Goal: Task Accomplishment & Management: Manage account settings

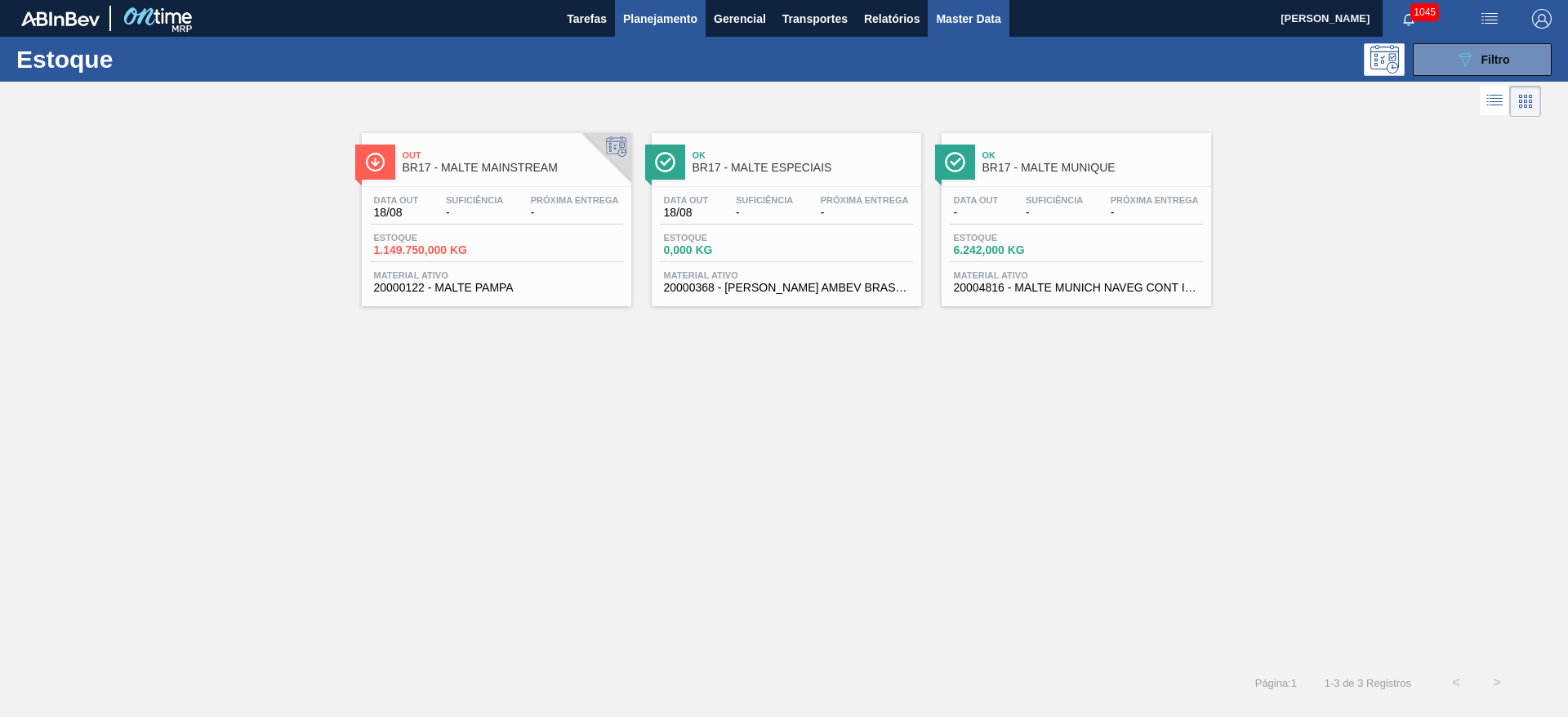
click at [954, 26] on span "Master Data" at bounding box center [968, 18] width 65 height 20
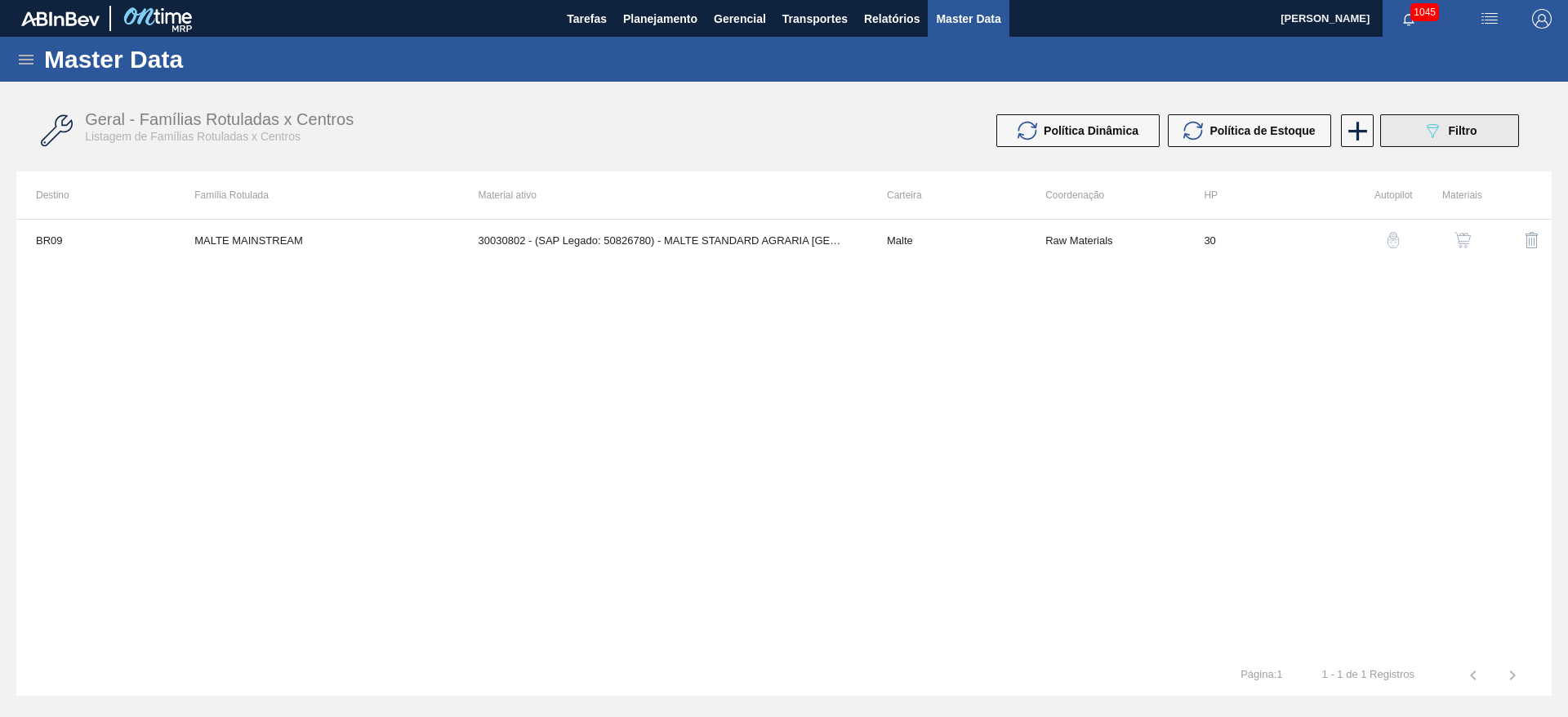
click at [1428, 130] on icon "089F7B8B-B2A5-4AFE-B5C0-19BA573D28AC" at bounding box center [1432, 130] width 20 height 20
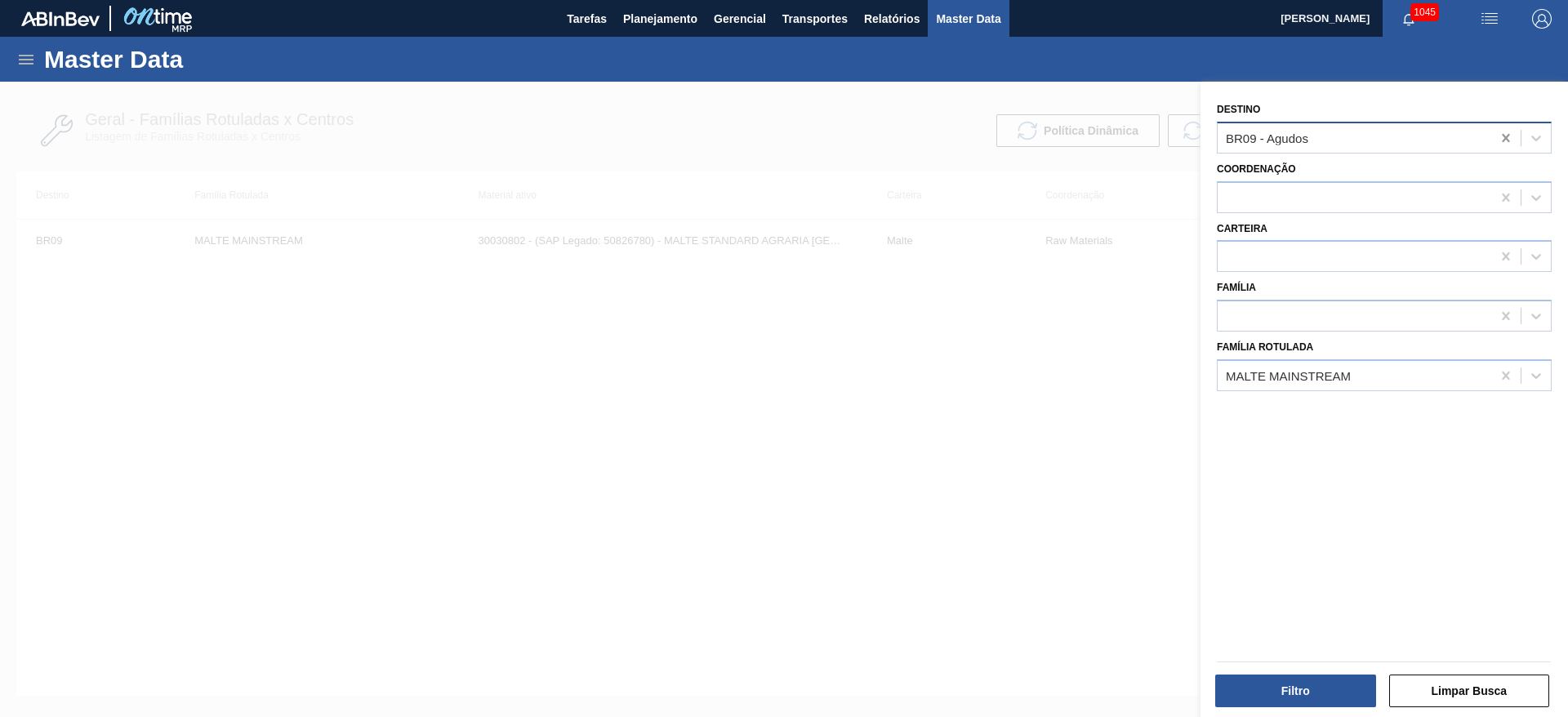
click at [1505, 137] on icon at bounding box center [1506, 138] width 16 height 16
click at [1288, 382] on div "MALTE MAINSTREAM" at bounding box center [1355, 375] width 274 height 24
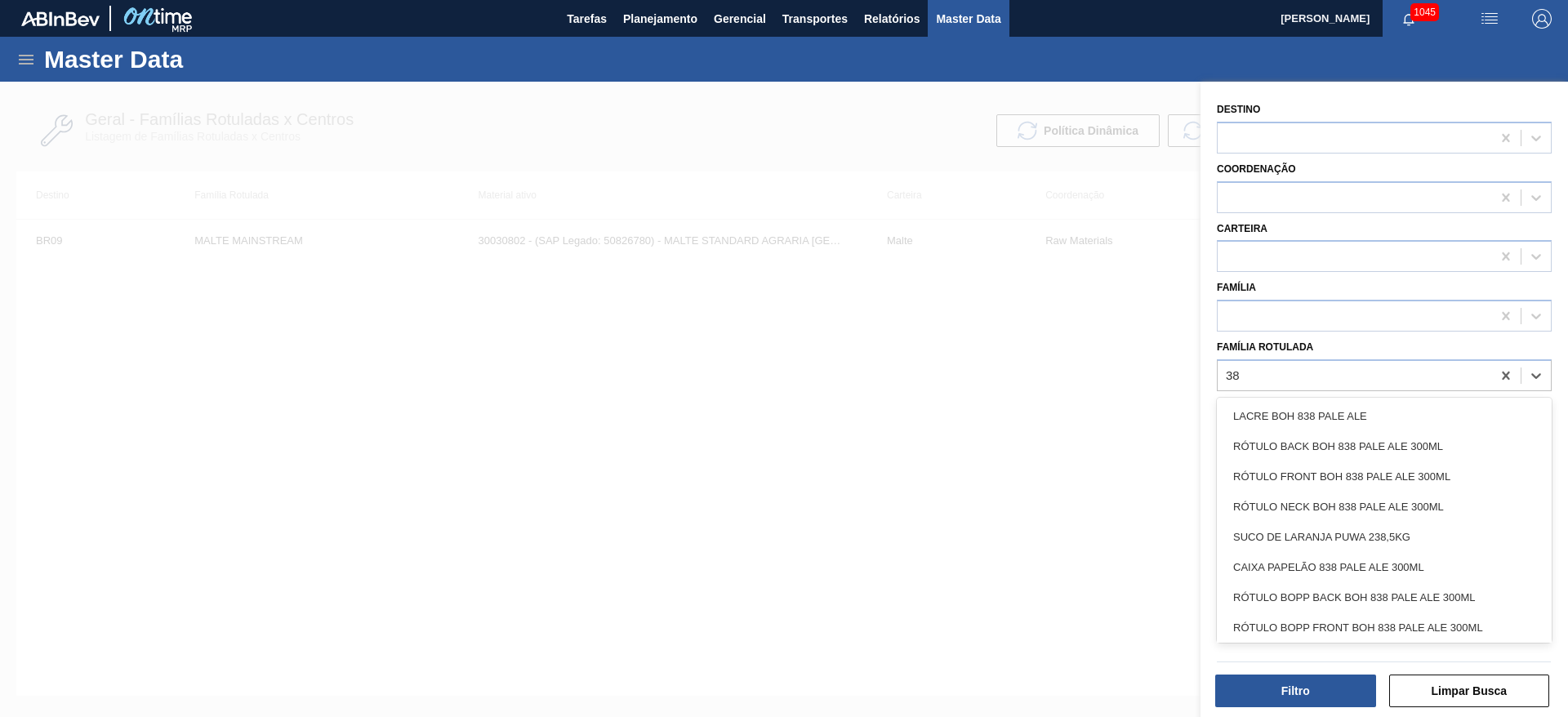
type Rotulada "38g"
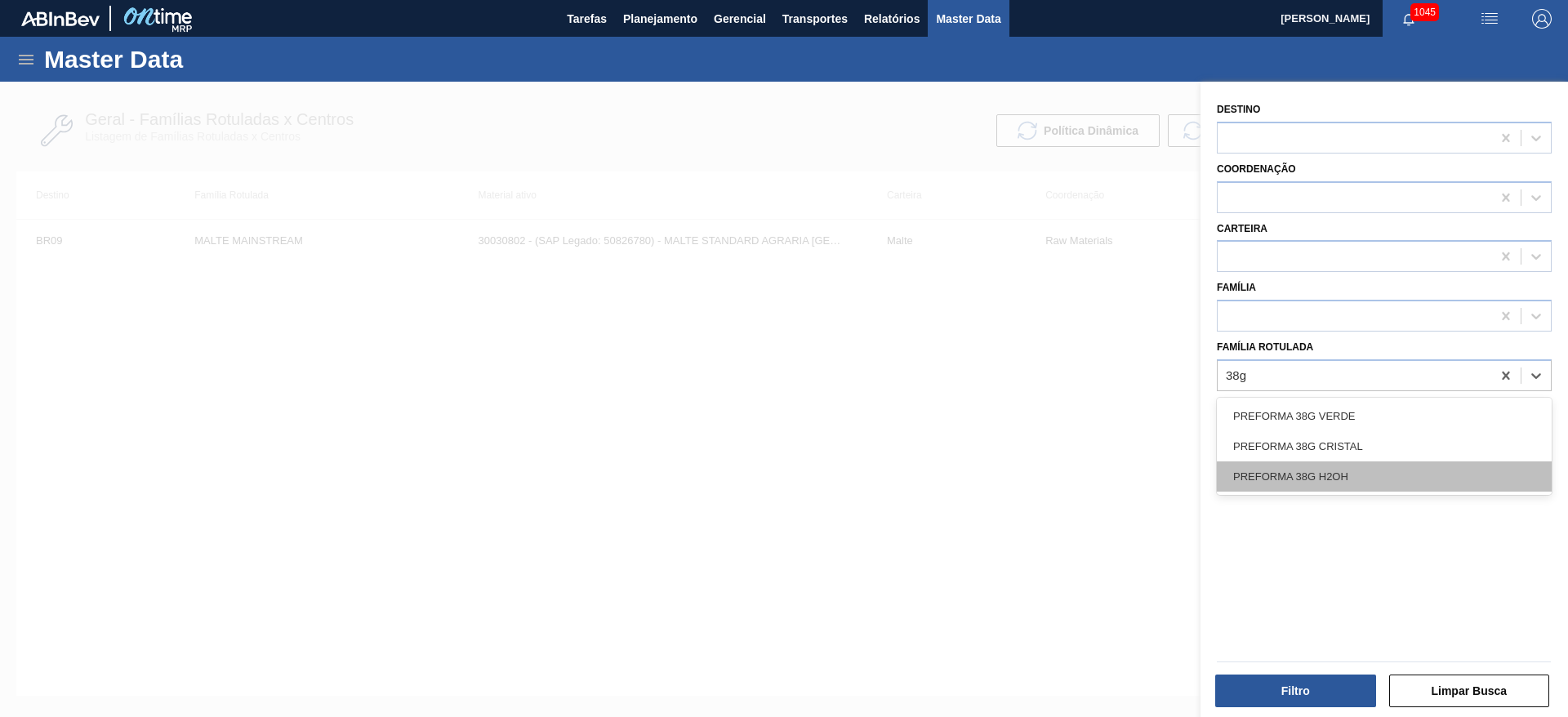
click at [1291, 478] on div "PREFORMA 38G H2OH" at bounding box center [1384, 476] width 335 height 30
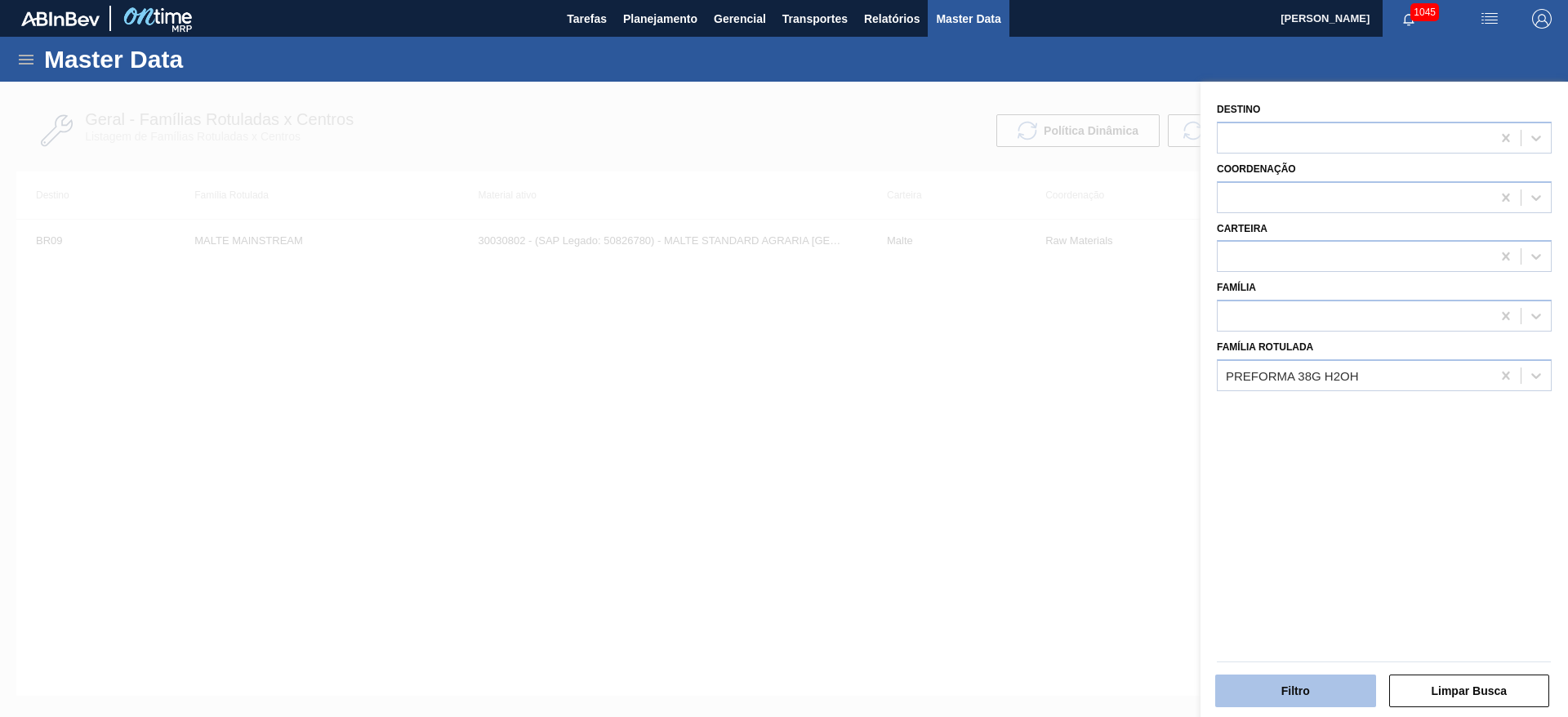
click at [1274, 698] on button "Filtro" at bounding box center [1295, 691] width 161 height 32
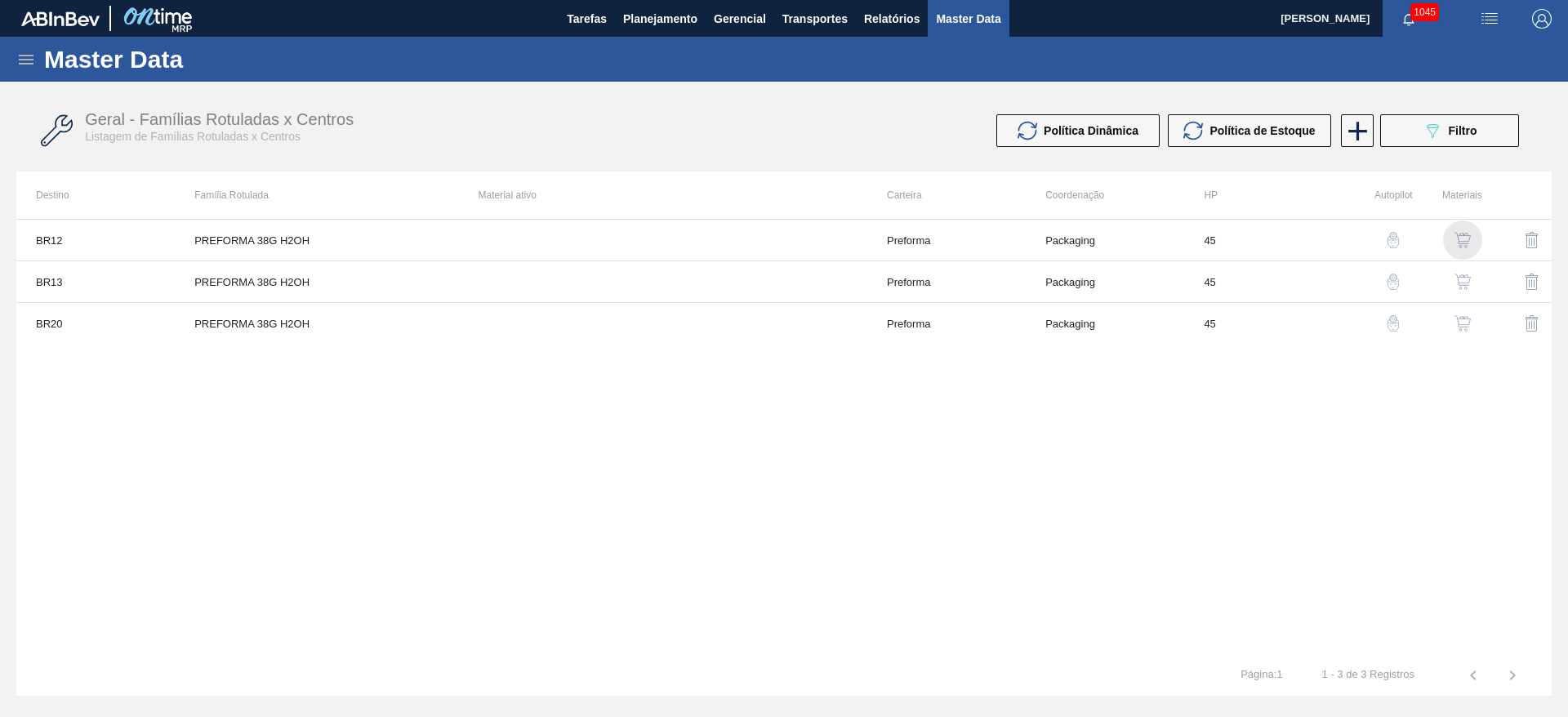
click at [1462, 238] on img "button" at bounding box center [1462, 240] width 16 height 16
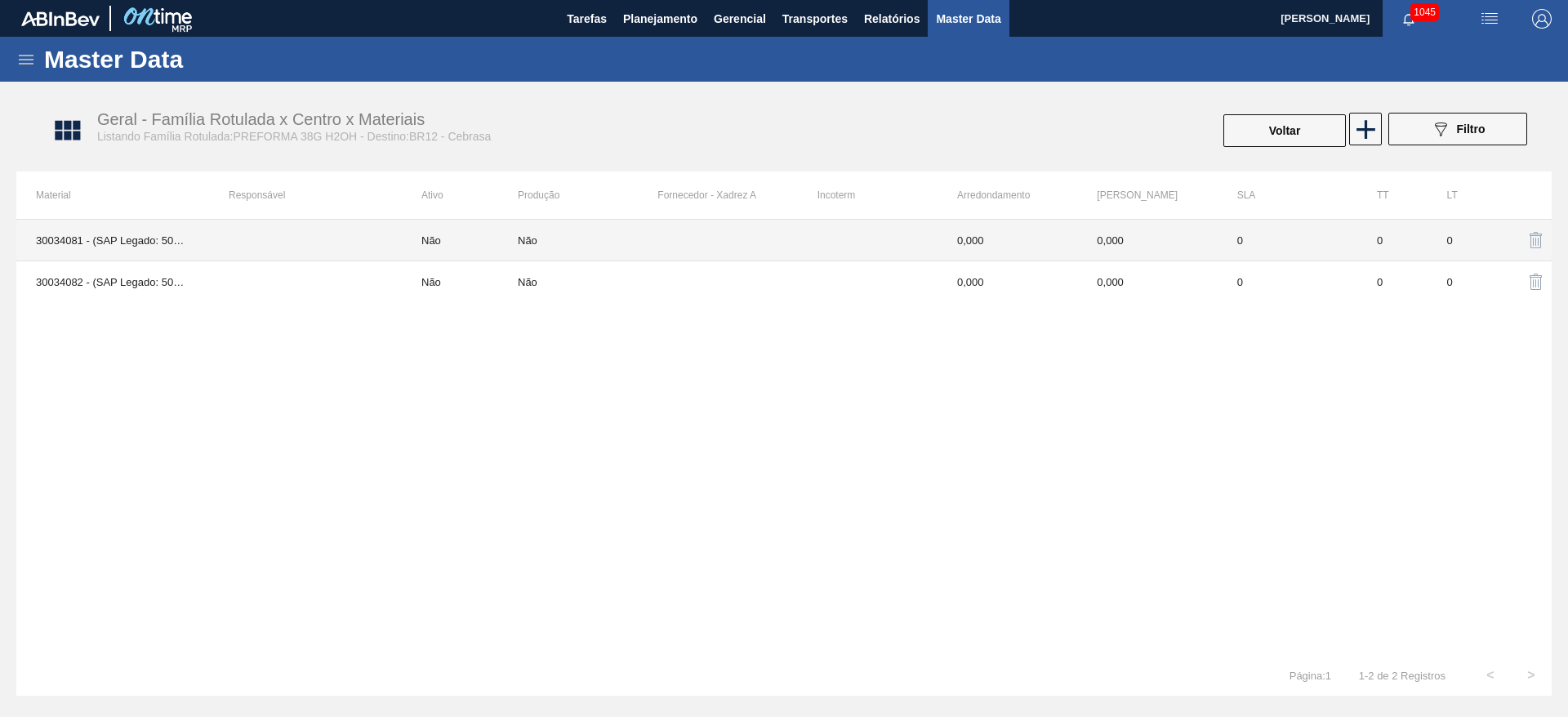
click at [526, 245] on div "Não" at bounding box center [528, 241] width 20 height 12
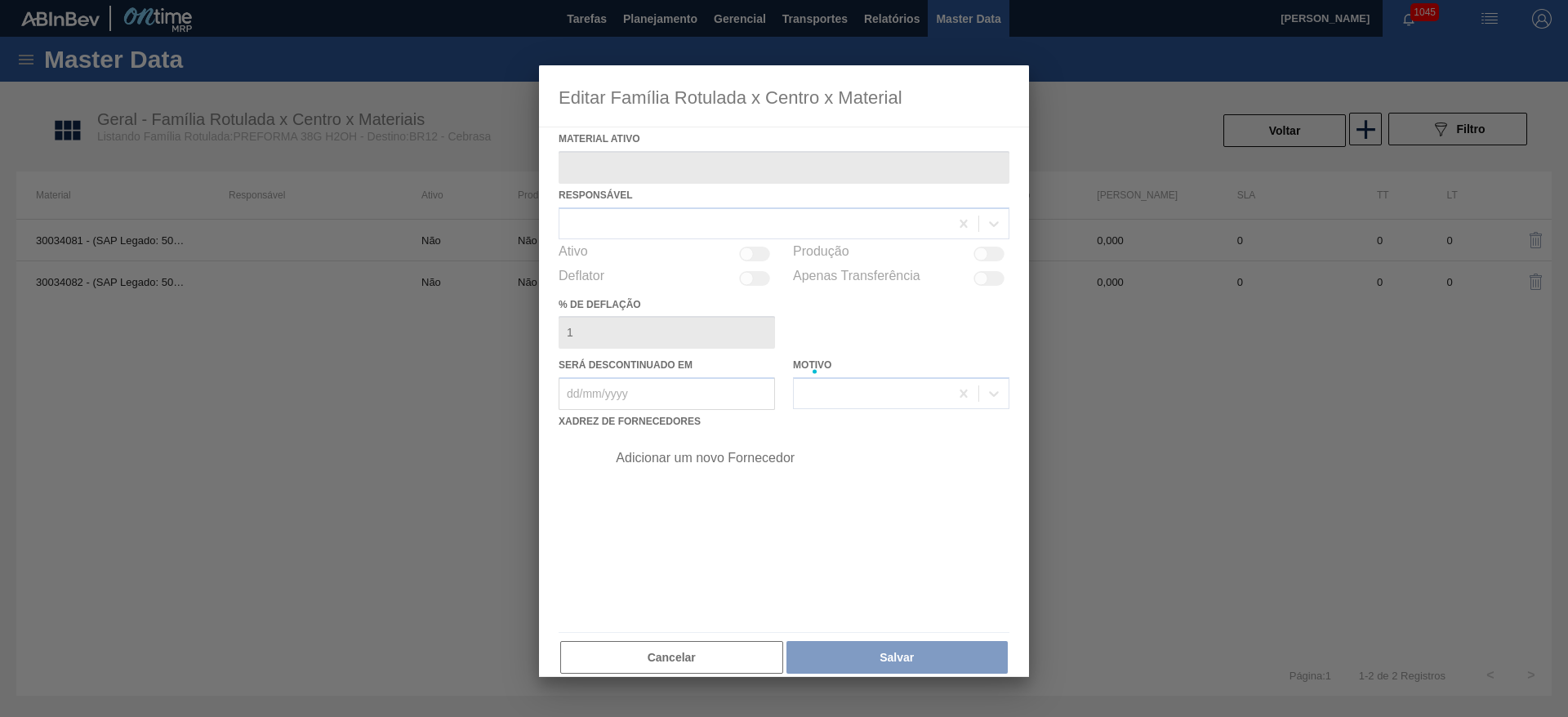
type ativo "30034081 - (SAP Legado: 50843246) - PREFORMA 38G VERDE H2OH RECICLADA"
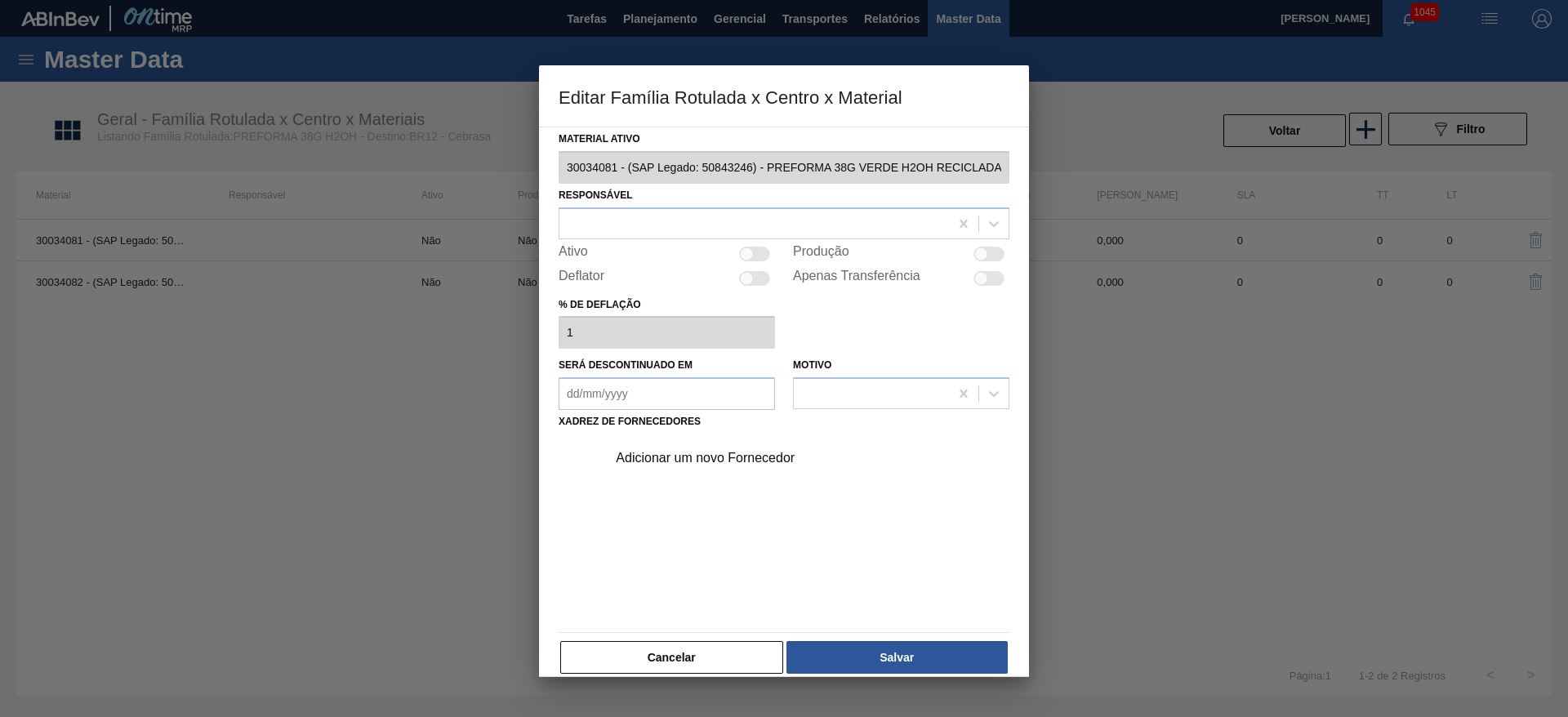
click at [745, 254] on div at bounding box center [746, 253] width 14 height 14
checkbox input "true"
click at [587, 228] on div at bounding box center [754, 223] width 390 height 24
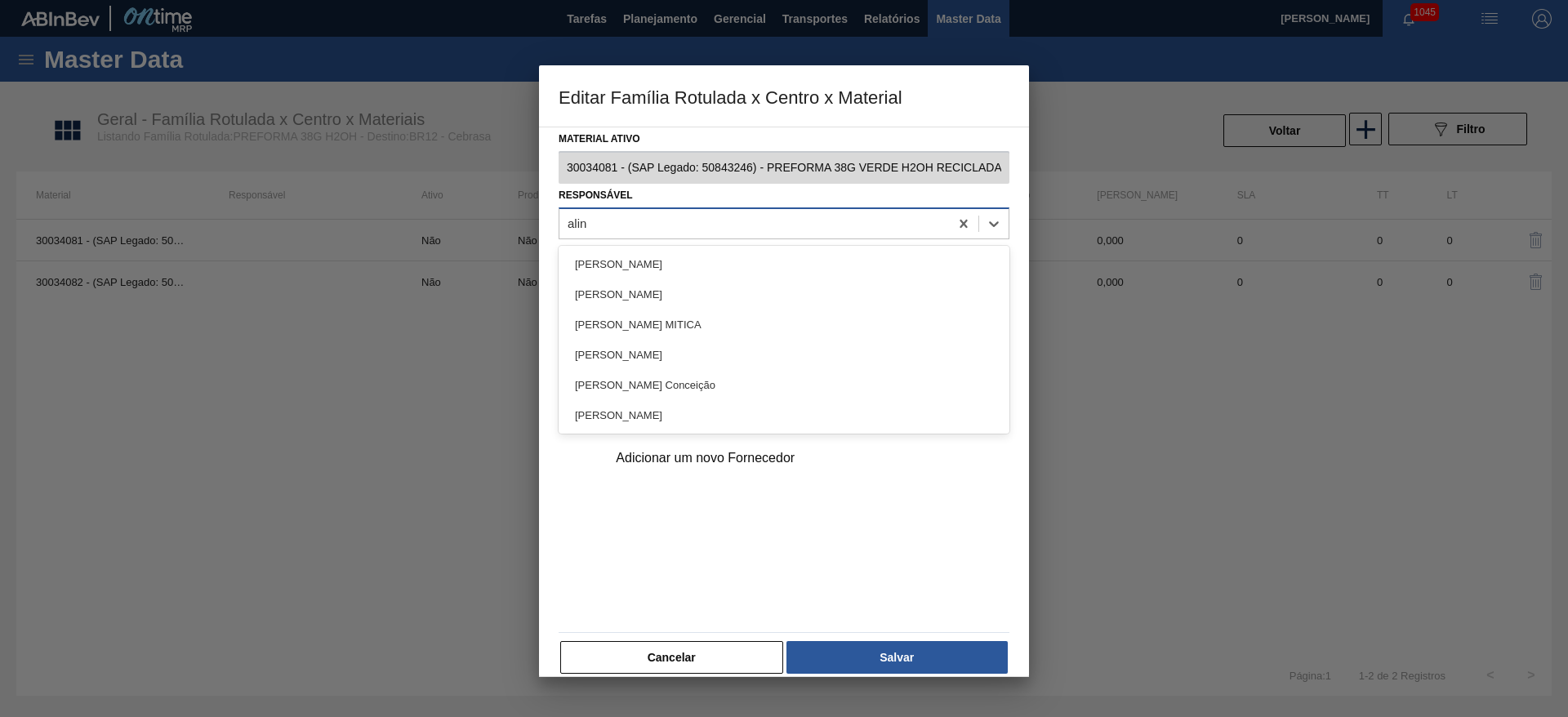
type input "aline"
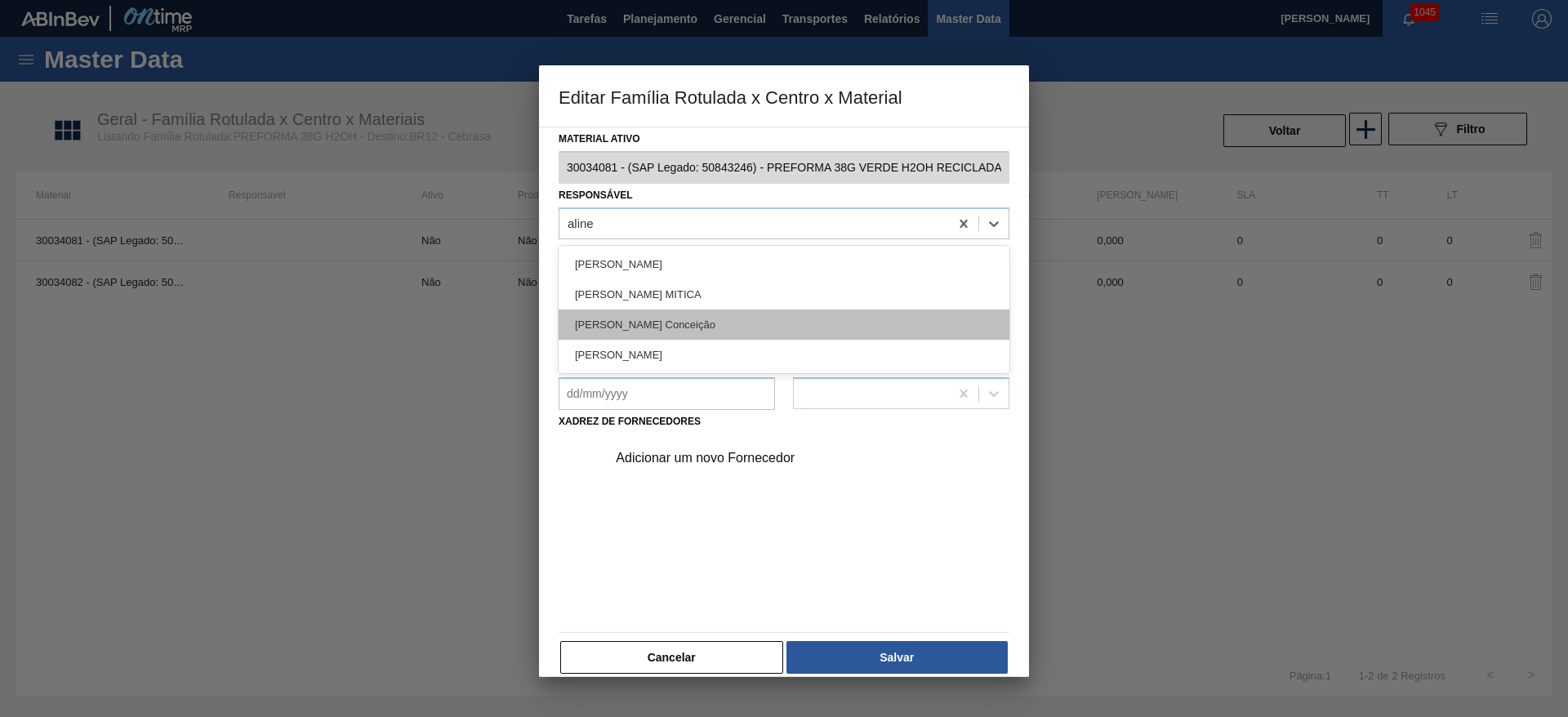
click at [602, 321] on div "[PERSON_NAME] Conceição" at bounding box center [784, 325] width 451 height 30
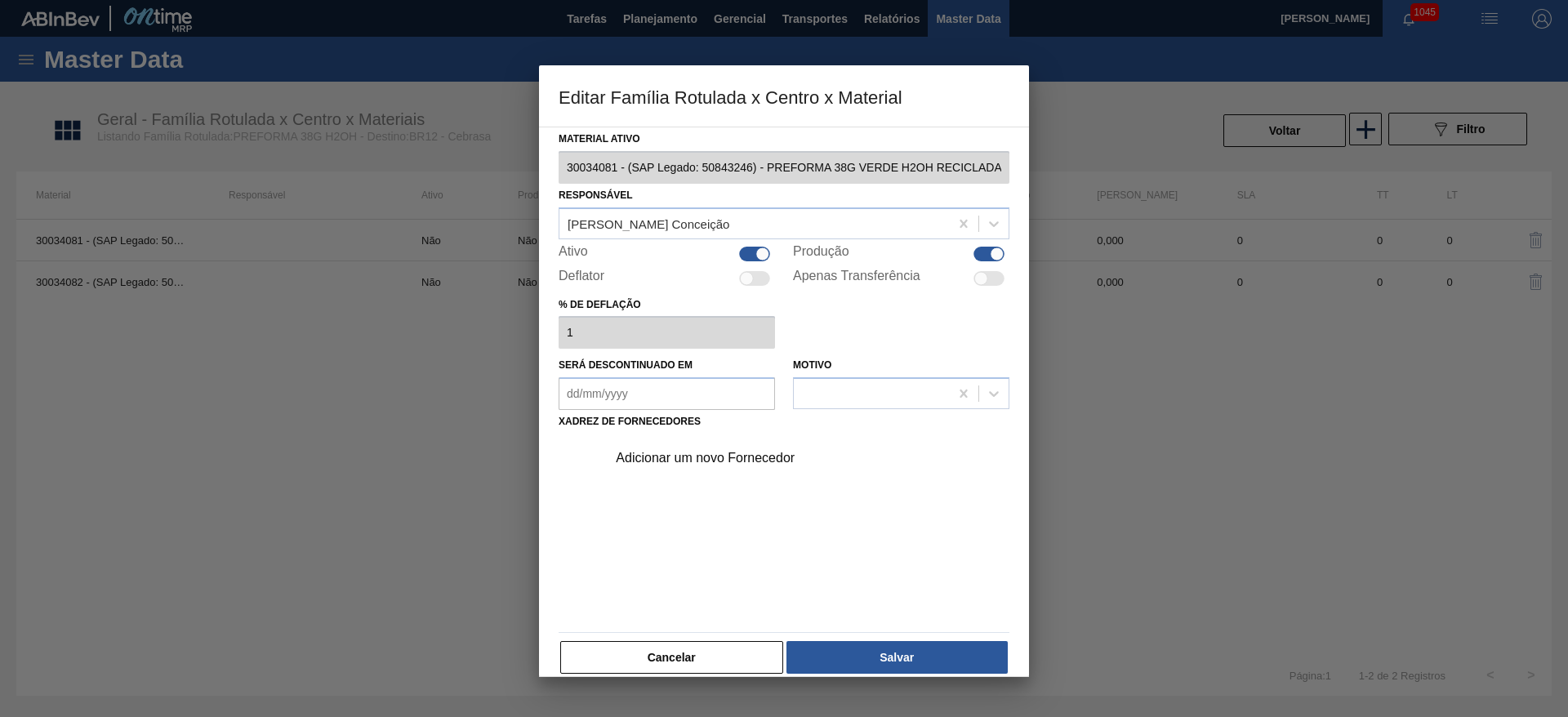
click at [651, 463] on div "Adicionar um novo Fornecedor" at bounding box center [776, 457] width 320 height 14
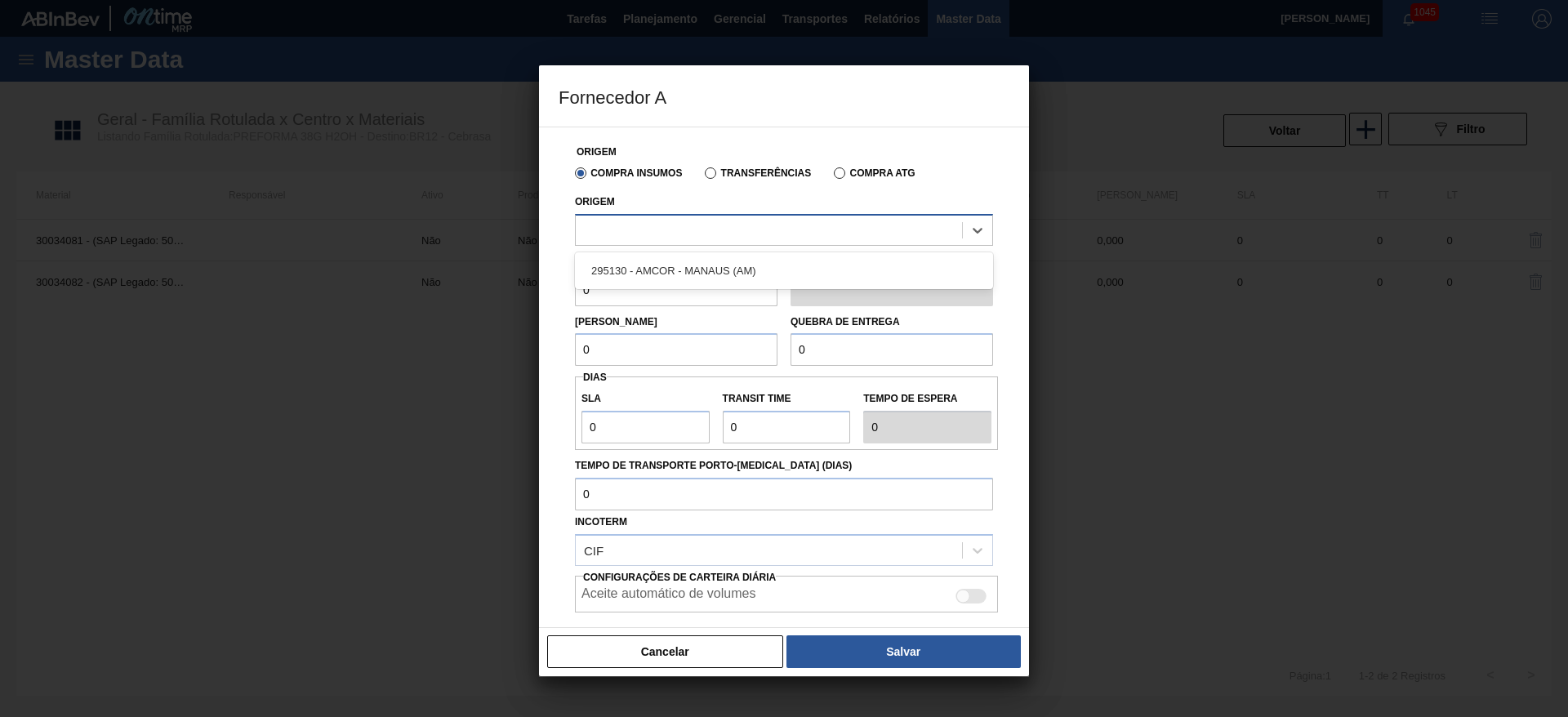
click at [595, 225] on div at bounding box center [769, 229] width 386 height 24
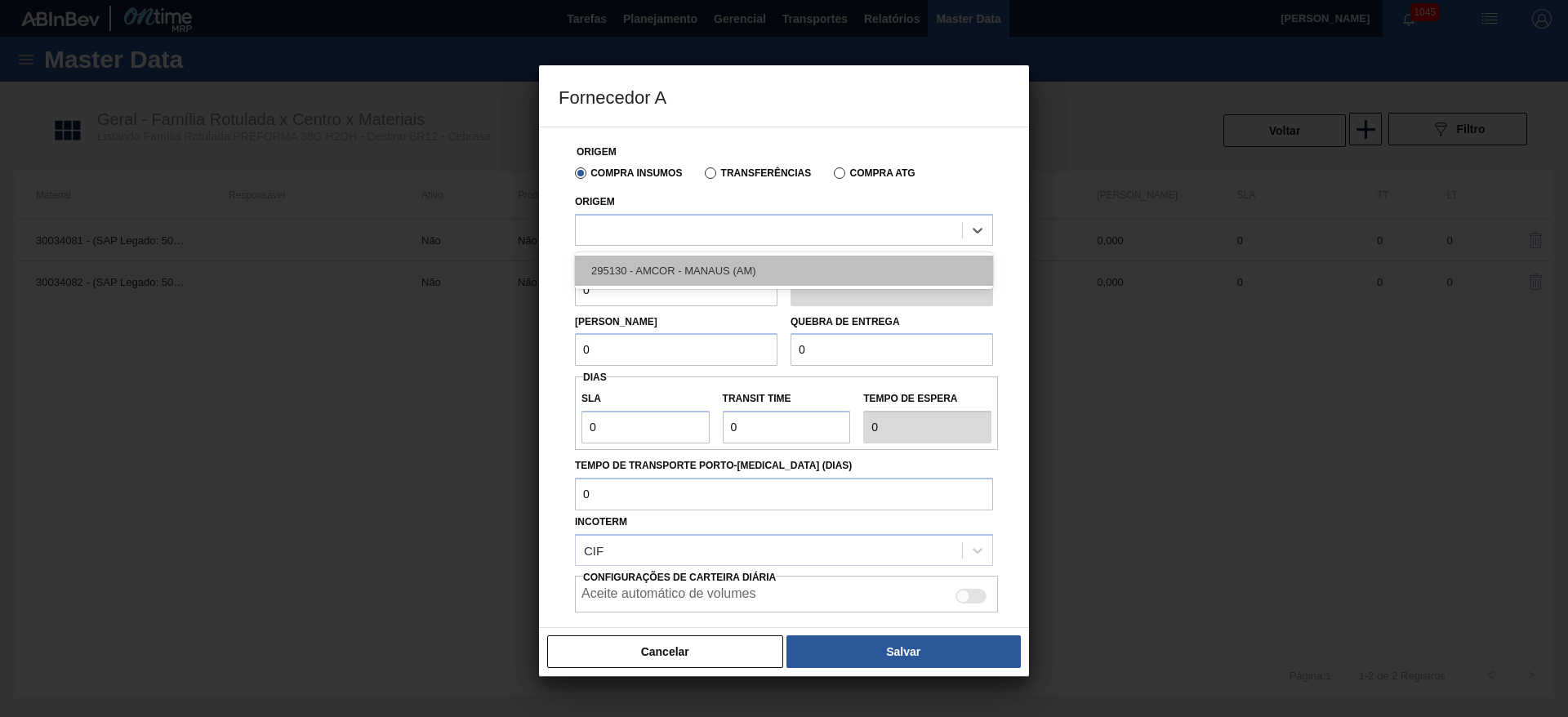
click at [600, 270] on div "295130 - AMCOR - MANAUS (AM)" at bounding box center [784, 271] width 418 height 30
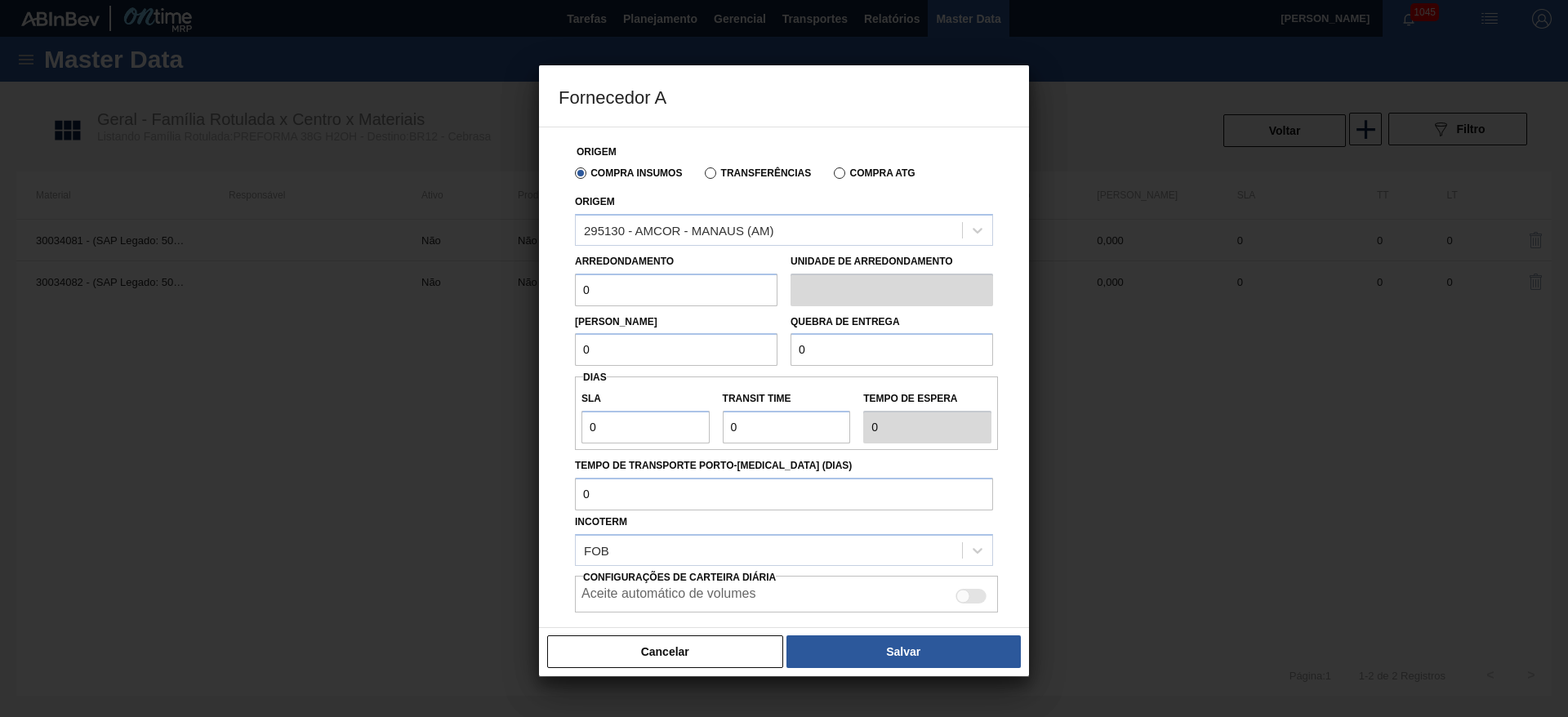
drag, startPoint x: 611, startPoint y: 300, endPoint x: 528, endPoint y: 300, distance: 83.0
click at [528, 300] on div "Fornecedor A Origem Compra Insumos Transferências Compra ATG Origem 295130 - AM…" at bounding box center [784, 358] width 1568 height 717
type input "16,896"
drag, startPoint x: 608, startPoint y: 353, endPoint x: 532, endPoint y: 355, distance: 76.0
click at [532, 355] on div "Fornecedor A Origem Compra Insumos Transferências Compra ATG Origem 295130 - AM…" at bounding box center [784, 358] width 1568 height 717
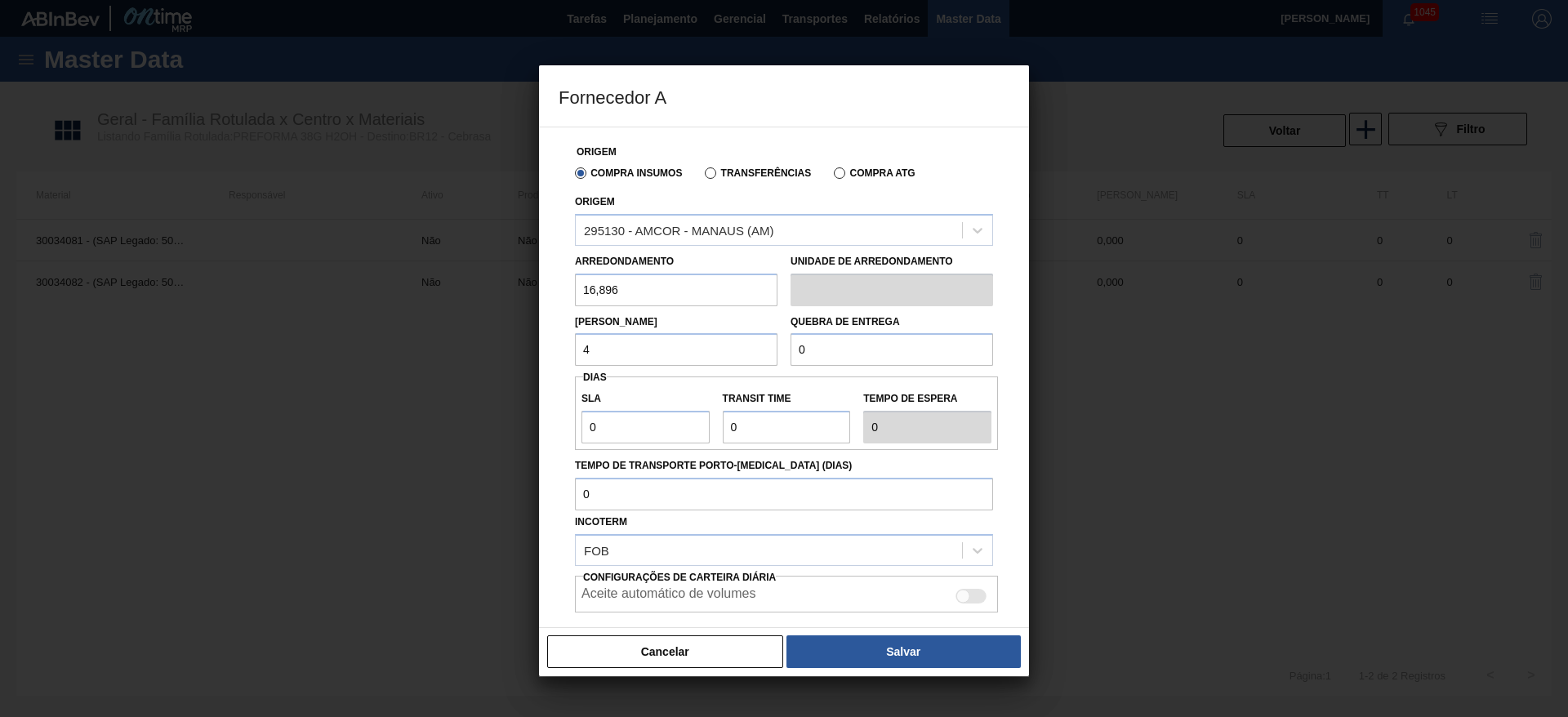
type input "439,296"
drag, startPoint x: 640, startPoint y: 354, endPoint x: 480, endPoint y: 359, distance: 160.1
click at [480, 359] on div "Fornecedor A Origem Compra Insumos Transferências Compra ATG Origem 295130 - AM…" at bounding box center [784, 358] width 1568 height 717
drag, startPoint x: 864, startPoint y: 361, endPoint x: 639, endPoint y: 359, distance: 225.0
click at [643, 359] on div "[PERSON_NAME] 439,296 Quebra de entrega 0" at bounding box center [784, 337] width 432 height 61
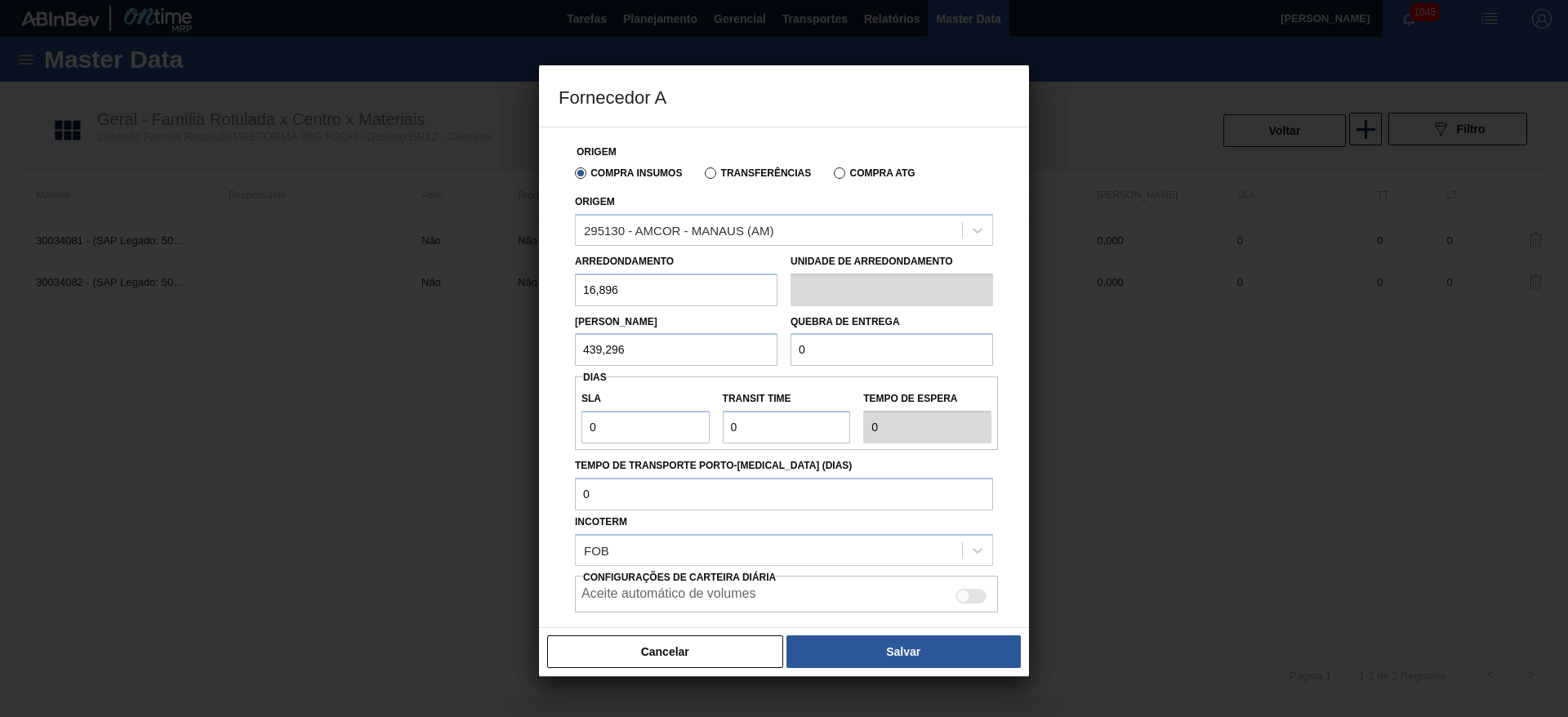
paste input "439,296"
type input "439,296"
drag, startPoint x: 642, startPoint y: 428, endPoint x: 496, endPoint y: 435, distance: 146.2
click at [501, 435] on div "Fornecedor A Origem Compra Insumos Transferências Compra ATG Origem 295130 - AM…" at bounding box center [784, 358] width 1568 height 717
type input "3"
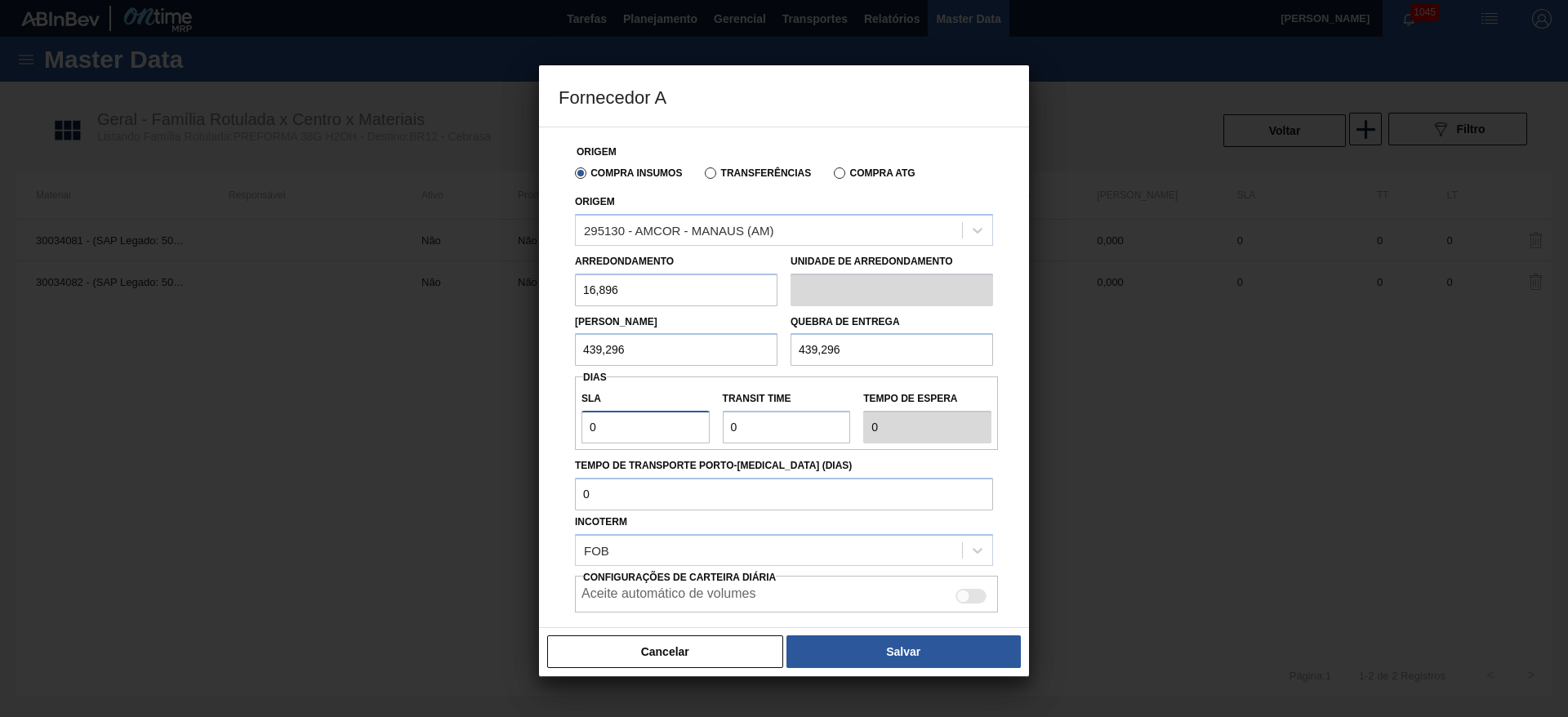
type input "3"
type input "1"
type input "4"
type input "15"
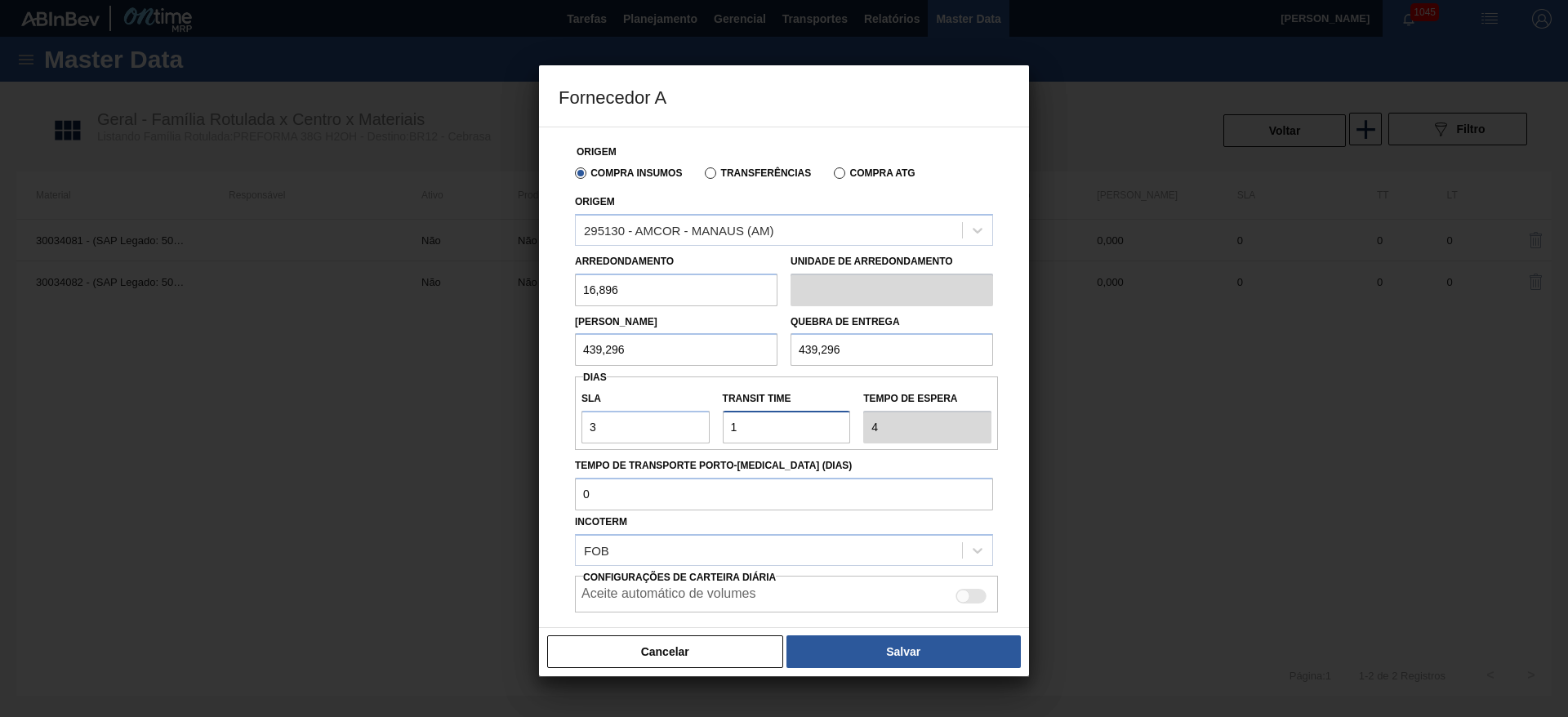
type input "18"
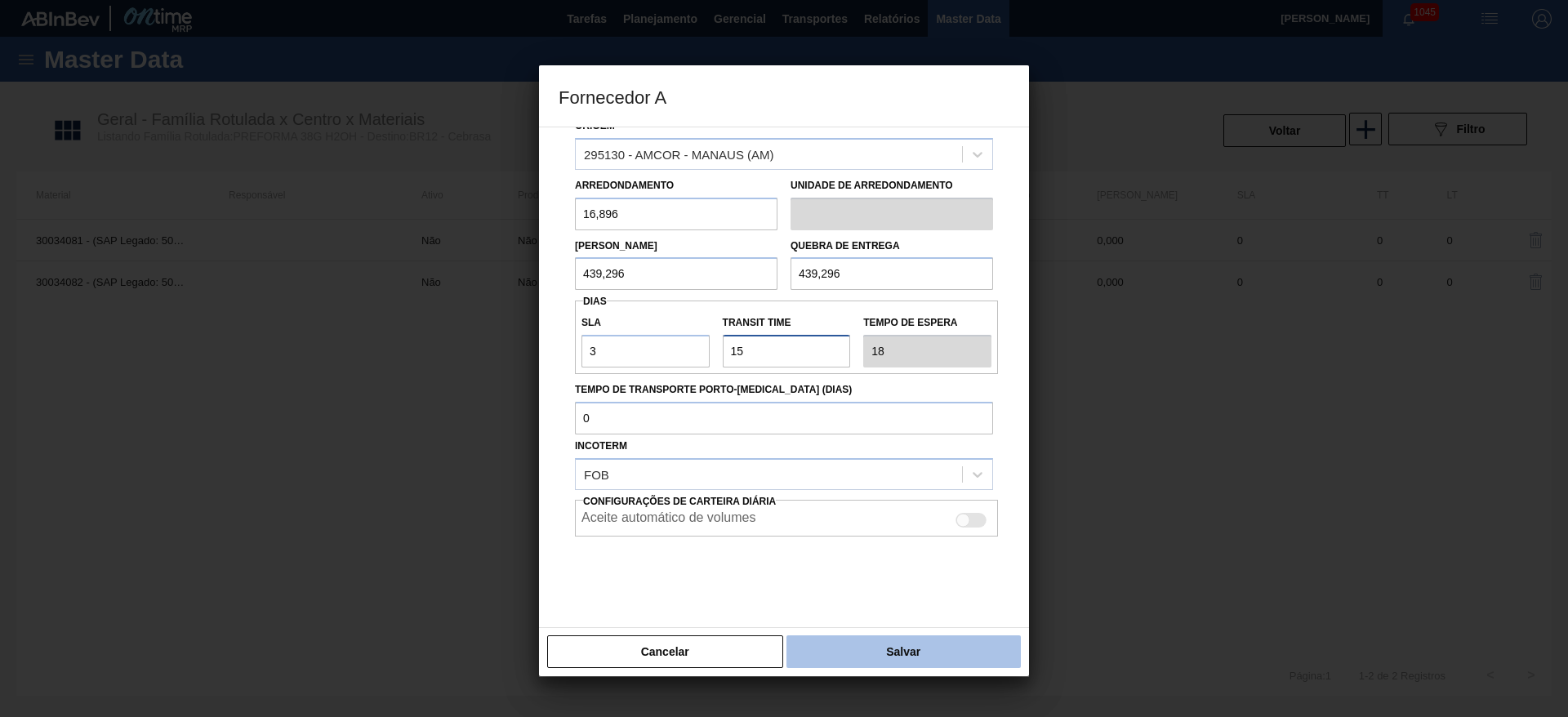
scroll to position [87, 0]
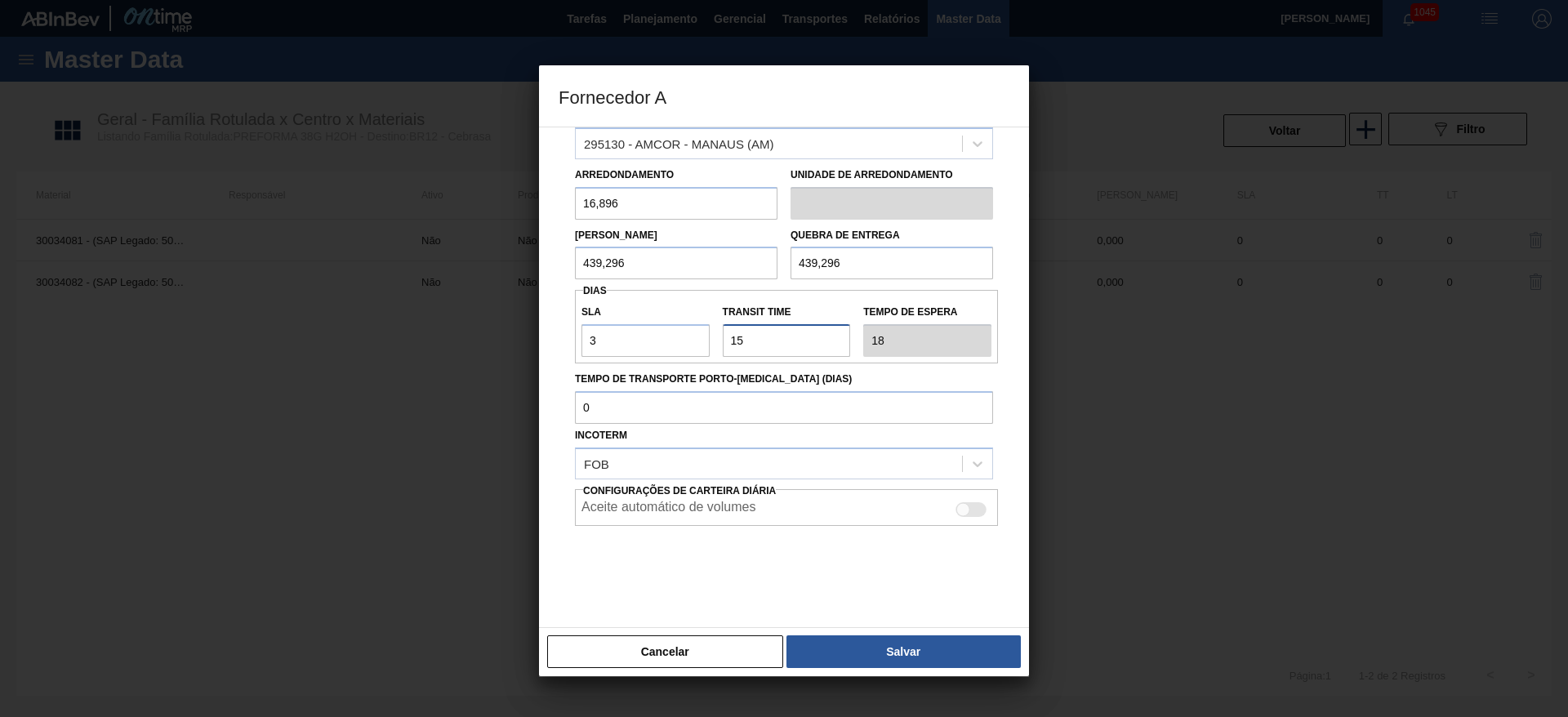
type input "15"
click at [968, 508] on div at bounding box center [971, 509] width 31 height 14
checkbox input "true"
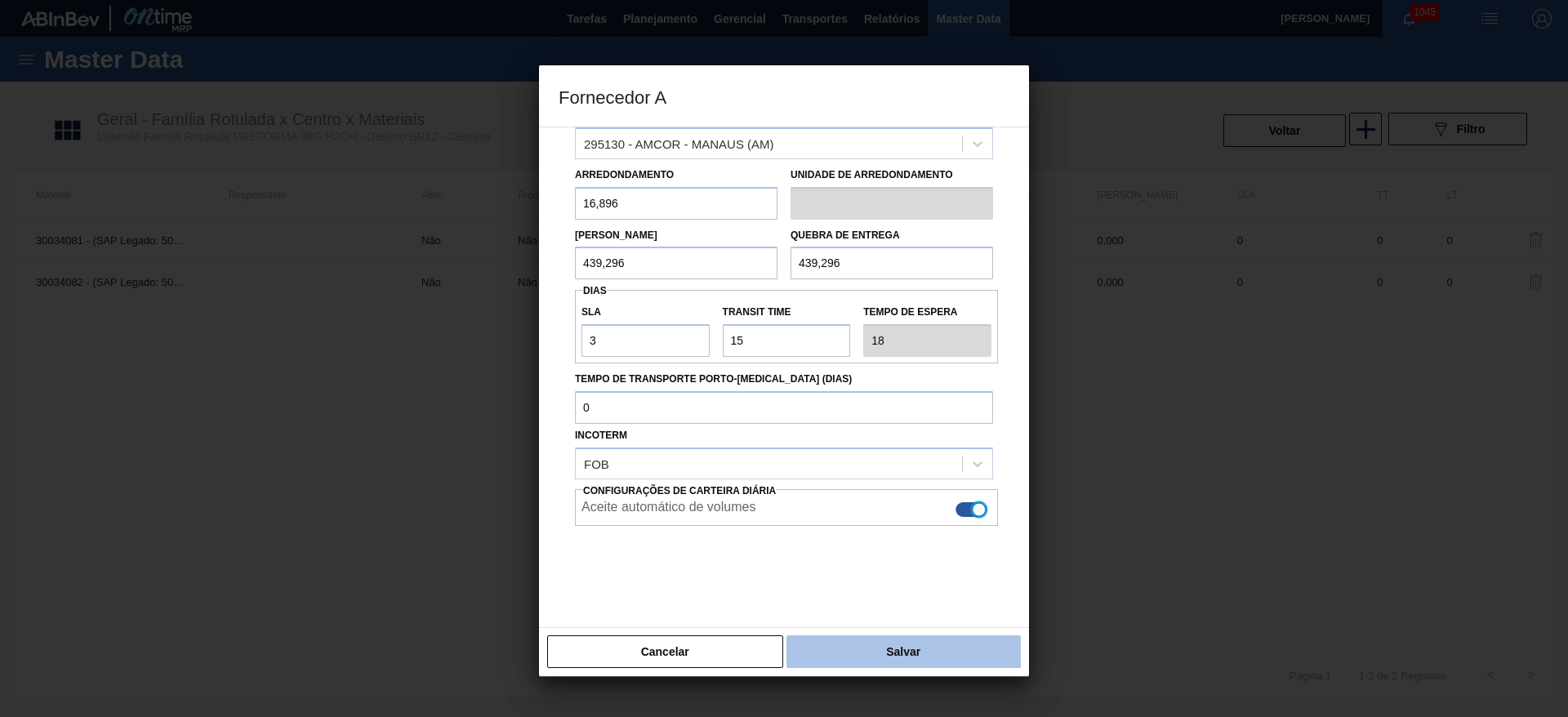
click at [909, 652] on button "Salvar" at bounding box center [903, 651] width 235 height 32
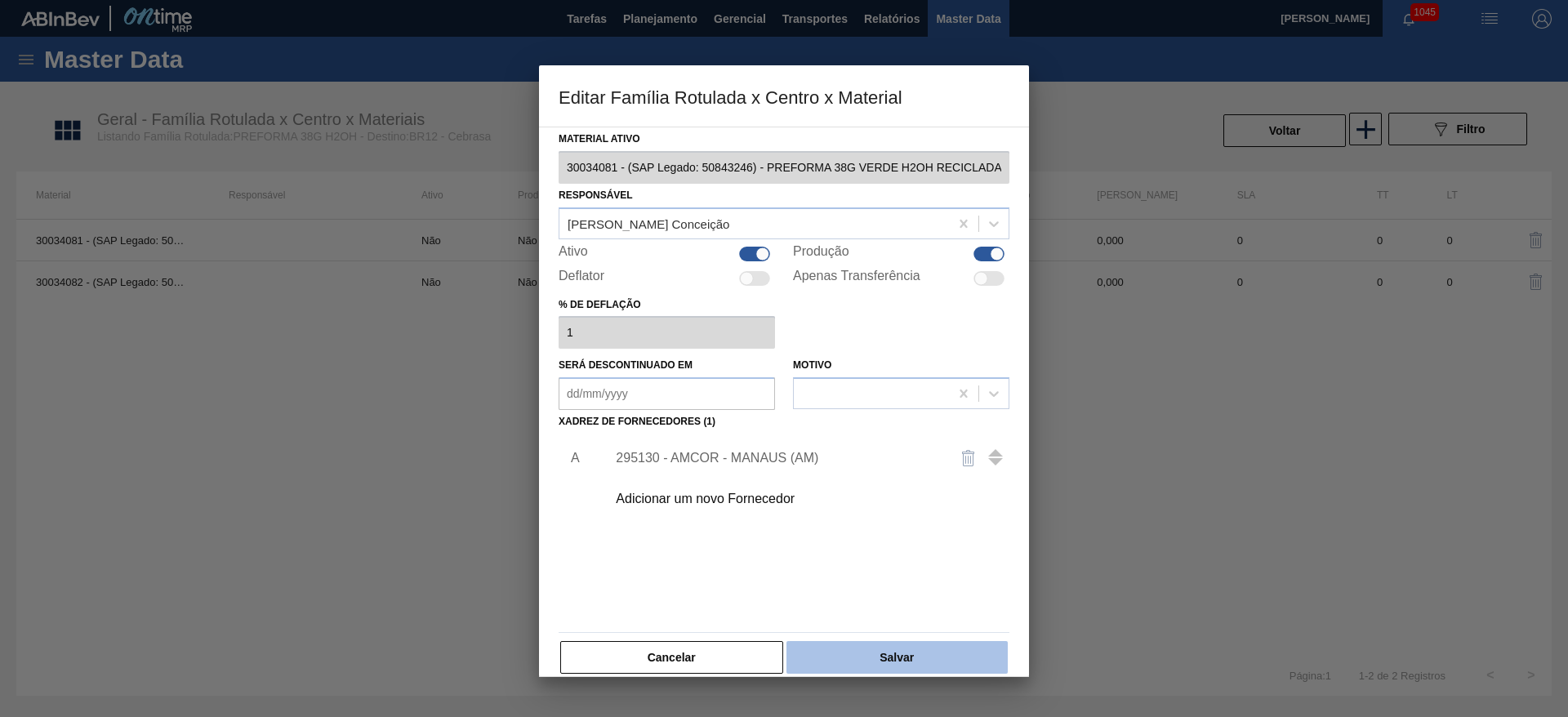
click at [900, 650] on button "Salvar" at bounding box center [897, 657] width 222 height 32
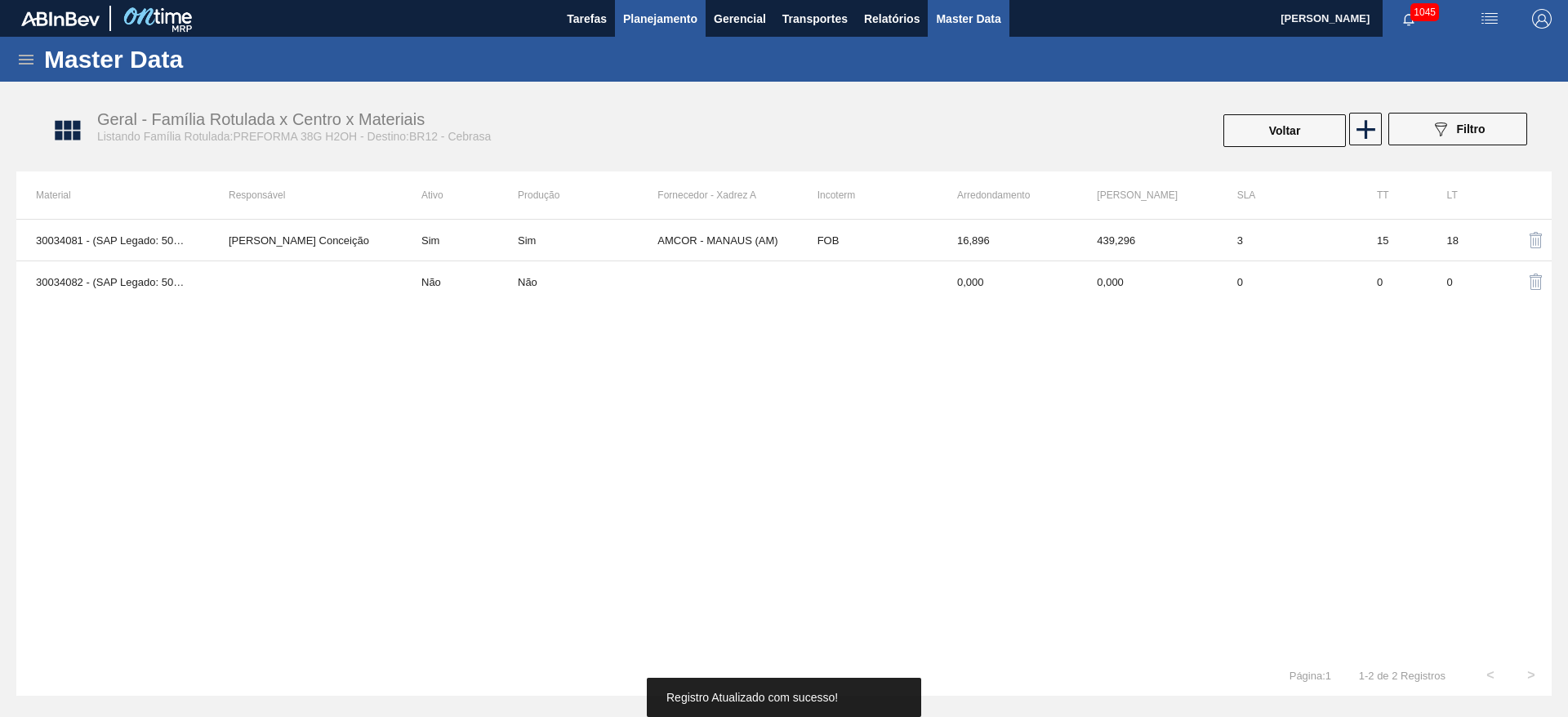
click at [644, 22] on span "Planejamento" at bounding box center [660, 18] width 74 height 20
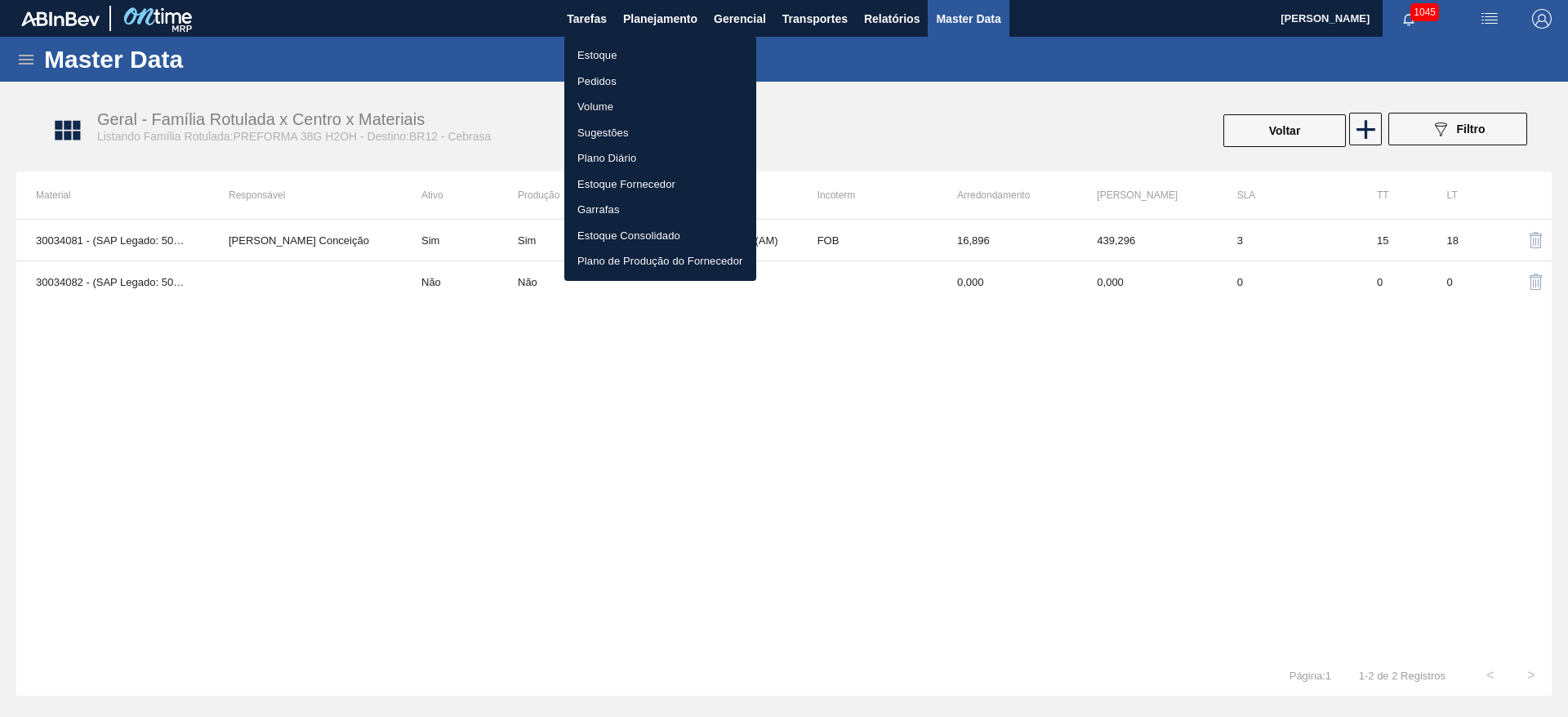
click at [597, 58] on li "Estoque" at bounding box center [661, 55] width 192 height 26
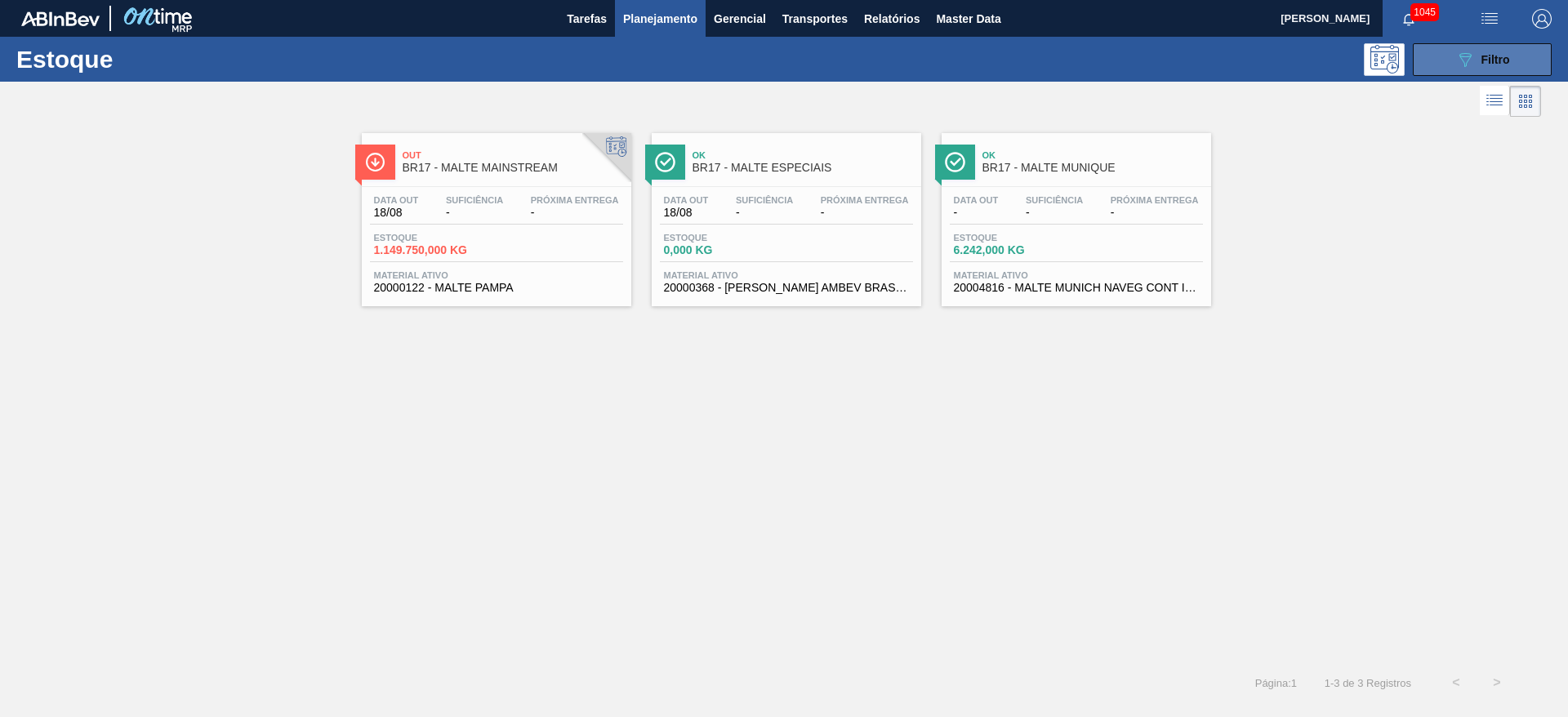
click at [1458, 59] on icon "089F7B8B-B2A5-4AFE-B5C0-19BA573D28AC" at bounding box center [1465, 59] width 20 height 20
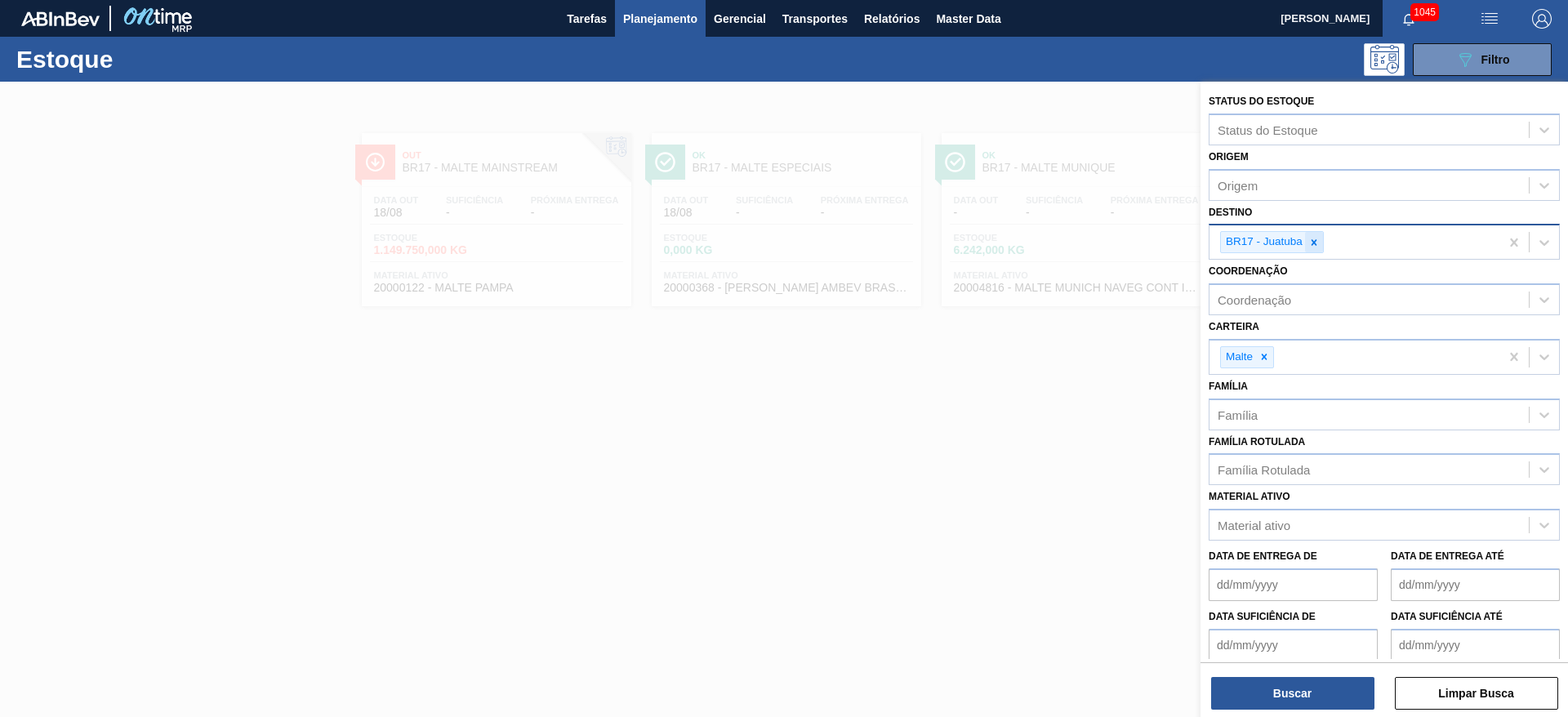
click at [1317, 242] on icon at bounding box center [1314, 242] width 11 height 11
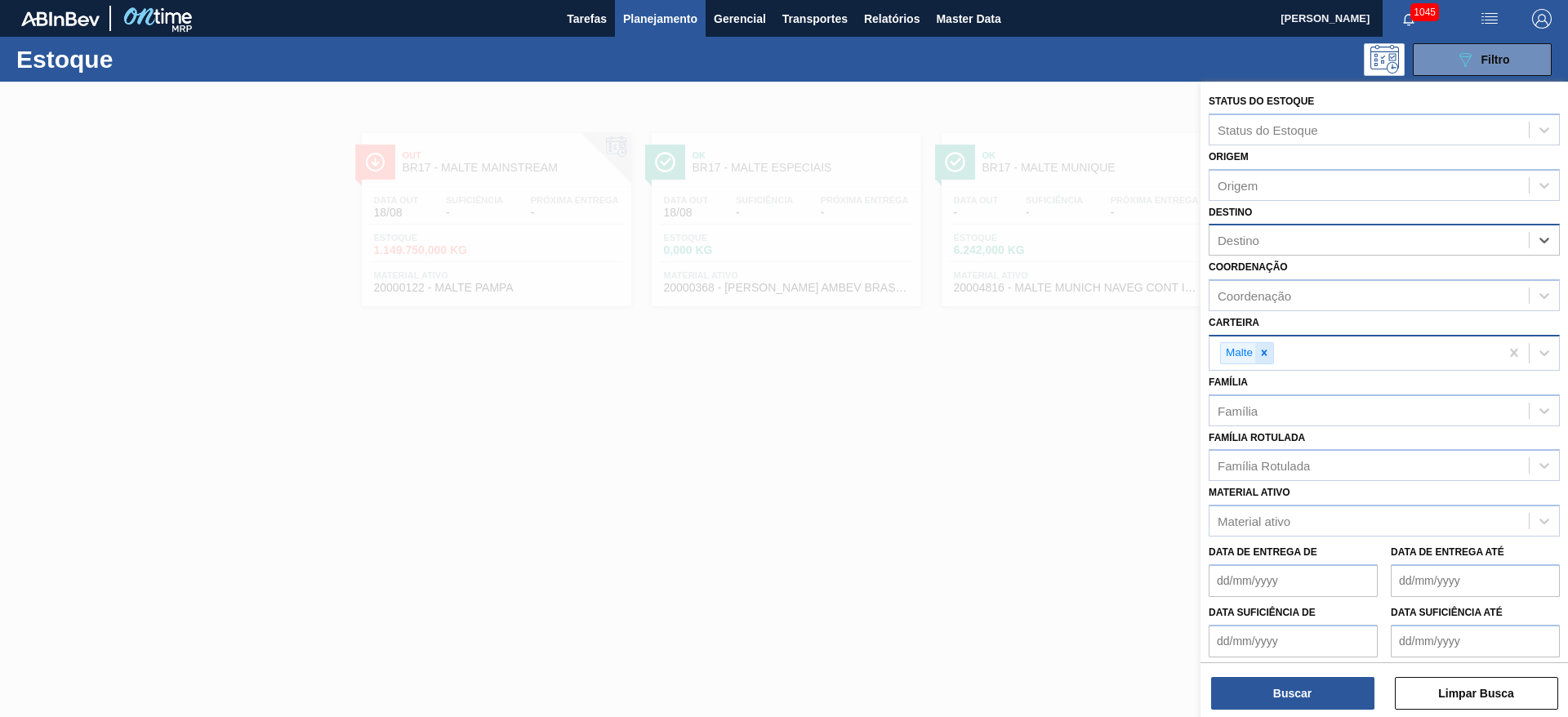
click at [1269, 351] on icon at bounding box center [1265, 353] width 11 height 11
click at [1264, 478] on div "Material ativo Material ativo" at bounding box center [1384, 506] width 351 height 55
click at [1264, 466] on div "Família Rotulada" at bounding box center [1264, 461] width 92 height 14
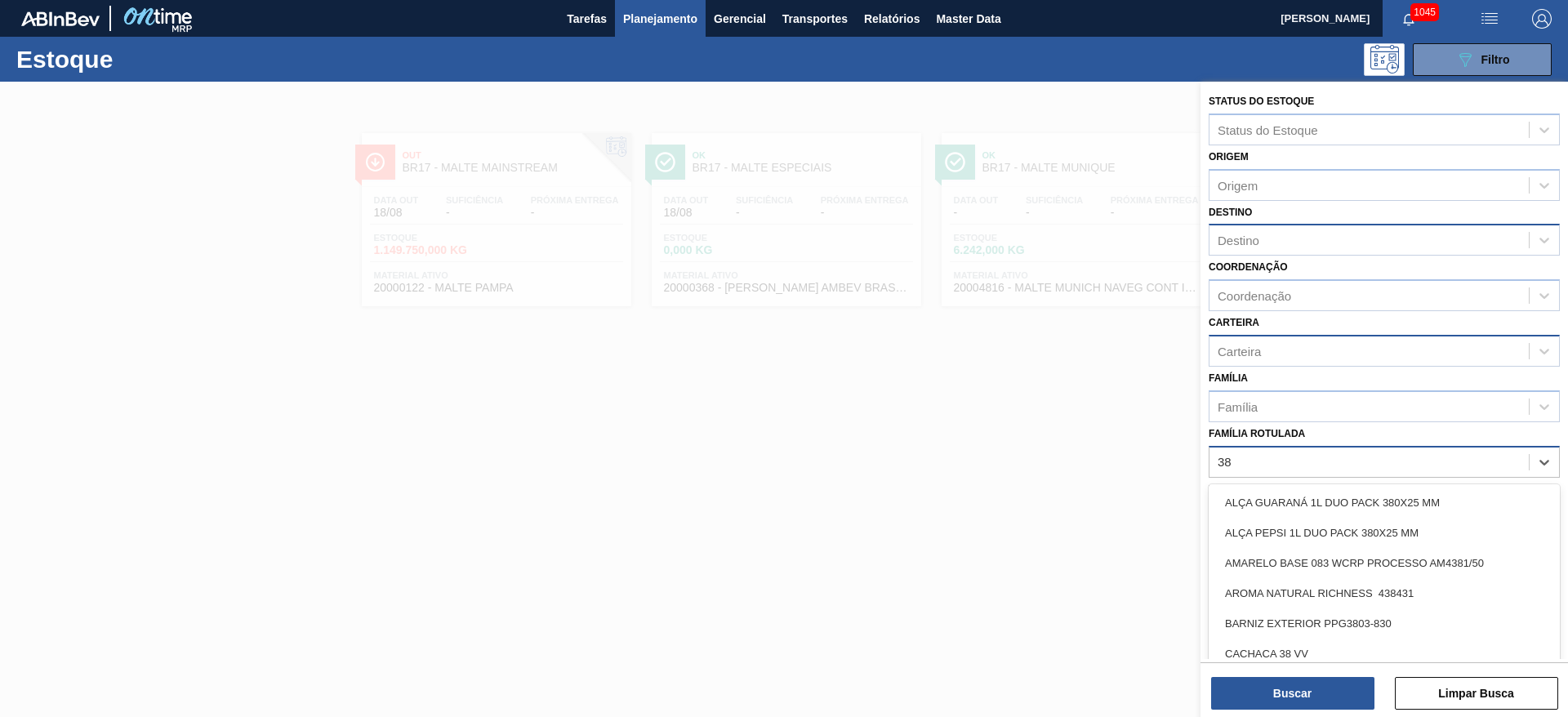
type Rotulada "38g"
drag, startPoint x: 1278, startPoint y: 498, endPoint x: 1268, endPoint y: 520, distance: 24.2
click at [1278, 498] on div "PREFORMA 38G CRISTAL" at bounding box center [1384, 503] width 351 height 30
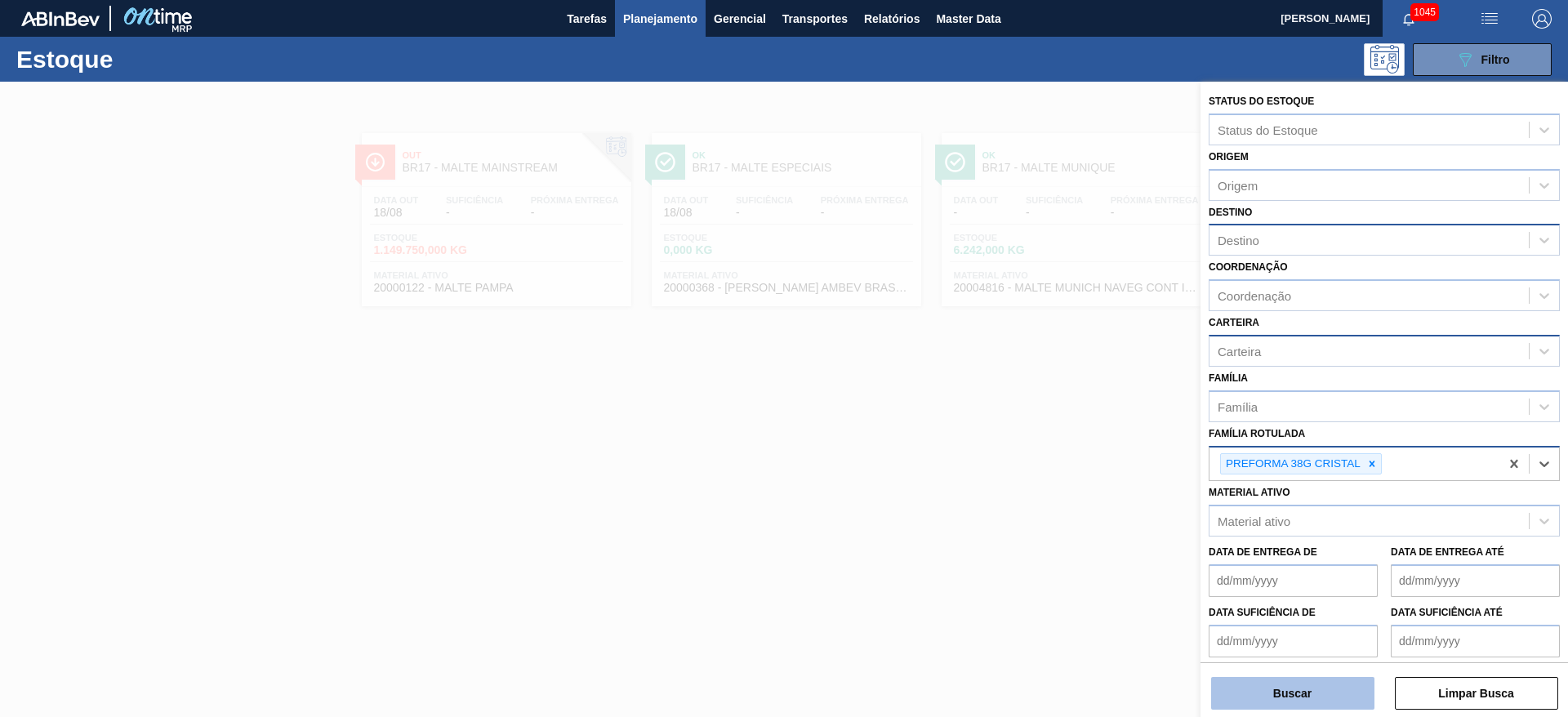
click at [1287, 684] on button "Buscar" at bounding box center [1293, 693] width 164 height 32
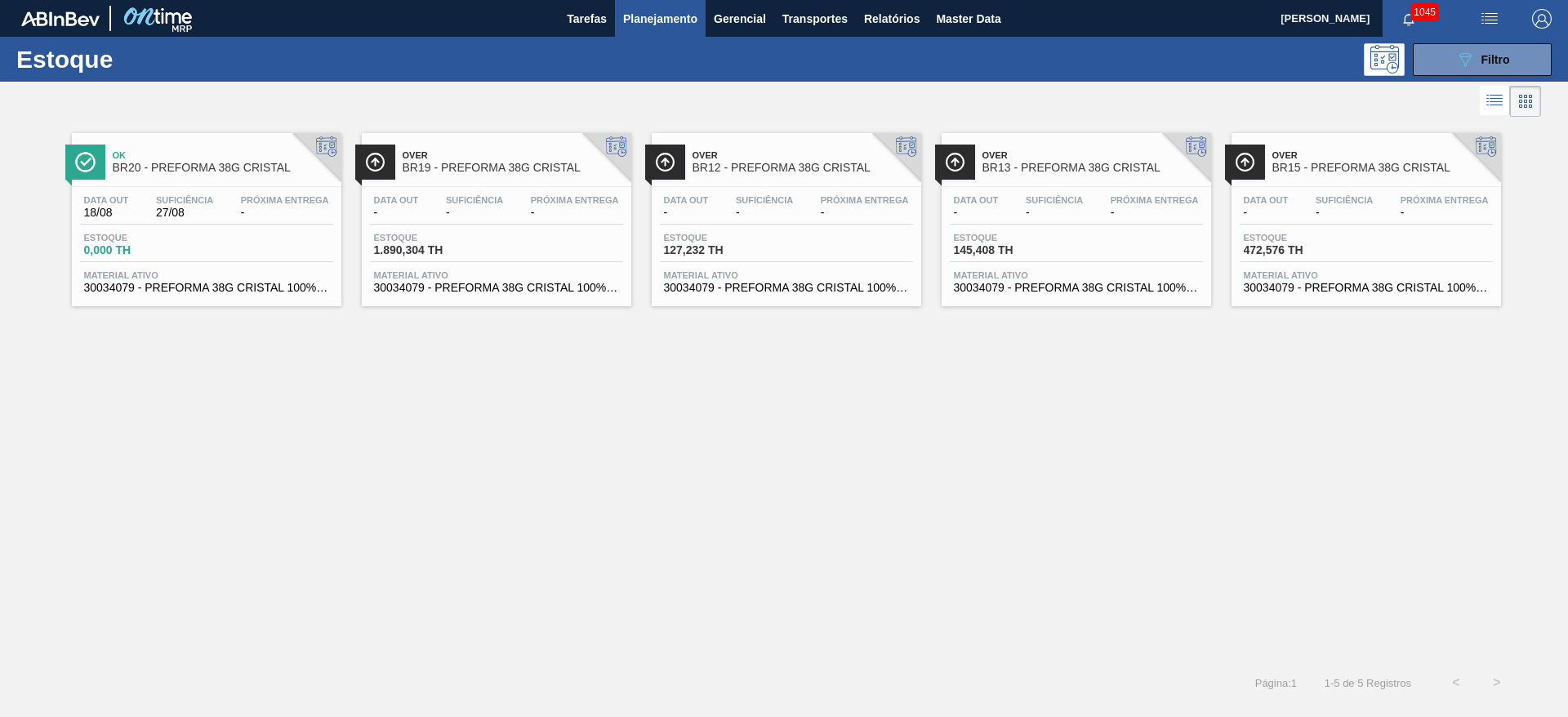
click at [423, 238] on span "Estoque" at bounding box center [431, 238] width 114 height 10
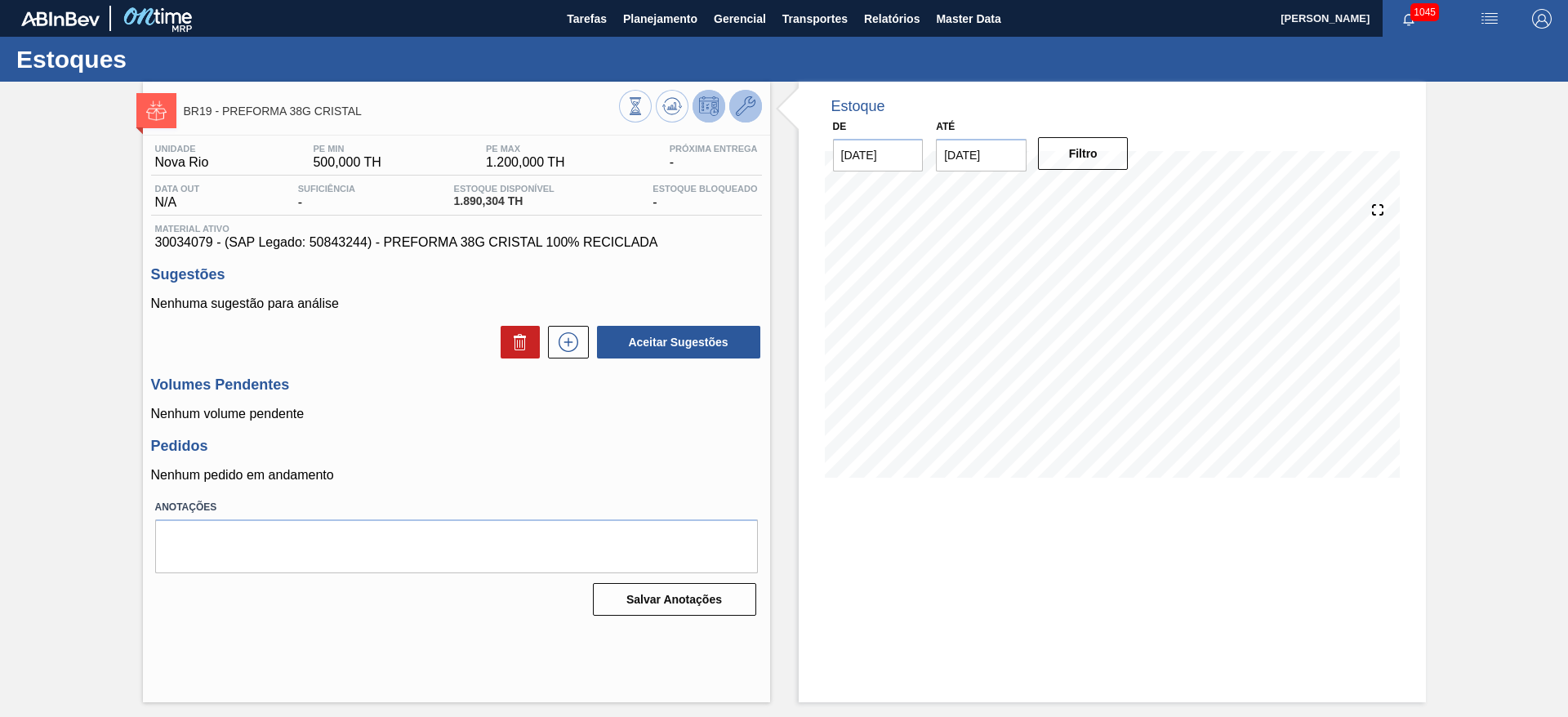
click at [739, 109] on icon at bounding box center [745, 106] width 20 height 20
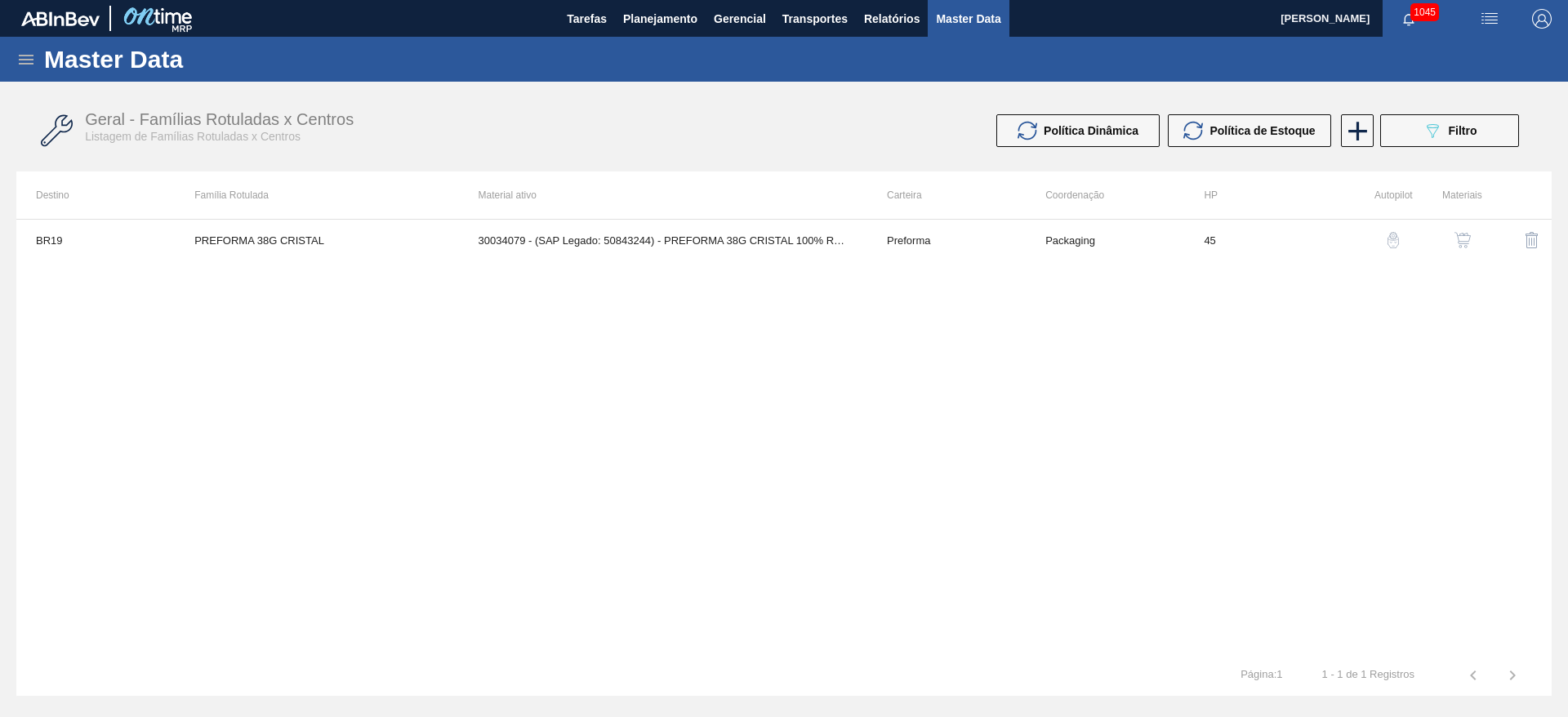
click at [1464, 238] on img "button" at bounding box center [1462, 240] width 16 height 16
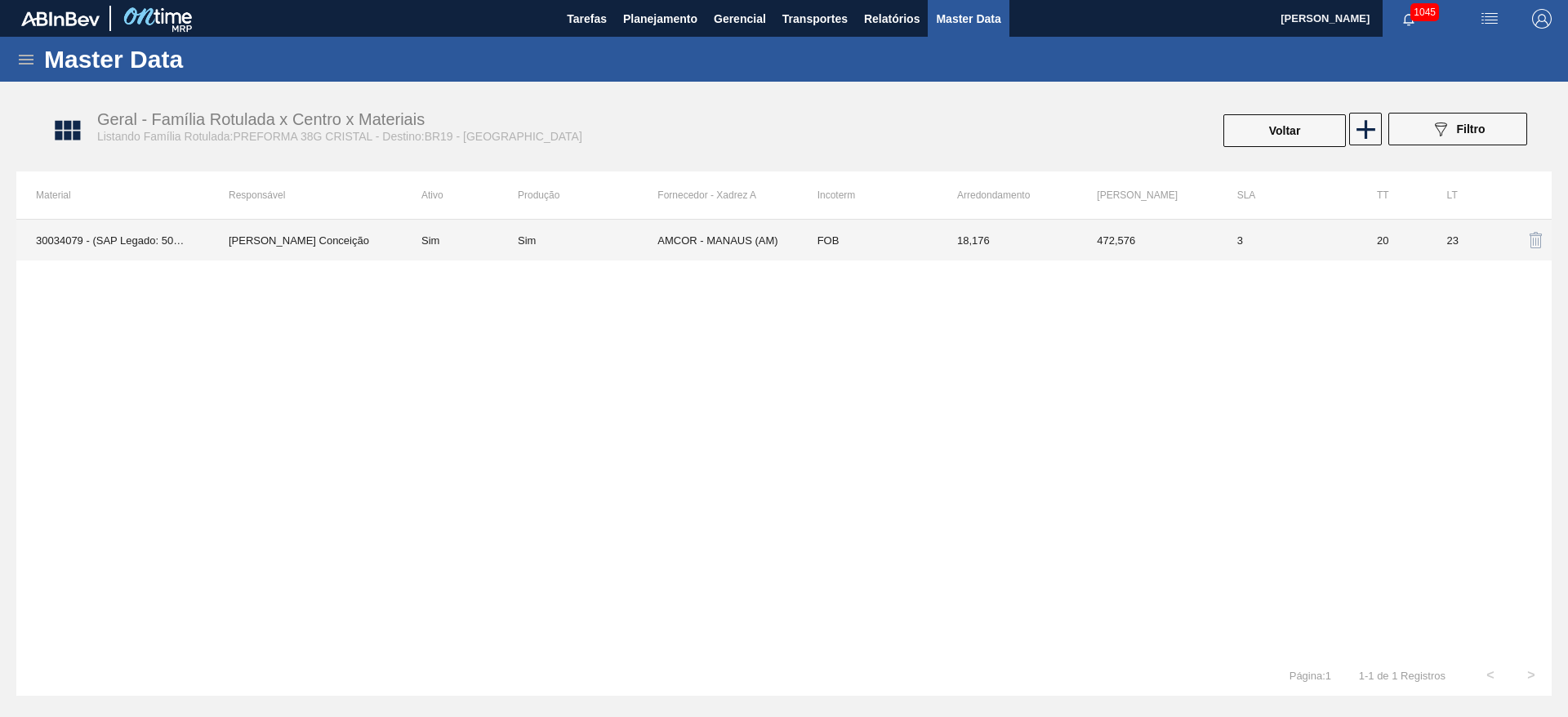
click at [635, 242] on div "Sim" at bounding box center [588, 241] width 140 height 12
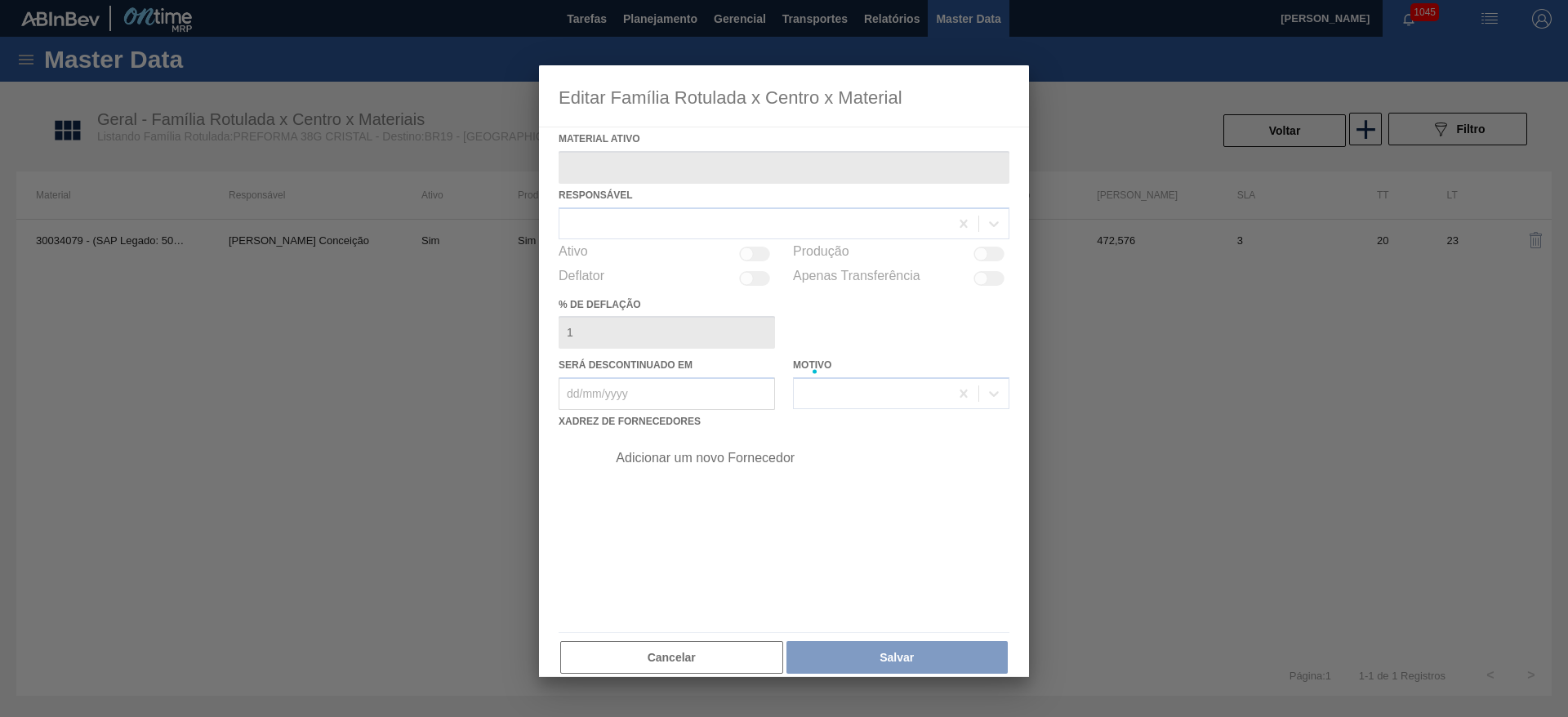
type ativo "30034079 - (SAP Legado: 50843244) - PREFORMA 38G CRISTAL 100% RECICLADA"
checkbox input "true"
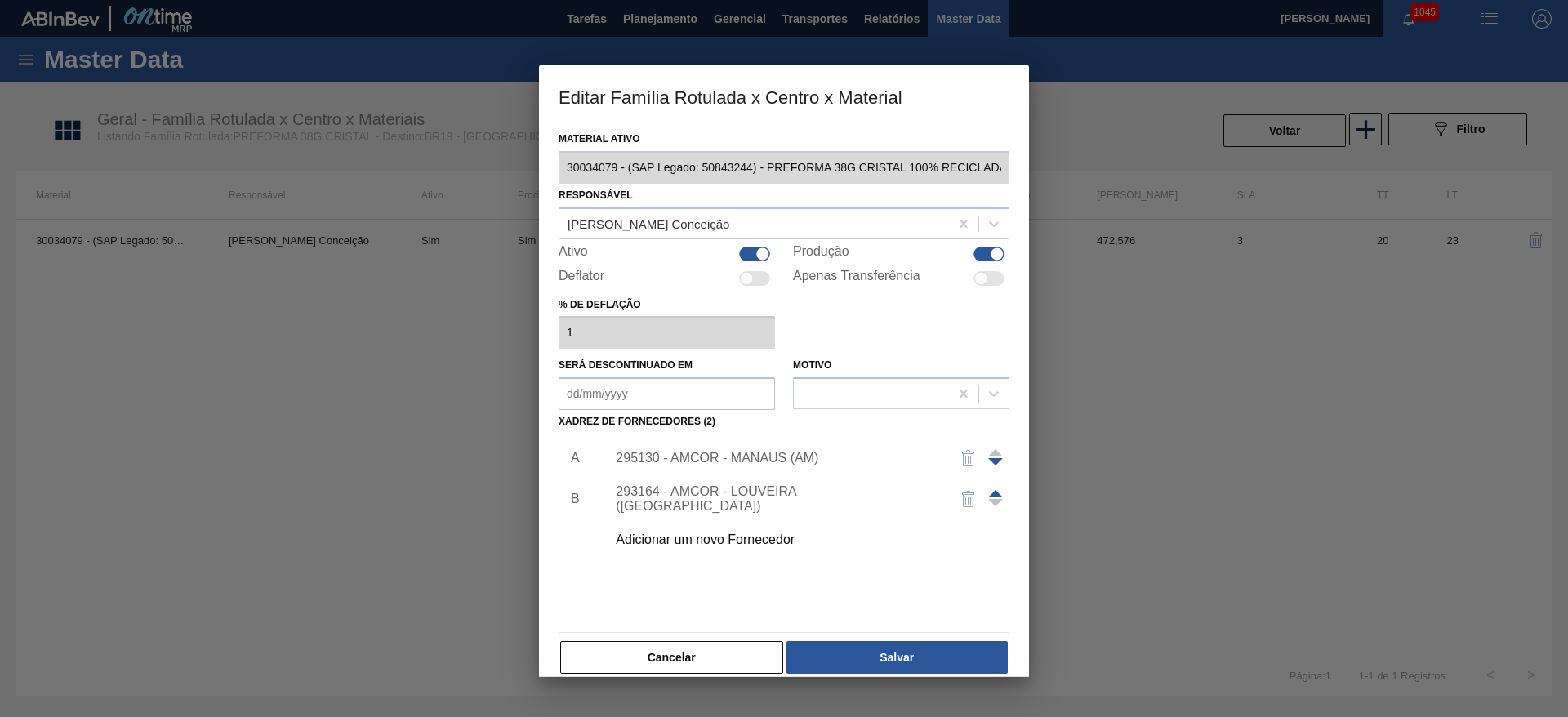
click at [687, 461] on div "295130 - AMCOR - MANAUS (AM)" at bounding box center [776, 457] width 320 height 14
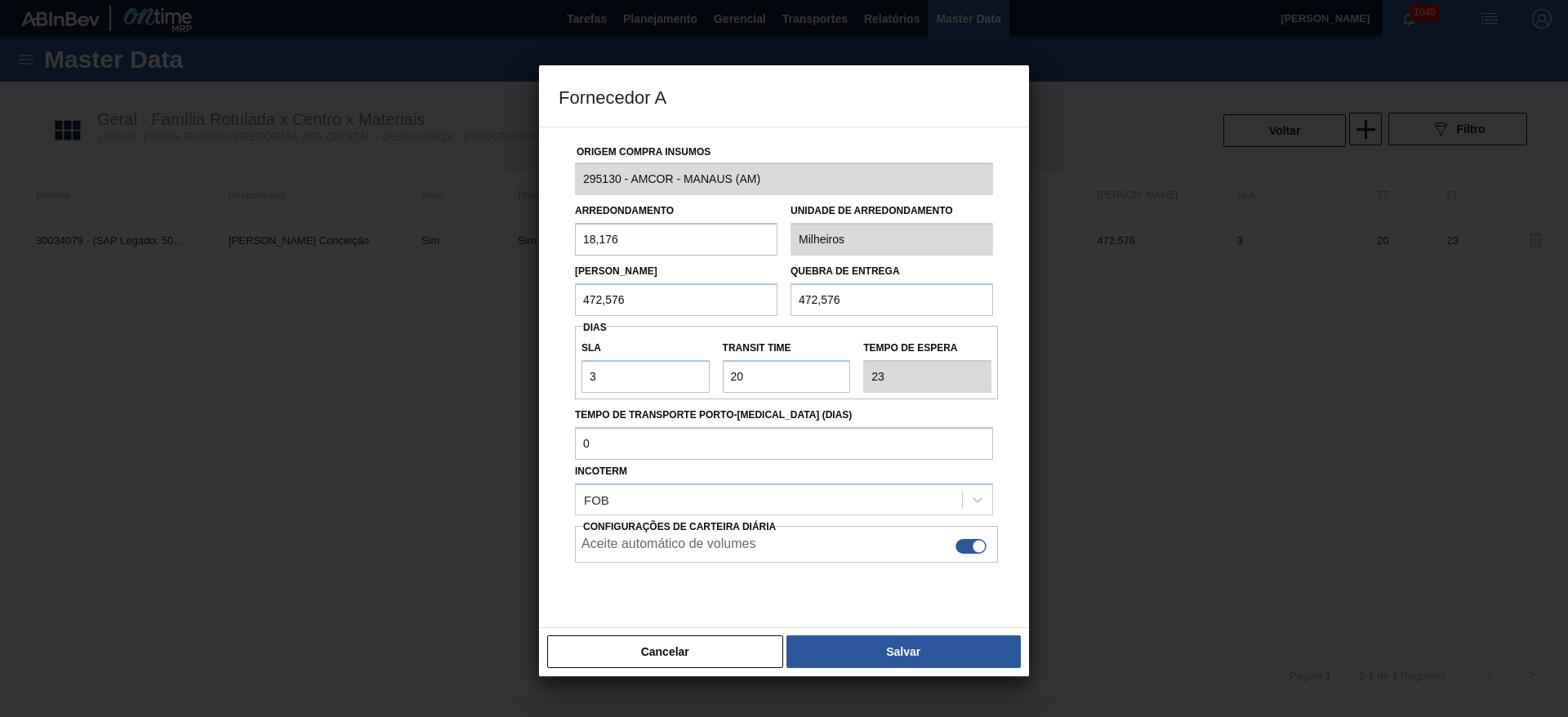
click at [720, 657] on button "Cancelar" at bounding box center [666, 651] width 236 height 32
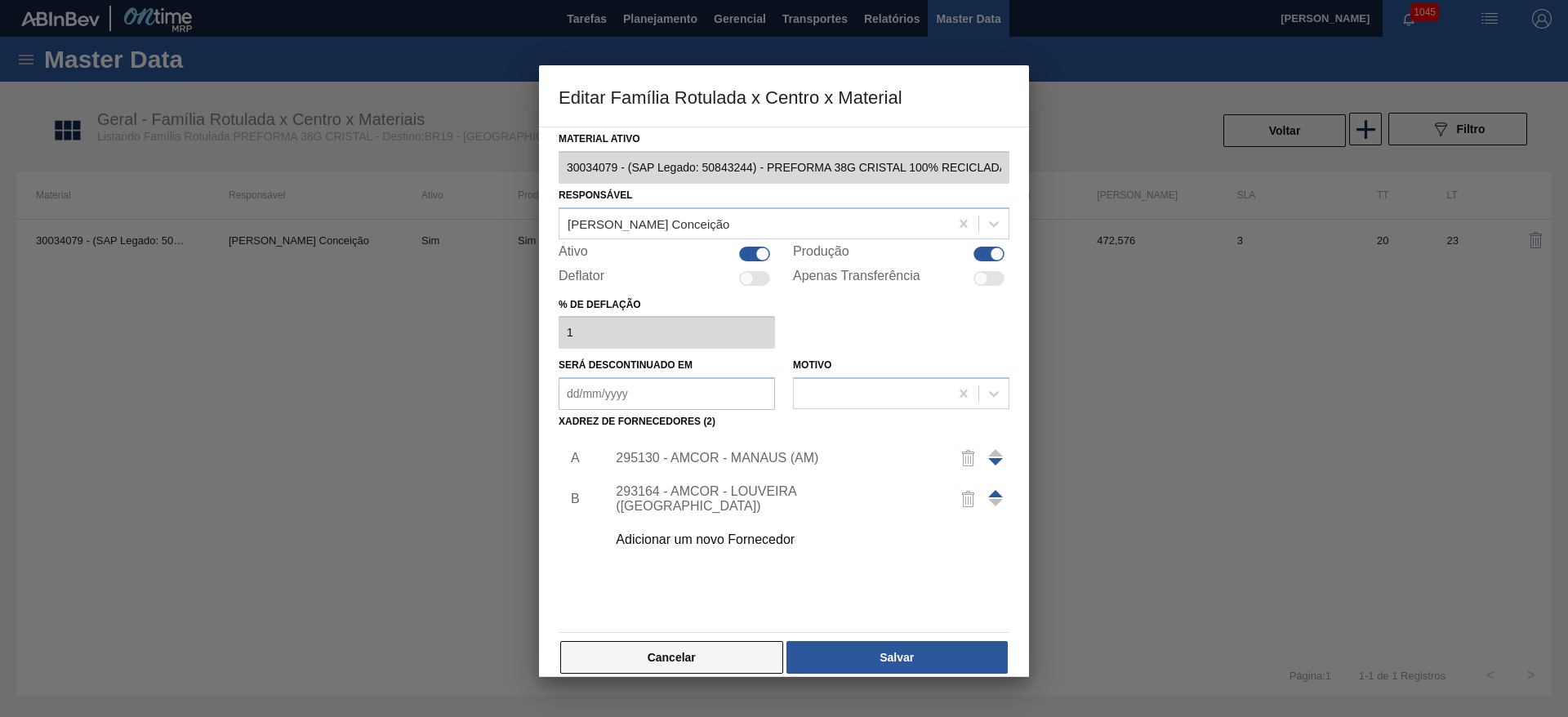
drag, startPoint x: 696, startPoint y: 654, endPoint x: 654, endPoint y: 392, distance: 265.3
click at [696, 649] on button "Cancelar" at bounding box center [671, 657] width 223 height 32
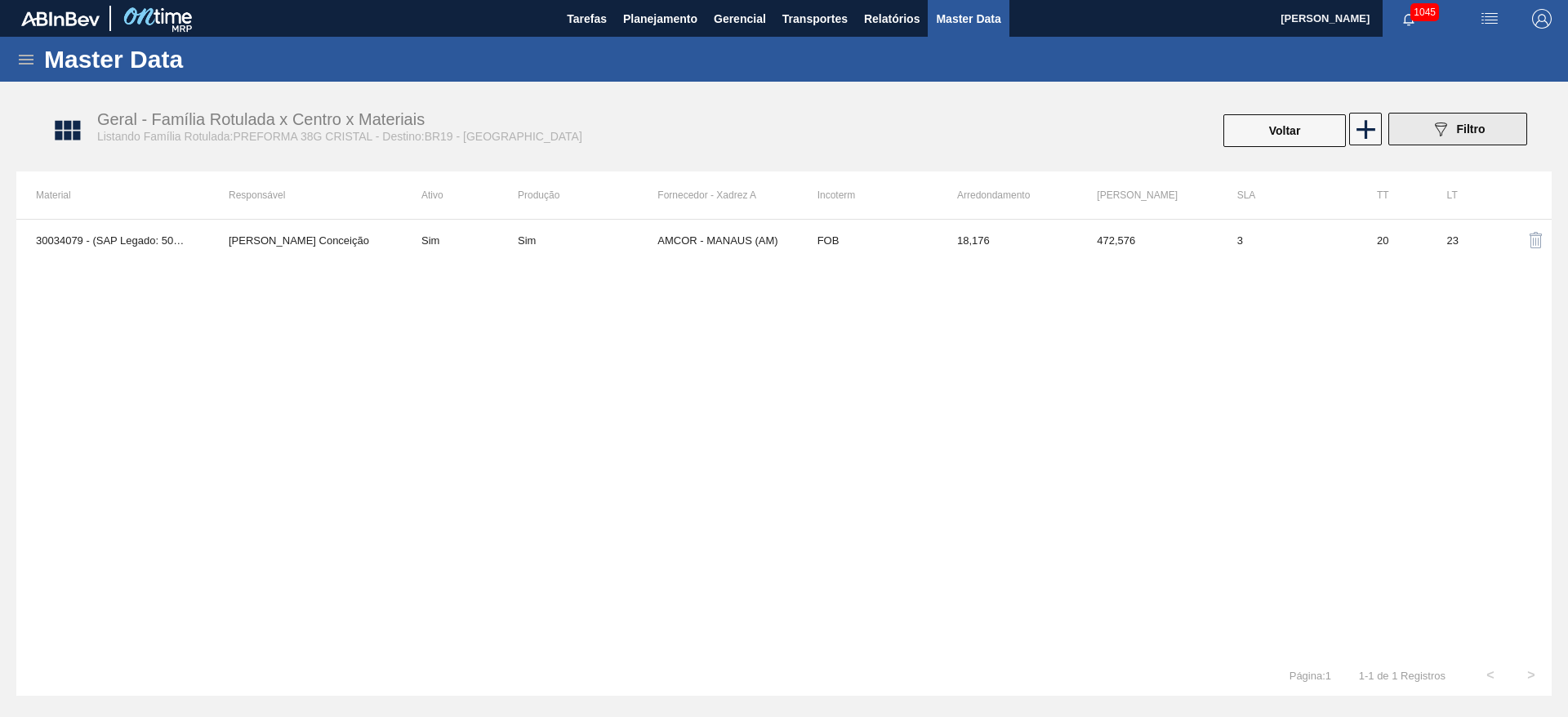
click at [1456, 124] on div "089F7B8B-B2A5-4AFE-B5C0-19BA573D28AC Filtro" at bounding box center [1459, 128] width 55 height 20
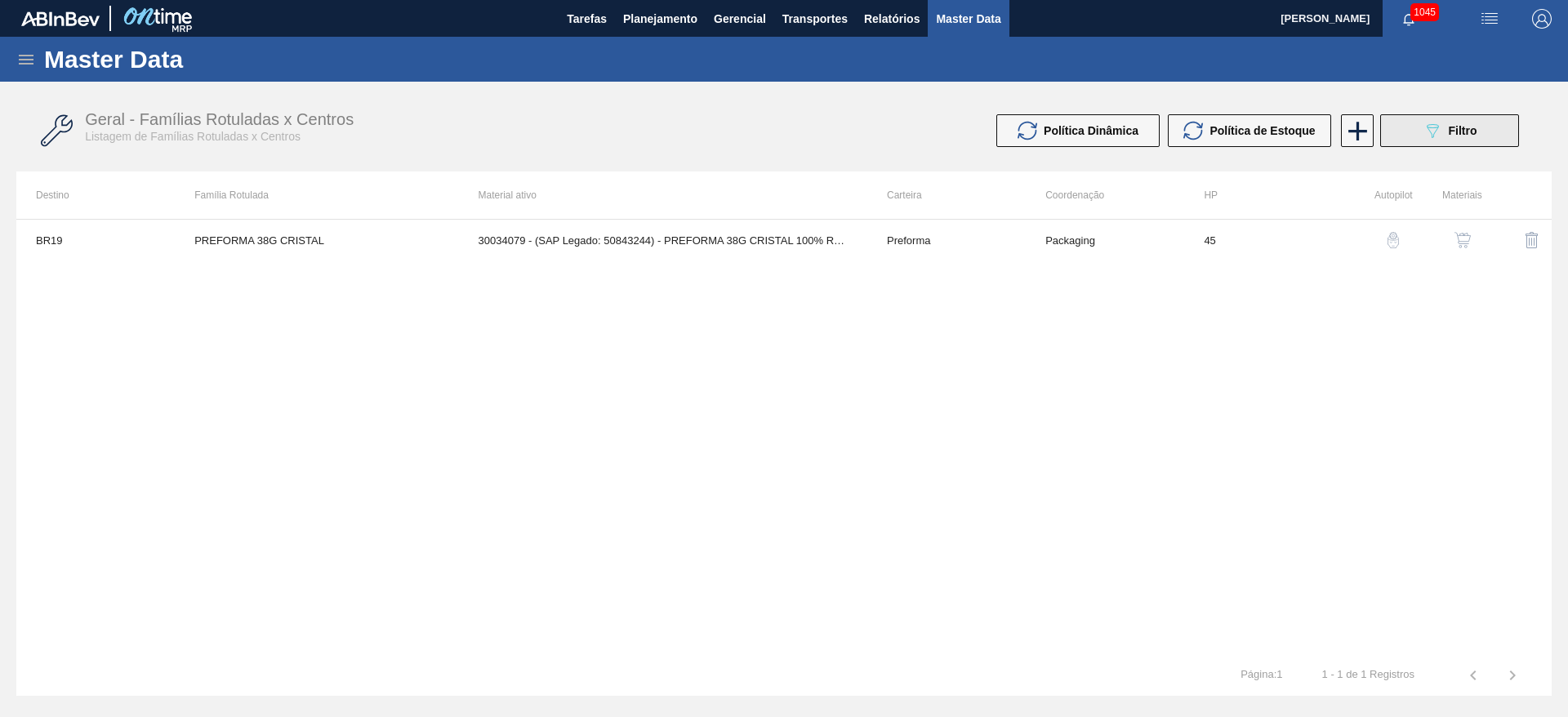
click at [1449, 131] on span "Filtro" at bounding box center [1463, 131] width 29 height 13
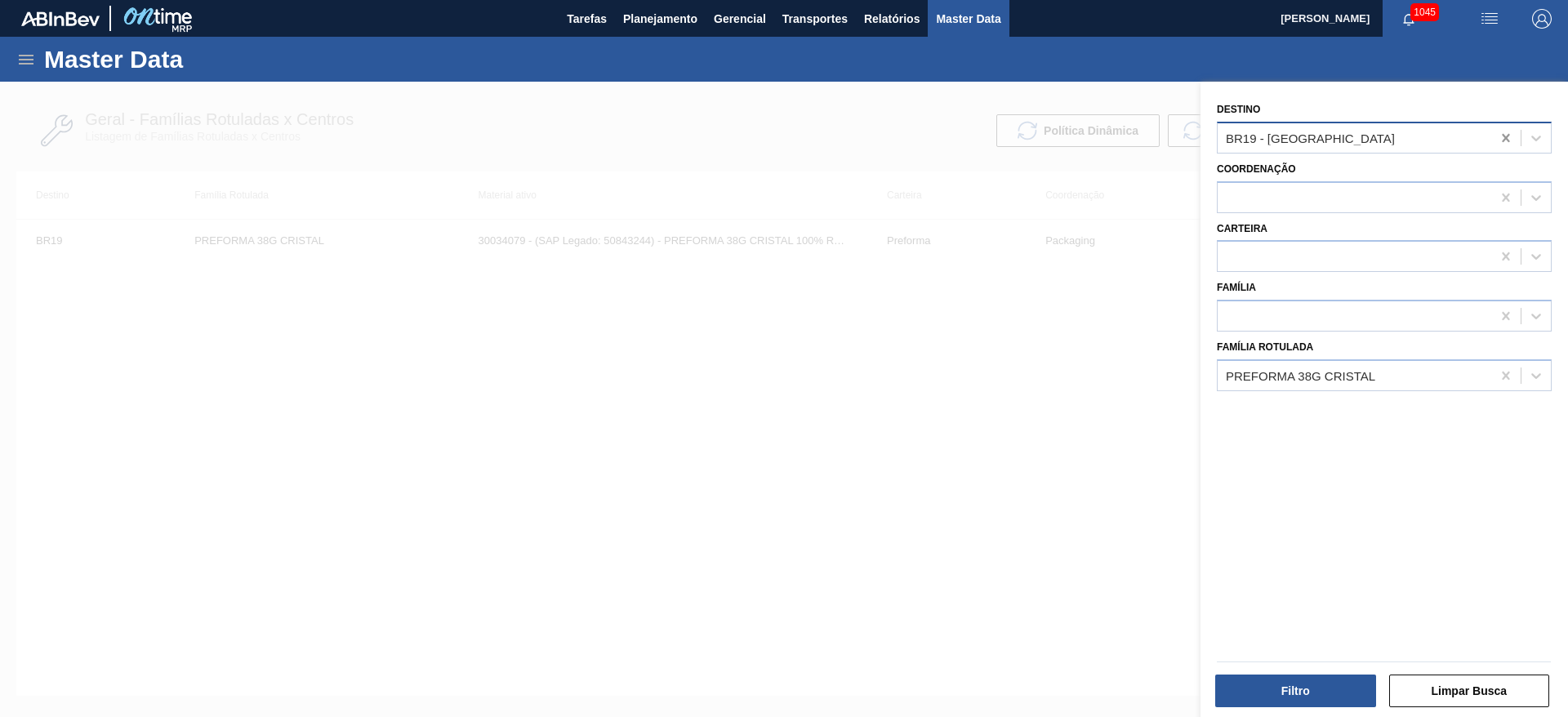
click at [1502, 136] on icon at bounding box center [1506, 138] width 8 height 9
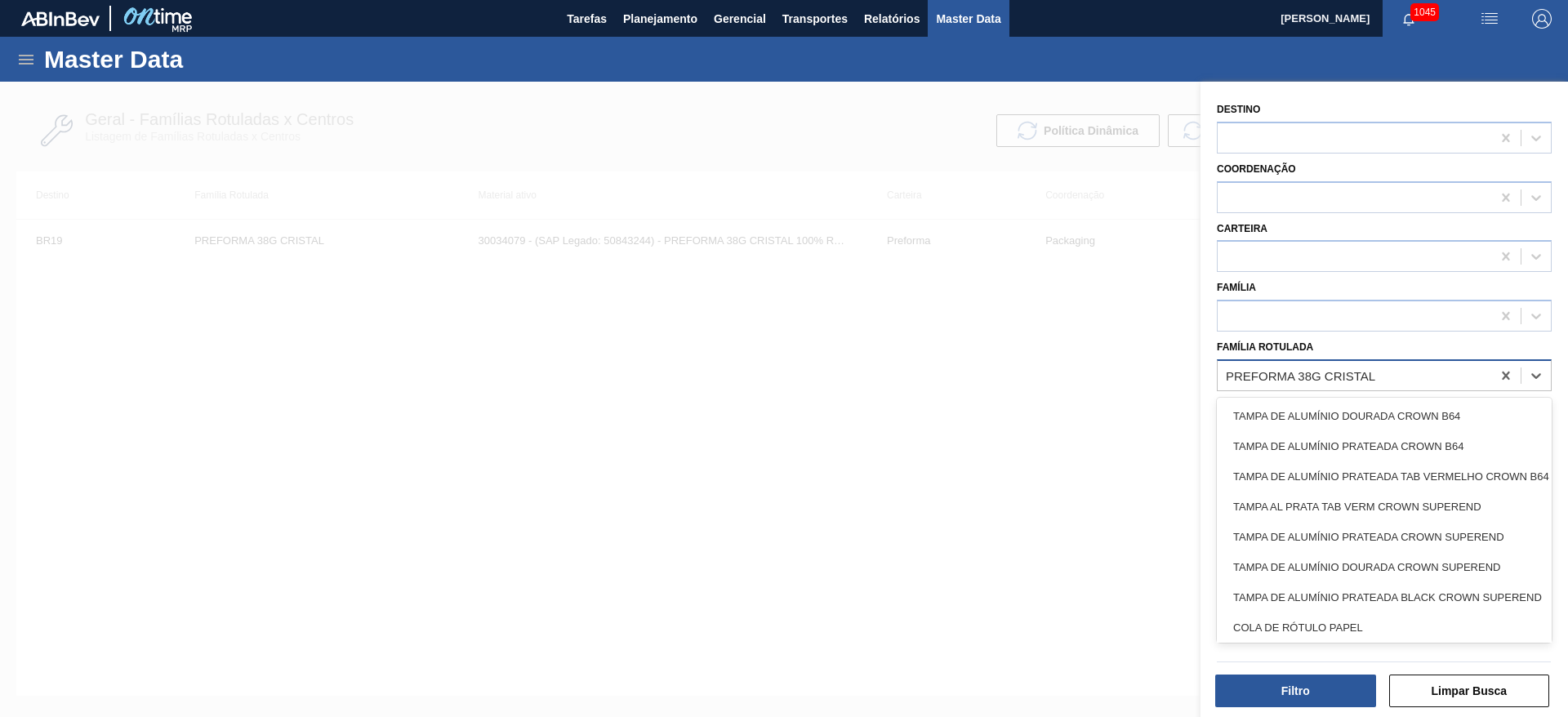
click at [1296, 368] on div "PREFORMA 38G CRISTAL" at bounding box center [1300, 375] width 149 height 14
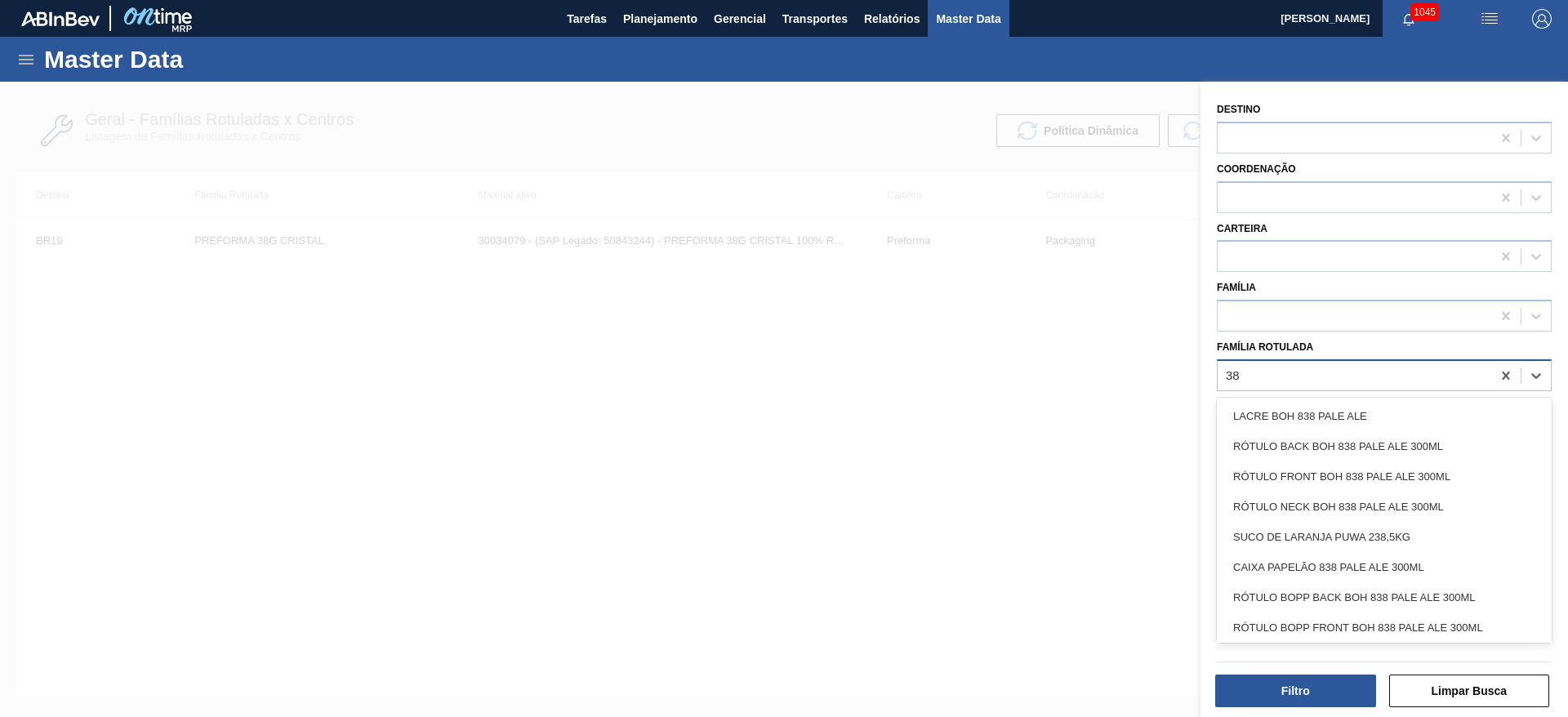
type Rotulada "38g"
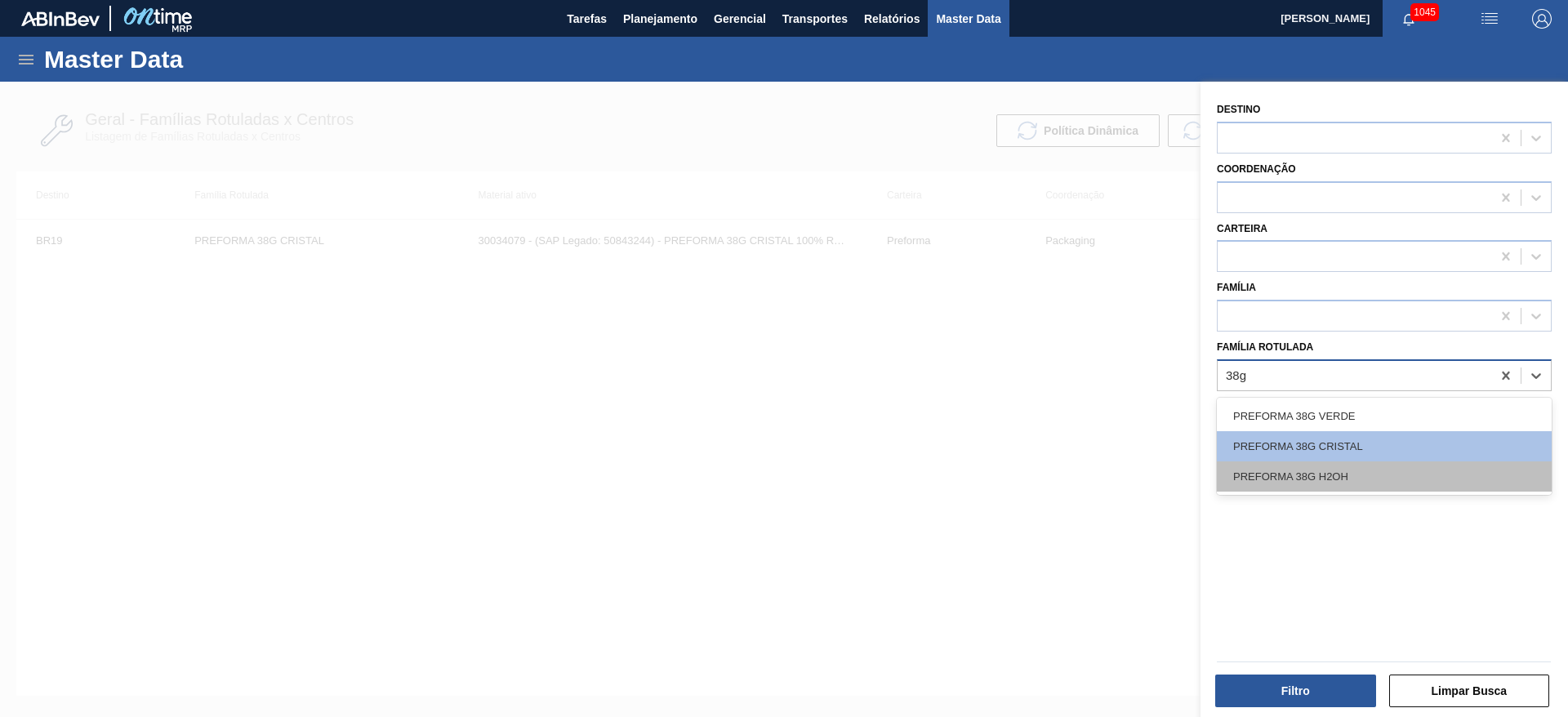
click at [1293, 478] on div "PREFORMA 38G H2OH" at bounding box center [1384, 476] width 335 height 30
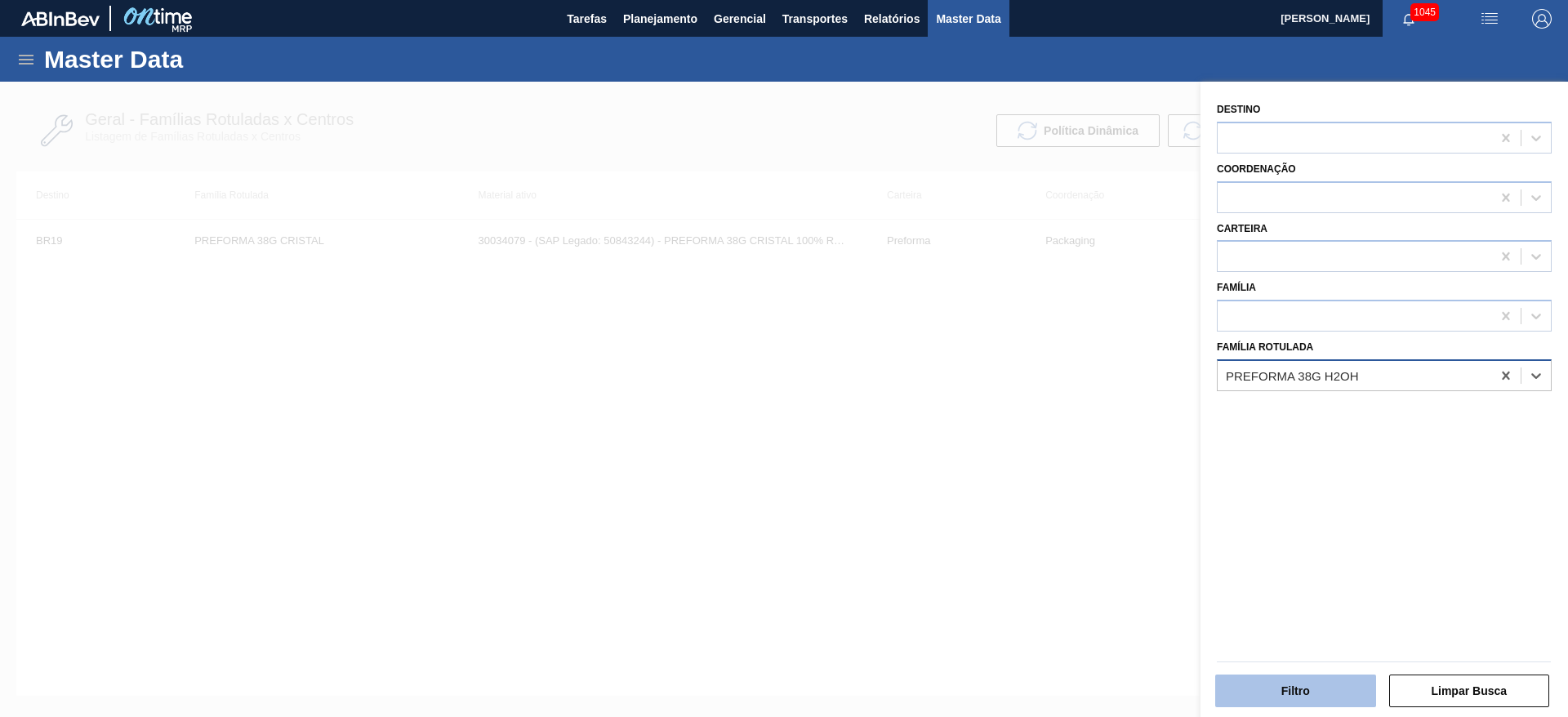
click at [1282, 702] on button "Filtro" at bounding box center [1295, 691] width 161 height 32
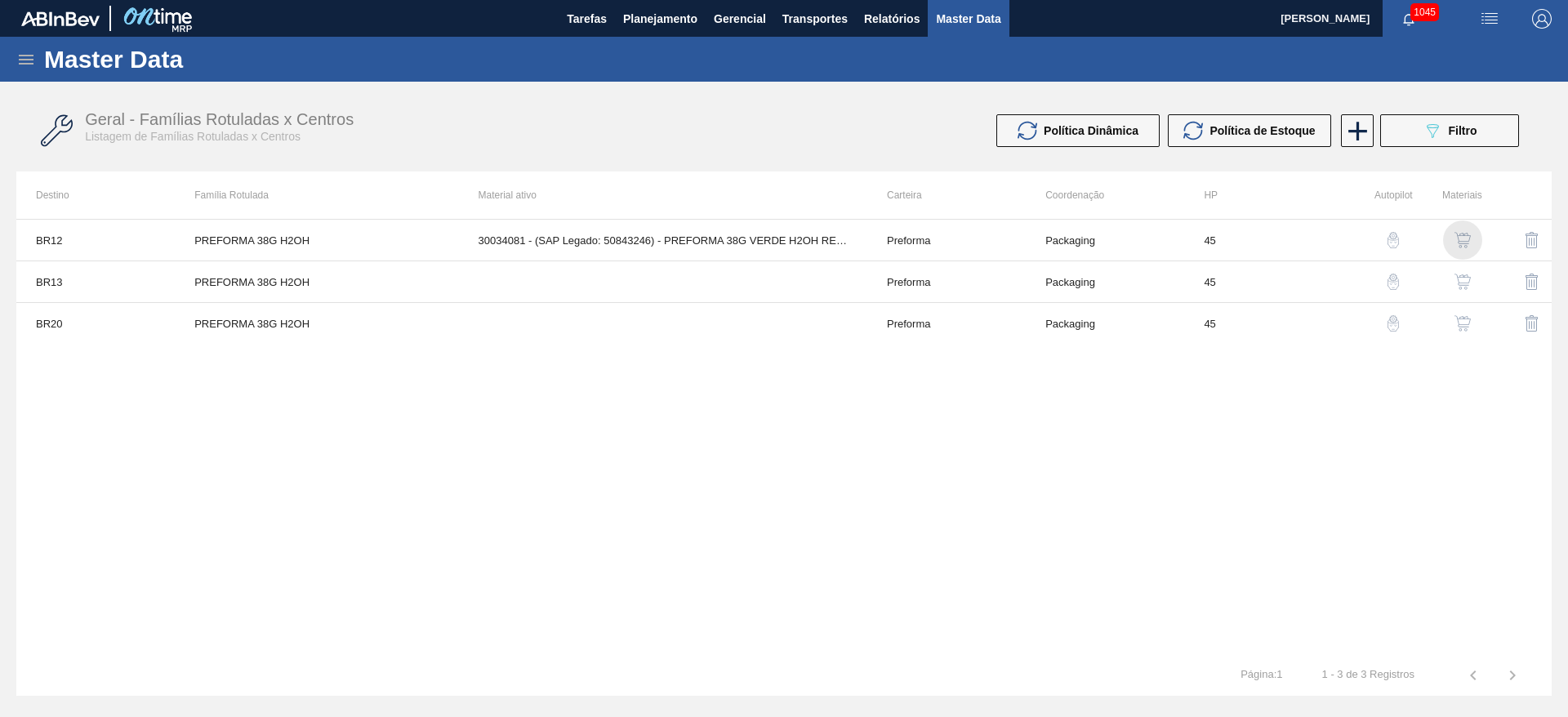
click at [1457, 239] on img "button" at bounding box center [1462, 240] width 16 height 16
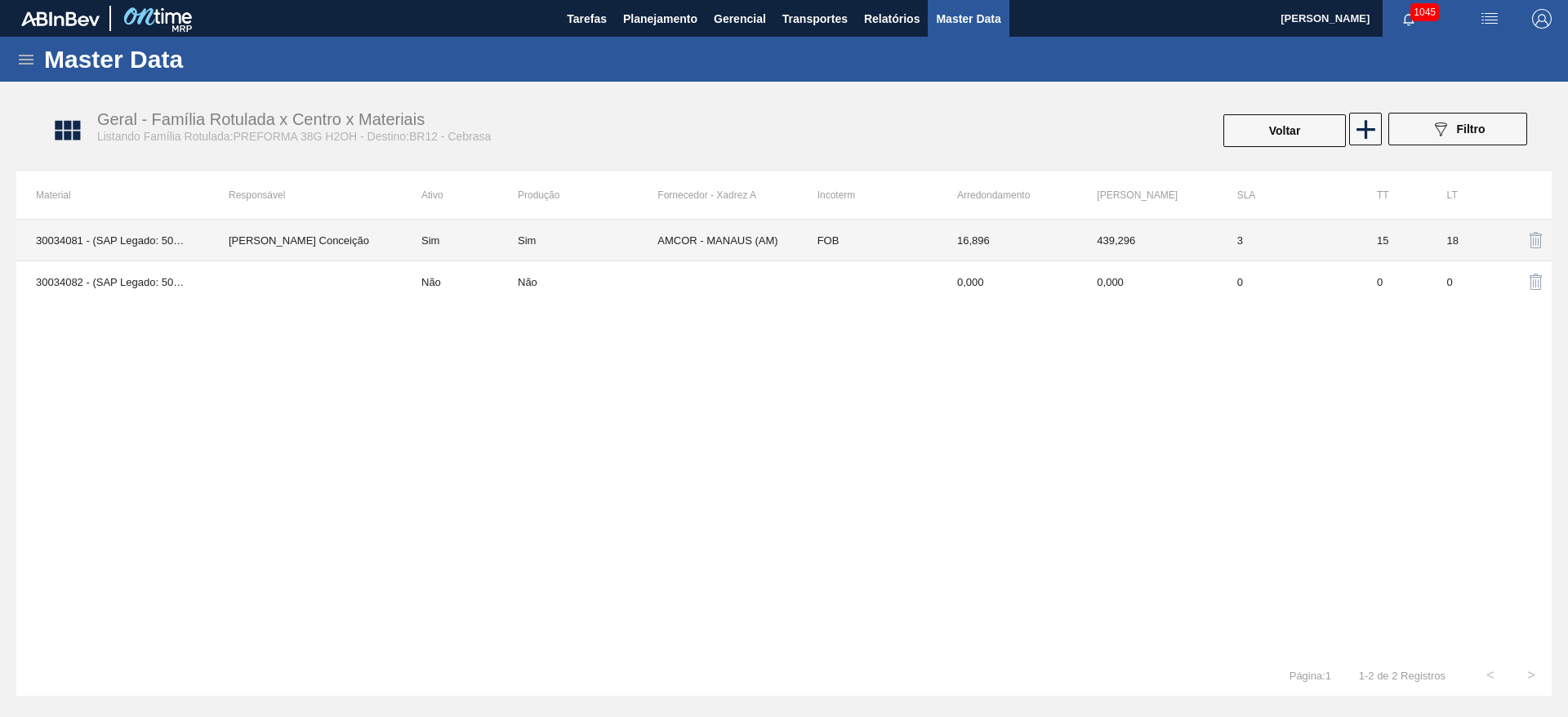
click at [466, 239] on td "Sim" at bounding box center [460, 241] width 116 height 42
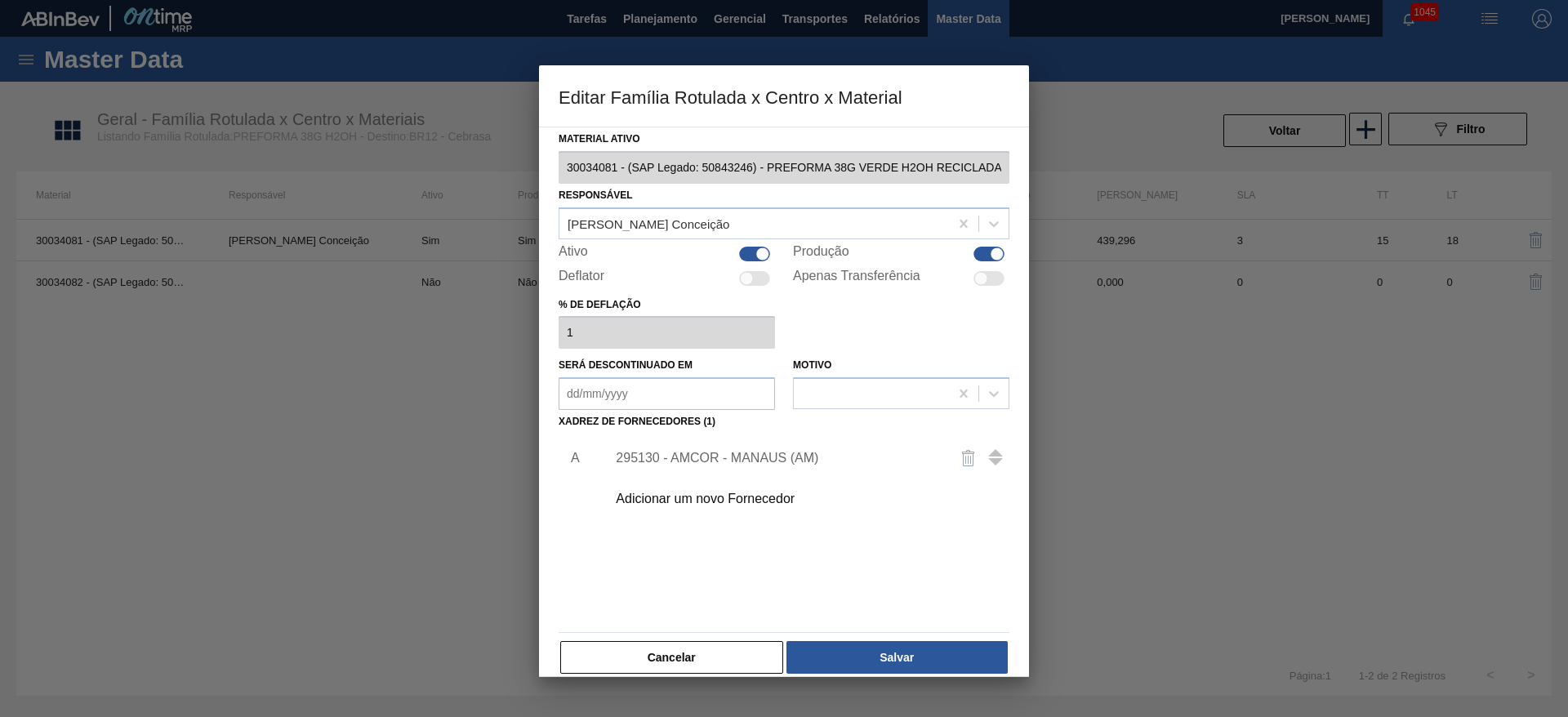
click at [682, 455] on div "295130 - AMCOR - MANAUS (AM)" at bounding box center [776, 457] width 320 height 14
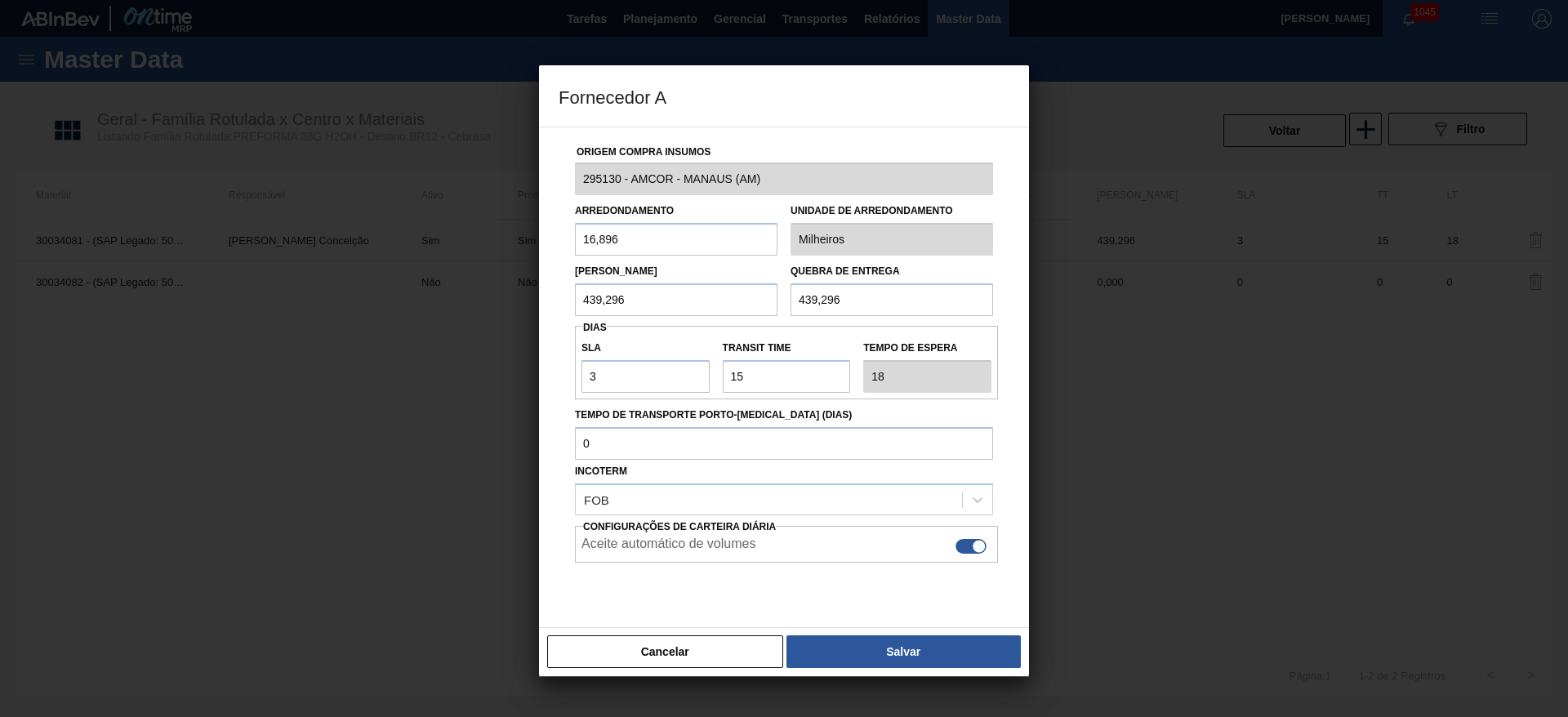
drag, startPoint x: 650, startPoint y: 300, endPoint x: 513, endPoint y: 301, distance: 137.0
click at [513, 301] on div "Fornecedor A Origem Compra Insumos 295130 - AMCOR - MANAUS (AM) Arredondamento …" at bounding box center [784, 358] width 1568 height 717
type input "472,576"
drag, startPoint x: 629, startPoint y: 299, endPoint x: 459, endPoint y: 293, distance: 170.1
click at [459, 293] on div "Fornecedor A Origem Compra Insumos 295130 - AMCOR - MANAUS (AM) Arredondamento …" at bounding box center [784, 358] width 1568 height 717
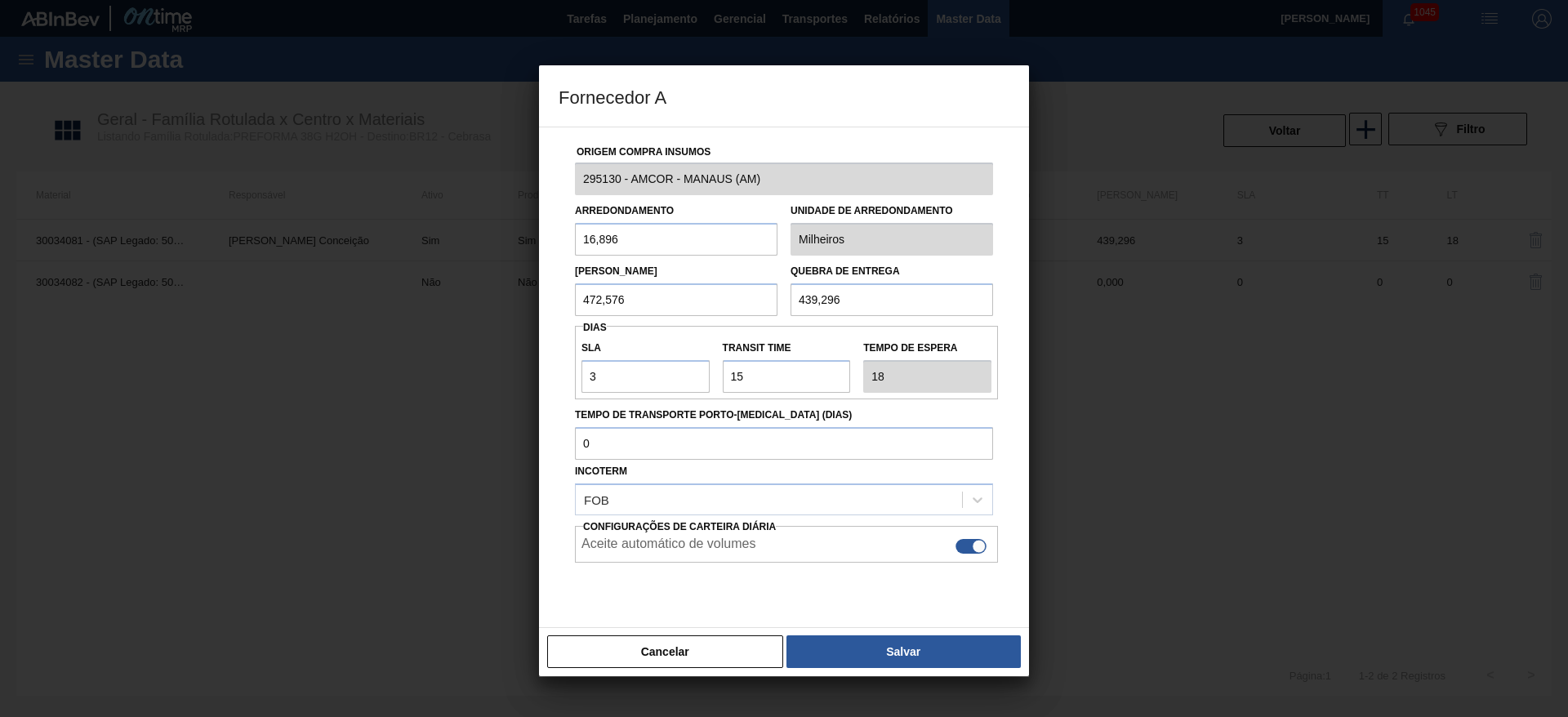
drag, startPoint x: 871, startPoint y: 311, endPoint x: 656, endPoint y: 311, distance: 215.0
click at [663, 310] on div "[PERSON_NAME] 472,576 Quebra de entrega 439,296" at bounding box center [784, 286] width 432 height 61
paste input "72,57"
type input "472,576"
drag, startPoint x: 647, startPoint y: 245, endPoint x: 477, endPoint y: 235, distance: 170.3
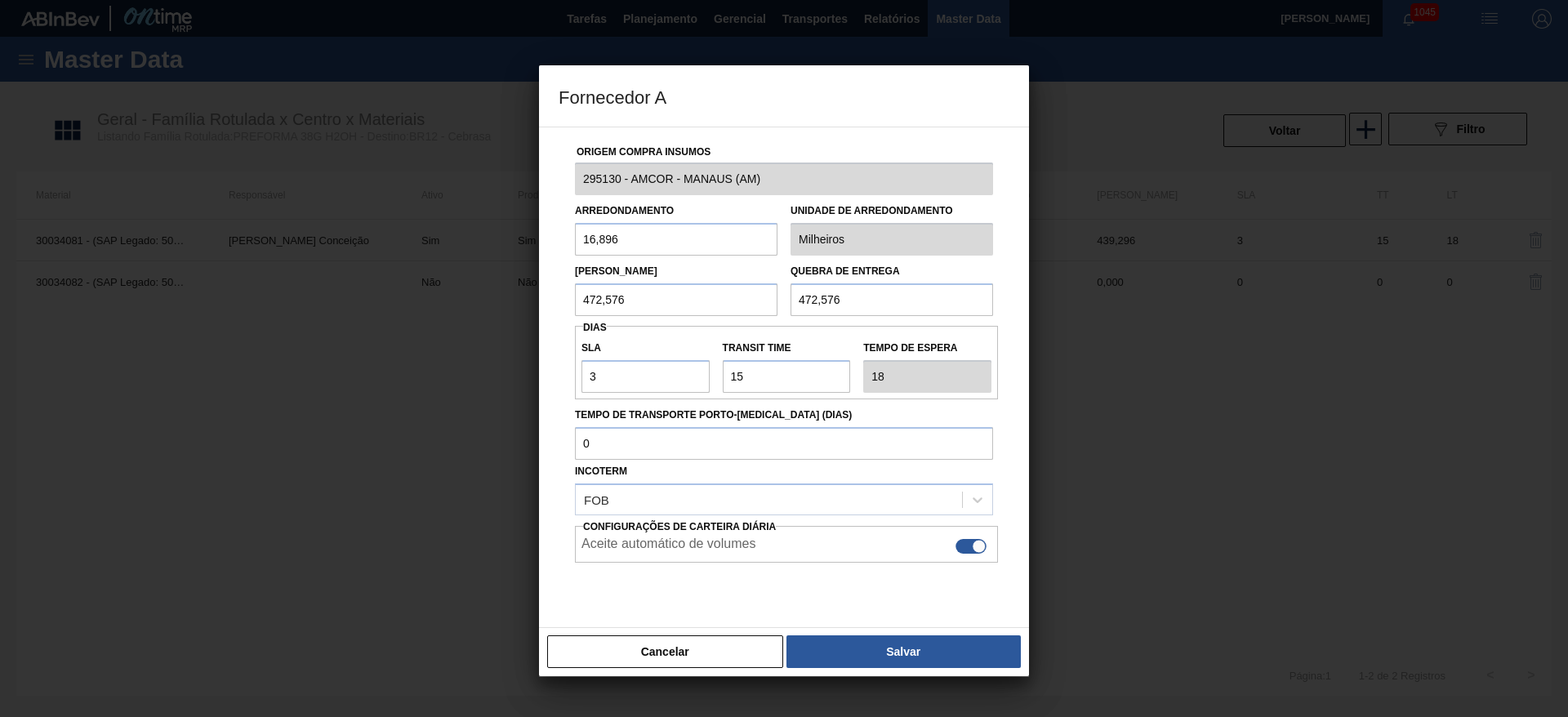
click at [499, 243] on div "Fornecedor A Origem Compra Insumos 295130 - AMCOR - MANAUS (AM) Arredondamento …" at bounding box center [784, 358] width 1568 height 717
type input "18,176"
click at [859, 649] on button "Salvar" at bounding box center [903, 651] width 235 height 32
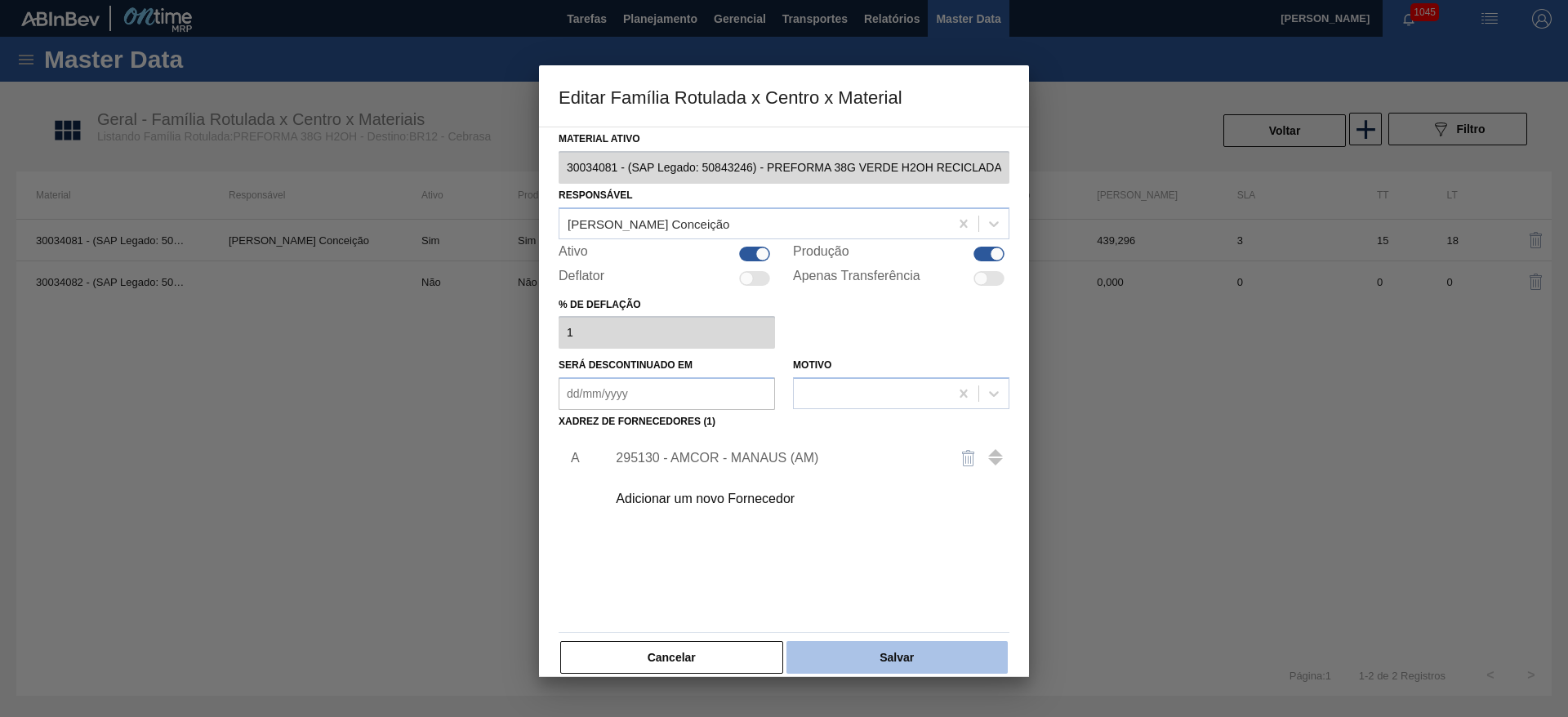
click at [892, 658] on button "Salvar" at bounding box center [897, 657] width 222 height 32
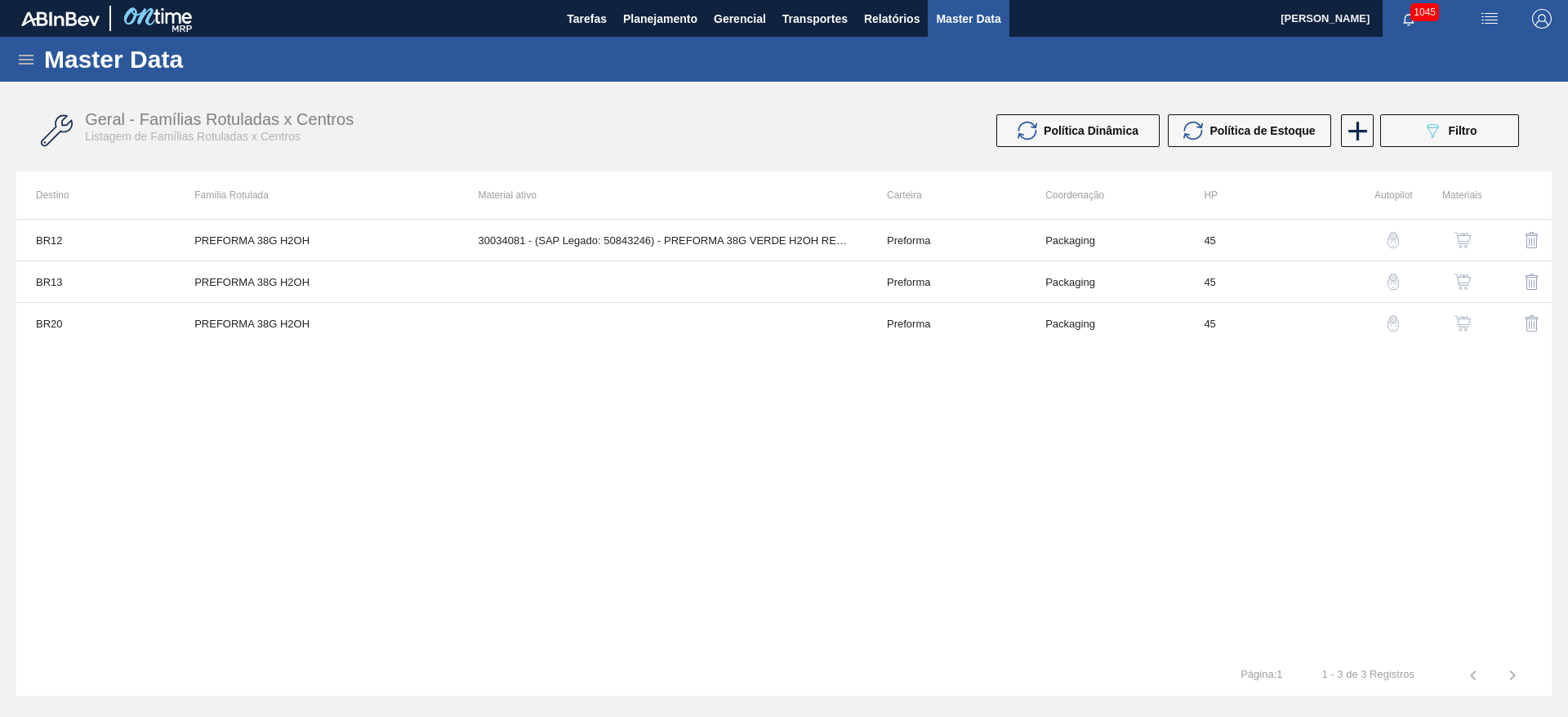
click at [1465, 276] on img "button" at bounding box center [1462, 281] width 16 height 16
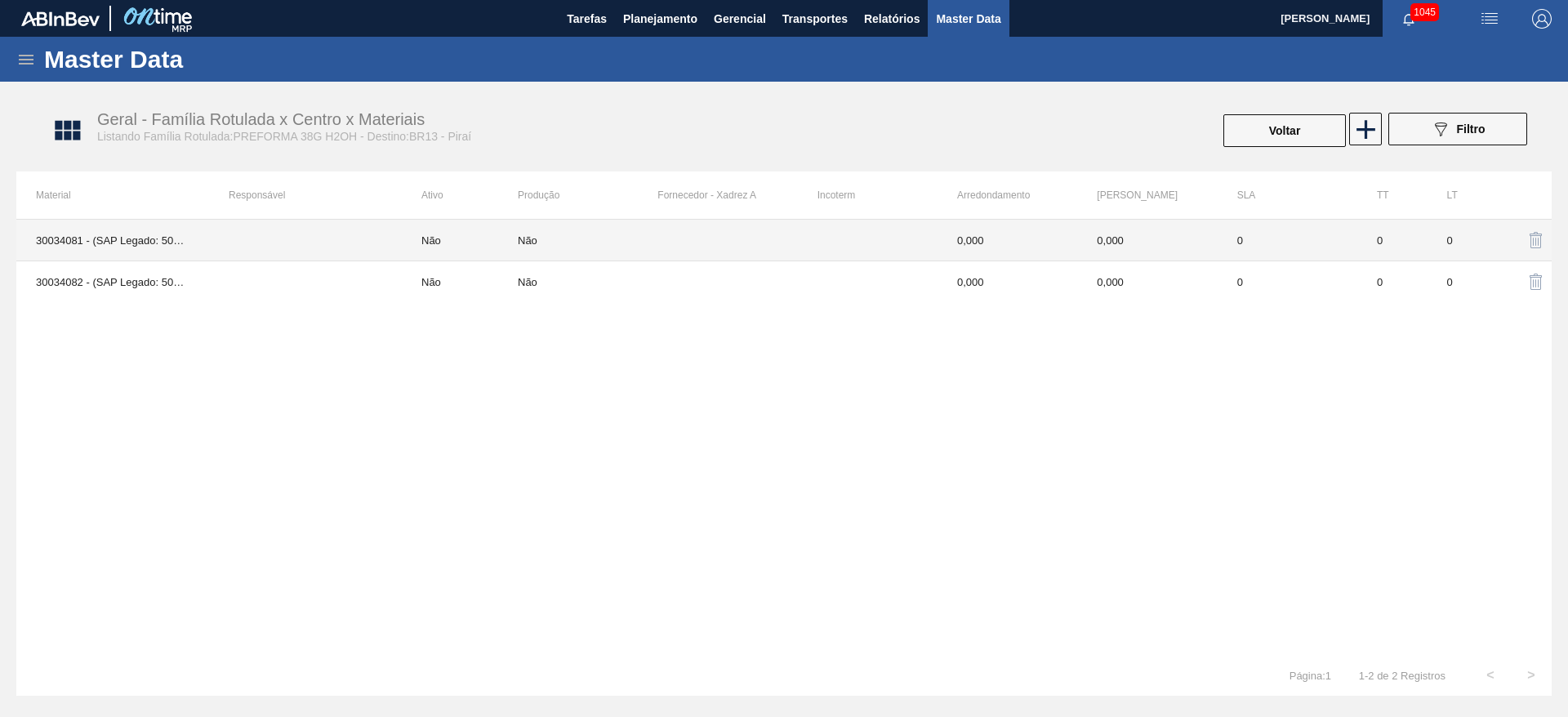
click at [513, 236] on td "Não" at bounding box center [460, 241] width 116 height 42
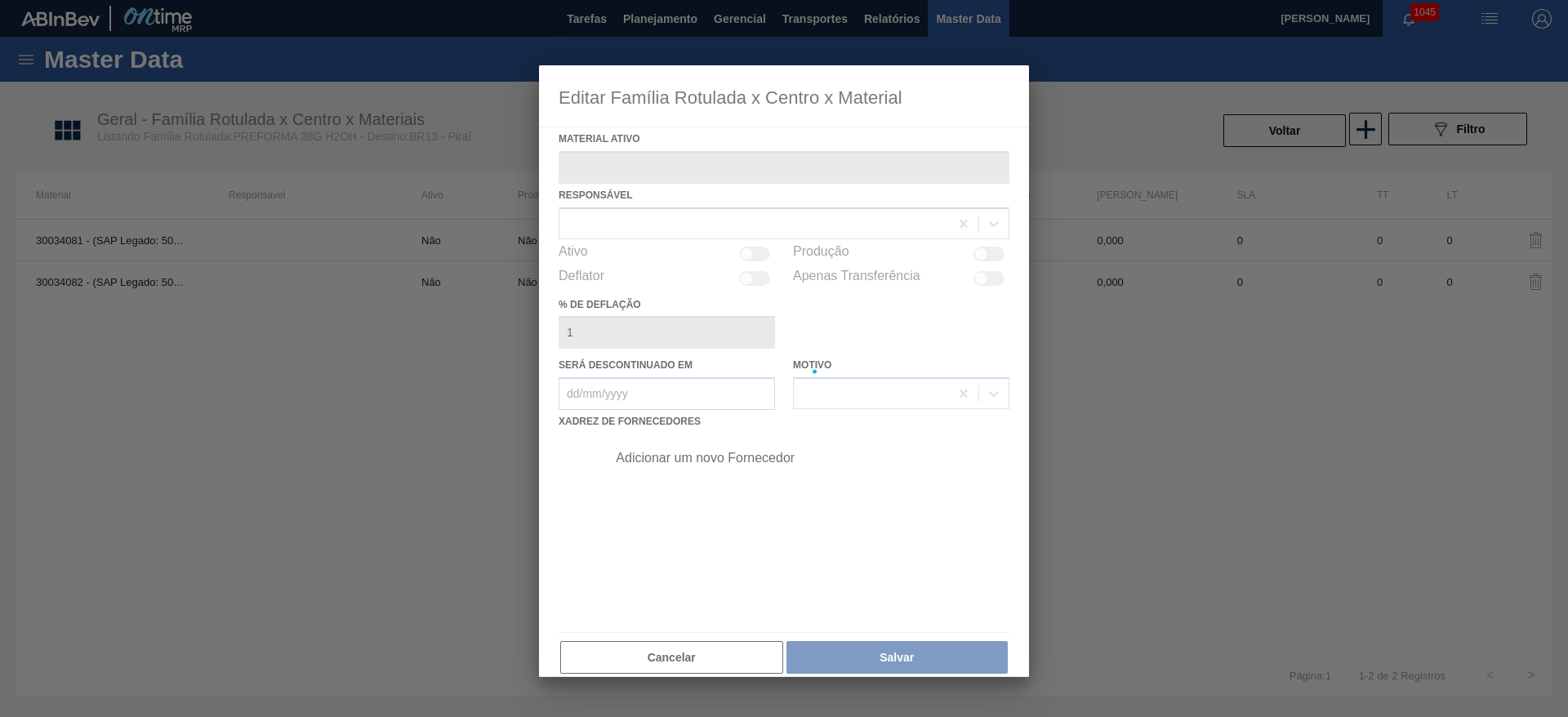
type ativo "30034081 - (SAP Legado: 50843246) - PREFORMA 38G VERDE H2OH RECICLADA"
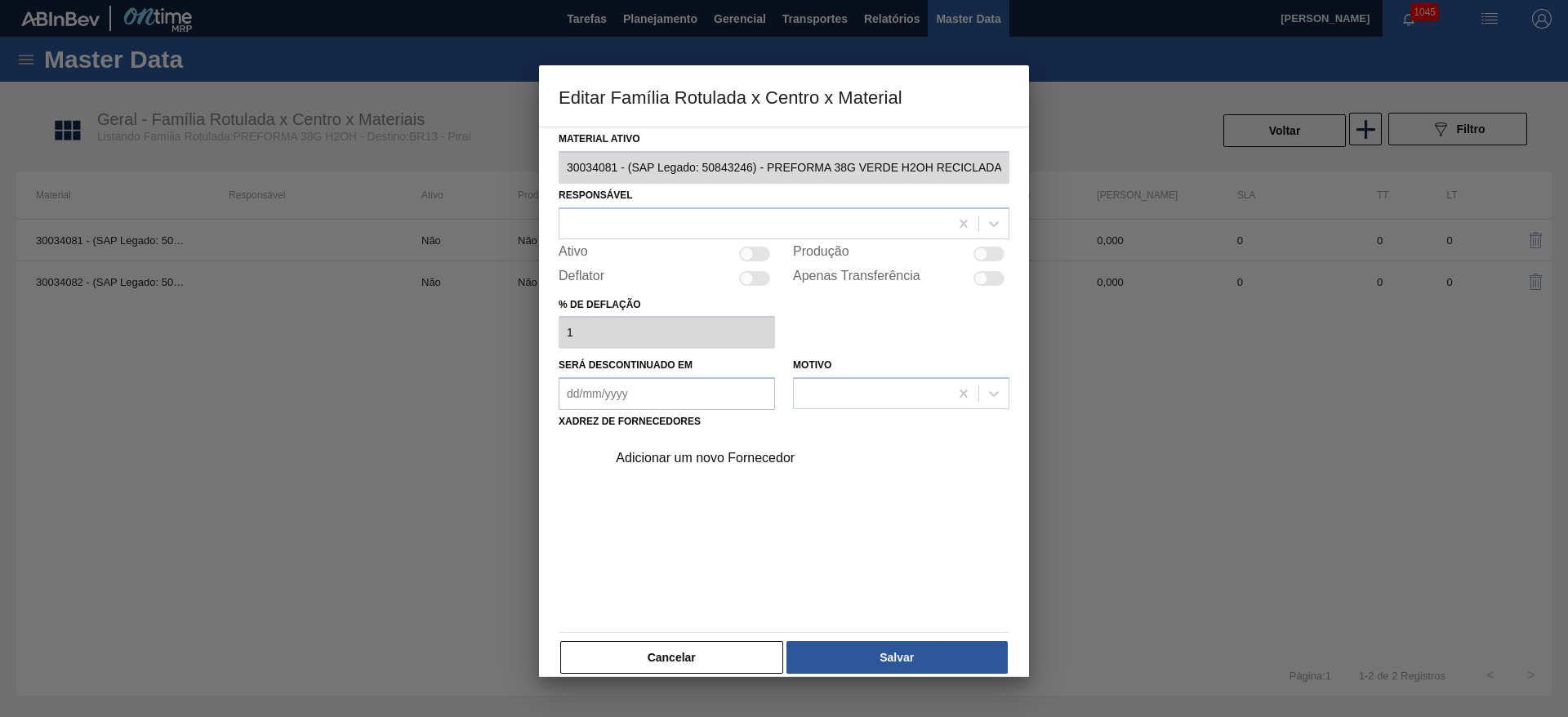
click at [754, 252] on div at bounding box center [754, 253] width 31 height 14
checkbox input "true"
click at [596, 220] on div at bounding box center [754, 223] width 390 height 24
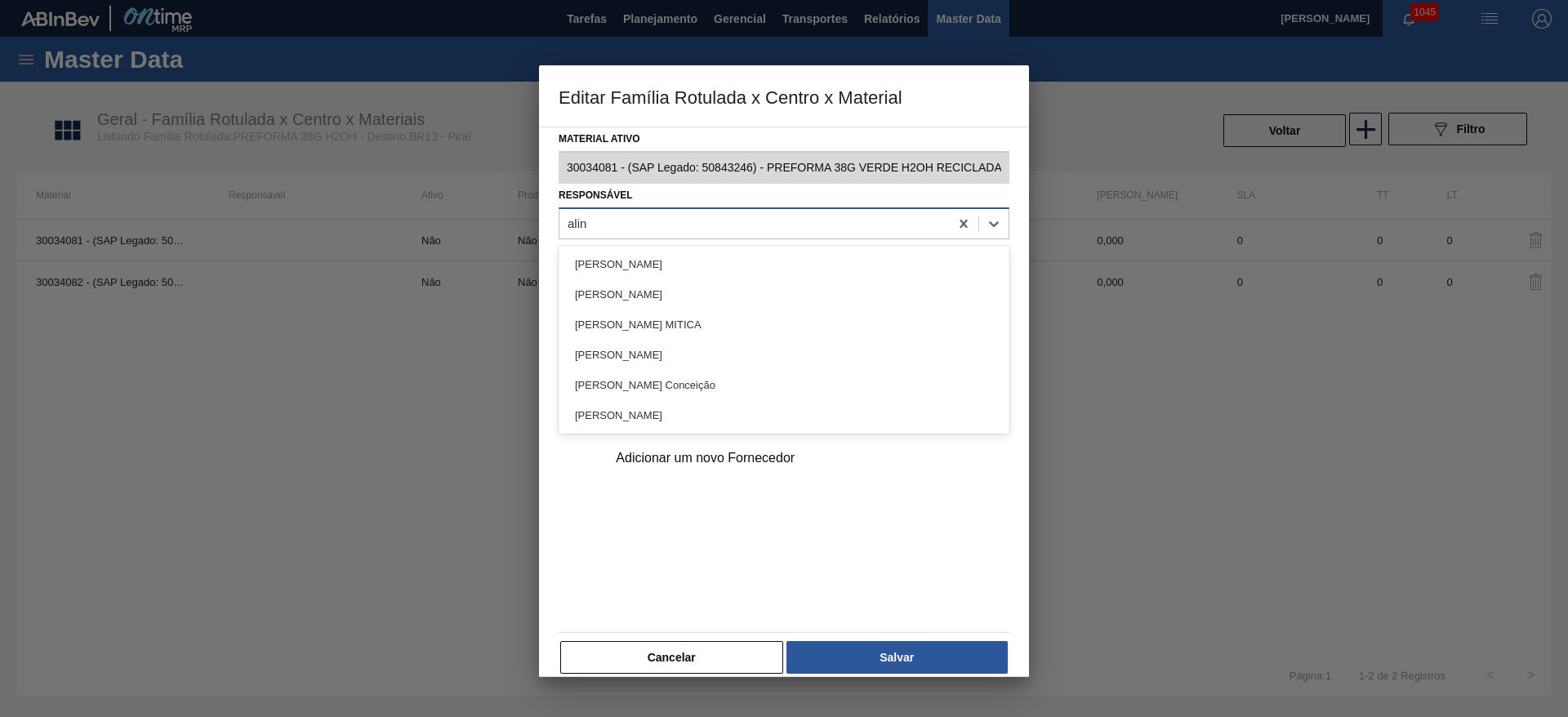
type input "aline"
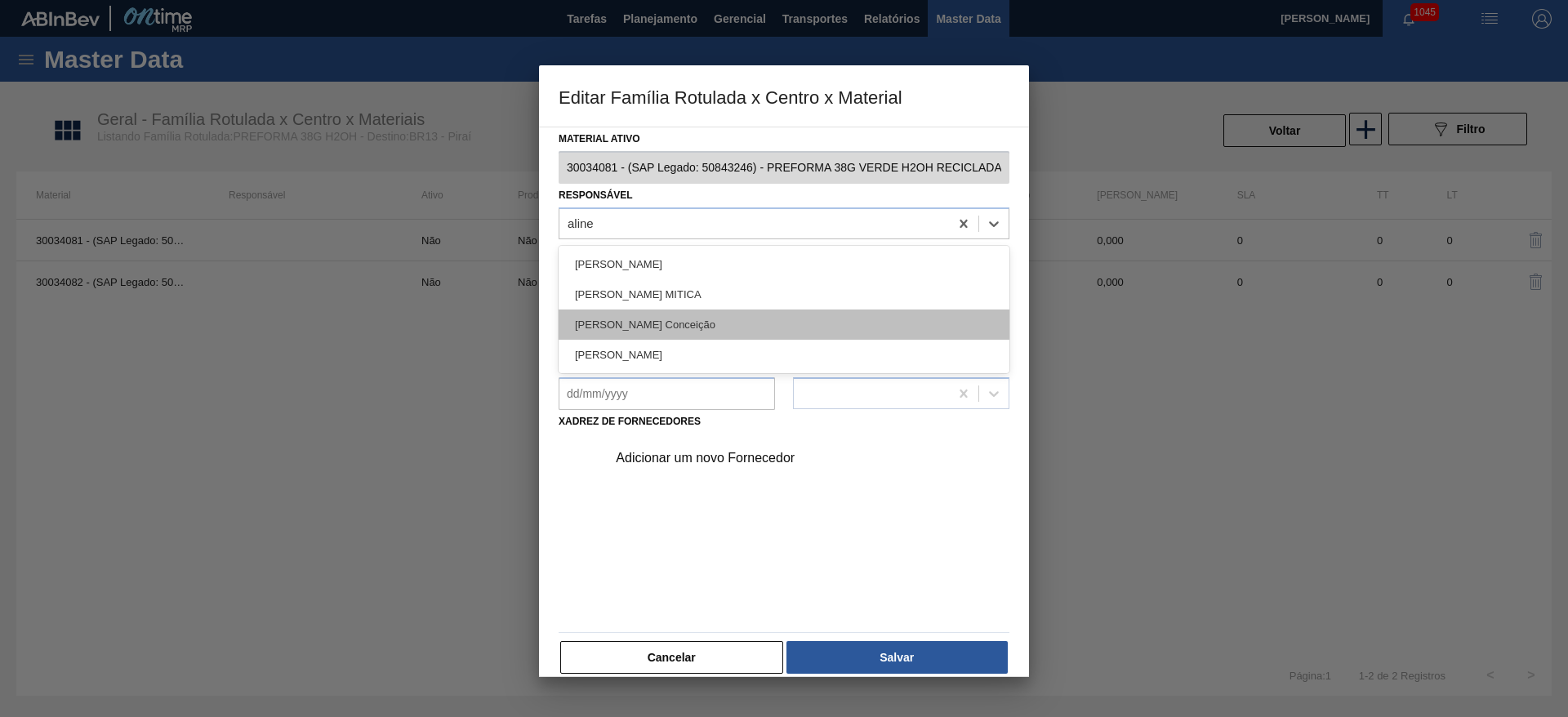
click at [650, 327] on div "[PERSON_NAME] Conceição" at bounding box center [784, 325] width 451 height 30
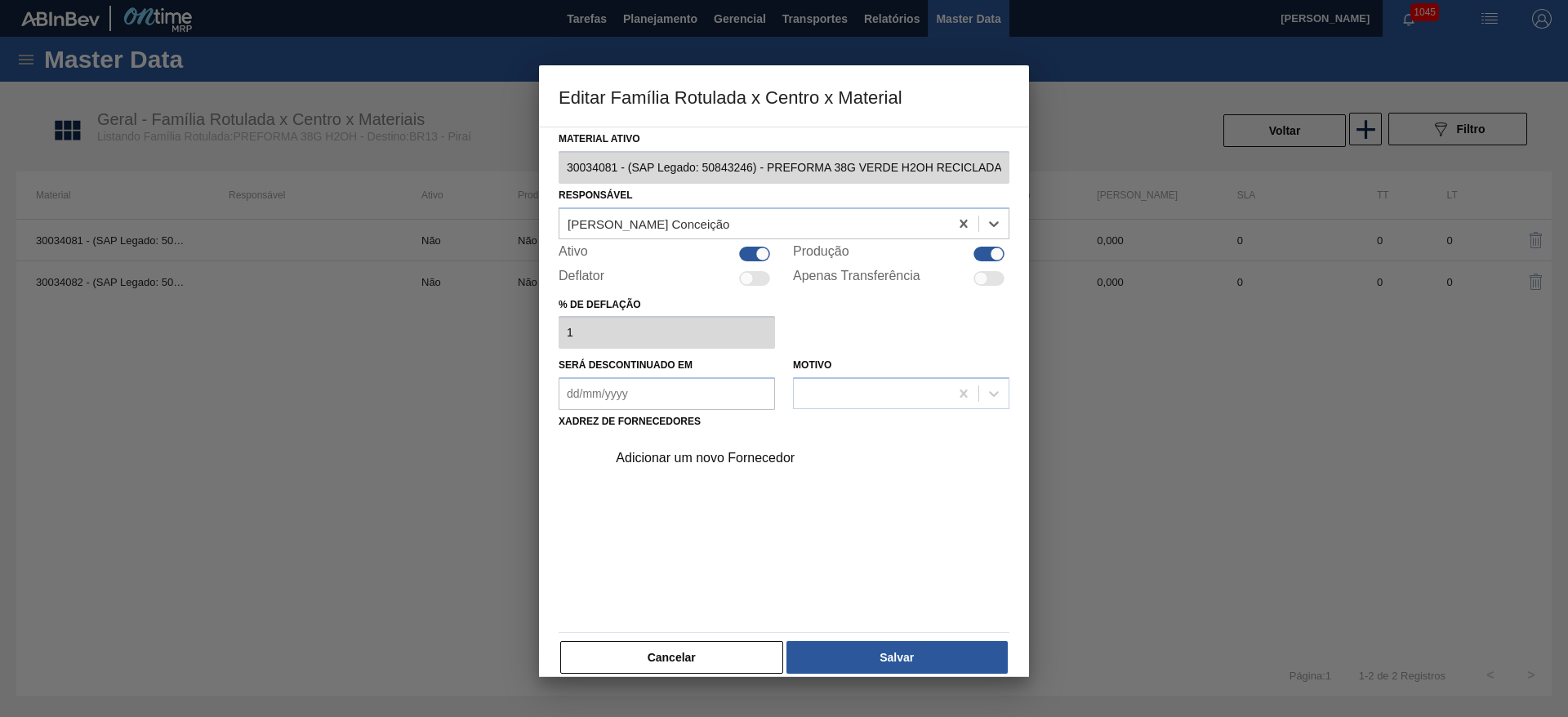
click at [672, 455] on div "Adicionar um novo Fornecedor" at bounding box center [776, 457] width 320 height 14
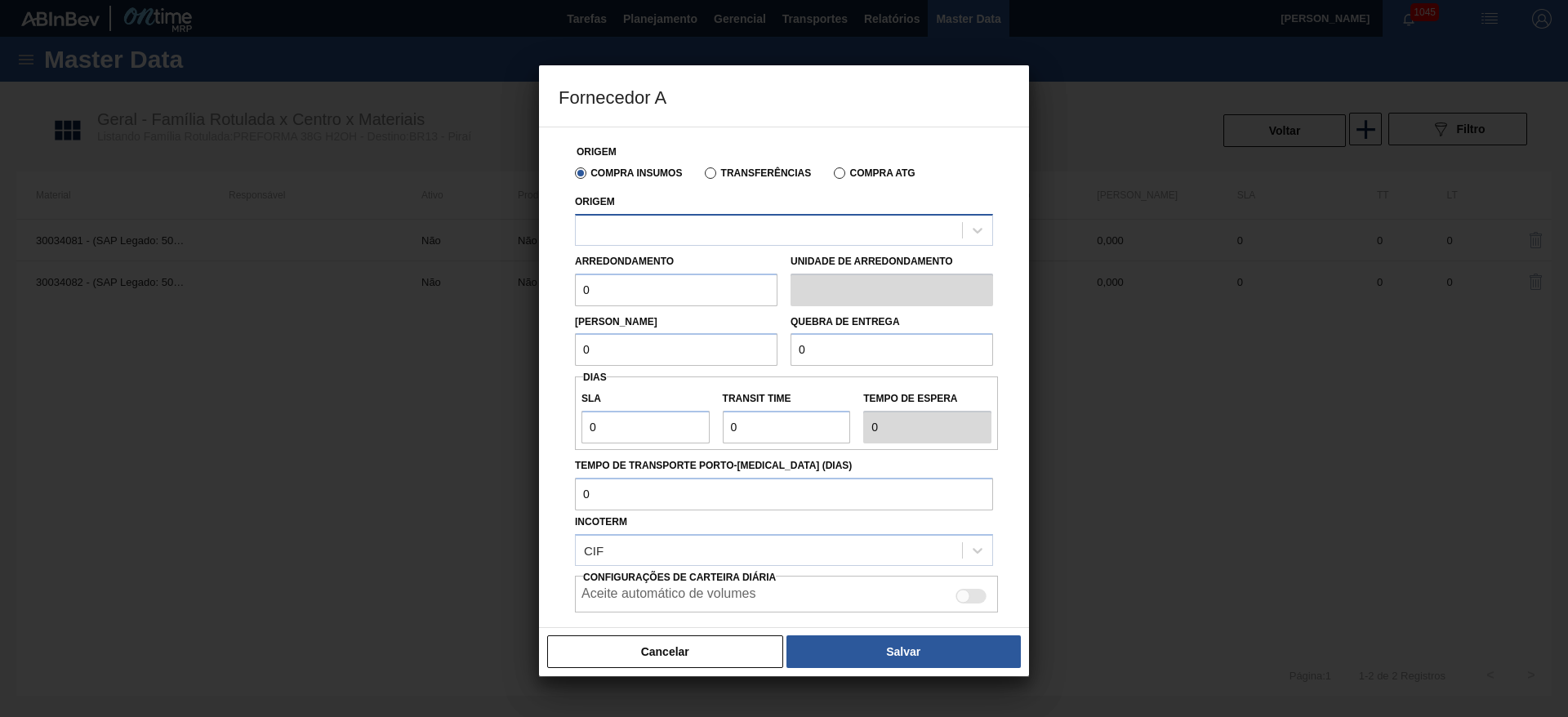
click at [640, 234] on div at bounding box center [769, 229] width 386 height 24
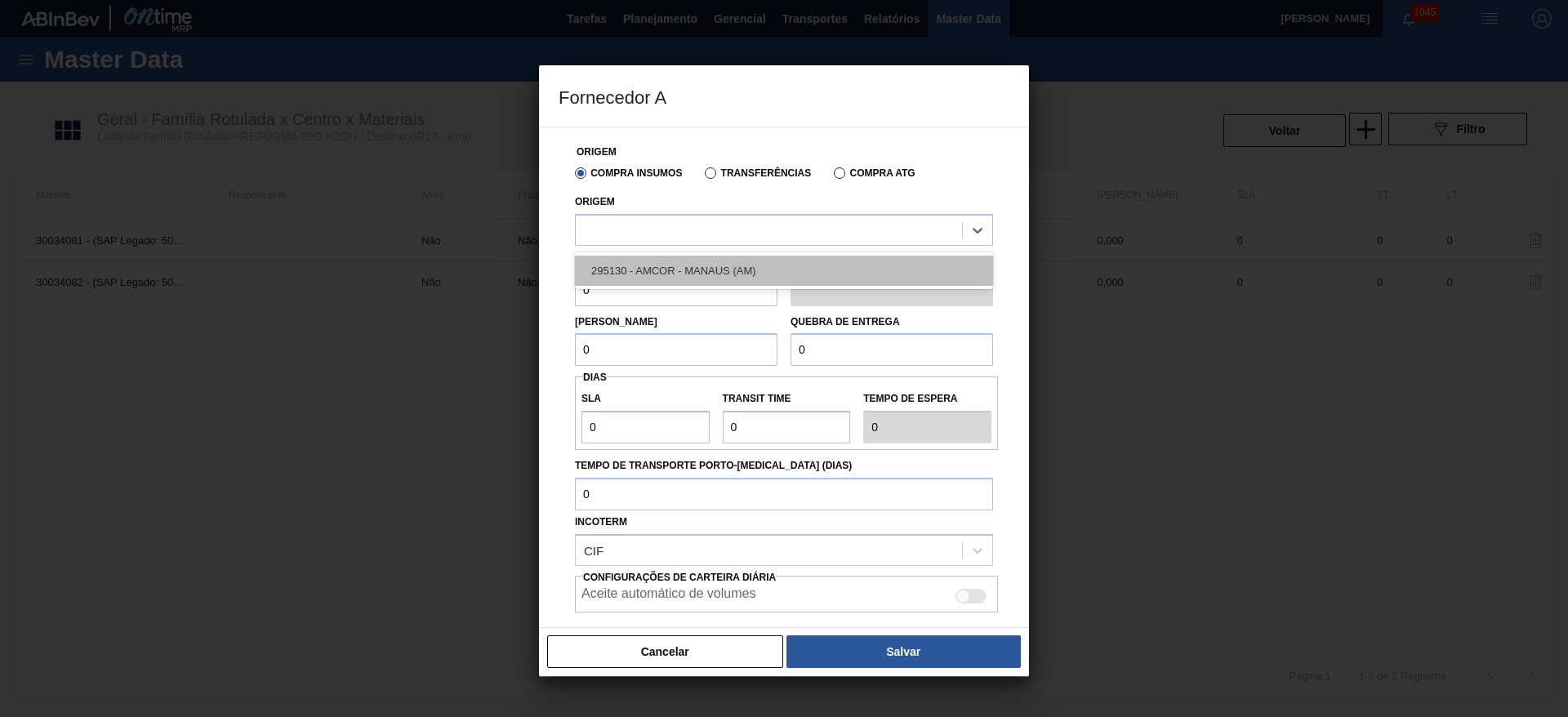
click at [680, 281] on div "295130 - AMCOR - MANAUS (AM)" at bounding box center [784, 271] width 418 height 30
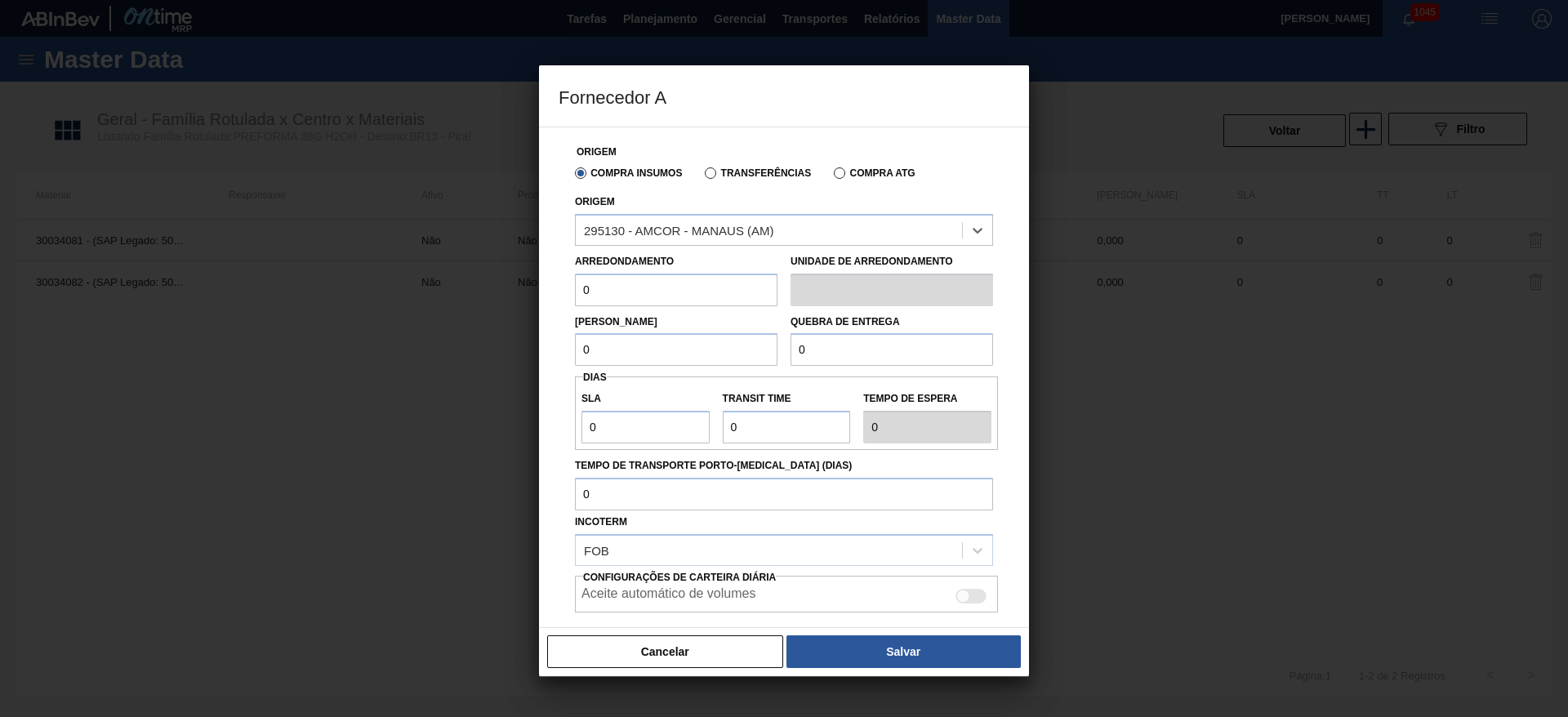
drag, startPoint x: 593, startPoint y: 298, endPoint x: 494, endPoint y: 301, distance: 99.0
click at [513, 293] on div "Fornecedor A Origem Compra Insumos Transferências Compra ATG Origem option 2951…" at bounding box center [784, 358] width 1568 height 717
type input "18,176"
click at [449, 352] on div "Fornecedor A Origem Compra Insumos Transferências Compra ATG Origem 295130 - AM…" at bounding box center [784, 358] width 1568 height 717
type input "472,576"
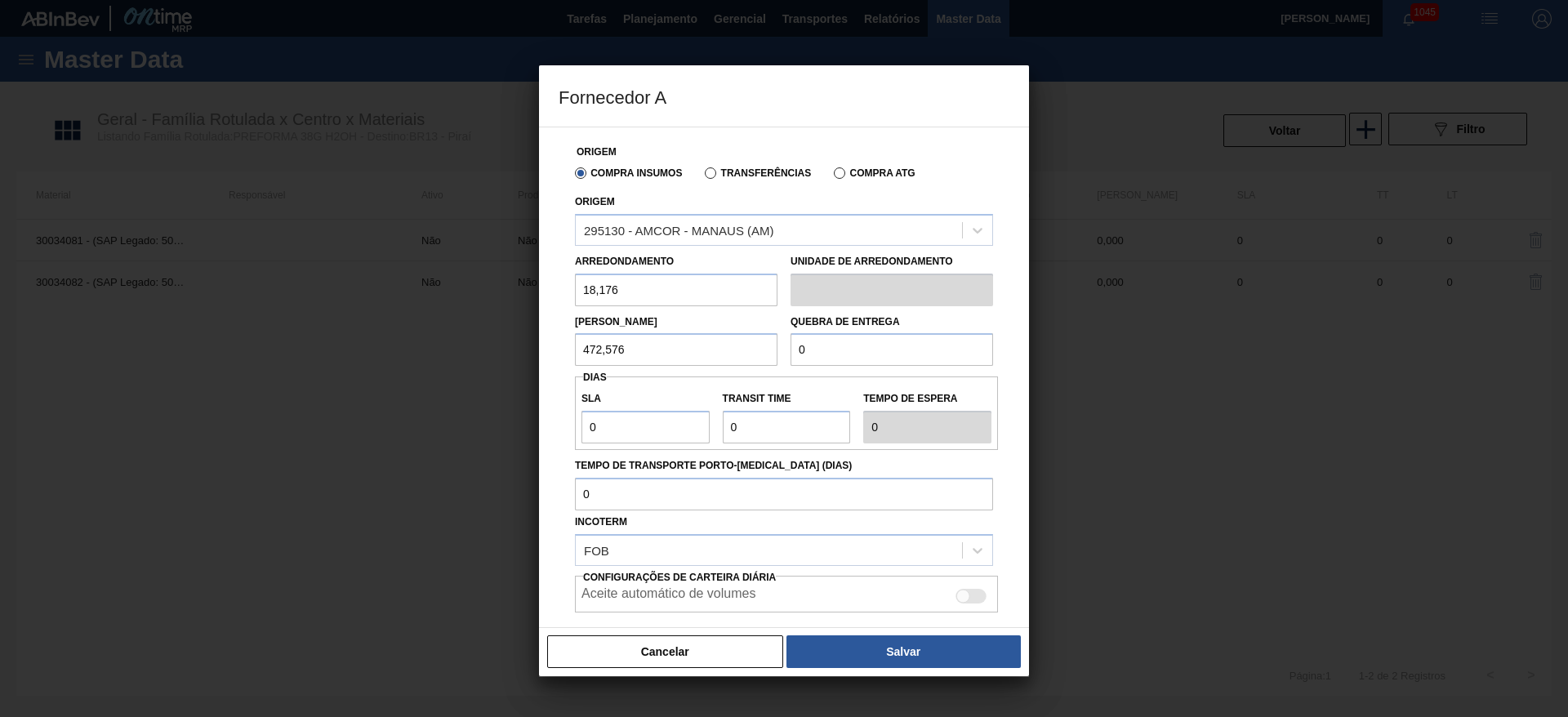
drag, startPoint x: 656, startPoint y: 348, endPoint x: 407, endPoint y: 351, distance: 249.0
click at [416, 351] on div "Fornecedor A Origem Compra Insumos Transferências Compra ATG Origem 295130 - AM…" at bounding box center [784, 358] width 1568 height 717
drag, startPoint x: 757, startPoint y: 359, endPoint x: 626, endPoint y: 366, distance: 131.2
click at [695, 361] on div "[PERSON_NAME] 472,576 Quebra de entrega 0" at bounding box center [784, 337] width 432 height 61
paste input "472,576"
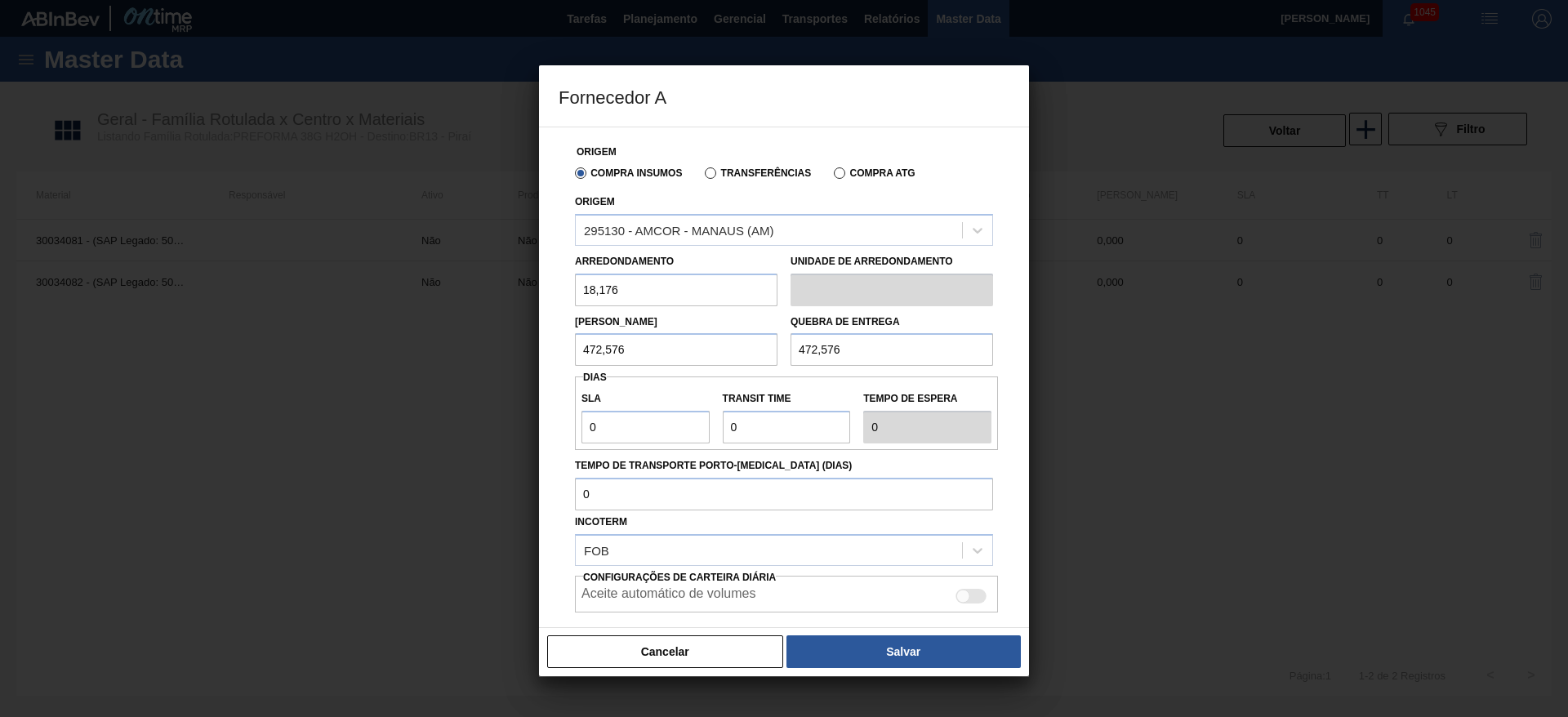
type input "472,576"
drag, startPoint x: 619, startPoint y: 420, endPoint x: 436, endPoint y: 449, distance: 185.3
click at [479, 421] on div "Fornecedor A Origem Compra Insumos Transferências Compra ATG Origem 295130 - AM…" at bounding box center [784, 358] width 1568 height 717
type input "3"
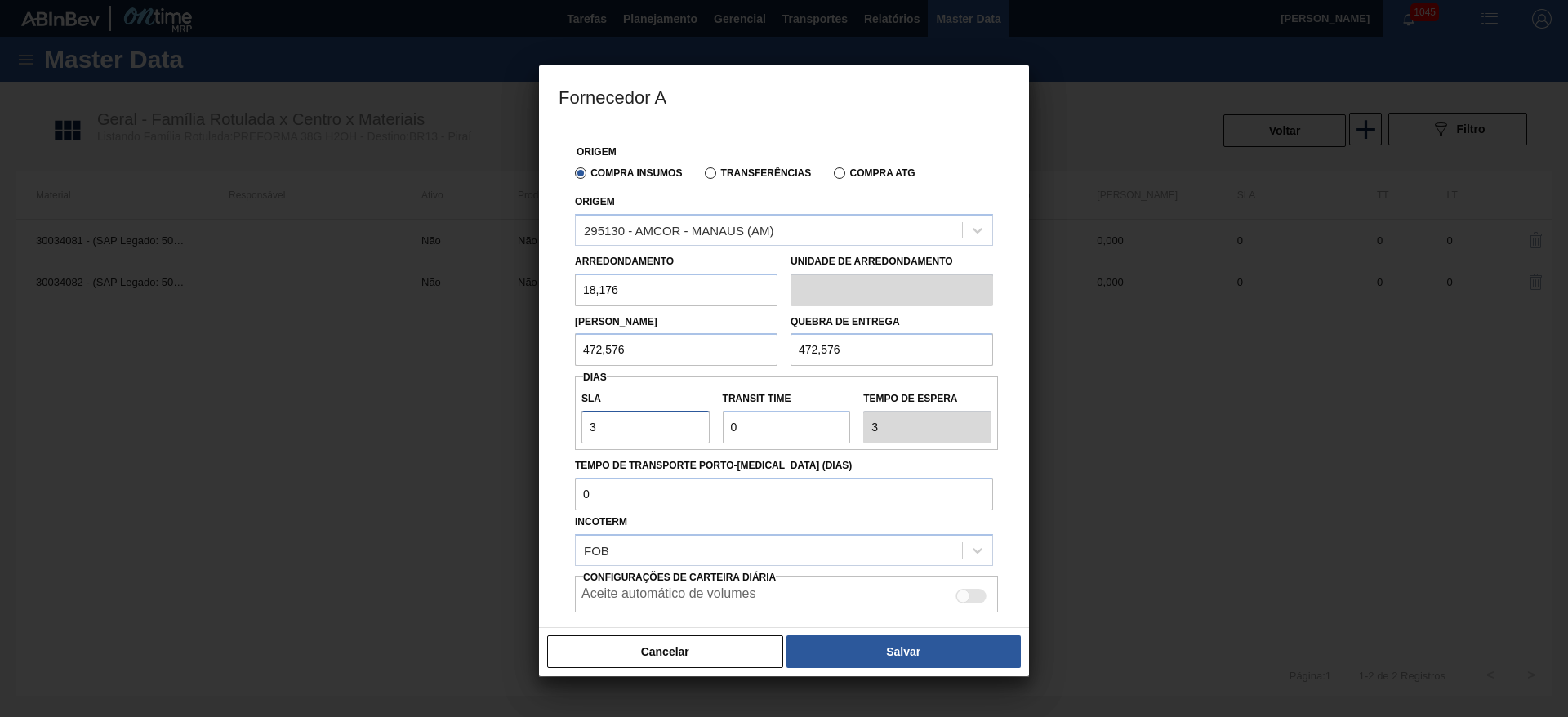
type input "3"
type input "1"
type input "4"
type input "15"
type input "18"
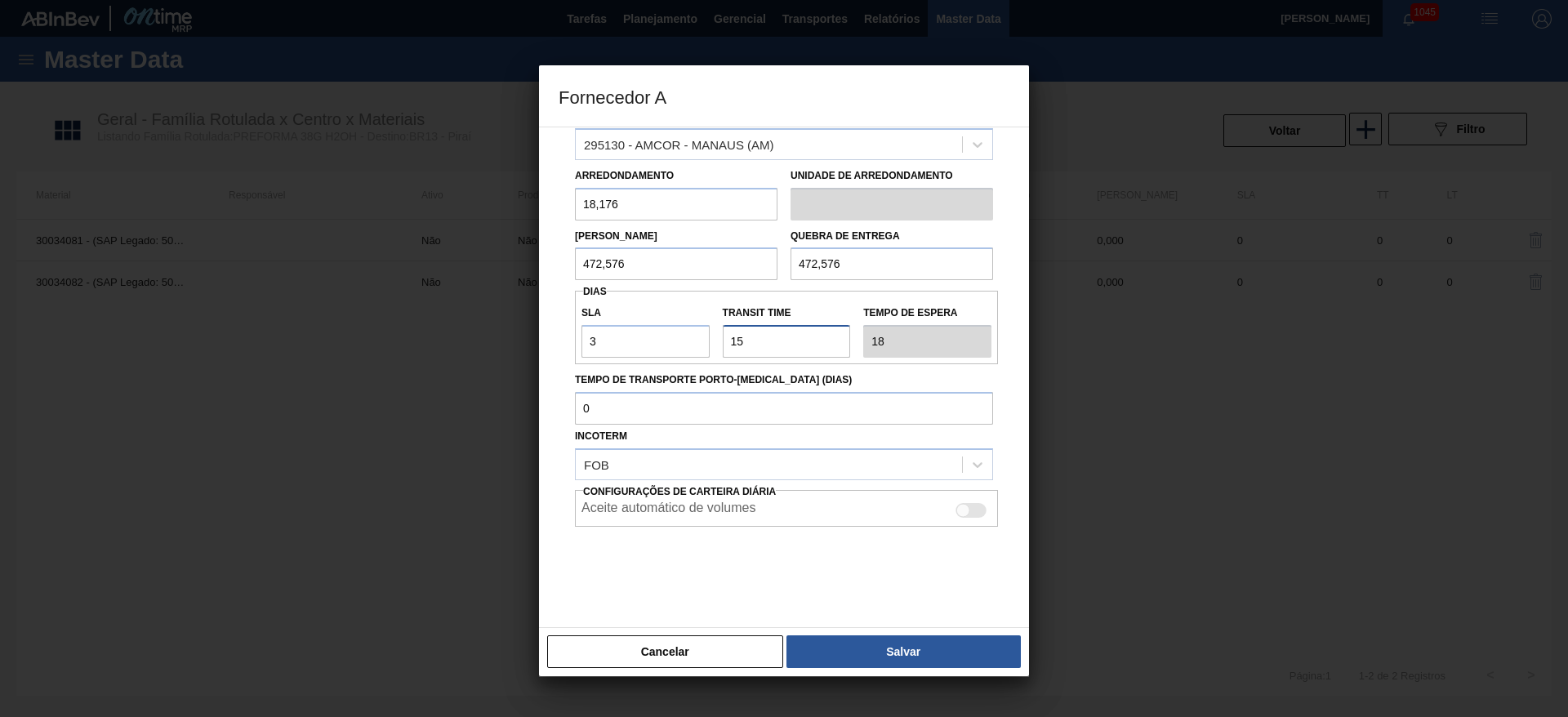
scroll to position [87, 0]
type input "15"
click at [966, 507] on div at bounding box center [963, 510] width 14 height 14
checkbox input "true"
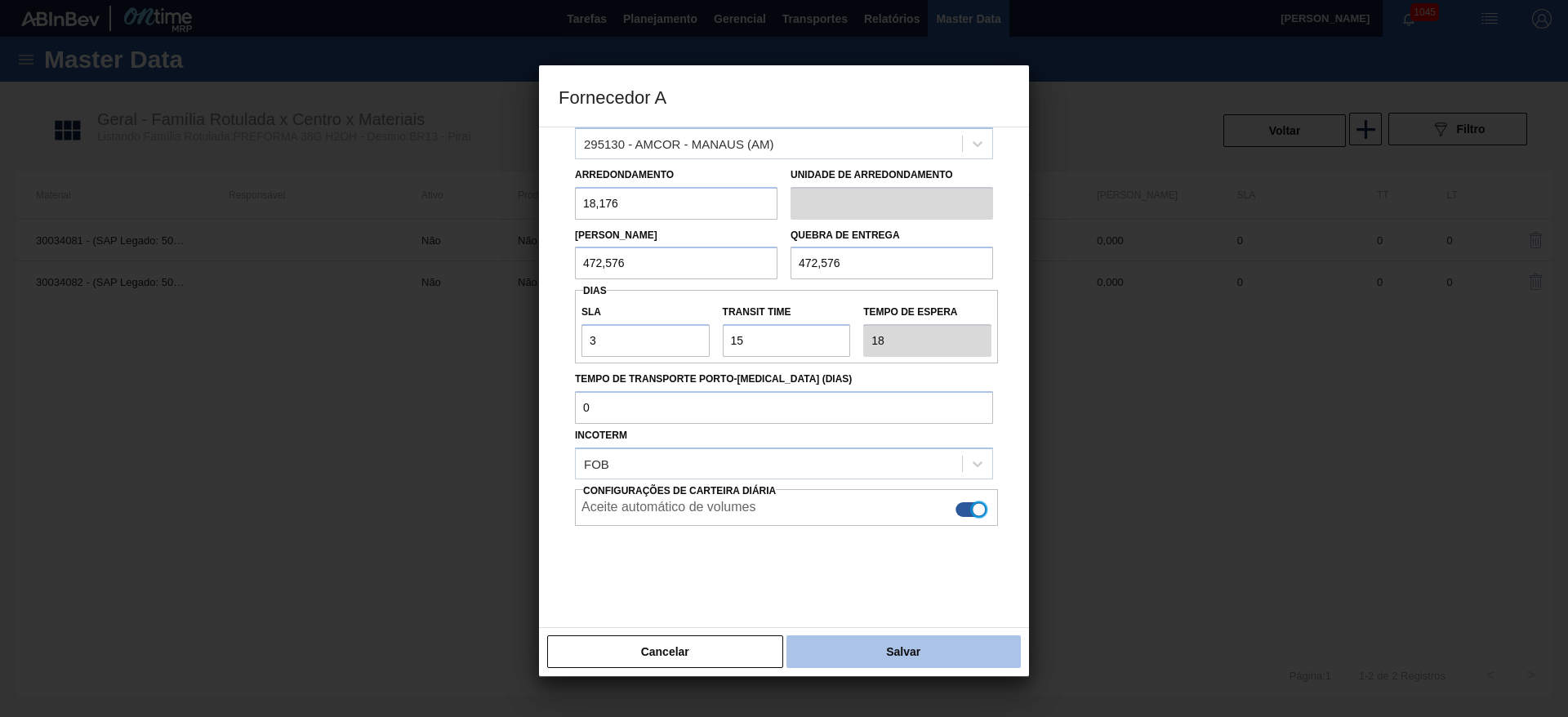
click at [896, 650] on button "Salvar" at bounding box center [903, 651] width 235 height 32
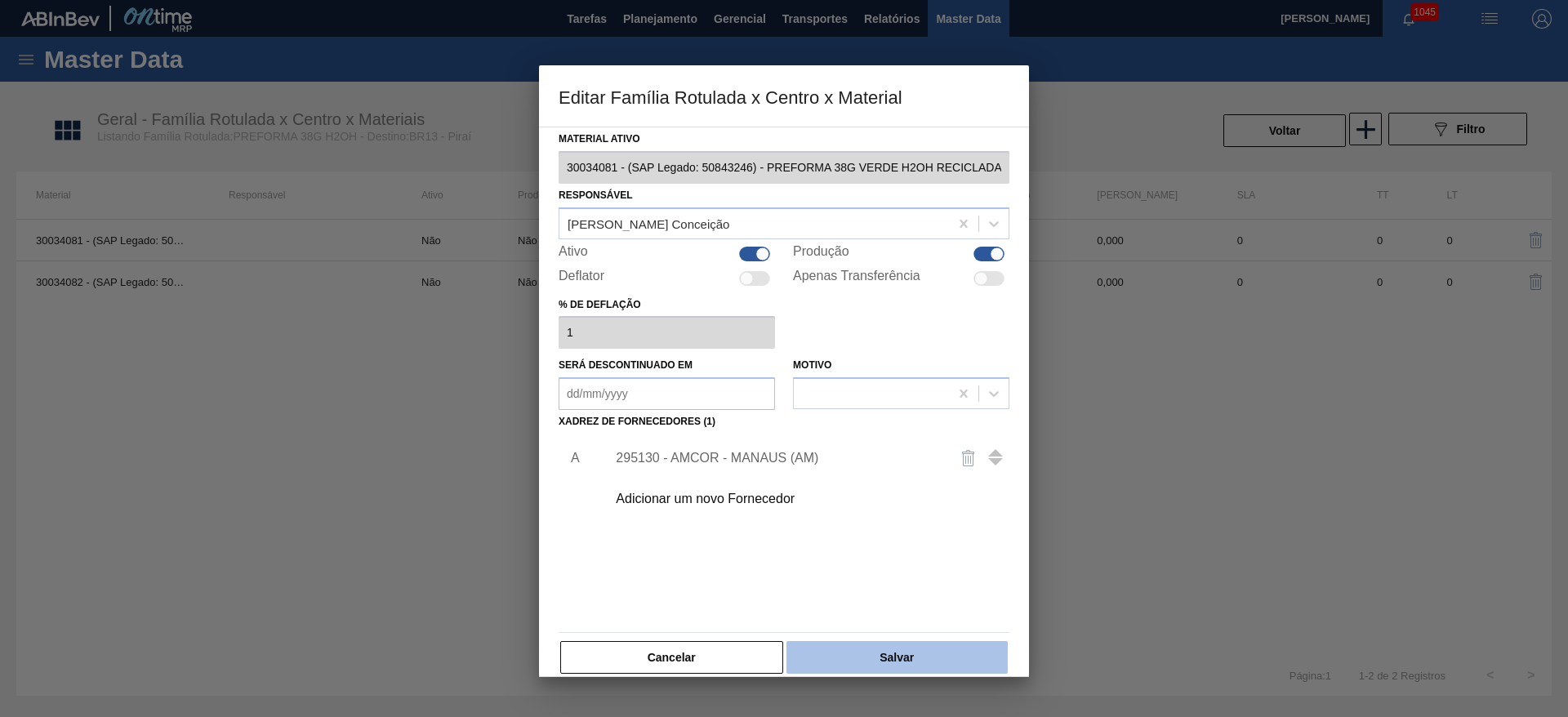
click at [900, 652] on button "Salvar" at bounding box center [897, 657] width 222 height 32
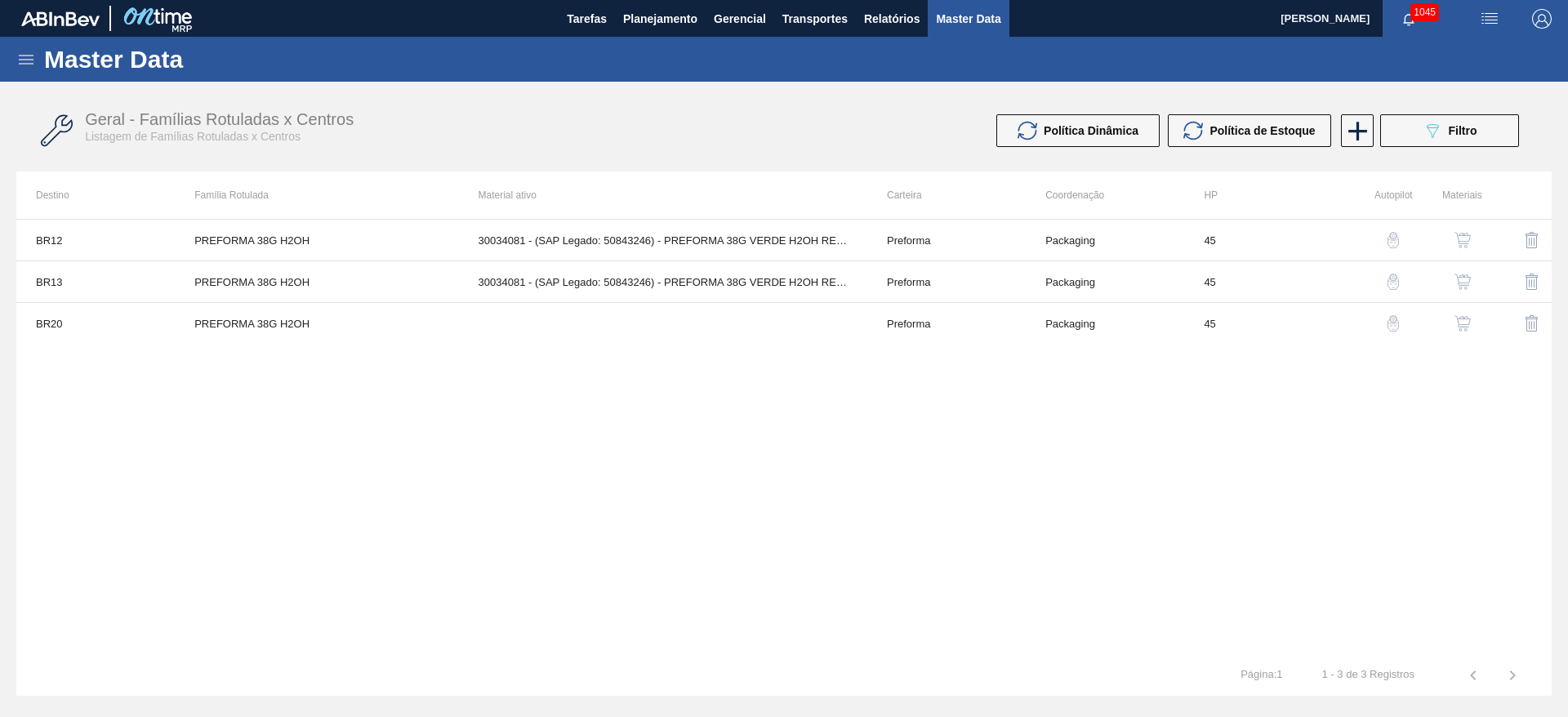
click at [1462, 323] on img "button" at bounding box center [1462, 323] width 16 height 16
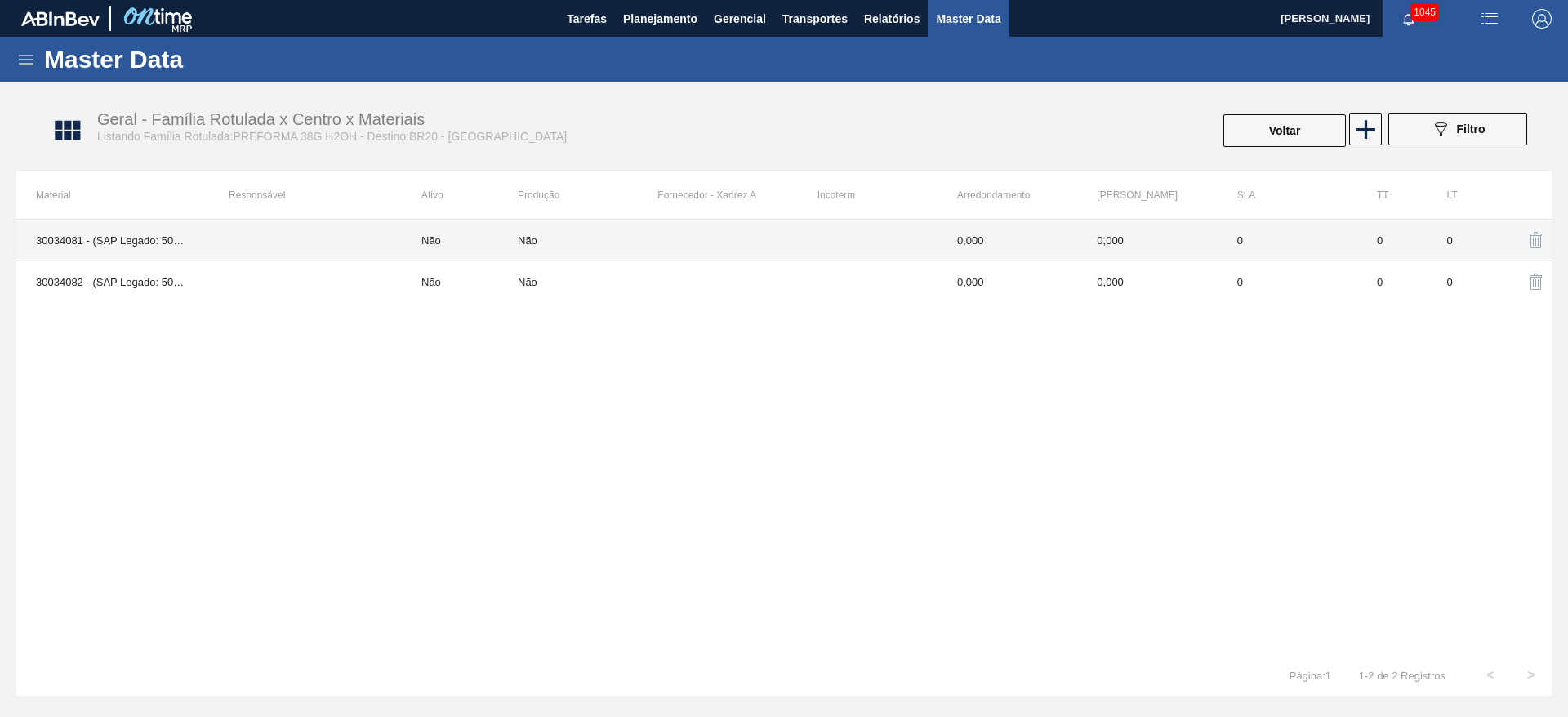
click at [118, 241] on td "30034081 - (SAP Legado: 50843246) - PREFORMA 38G VERDE H2OH RECICLADA" at bounding box center [112, 241] width 193 height 42
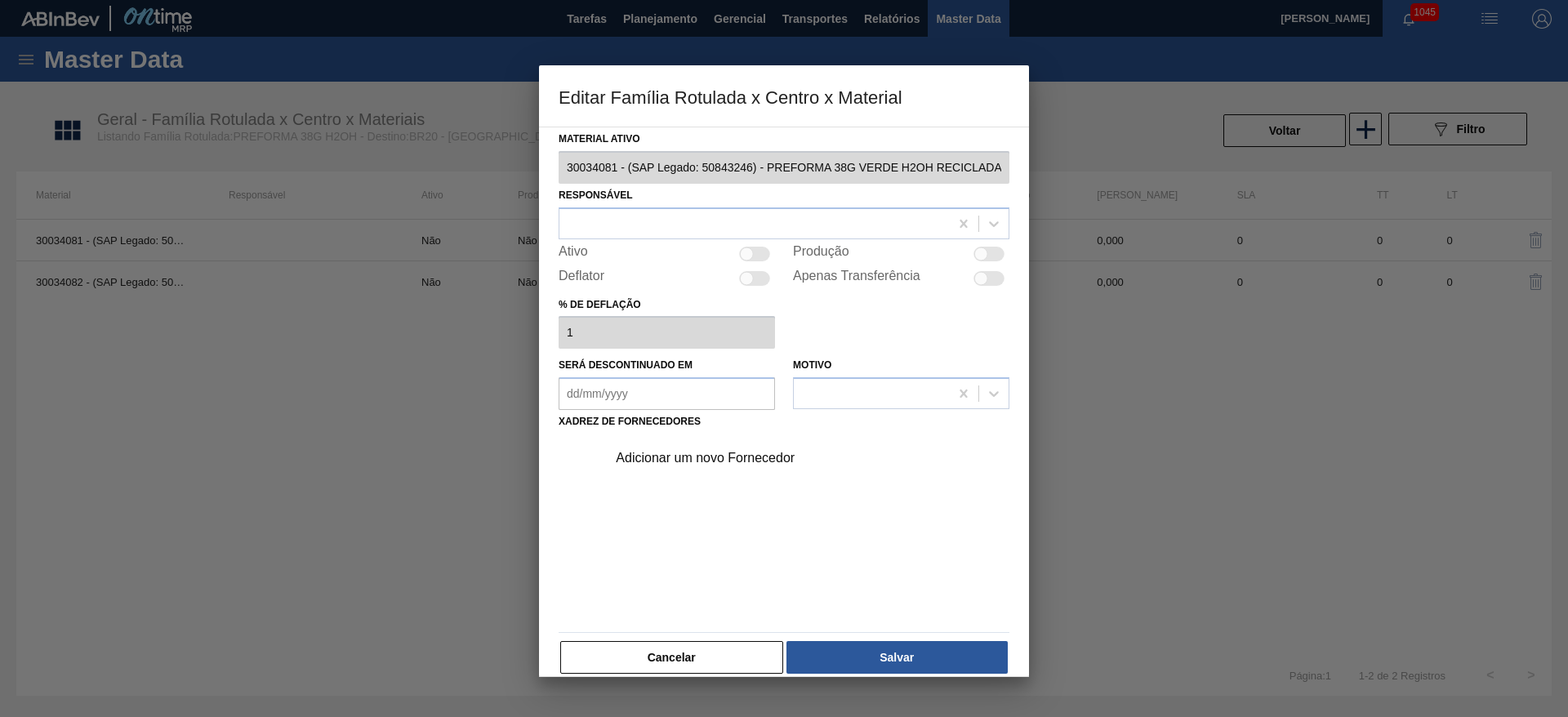
click at [747, 252] on div at bounding box center [746, 253] width 14 height 14
checkbox input "true"
click at [618, 222] on div at bounding box center [754, 223] width 390 height 24
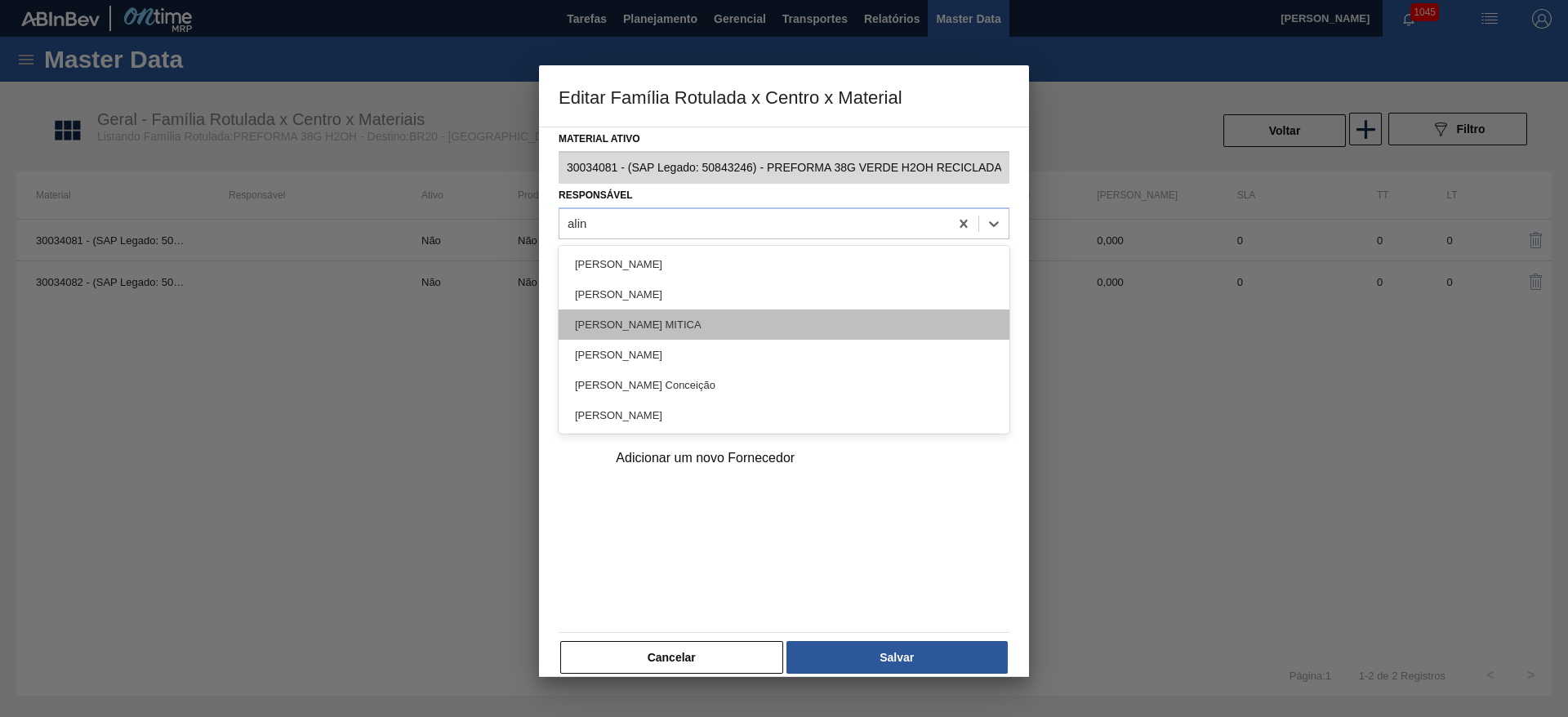
type input "aline"
click at [634, 324] on div "[PERSON_NAME] Conceição" at bounding box center [784, 325] width 451 height 30
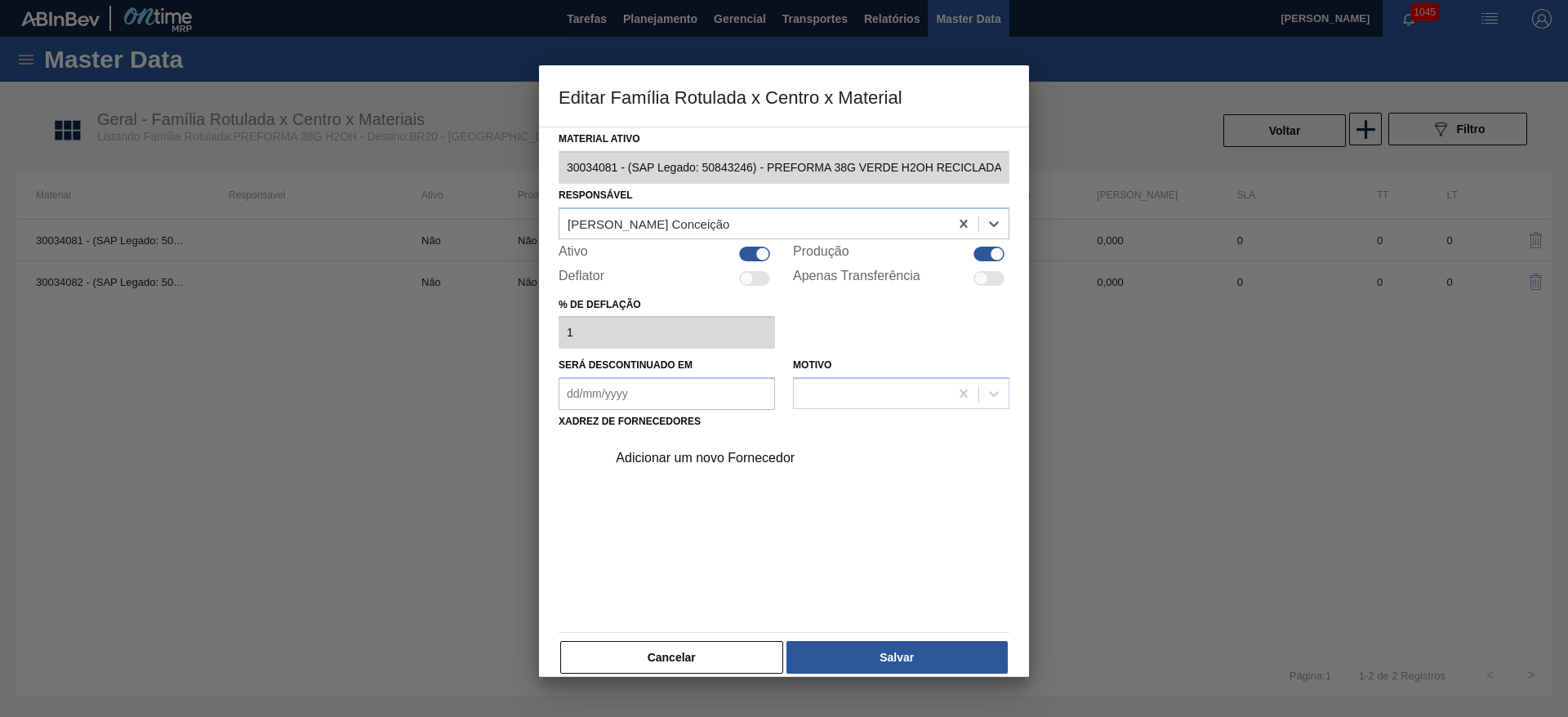
click at [700, 461] on div "Adicionar um novo Fornecedor" at bounding box center [776, 457] width 320 height 14
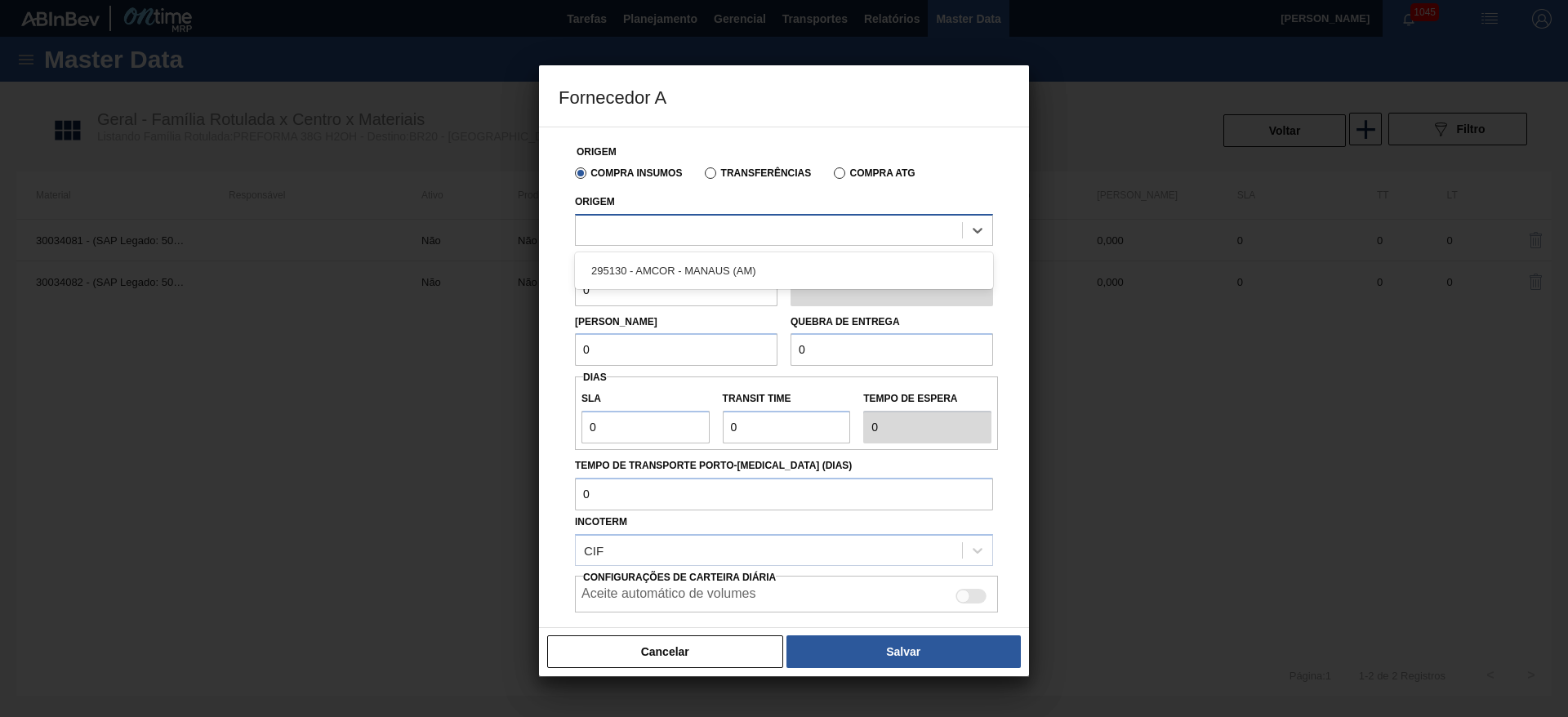
click at [629, 226] on div at bounding box center [769, 229] width 386 height 24
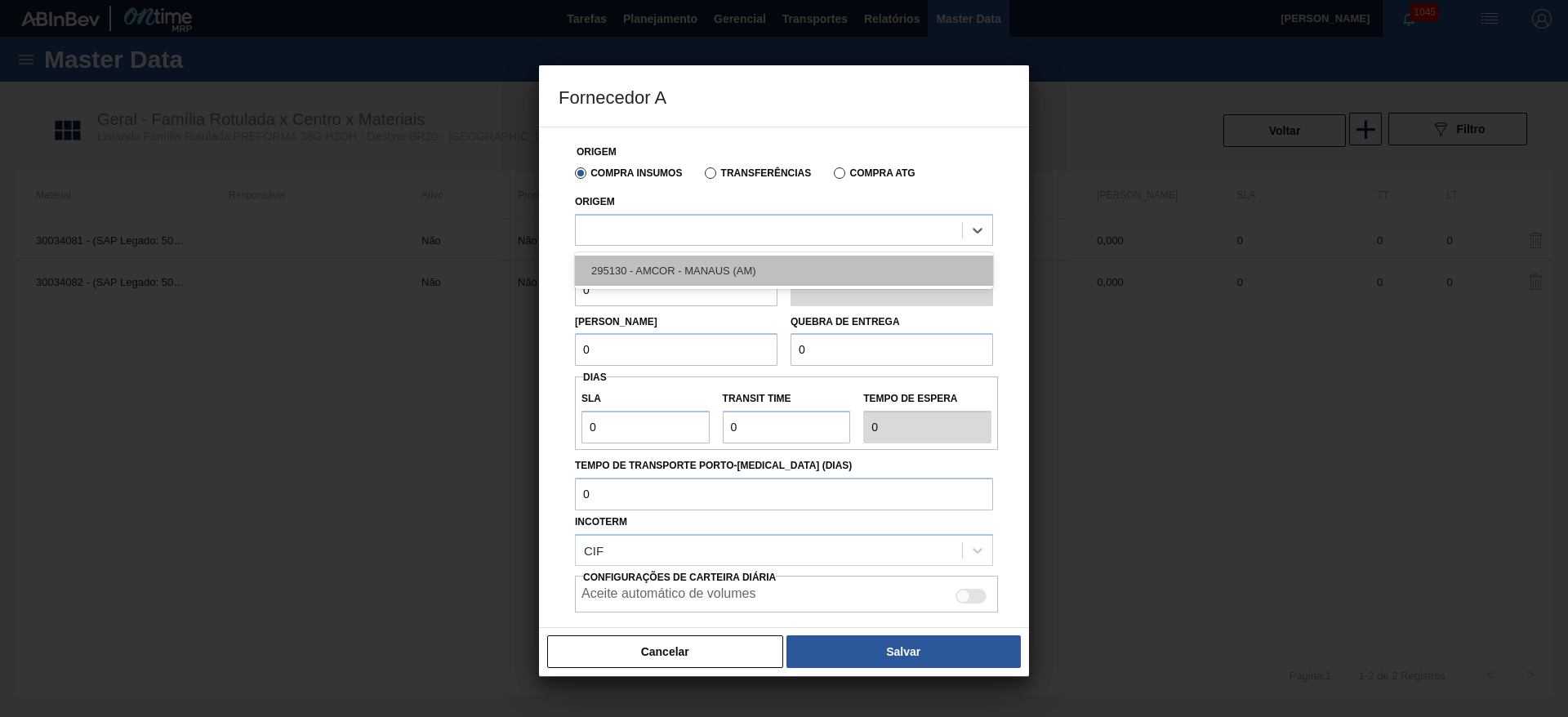
click at [658, 271] on div "295130 - AMCOR - MANAUS (AM)" at bounding box center [784, 271] width 418 height 30
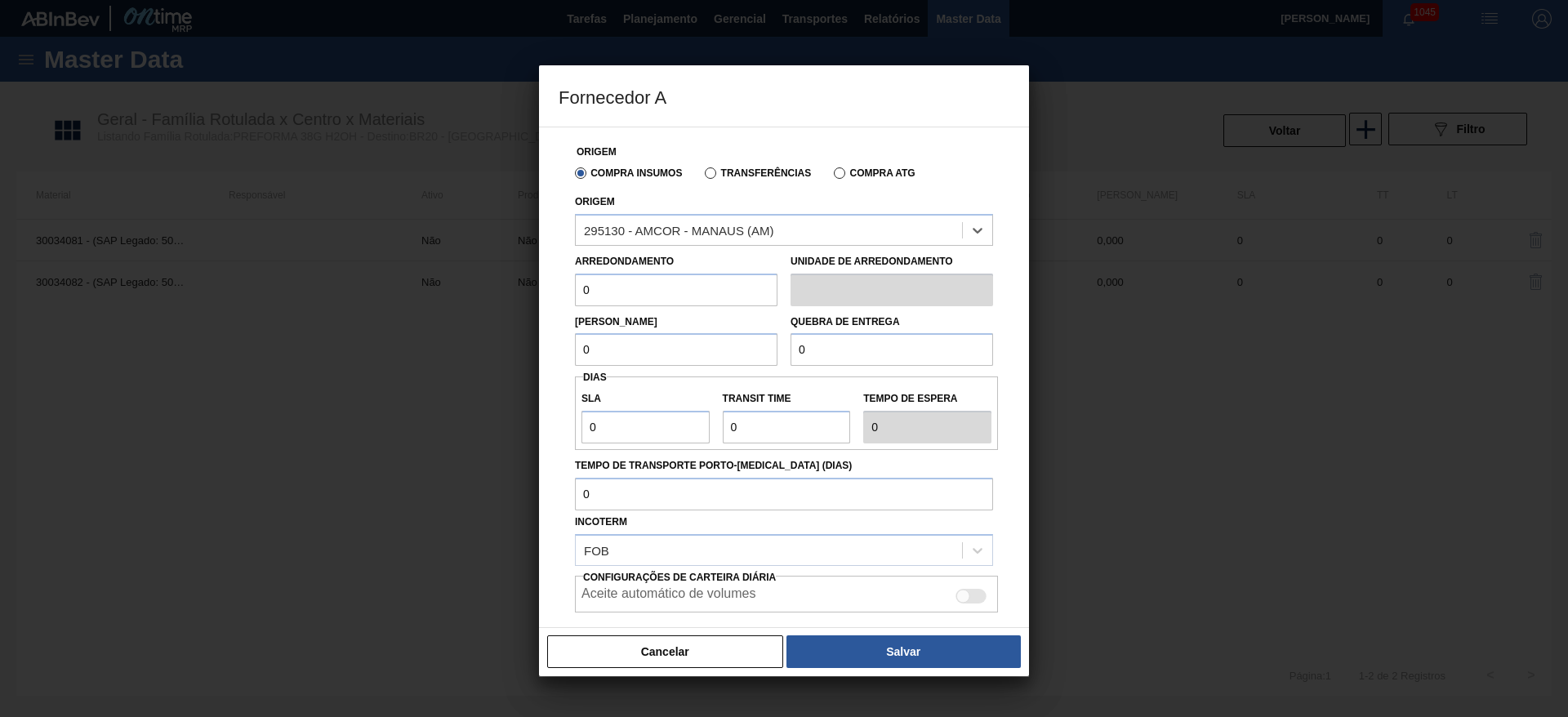
click at [495, 296] on div "Fornecedor A Origem Compra Insumos Transferências Compra ATG Origem option 2951…" at bounding box center [784, 358] width 1568 height 717
type input "18,176"
drag, startPoint x: 605, startPoint y: 345, endPoint x: 497, endPoint y: 354, distance: 108.4
click at [501, 347] on div "Fornecedor A Origem Compra Insumos Transferências Compra ATG Origem 295130 - AM…" at bounding box center [784, 358] width 1568 height 717
type input "472,576"
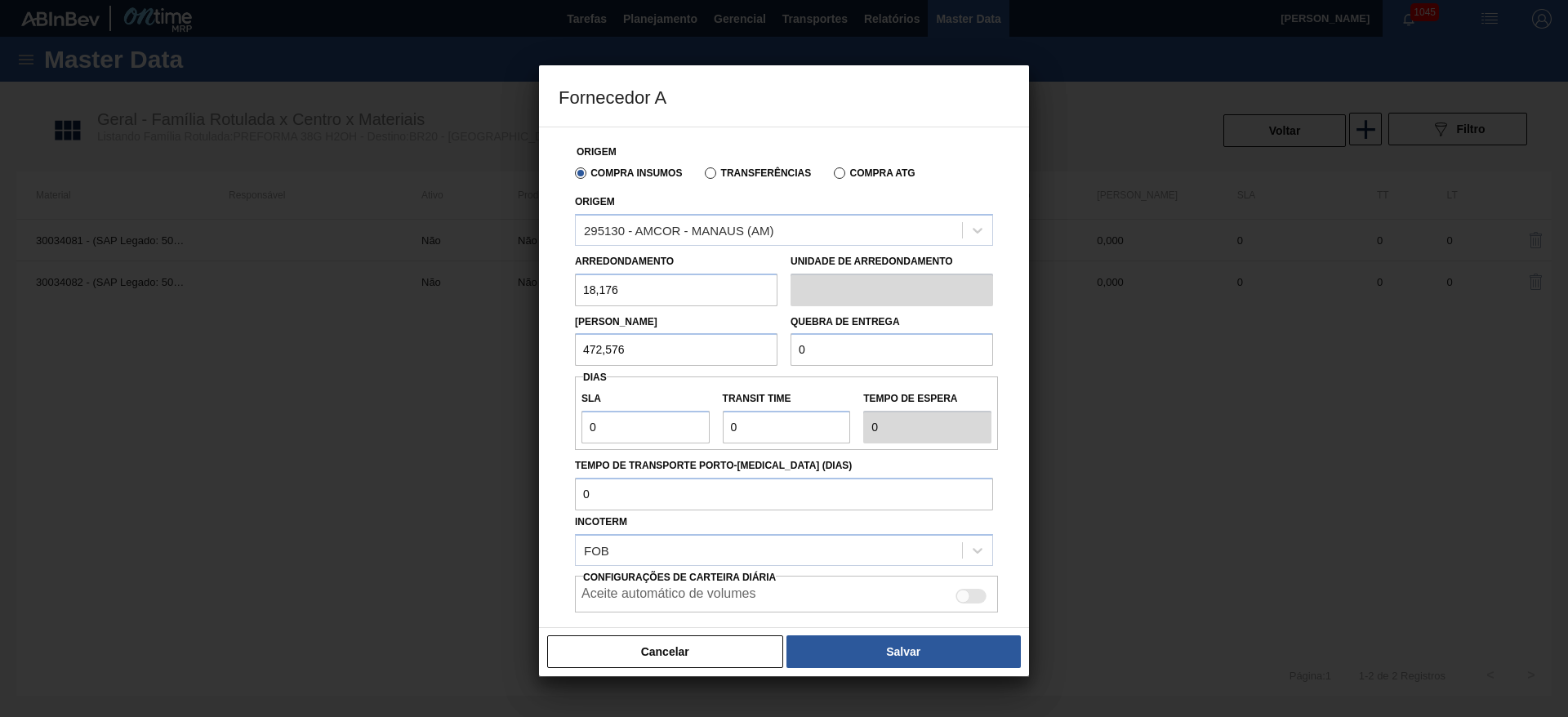
drag, startPoint x: 672, startPoint y: 352, endPoint x: 358, endPoint y: 352, distance: 314.0
click at [415, 338] on div "Fornecedor A Origem Compra Insumos Transferências Compra ATG Origem 295130 - AM…" at bounding box center [784, 358] width 1568 height 717
click at [426, 373] on div "Fornecedor A Origem Compra Insumos Transferências Compra ATG Origem 295130 - AM…" at bounding box center [784, 358] width 1568 height 717
paste input "472,576"
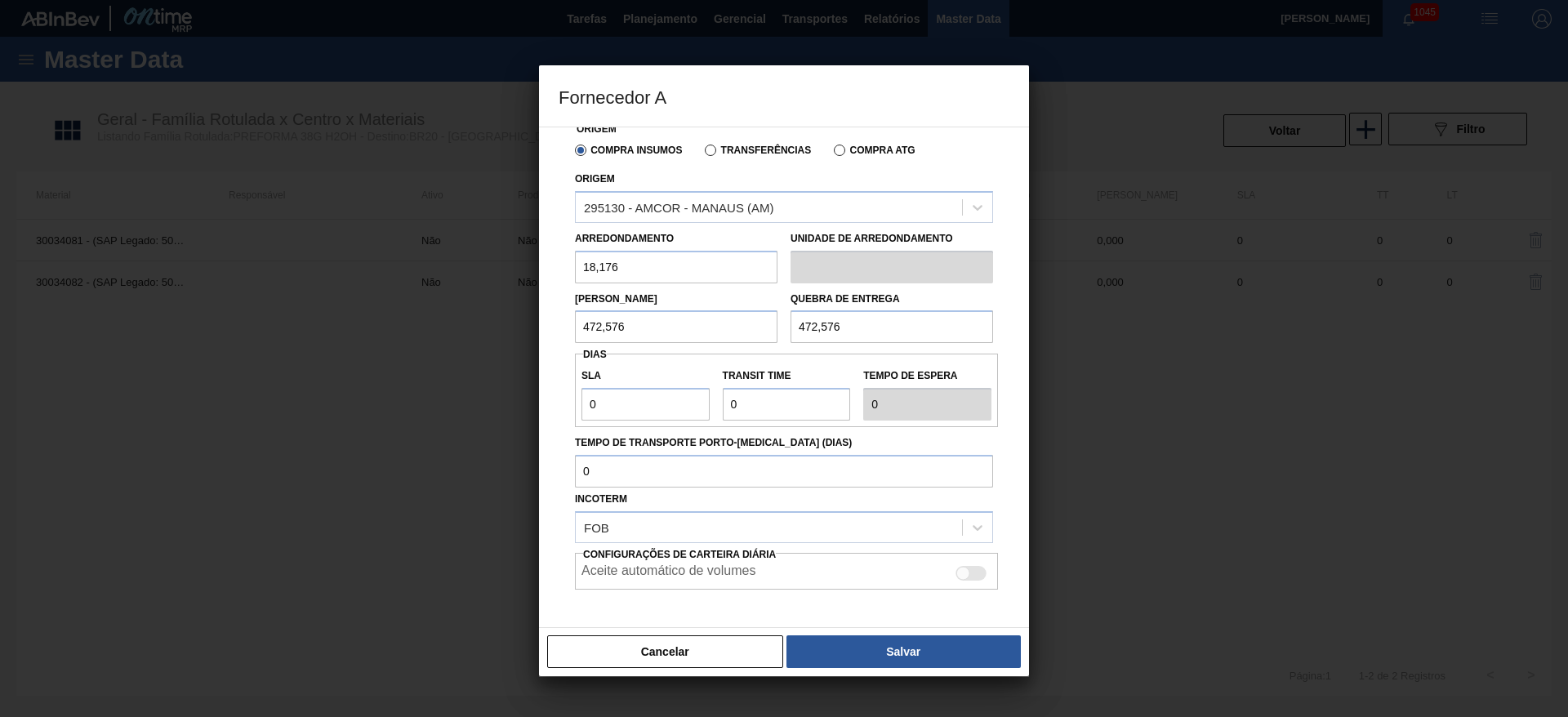
scroll to position [87, 0]
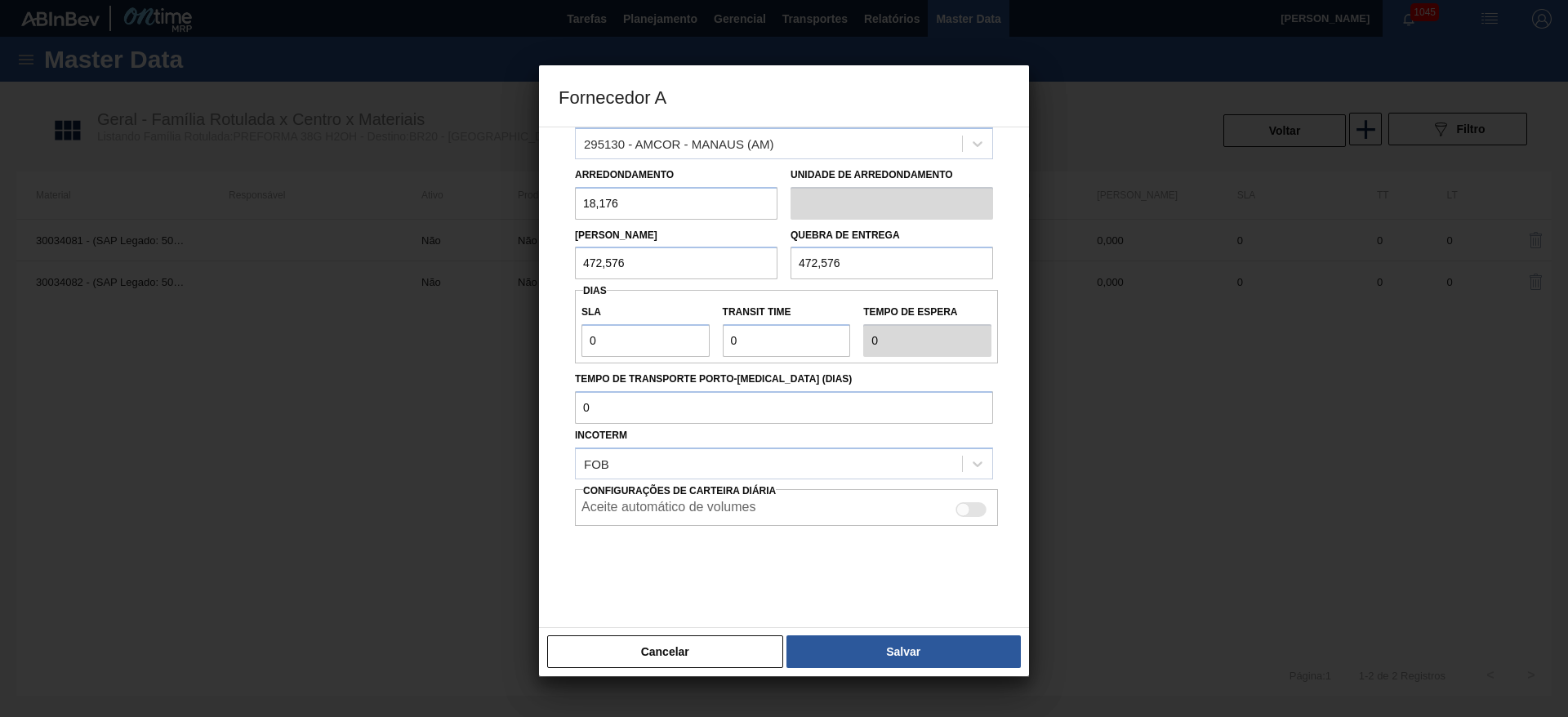
type input "472,576"
drag, startPoint x: 636, startPoint y: 337, endPoint x: 477, endPoint y: 339, distance: 159.0
click at [503, 335] on div "Fornecedor A Origem Compra Insumos Transferências Compra ATG Origem 295130 - AM…" at bounding box center [784, 358] width 1568 height 717
type input "3"
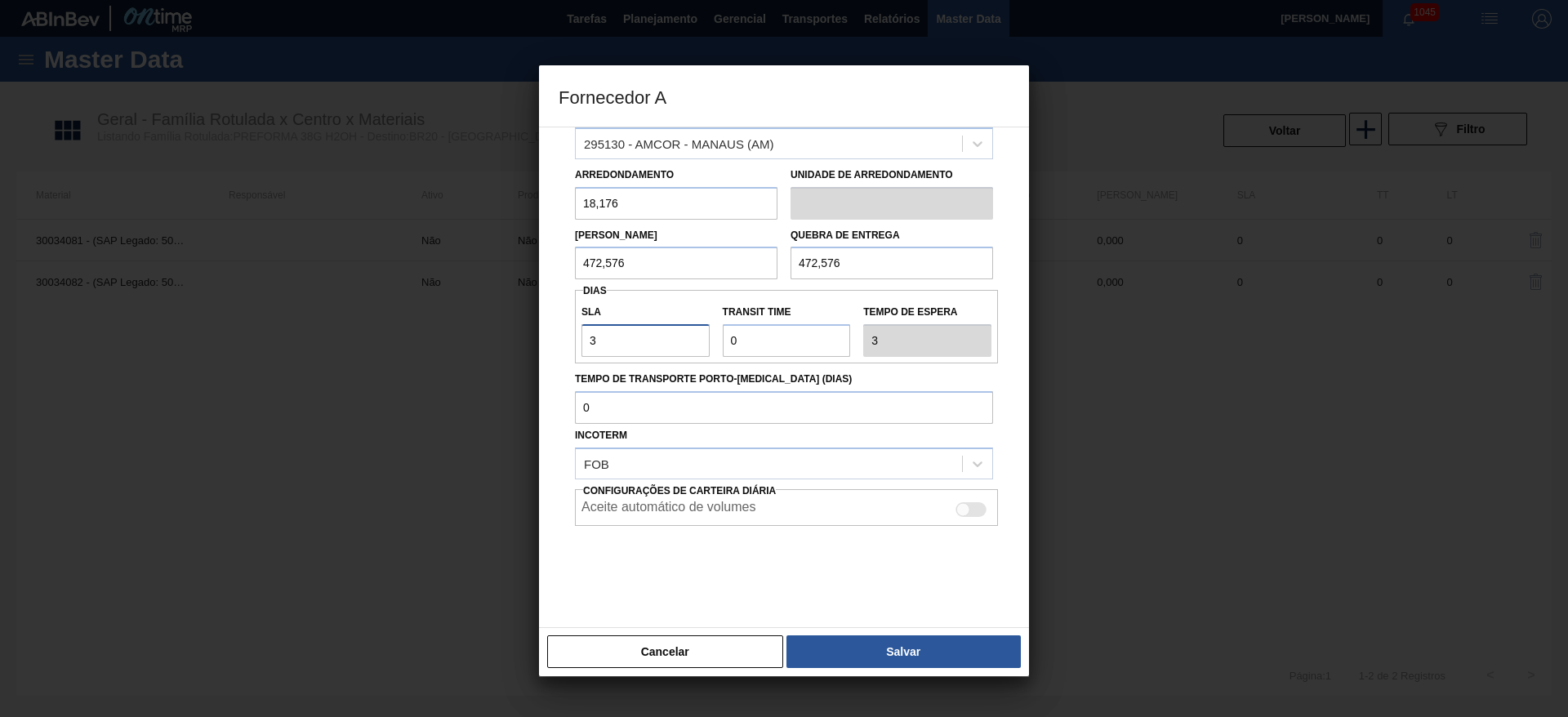
type input "3"
type input "1"
type input "4"
type input "15"
type input "18"
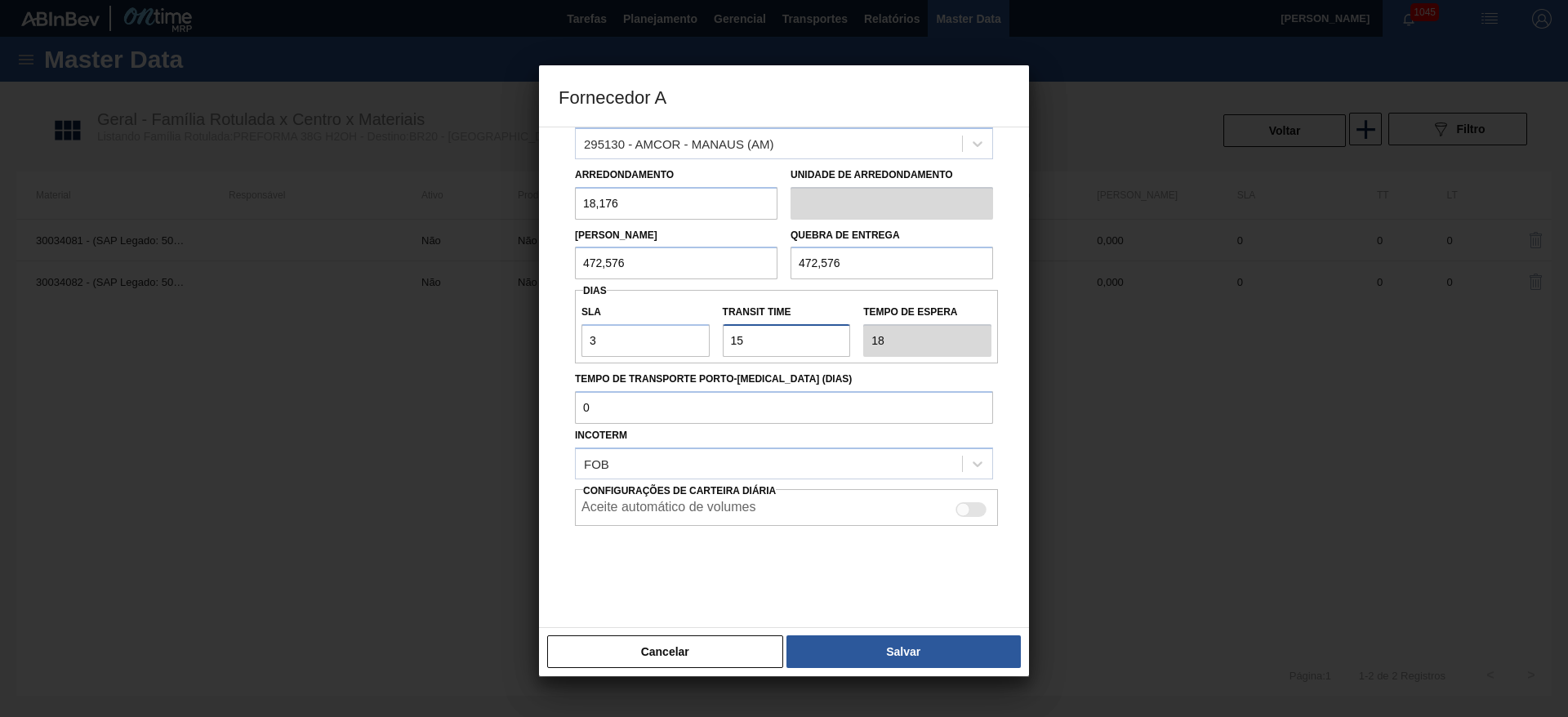
type input "15"
click at [966, 505] on div at bounding box center [963, 510] width 14 height 14
checkbox input "true"
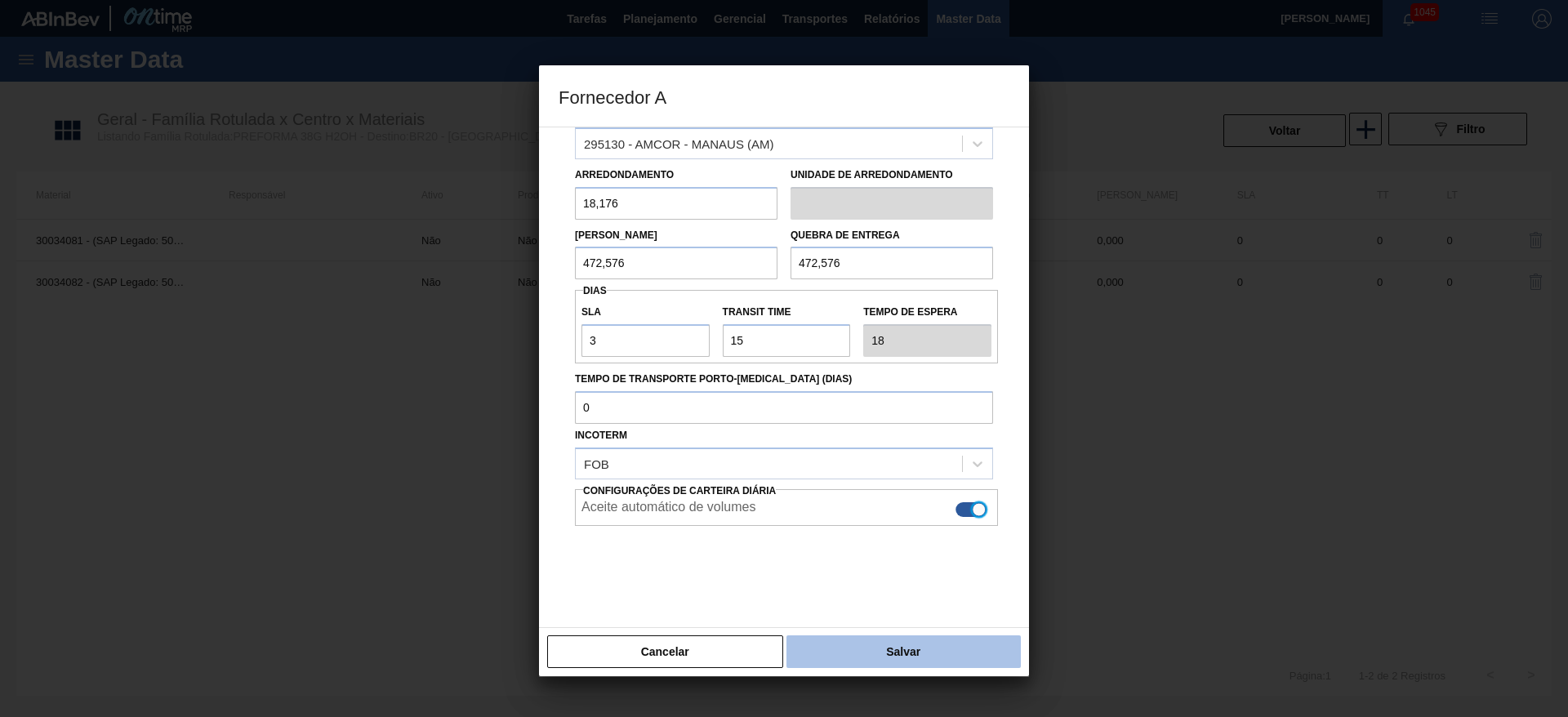
click at [900, 650] on button "Salvar" at bounding box center [903, 651] width 235 height 32
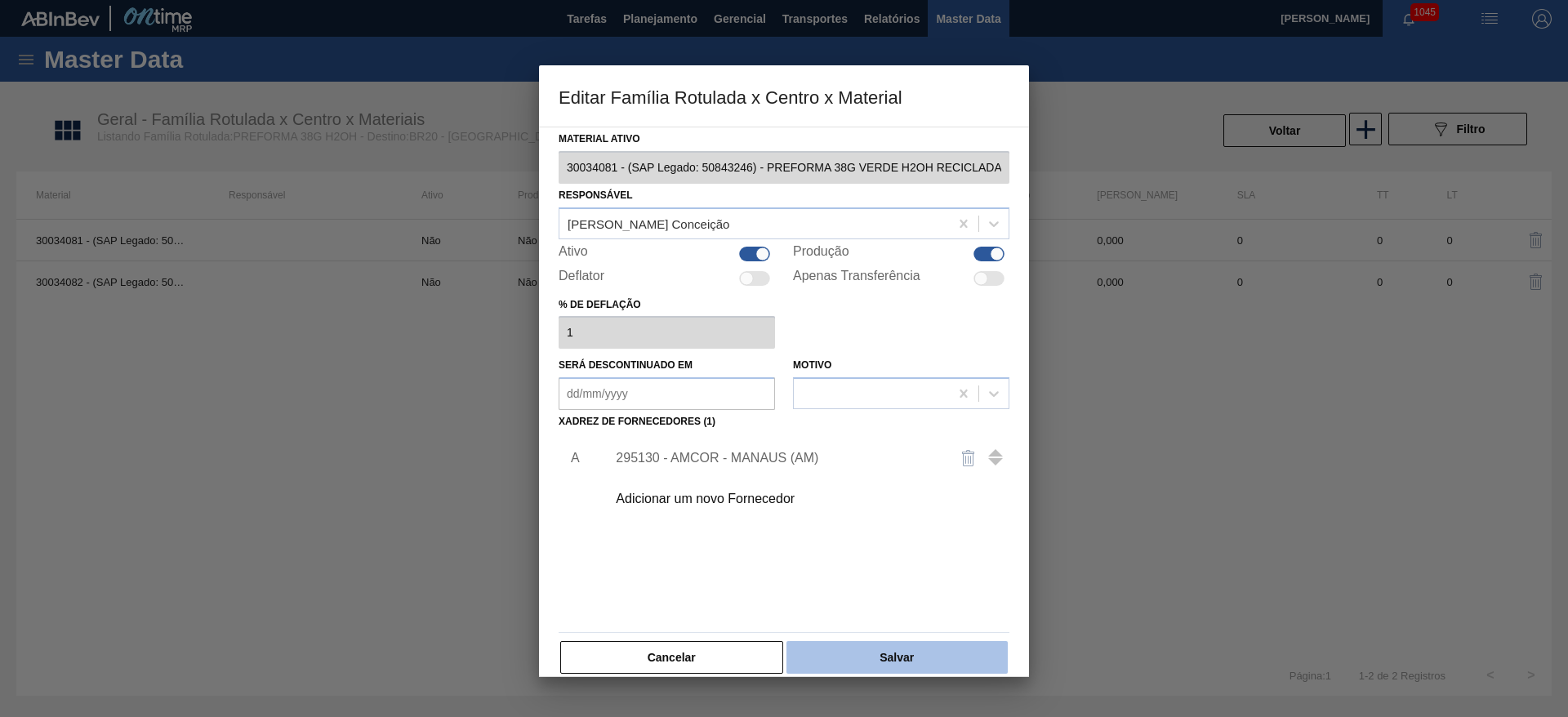
click at [920, 658] on button "Salvar" at bounding box center [897, 657] width 222 height 32
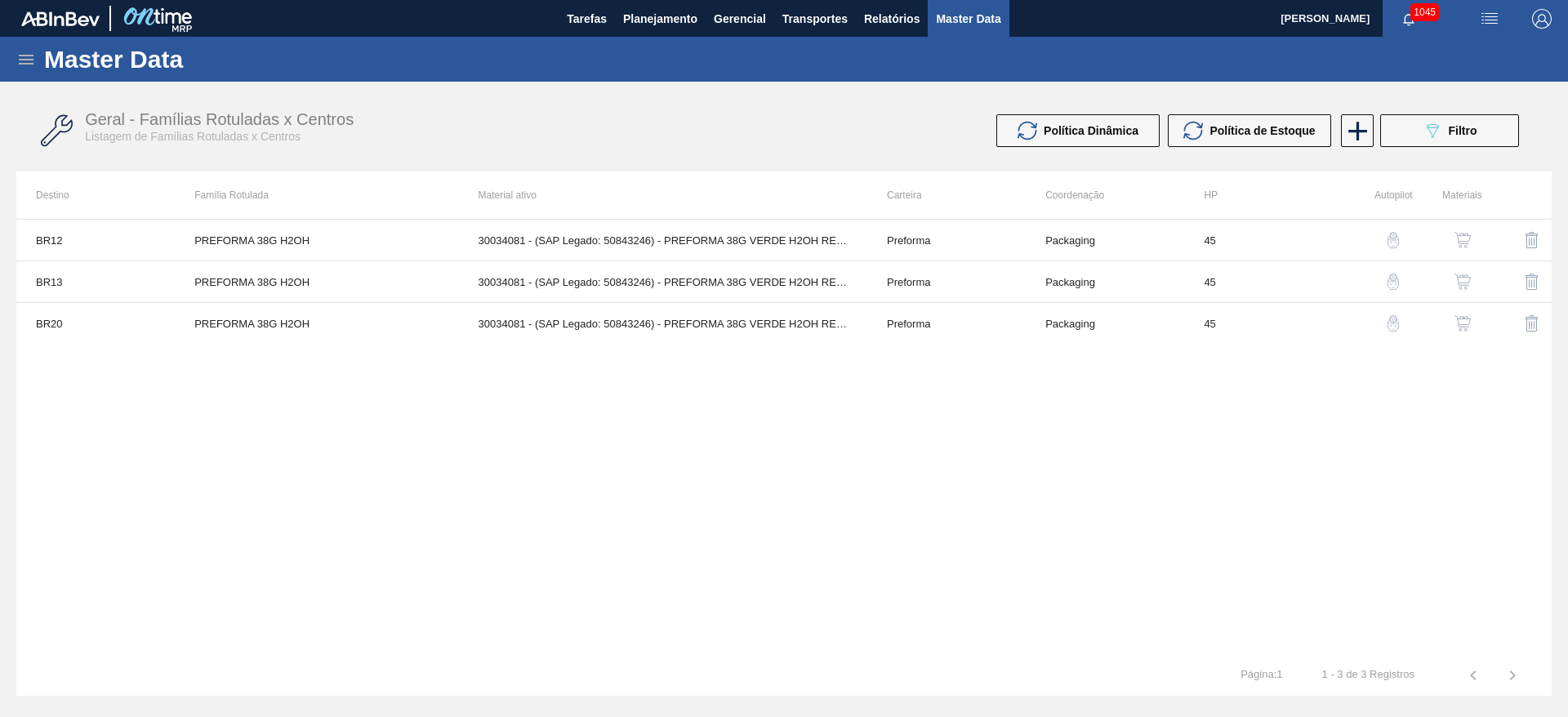
click at [1464, 242] on img "button" at bounding box center [1462, 240] width 16 height 16
click at [1430, 125] on icon "089F7B8B-B2A5-4AFE-B5C0-19BA573D28AC" at bounding box center [1432, 130] width 20 height 20
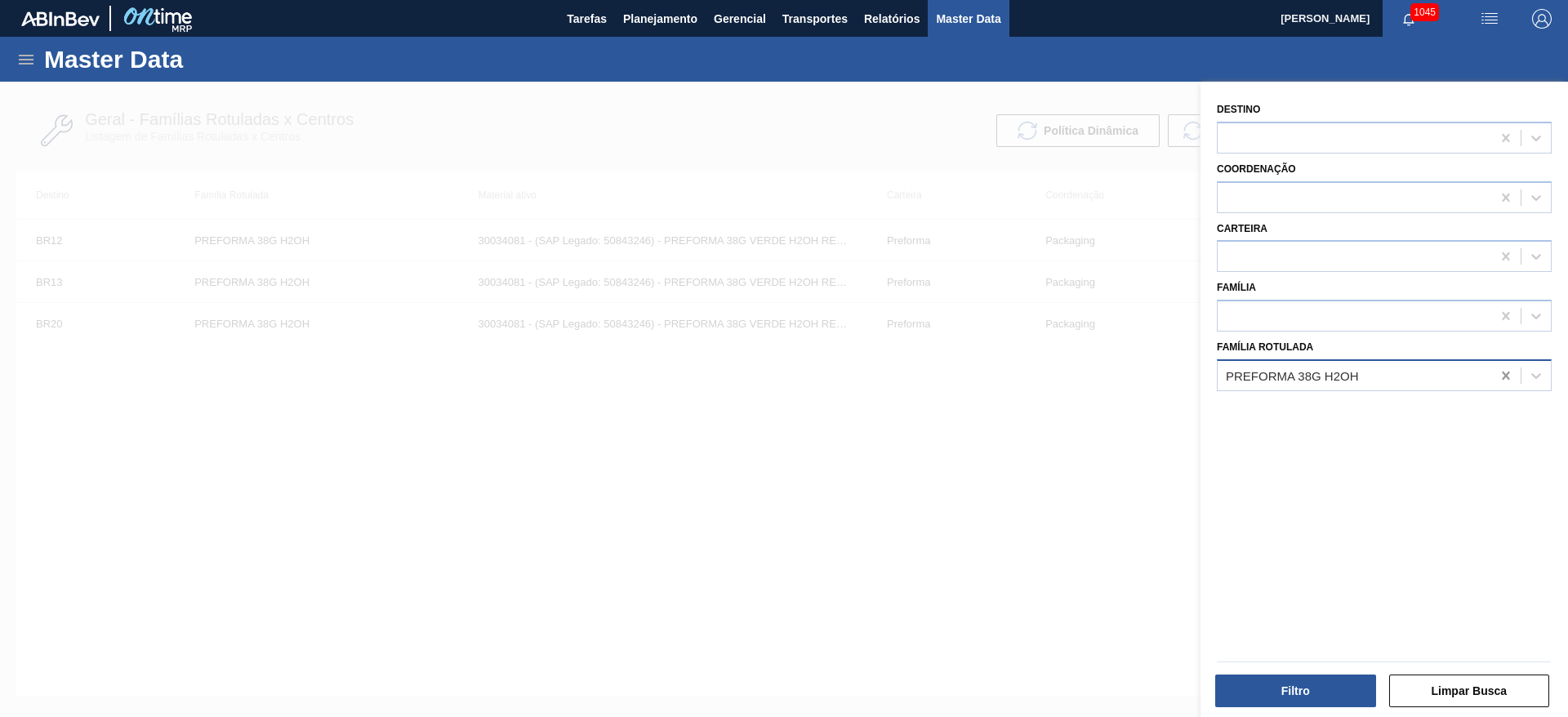
click at [1505, 376] on icon at bounding box center [1506, 376] width 8 height 9
click at [1272, 138] on div at bounding box center [1355, 137] width 274 height 24
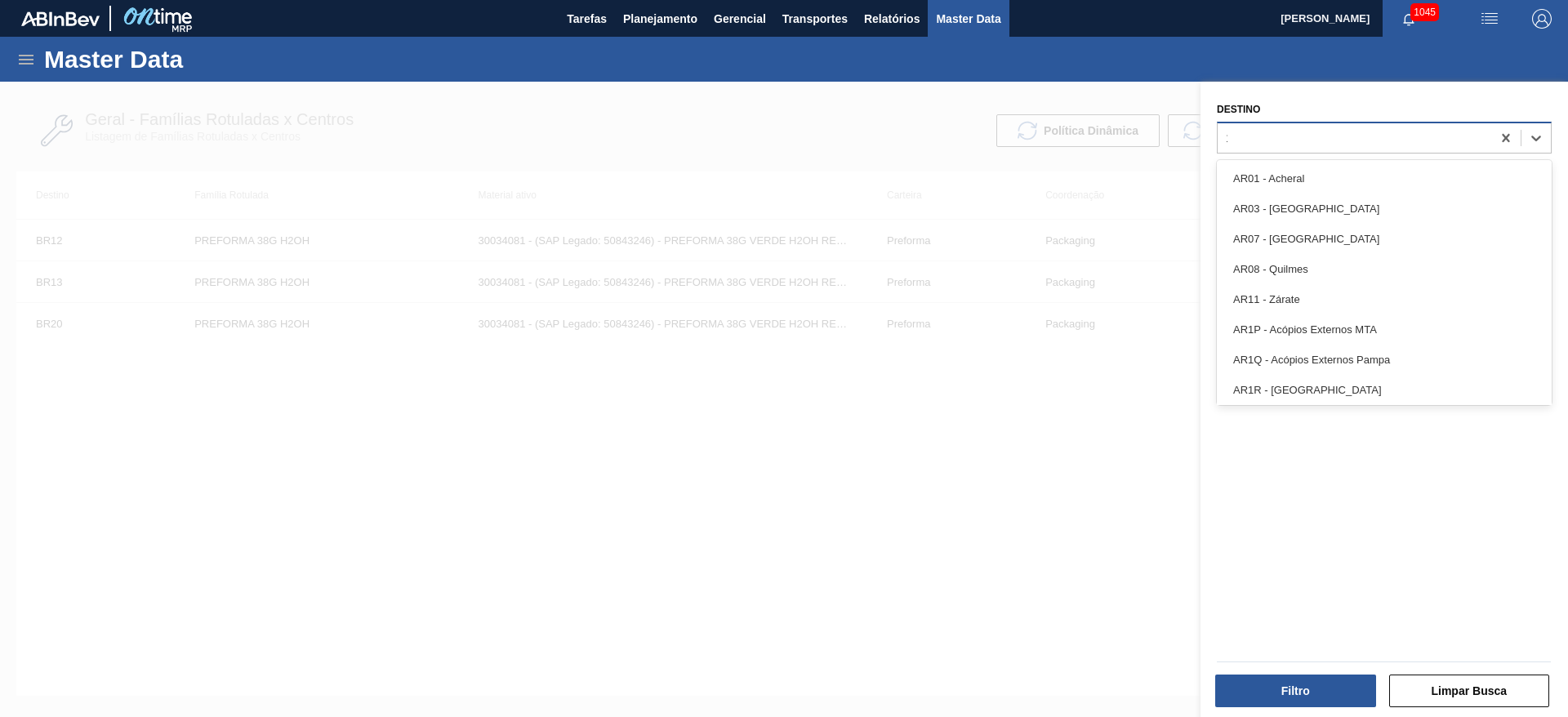
type input "15"
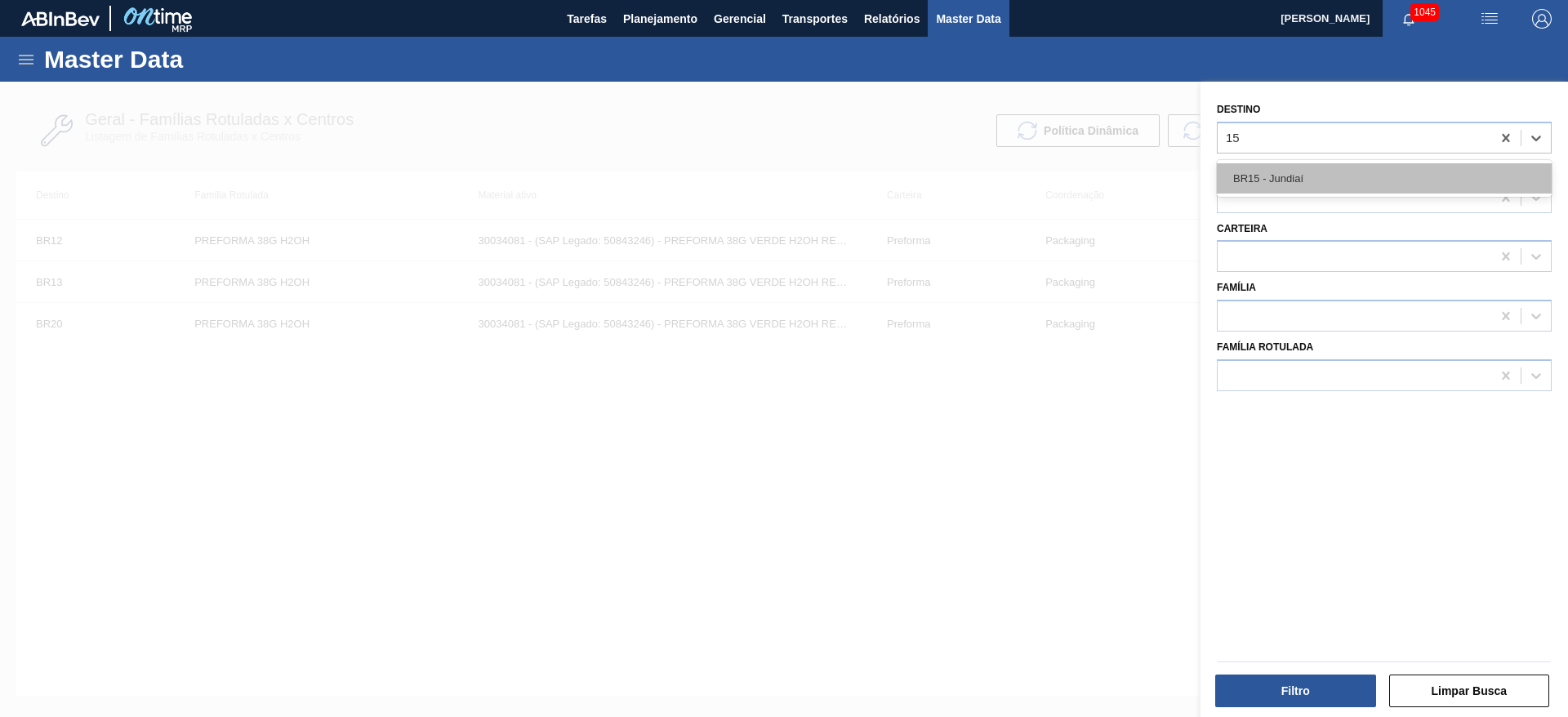
click at [1269, 185] on div "BR15 - Jundiaí" at bounding box center [1384, 179] width 335 height 30
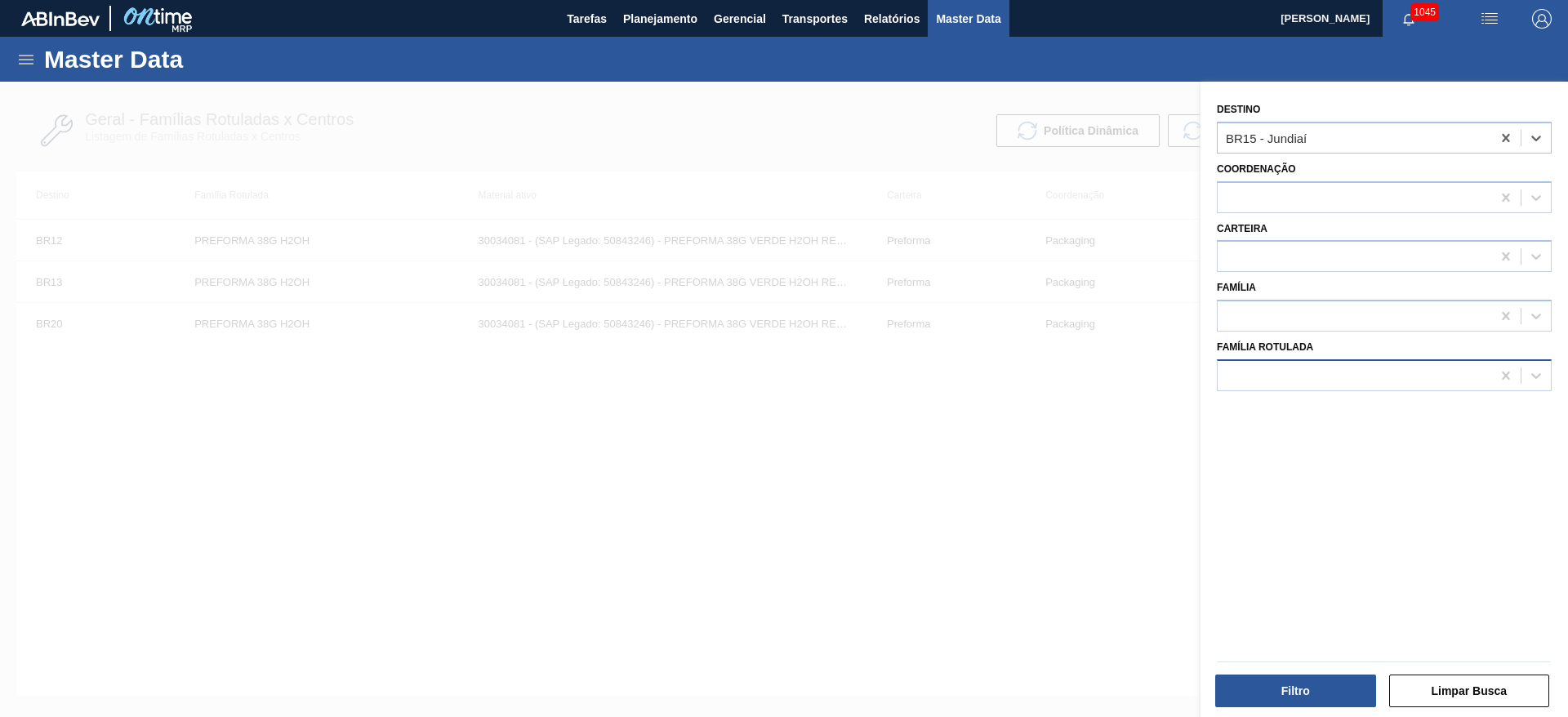
click at [1262, 385] on div at bounding box center [1355, 375] width 274 height 24
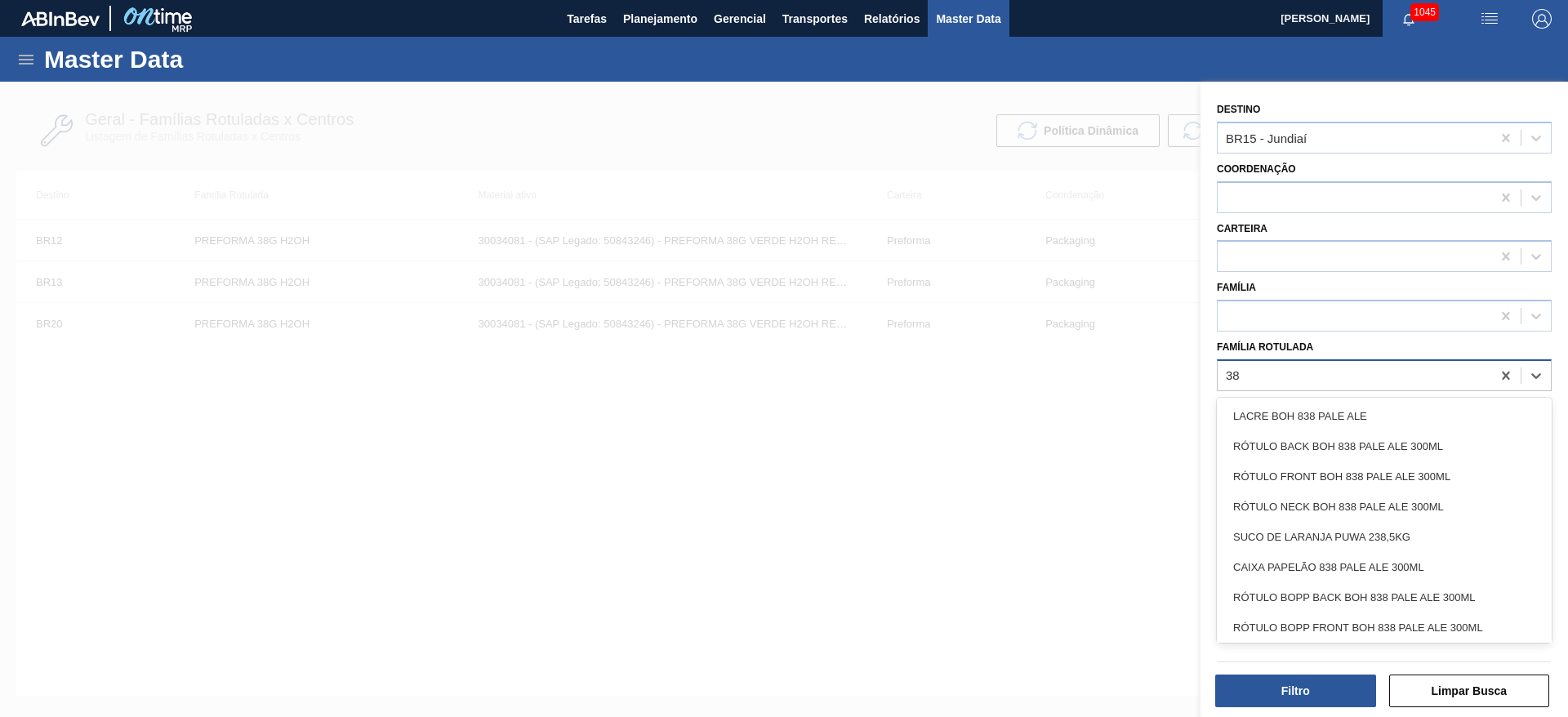
type Rotulada "38g"
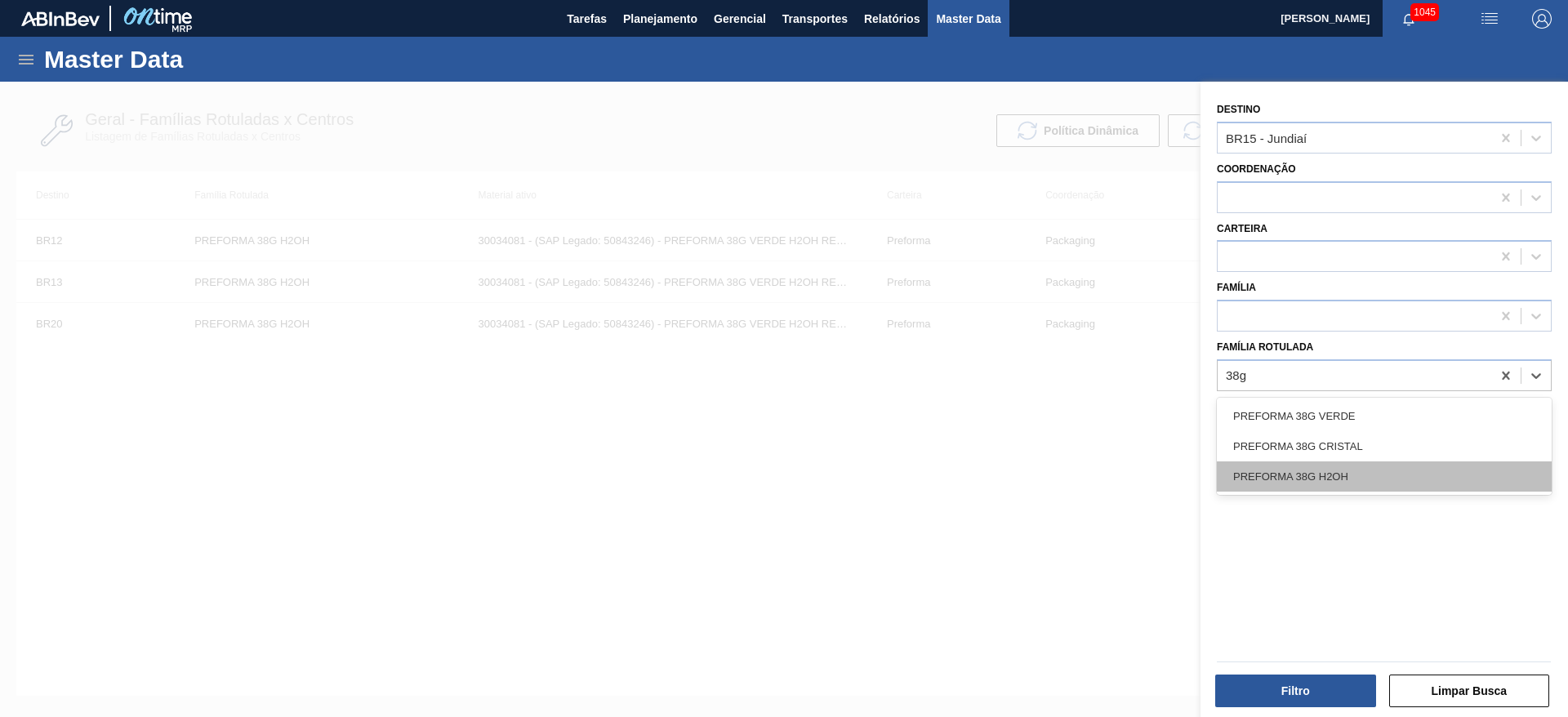
click at [1305, 480] on div "PREFORMA 38G H2OH" at bounding box center [1384, 476] width 335 height 30
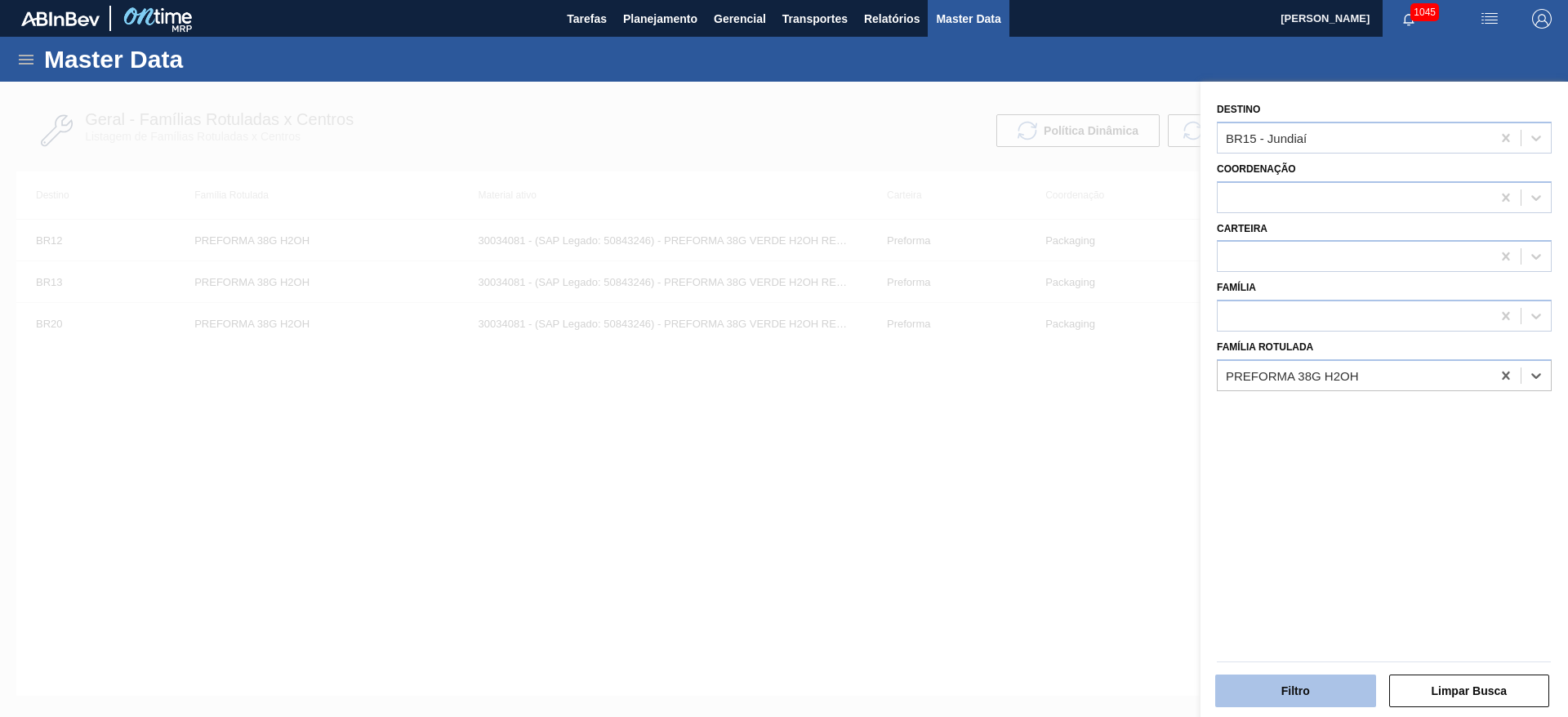
click at [1258, 696] on button "Filtro" at bounding box center [1295, 691] width 161 height 32
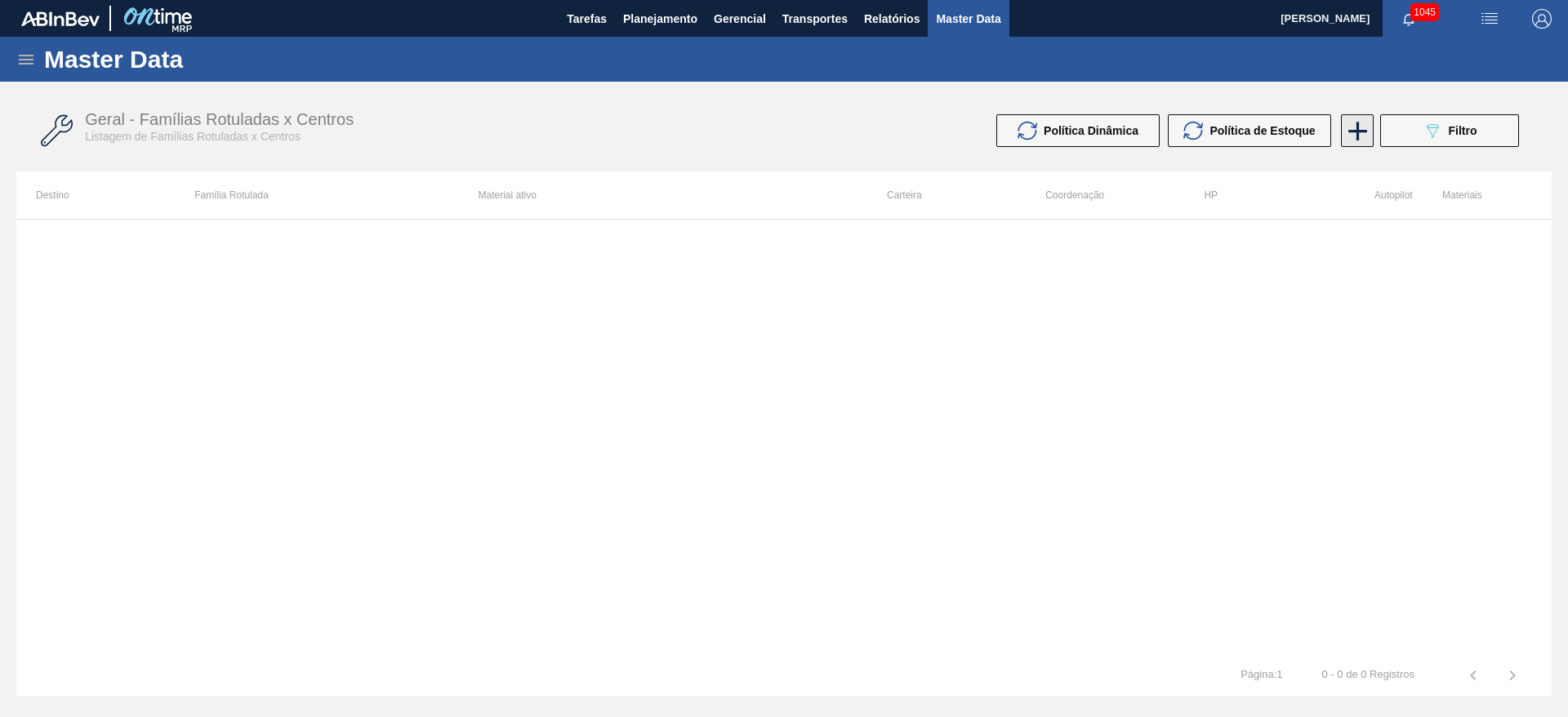
click at [1355, 125] on icon at bounding box center [1358, 131] width 32 height 32
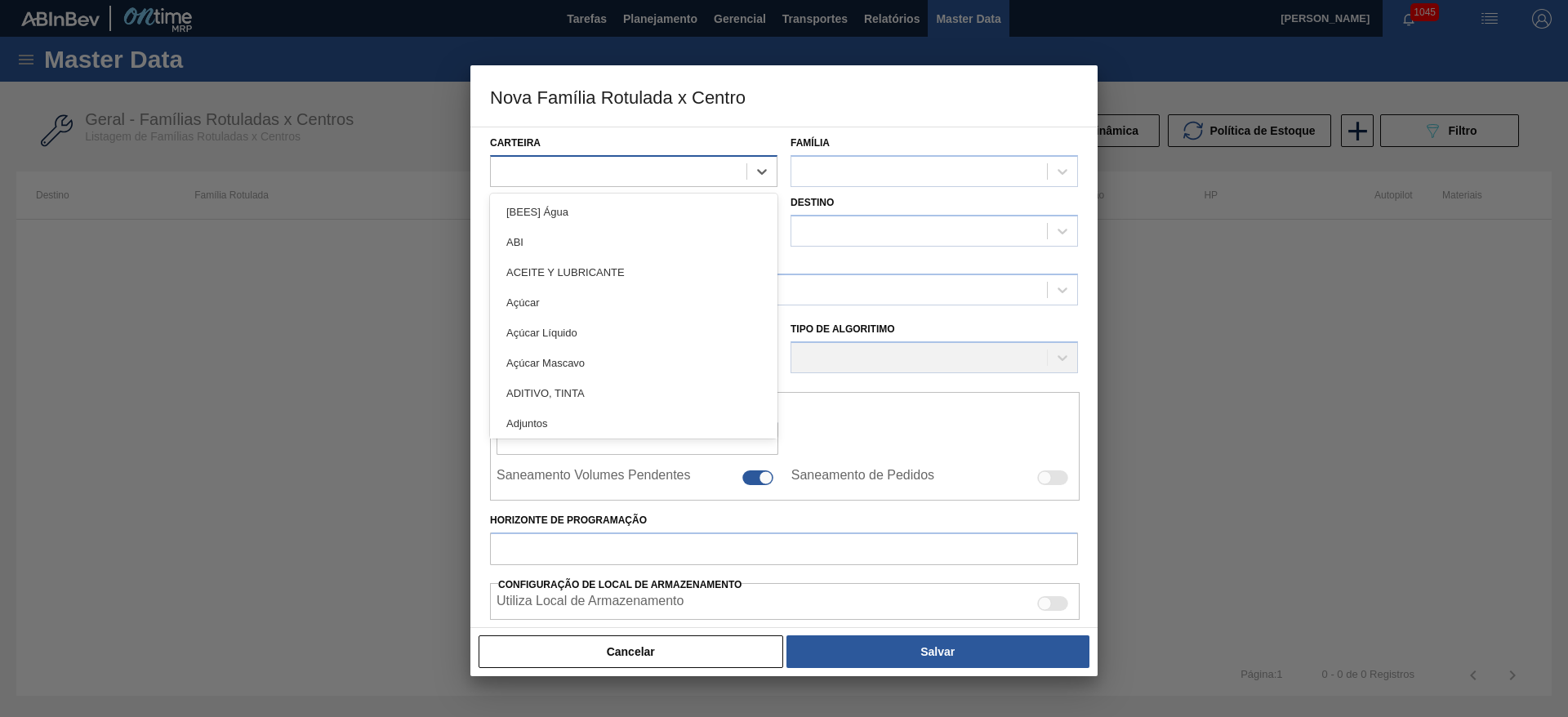
click at [548, 180] on div at bounding box center [618, 171] width 256 height 24
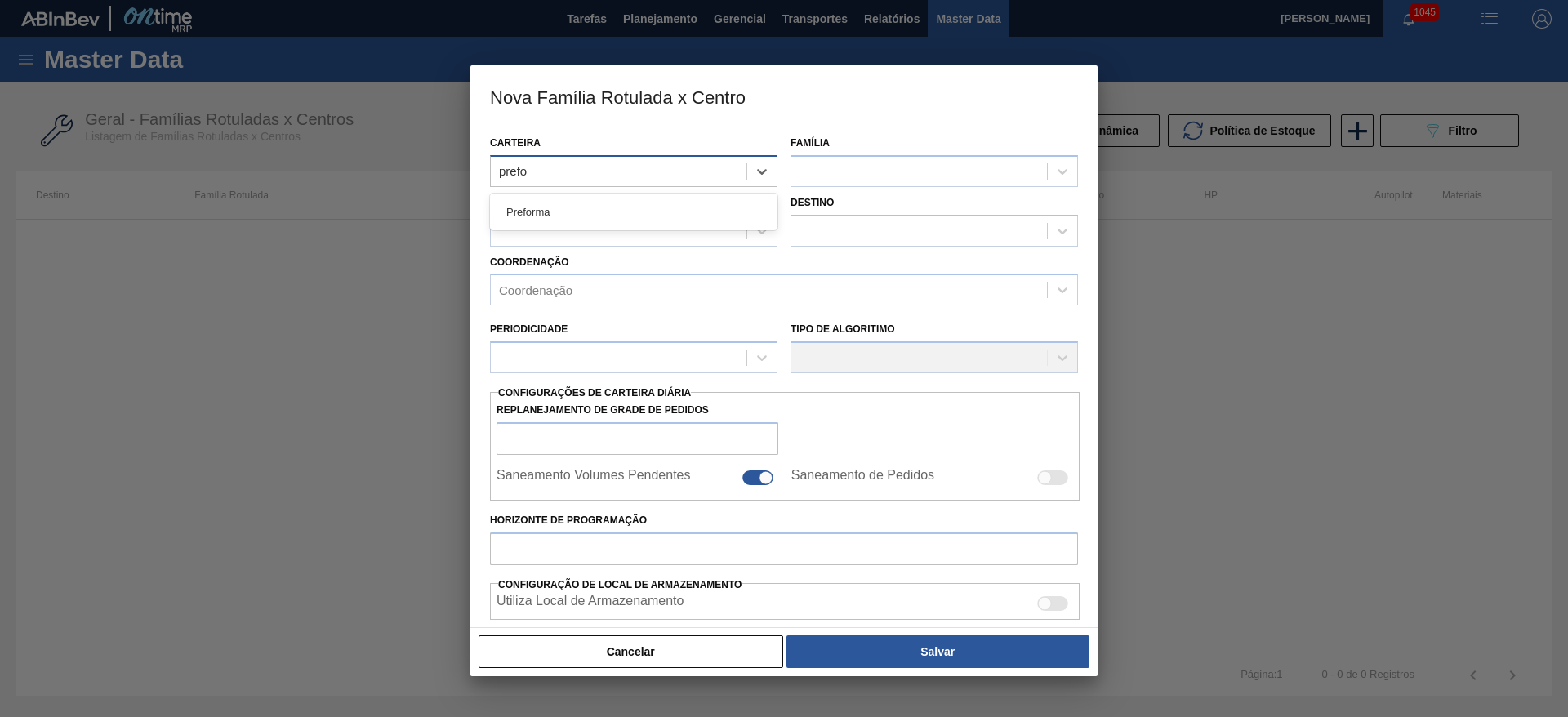
type input "prefor"
drag, startPoint x: 544, startPoint y: 204, endPoint x: 773, endPoint y: 183, distance: 230.0
click at [551, 205] on div "Preforma" at bounding box center [633, 212] width 287 height 30
click at [870, 164] on div at bounding box center [919, 171] width 256 height 24
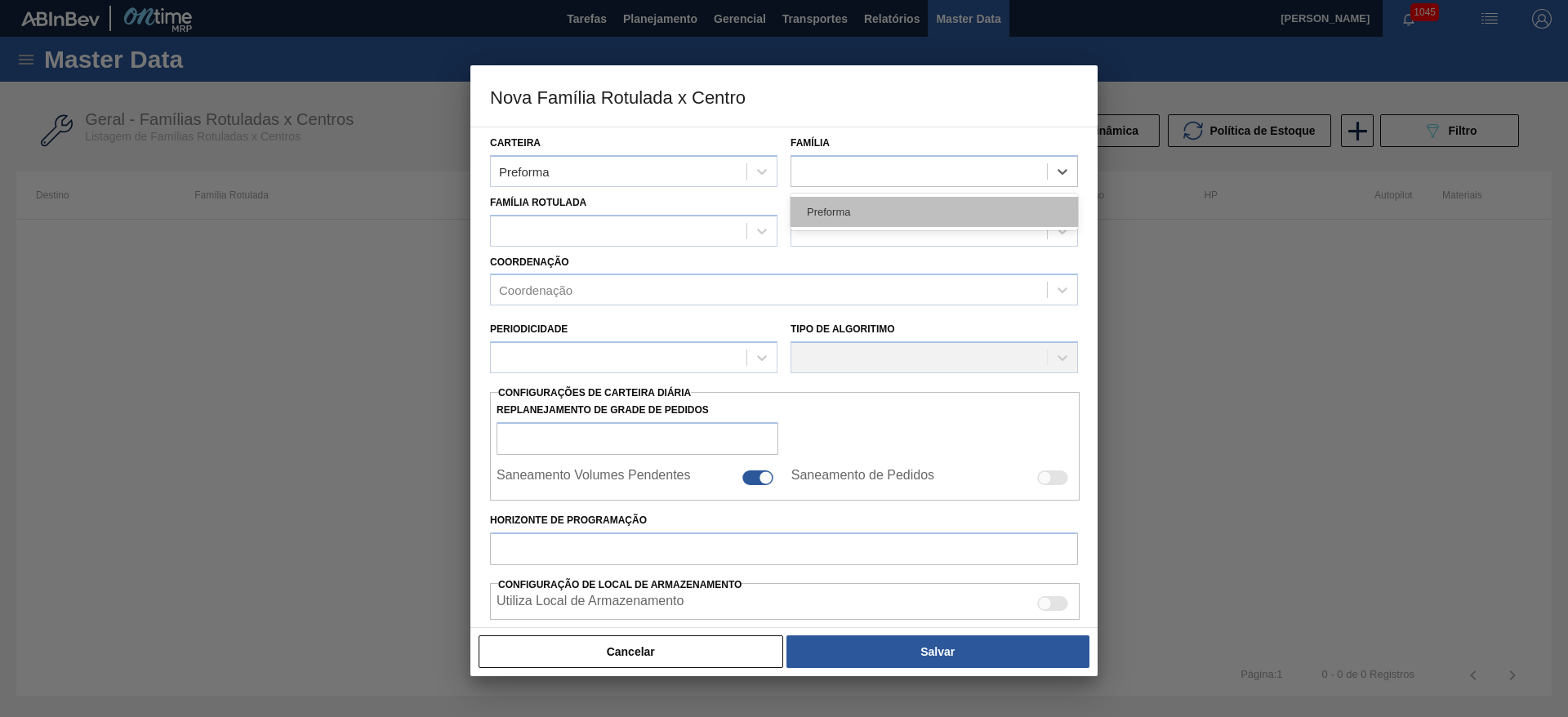
click at [825, 213] on div "Preforma" at bounding box center [935, 212] width 287 height 30
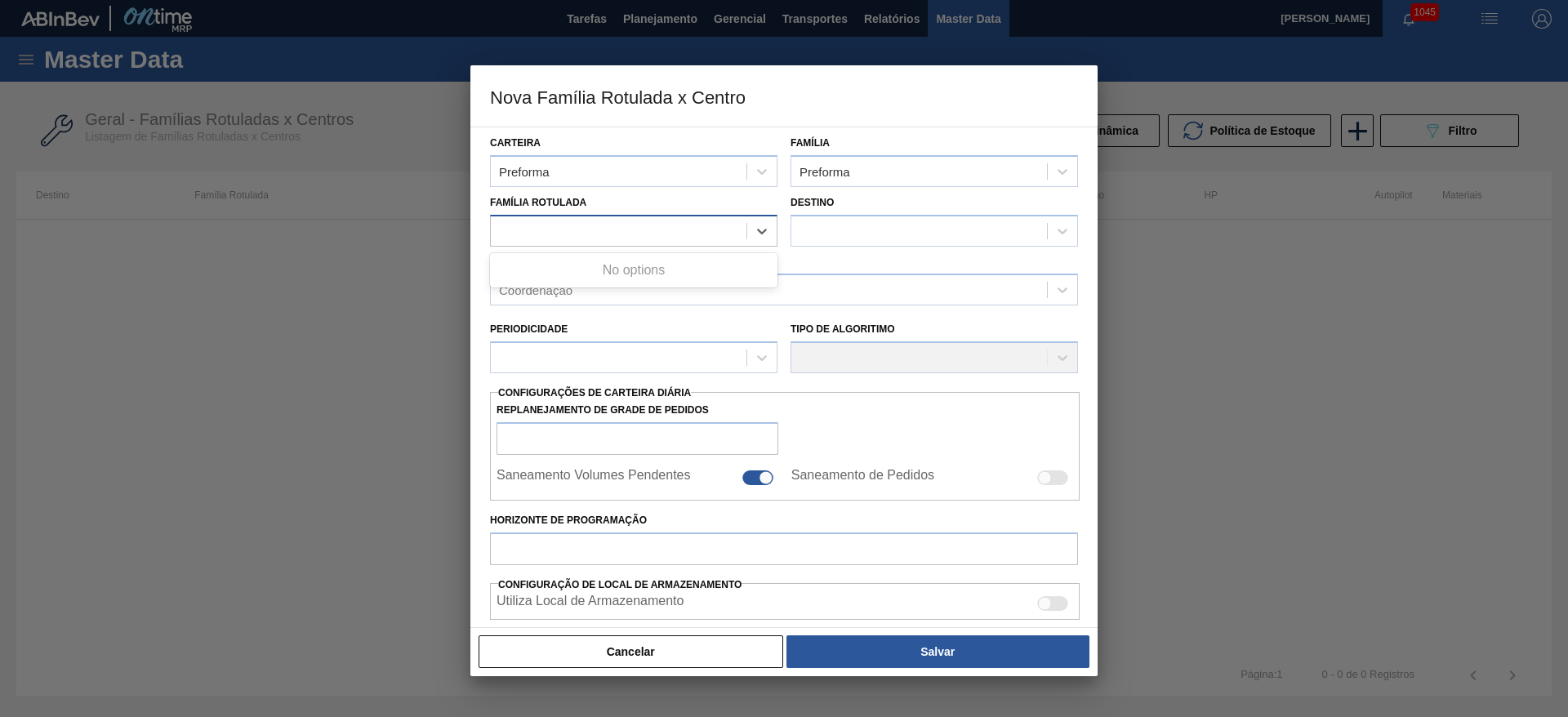
click at [520, 222] on div at bounding box center [618, 230] width 256 height 24
type Rotulada "38g h"
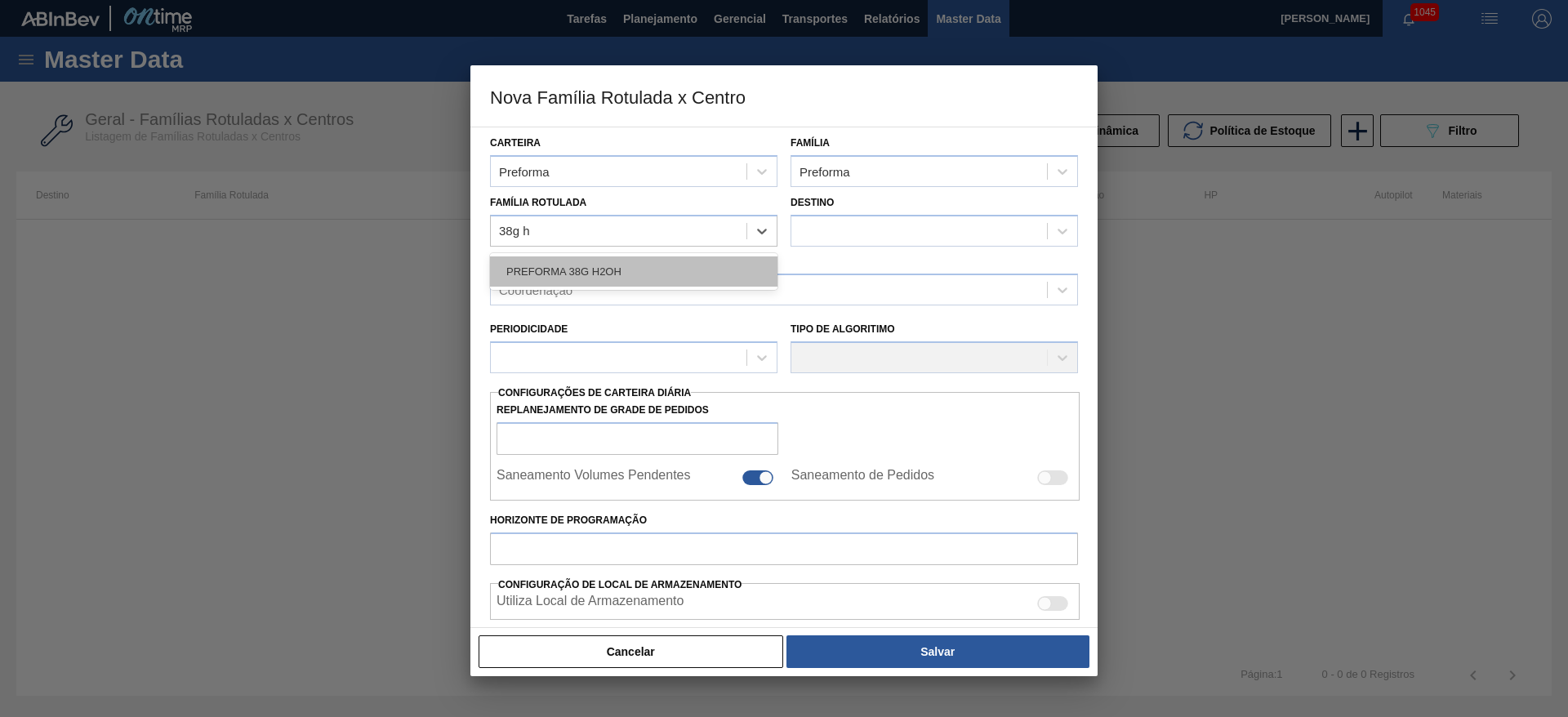
click at [586, 278] on div "PREFORMA 38G H2OH" at bounding box center [633, 272] width 287 height 30
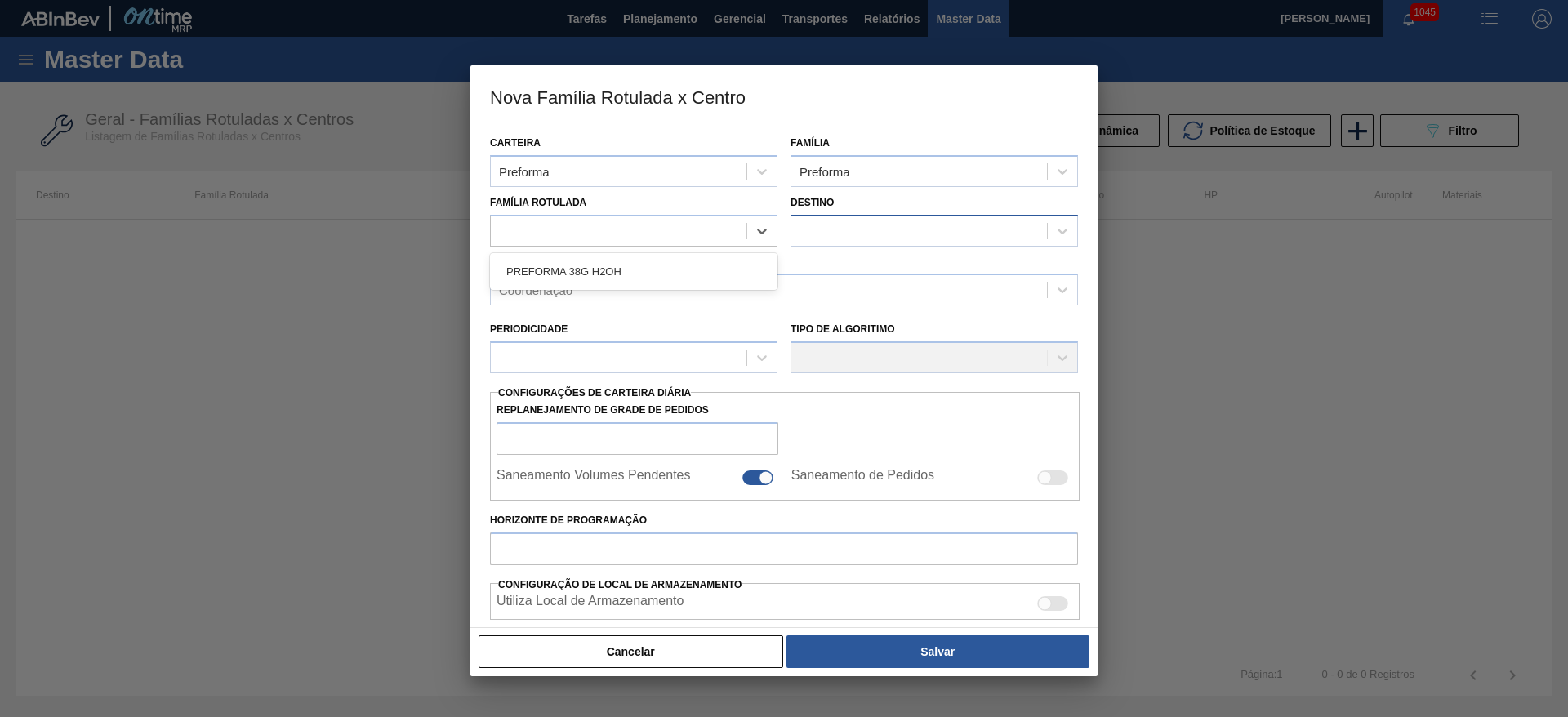
checkbox input "false"
click at [849, 234] on div at bounding box center [919, 230] width 256 height 24
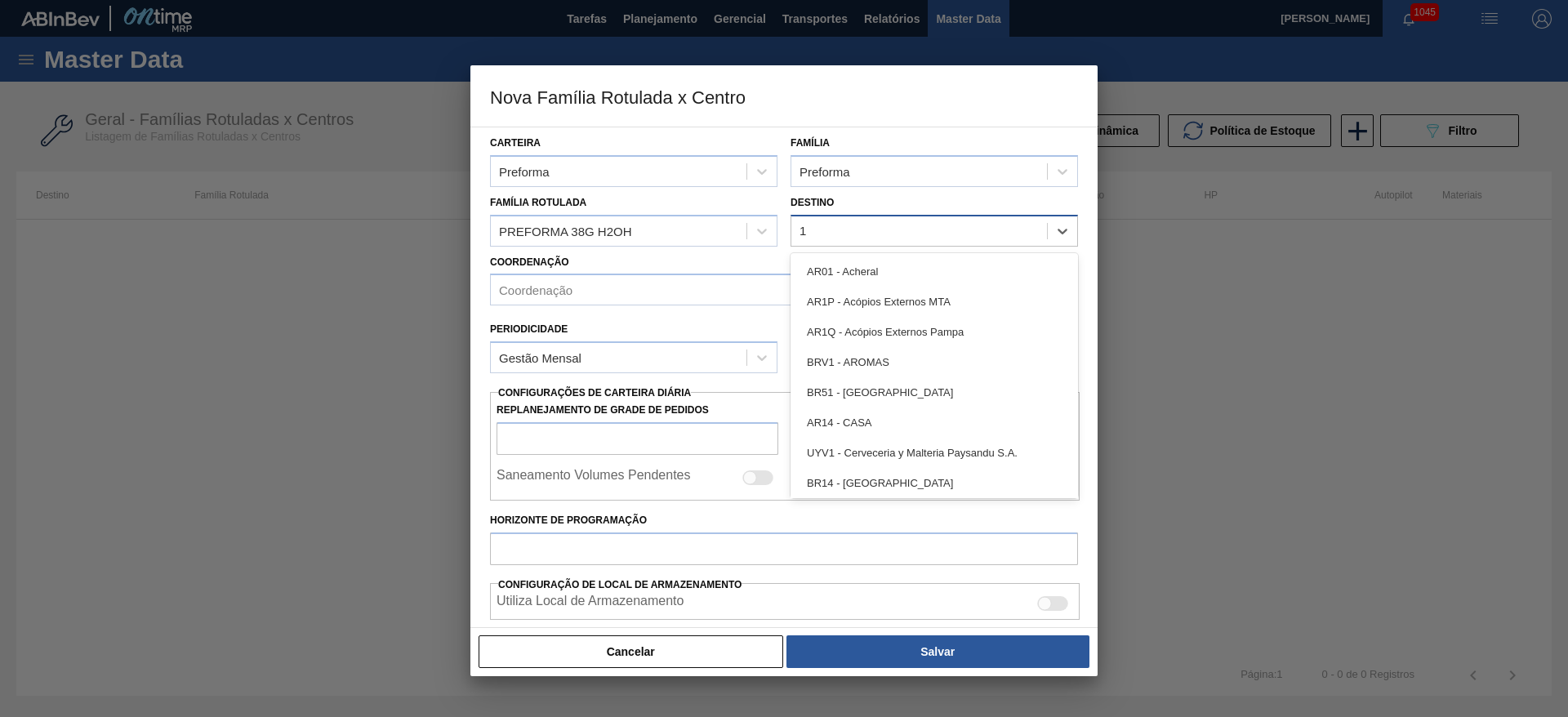
type input "15"
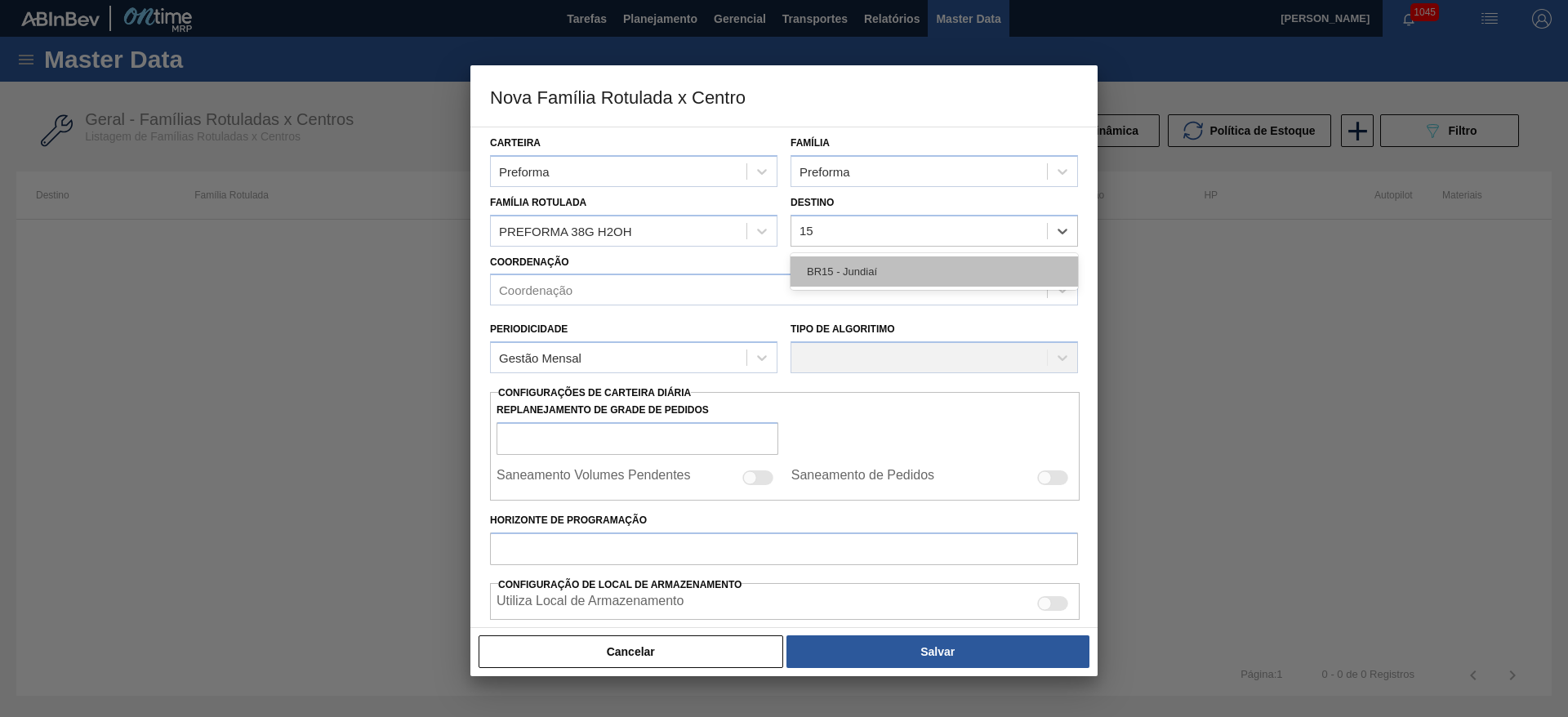
click at [847, 274] on div "BR15 - Jundiaí" at bounding box center [935, 272] width 287 height 30
click at [541, 290] on div "Coordenação" at bounding box center [535, 290] width 73 height 14
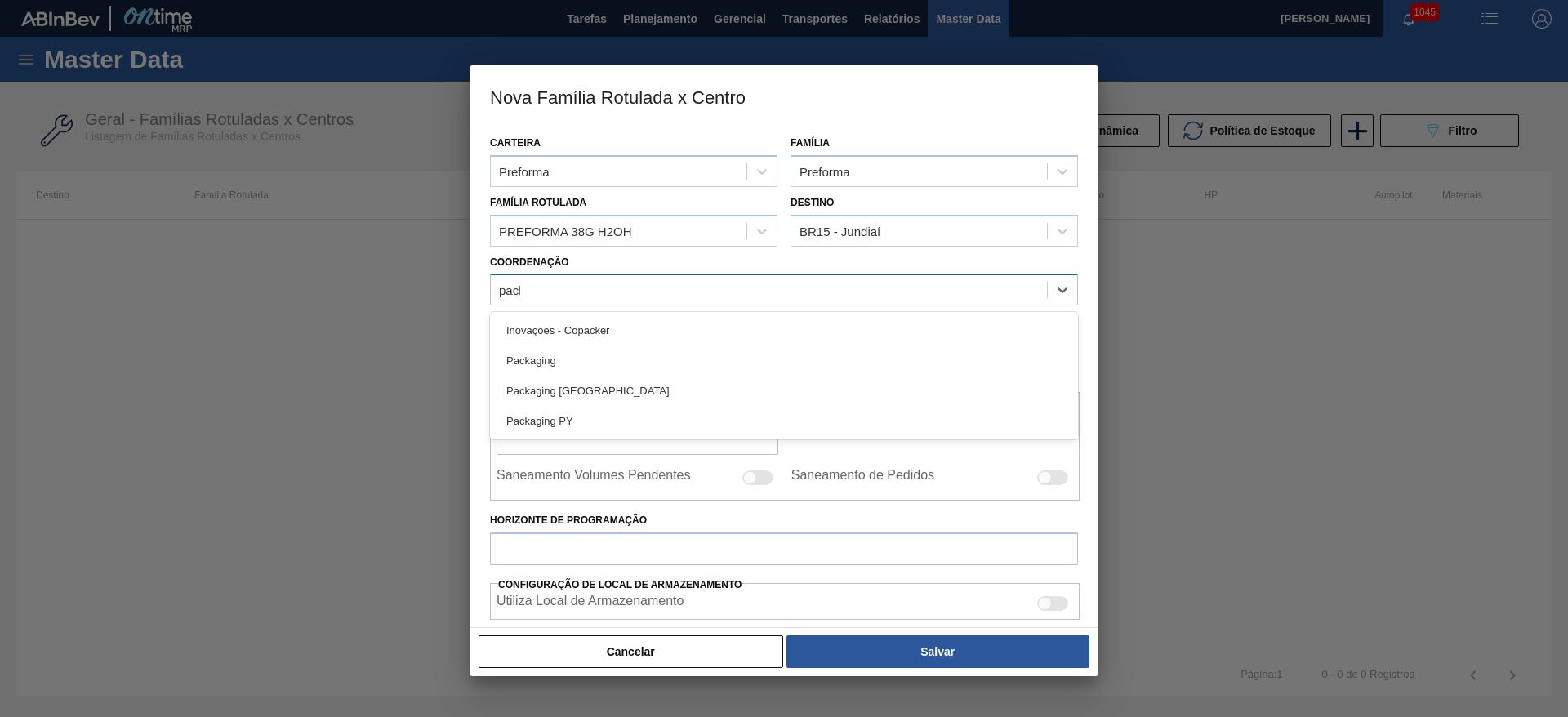
type input "packa"
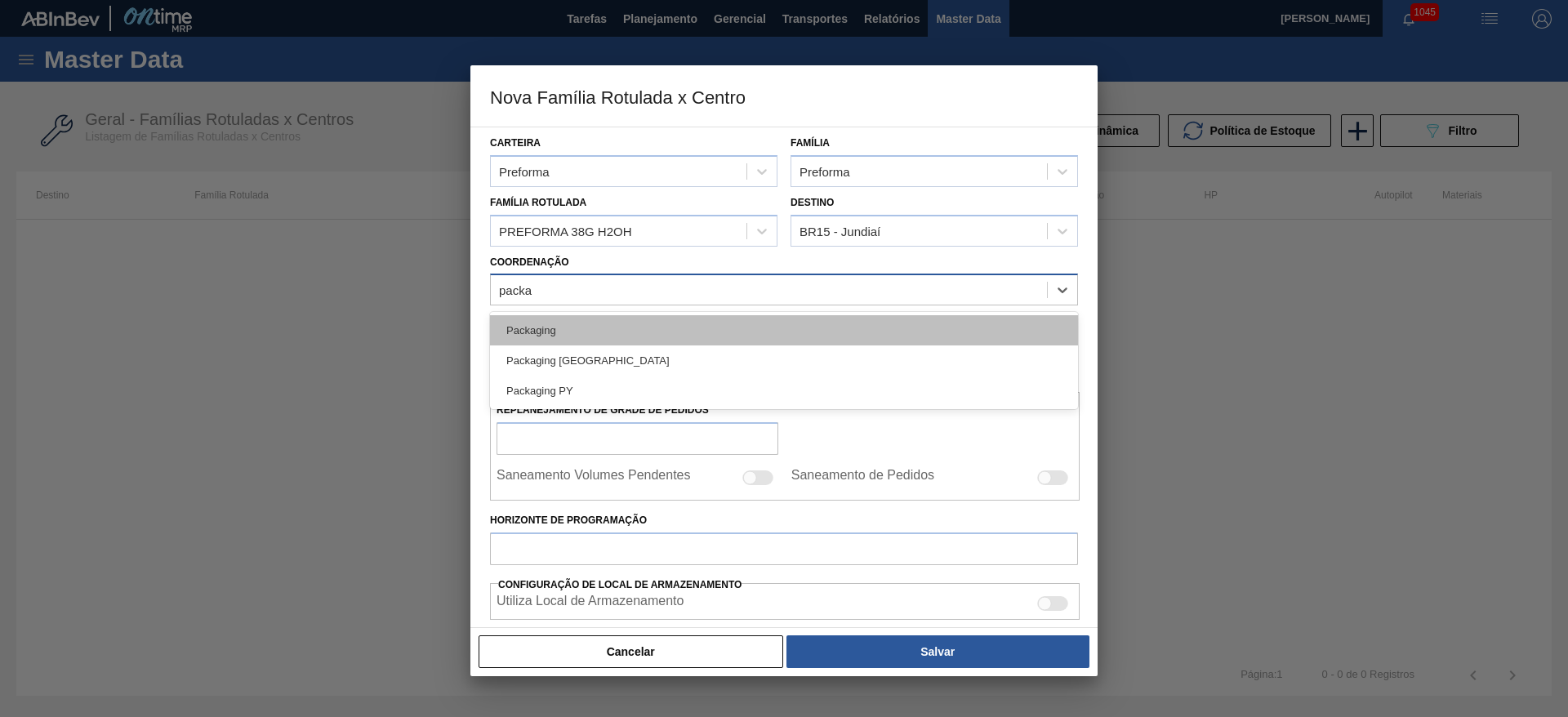
click at [552, 332] on div "Packaging" at bounding box center [784, 331] width 589 height 30
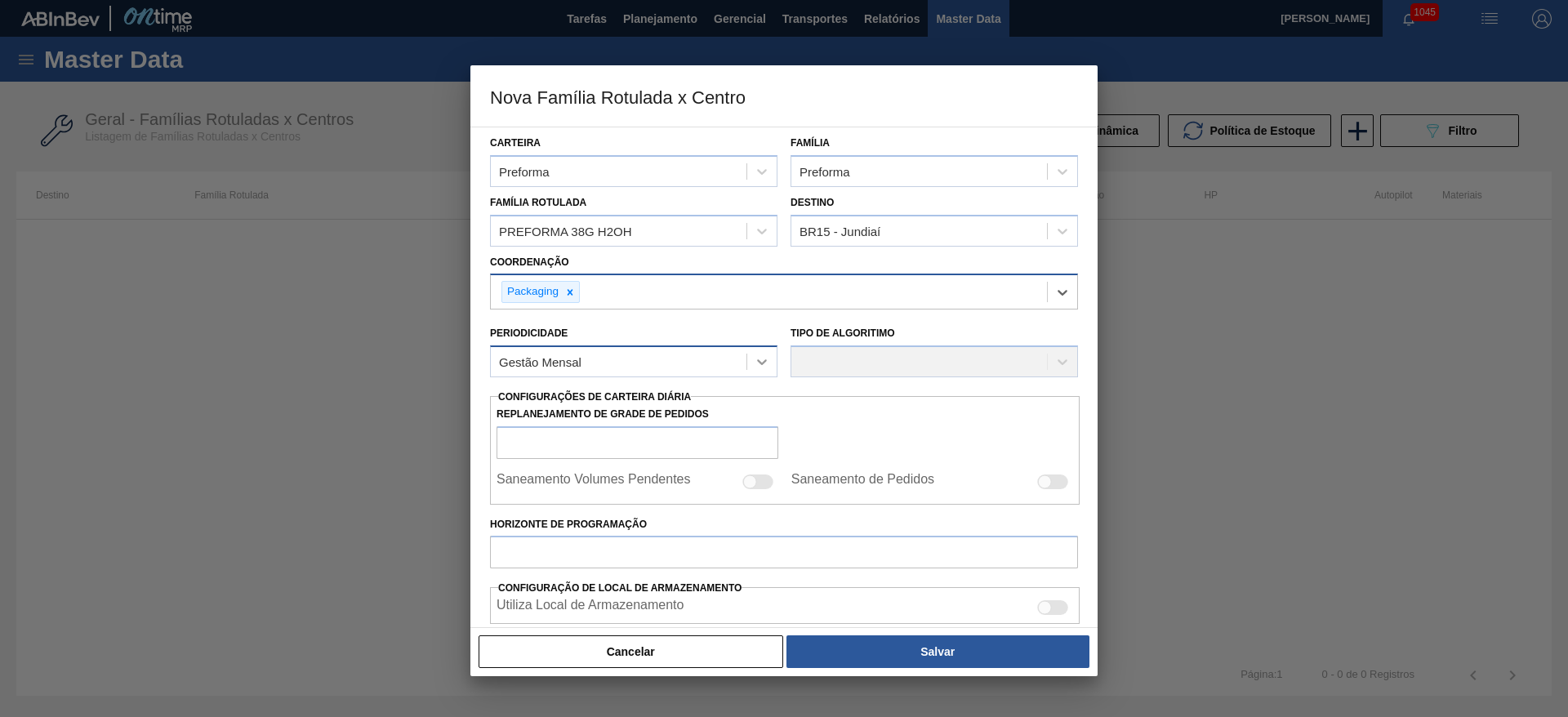
click at [761, 359] on icon at bounding box center [762, 361] width 16 height 16
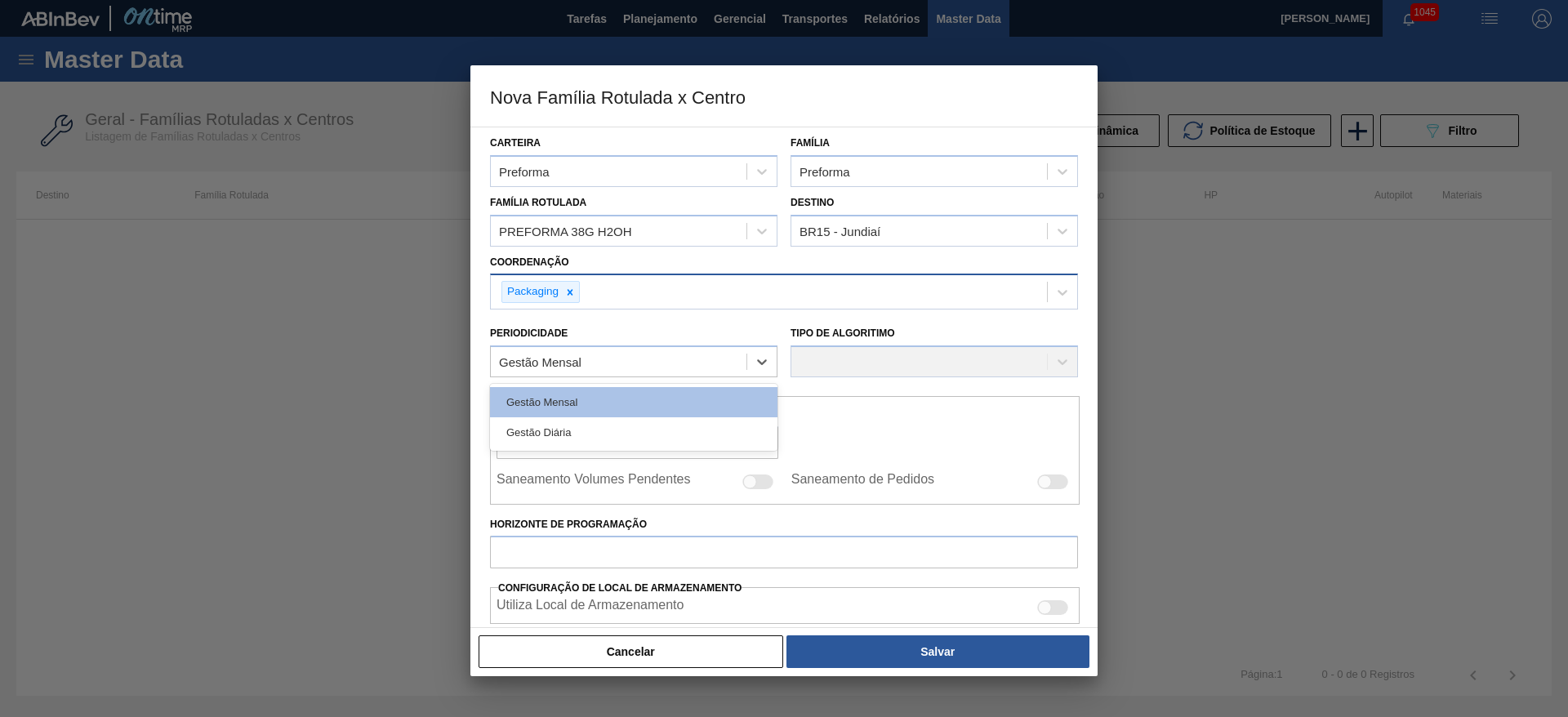
drag, startPoint x: 576, startPoint y: 426, endPoint x: 842, endPoint y: 381, distance: 269.8
click at [577, 426] on div "Gestão Diária" at bounding box center [633, 433] width 287 height 30
checkbox input "true"
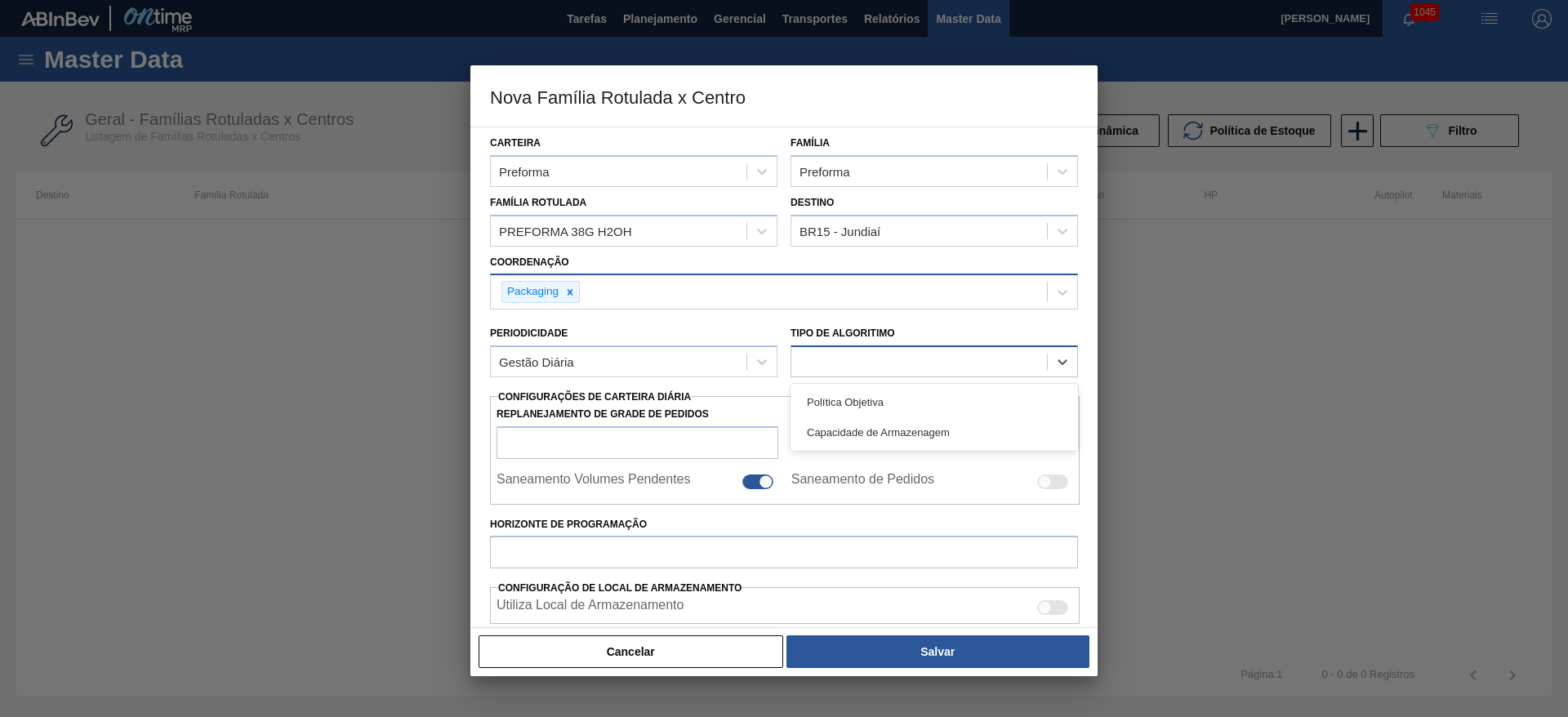
click at [848, 362] on div at bounding box center [919, 362] width 256 height 24
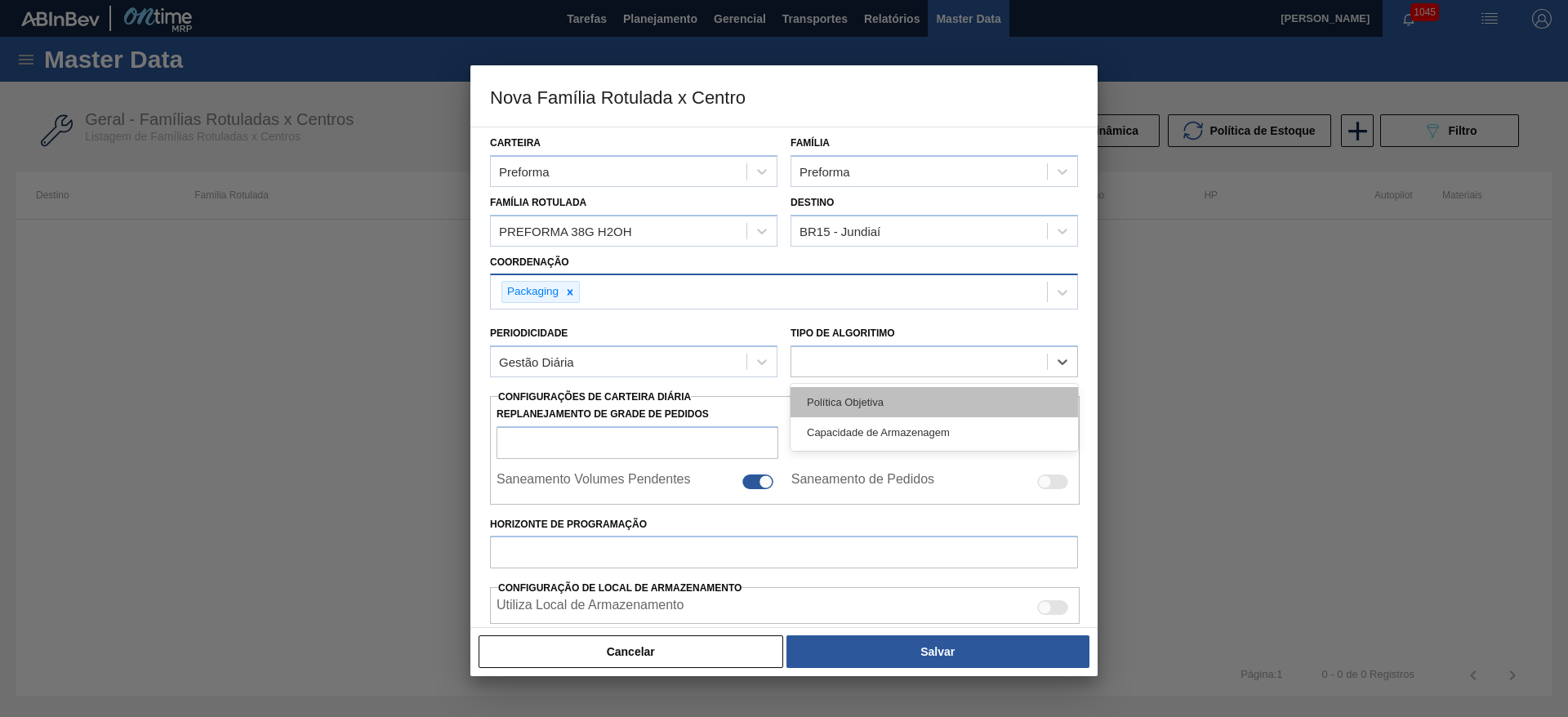
click at [839, 403] on div "Política Objetiva" at bounding box center [935, 402] width 287 height 30
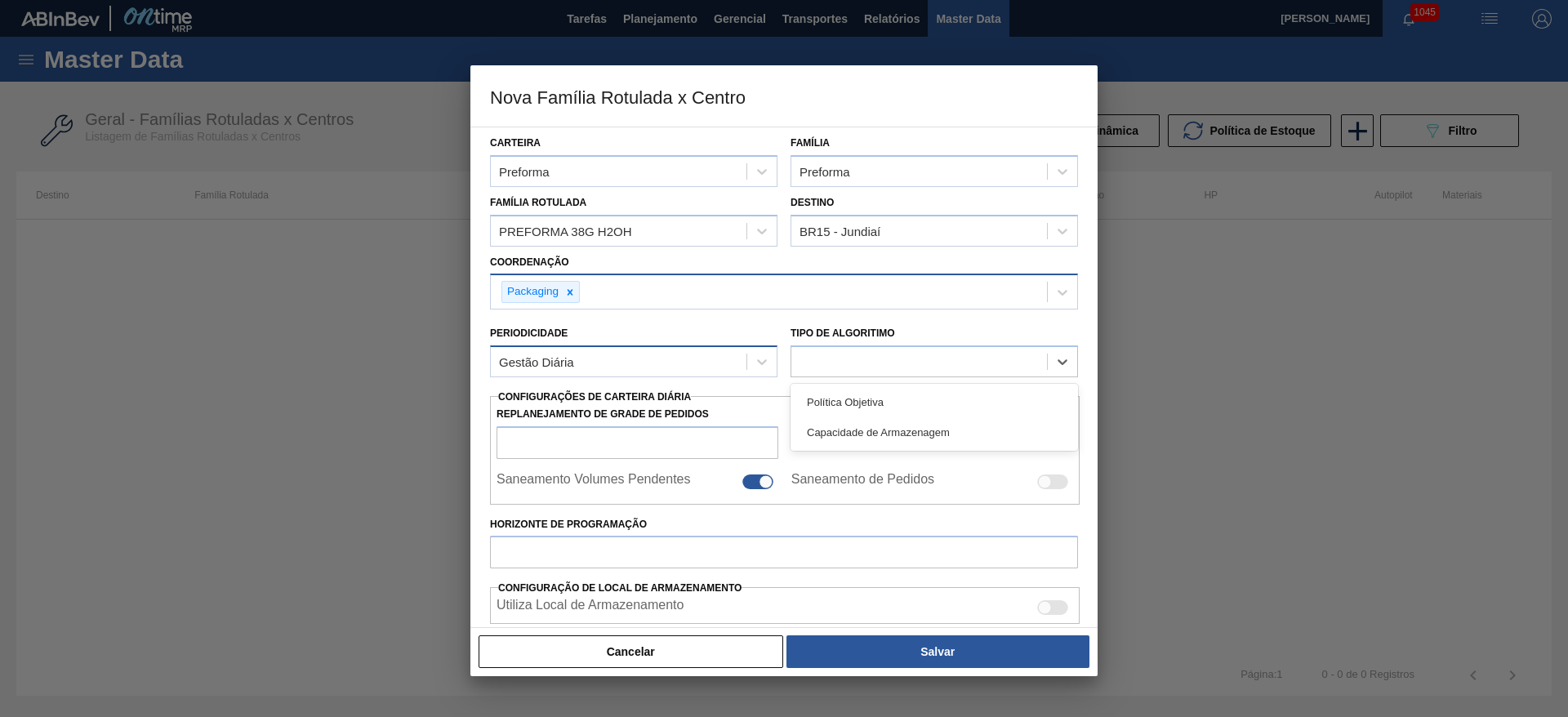
type input "0"
type input "100"
type input "0,000"
click at [762, 360] on icon at bounding box center [762, 361] width 16 height 16
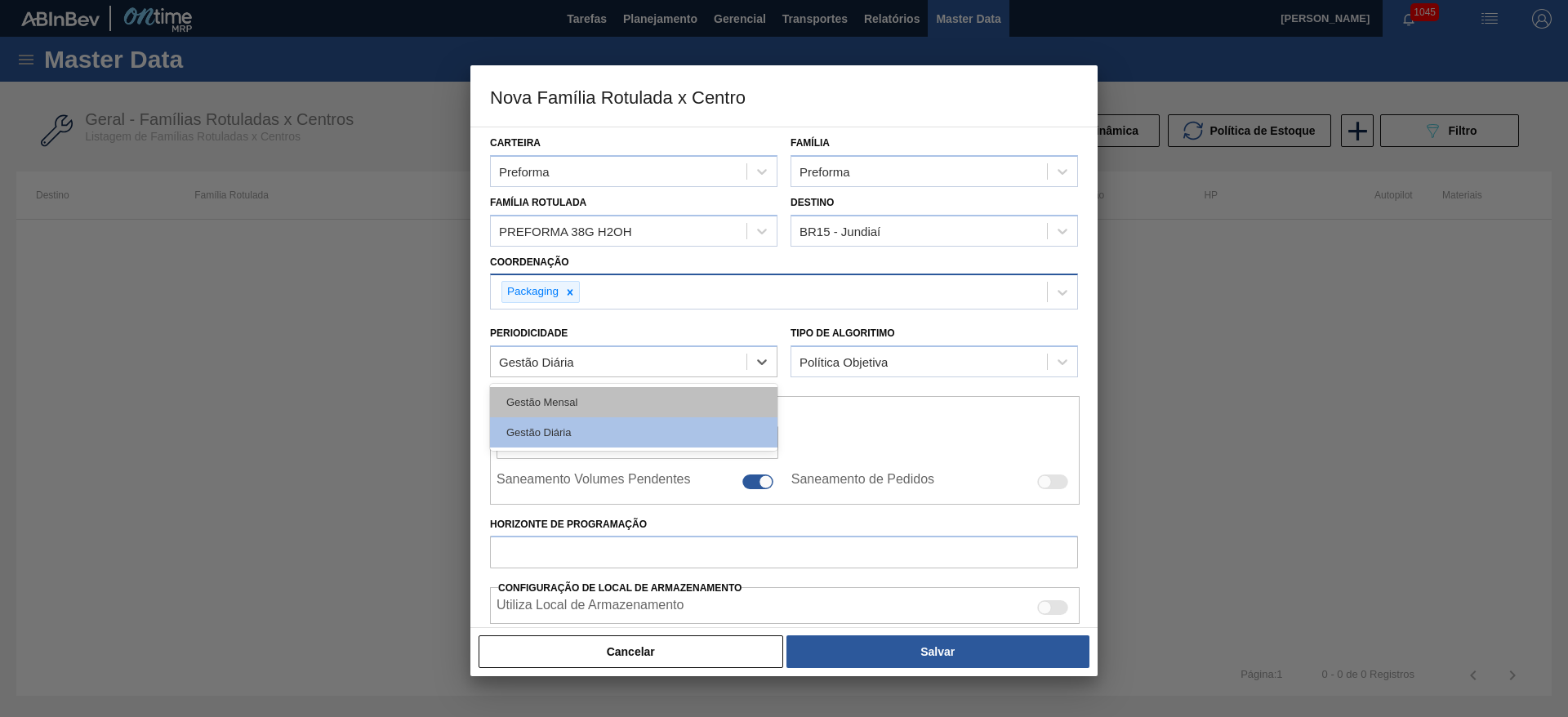
click at [573, 408] on div "Gestão Mensal" at bounding box center [633, 402] width 287 height 30
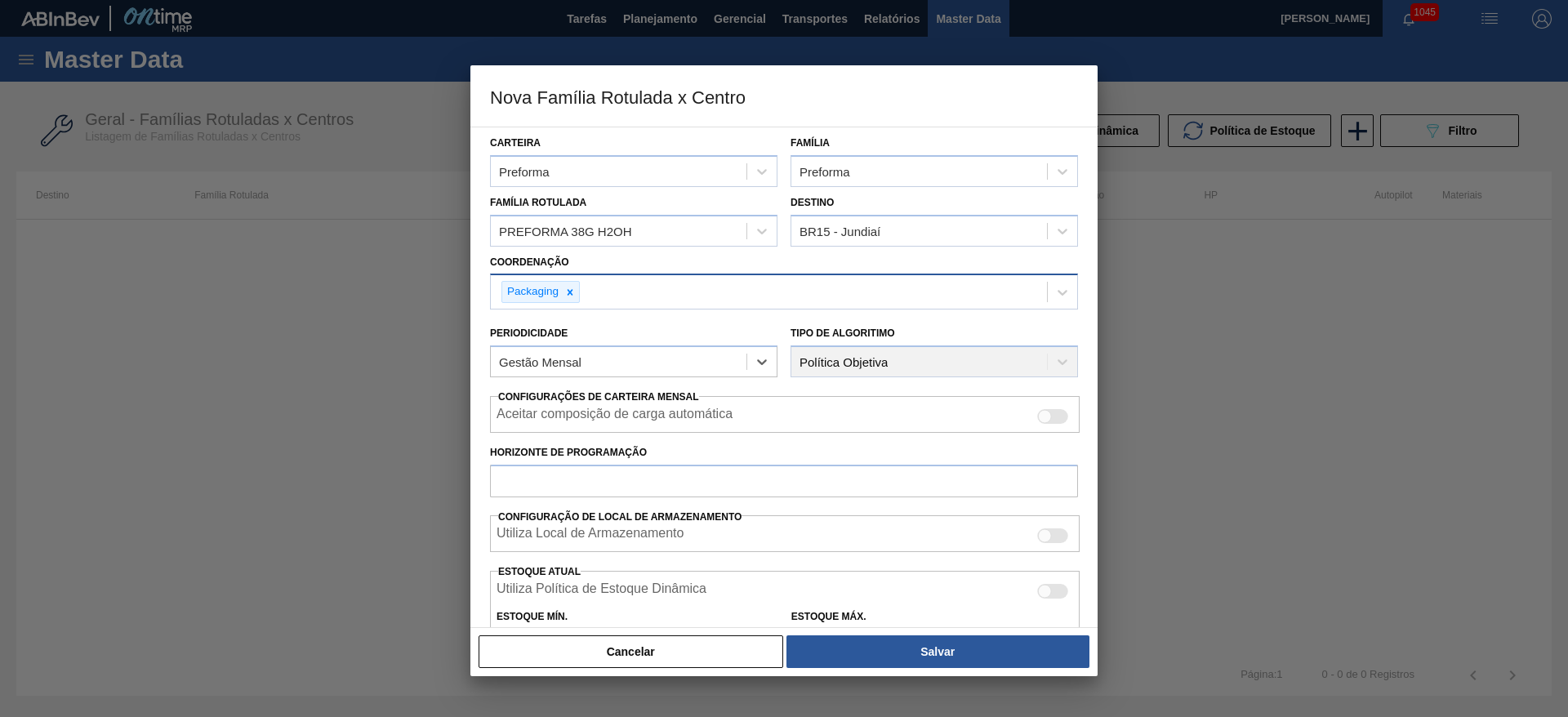
scroll to position [245, 0]
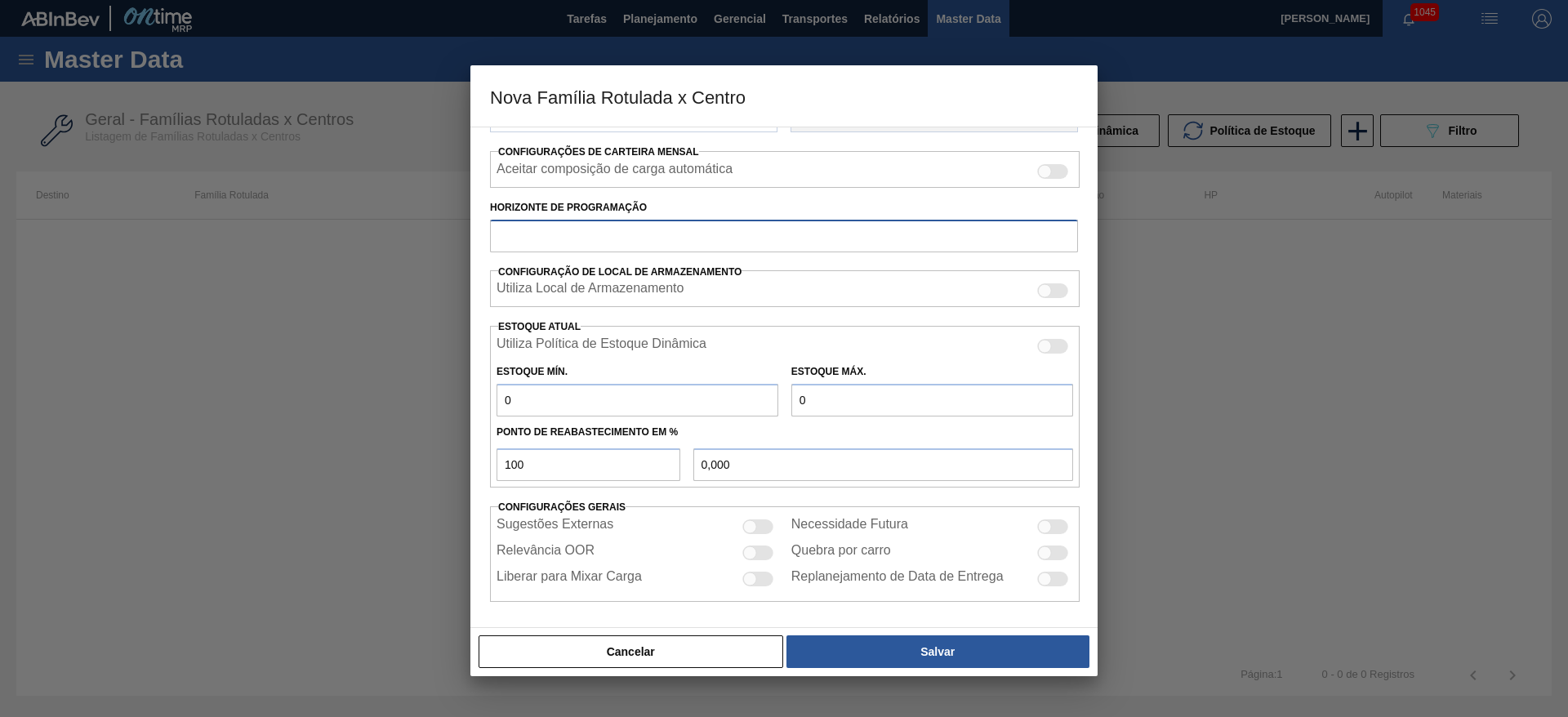
click at [518, 233] on input "Horizonte de Programação" at bounding box center [784, 236] width 589 height 32
type input "45"
click at [753, 528] on div at bounding box center [750, 524] width 14 height 14
checkbox input "true"
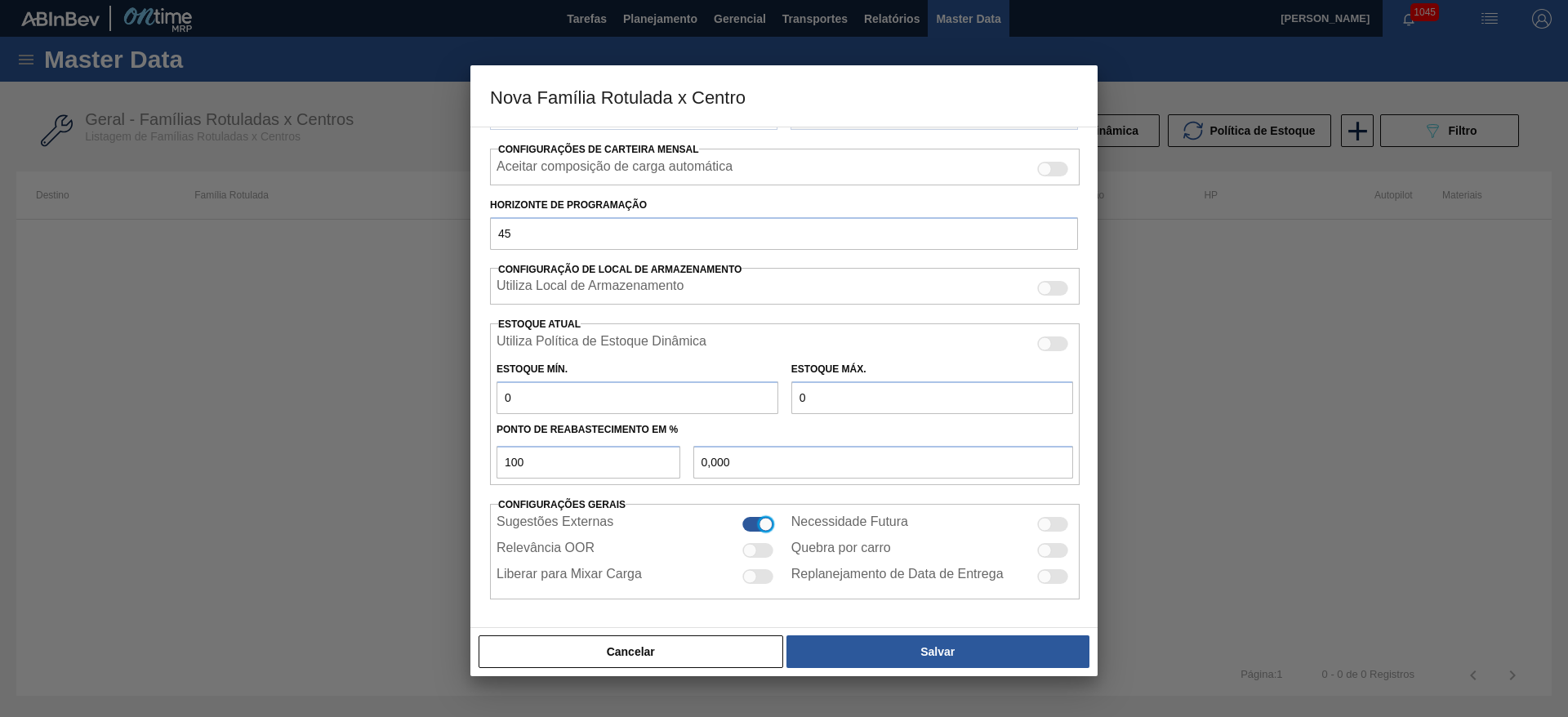
click at [751, 557] on div at bounding box center [758, 550] width 31 height 14
checkbox input "true"
click at [1048, 520] on div at bounding box center [1045, 524] width 14 height 14
checkbox input "true"
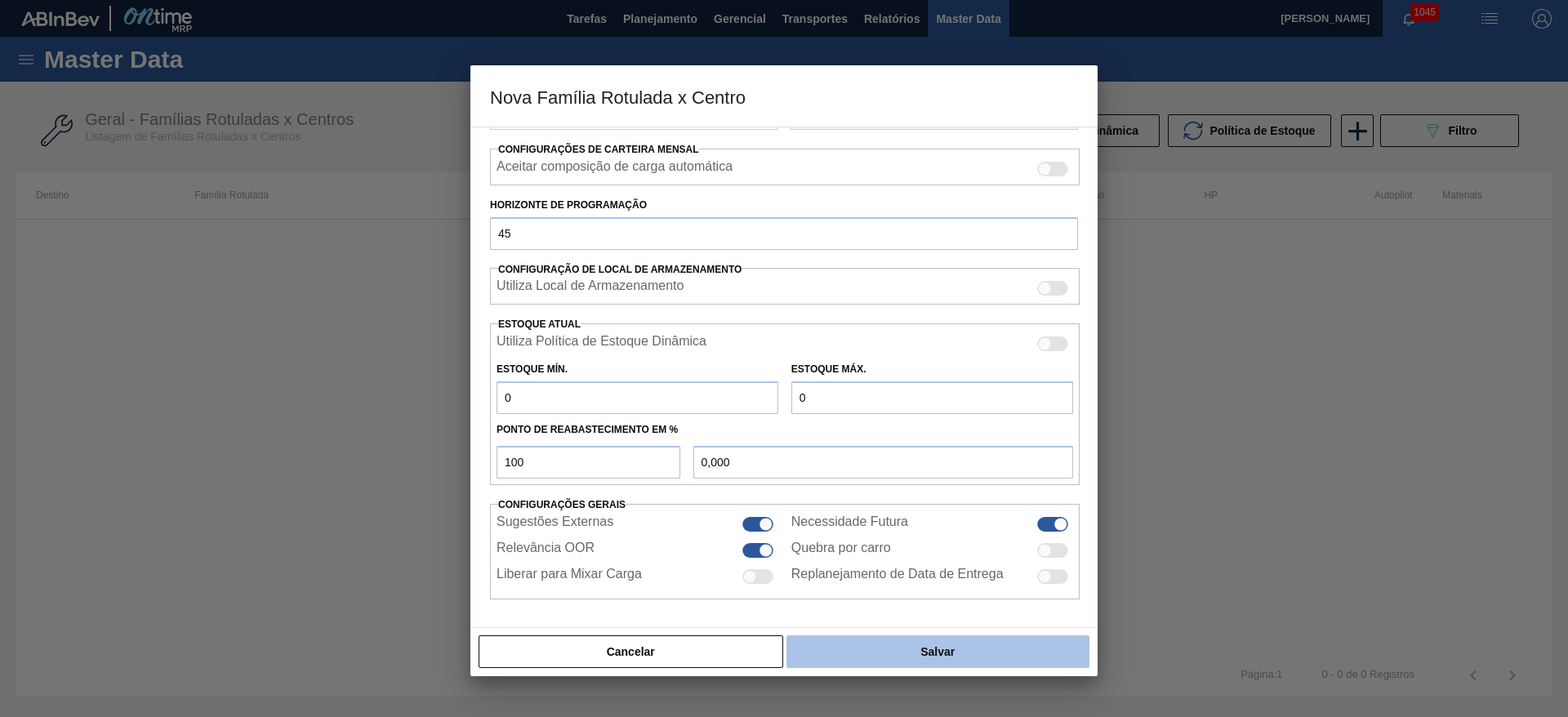
click at [1003, 659] on button "Salvar" at bounding box center [938, 651] width 303 height 32
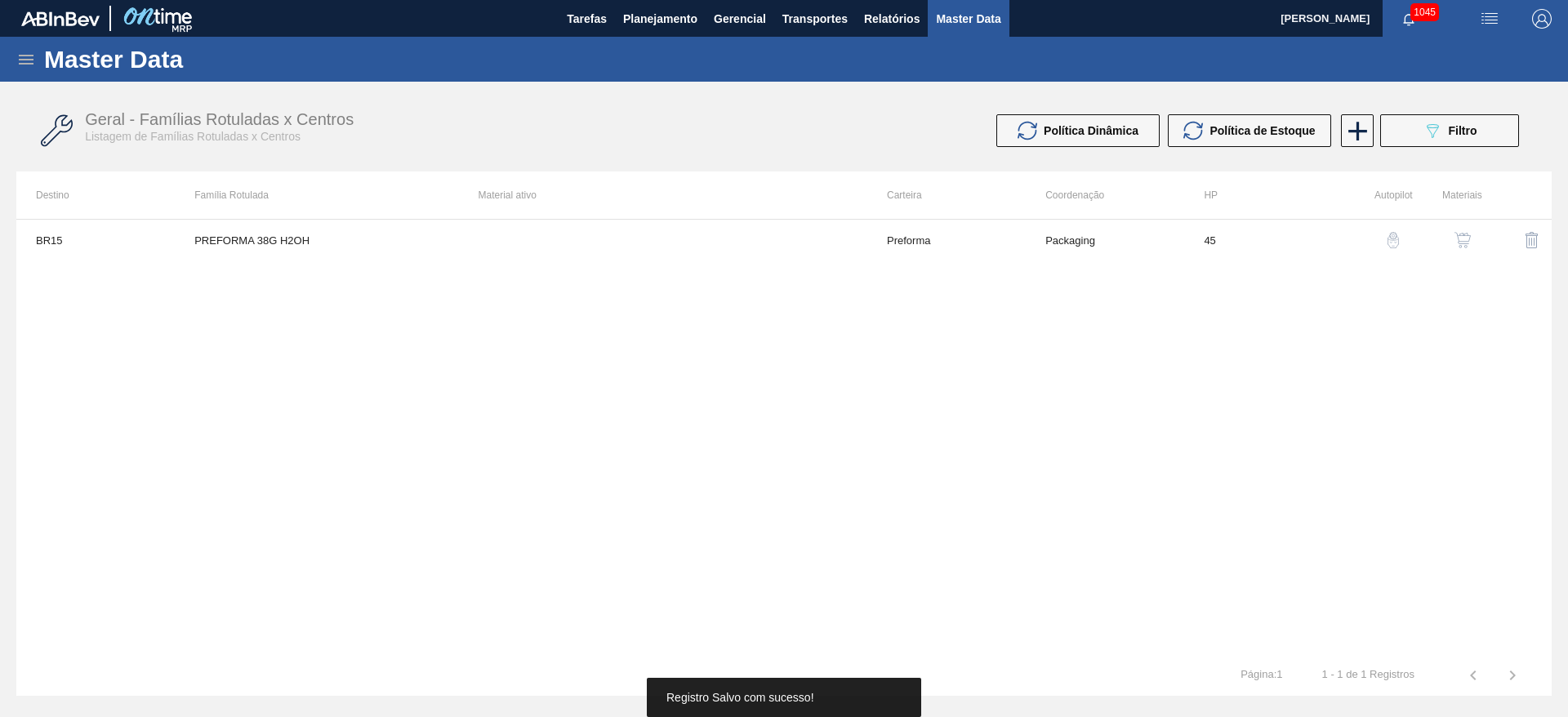
click at [1463, 235] on img "button" at bounding box center [1462, 240] width 16 height 16
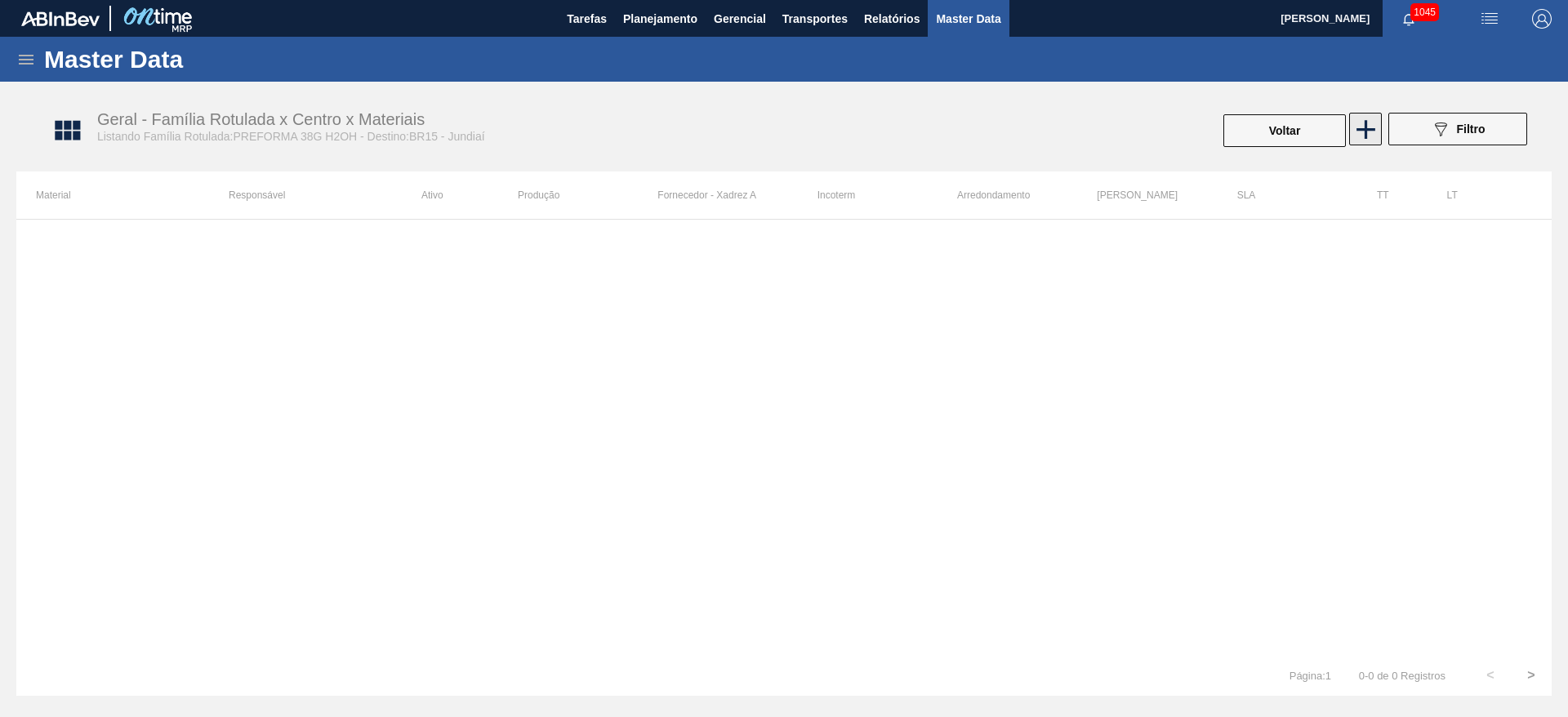
click at [1372, 121] on icon at bounding box center [1366, 129] width 32 height 32
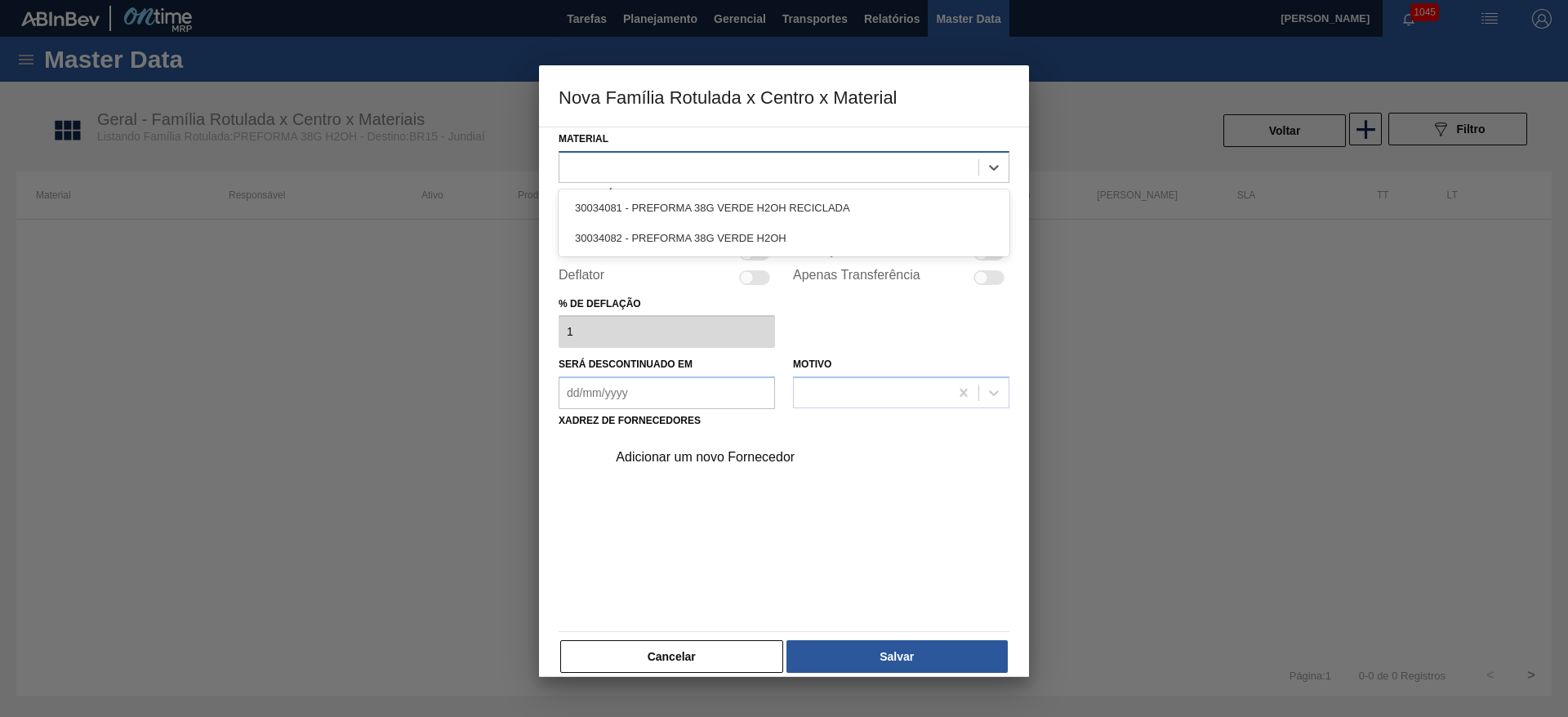
click at [606, 161] on div at bounding box center [768, 166] width 419 height 24
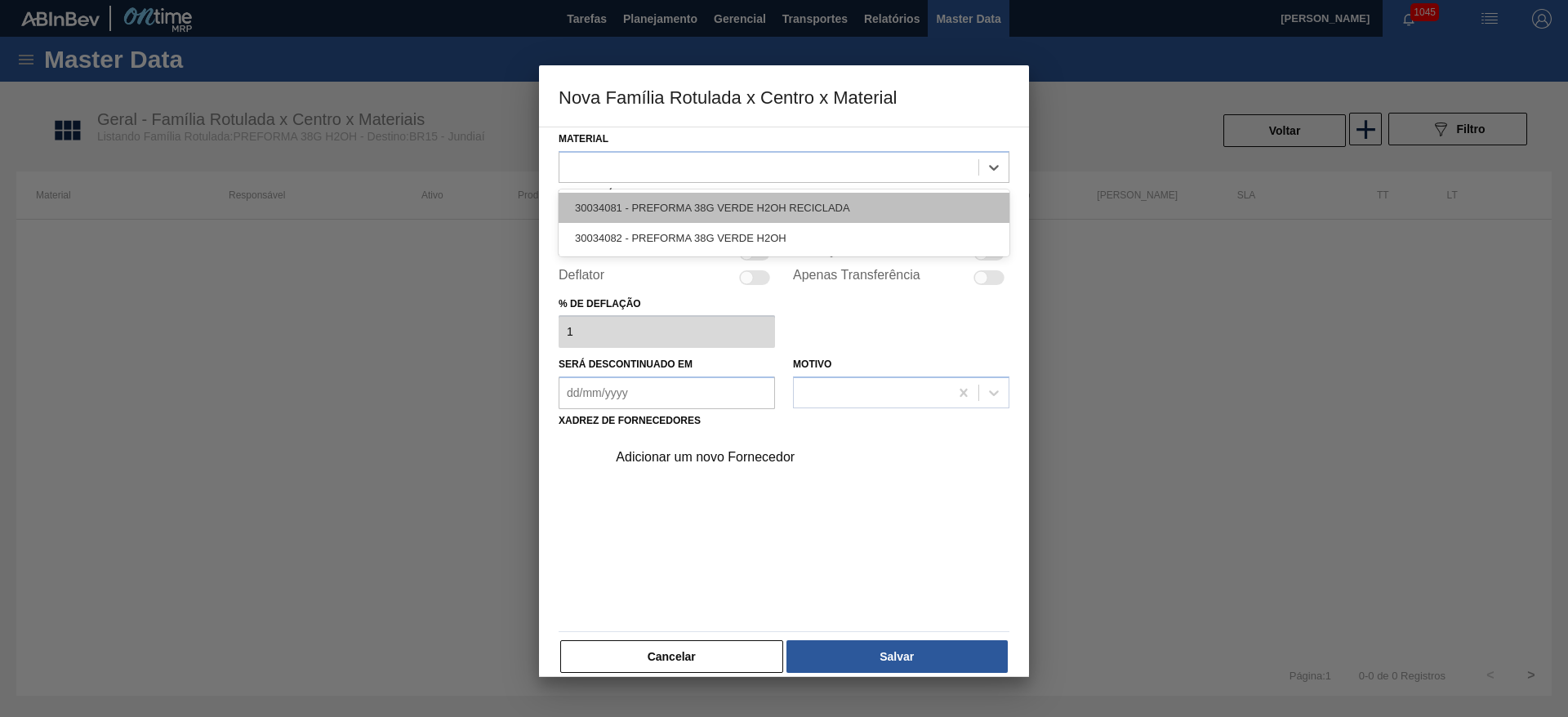
click at [700, 204] on div "30034081 - PREFORMA 38G VERDE H2OH RECICLADA" at bounding box center [784, 208] width 451 height 30
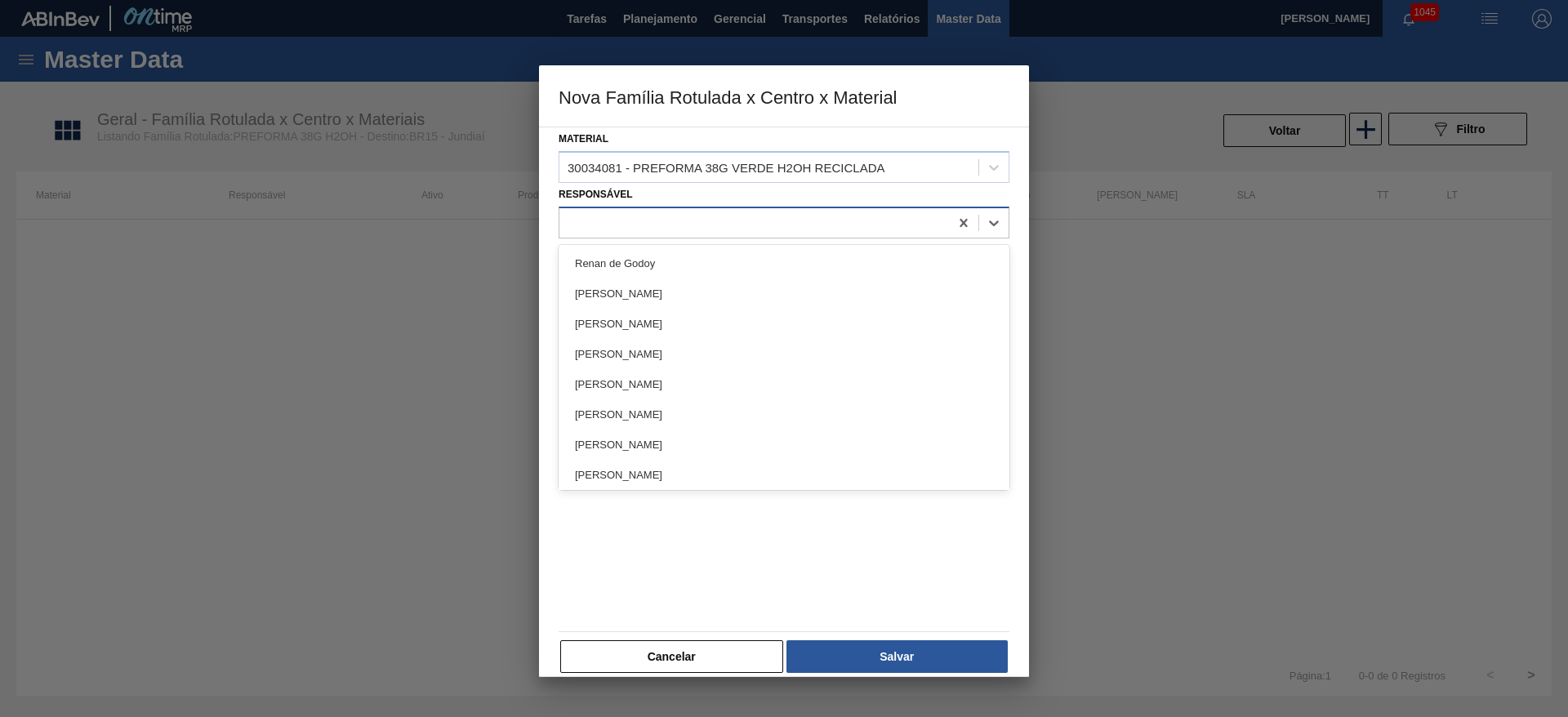
click at [607, 217] on div at bounding box center [754, 223] width 390 height 24
type input "aline"
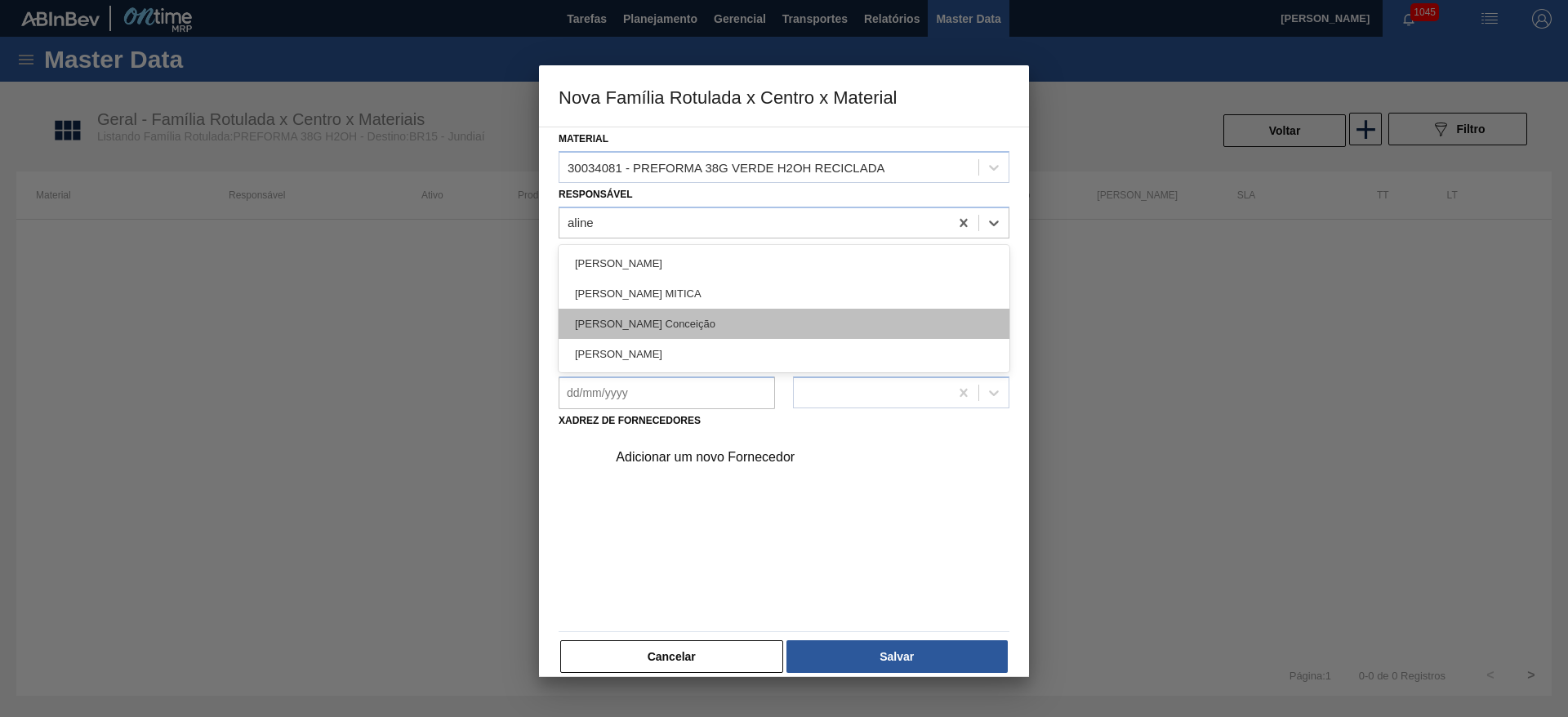
click at [621, 327] on div "[PERSON_NAME] Conceição" at bounding box center [784, 324] width 451 height 30
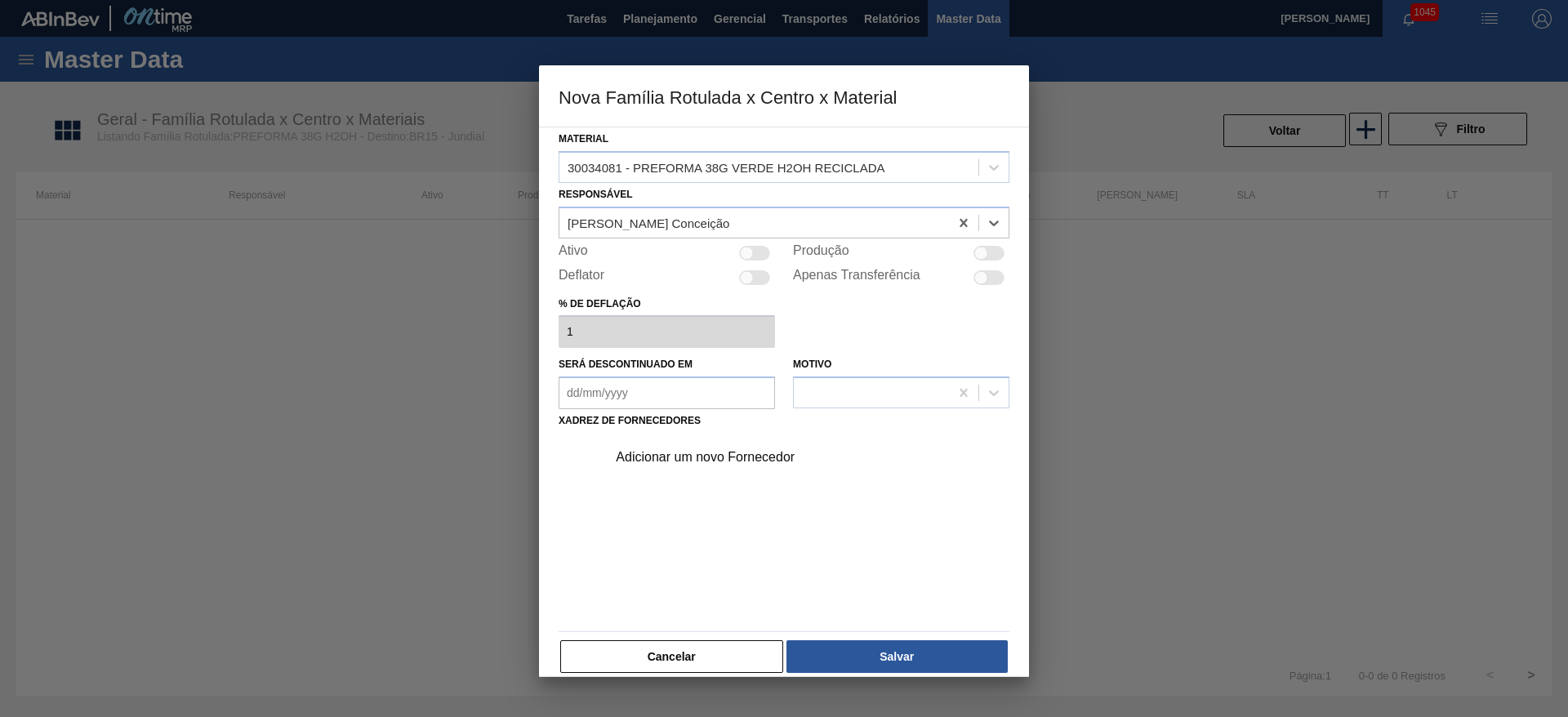
drag, startPoint x: 749, startPoint y: 257, endPoint x: 739, endPoint y: 265, distance: 12.8
click at [749, 256] on div at bounding box center [746, 253] width 14 height 14
checkbox input "true"
click at [683, 454] on div "Adicionar um novo Fornecedor" at bounding box center [776, 456] width 320 height 14
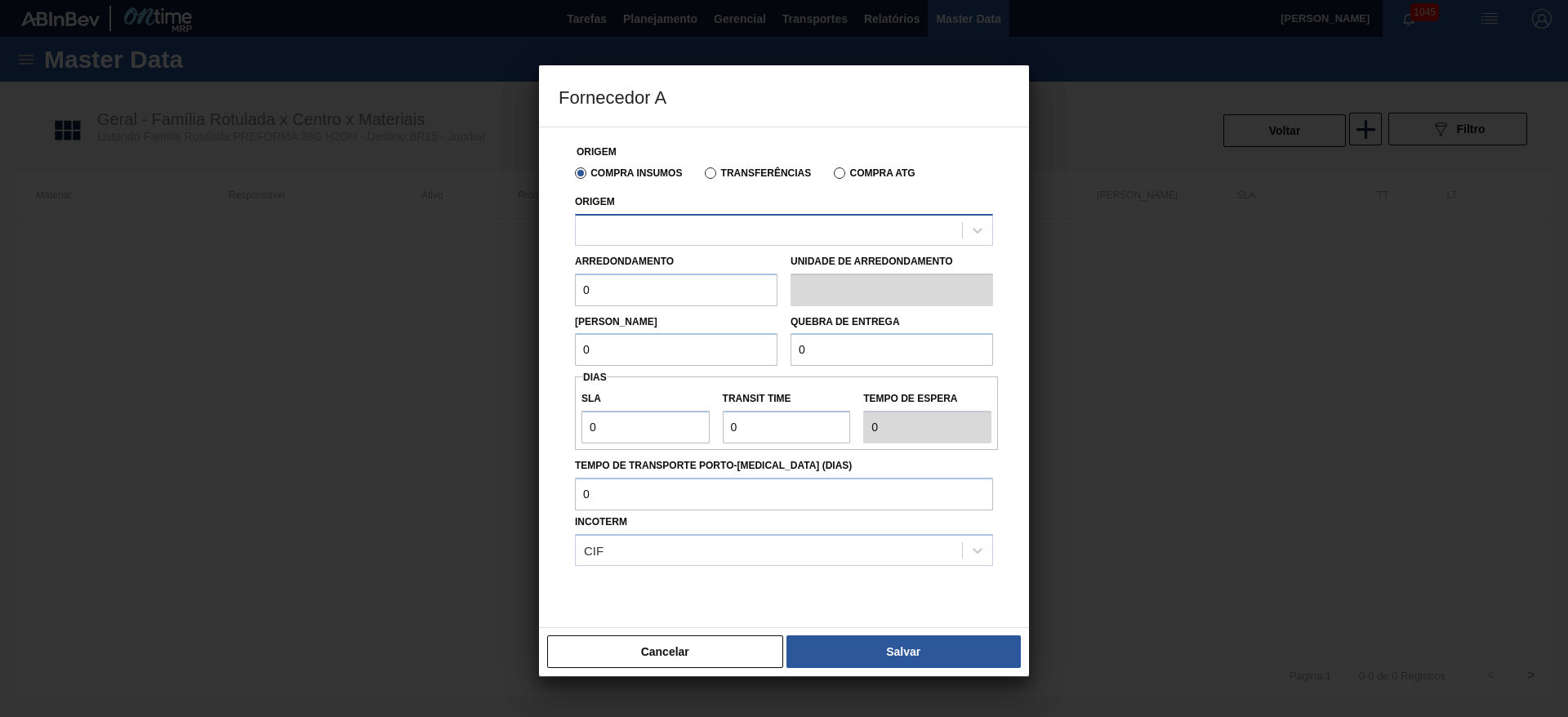
click at [610, 226] on div at bounding box center [769, 229] width 386 height 24
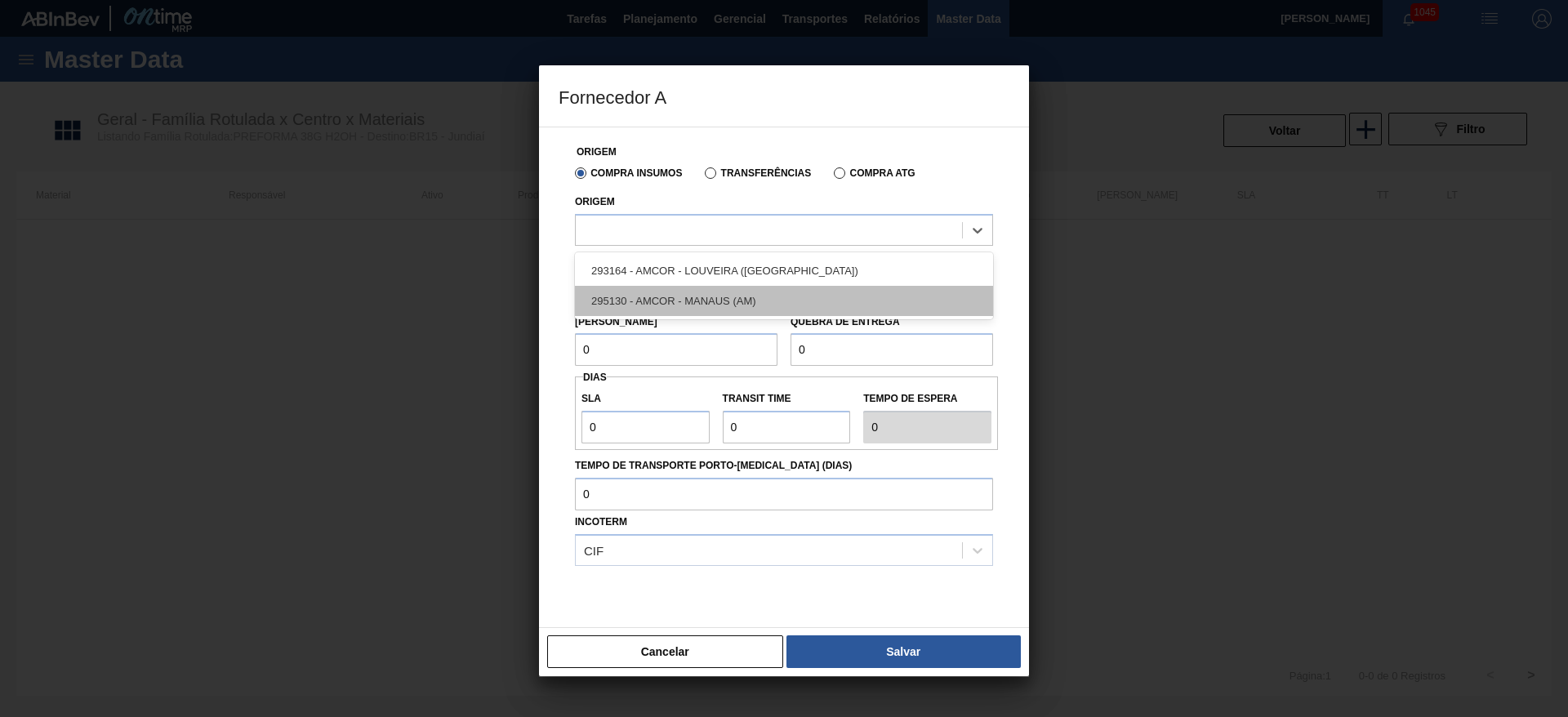
click at [690, 300] on div "295130 - AMCOR - MANAUS (AM)" at bounding box center [784, 301] width 418 height 30
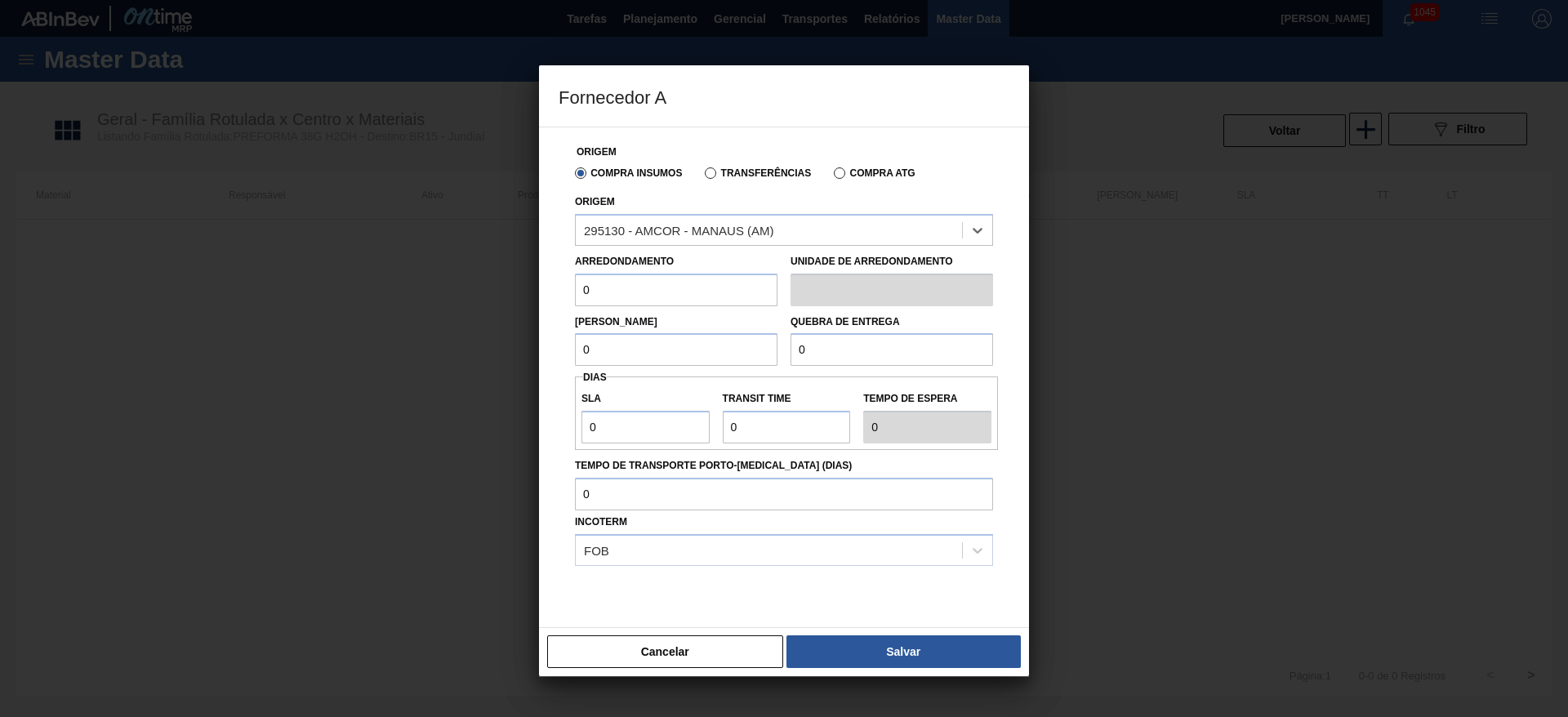
click at [536, 287] on div "Fornecedor A Origem Compra Insumos Transferências Compra ATG Origem option 2951…" at bounding box center [784, 358] width 1568 height 717
type input "18,176"
drag, startPoint x: 626, startPoint y: 340, endPoint x: 468, endPoint y: 351, distance: 158.4
click at [479, 345] on div "Fornecedor A Origem Compra Insumos Transferências Compra ATG Origem 295130 - AM…" at bounding box center [784, 358] width 1568 height 717
type input "472,576"
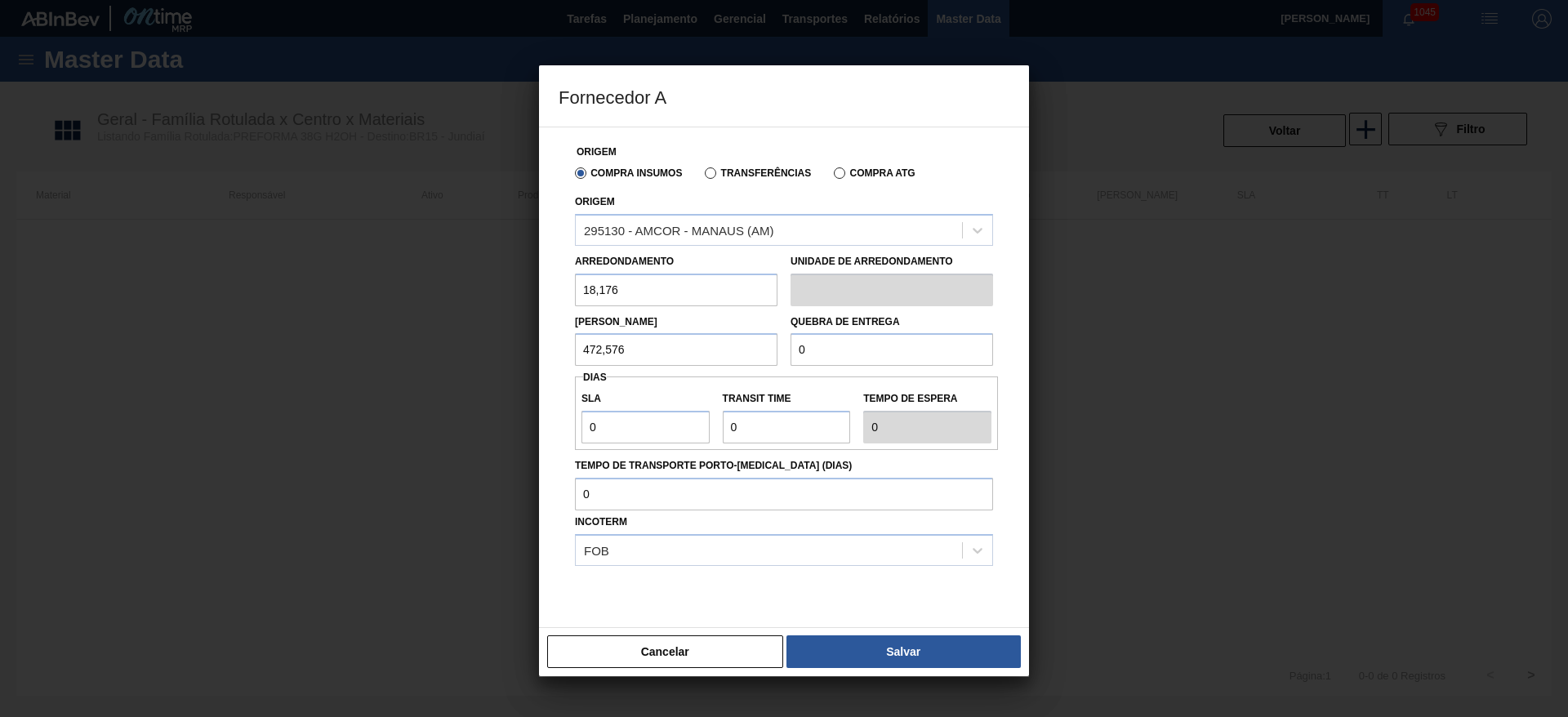
drag, startPoint x: 500, startPoint y: 352, endPoint x: 447, endPoint y: 358, distance: 53.3
click at [449, 358] on div "Fornecedor A Origem Compra Insumos Transferências Compra ATG Origem 295130 - AM…" at bounding box center [784, 358] width 1568 height 717
drag, startPoint x: 861, startPoint y: 357, endPoint x: 646, endPoint y: 385, distance: 216.8
click at [711, 371] on div "Origem Compra Insumos Transferências Compra ATG Origem 295130 - AMCOR - MANAUS …" at bounding box center [784, 387] width 451 height 520
paste input "472,576"
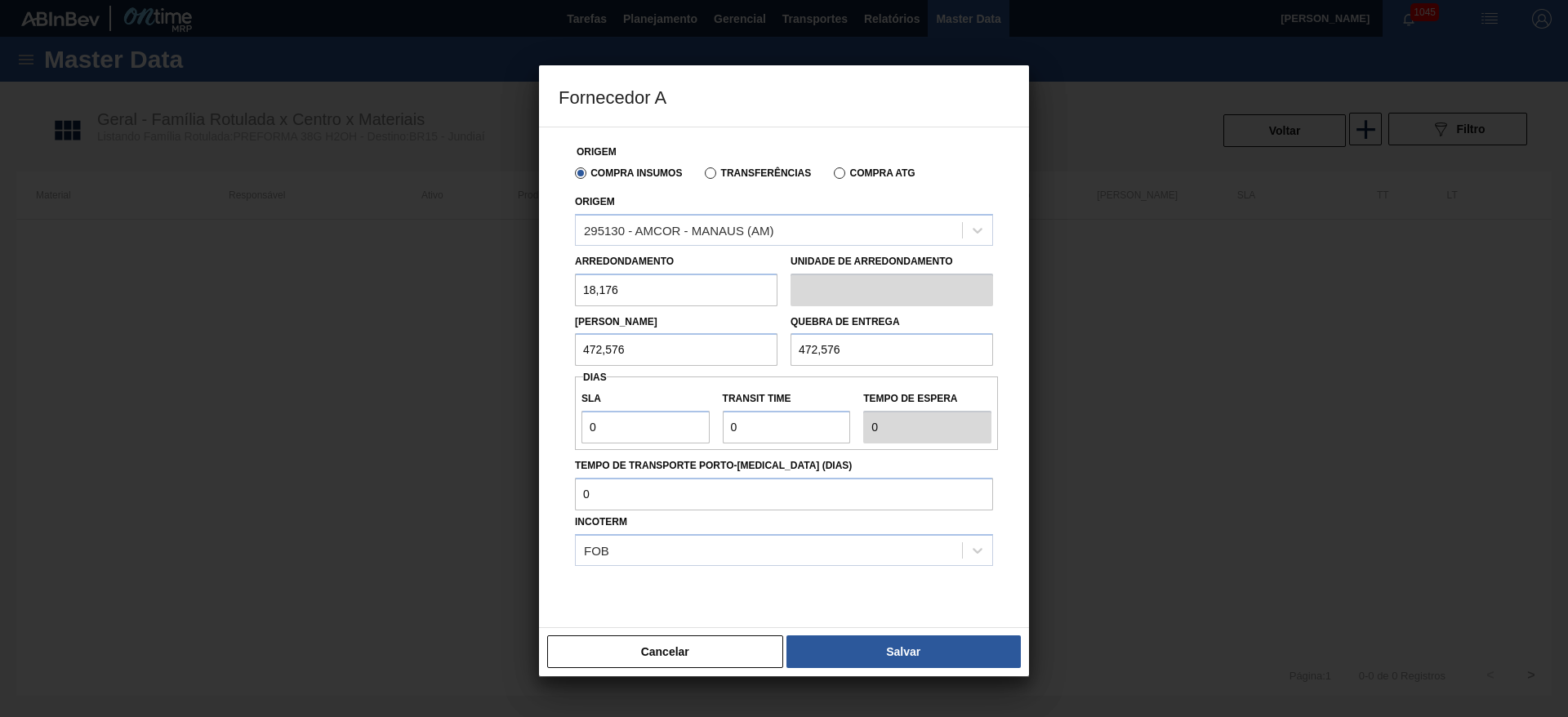
type input "472,576"
drag, startPoint x: 627, startPoint y: 432, endPoint x: 430, endPoint y: 419, distance: 197.4
click at [473, 417] on div "Fornecedor A Origem Compra Insumos Transferências Compra ATG Origem 295130 - AM…" at bounding box center [784, 358] width 1568 height 717
type input "3"
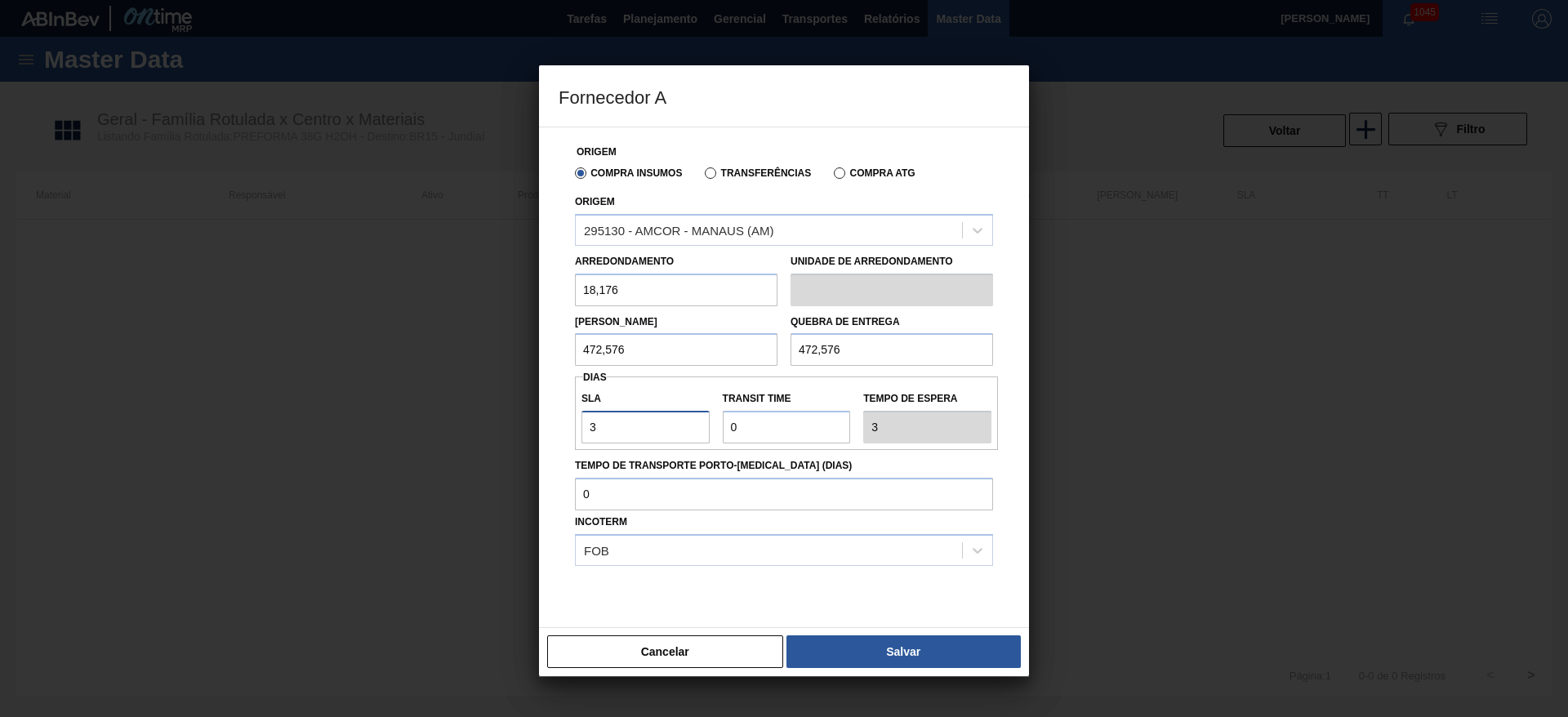
type input "3"
type input "1"
type input "4"
type input "15"
type input "18"
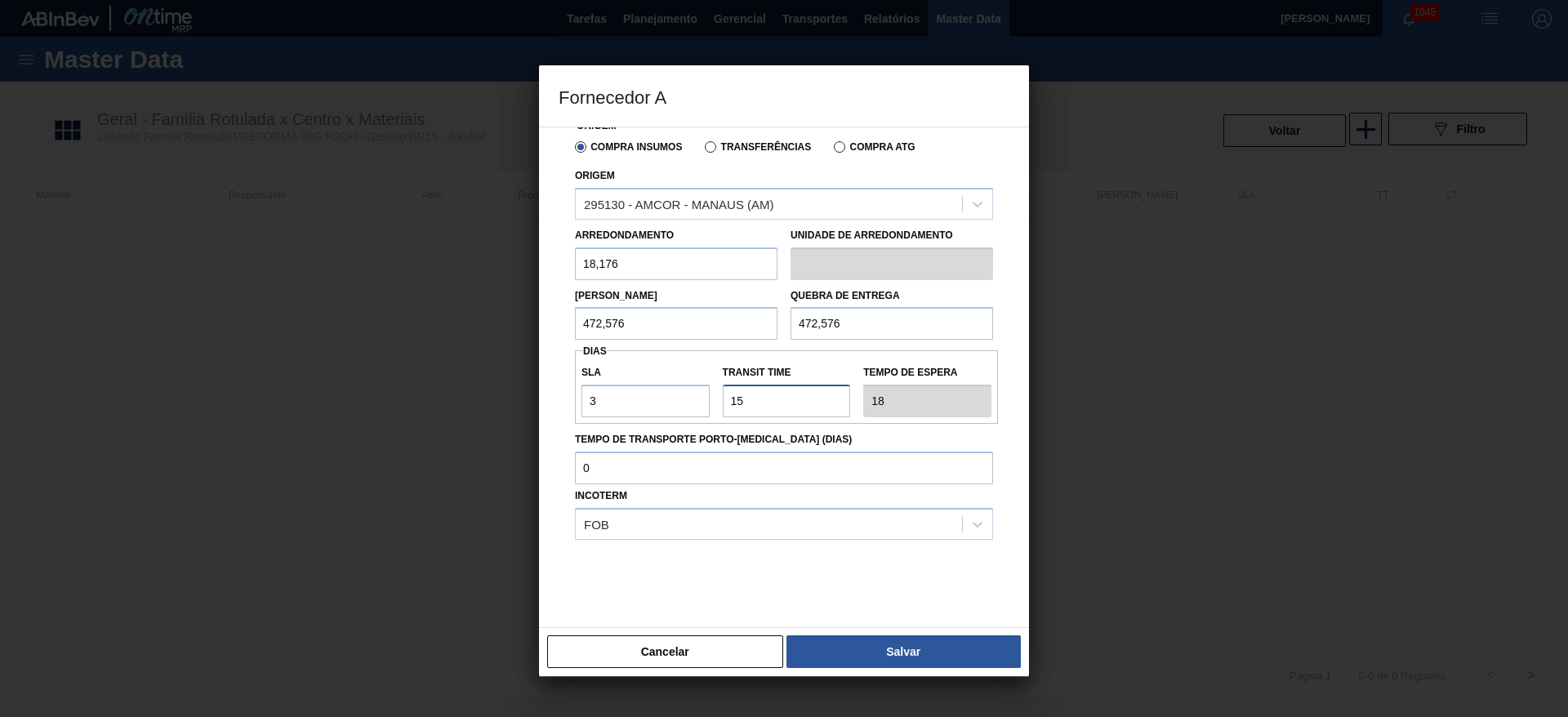
scroll to position [40, 0]
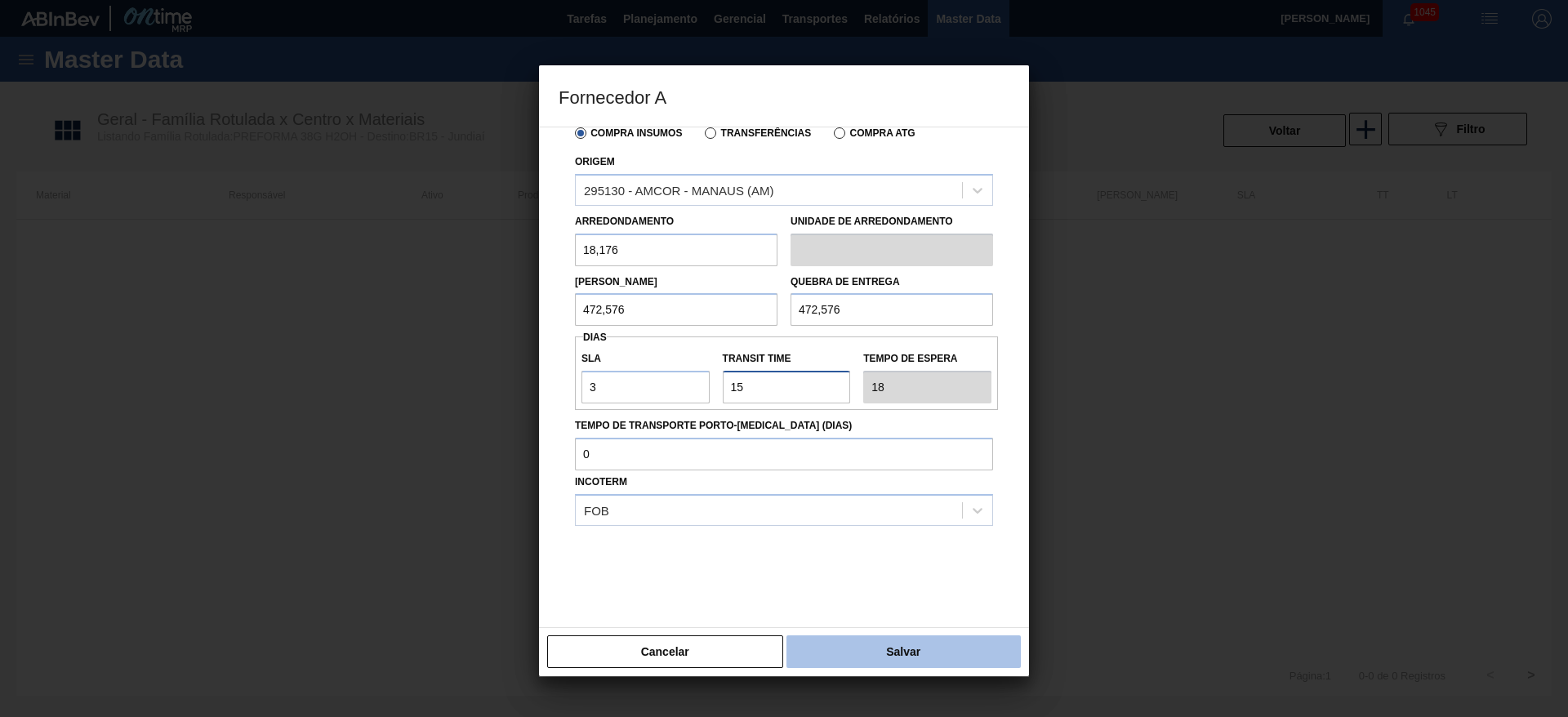
type input "15"
click at [917, 656] on button "Salvar" at bounding box center [903, 651] width 235 height 32
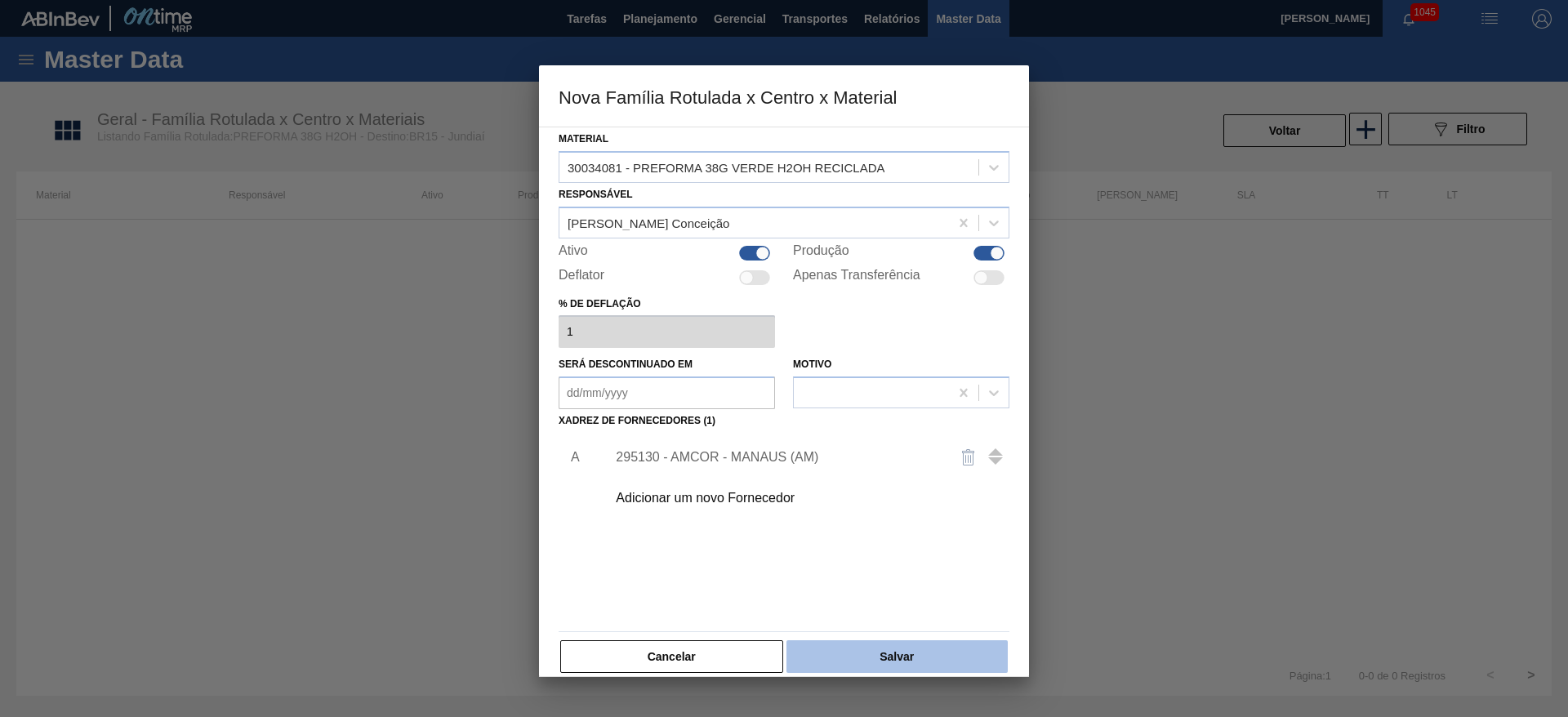
click at [911, 664] on button "Salvar" at bounding box center [897, 656] width 222 height 32
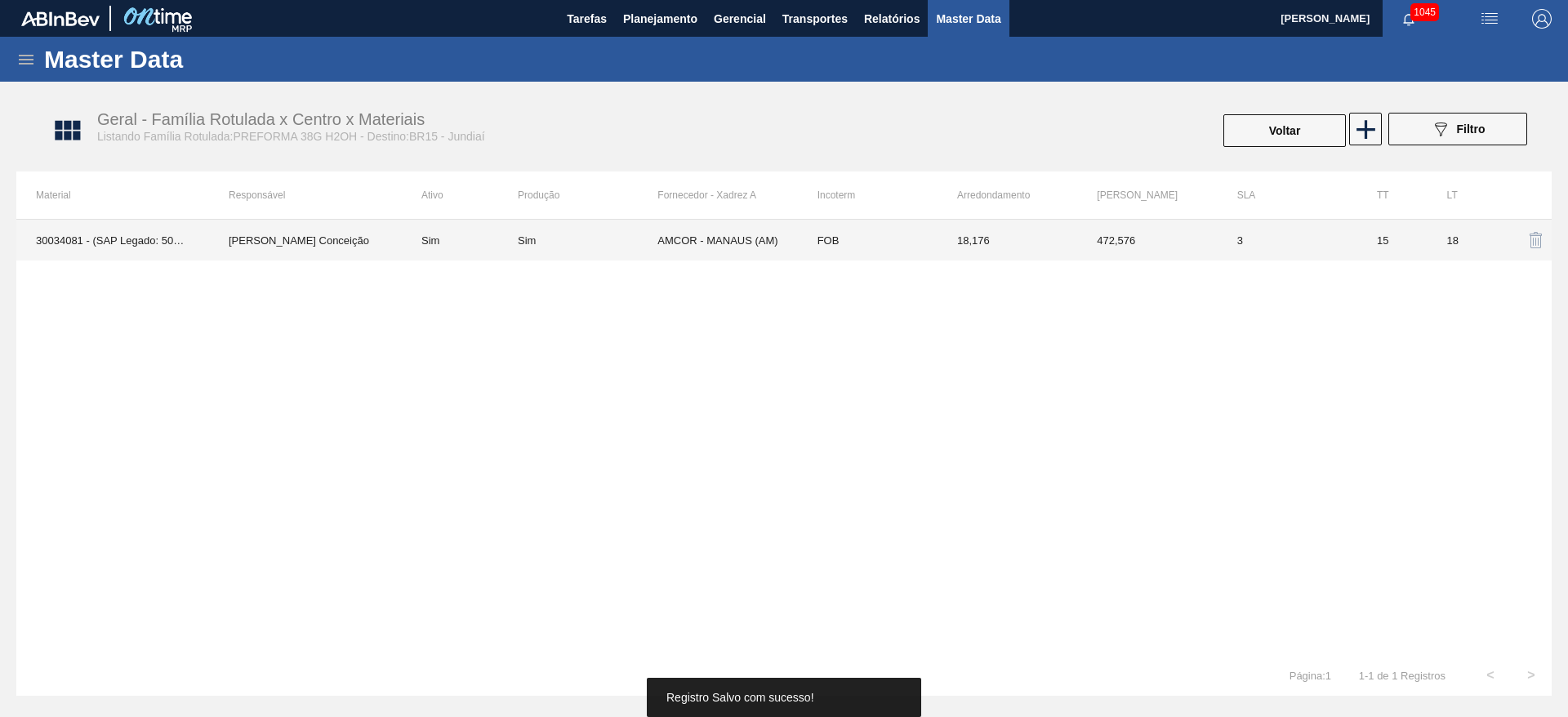
click at [1366, 258] on td "15" at bounding box center [1393, 240] width 70 height 41
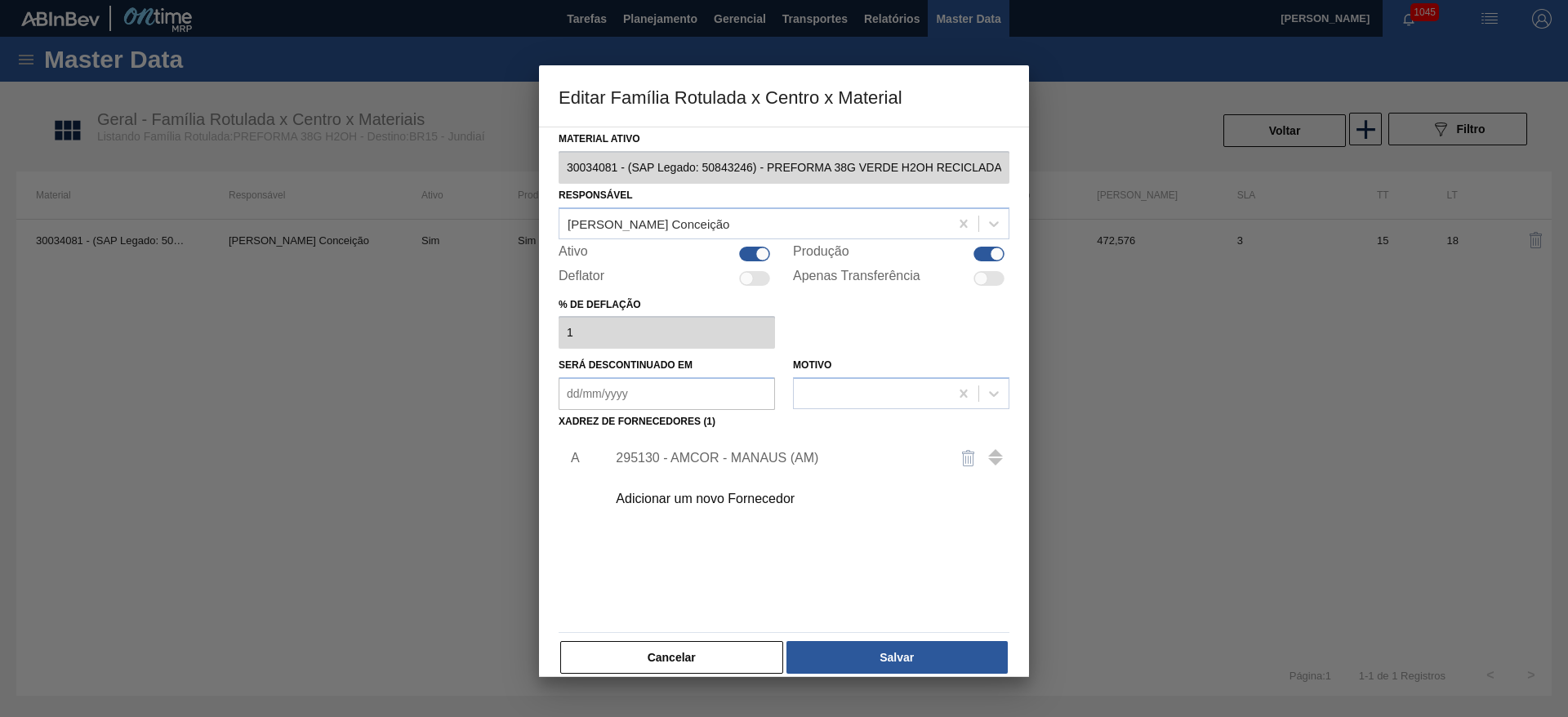
click at [705, 456] on div "295130 - AMCOR - MANAUS (AM)" at bounding box center [776, 457] width 320 height 14
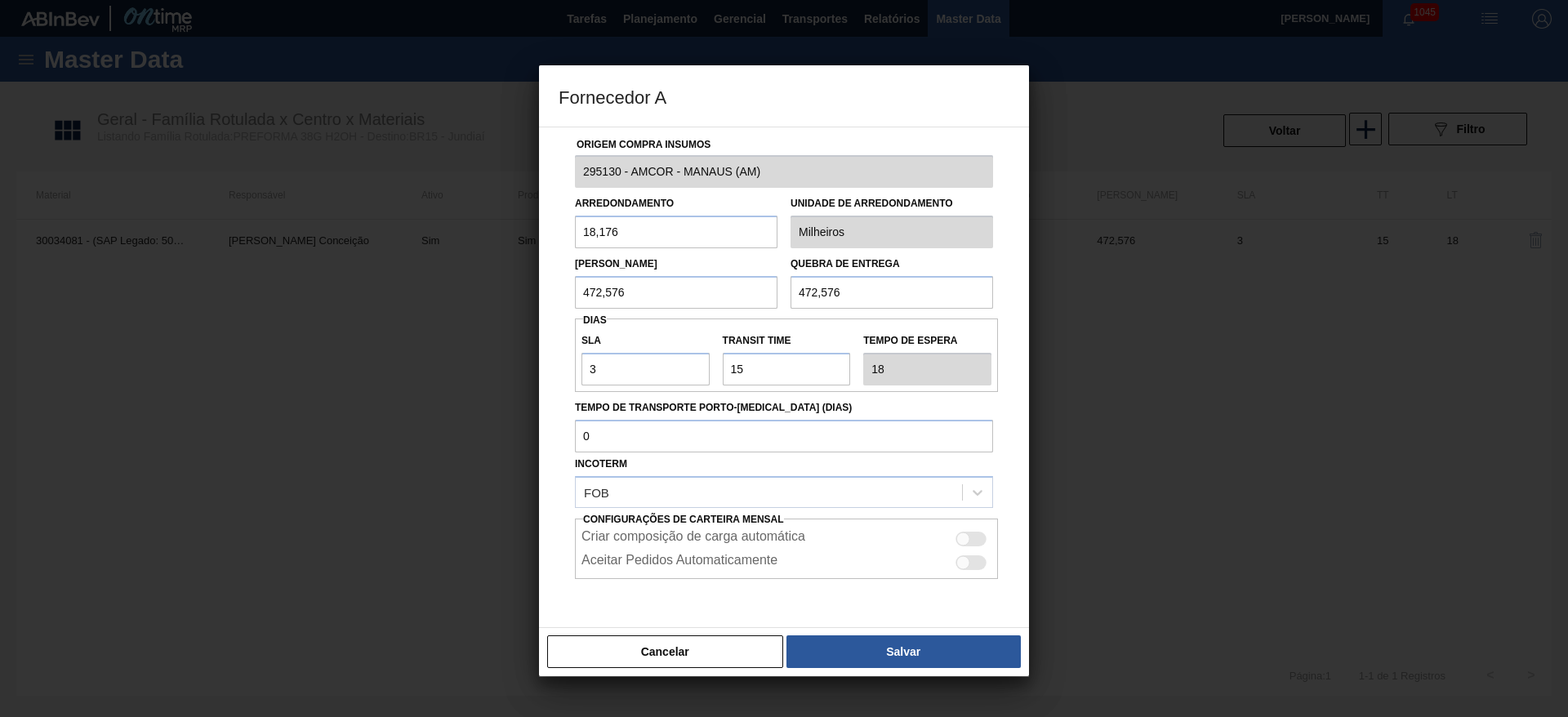
scroll to position [0, 0]
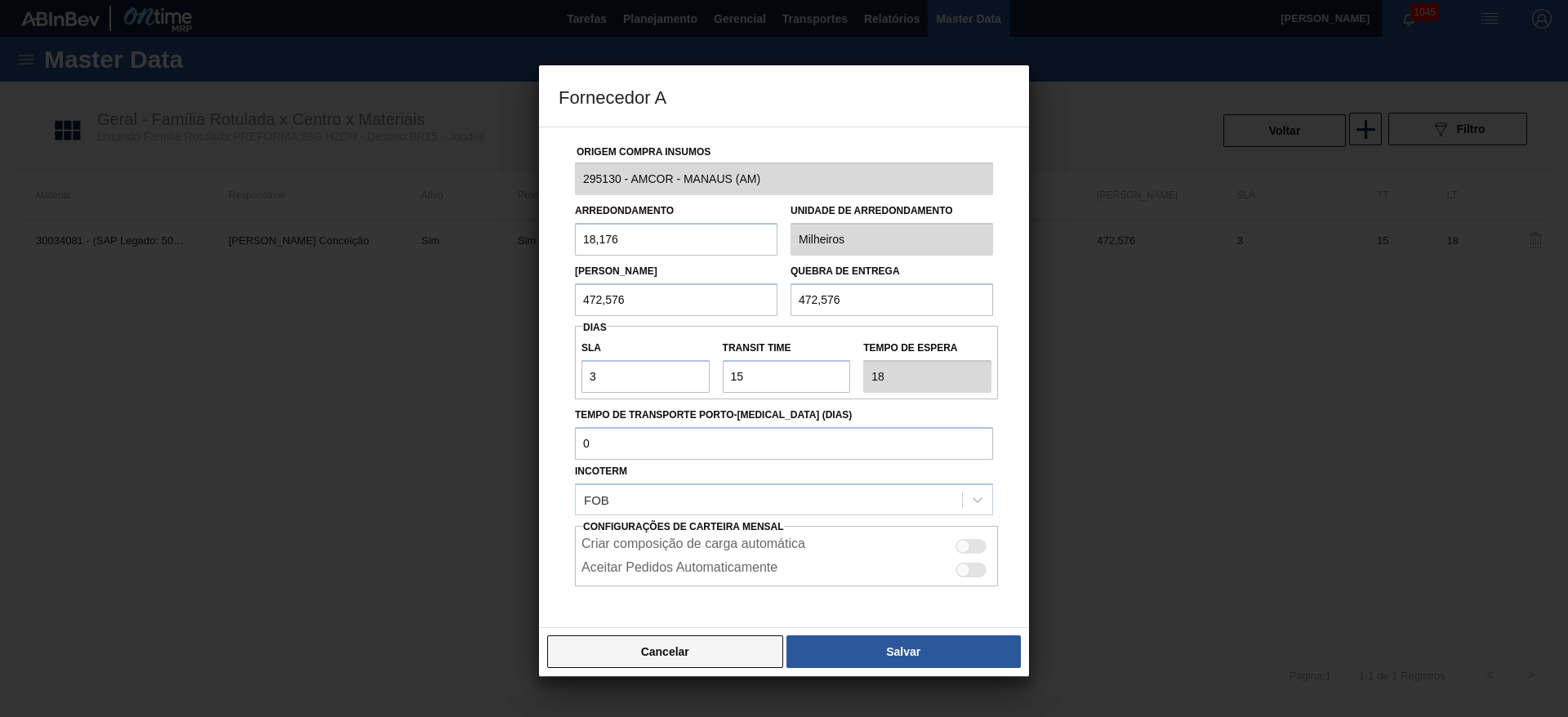
click at [661, 658] on button "Cancelar" at bounding box center [666, 651] width 236 height 32
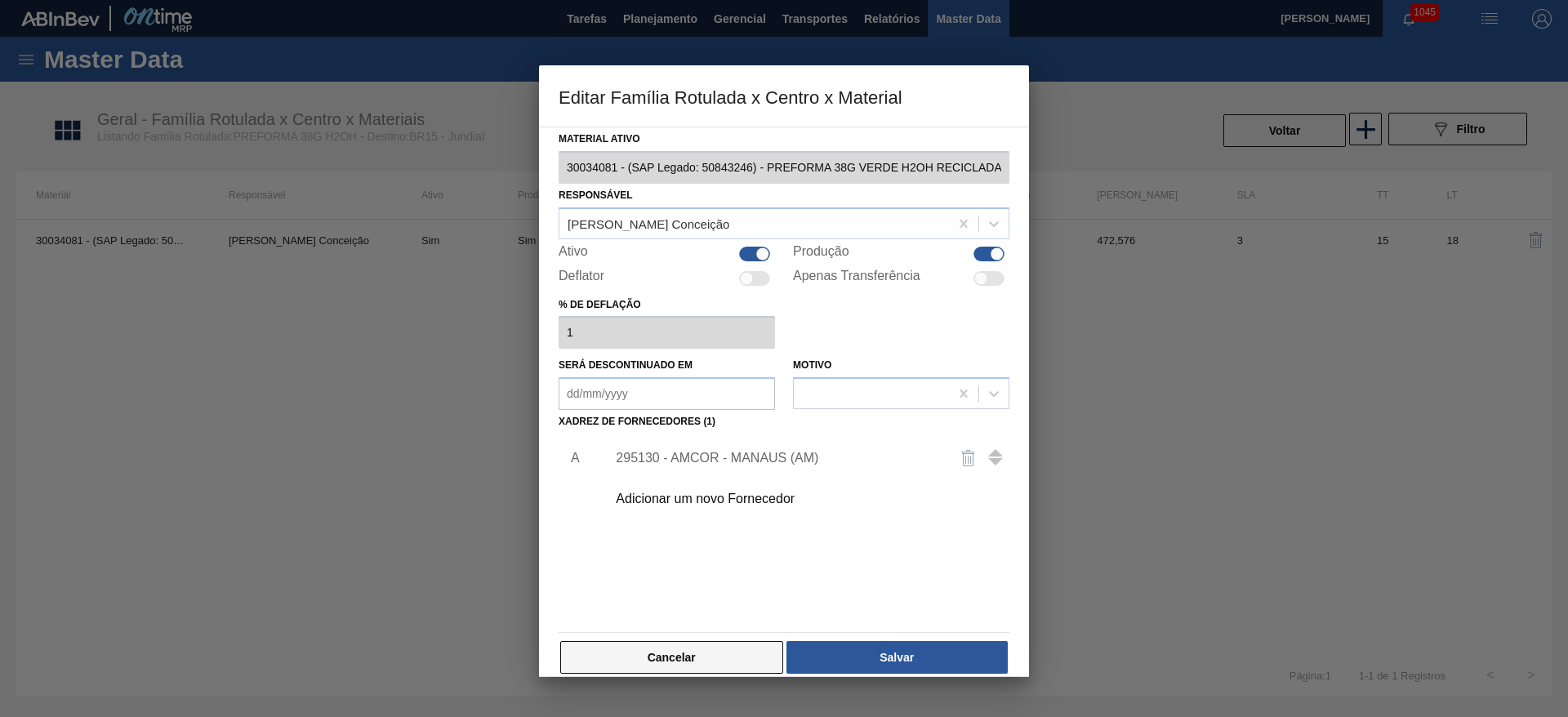
click at [666, 659] on button "Cancelar" at bounding box center [671, 657] width 223 height 32
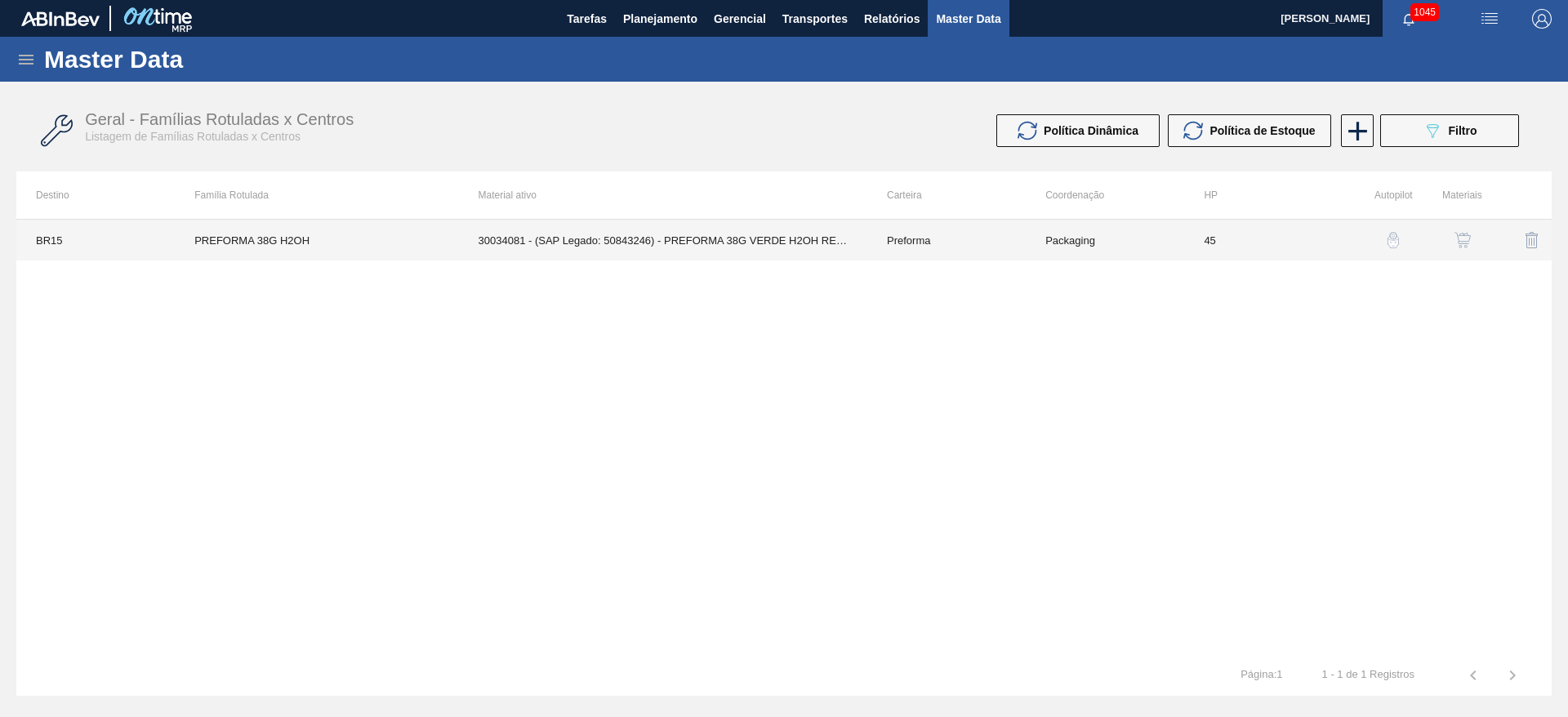
click at [768, 235] on td "30034081 - (SAP Legado: 50843246) - PREFORMA 38G VERDE H2OH RECICLADA" at bounding box center [664, 240] width 409 height 41
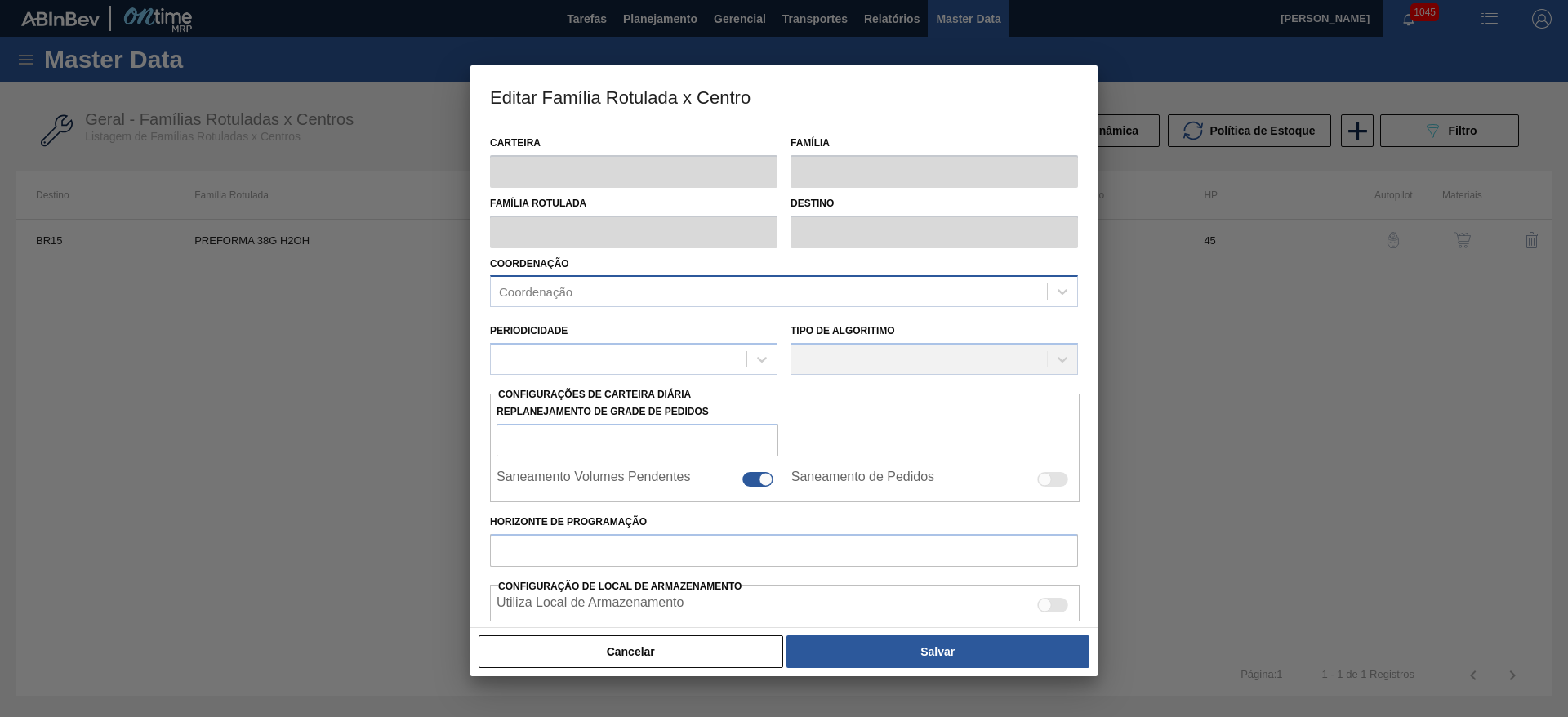
type input "Preforma"
type input "PREFORMA 38G H2OH"
type input "BR15 - Jundiaí"
type input "45"
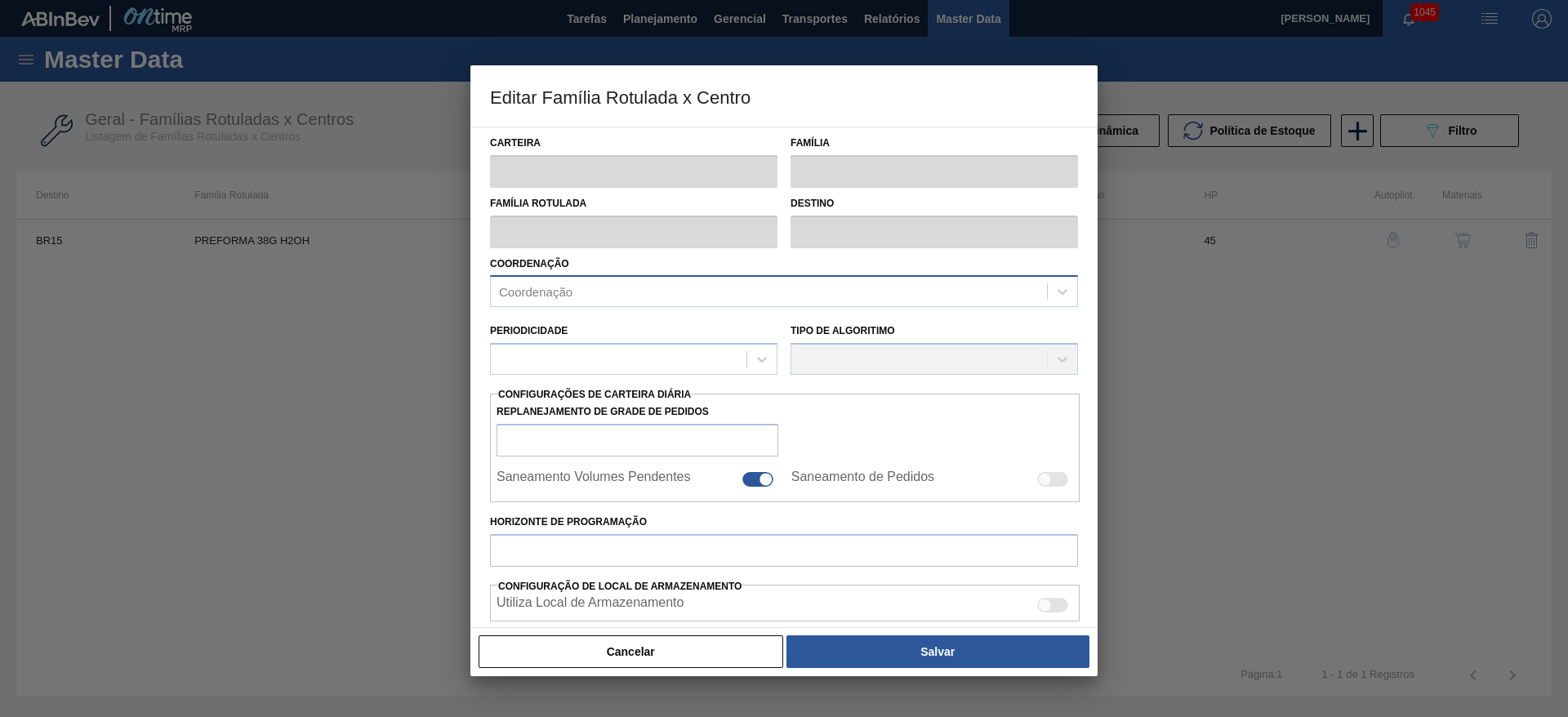
type input "0"
type input "100"
type input "0,000"
checkbox input "true"
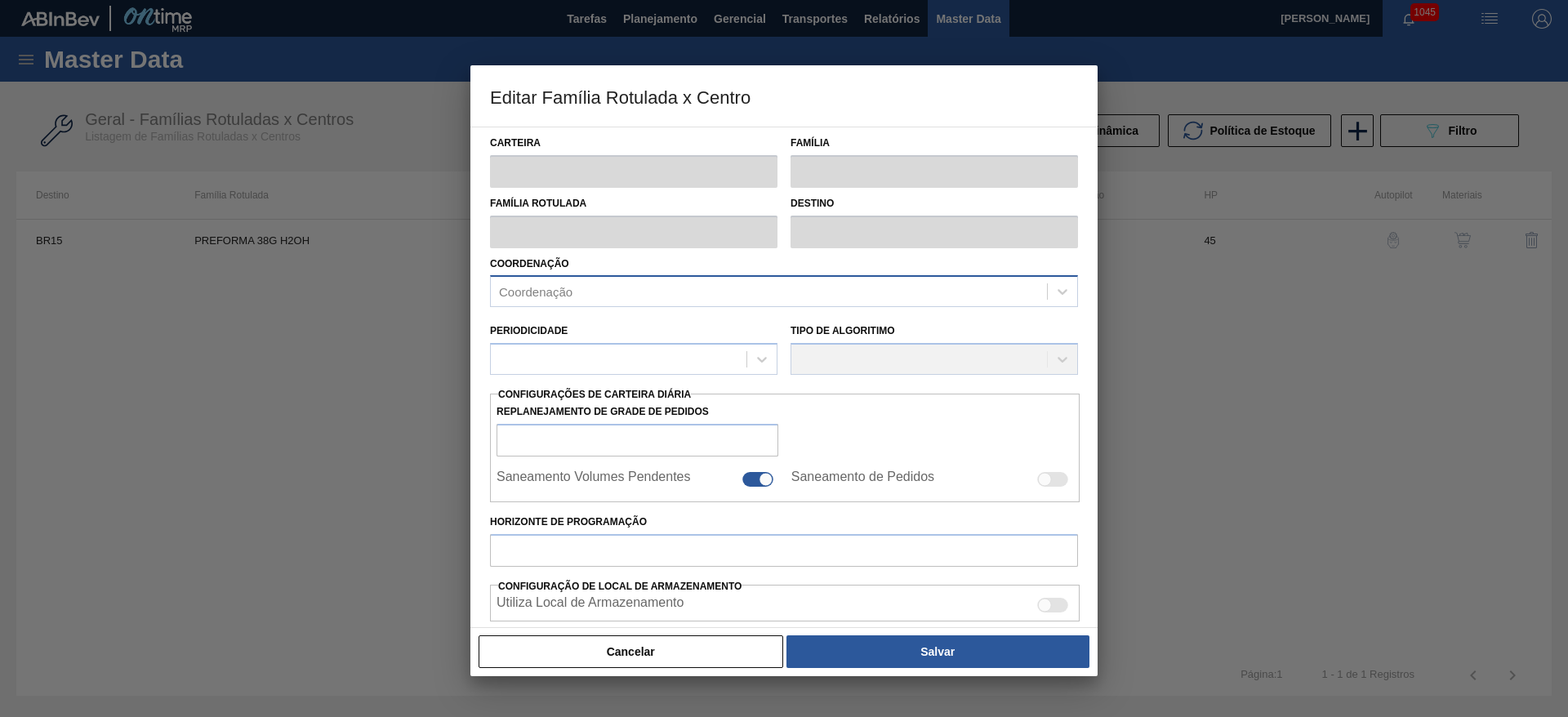
checkbox input "true"
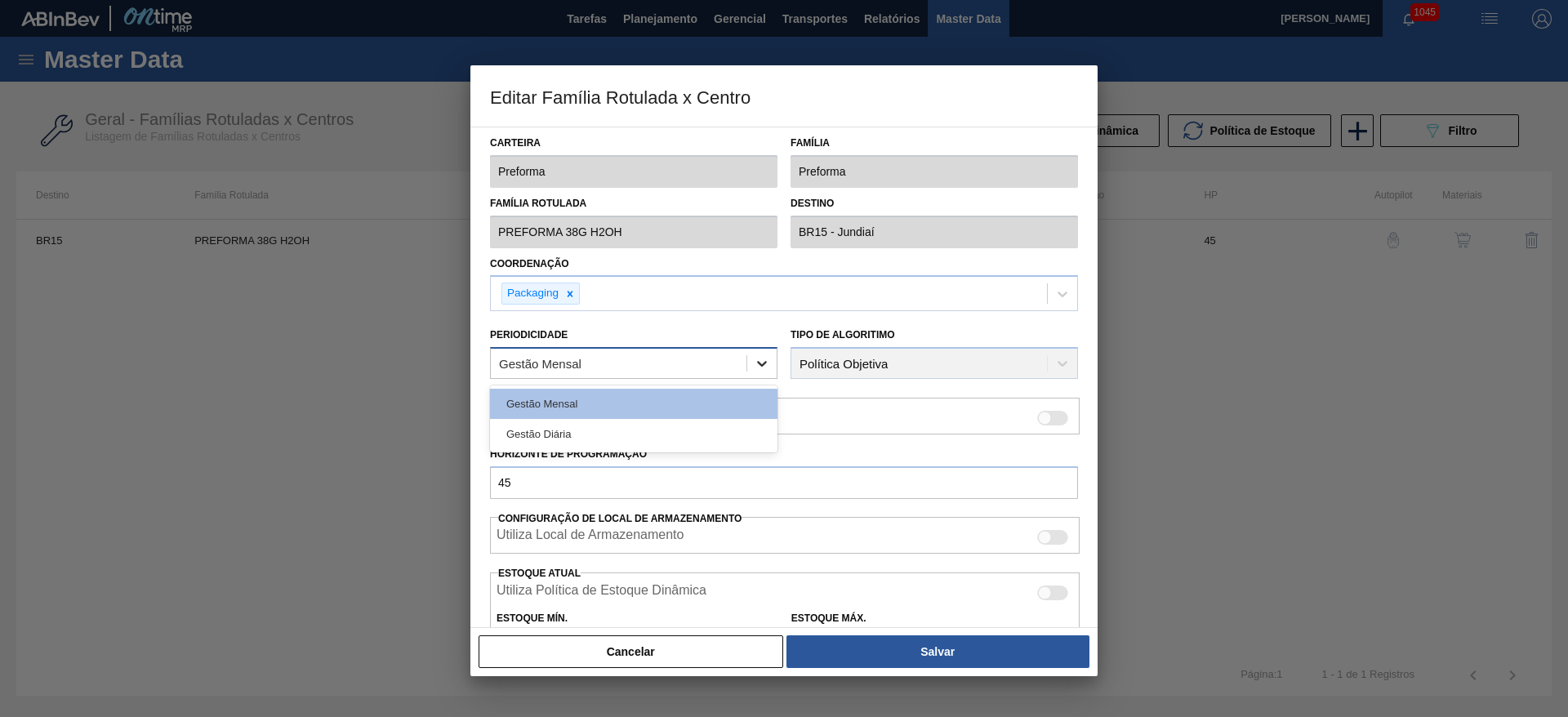
click at [760, 362] on icon at bounding box center [762, 363] width 16 height 16
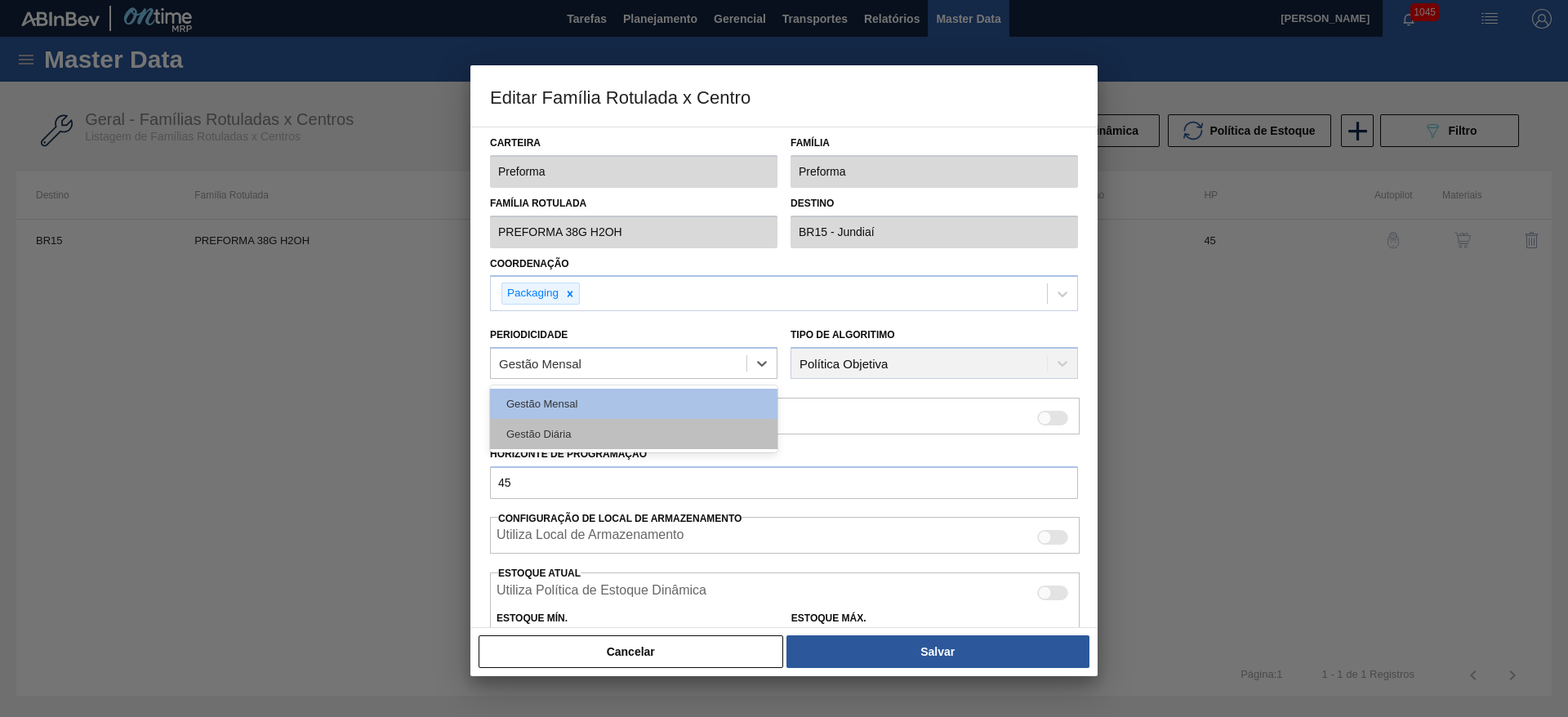
click at [583, 429] on div "Gestão Diária" at bounding box center [633, 435] width 287 height 30
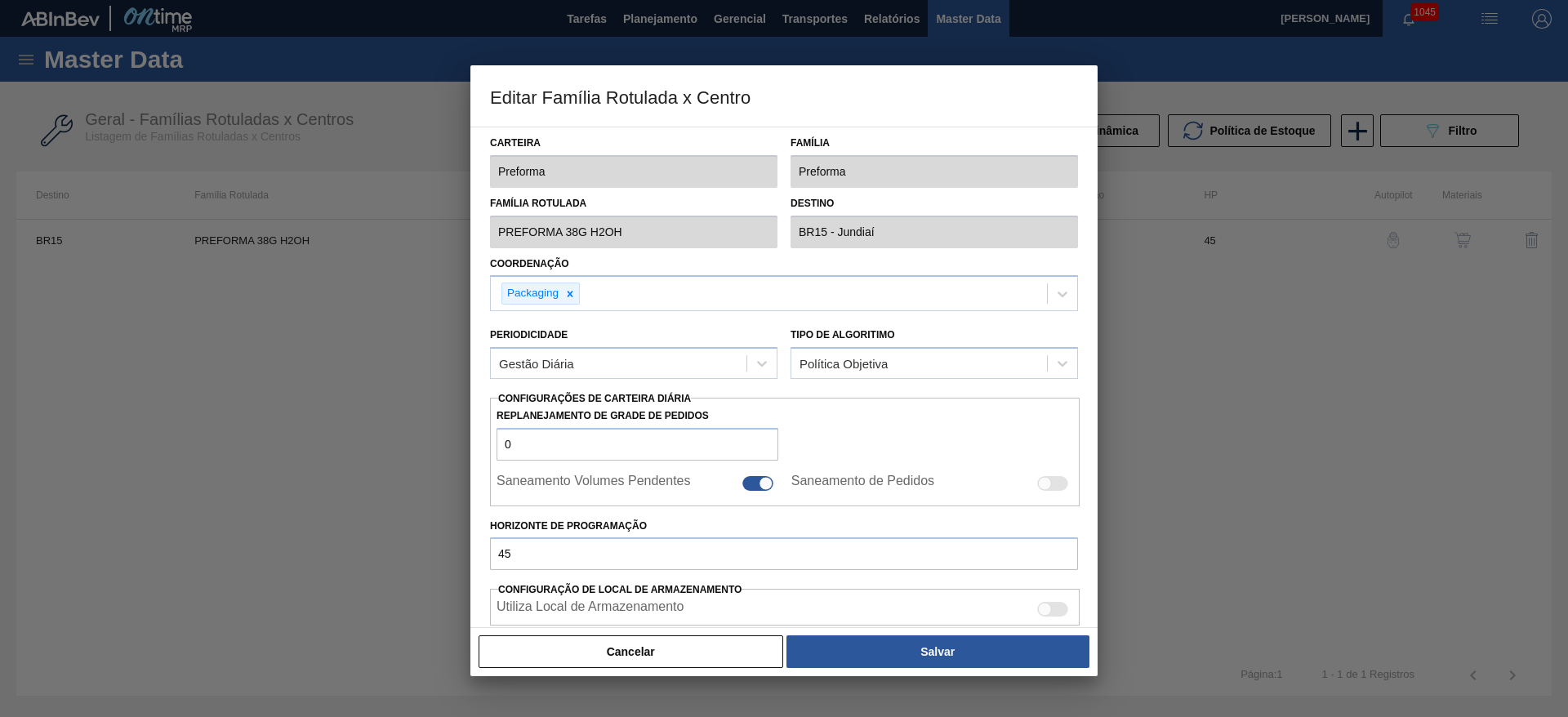
click at [765, 481] on div at bounding box center [765, 483] width 14 height 14
checkbox input "false"
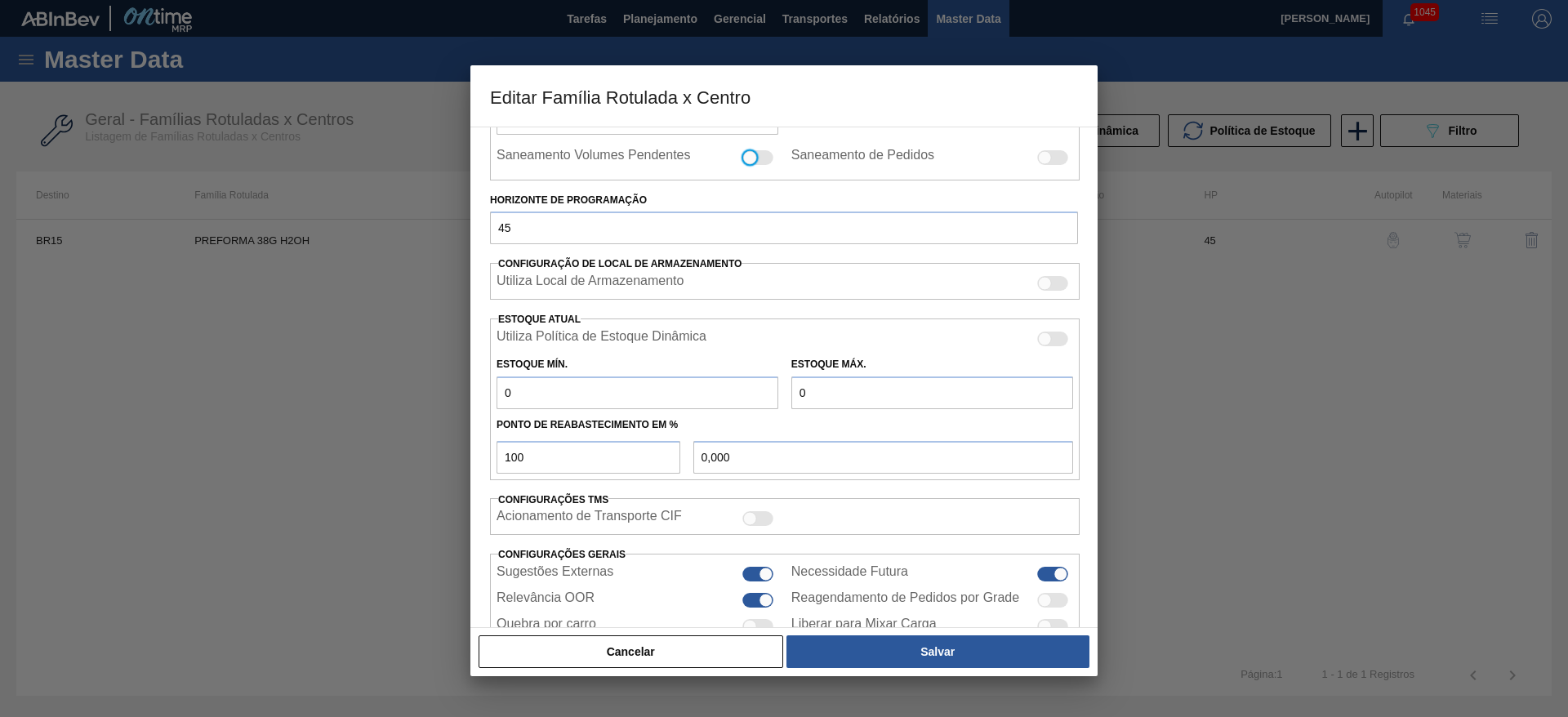
scroll to position [402, 0]
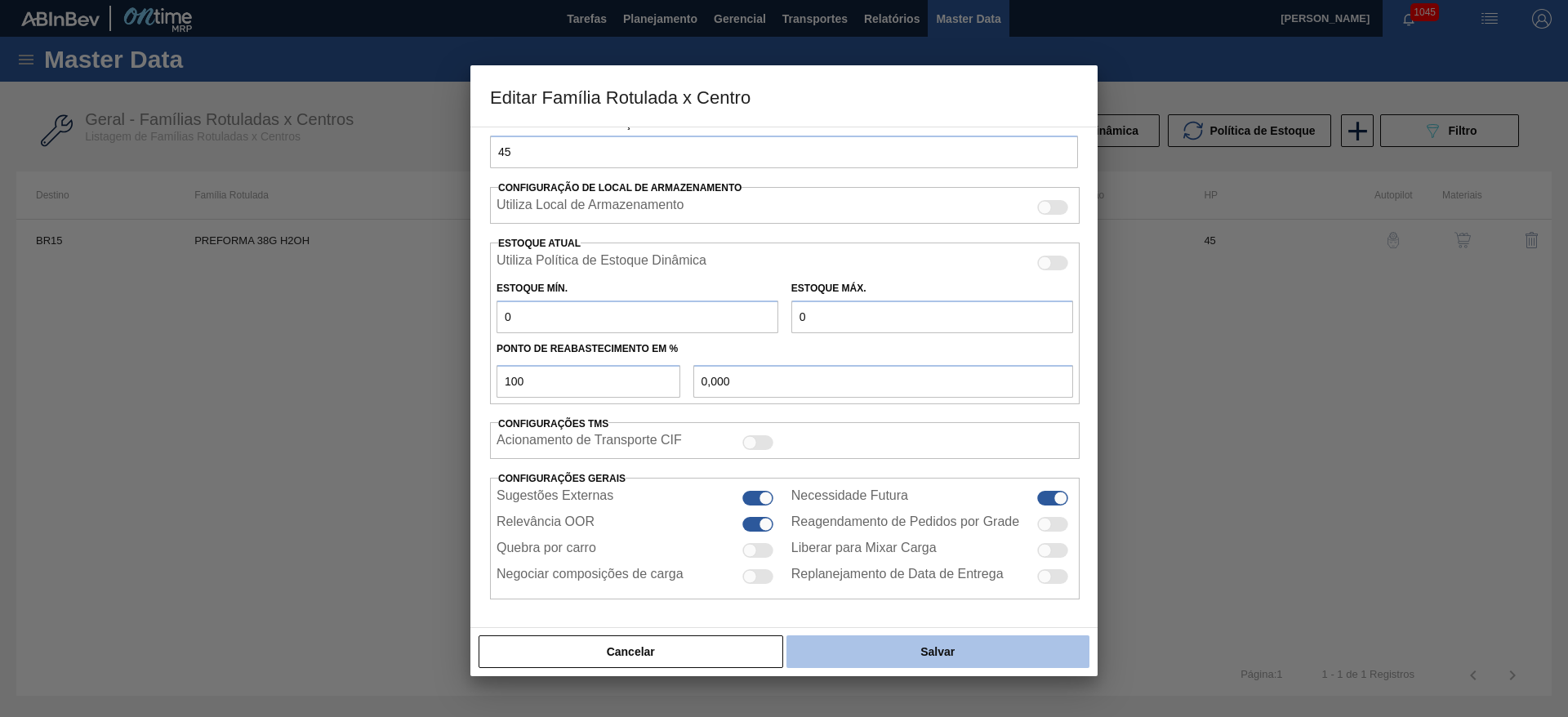
click at [926, 660] on button "Salvar" at bounding box center [938, 651] width 303 height 32
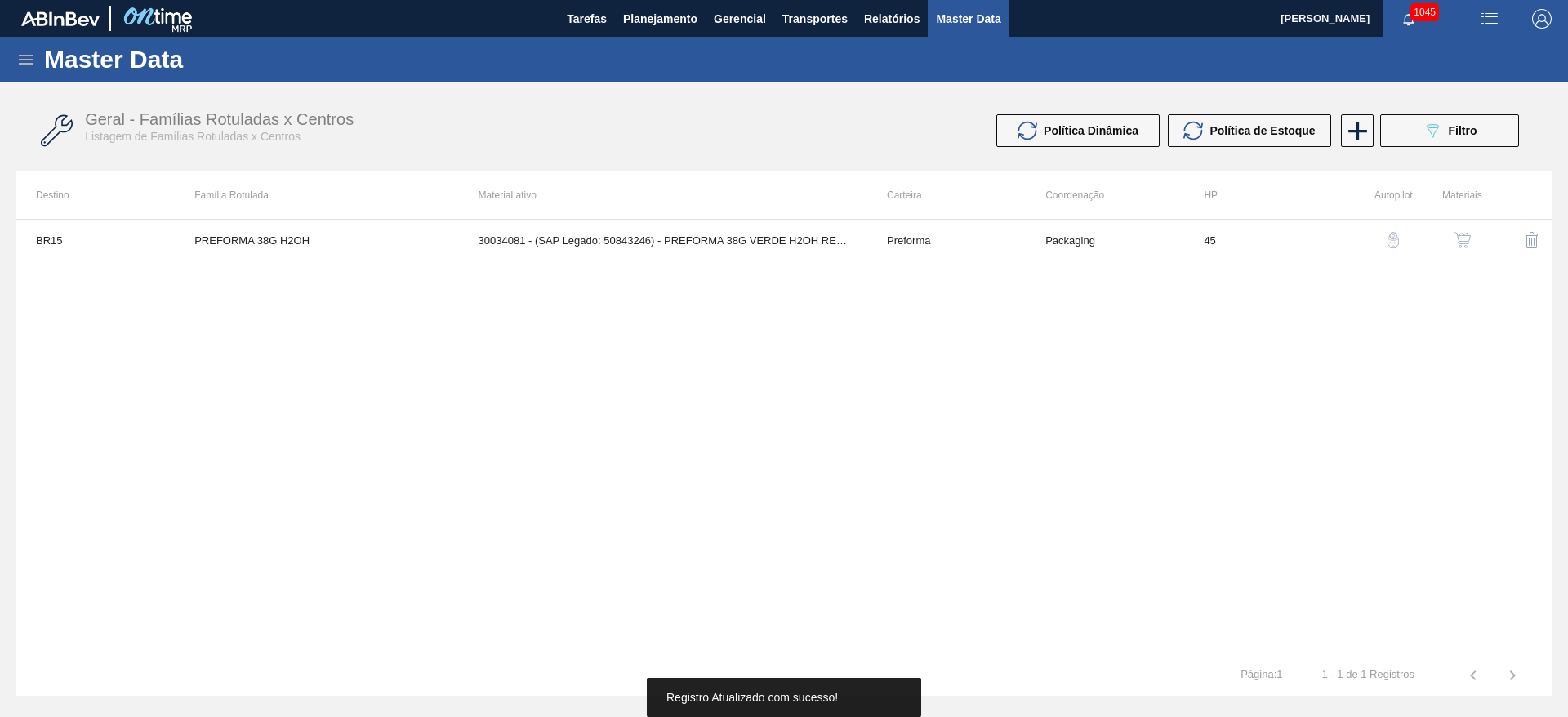
click at [1454, 251] on button "button" at bounding box center [1462, 240] width 39 height 39
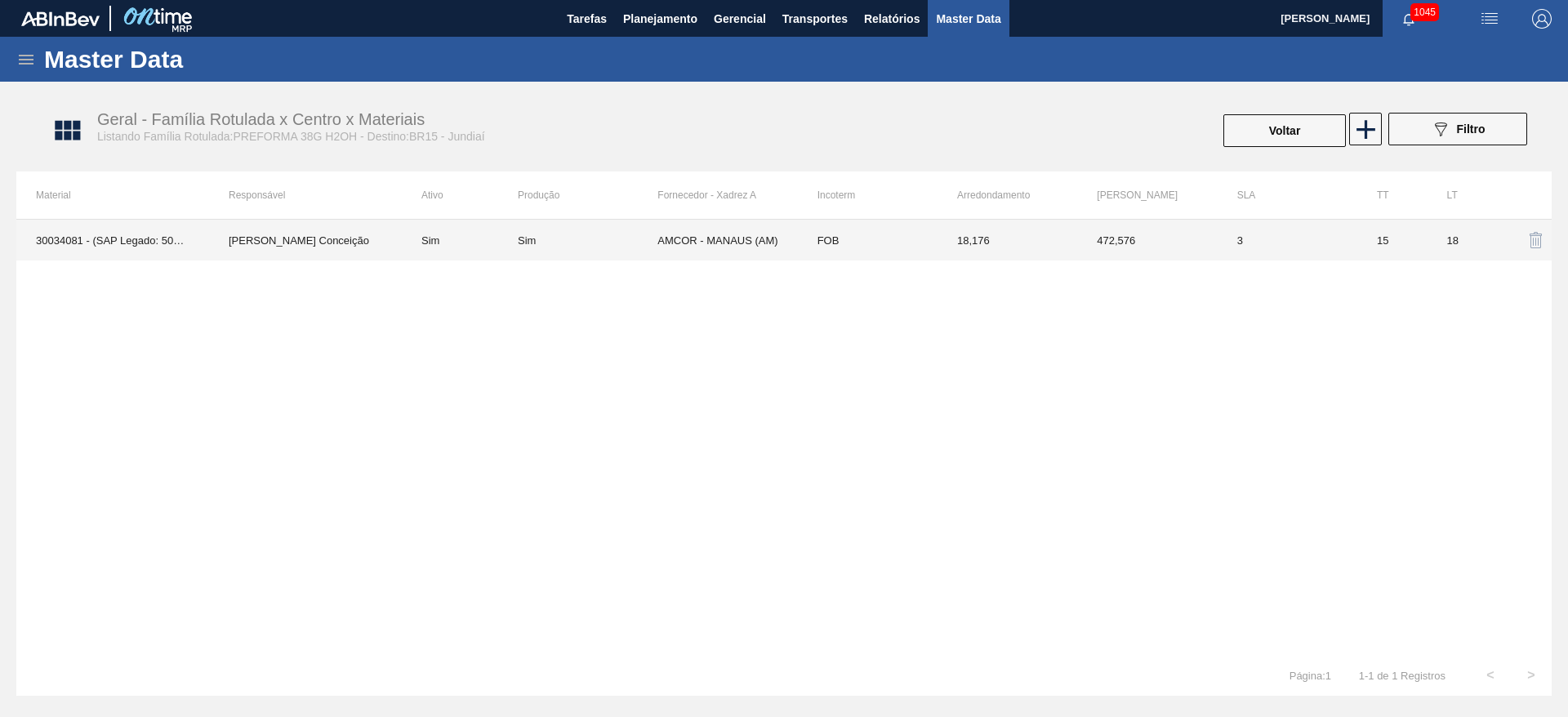
click at [730, 247] on td "AMCOR - MANAUS (AM)" at bounding box center [727, 240] width 140 height 41
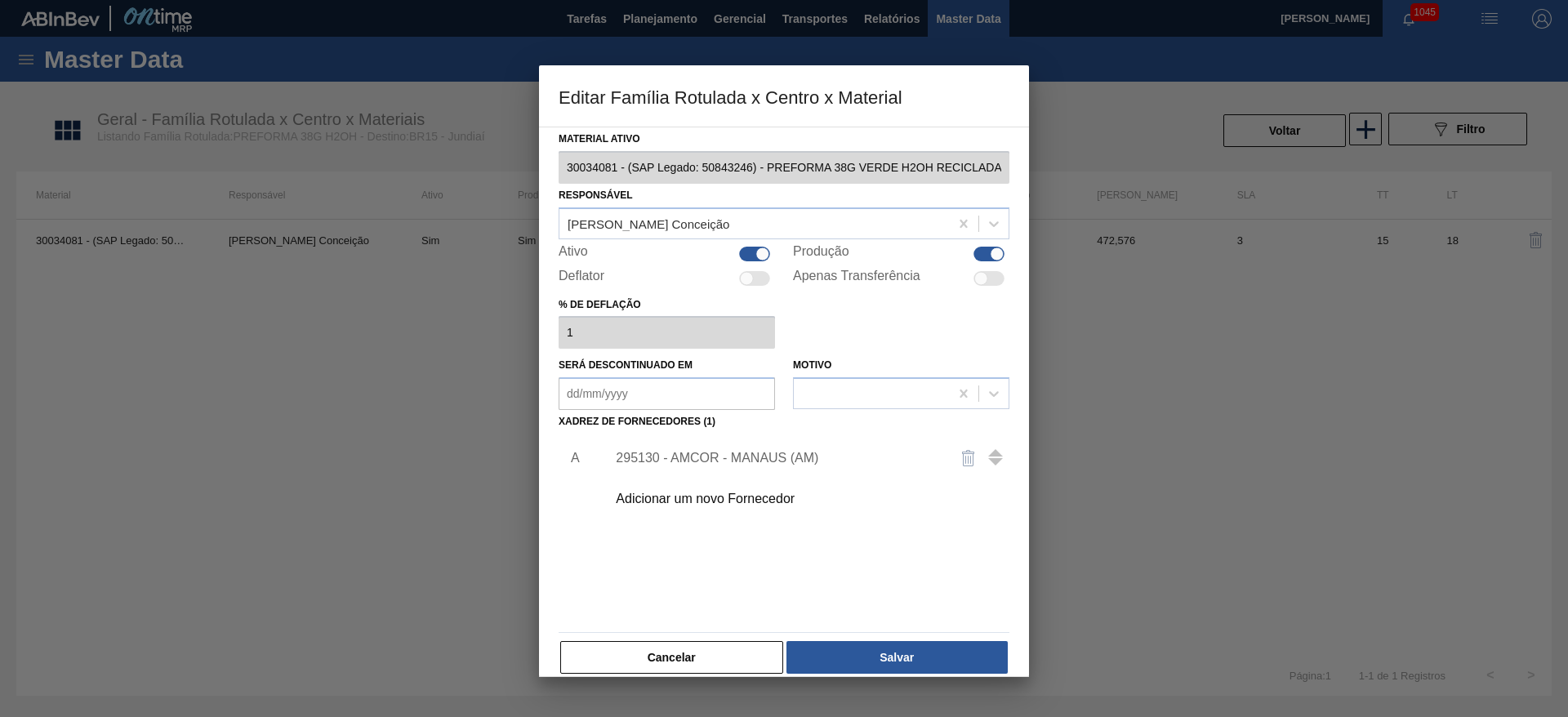
click at [711, 453] on div "295130 - AMCOR - MANAUS (AM)" at bounding box center [776, 457] width 320 height 14
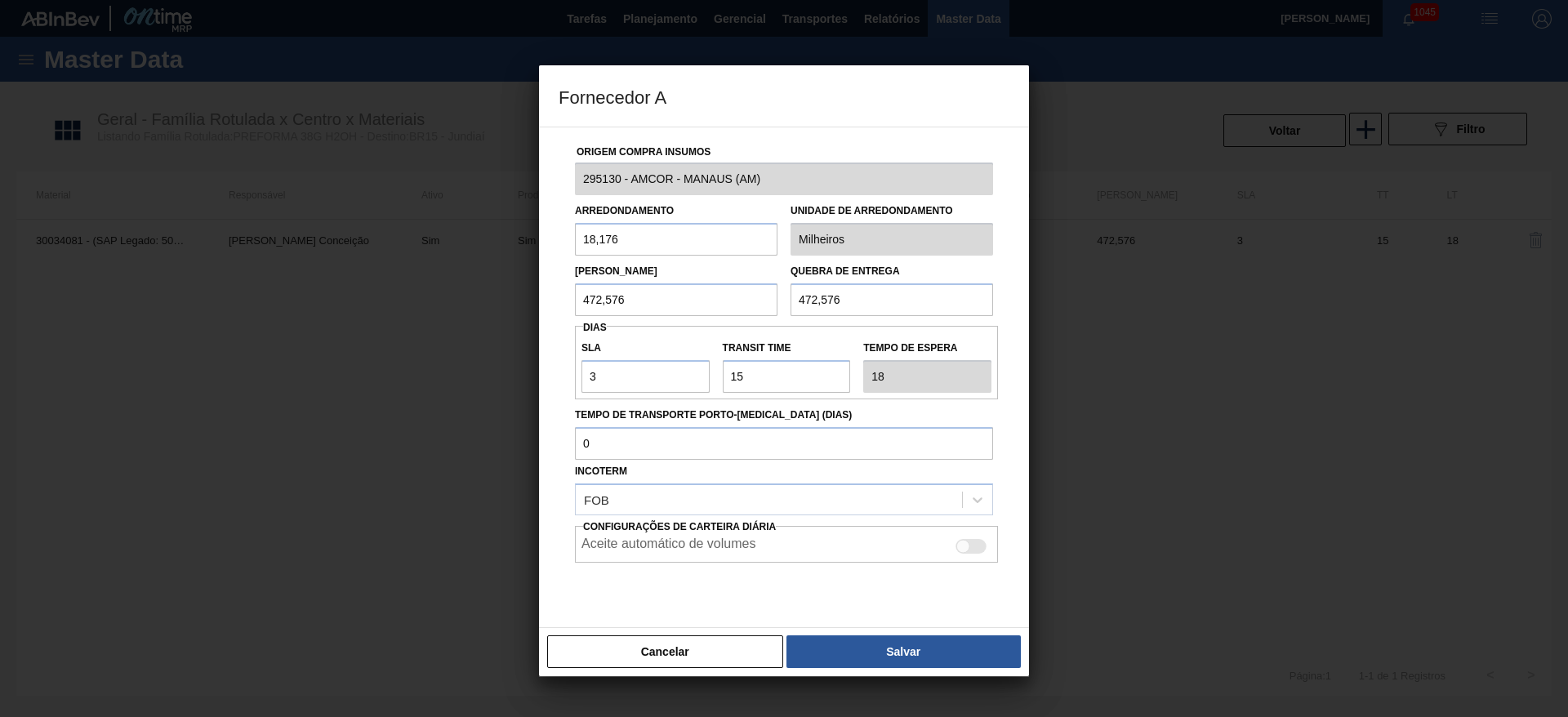
click at [971, 542] on div at bounding box center [971, 546] width 31 height 14
checkbox input "true"
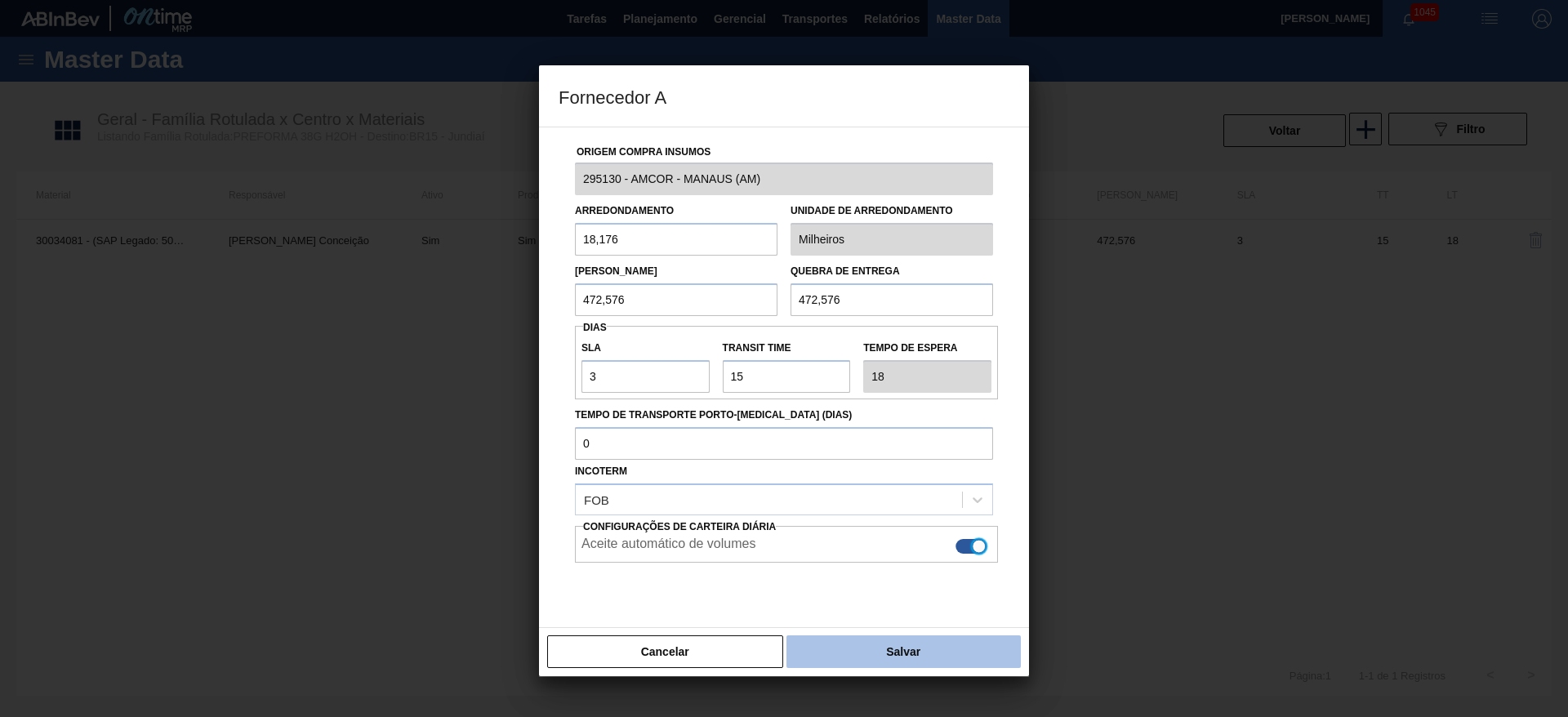
click at [890, 651] on button "Salvar" at bounding box center [903, 651] width 235 height 32
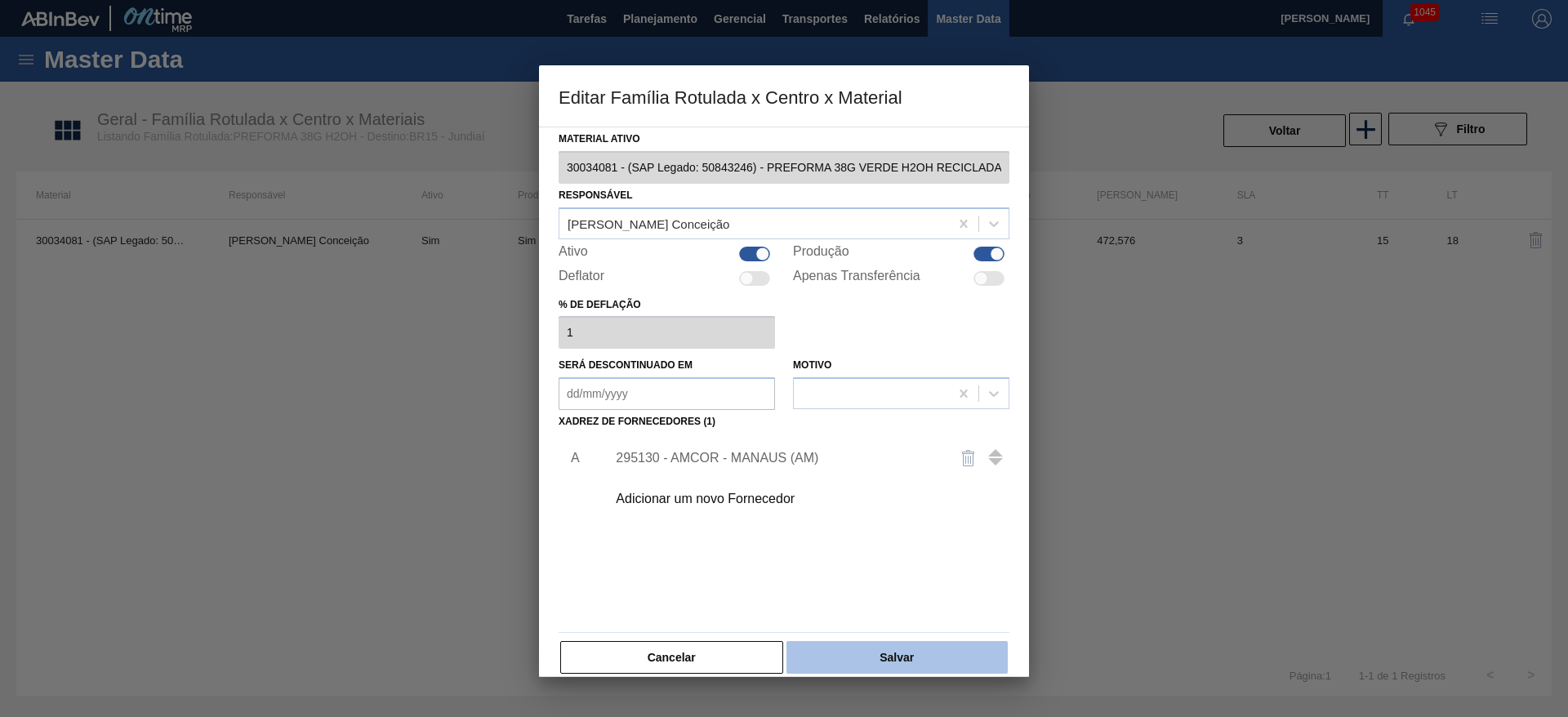
click at [917, 660] on button "Salvar" at bounding box center [897, 657] width 222 height 32
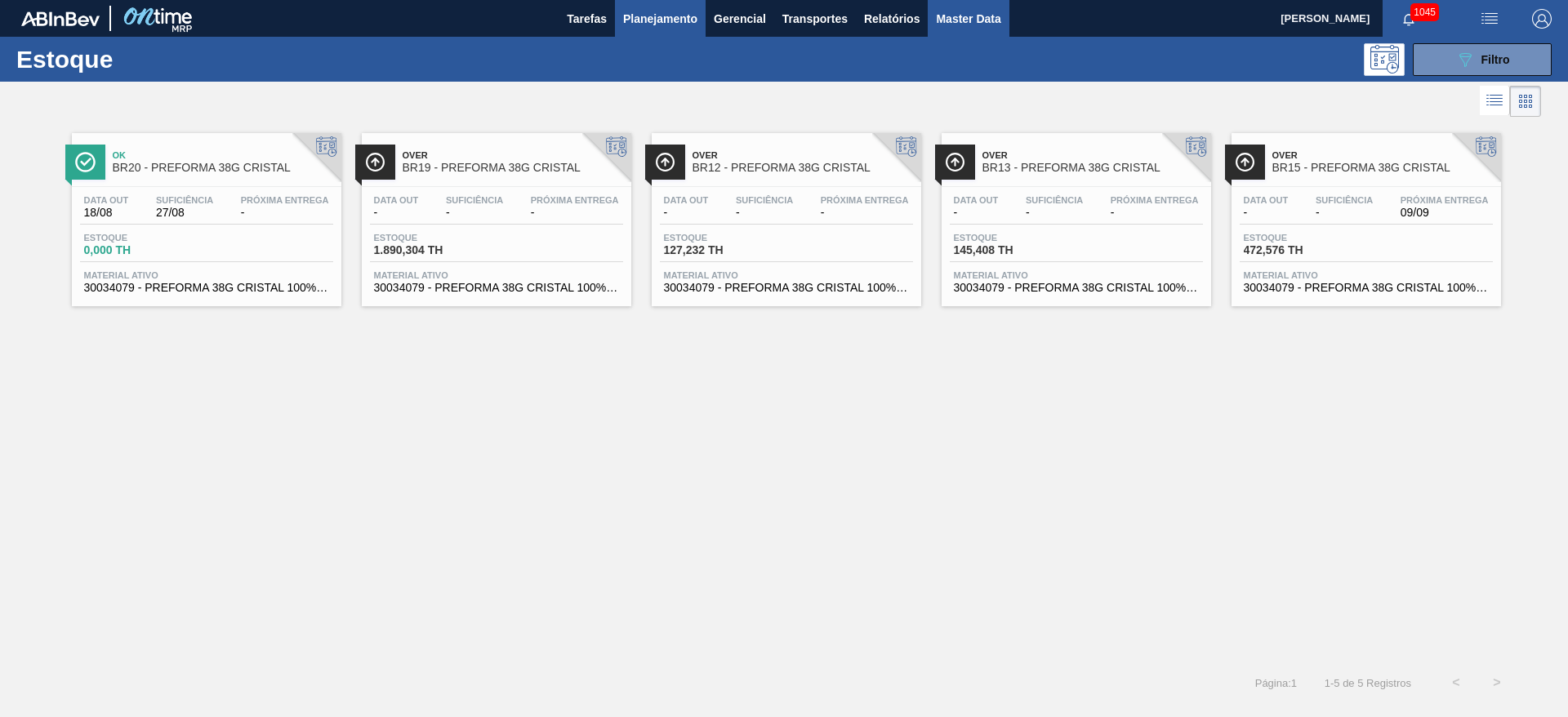
click at [952, 27] on span "Master Data" at bounding box center [968, 18] width 65 height 20
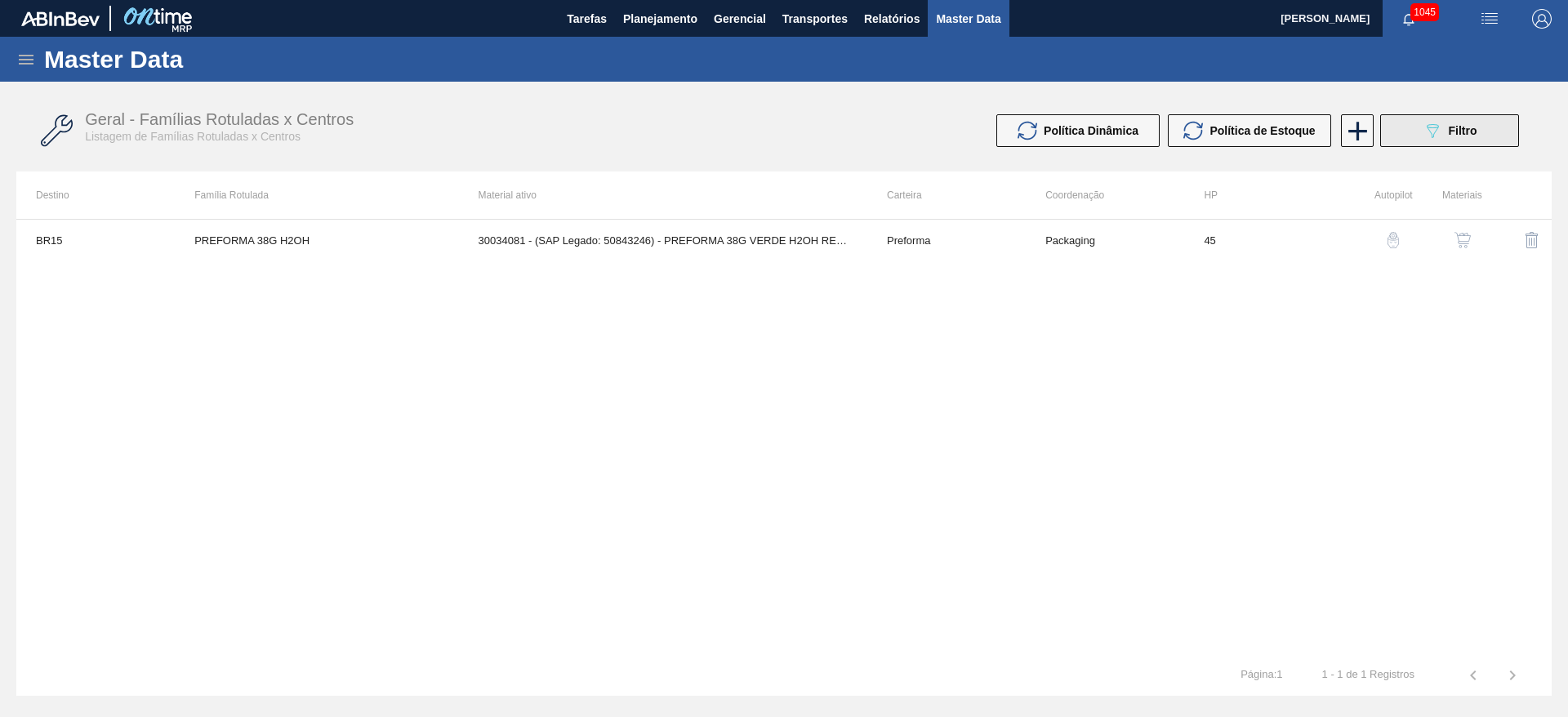
click at [1444, 127] on div "089F7B8B-B2A5-4AFE-B5C0-19BA573D28AC Filtro" at bounding box center [1450, 130] width 55 height 20
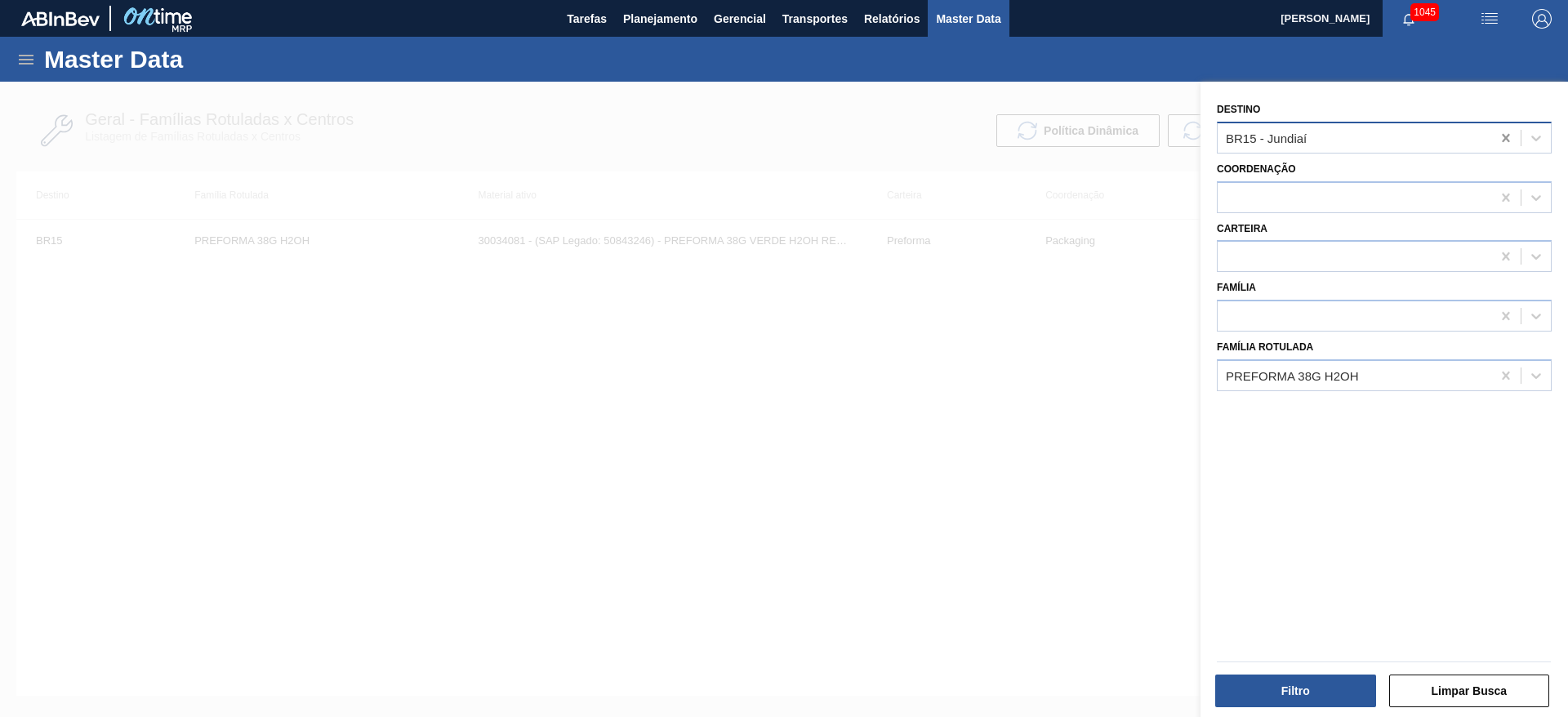
click at [1500, 139] on icon at bounding box center [1506, 138] width 16 height 16
click at [1314, 687] on button "Filtro" at bounding box center [1295, 691] width 161 height 32
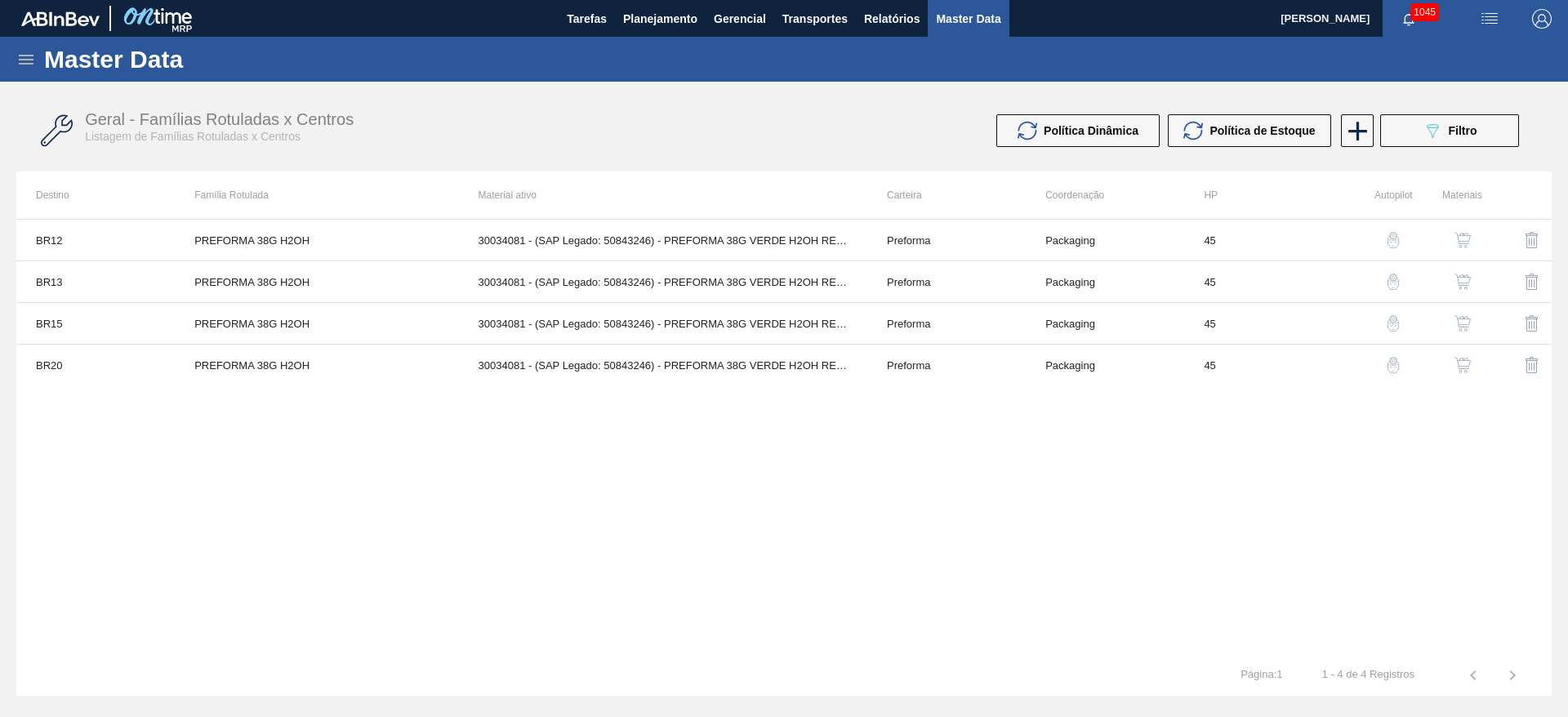
click at [1435, 127] on icon at bounding box center [1433, 131] width 12 height 14
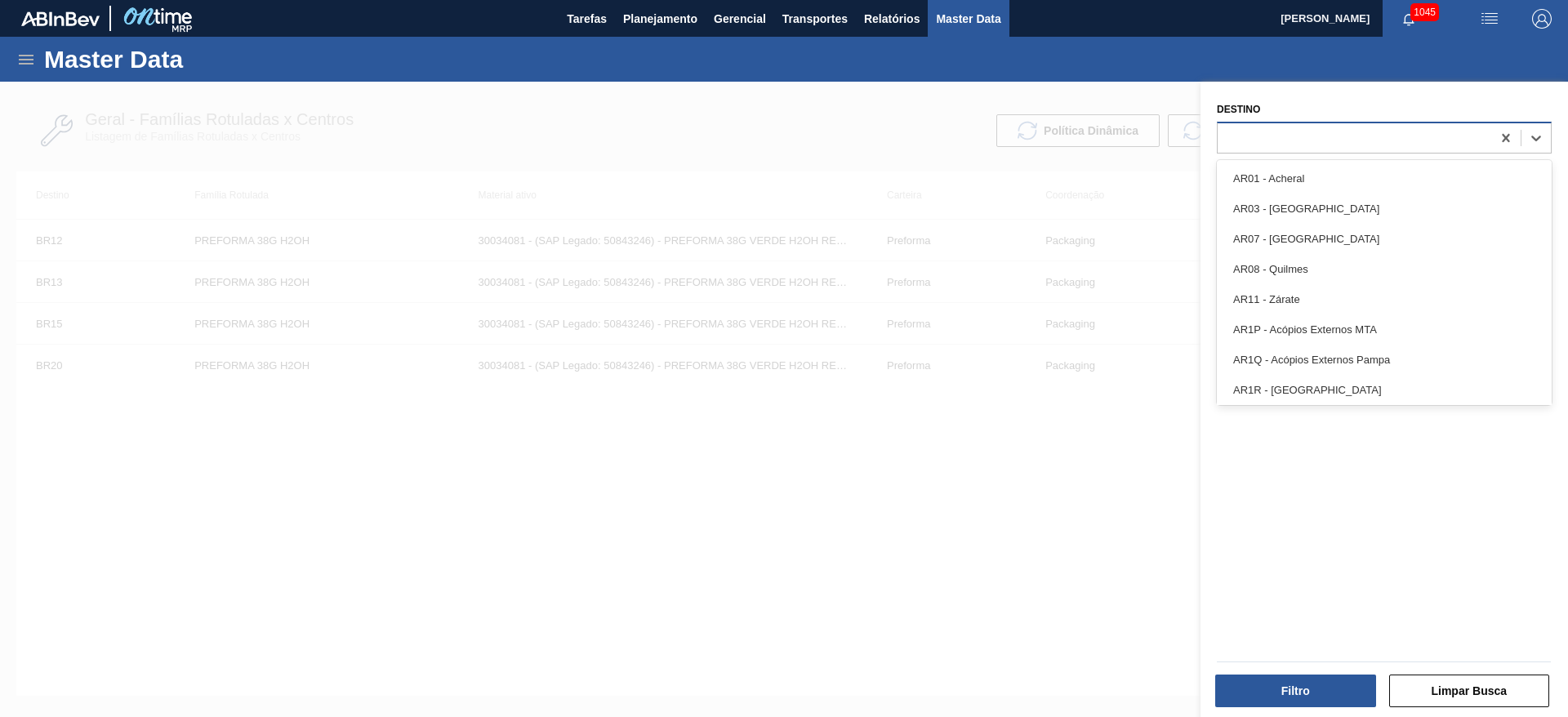
click at [1243, 152] on div at bounding box center [1384, 138] width 335 height 32
type input "19"
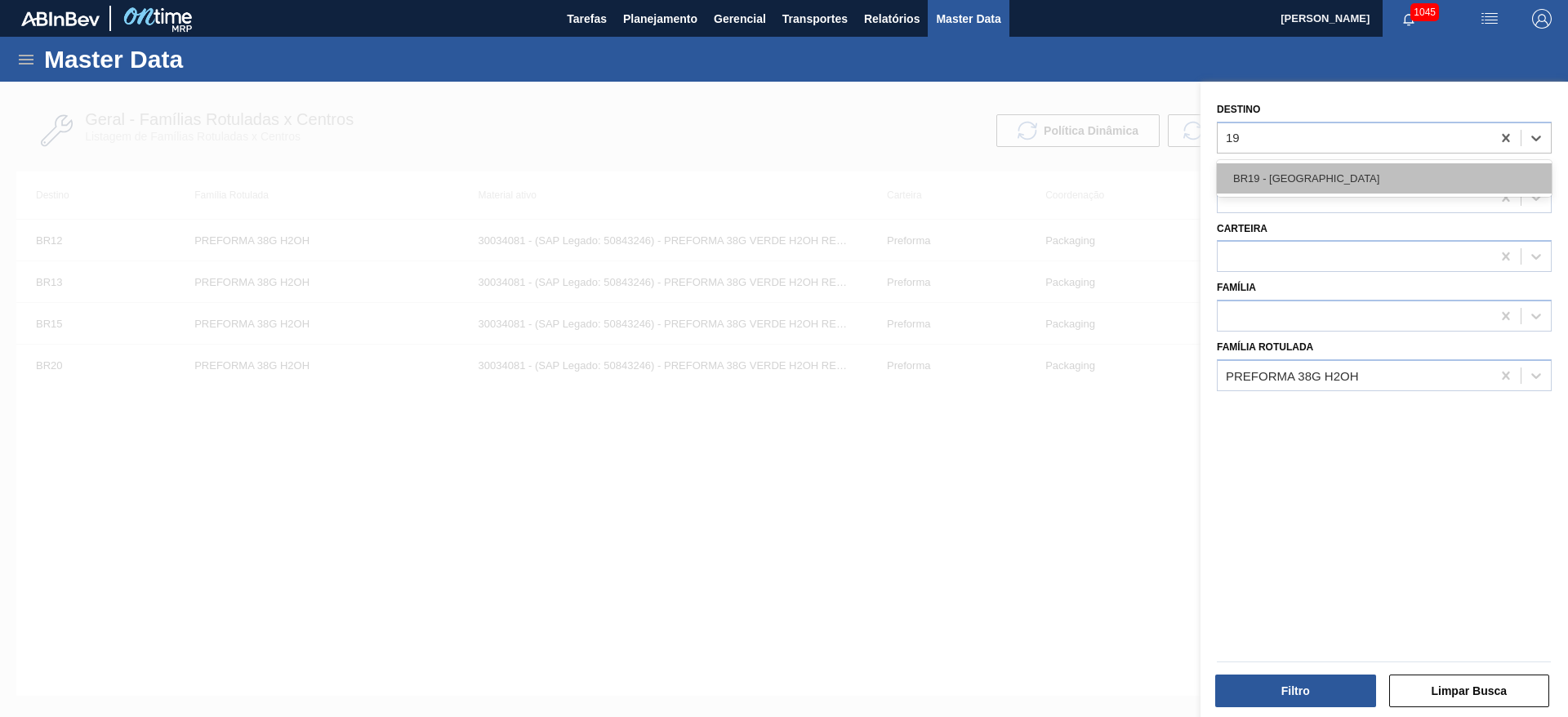
click at [1288, 189] on div "BR19 - [GEOGRAPHIC_DATA]" at bounding box center [1384, 179] width 335 height 30
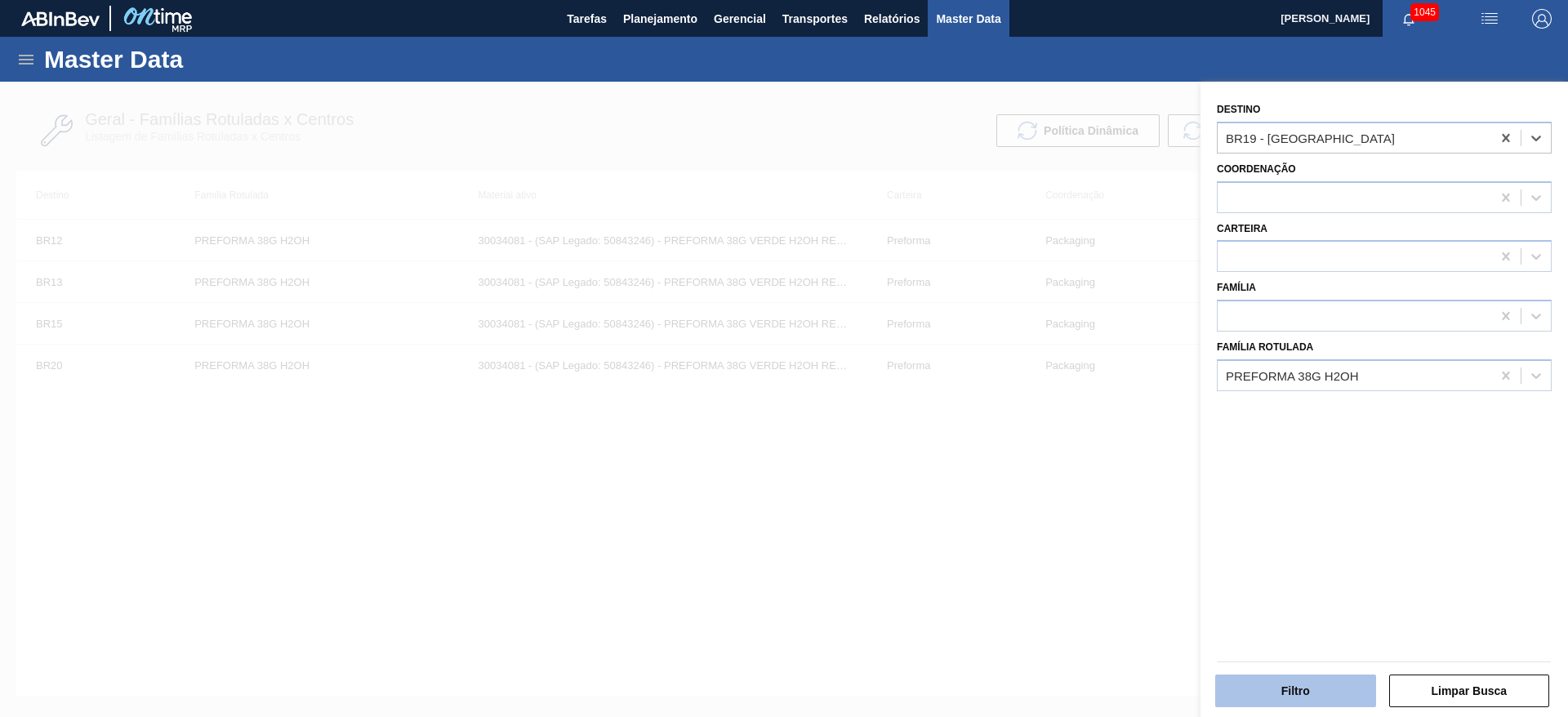
click at [1275, 684] on button "Filtro" at bounding box center [1295, 691] width 161 height 32
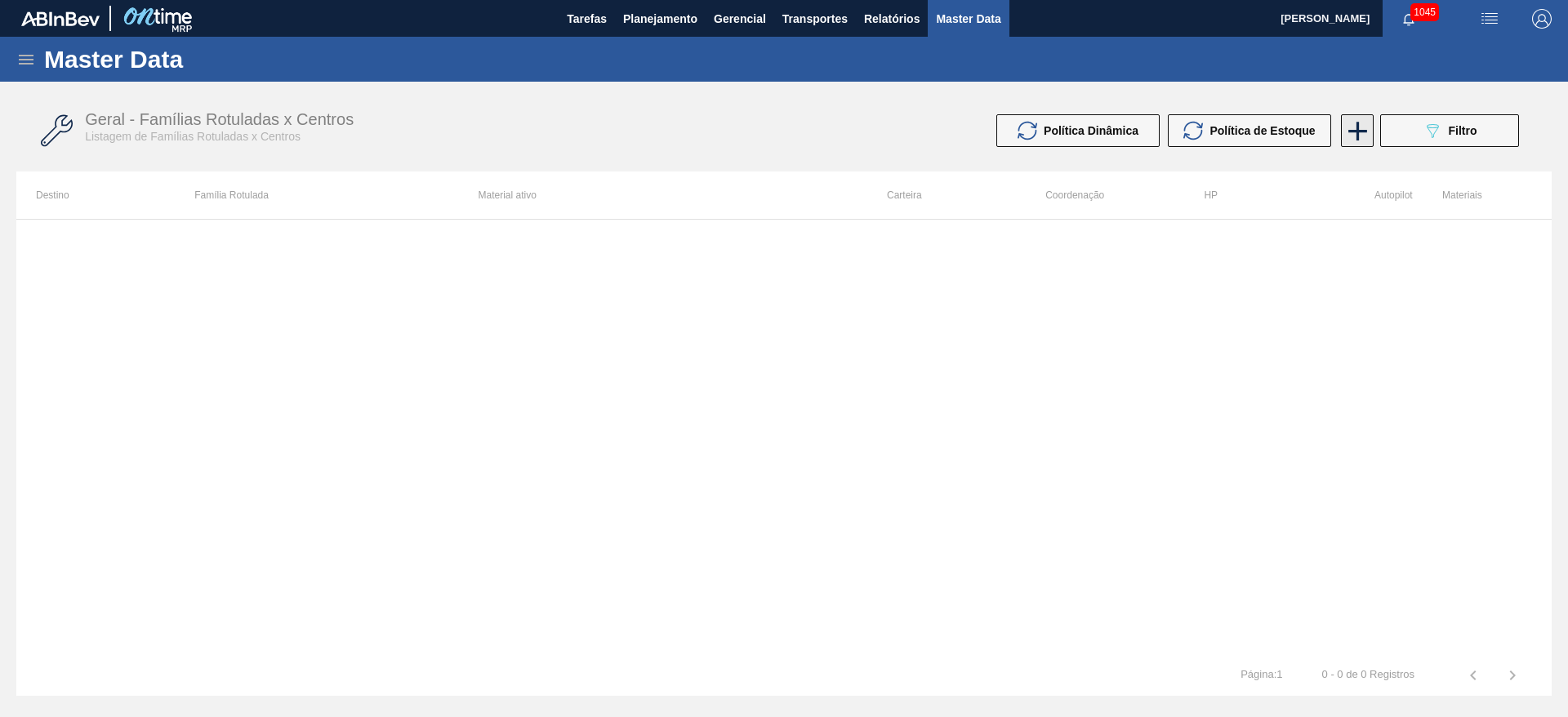
click at [1363, 126] on icon at bounding box center [1358, 131] width 32 height 32
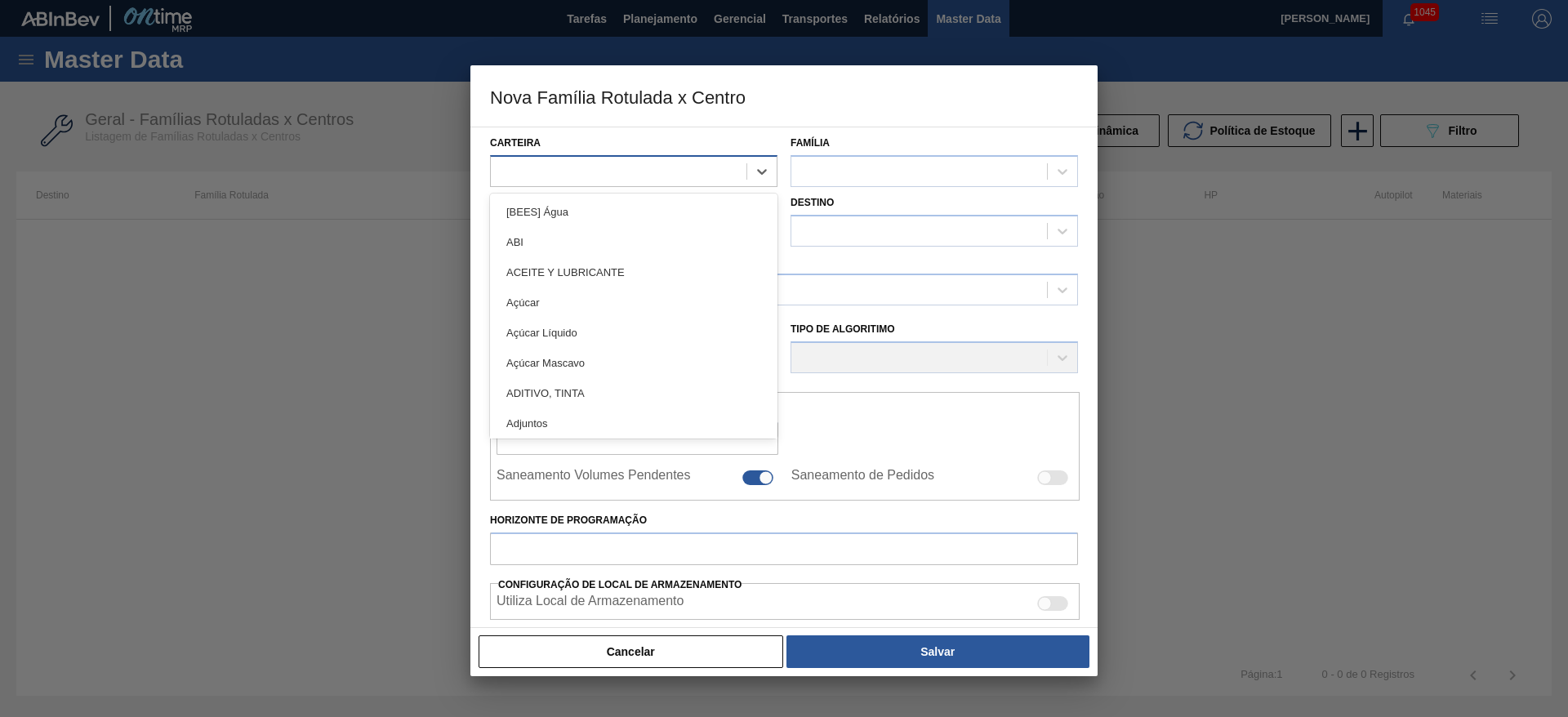
click at [517, 162] on div at bounding box center [618, 171] width 256 height 24
type input "pre"
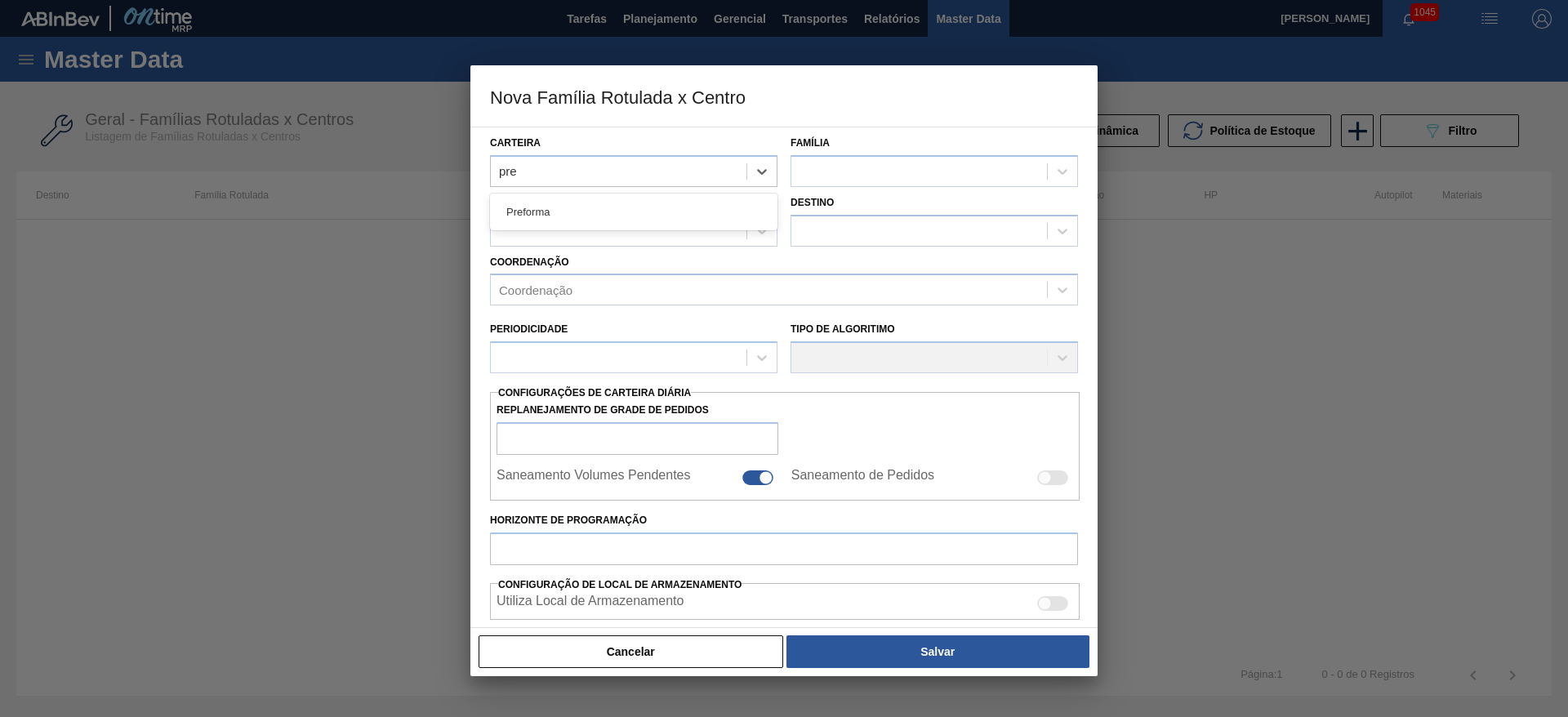
drag, startPoint x: 571, startPoint y: 219, endPoint x: 725, endPoint y: 199, distance: 155.3
click at [573, 219] on div "Preforma" at bounding box center [633, 212] width 287 height 30
click at [894, 155] on div at bounding box center [935, 171] width 287 height 32
drag, startPoint x: 871, startPoint y: 216, endPoint x: 502, endPoint y: 205, distance: 369.2
click at [871, 216] on div "Preforma" at bounding box center [935, 212] width 287 height 30
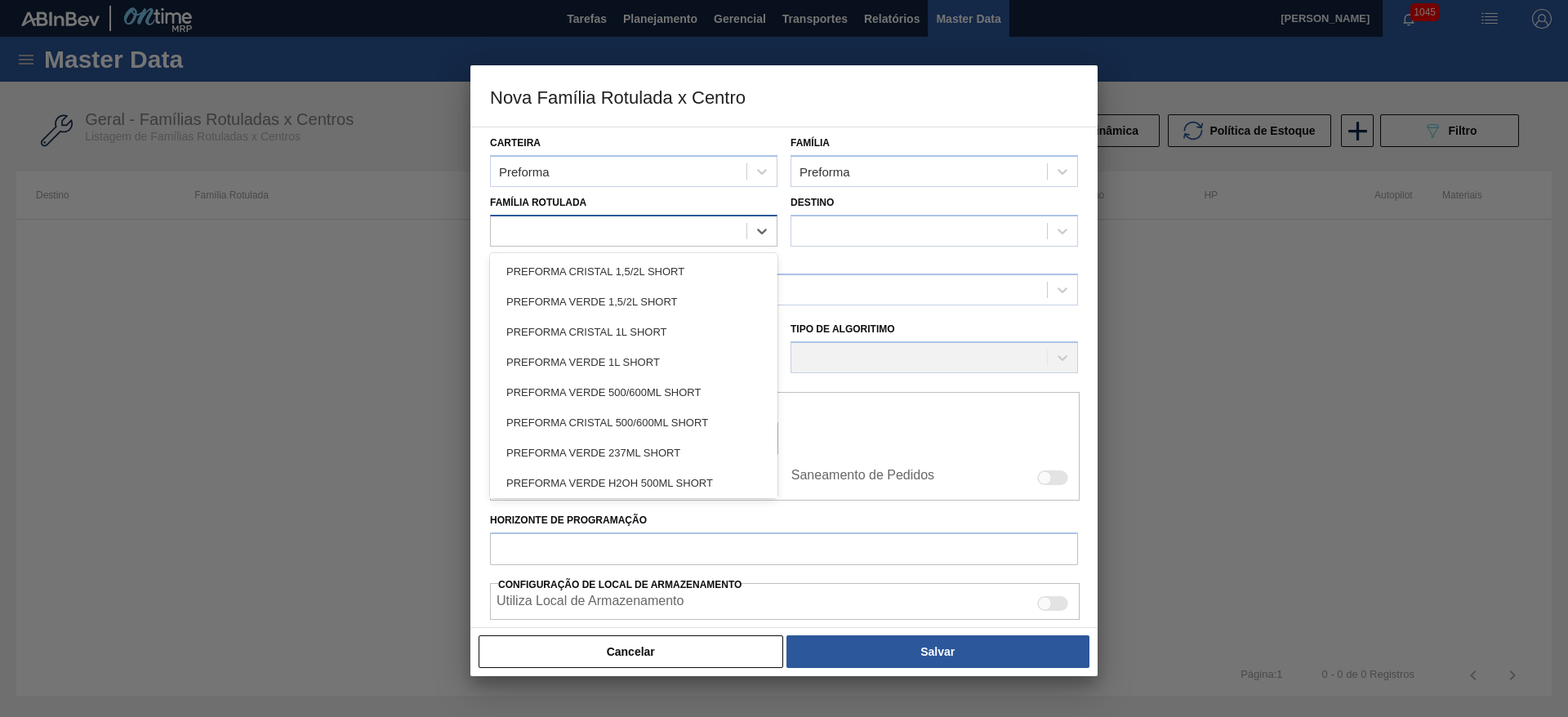
click at [521, 226] on div at bounding box center [618, 230] width 256 height 24
type Rotulada "38g"
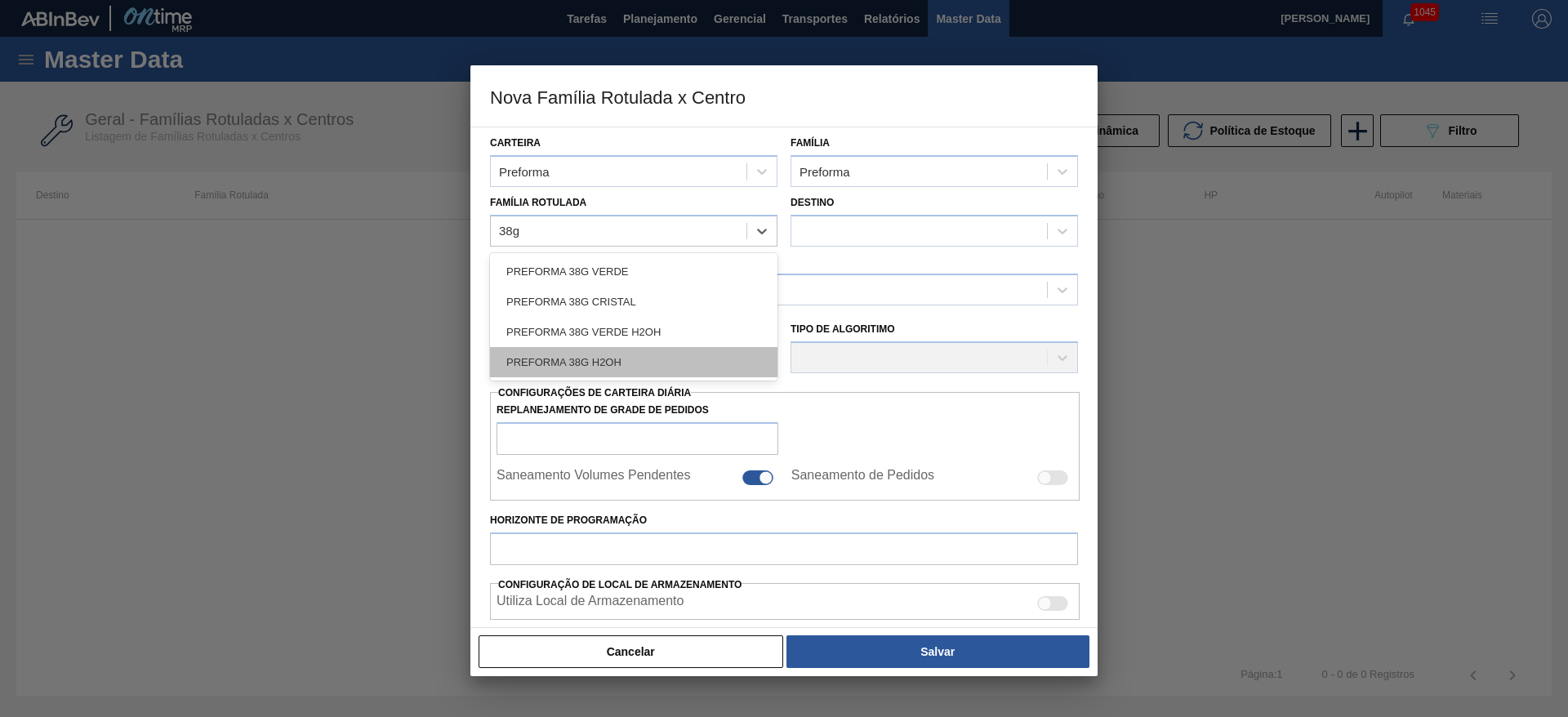
click at [576, 360] on div "PREFORMA 38G H2OH" at bounding box center [633, 362] width 287 height 30
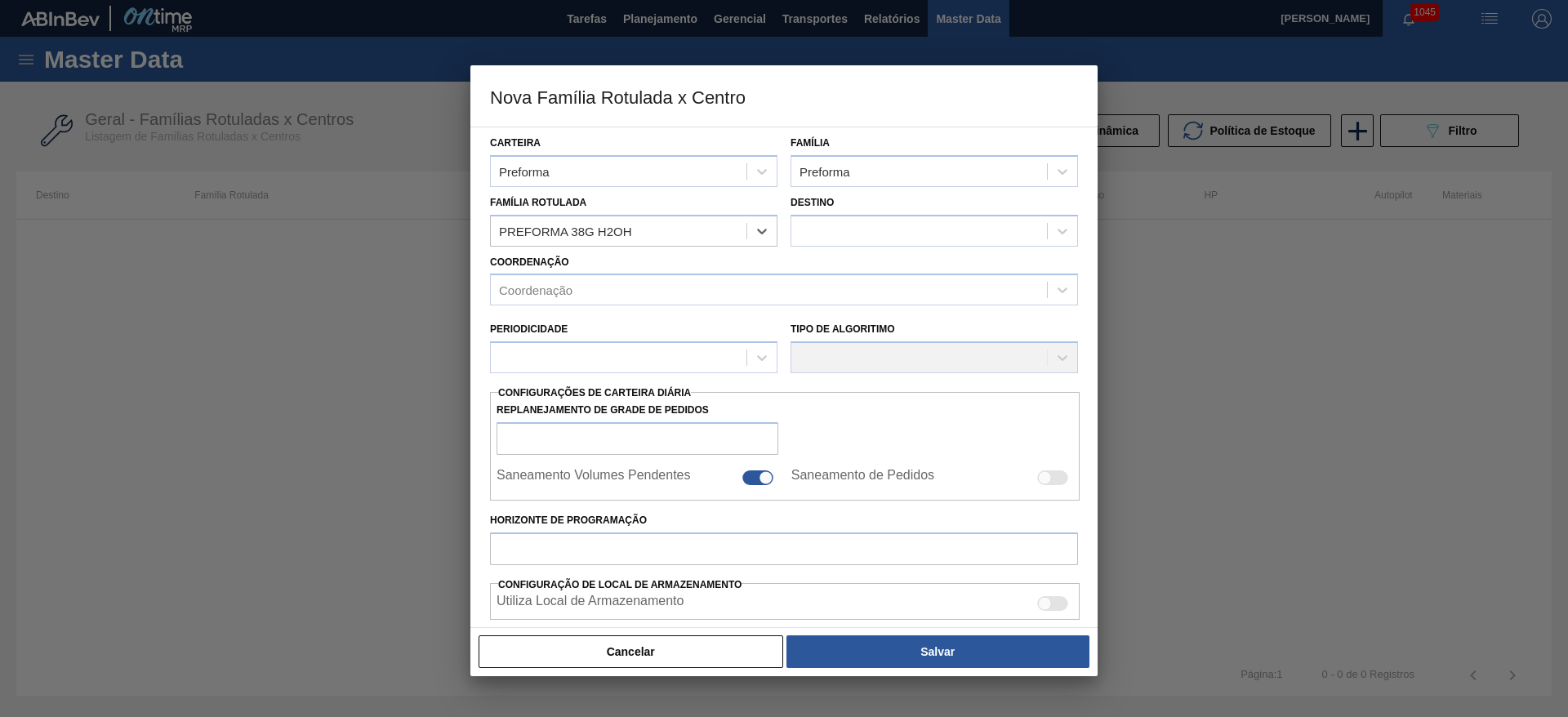
checkbox input "false"
click at [856, 228] on div at bounding box center [919, 230] width 256 height 24
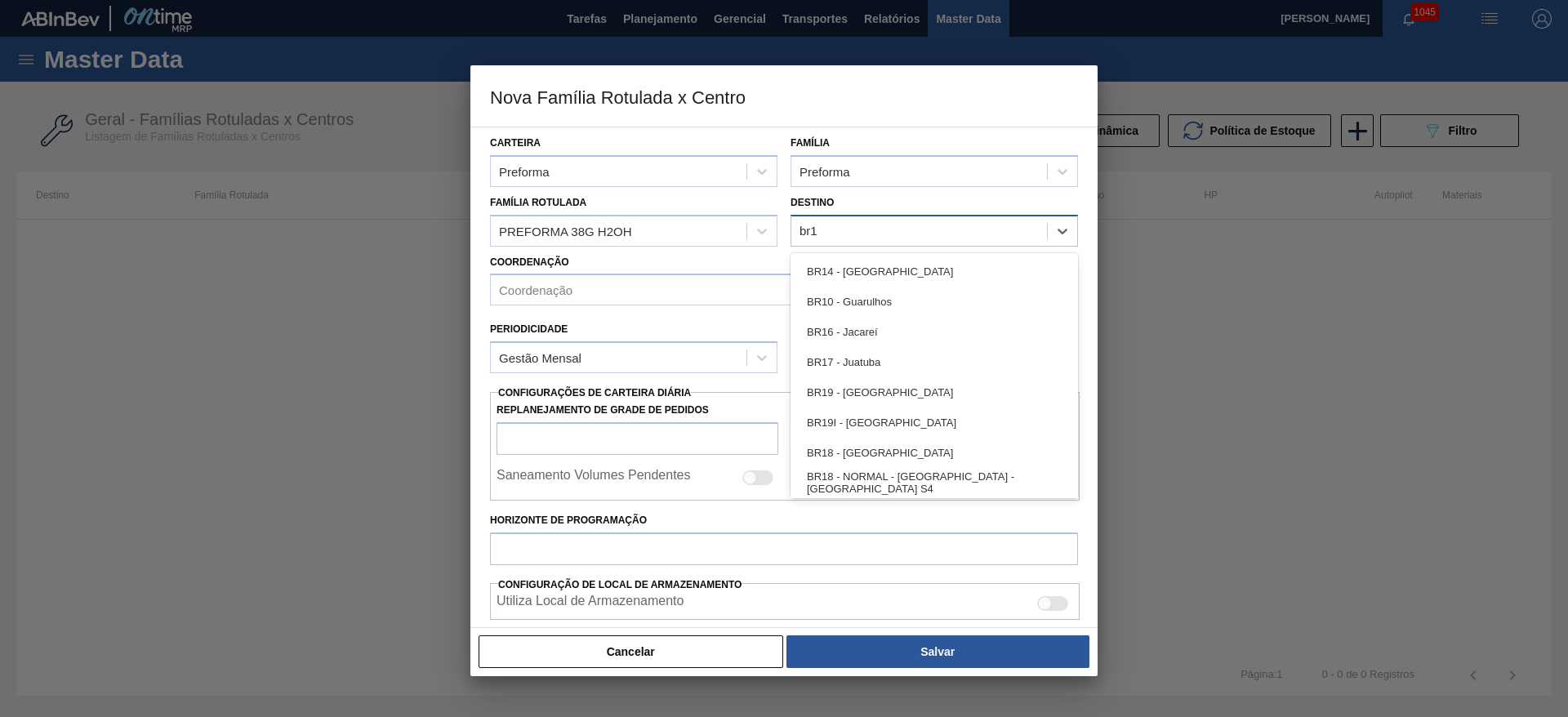
type input "br19"
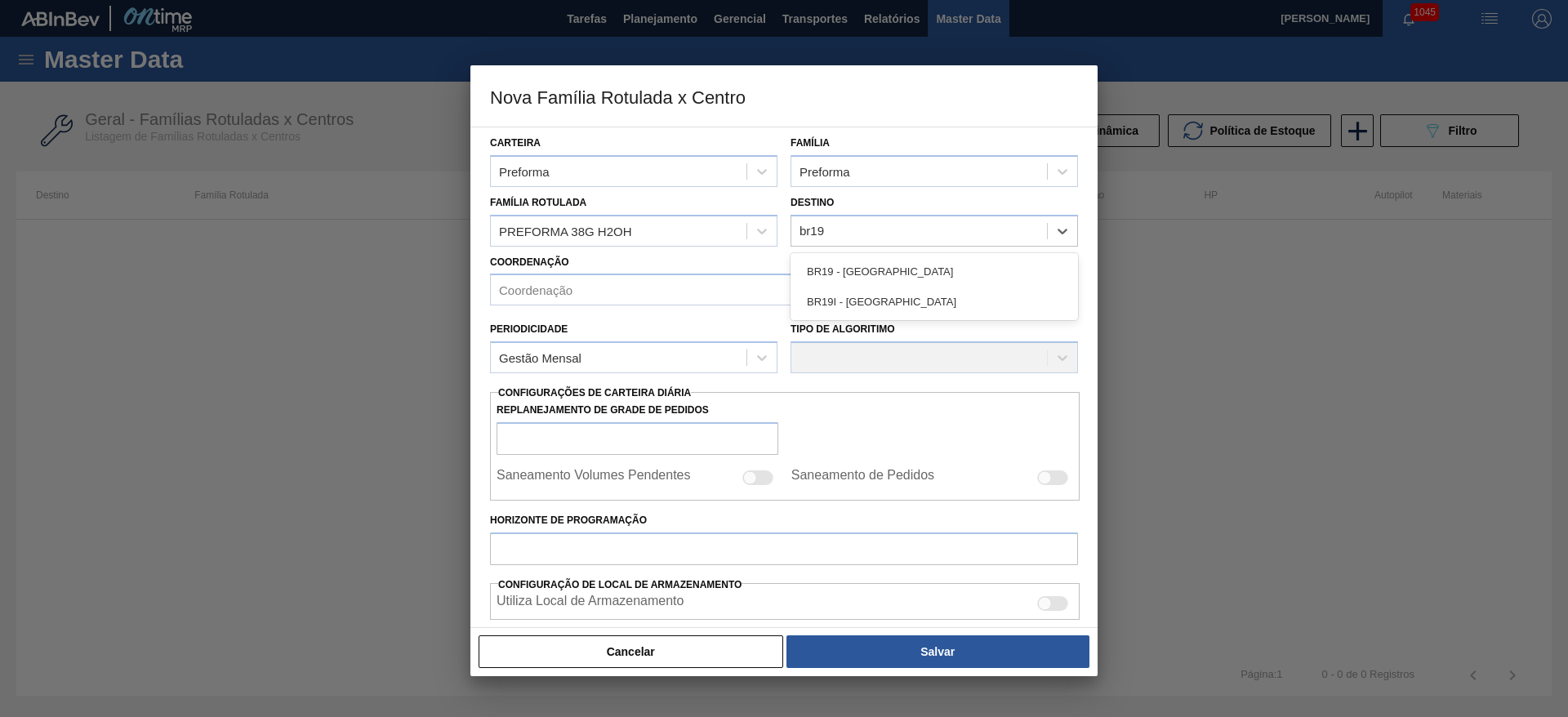
click at [813, 269] on div "BR19 - [GEOGRAPHIC_DATA]" at bounding box center [935, 272] width 287 height 30
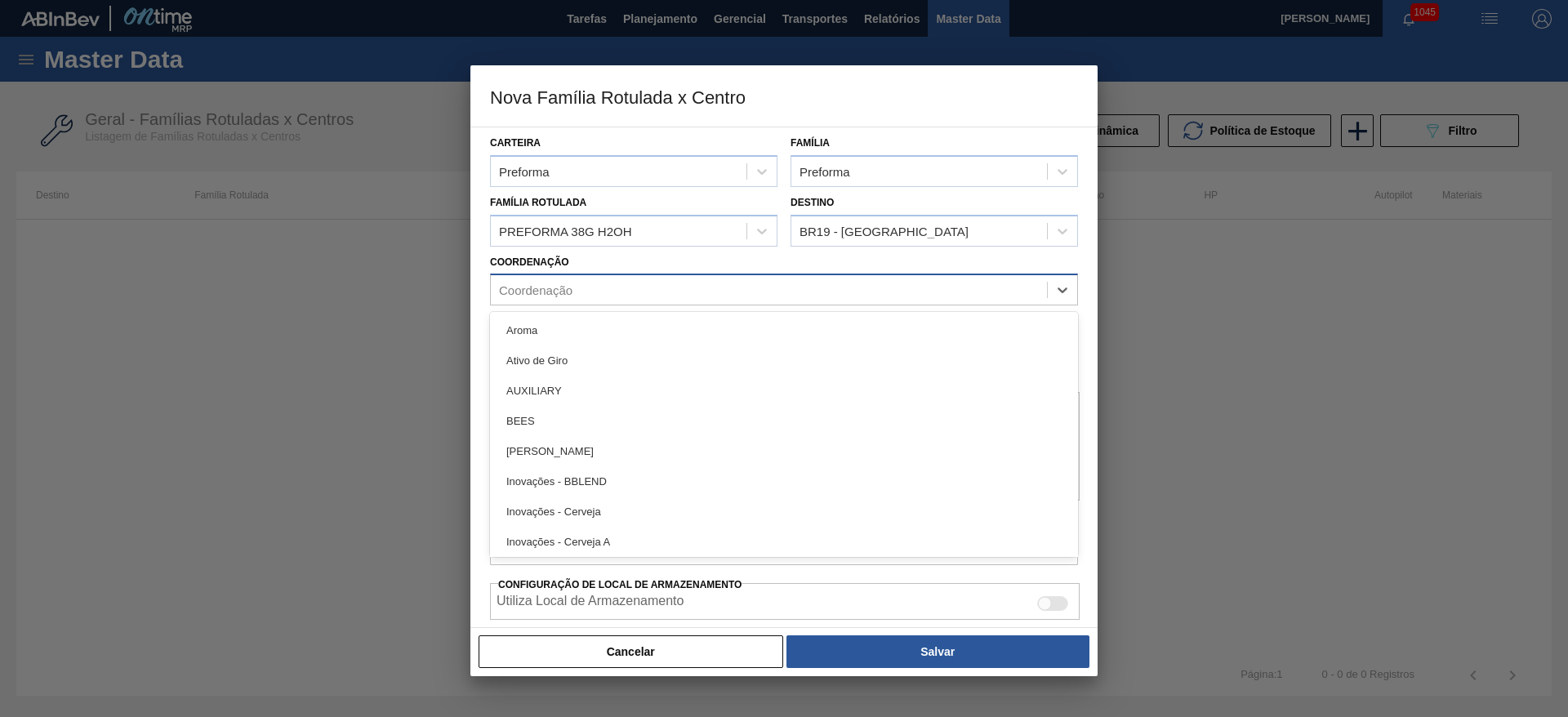
click at [518, 285] on div "Coordenação" at bounding box center [535, 290] width 73 height 14
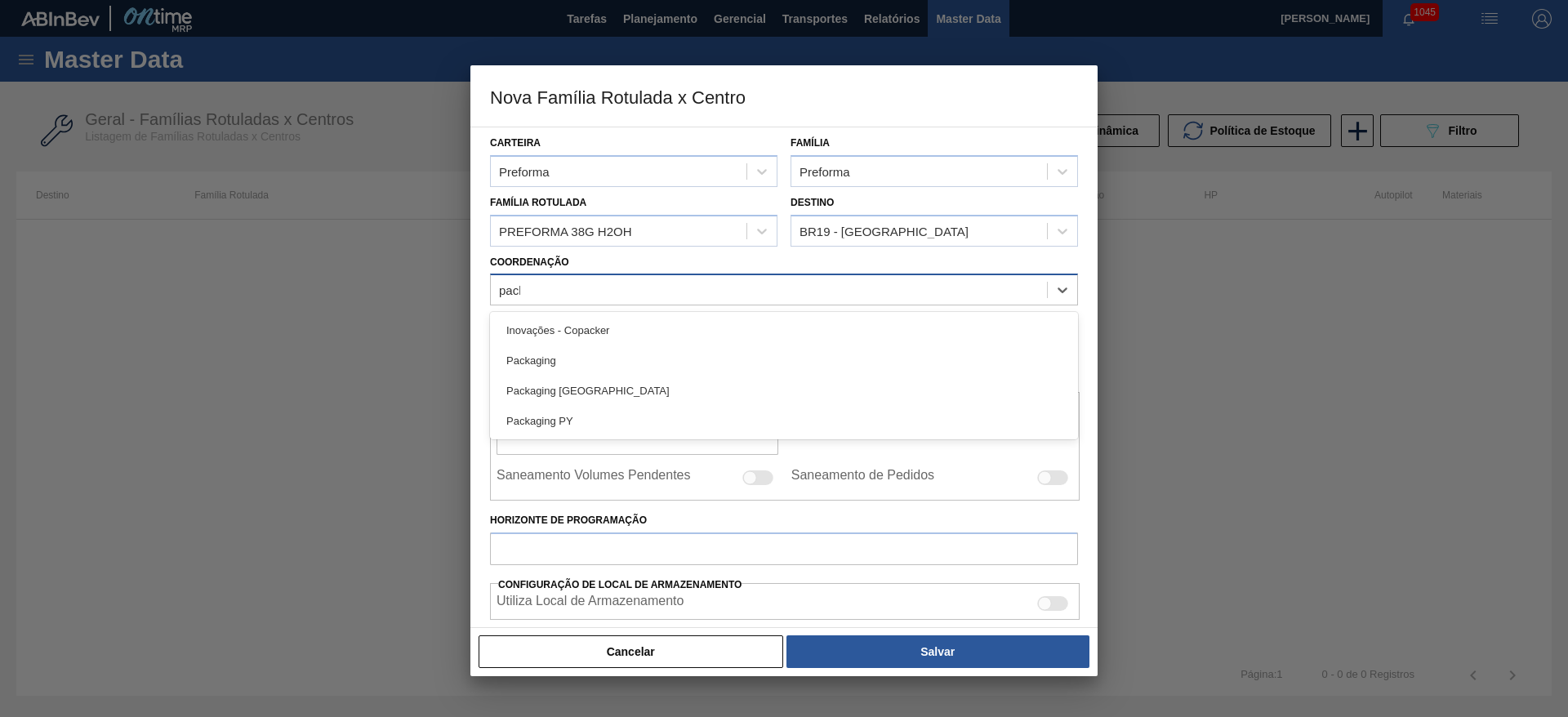
type input "packa"
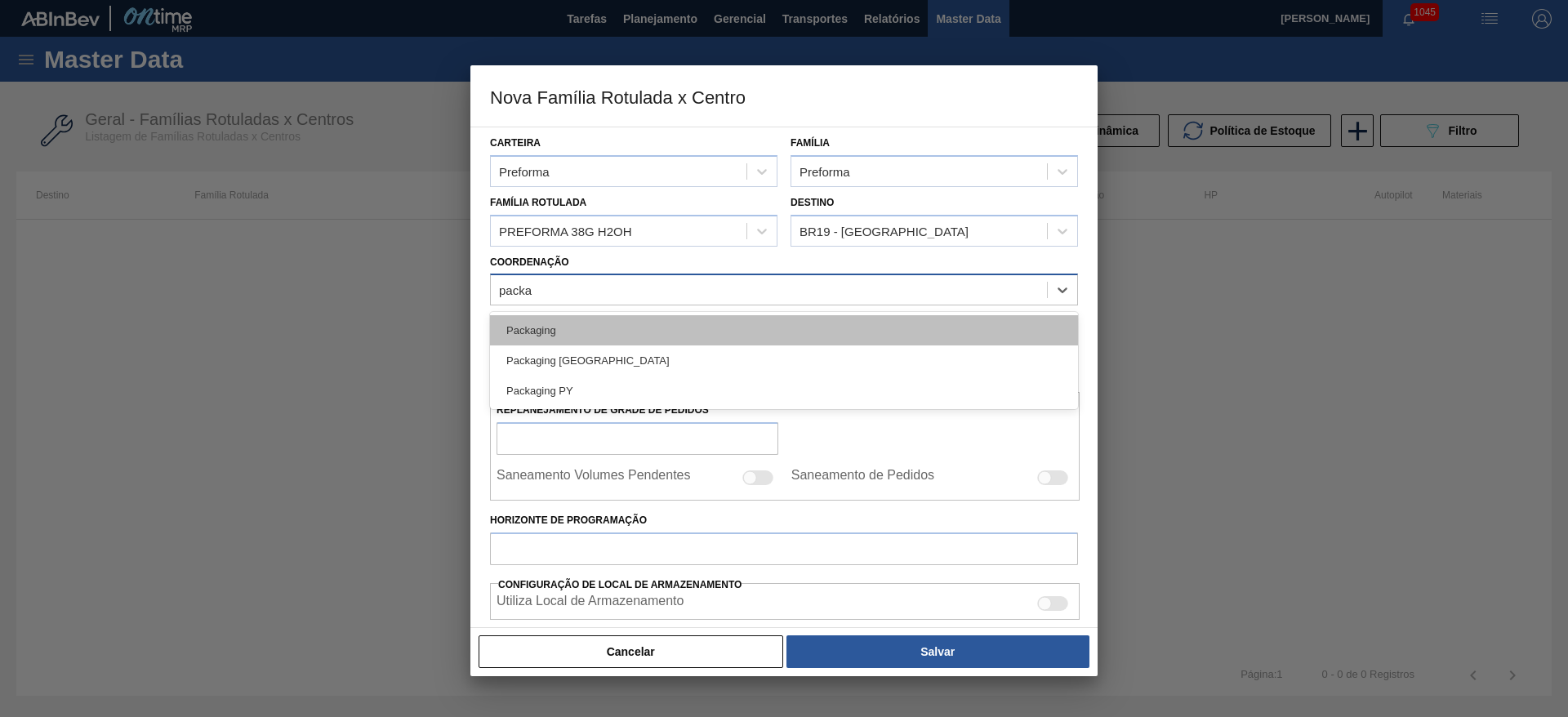
click at [526, 327] on div "Packaging" at bounding box center [784, 331] width 589 height 30
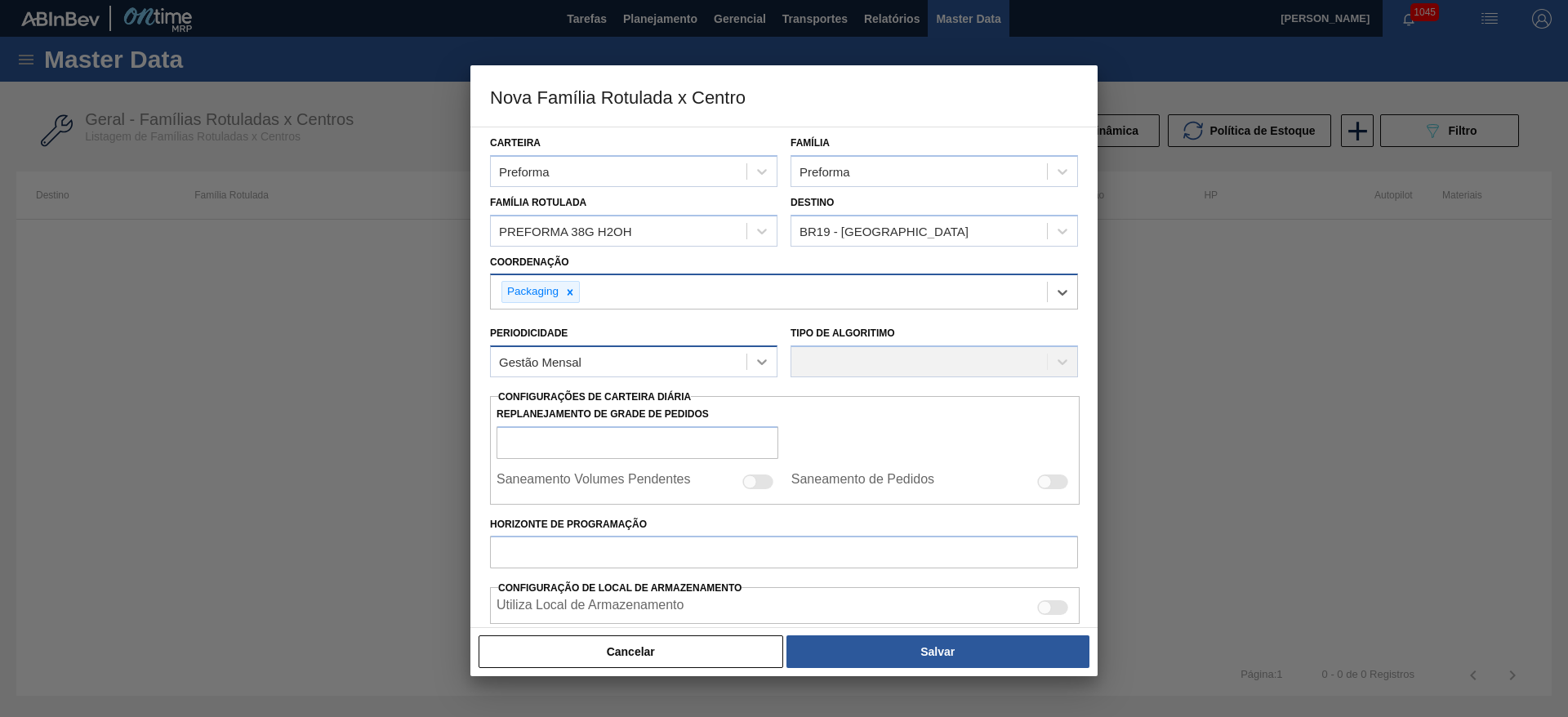
click at [760, 358] on icon at bounding box center [762, 361] width 16 height 16
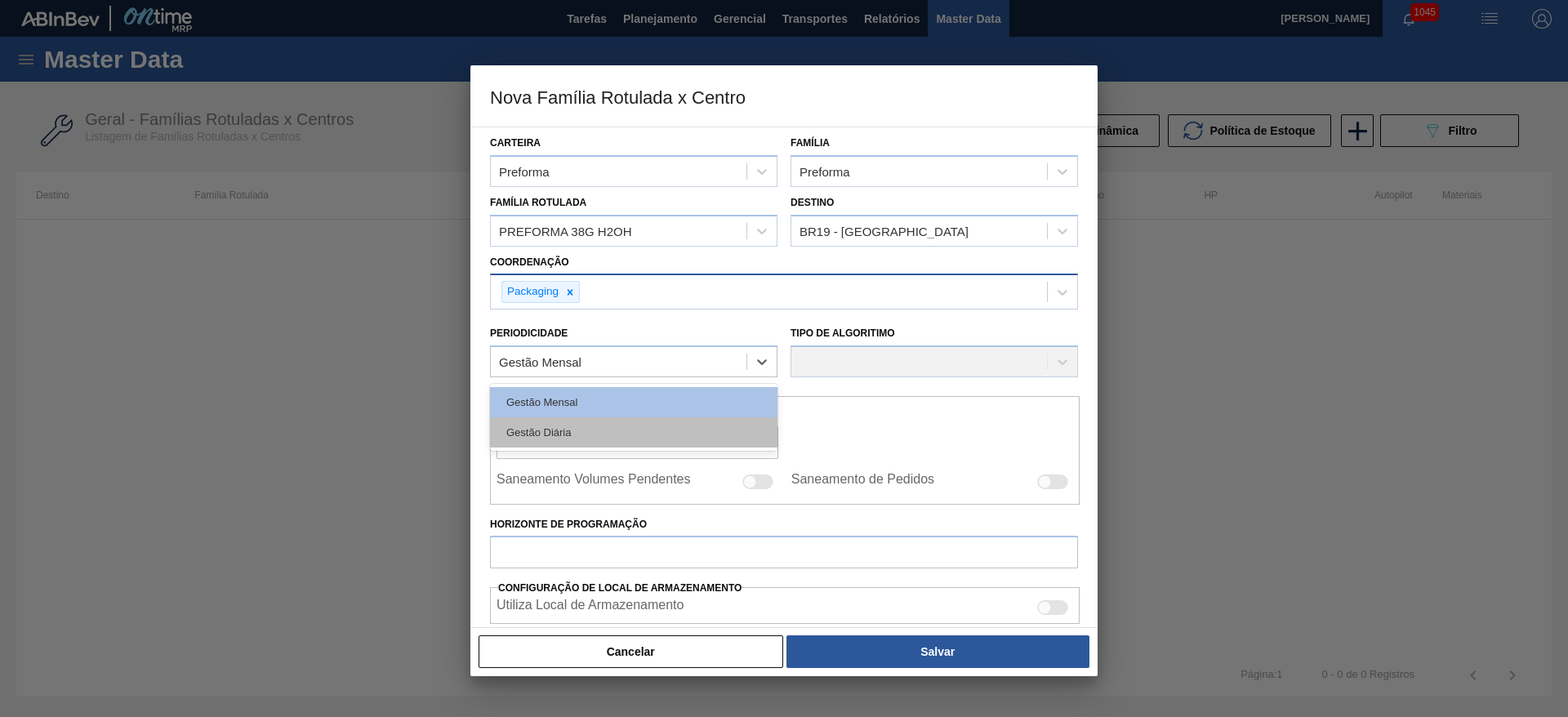
click at [543, 425] on div "Gestão Diária" at bounding box center [633, 433] width 287 height 30
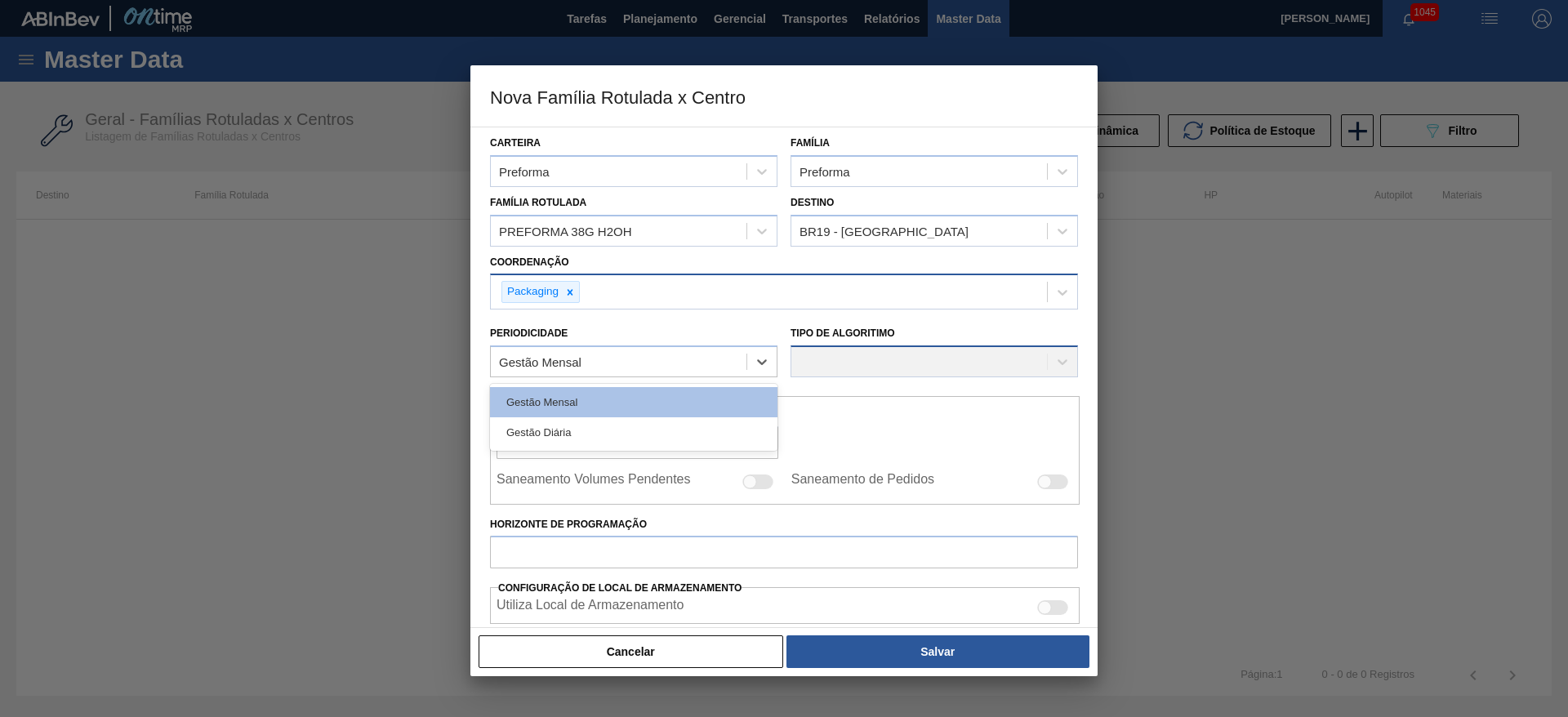
checkbox input "true"
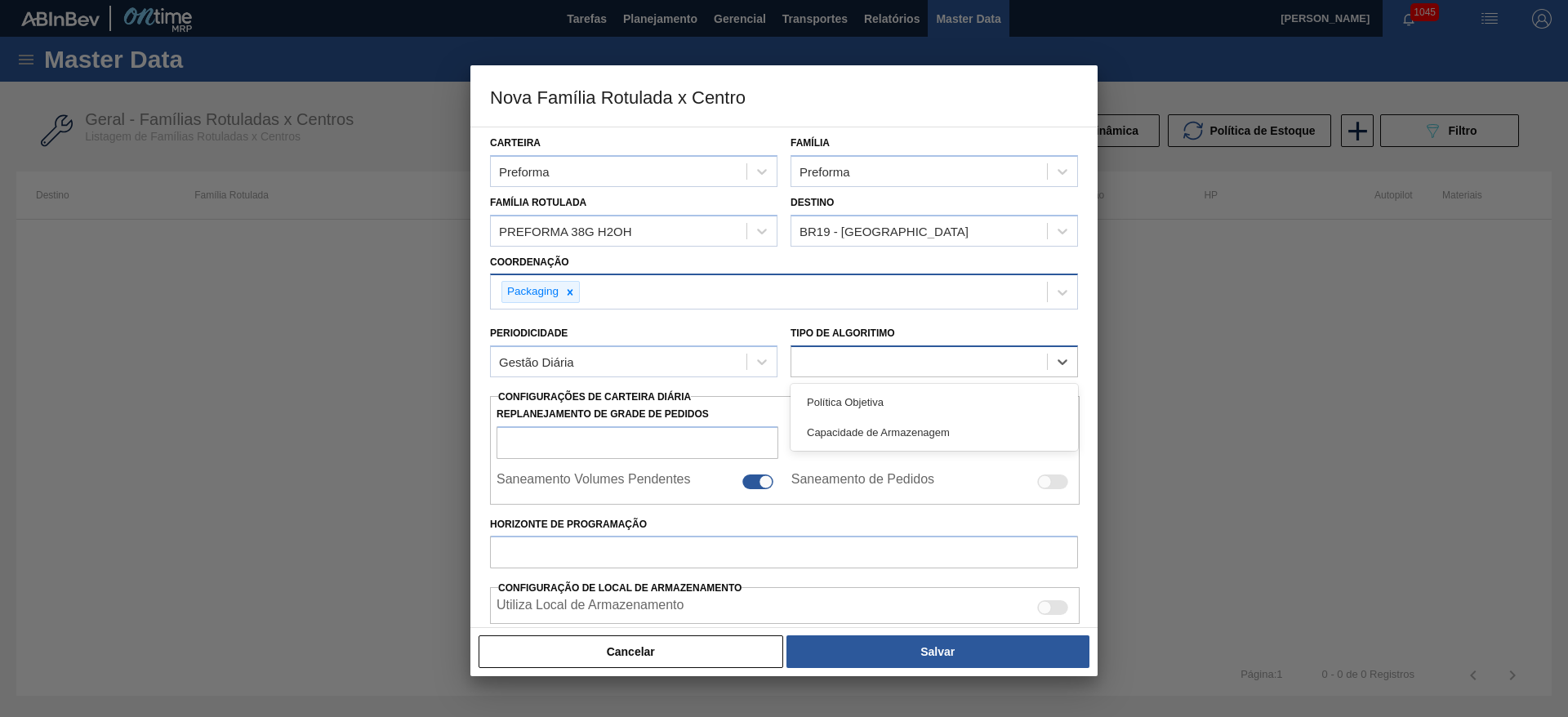
click at [834, 361] on div at bounding box center [919, 362] width 256 height 24
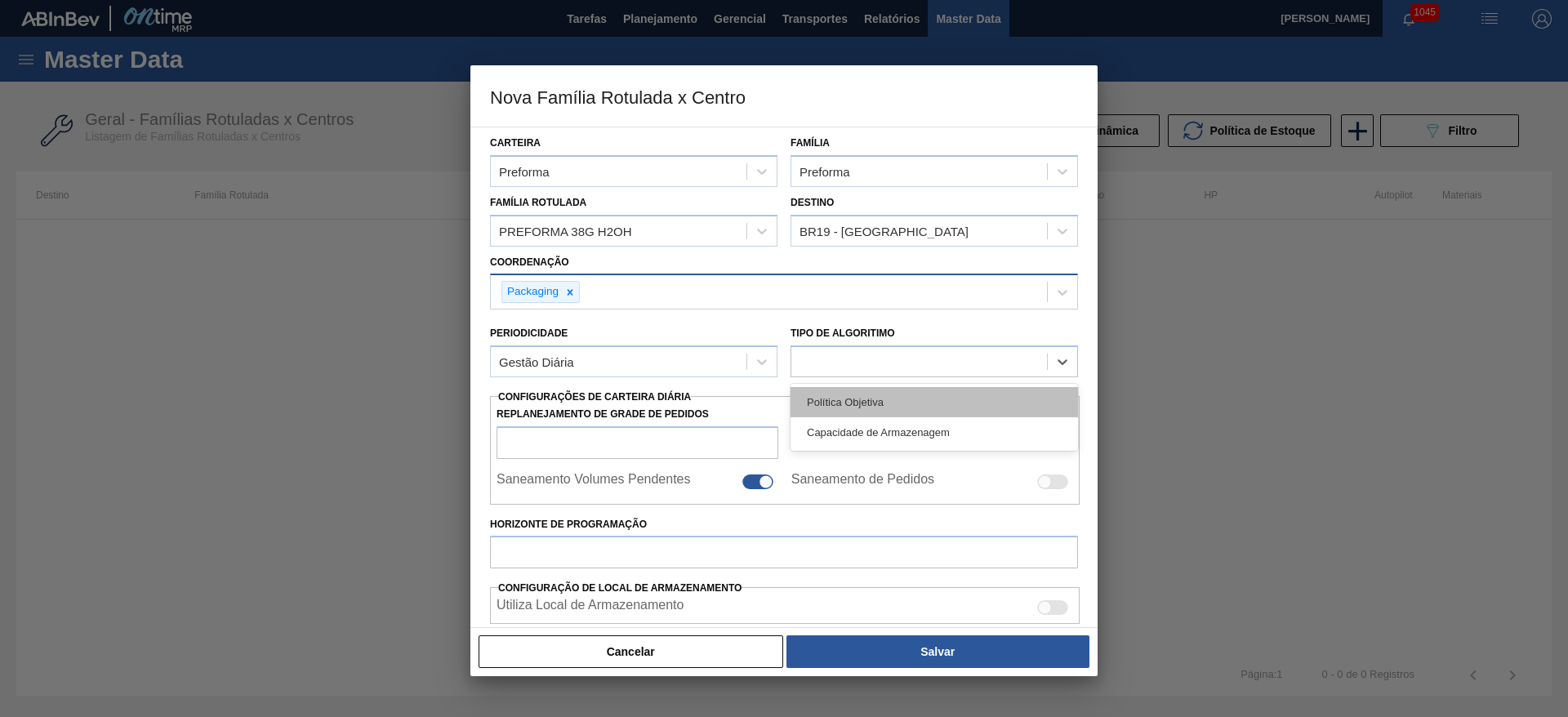
click at [846, 403] on div "Política Objetiva" at bounding box center [935, 402] width 287 height 30
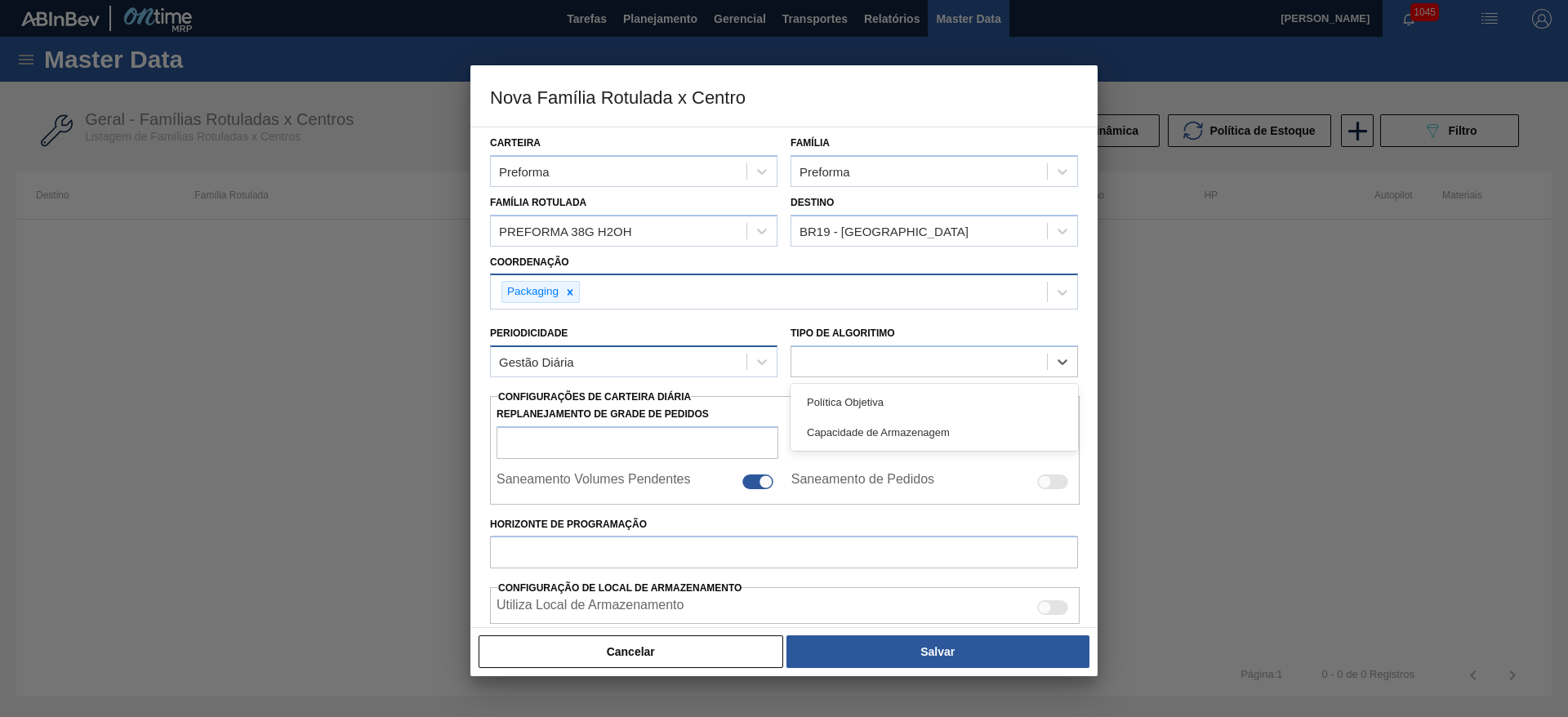
type input "0"
type input "100"
type input "0,000"
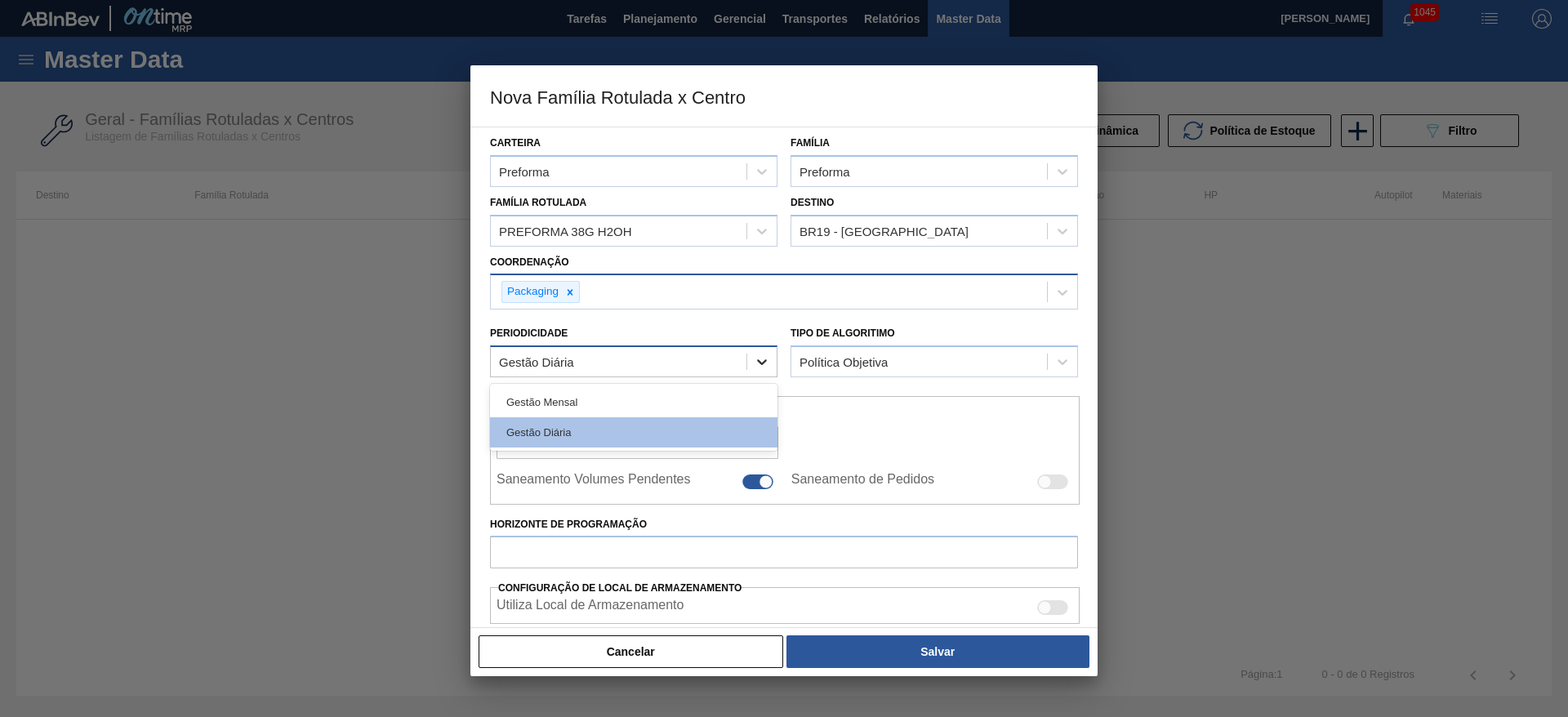
click at [767, 362] on icon at bounding box center [762, 361] width 16 height 16
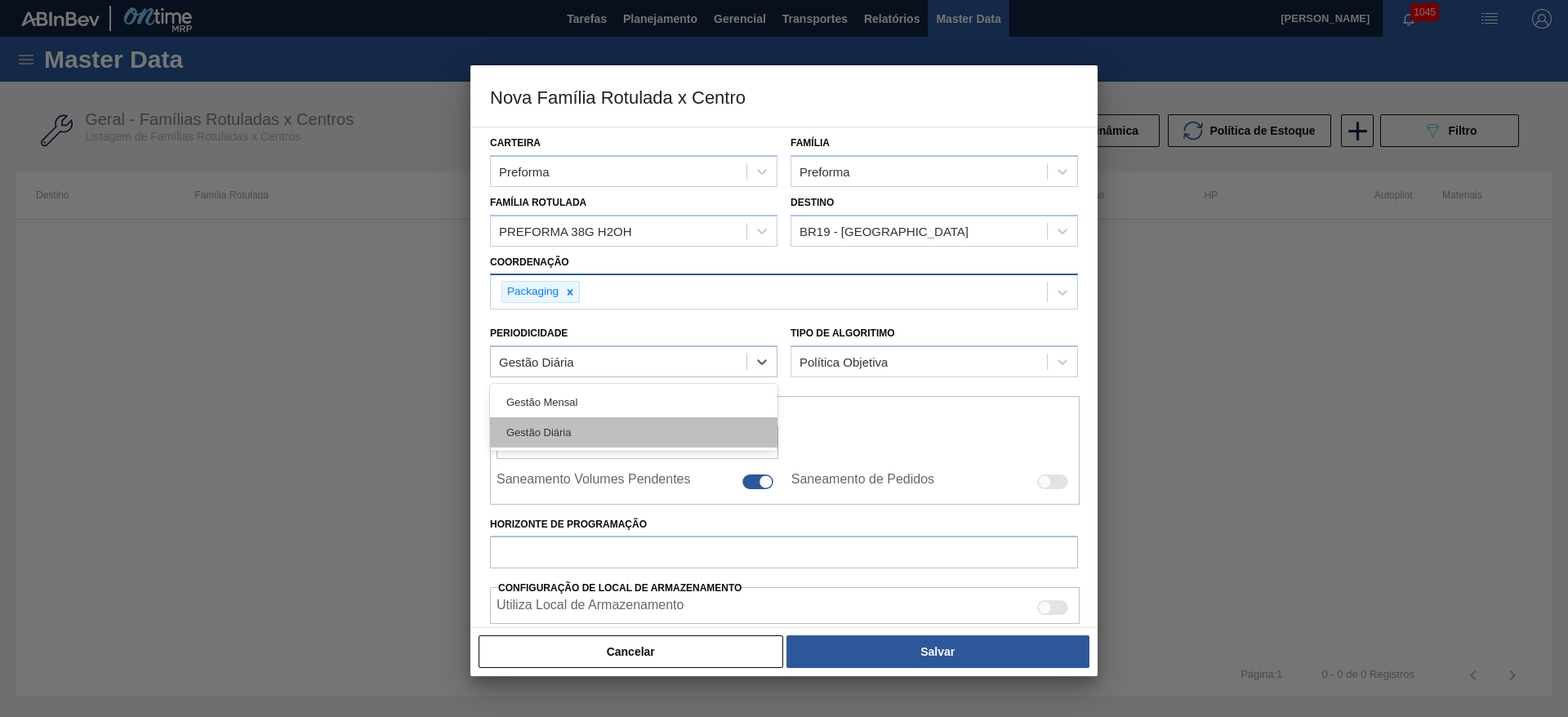
click at [561, 428] on div "Gestão Diária" at bounding box center [633, 433] width 287 height 30
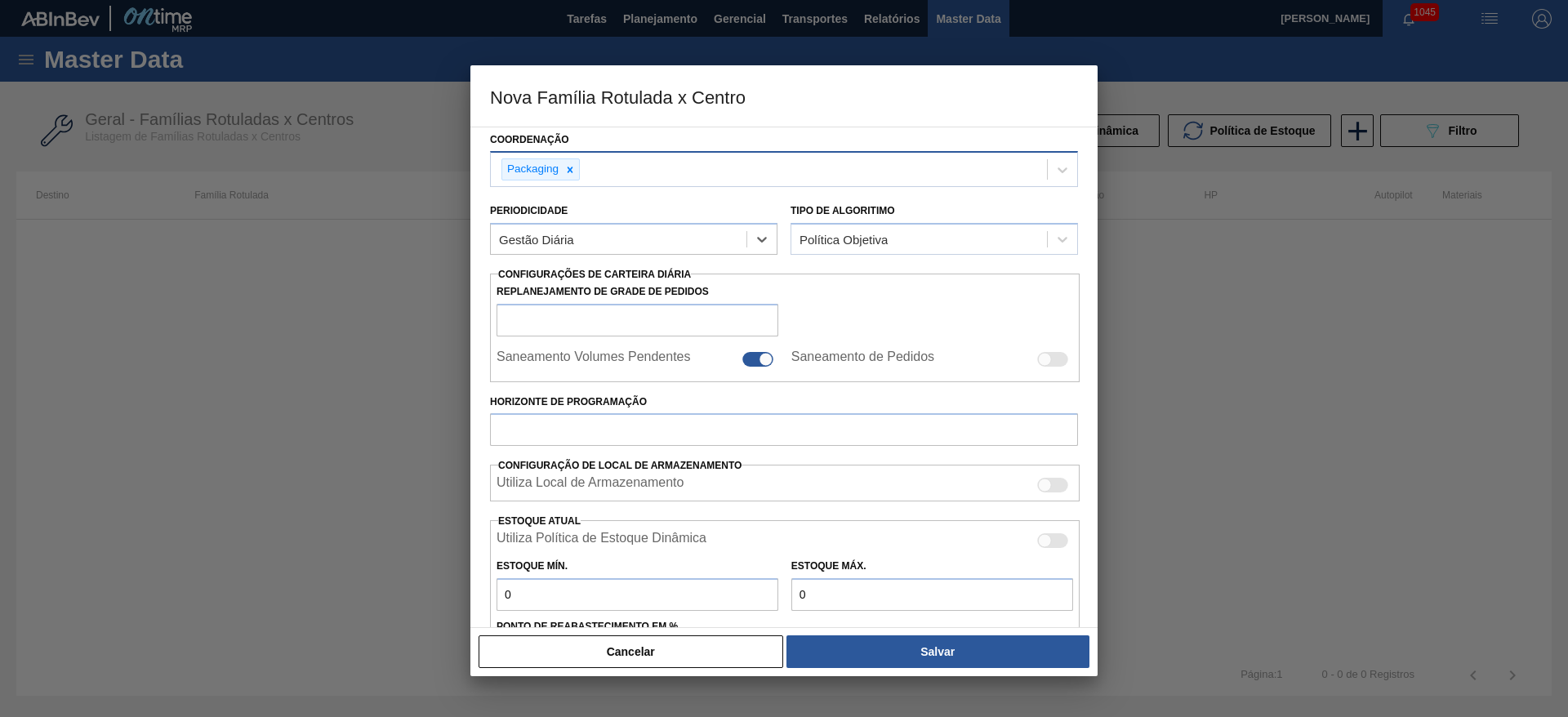
scroll to position [400, 0]
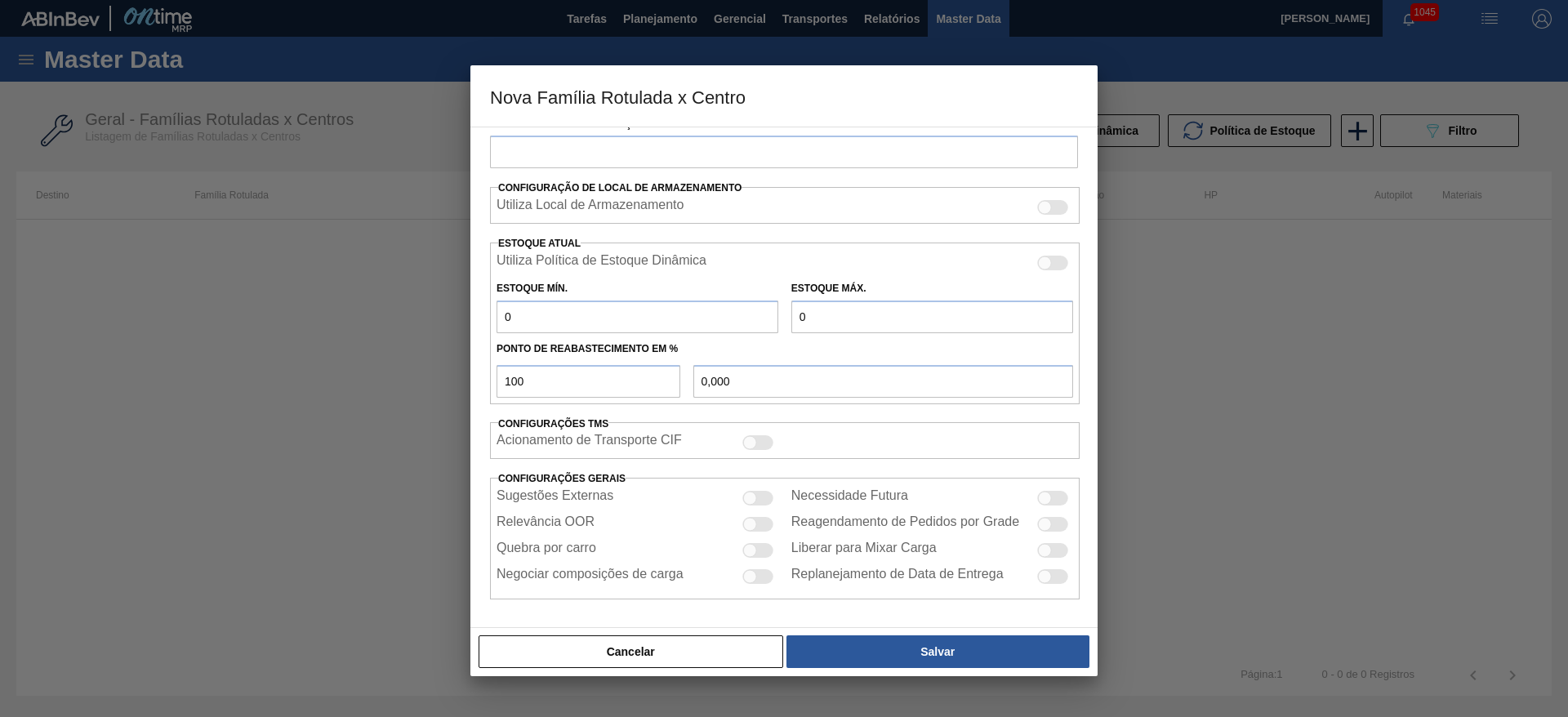
click at [750, 497] on div at bounding box center [750, 498] width 14 height 14
checkbox input "true"
click at [754, 523] on div at bounding box center [750, 525] width 14 height 14
checkbox input "true"
click at [1051, 503] on div at bounding box center [1053, 497] width 31 height 14
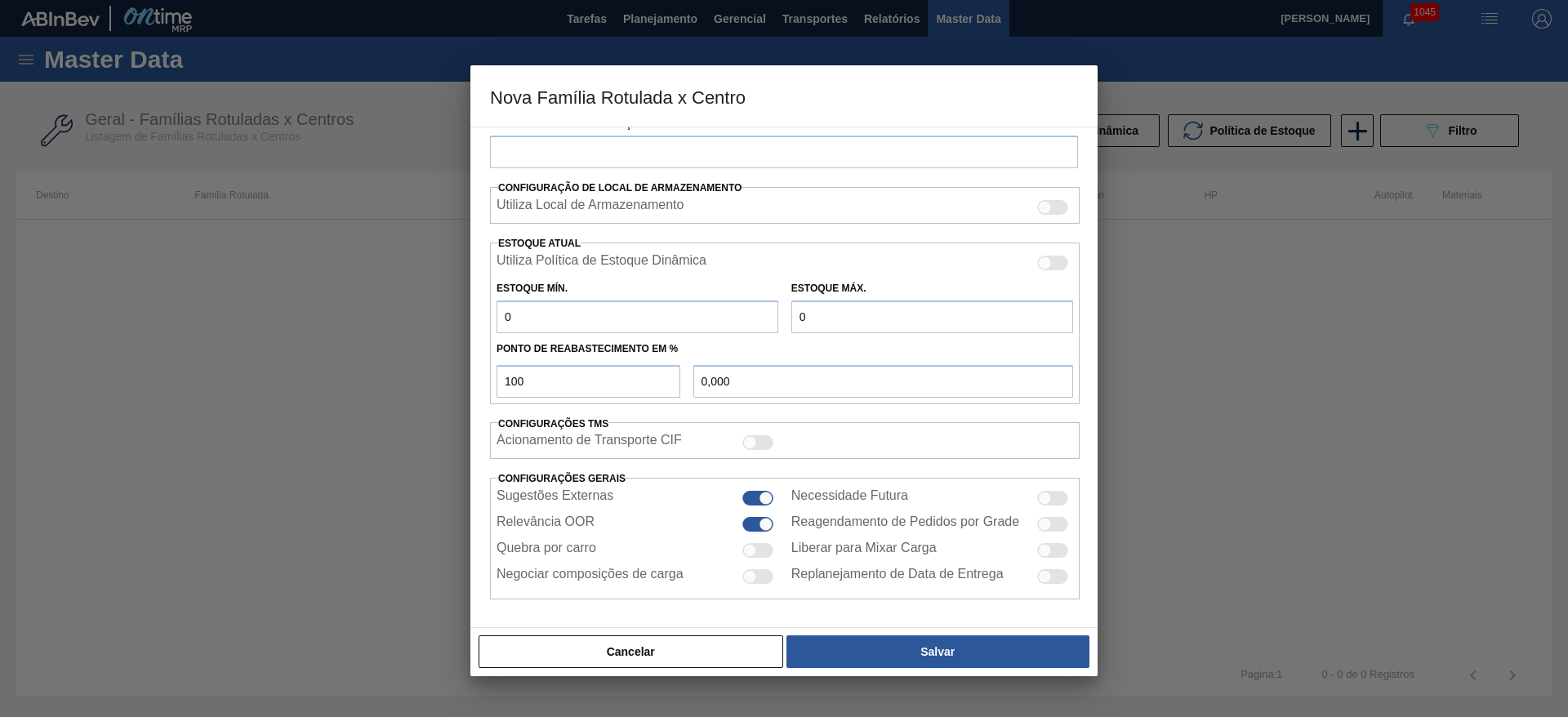
checkbox input "true"
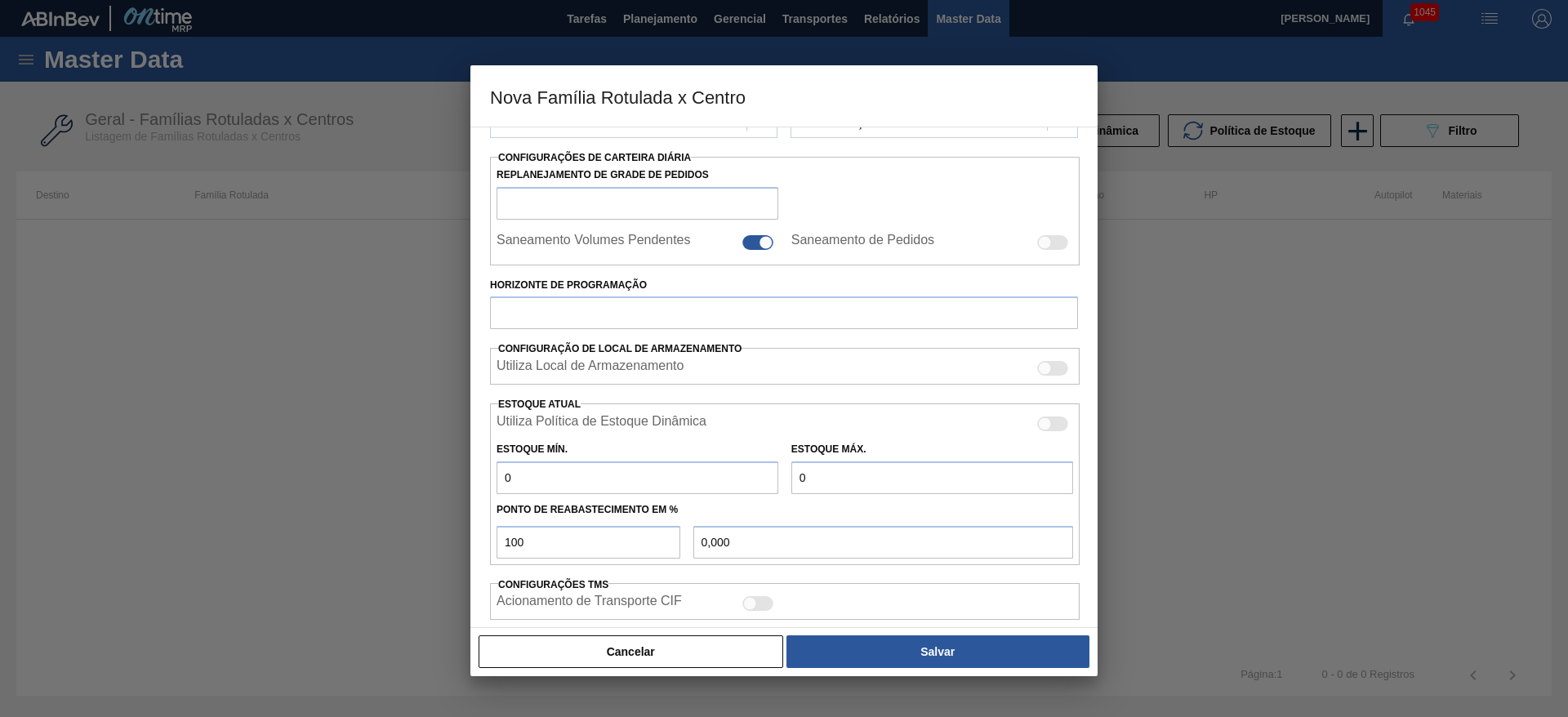
scroll to position [245, 0]
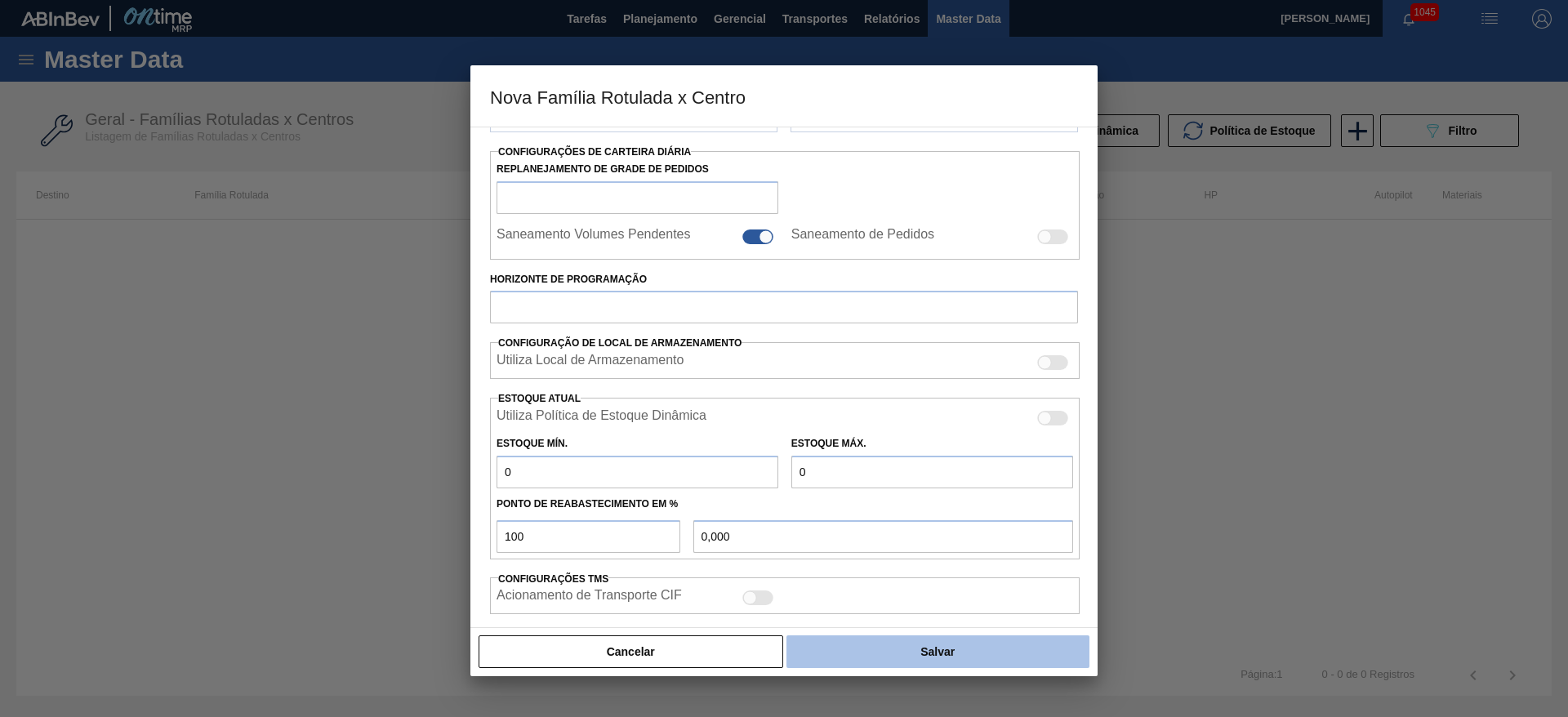
click at [912, 654] on button "Salvar" at bounding box center [938, 651] width 303 height 32
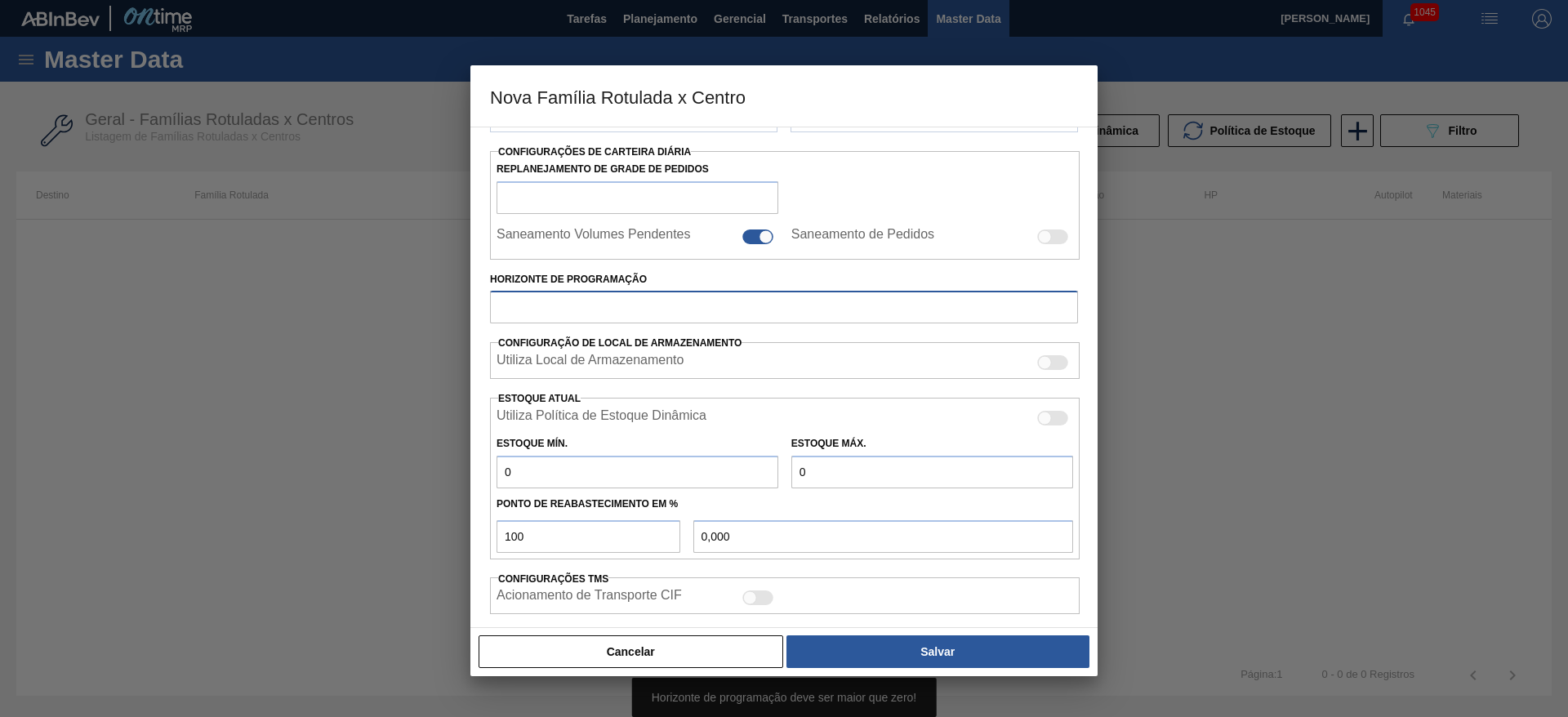
click at [532, 306] on input "Horizonte de Programação" at bounding box center [784, 307] width 589 height 32
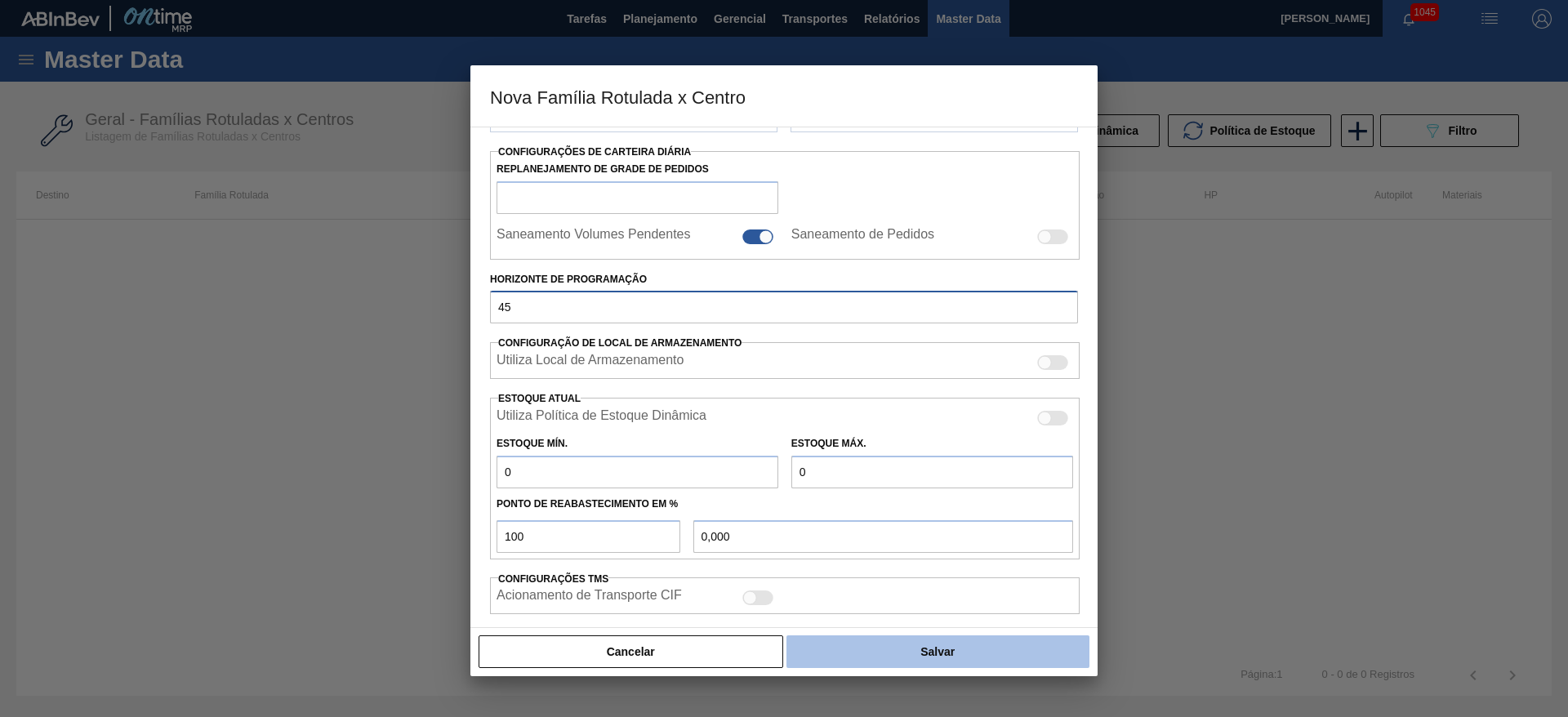
type input "45"
click at [945, 652] on button "Salvar" at bounding box center [938, 651] width 303 height 32
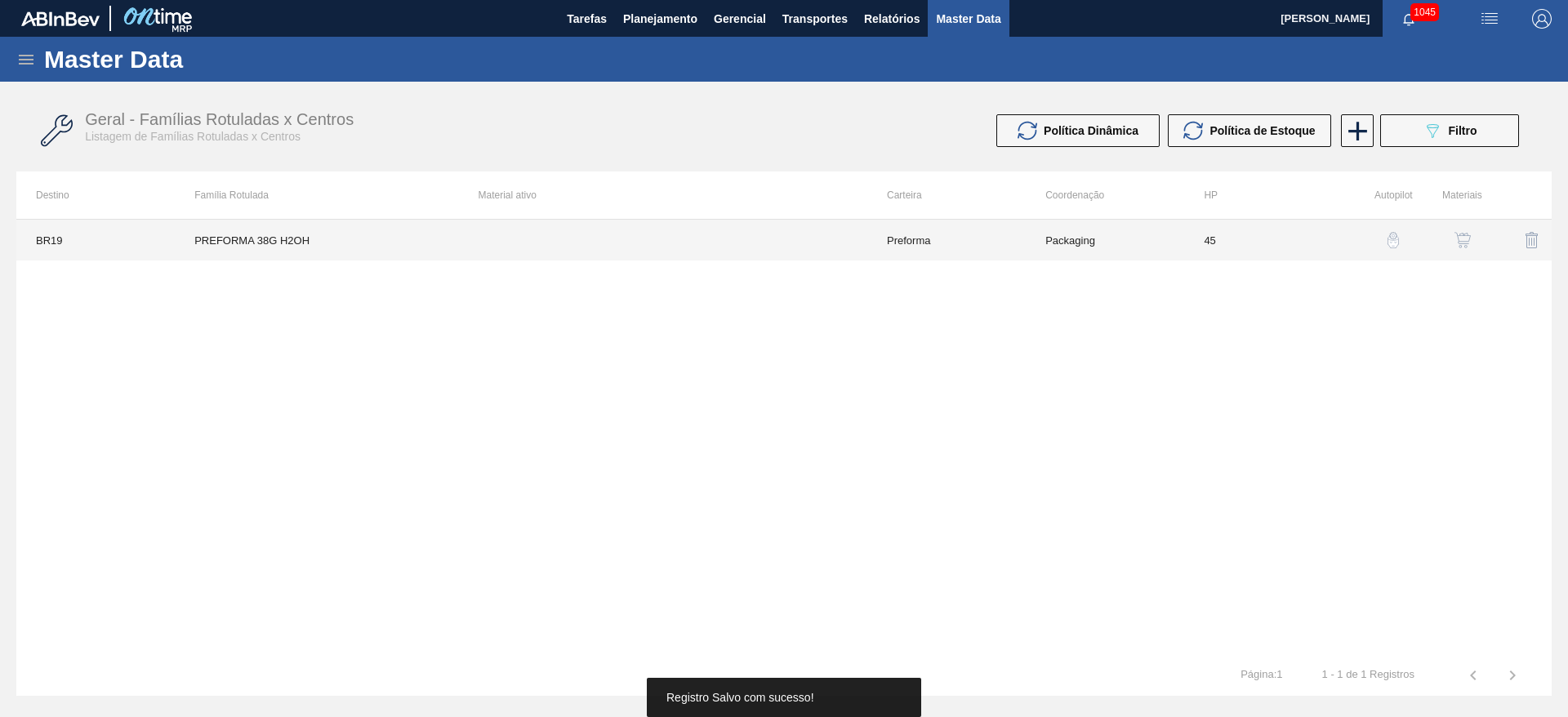
click at [941, 228] on td "Preforma" at bounding box center [946, 240] width 159 height 41
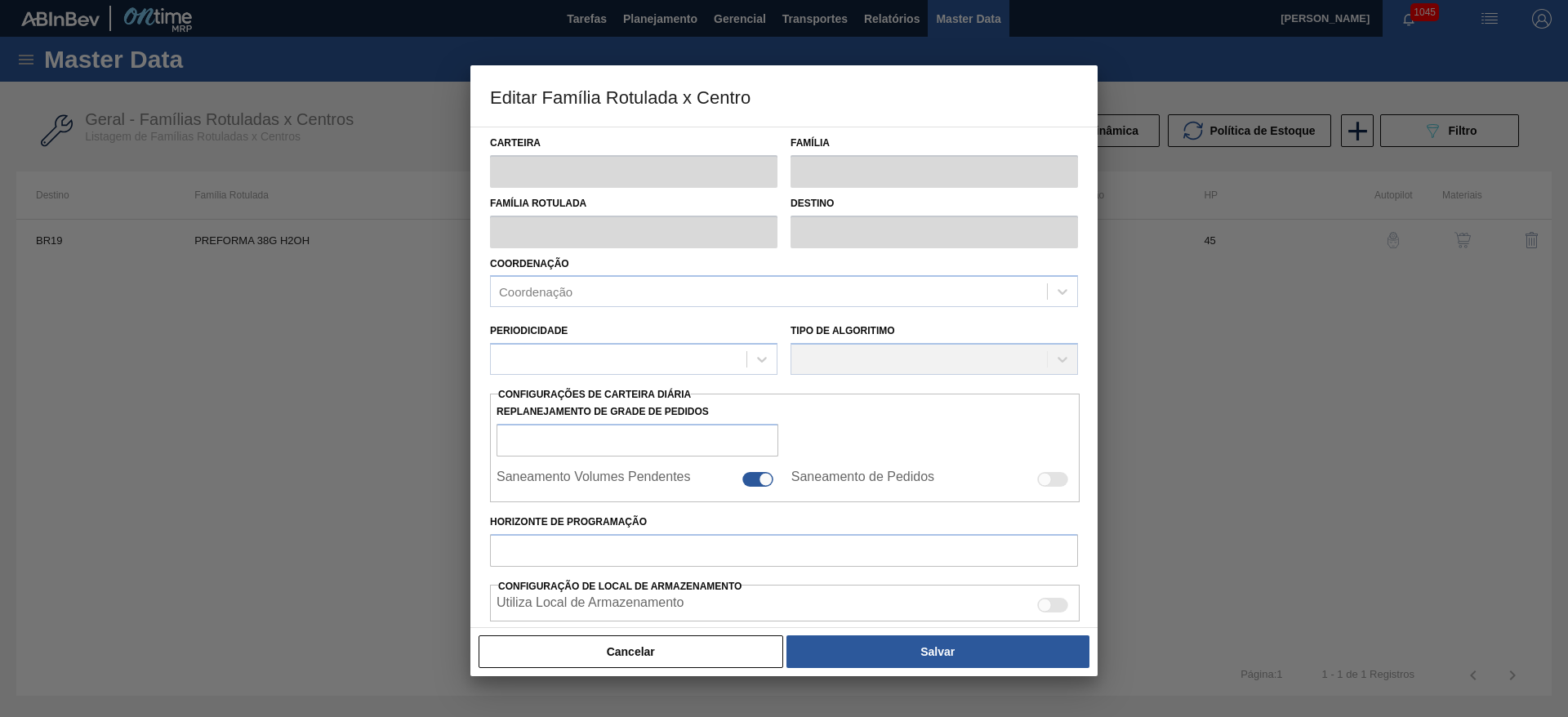
type input "Preforma"
type input "PREFORMA 38G H2OH"
type input "BR19 - [GEOGRAPHIC_DATA]"
type input "0"
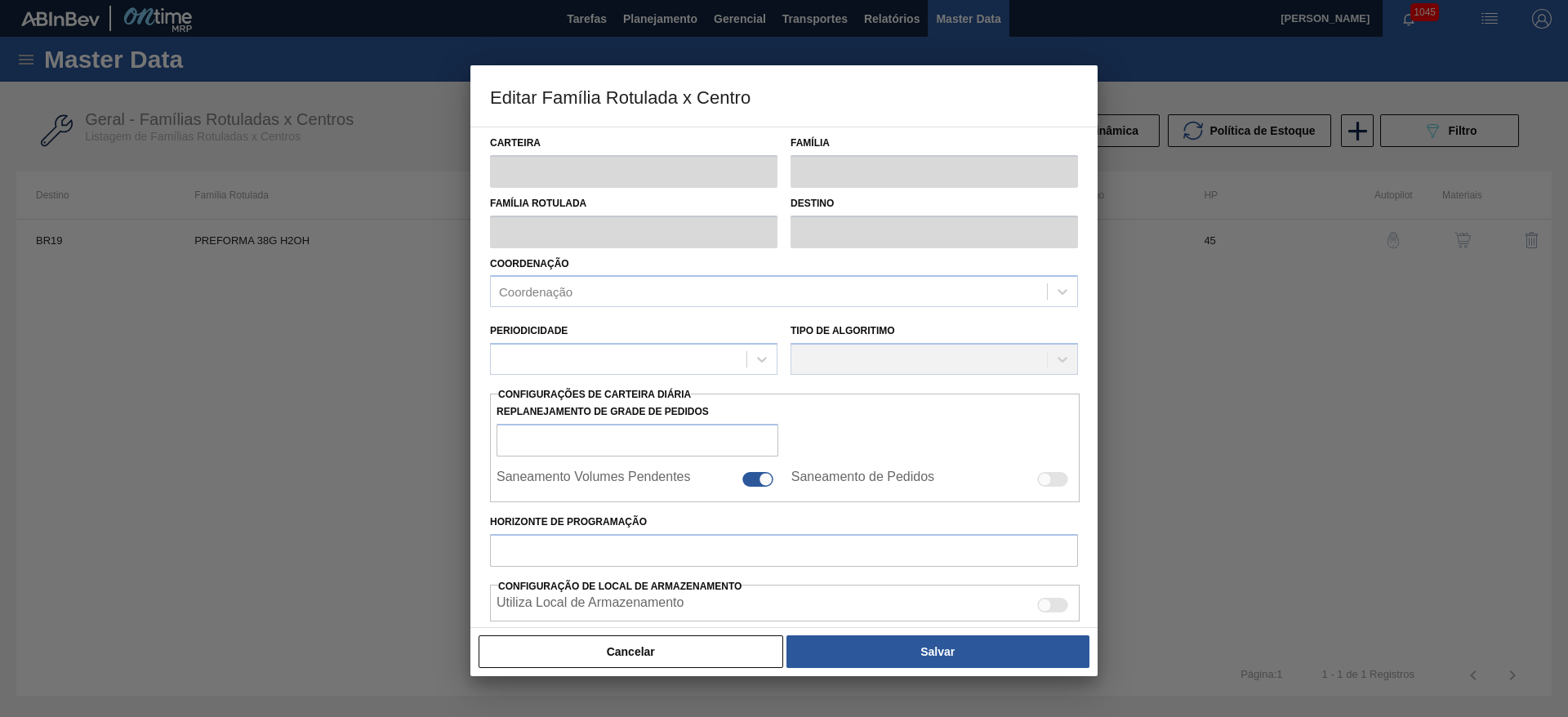
type input "45"
type input "0"
type input "100"
type input "0,000"
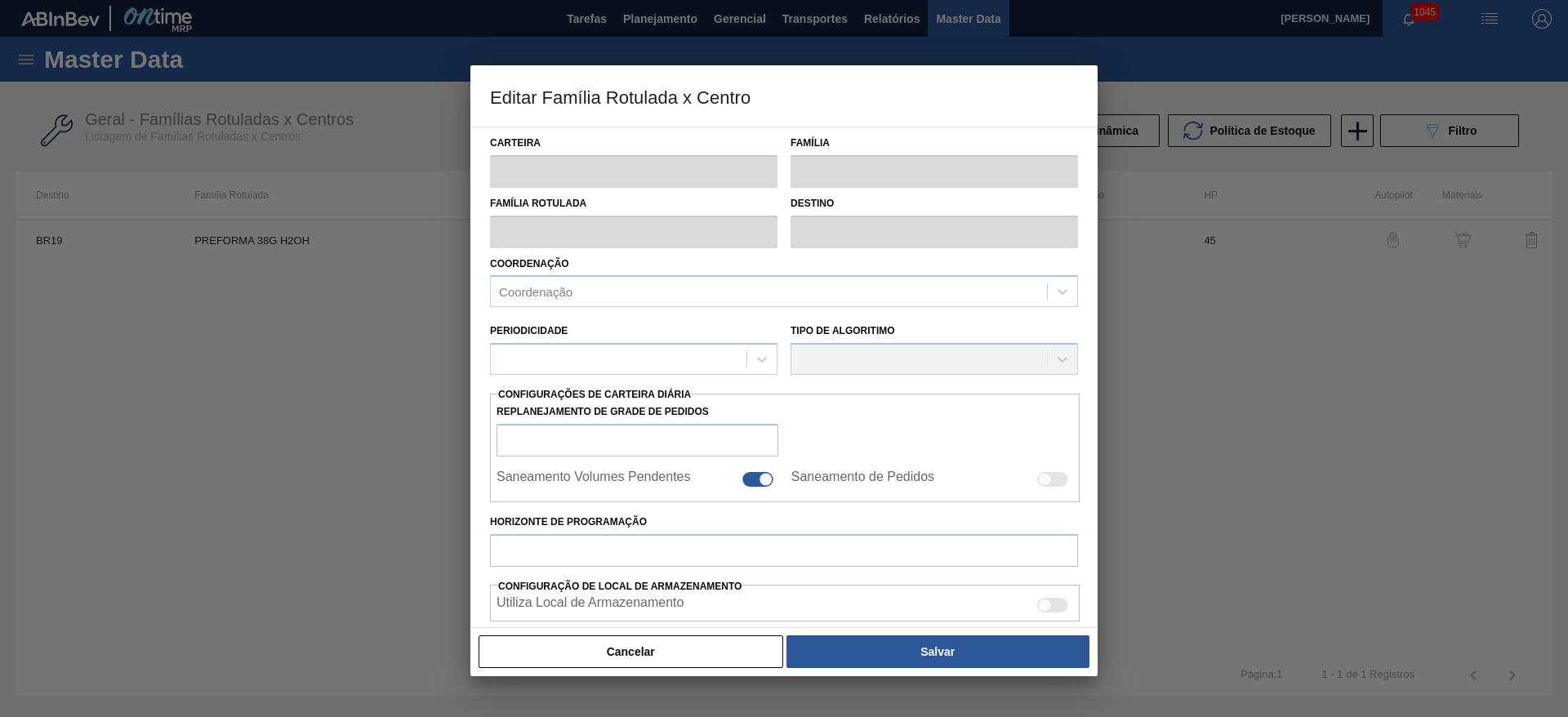
checkbox input "true"
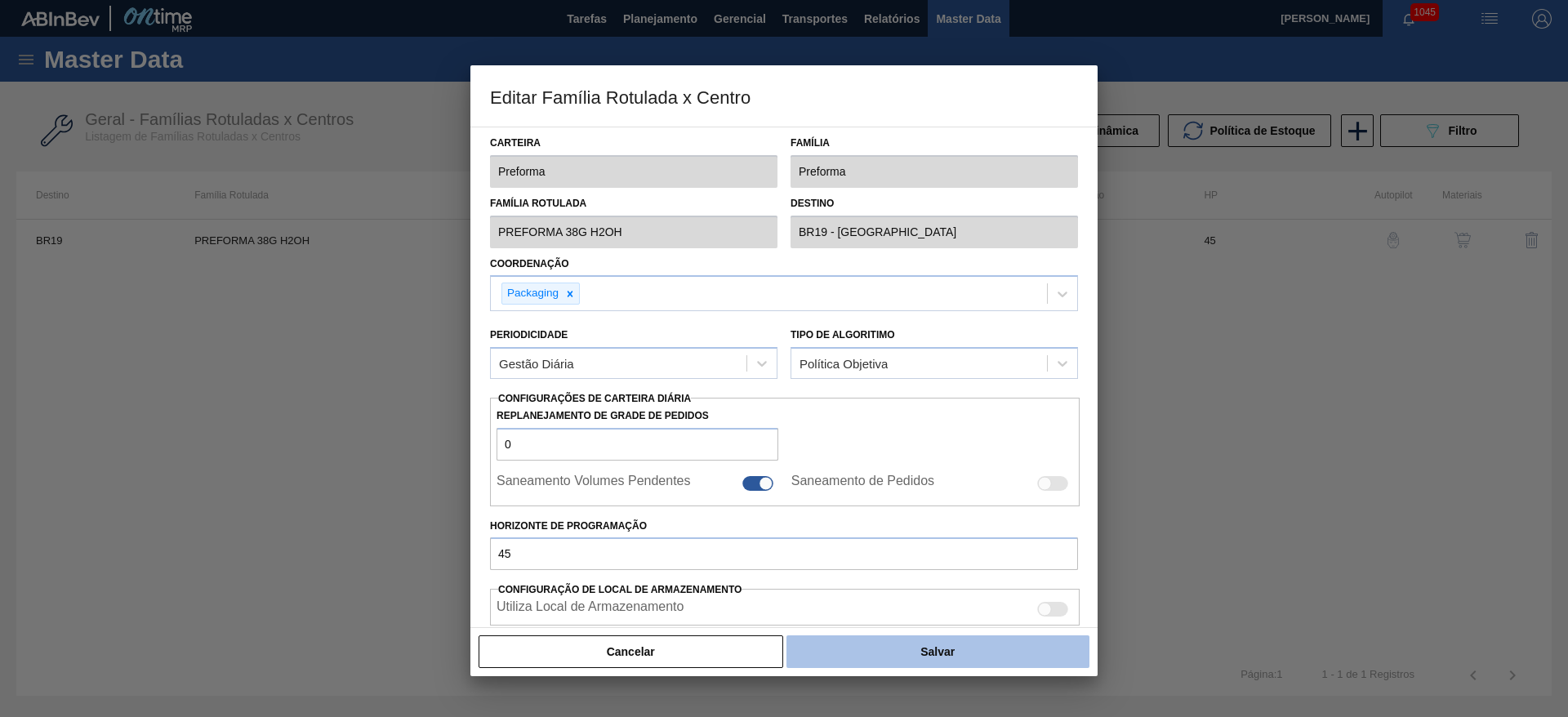
click at [963, 653] on button "Salvar" at bounding box center [938, 651] width 303 height 32
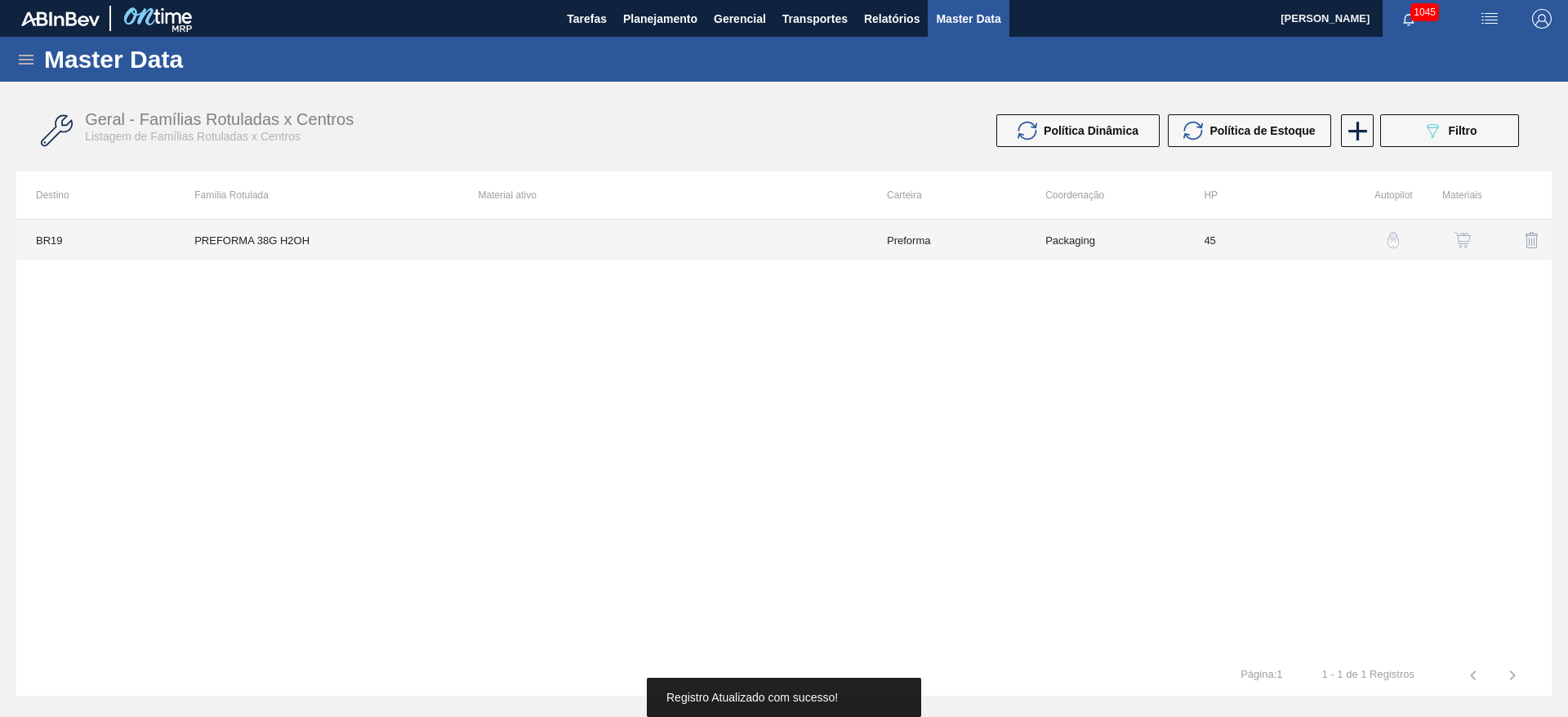
click at [935, 254] on td "Preforma" at bounding box center [946, 240] width 159 height 41
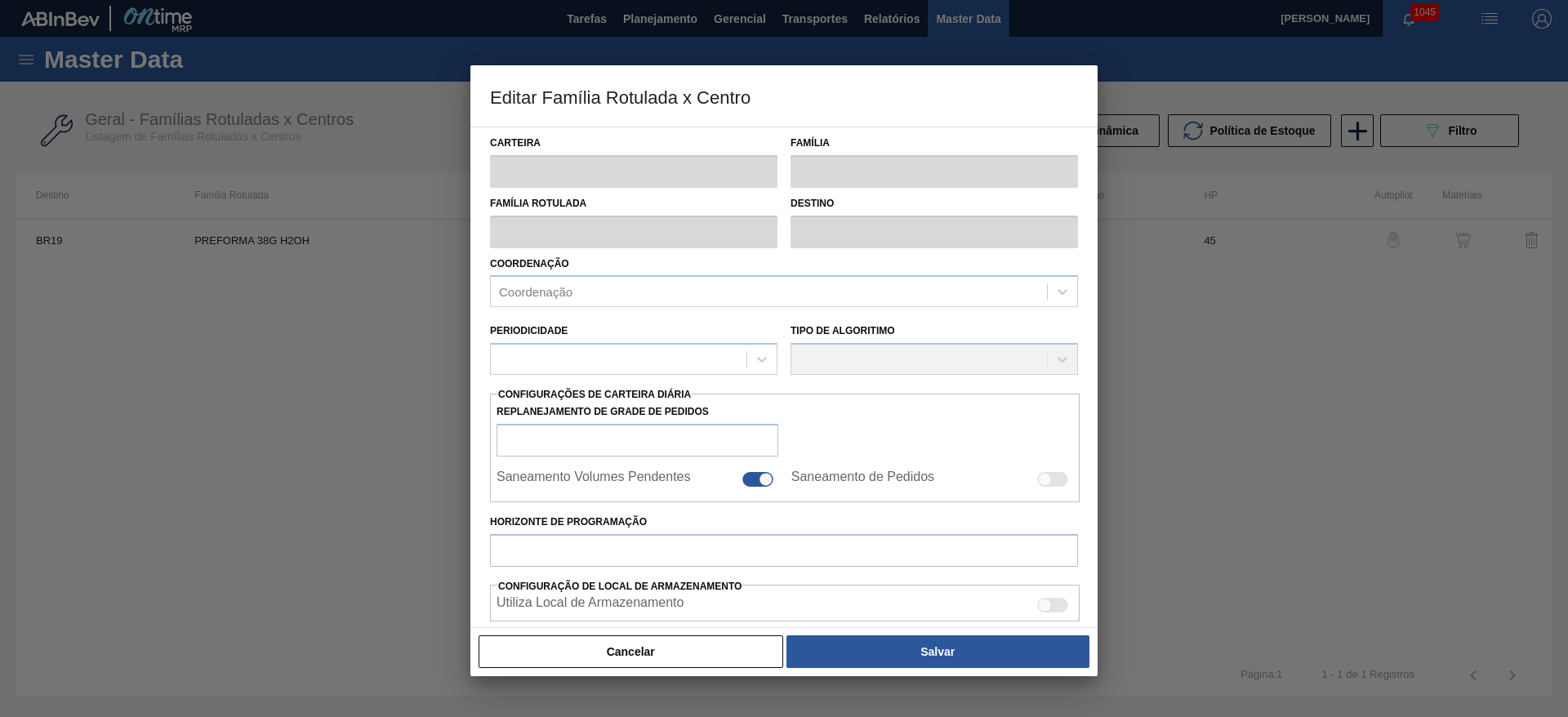
type input "Preforma"
type input "PREFORMA 38G H2OH"
type input "BR19 - [GEOGRAPHIC_DATA]"
type input "0"
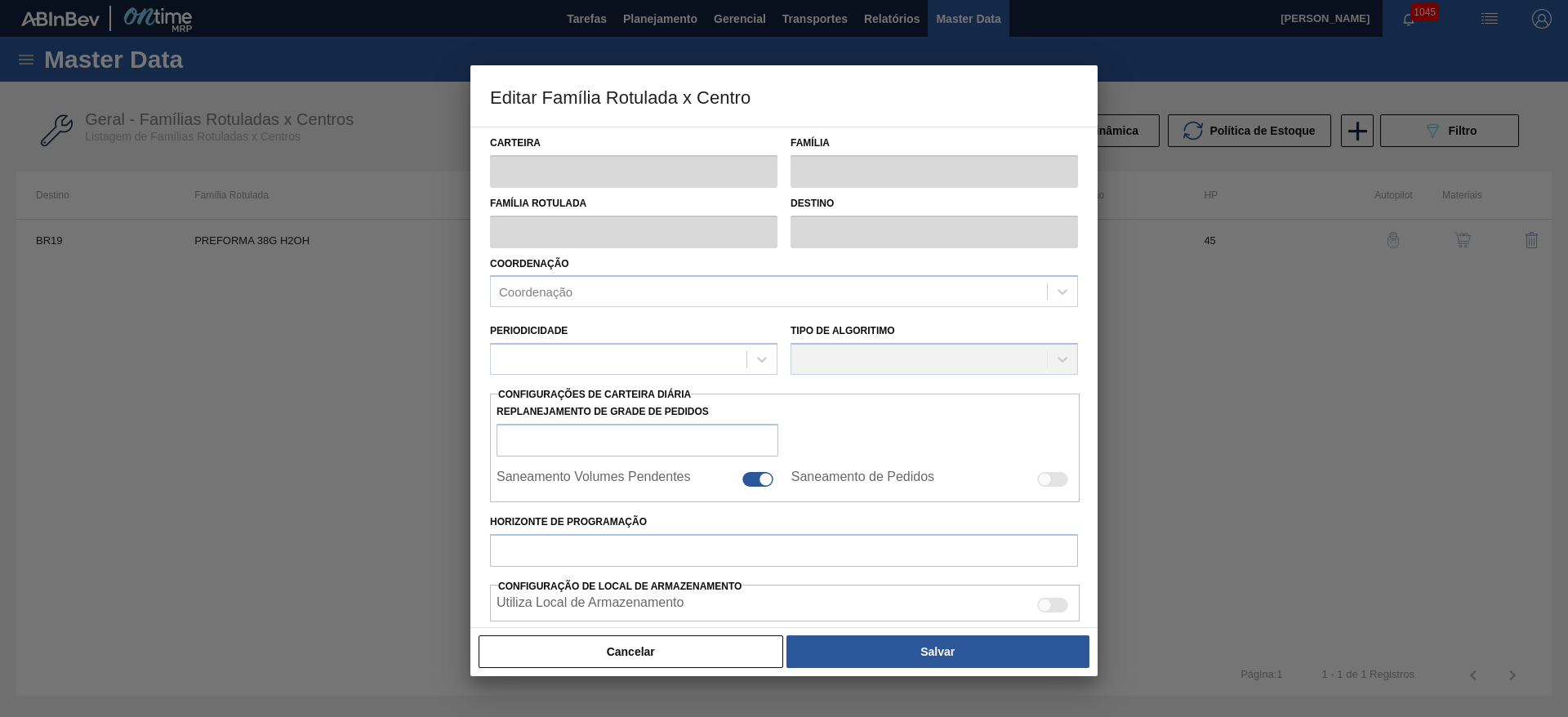
type input "45"
type input "0"
type input "100"
type input "0,000"
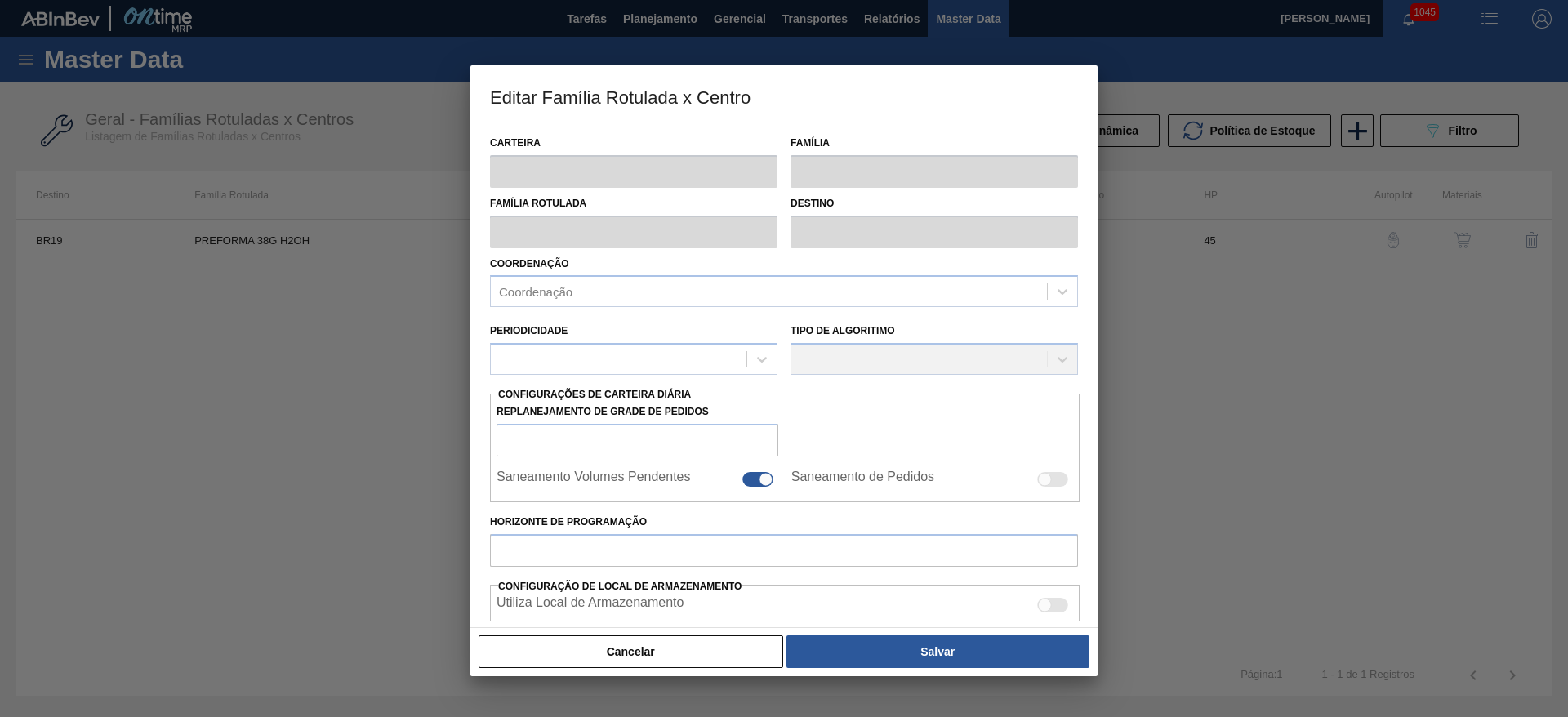
checkbox input "true"
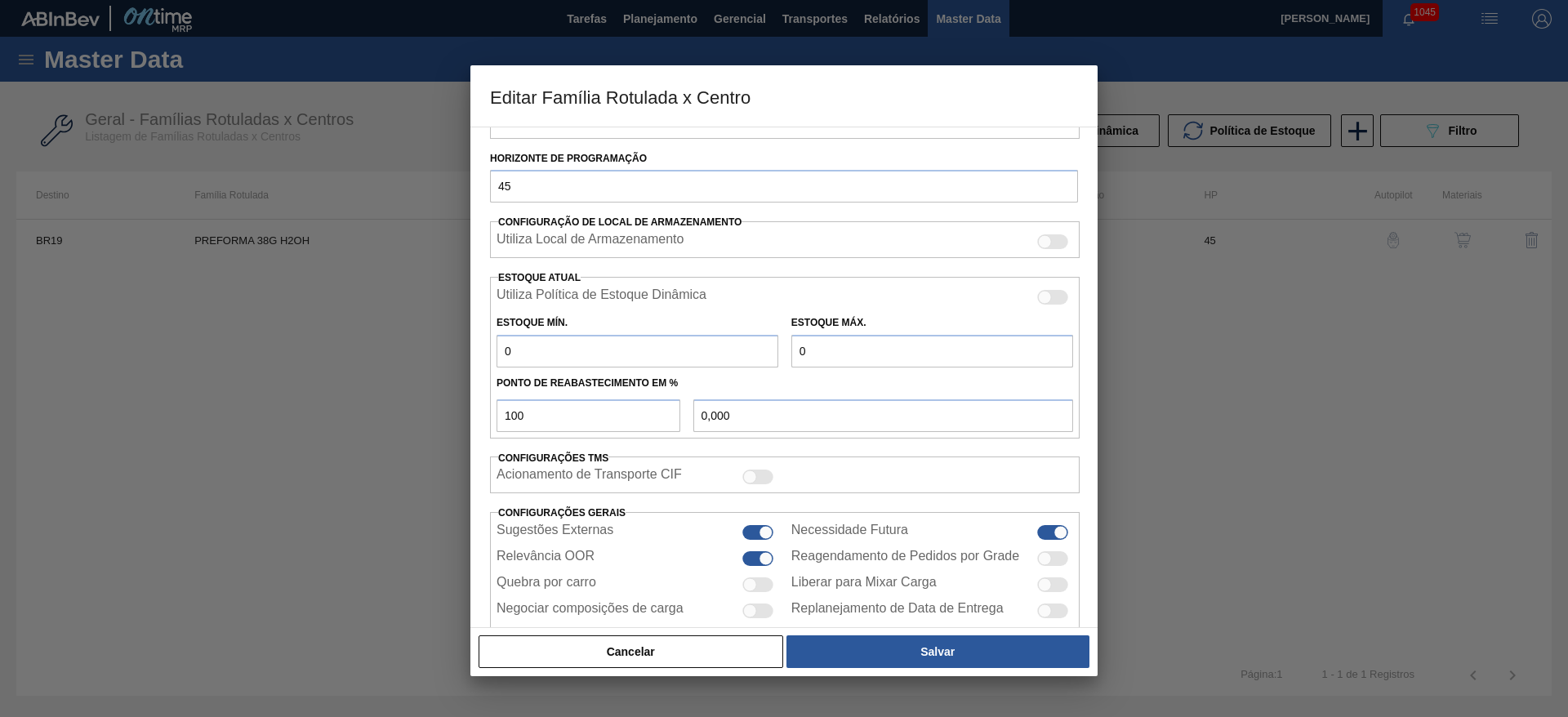
scroll to position [0, 0]
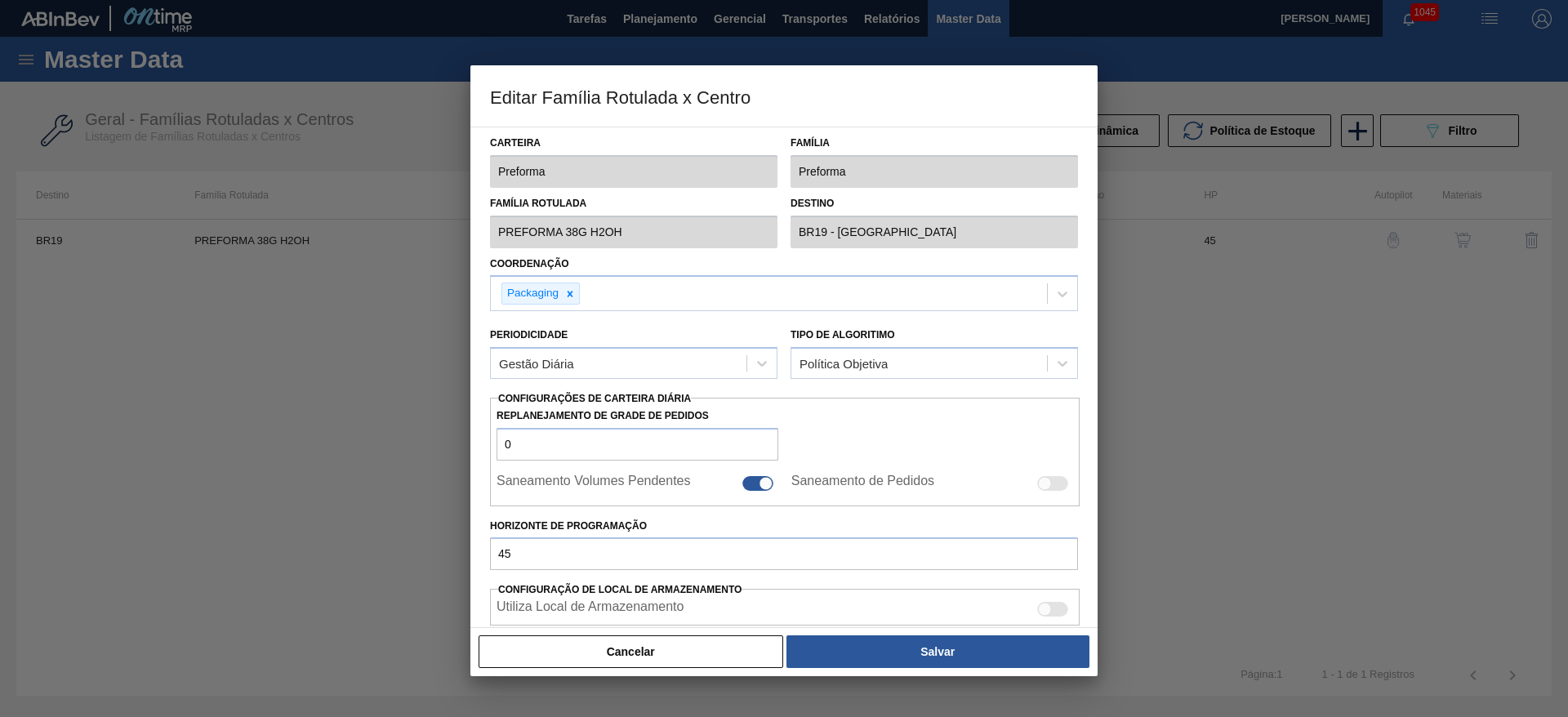
click at [762, 481] on div at bounding box center [765, 483] width 14 height 14
checkbox input "false"
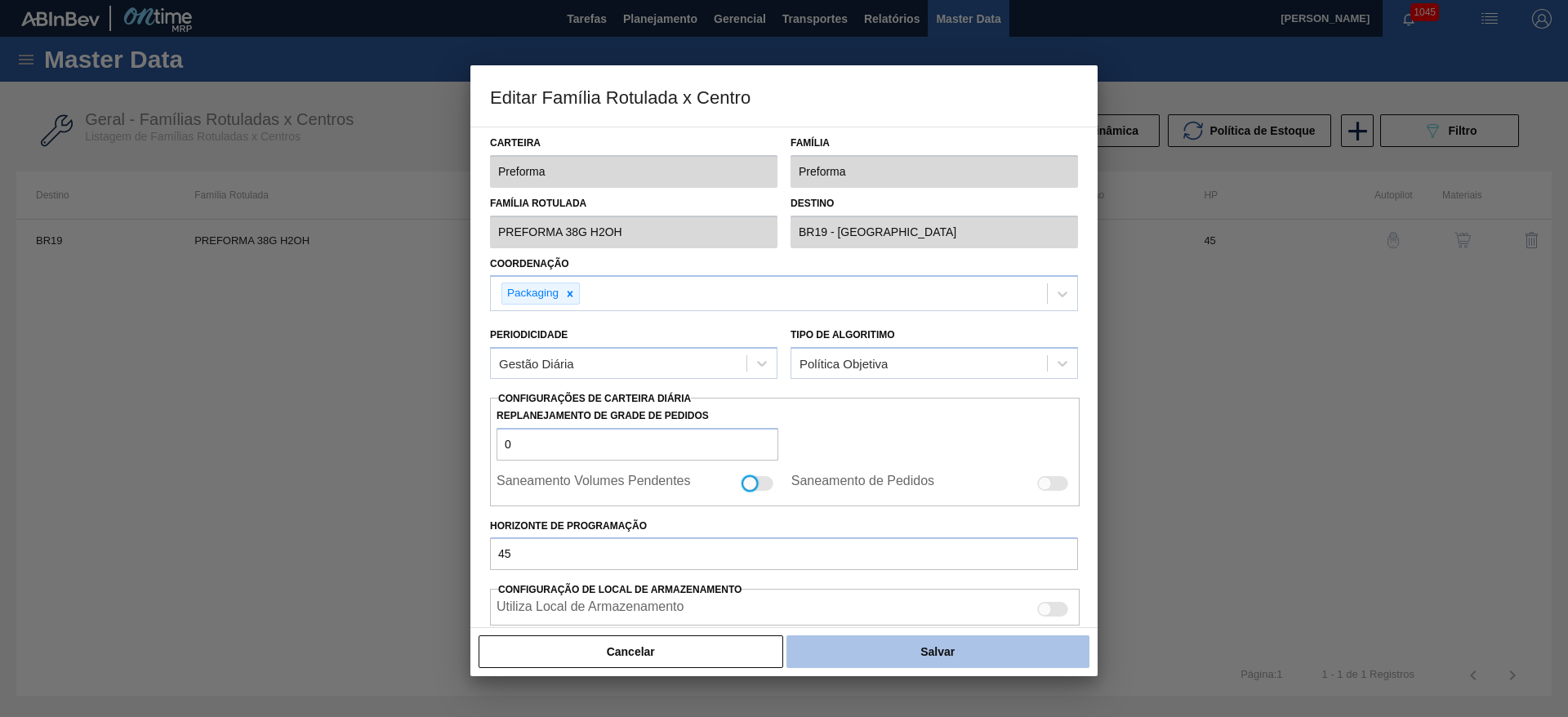
click at [886, 652] on button "Salvar" at bounding box center [938, 651] width 303 height 32
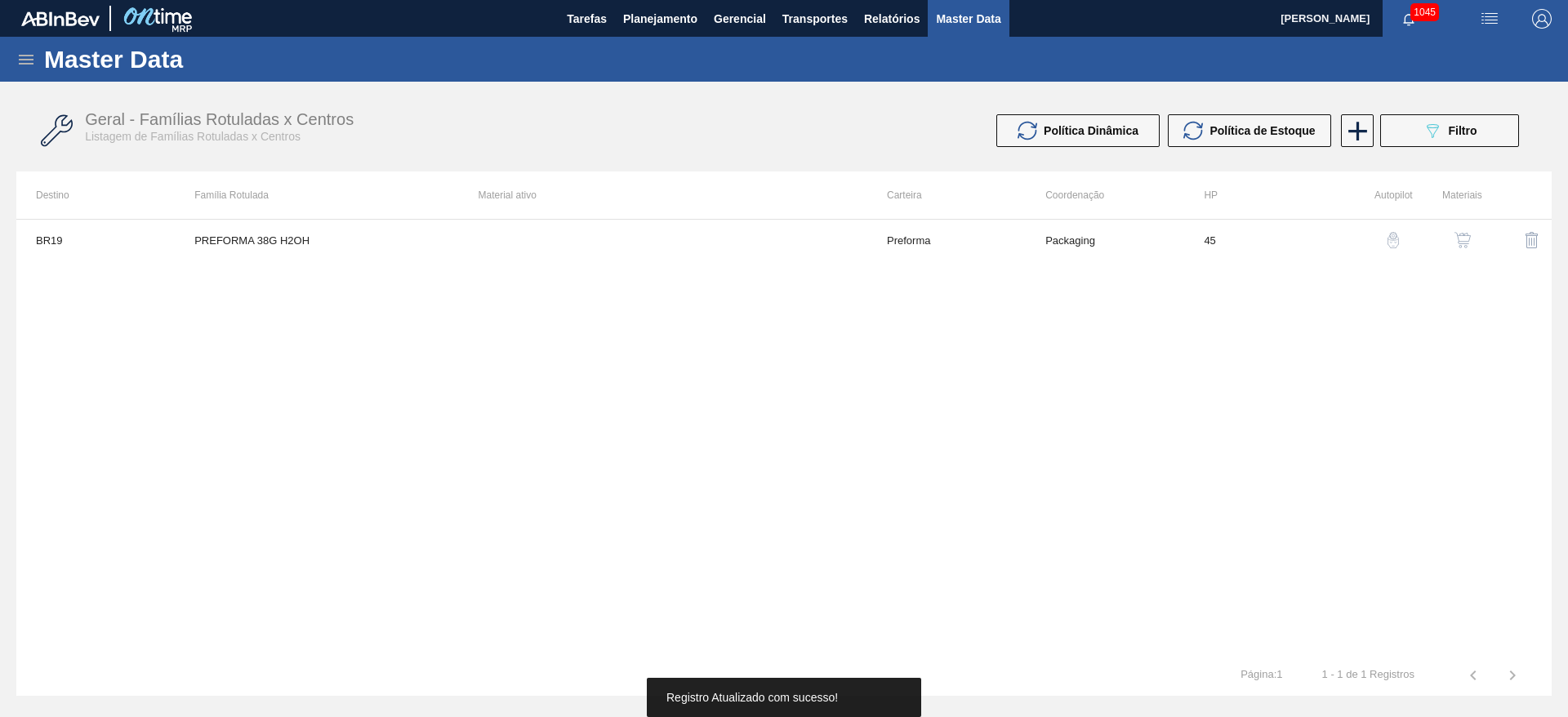
click at [1460, 235] on img "button" at bounding box center [1462, 240] width 16 height 16
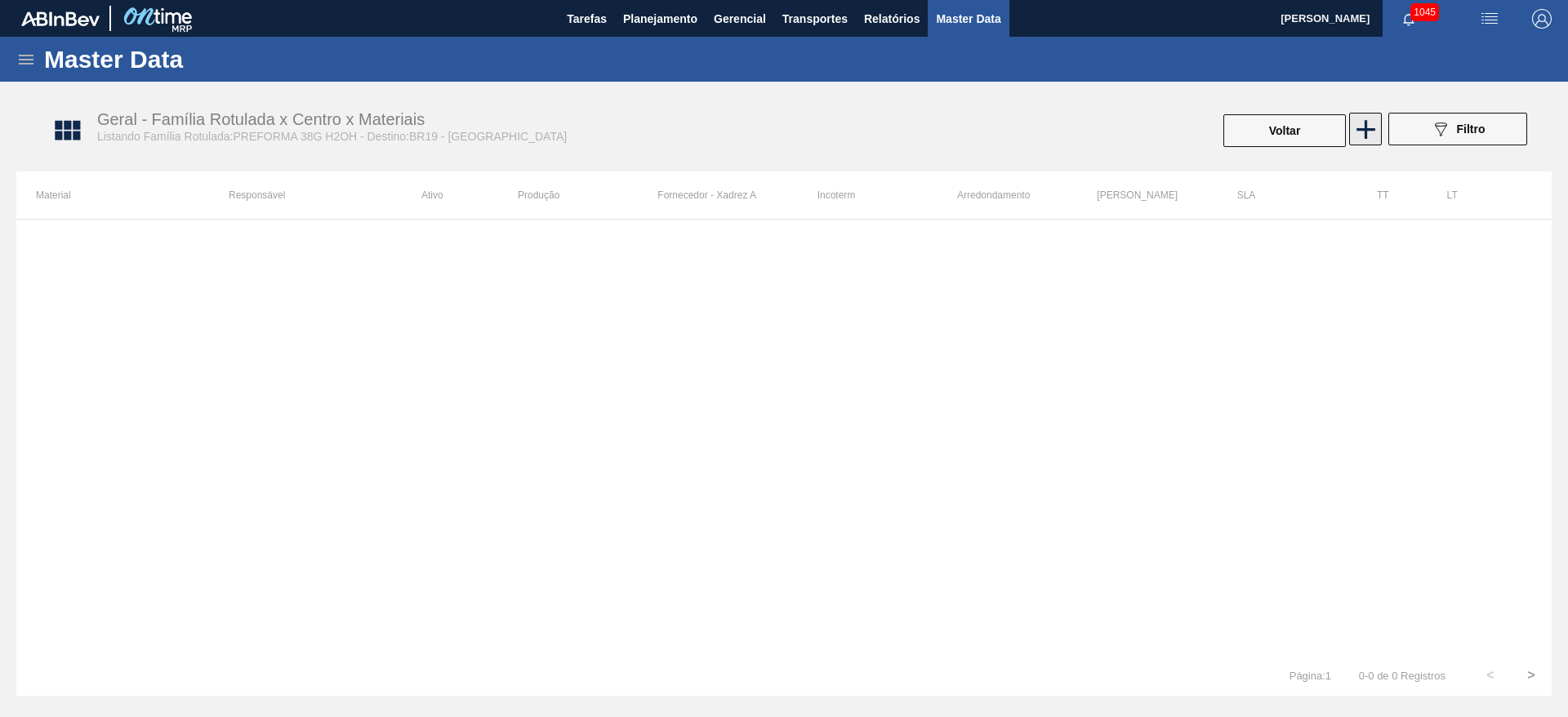
click at [1368, 130] on icon at bounding box center [1366, 129] width 19 height 19
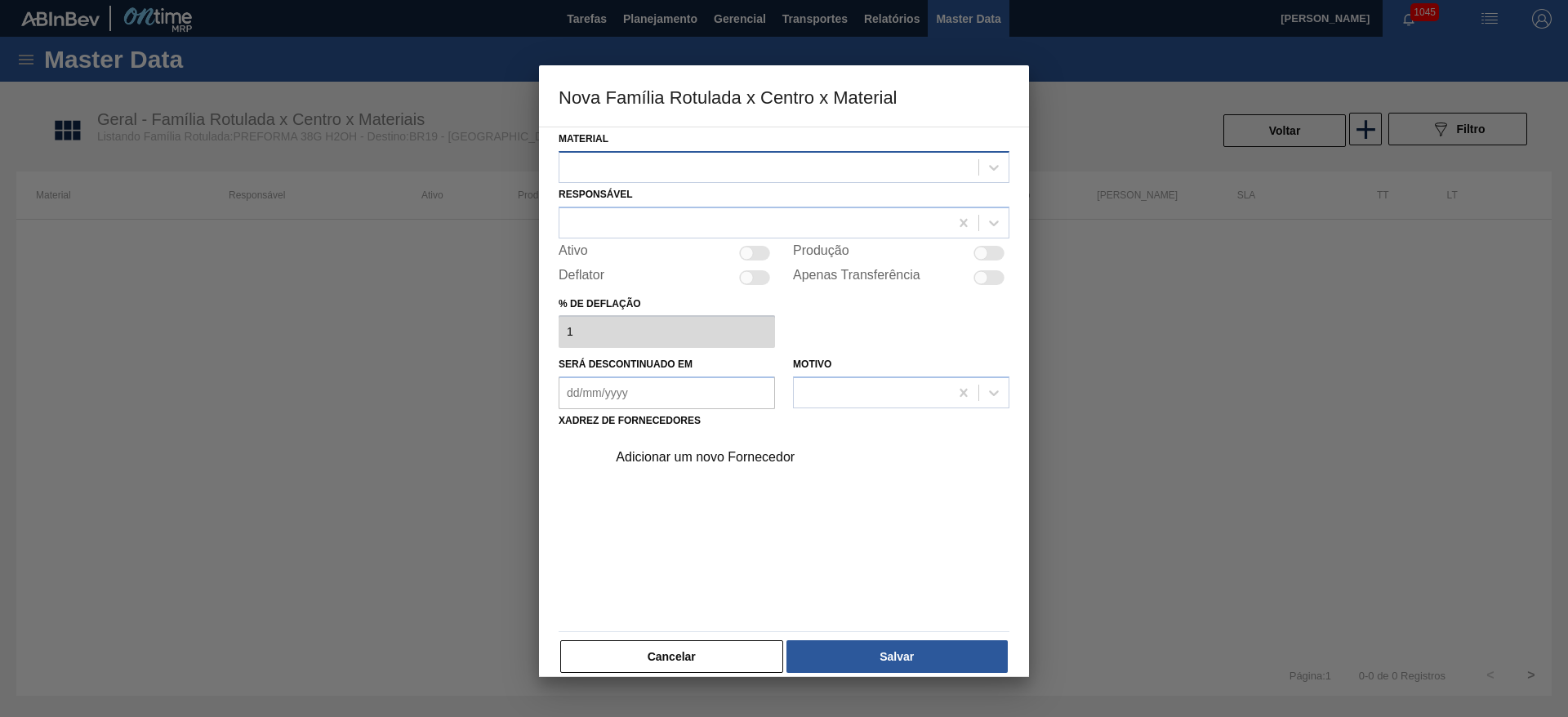
click at [652, 168] on div at bounding box center [768, 166] width 419 height 24
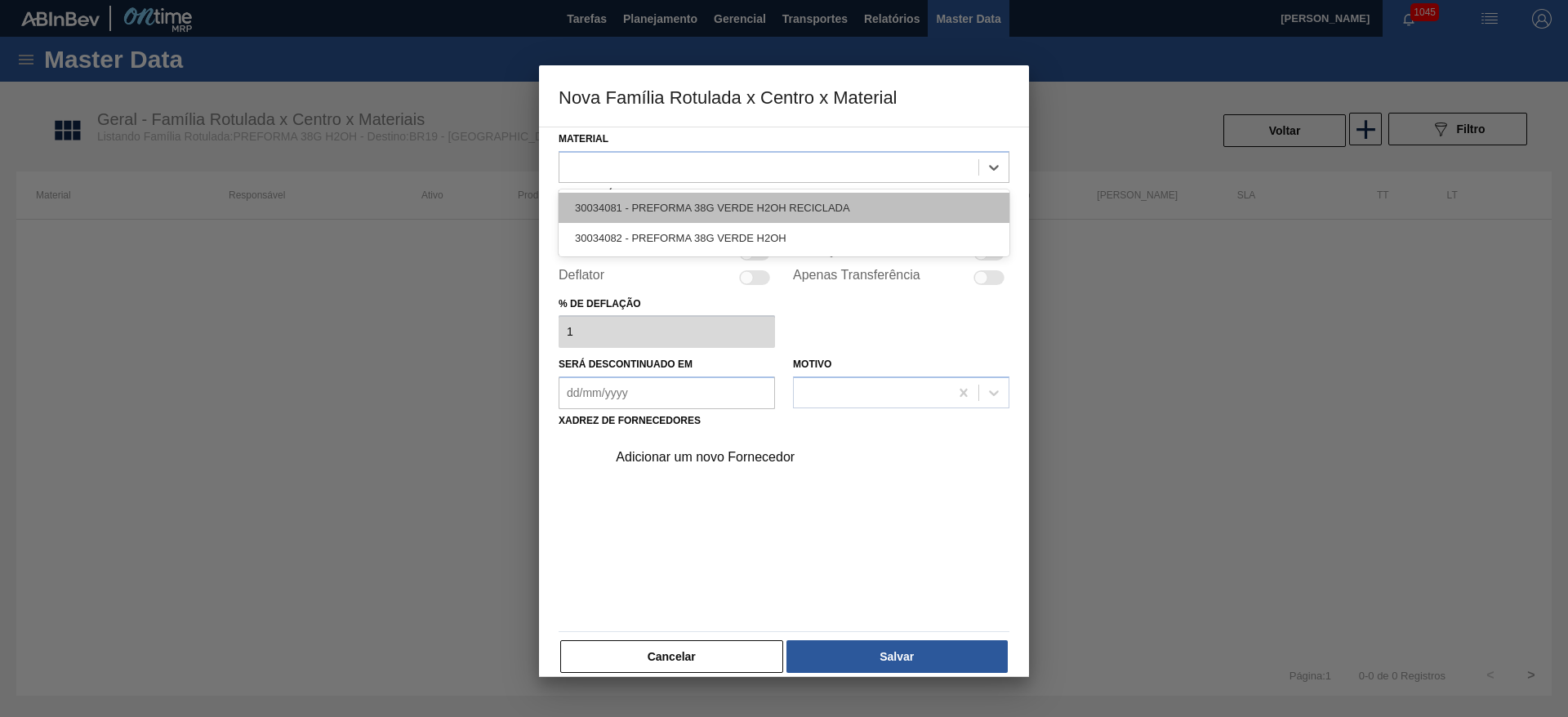
click at [671, 205] on div "30034081 - PREFORMA 38G VERDE H2OH RECICLADA" at bounding box center [784, 208] width 451 height 30
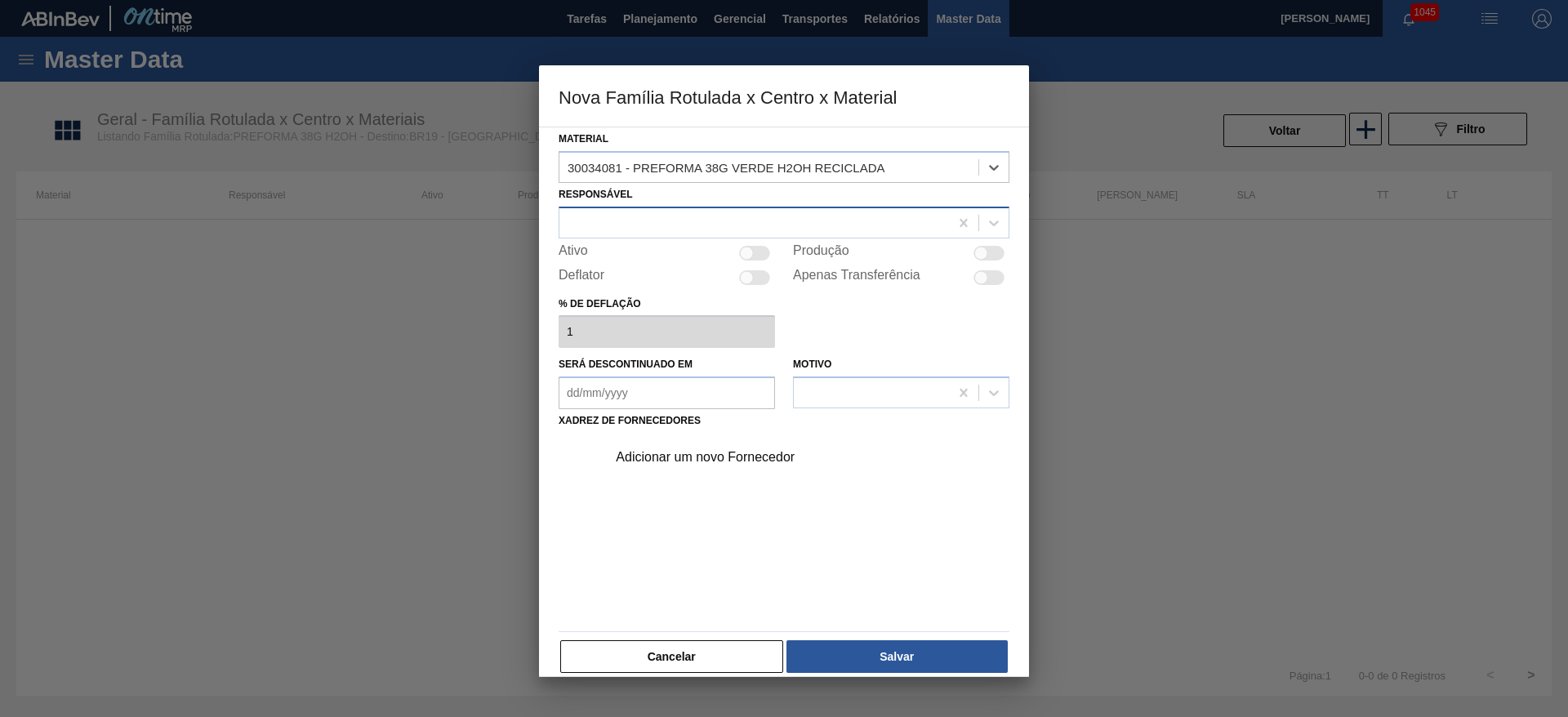
click at [628, 217] on div at bounding box center [754, 223] width 390 height 24
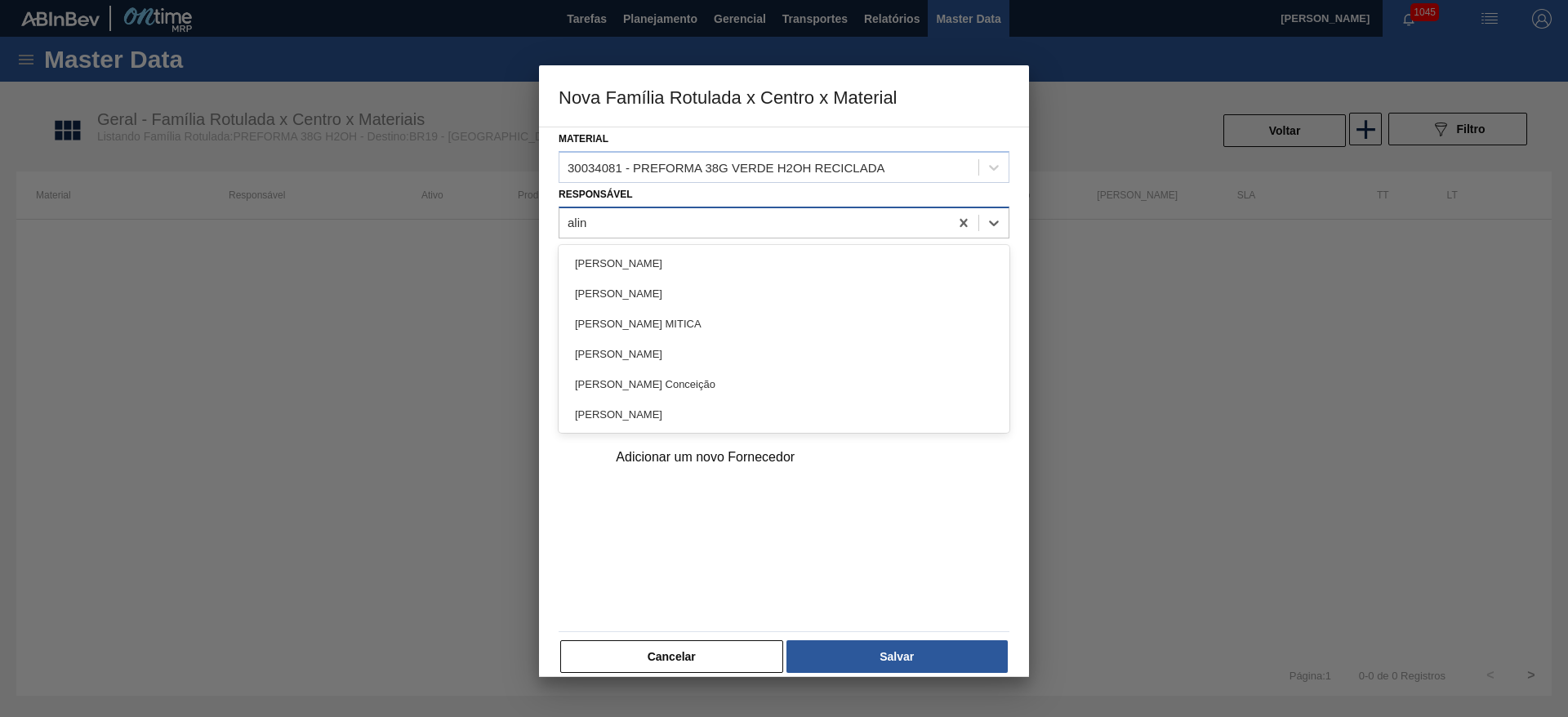
type input "aline"
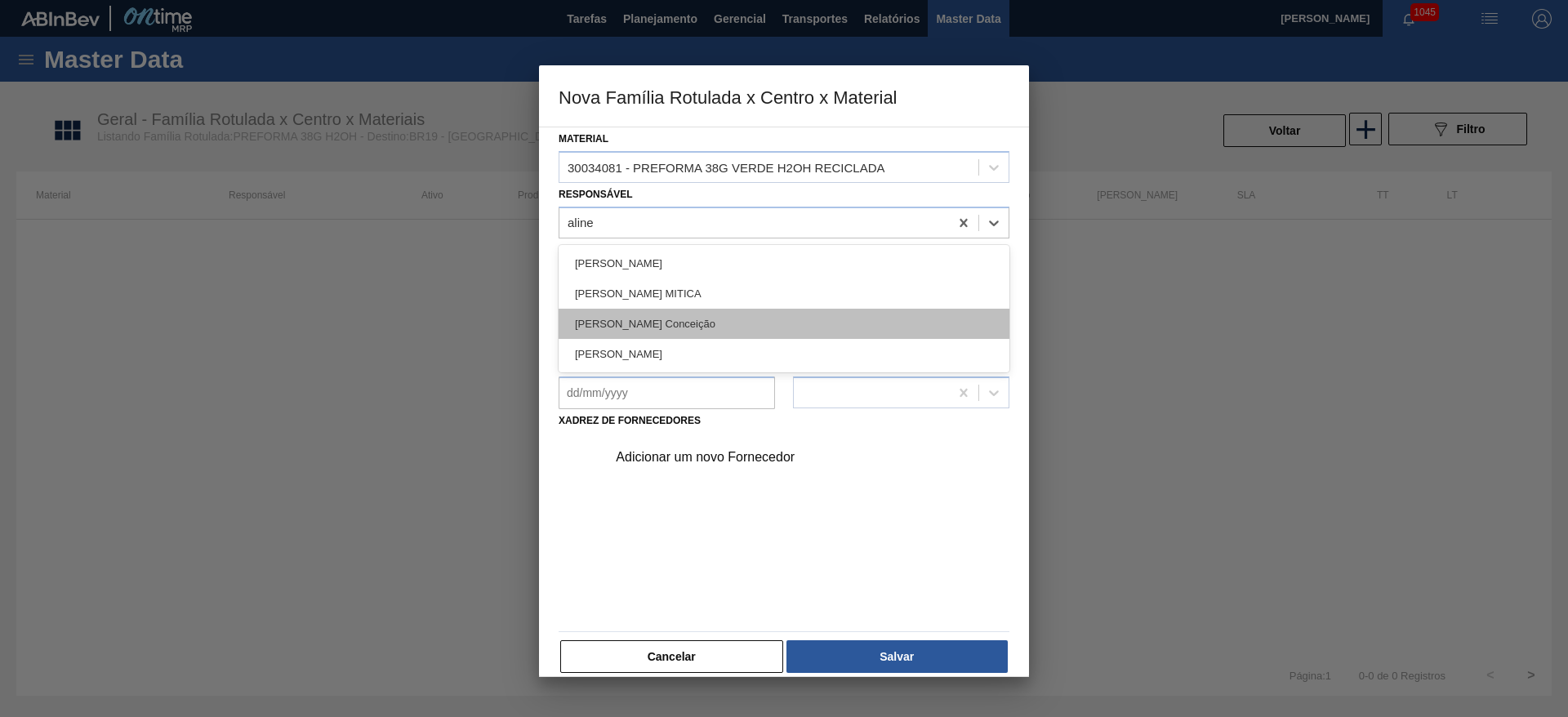
click at [659, 320] on div "[PERSON_NAME] Conceição" at bounding box center [784, 324] width 451 height 30
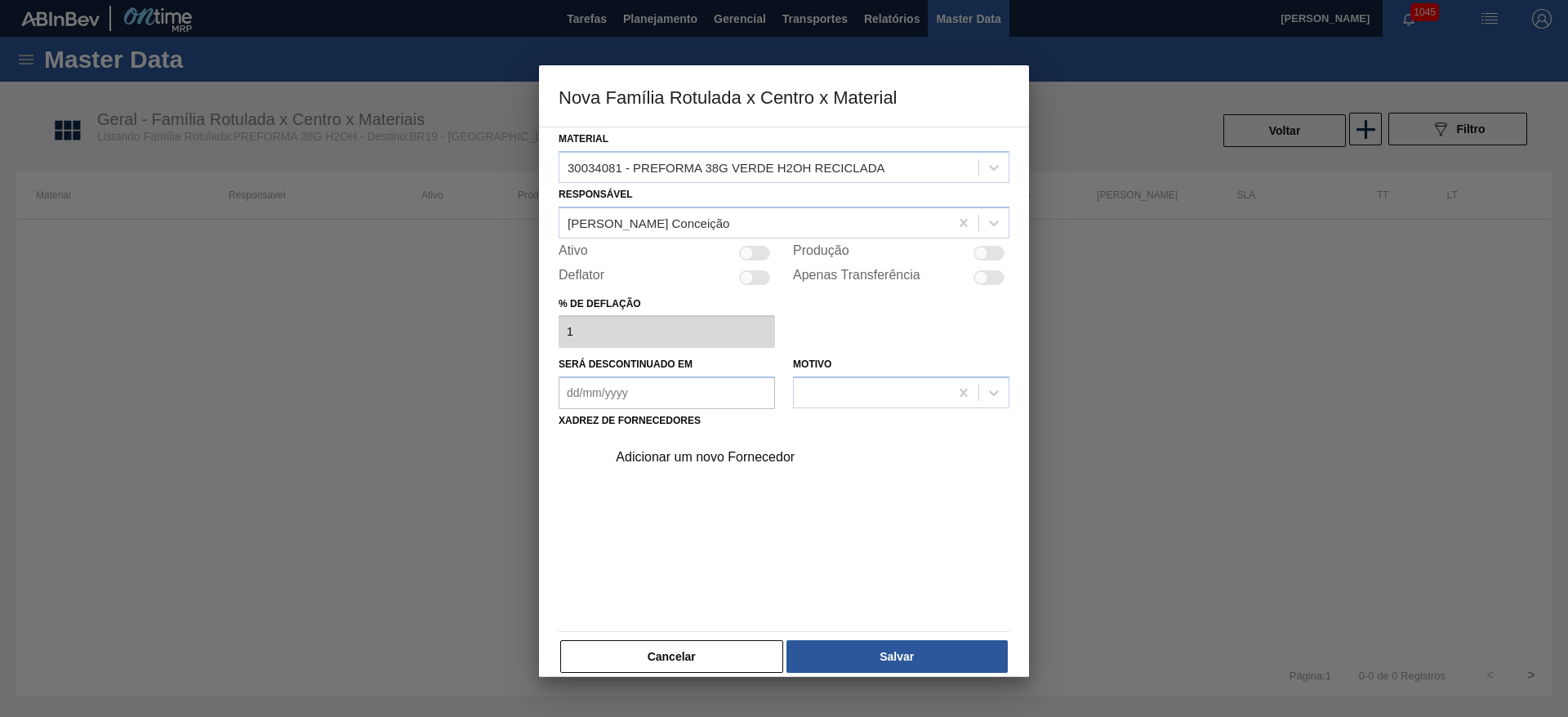
click at [751, 246] on div at bounding box center [754, 253] width 31 height 14
checkbox input "true"
click at [656, 455] on div "Adicionar um novo Fornecedor" at bounding box center [776, 456] width 320 height 14
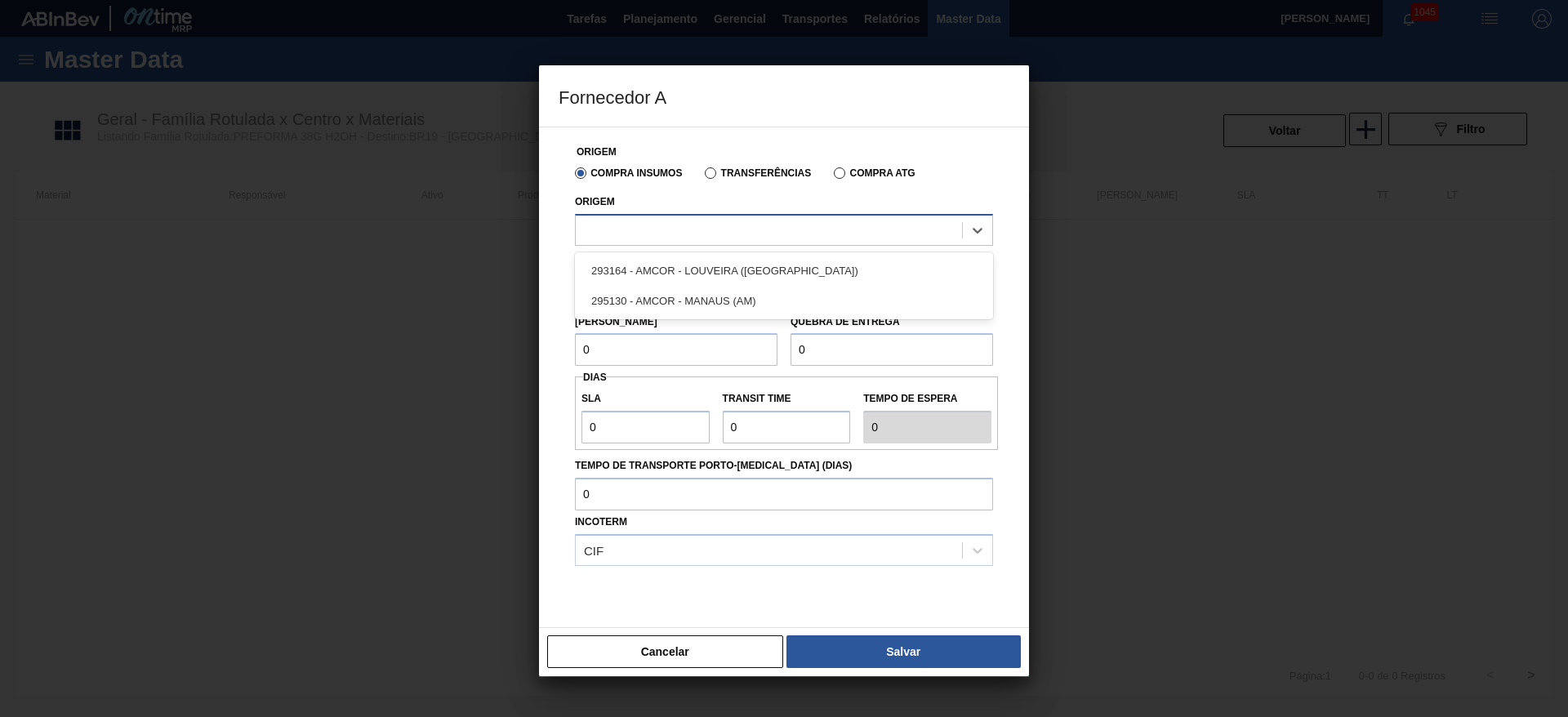
click at [606, 227] on div at bounding box center [769, 229] width 386 height 24
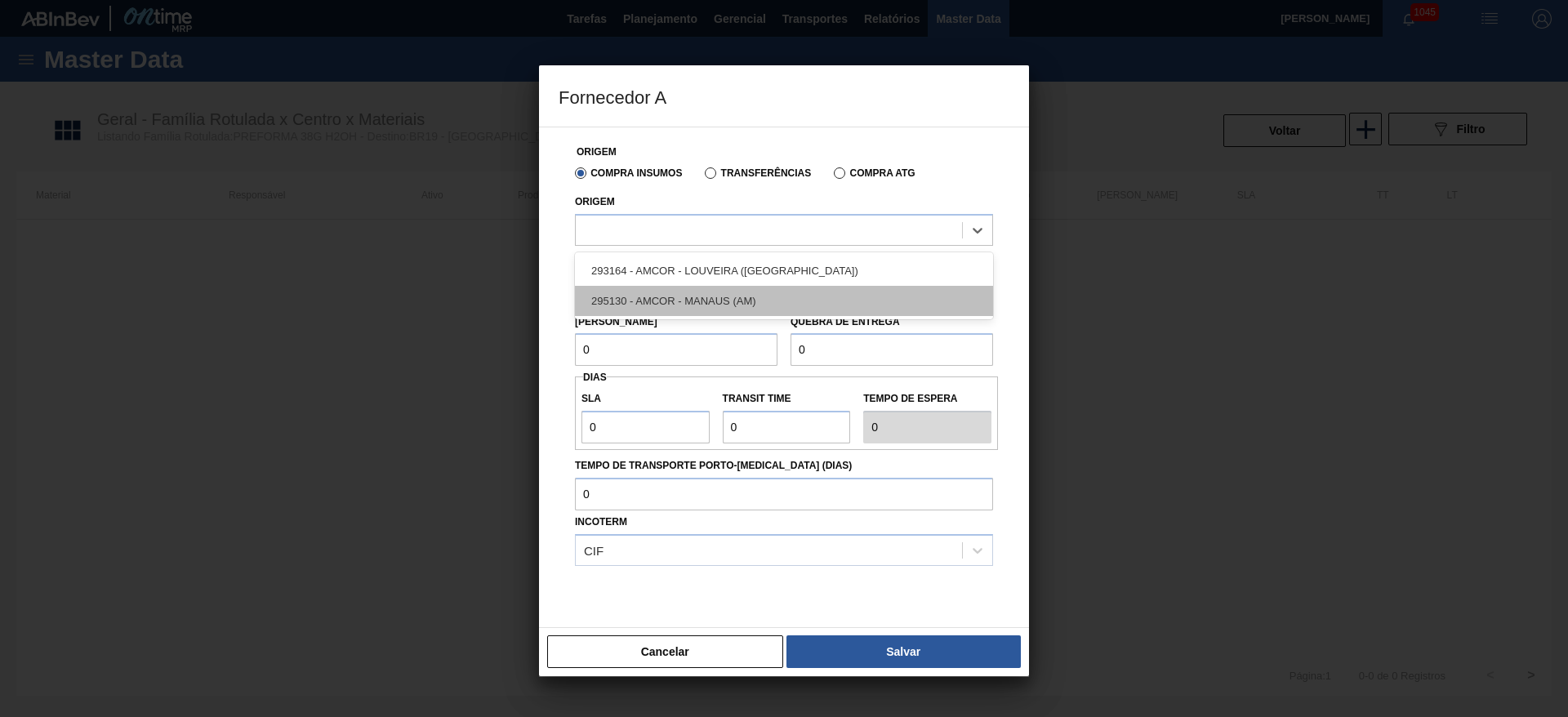
click at [668, 300] on div "295130 - AMCOR - MANAUS (AM)" at bounding box center [784, 301] width 418 height 30
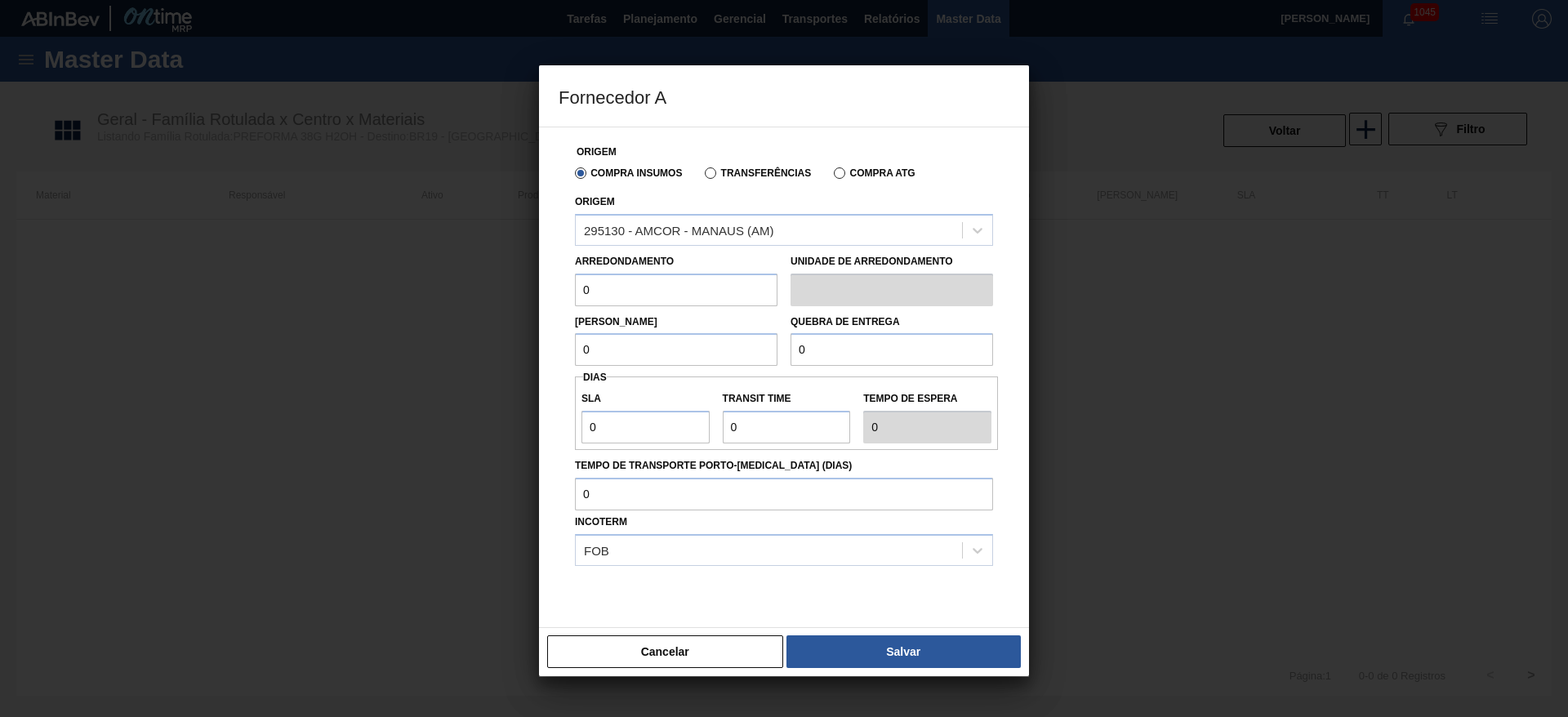
drag, startPoint x: 622, startPoint y: 287, endPoint x: 474, endPoint y: 291, distance: 148.1
click at [503, 288] on div "Fornecedor A Origem Compra Insumos Transferências Compra ATG Origem 295130 - AM…" at bounding box center [784, 358] width 1568 height 717
type input "18,176"
drag, startPoint x: 606, startPoint y: 345, endPoint x: 525, endPoint y: 348, distance: 81.1
click at [525, 348] on div "Fornecedor A Origem Compra Insumos Transferências Compra ATG Origem 295130 - AM…" at bounding box center [784, 358] width 1568 height 717
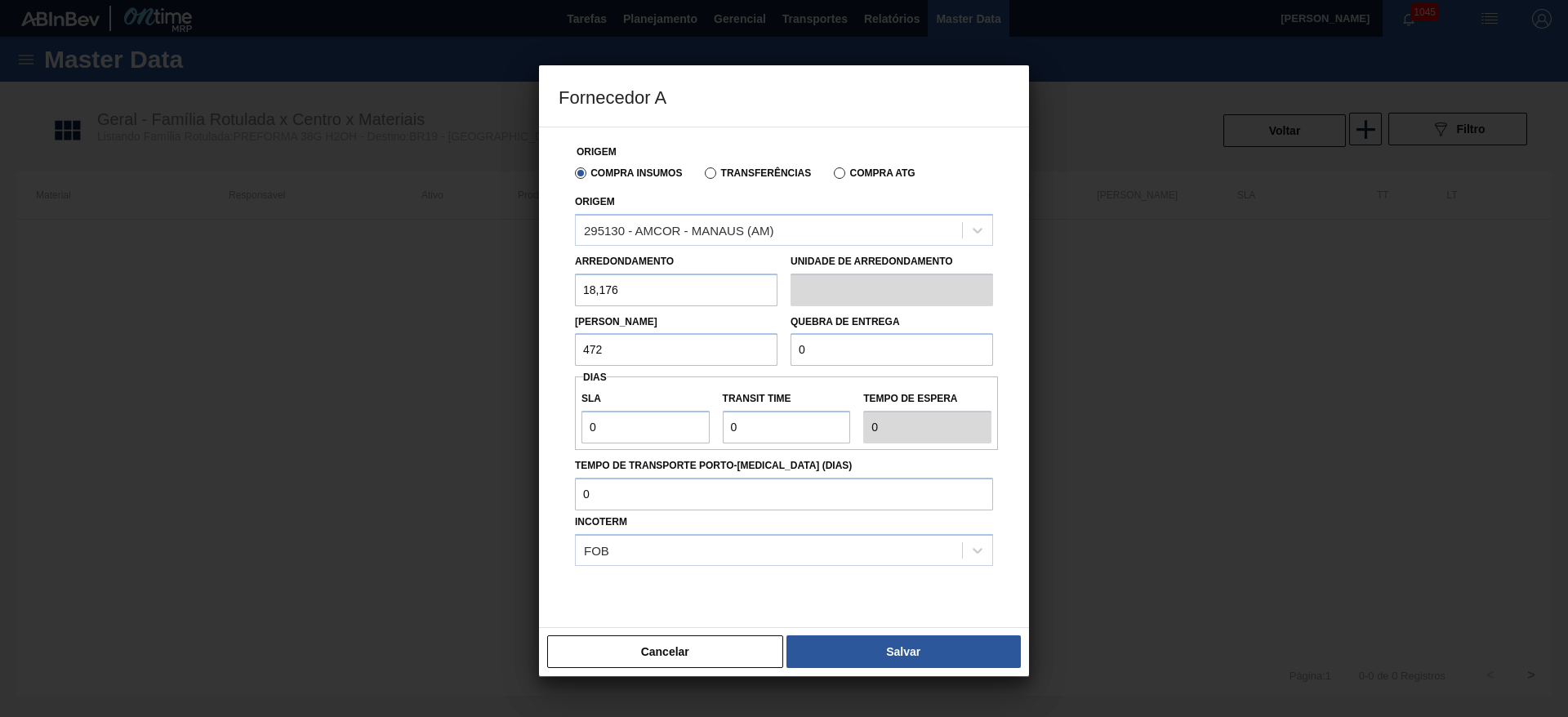
type input "472,576"
drag, startPoint x: 660, startPoint y: 342, endPoint x: 386, endPoint y: 338, distance: 274.0
click at [391, 337] on div "Fornecedor A Origem Compra Insumos Transferências Compra ATG Origem 295130 - AM…" at bounding box center [784, 358] width 1568 height 717
click at [648, 347] on div "[PERSON_NAME] 472,576 Quebra de entrega 0" at bounding box center [784, 337] width 432 height 61
paste input "472,576"
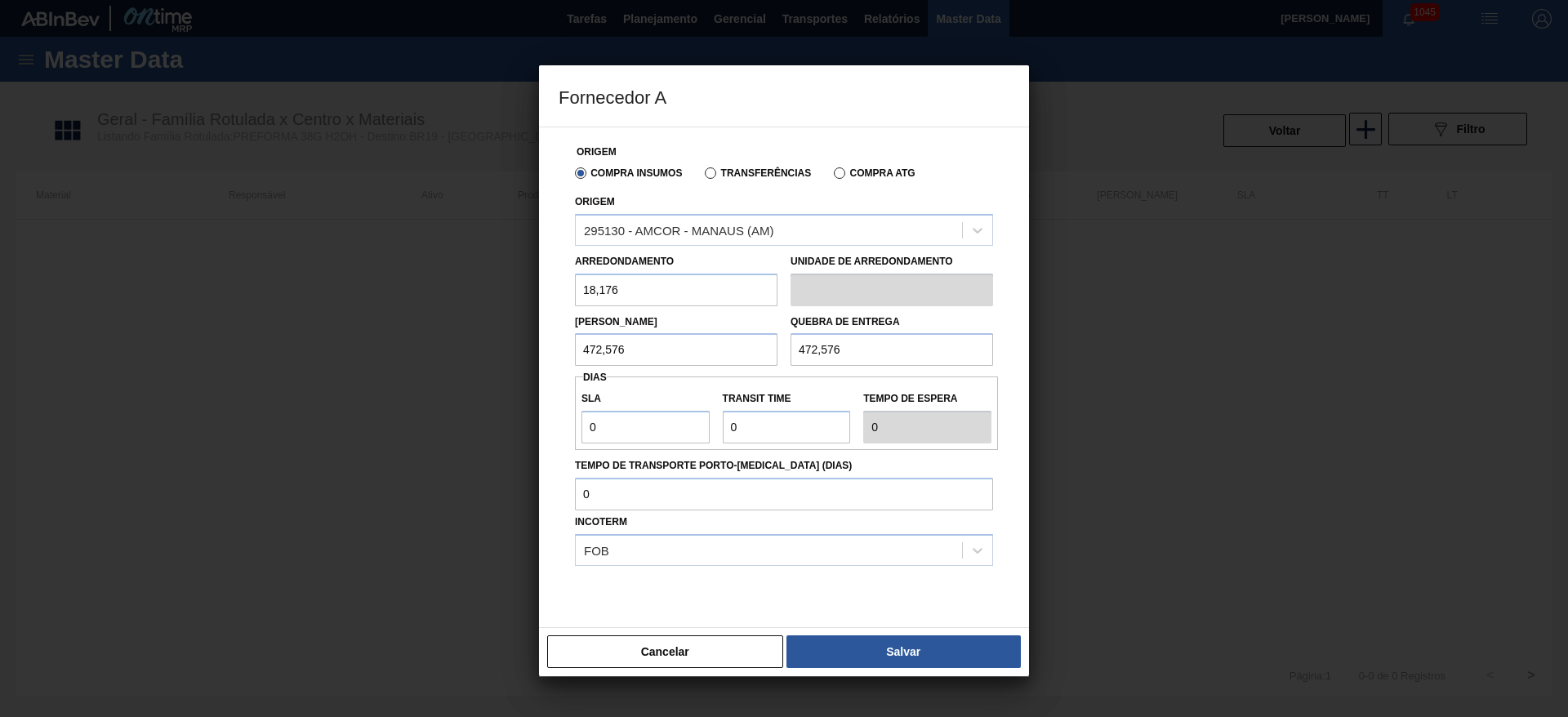
type input "472,576"
drag, startPoint x: 660, startPoint y: 420, endPoint x: 455, endPoint y: 422, distance: 205.0
click at [488, 414] on div "Fornecedor A Origem Compra Insumos Transferências Compra ATG Origem 295130 - AM…" at bounding box center [784, 358] width 1568 height 717
type input "3"
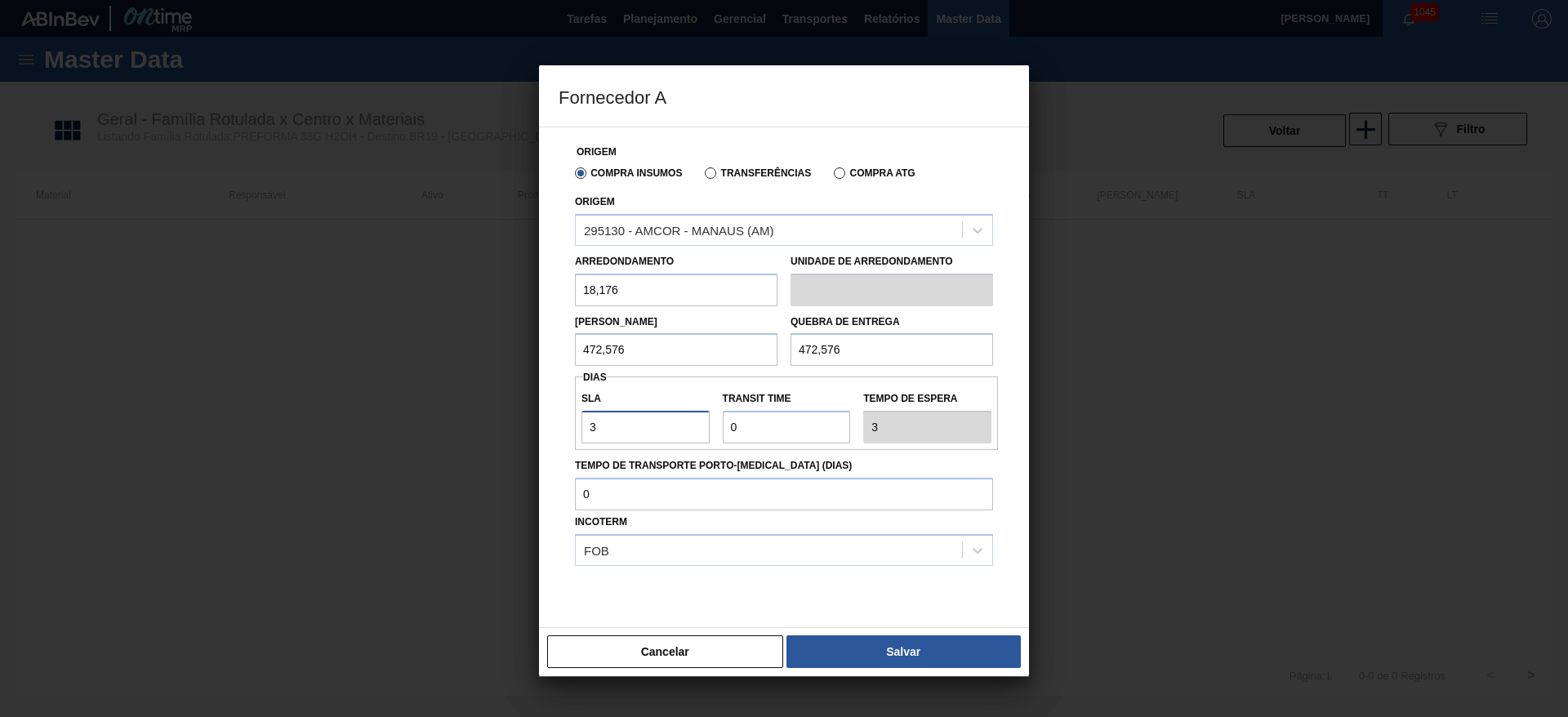
type input "3"
type input "1"
type input "4"
type input "15"
type input "18"
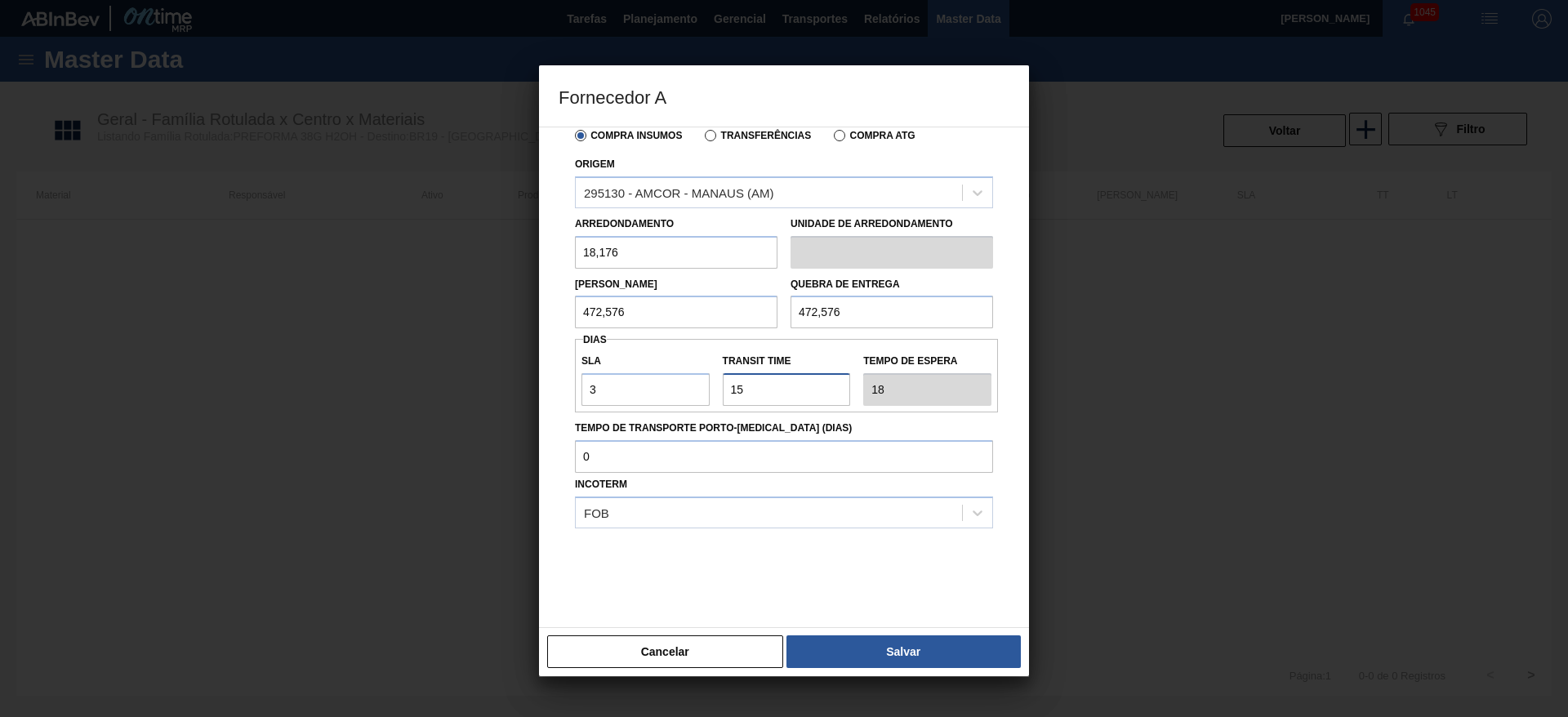
scroll to position [40, 0]
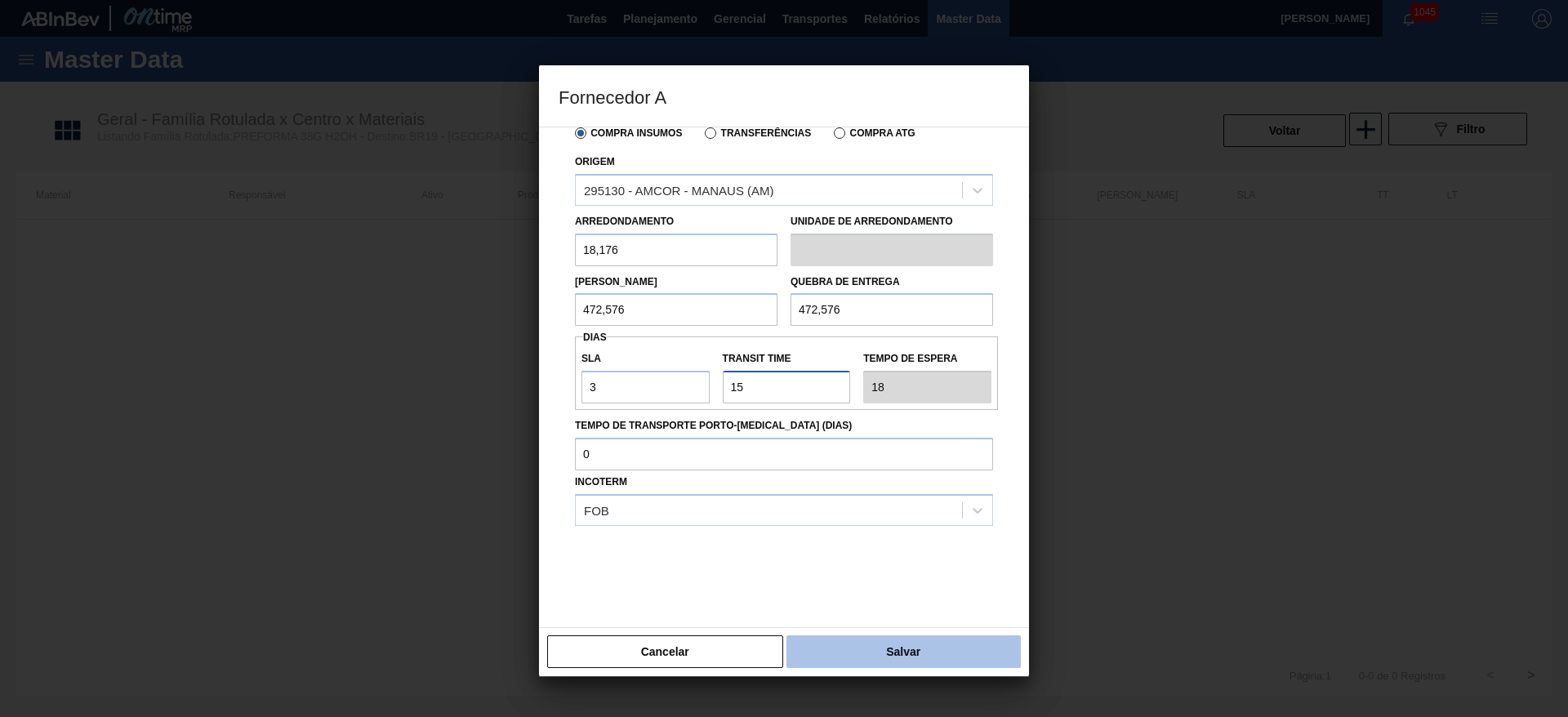
type input "15"
click at [896, 655] on button "Salvar" at bounding box center [903, 651] width 235 height 32
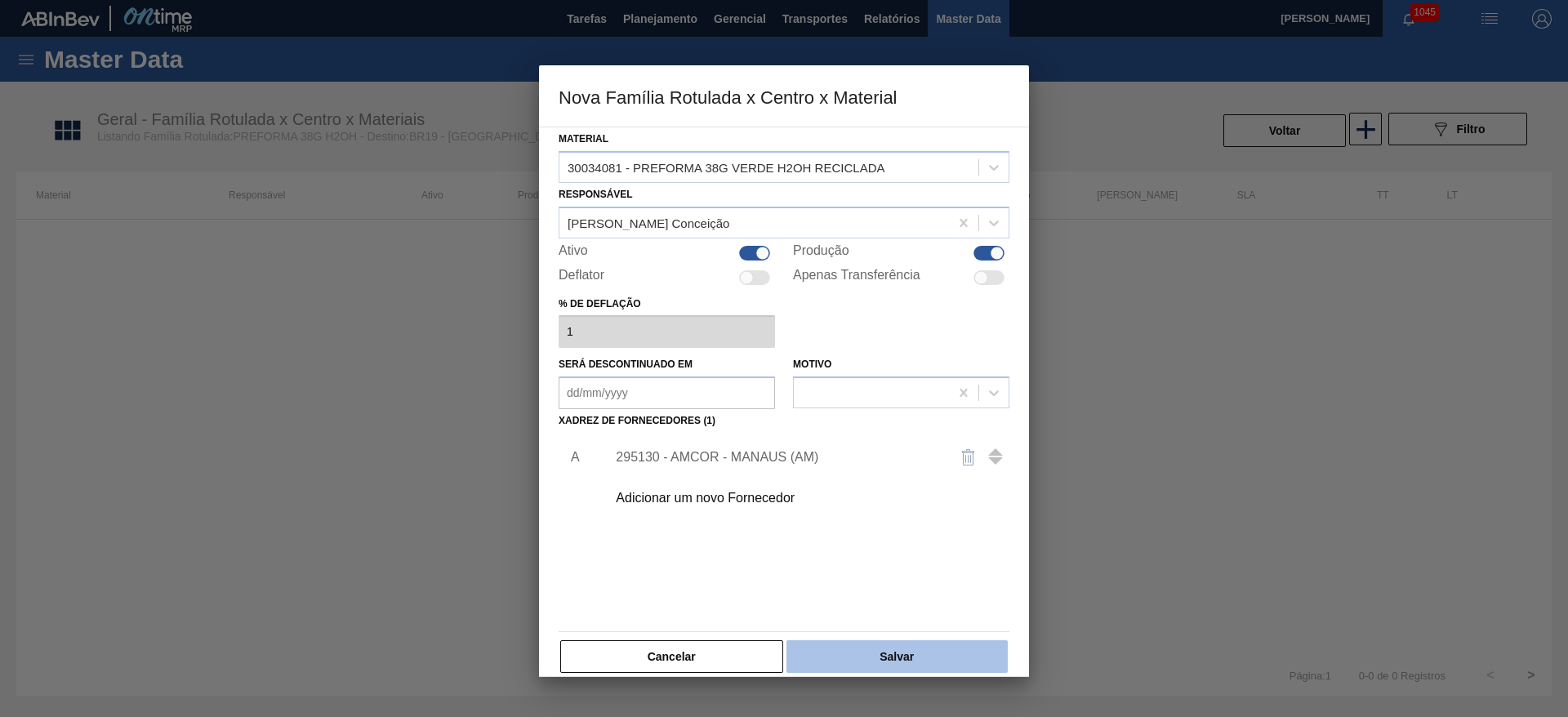
click at [912, 658] on button "Salvar" at bounding box center [897, 656] width 222 height 32
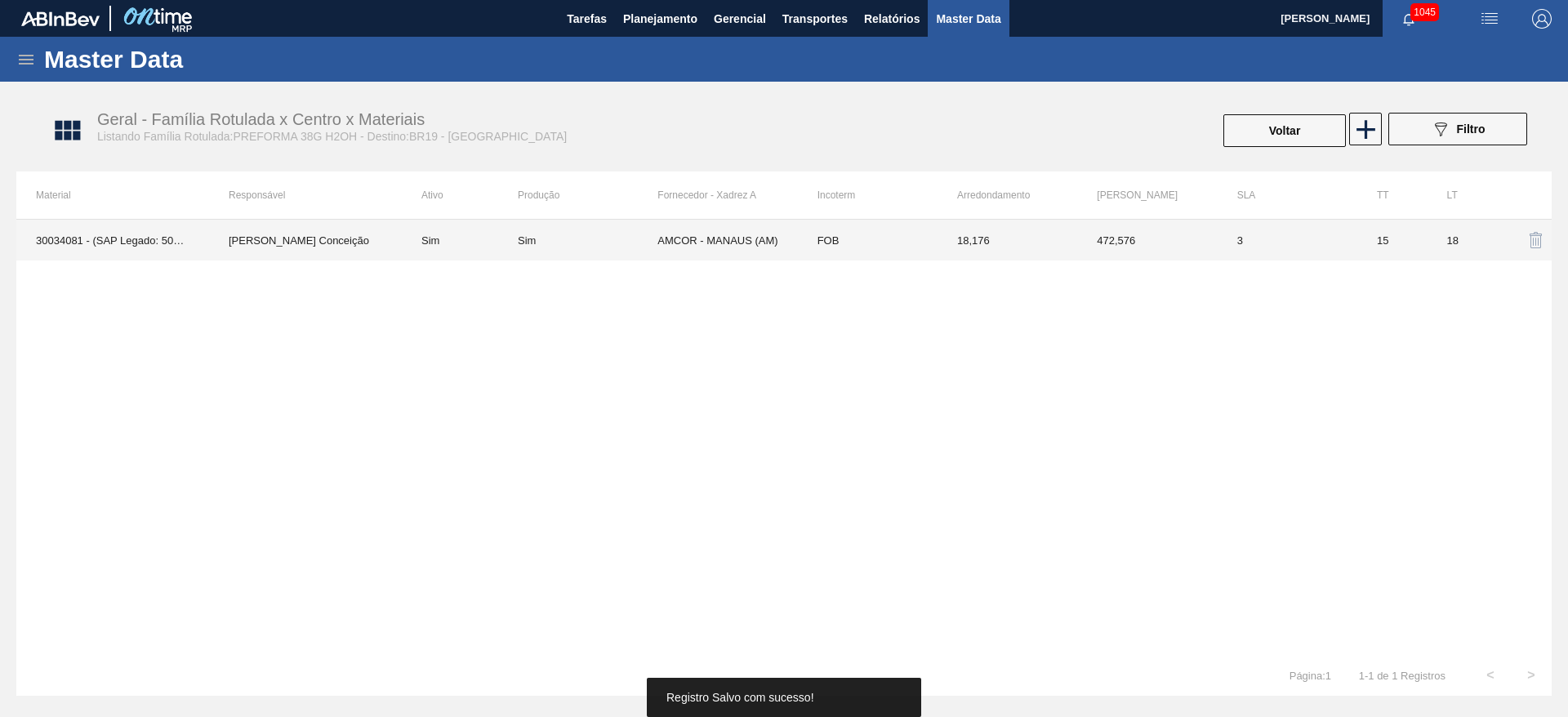
click at [913, 252] on td "FOB" at bounding box center [867, 240] width 140 height 41
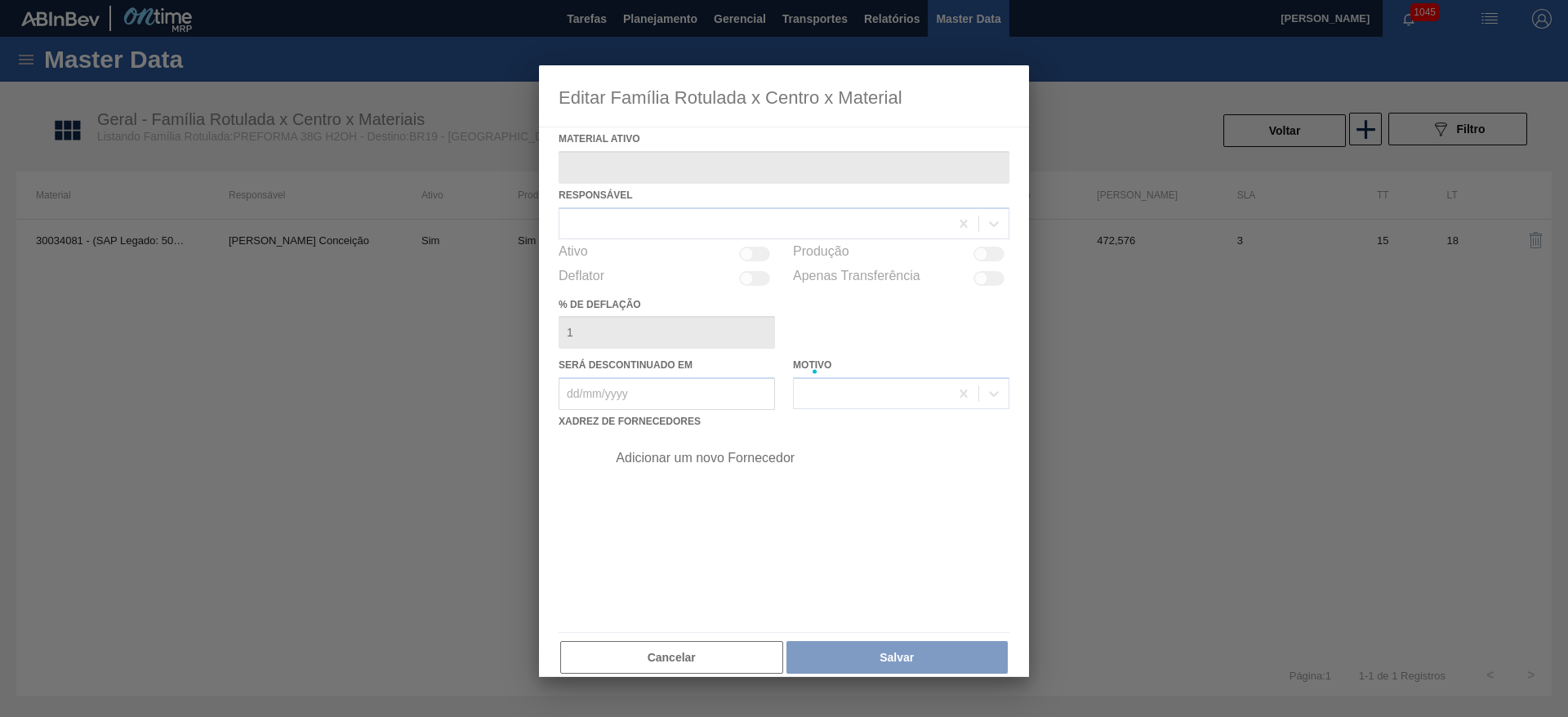
type ativo "30034081 - (SAP Legado: 50843246) - PREFORMA 38G VERDE H2OH RECICLADA"
checkbox input "true"
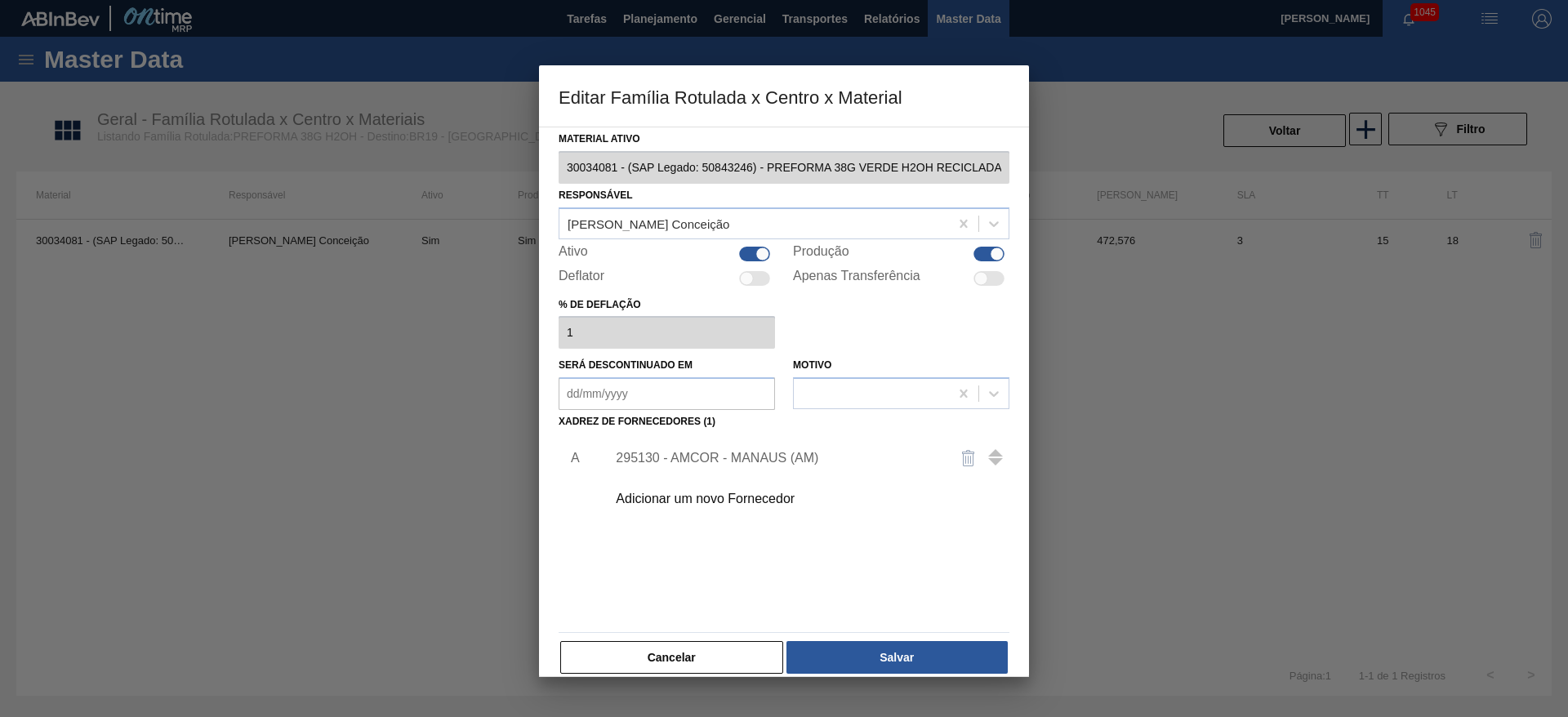
click at [724, 460] on div "295130 - AMCOR - MANAUS (AM)" at bounding box center [776, 457] width 320 height 14
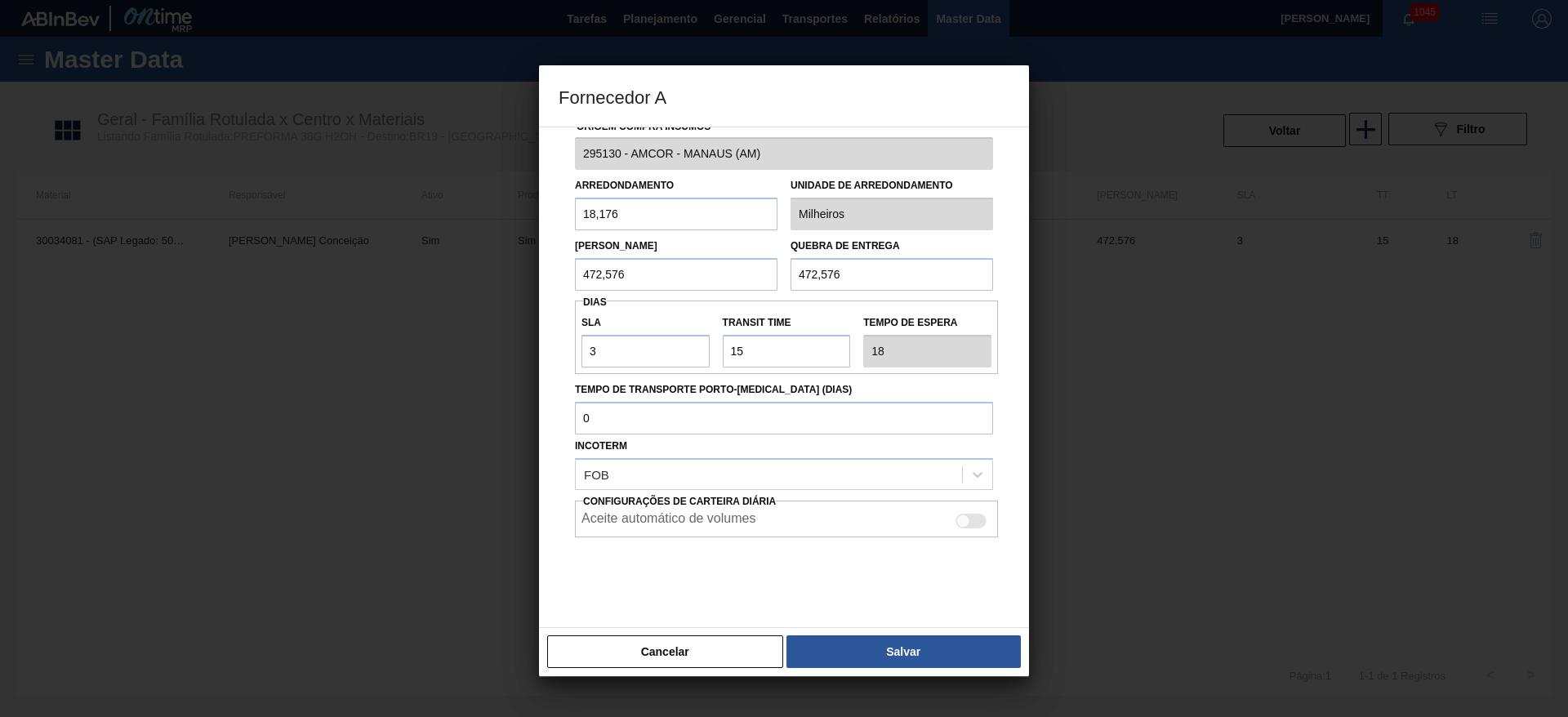
scroll to position [37, 0]
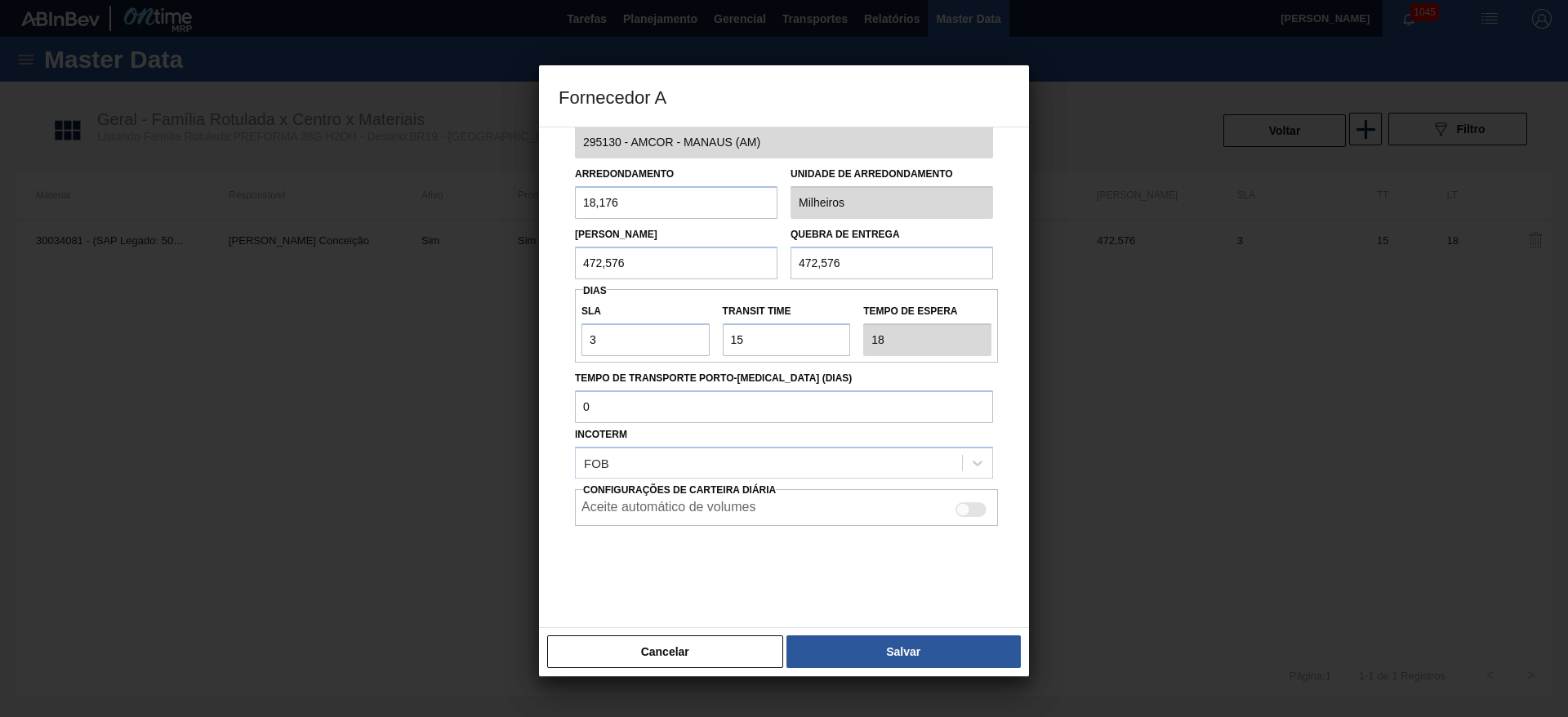
drag, startPoint x: 971, startPoint y: 507, endPoint x: 963, endPoint y: 515, distance: 11.3
click at [971, 507] on div at bounding box center [971, 509] width 31 height 14
checkbox input "true"
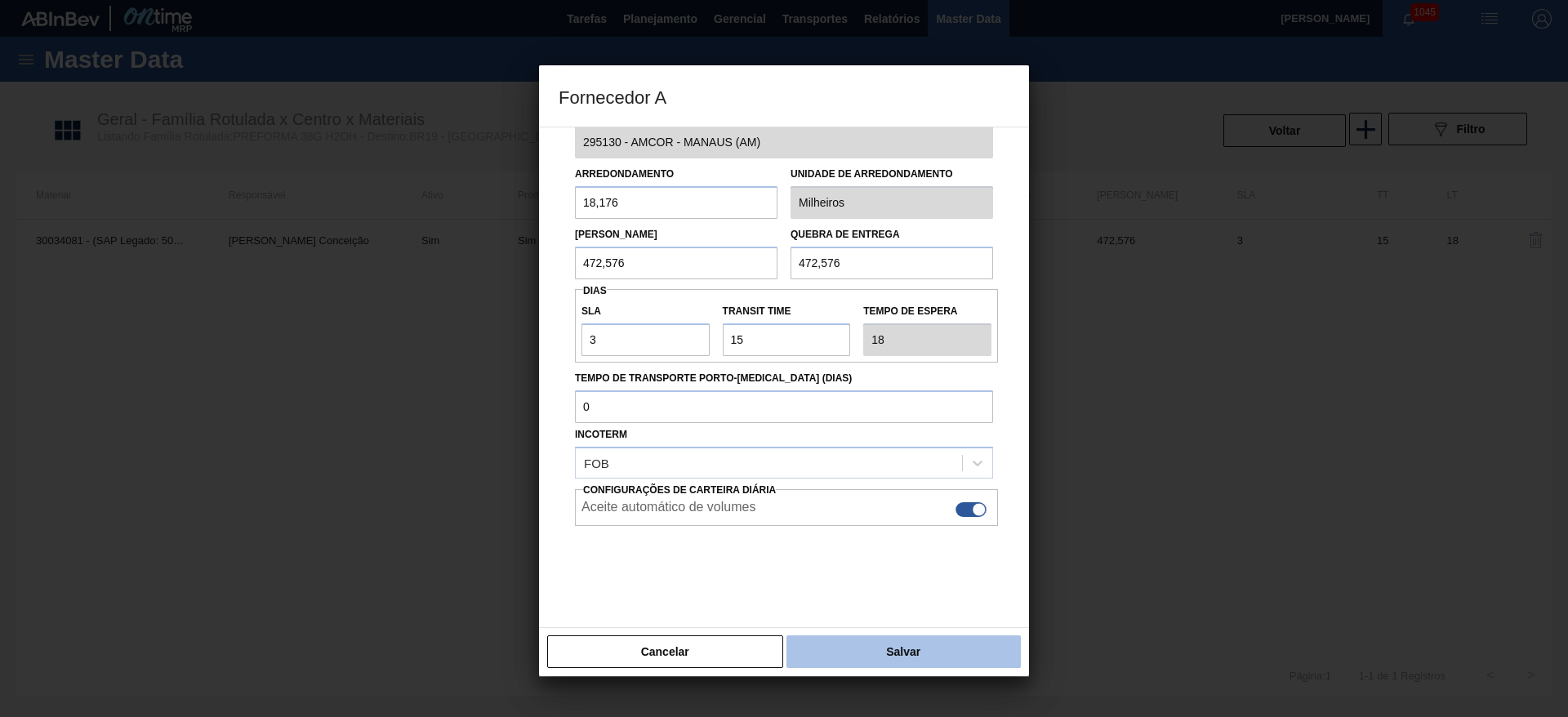
click at [928, 659] on button "Salvar" at bounding box center [903, 651] width 235 height 32
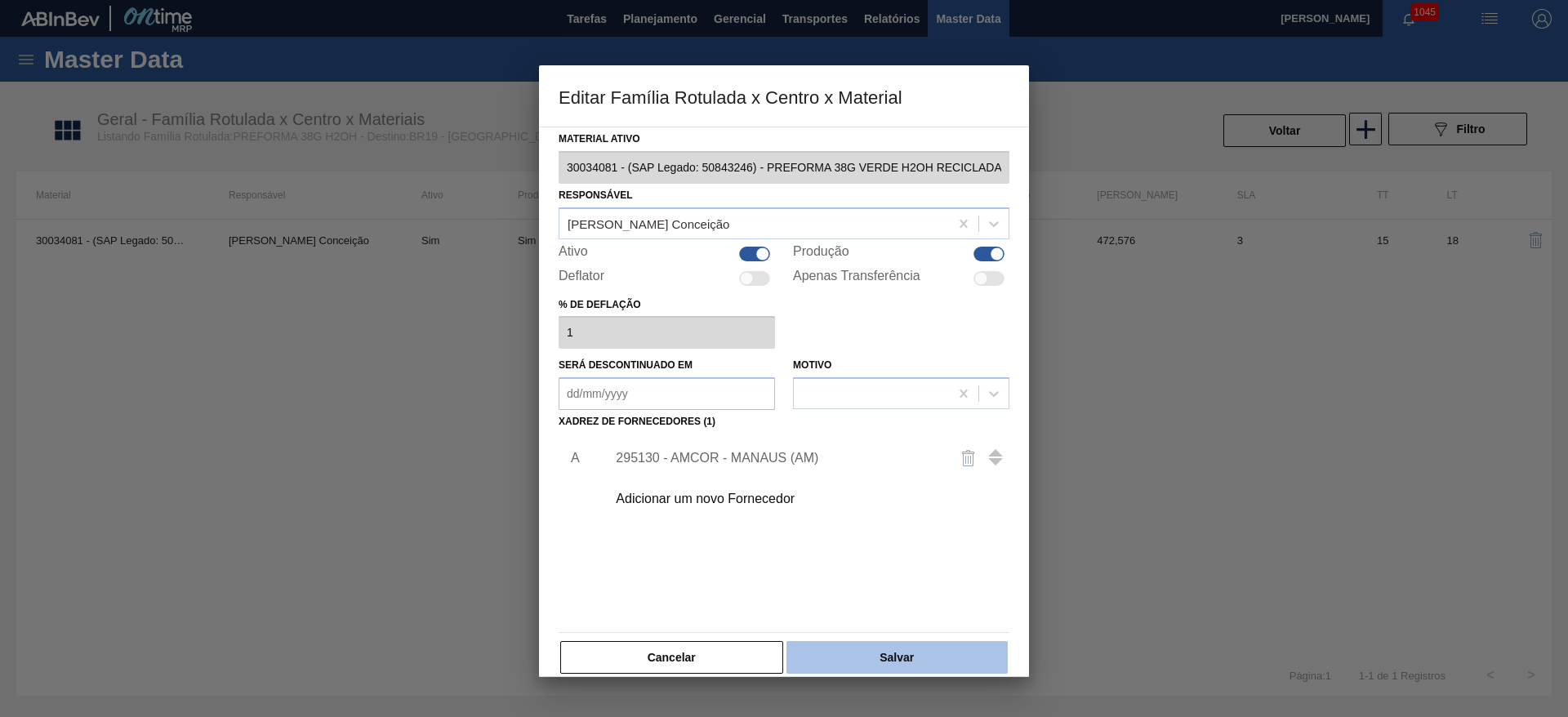
click at [930, 657] on button "Salvar" at bounding box center [897, 657] width 222 height 32
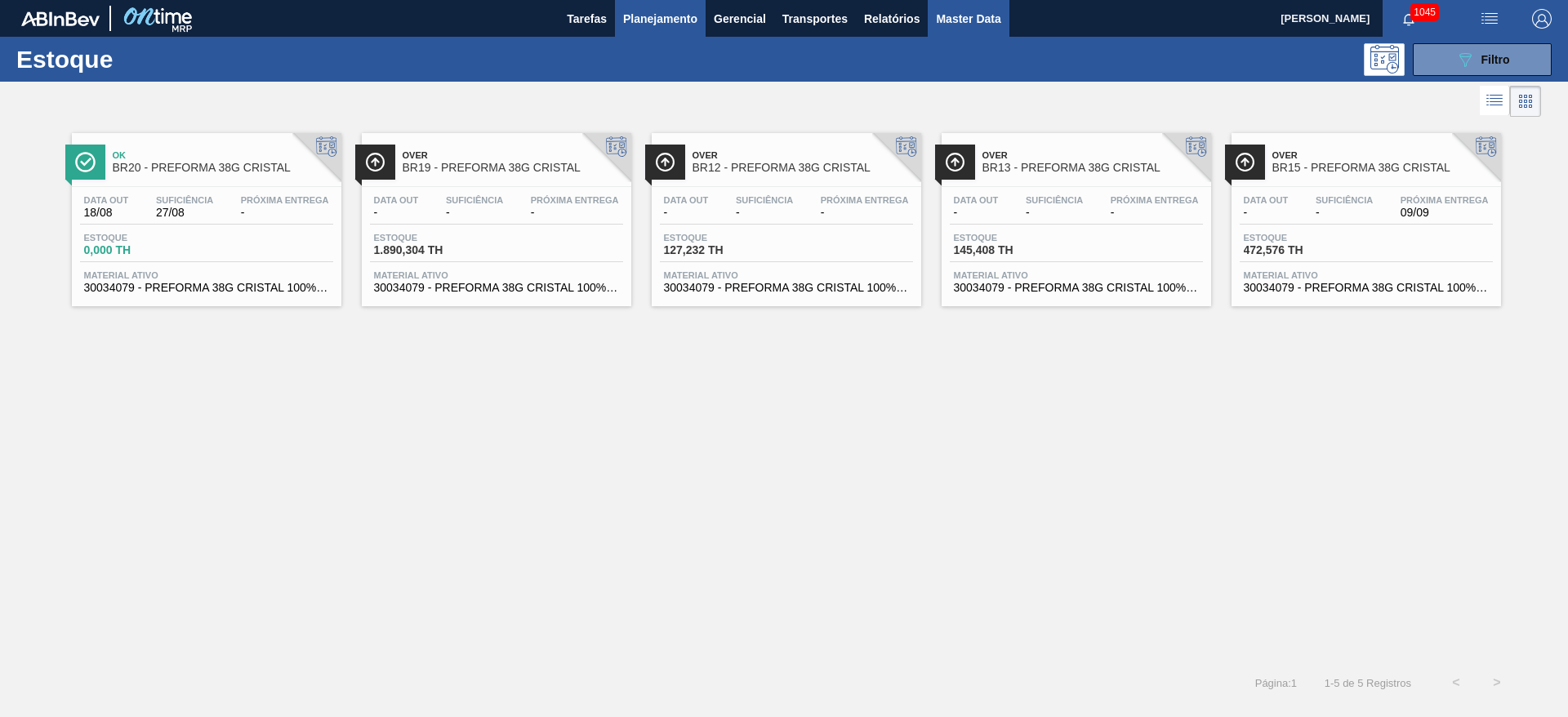
click at [966, 16] on span "Master Data" at bounding box center [968, 18] width 65 height 20
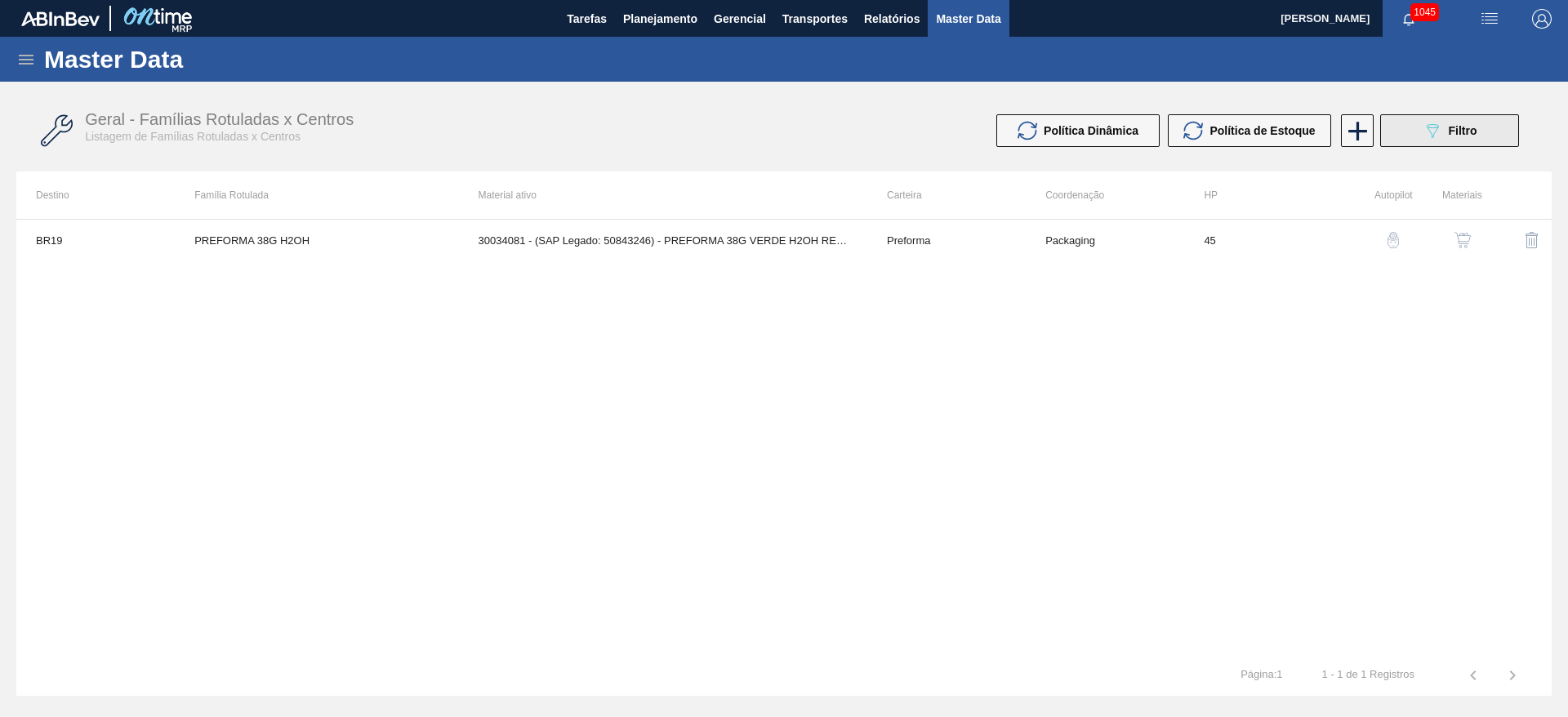
click at [1438, 137] on icon "089F7B8B-B2A5-4AFE-B5C0-19BA573D28AC" at bounding box center [1432, 130] width 20 height 20
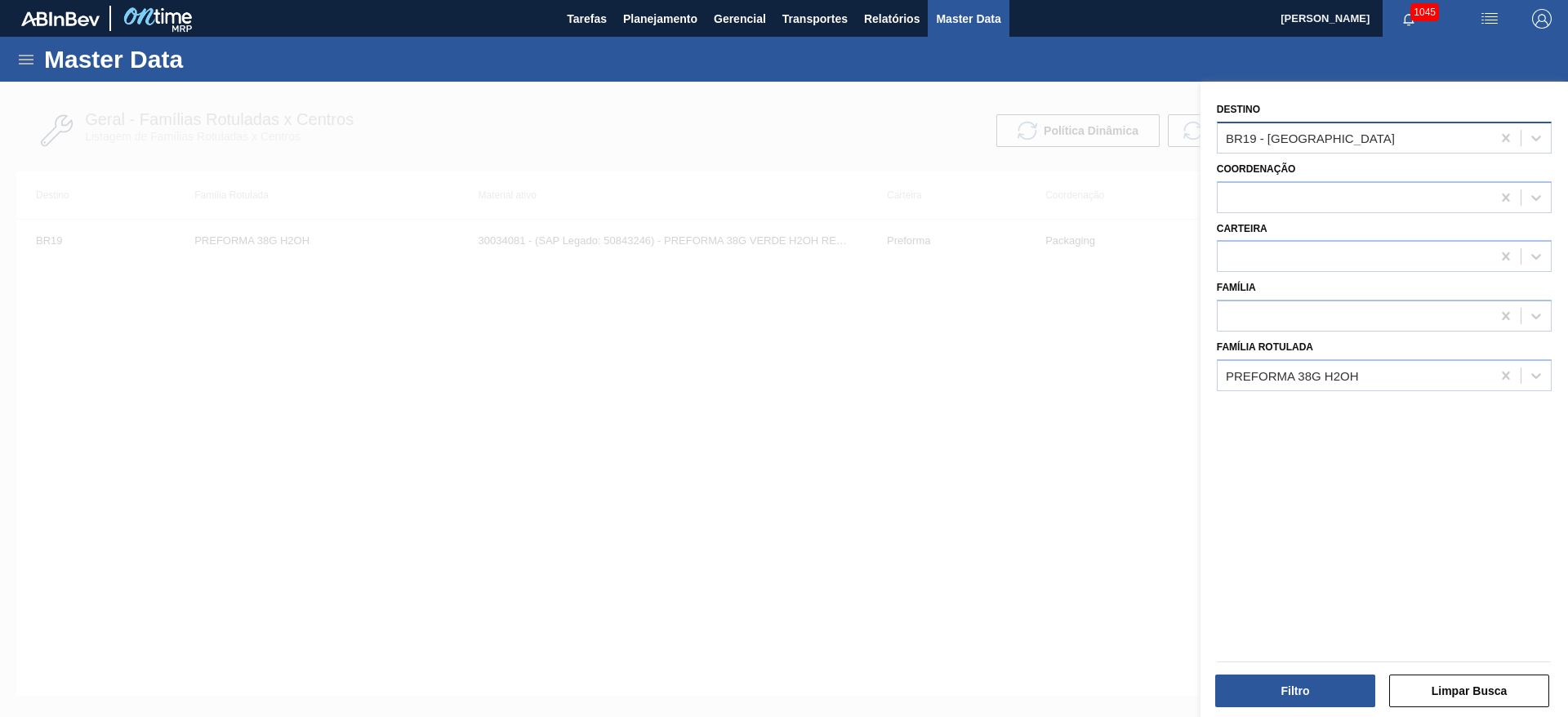
click at [1289, 137] on div "BR19 - [GEOGRAPHIC_DATA]" at bounding box center [1310, 137] width 169 height 14
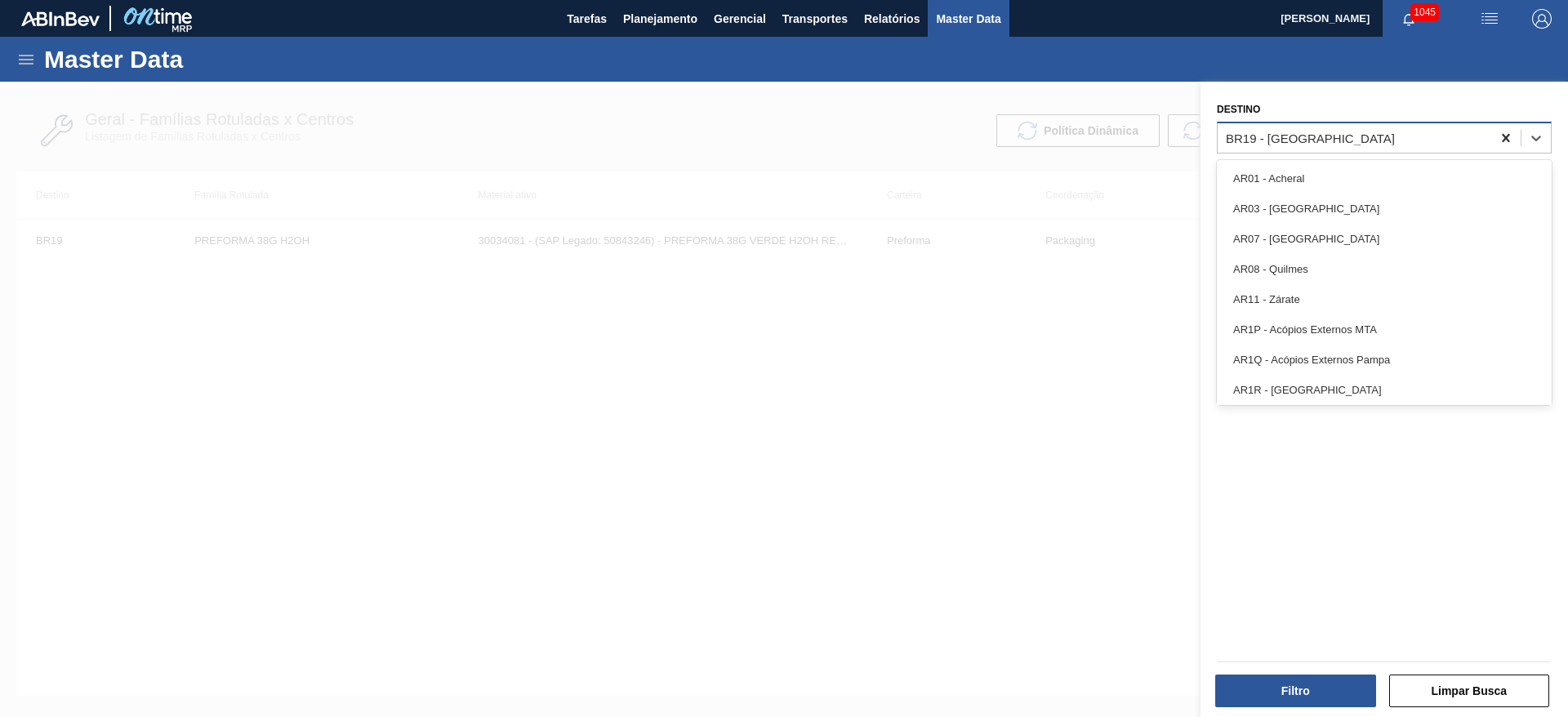
click at [1499, 135] on icon at bounding box center [1506, 138] width 16 height 16
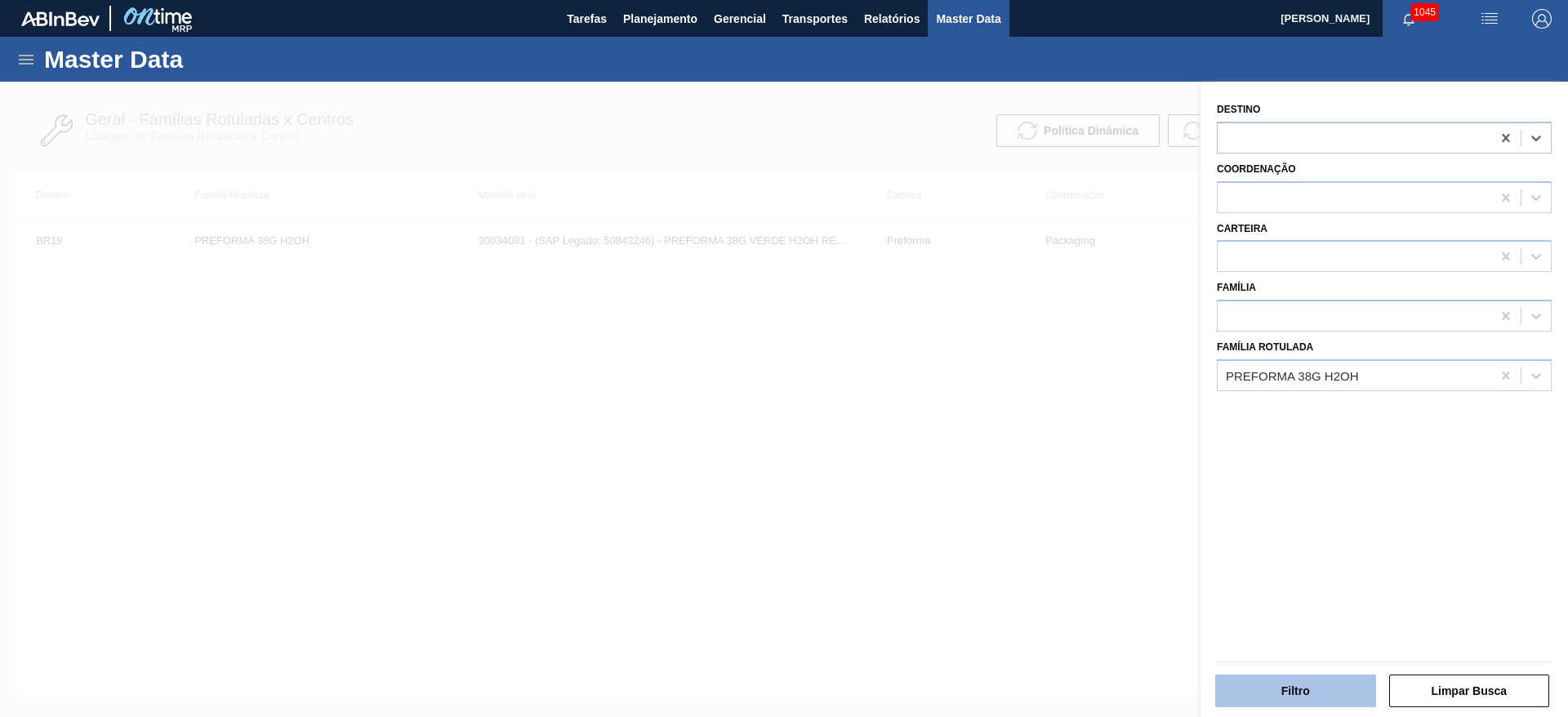
click at [1293, 693] on button "Filtro" at bounding box center [1295, 691] width 161 height 32
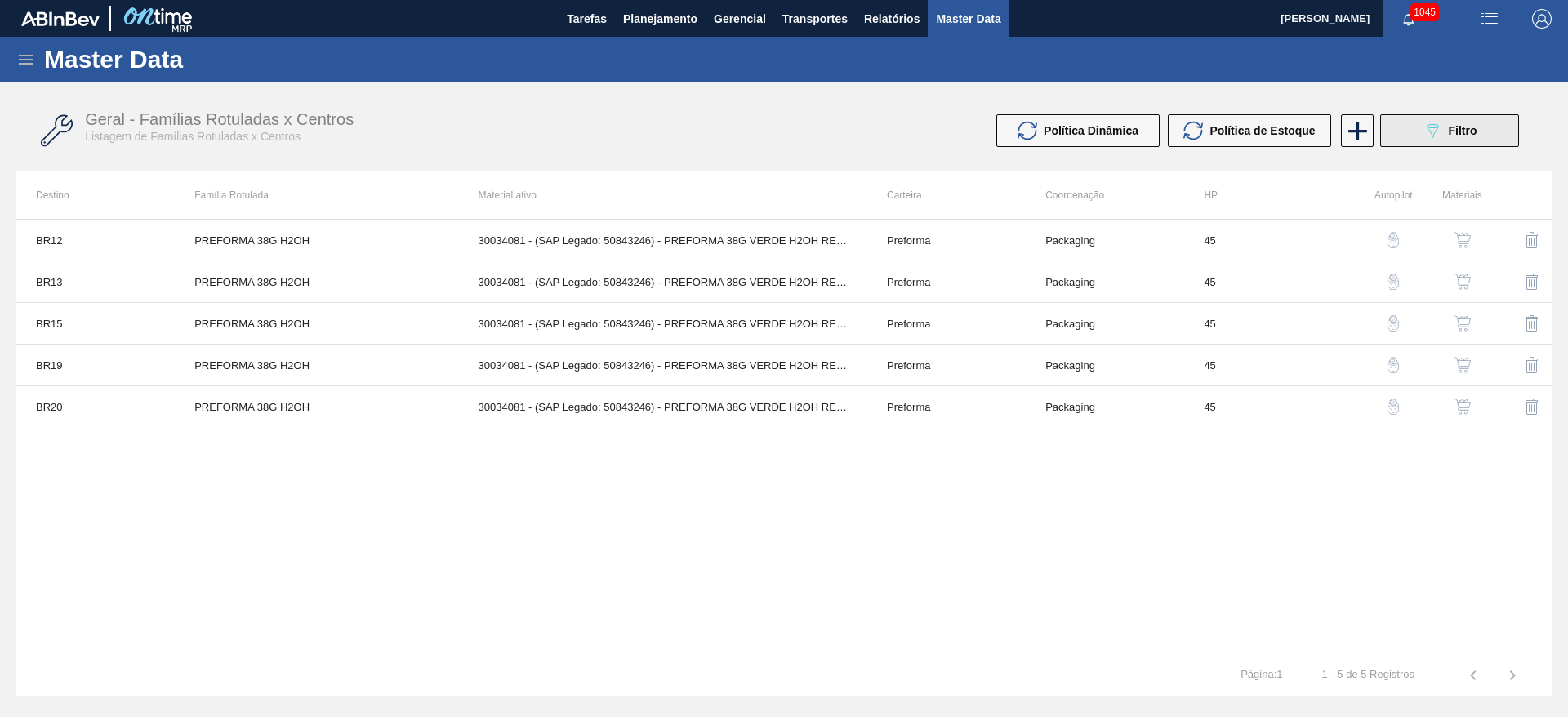
click at [1452, 129] on span "Filtro" at bounding box center [1463, 131] width 29 height 13
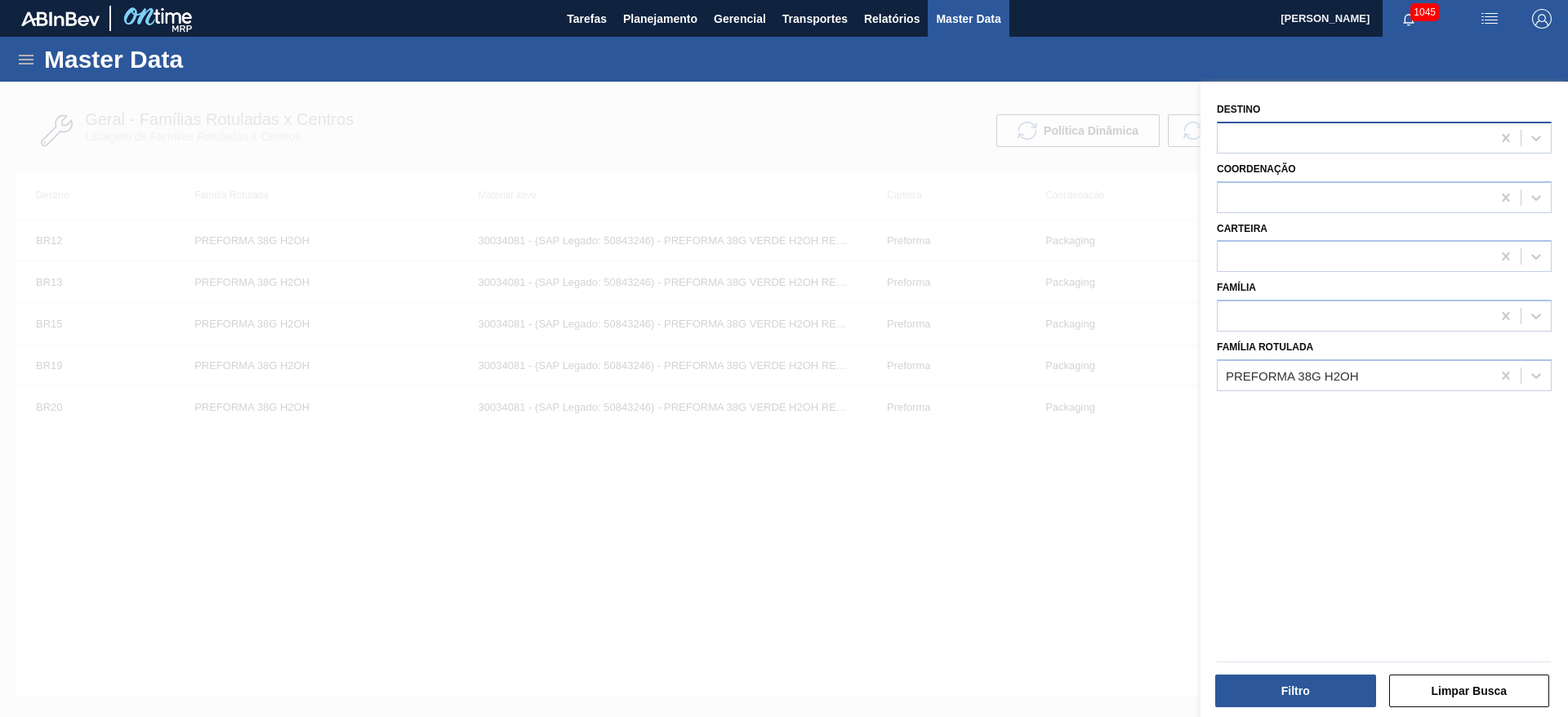
click at [1288, 132] on div at bounding box center [1355, 137] width 274 height 24
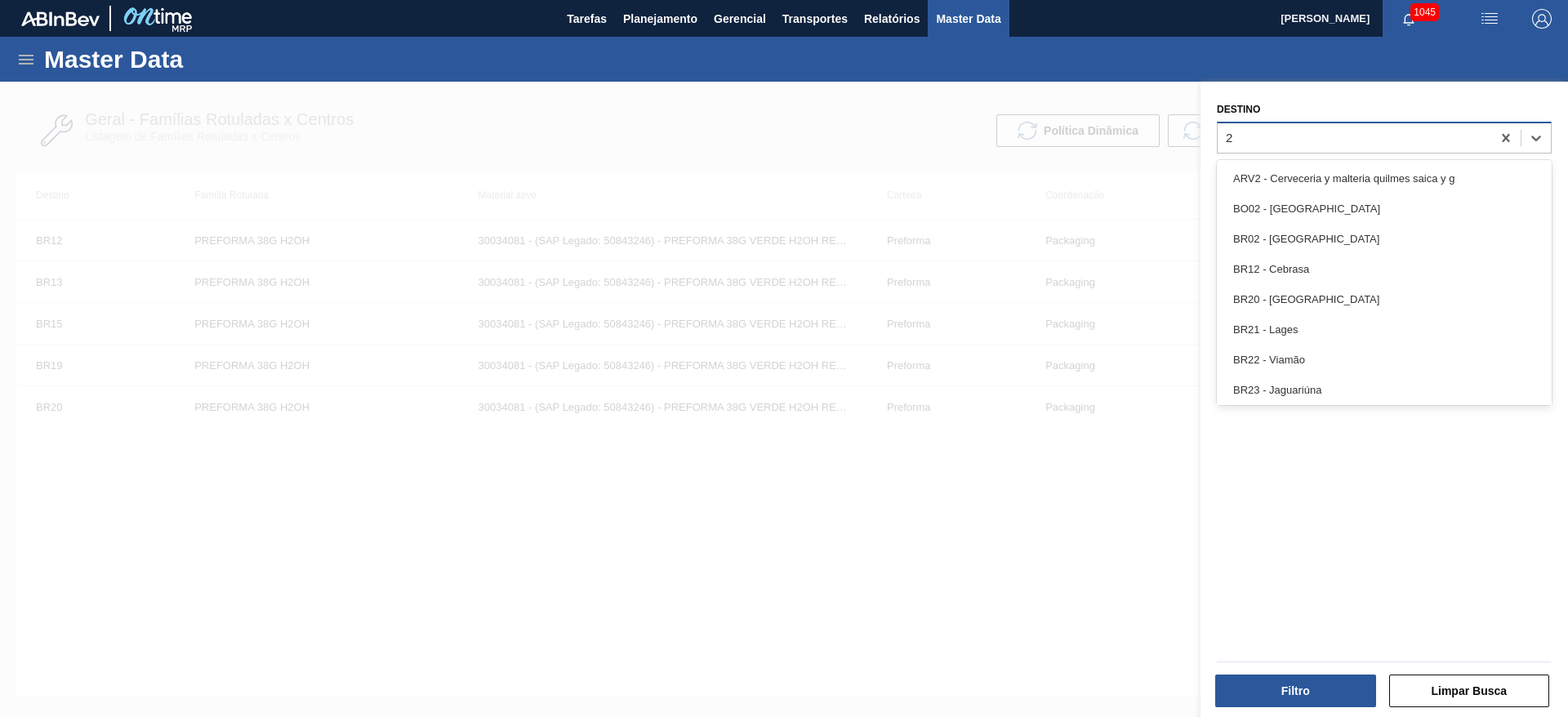
type input "23"
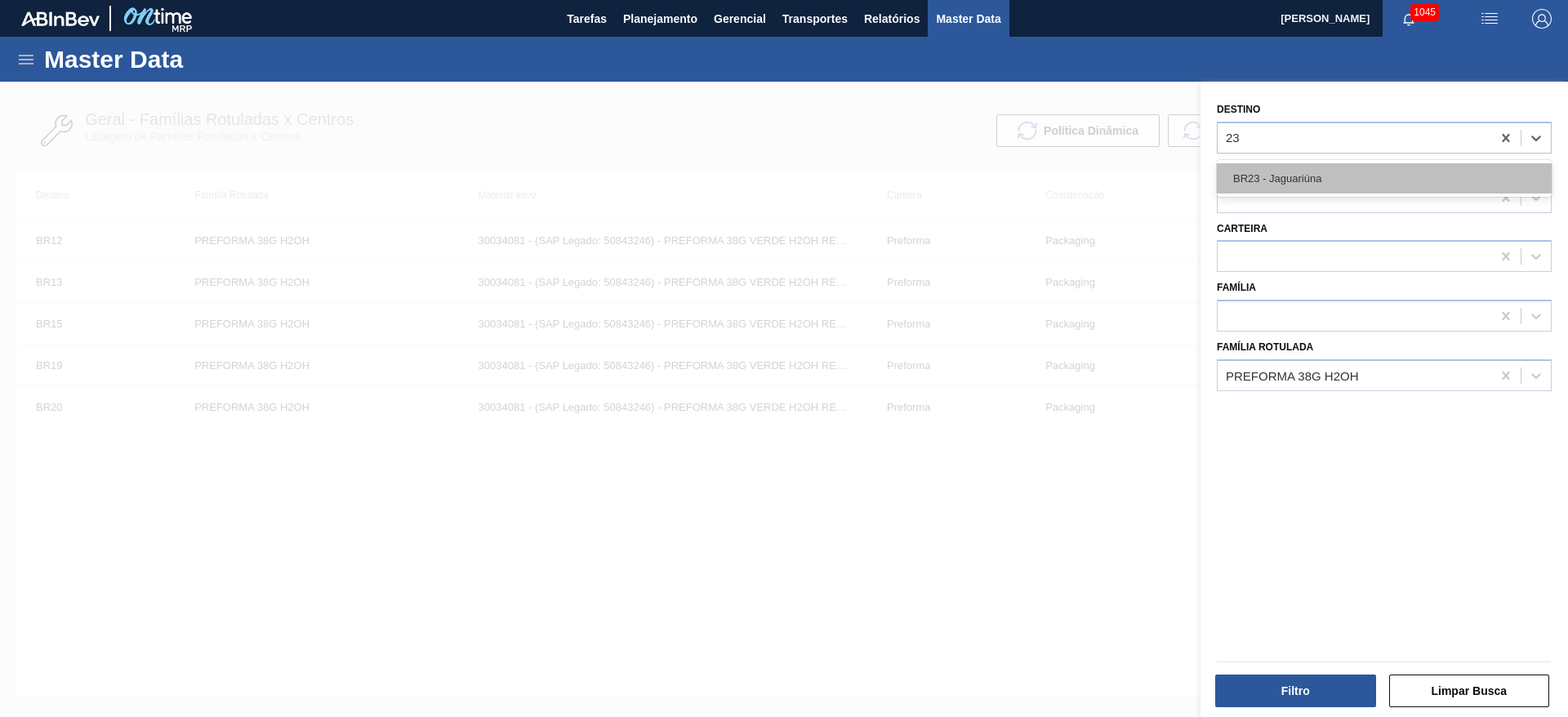
click at [1287, 177] on div "BR23 - Jaguariúna" at bounding box center [1384, 179] width 335 height 30
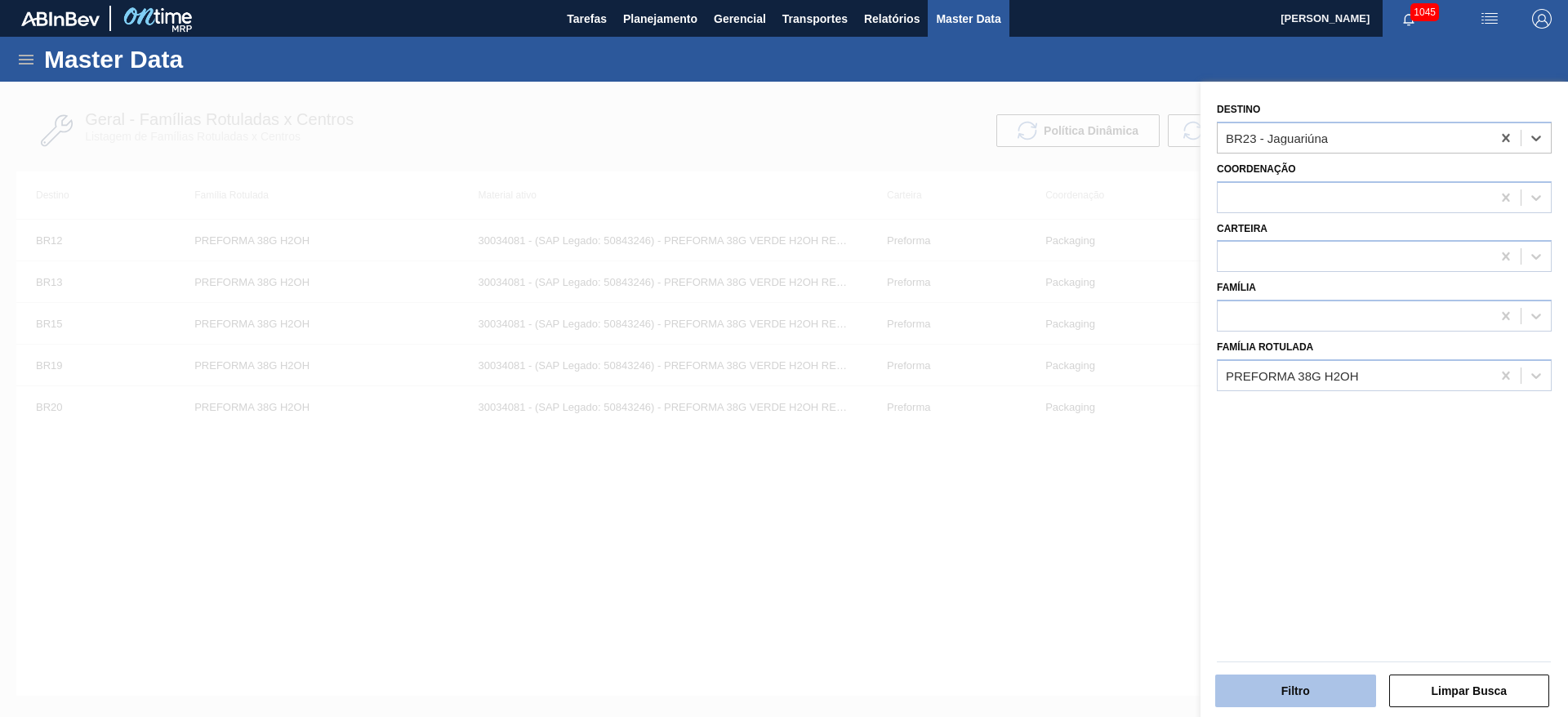
click at [1297, 703] on button "Filtro" at bounding box center [1295, 691] width 161 height 32
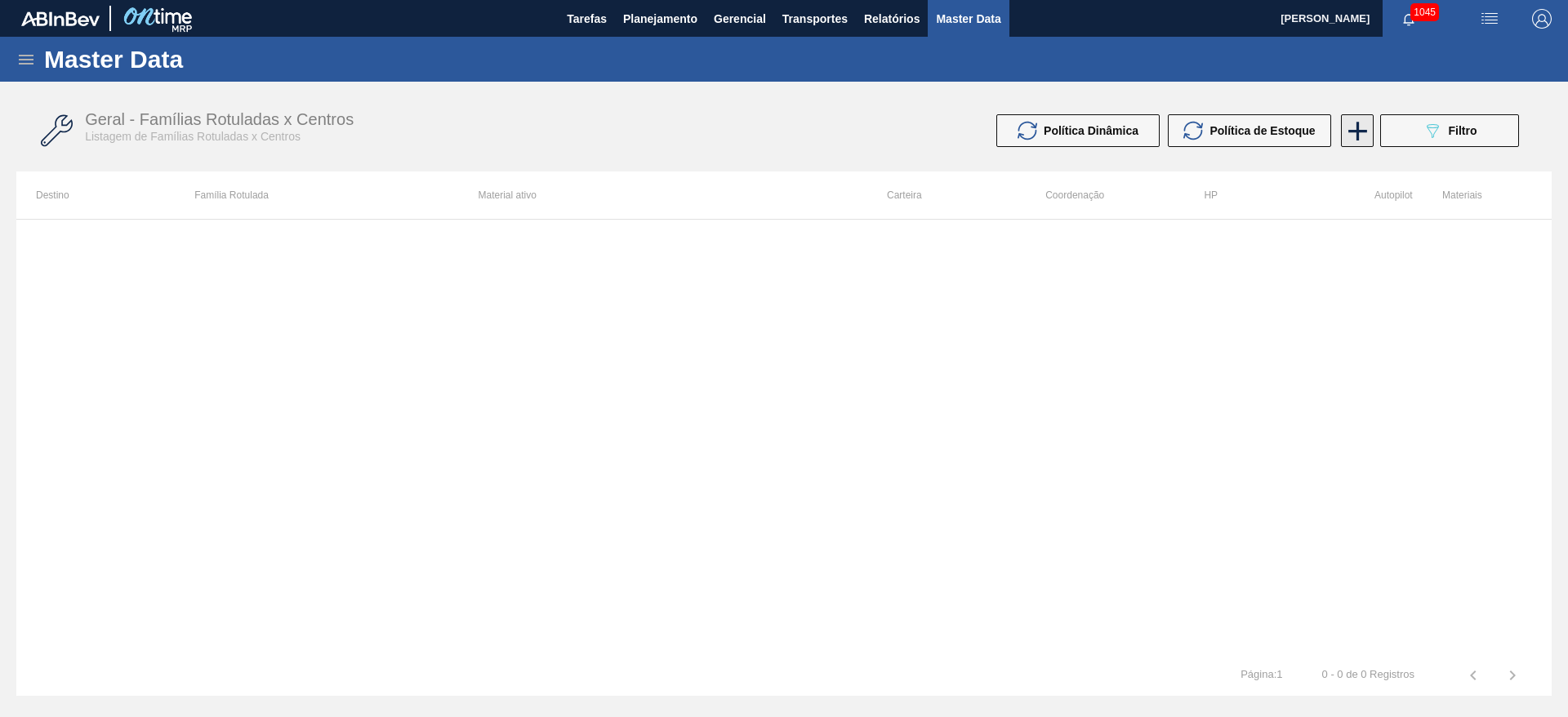
click at [1359, 127] on icon at bounding box center [1358, 131] width 19 height 19
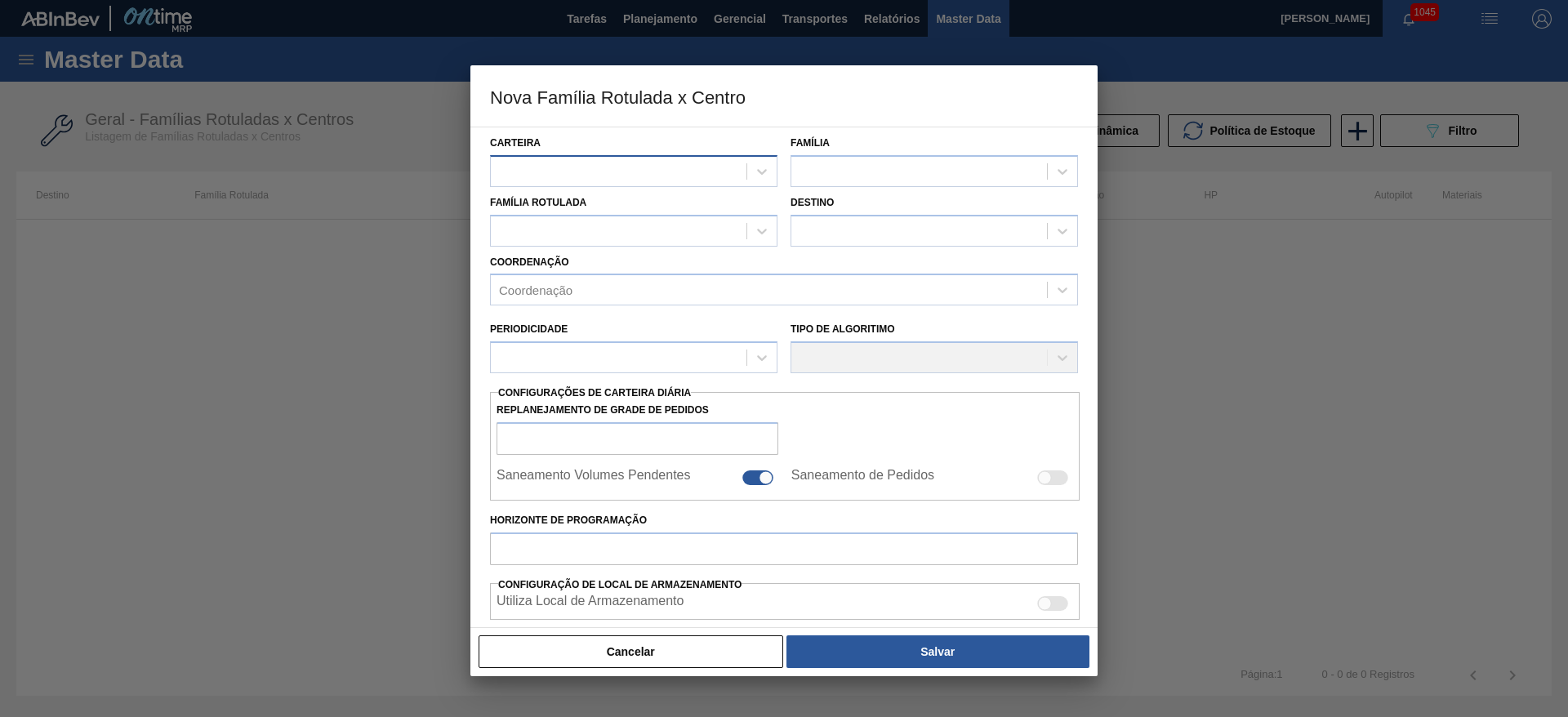
click at [536, 173] on div at bounding box center [618, 171] width 256 height 24
type input "pre"
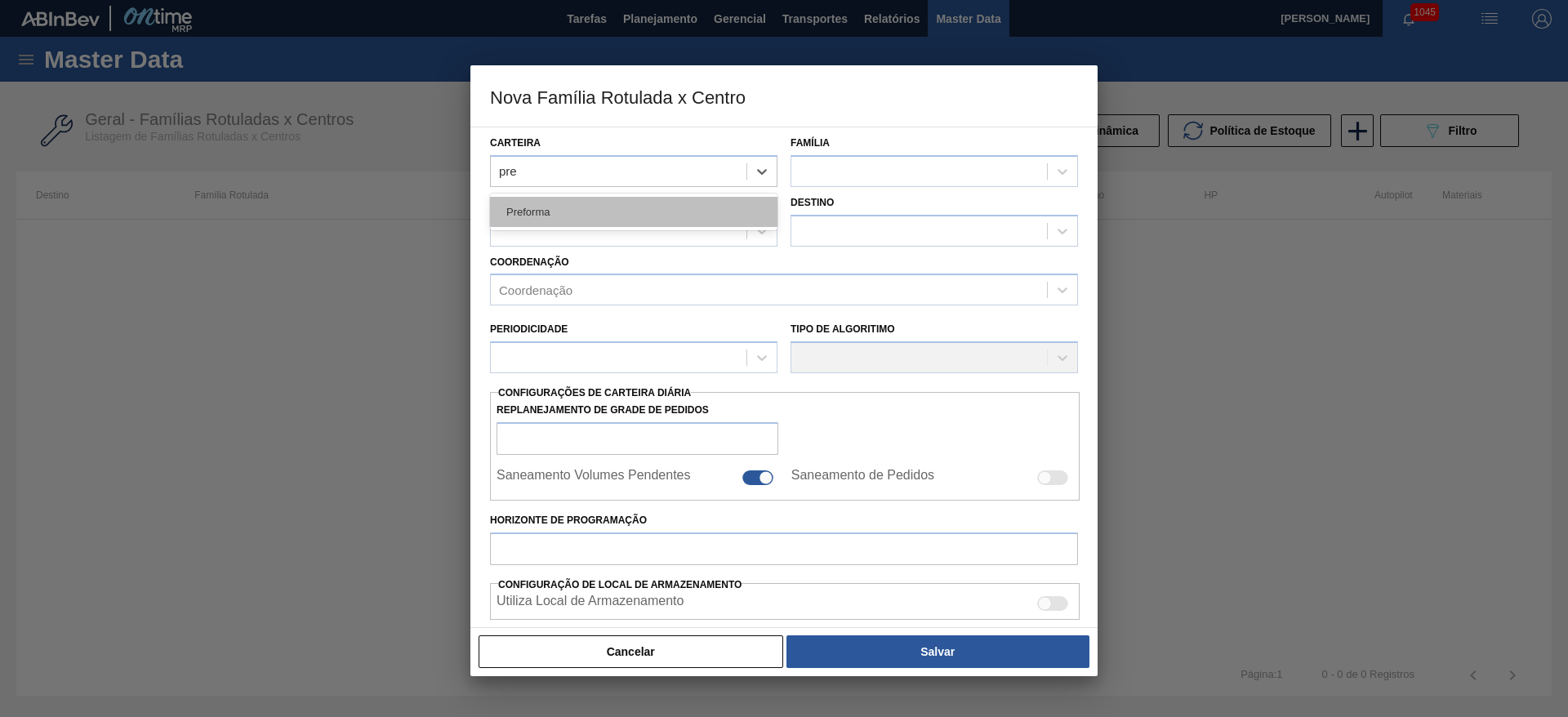
click at [557, 203] on div "Preforma" at bounding box center [633, 212] width 287 height 30
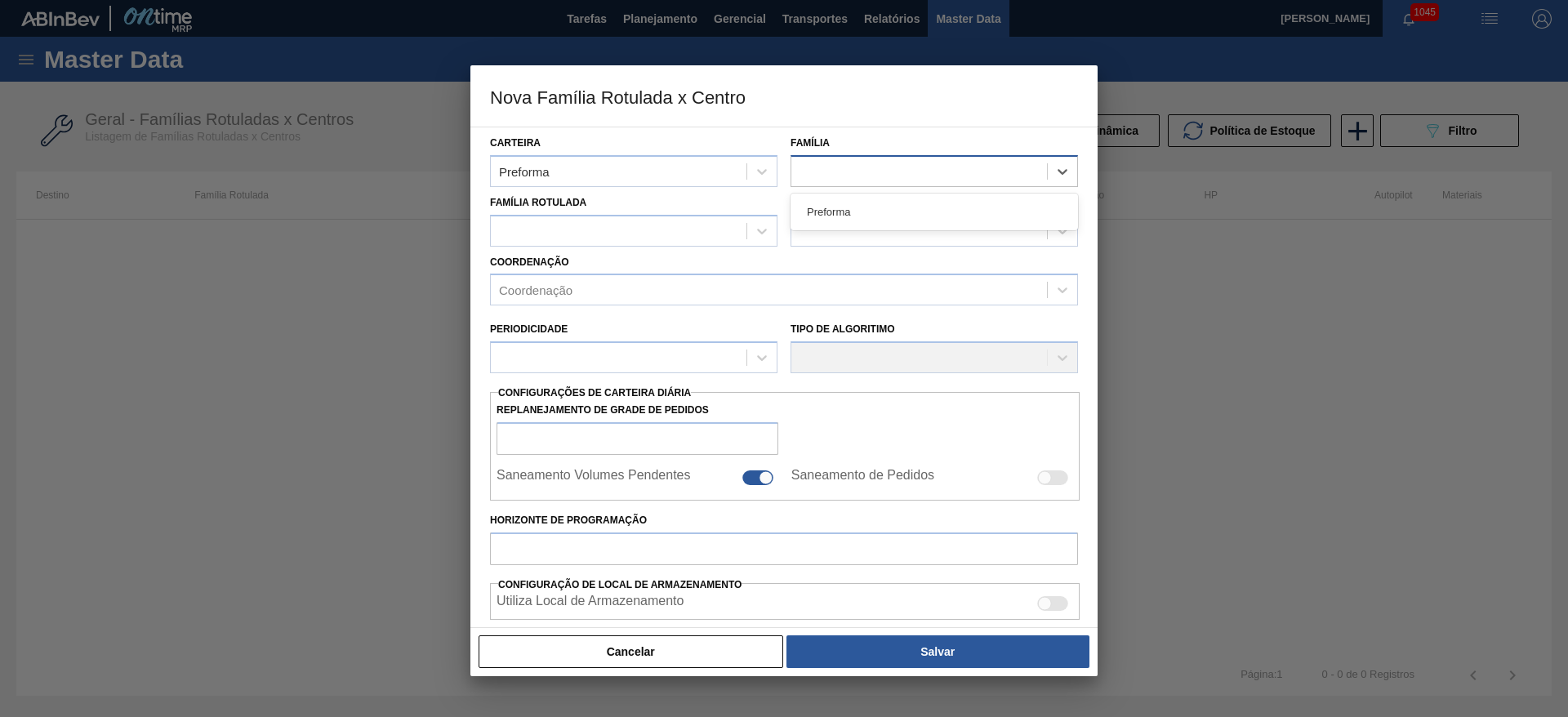
click at [823, 176] on div at bounding box center [919, 171] width 256 height 24
click at [843, 217] on div "Preforma" at bounding box center [935, 212] width 287 height 30
click at [581, 223] on div at bounding box center [618, 230] width 256 height 24
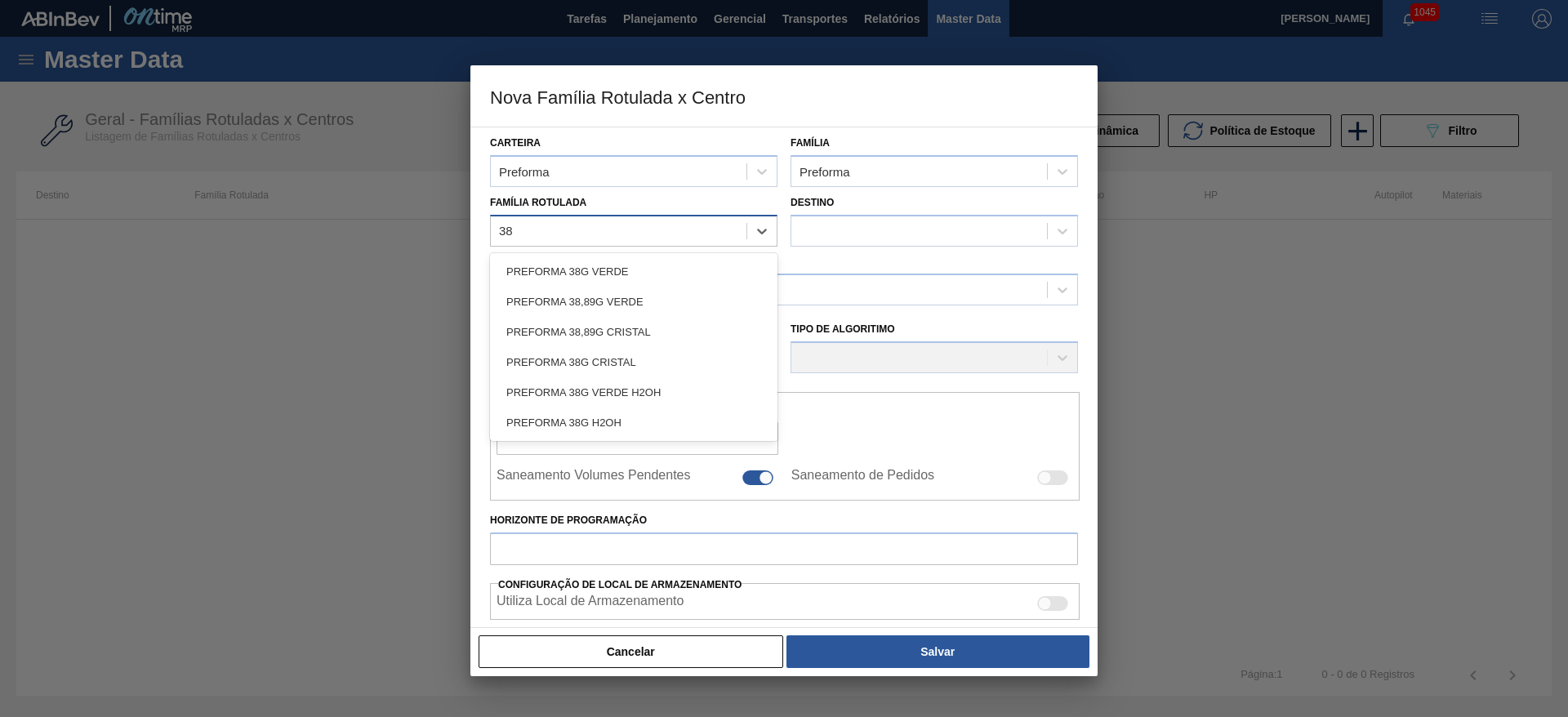
type Rotulada "38g"
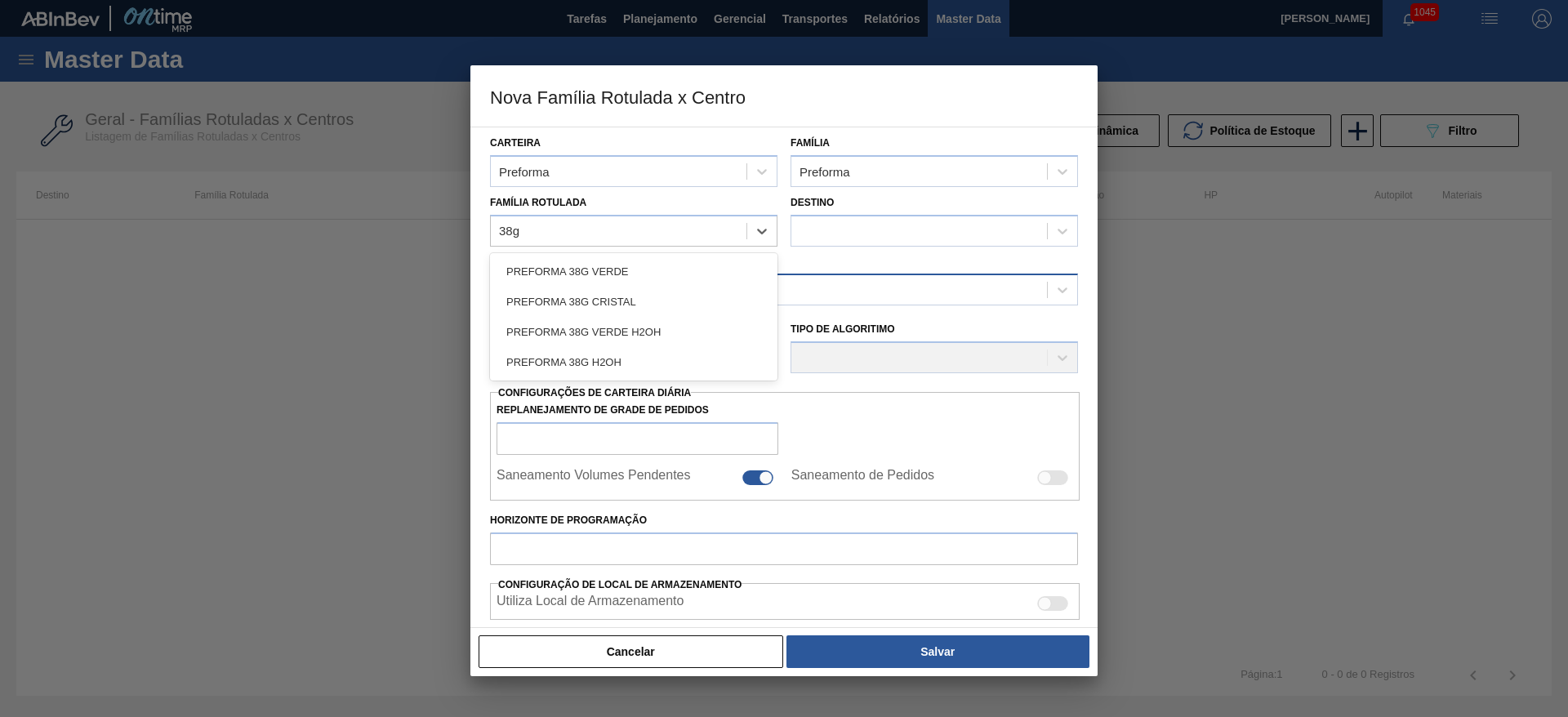
drag, startPoint x: 576, startPoint y: 361, endPoint x: 760, endPoint y: 286, distance: 198.7
click at [607, 357] on div "PREFORMA 38G H2OH" at bounding box center [633, 362] width 287 height 30
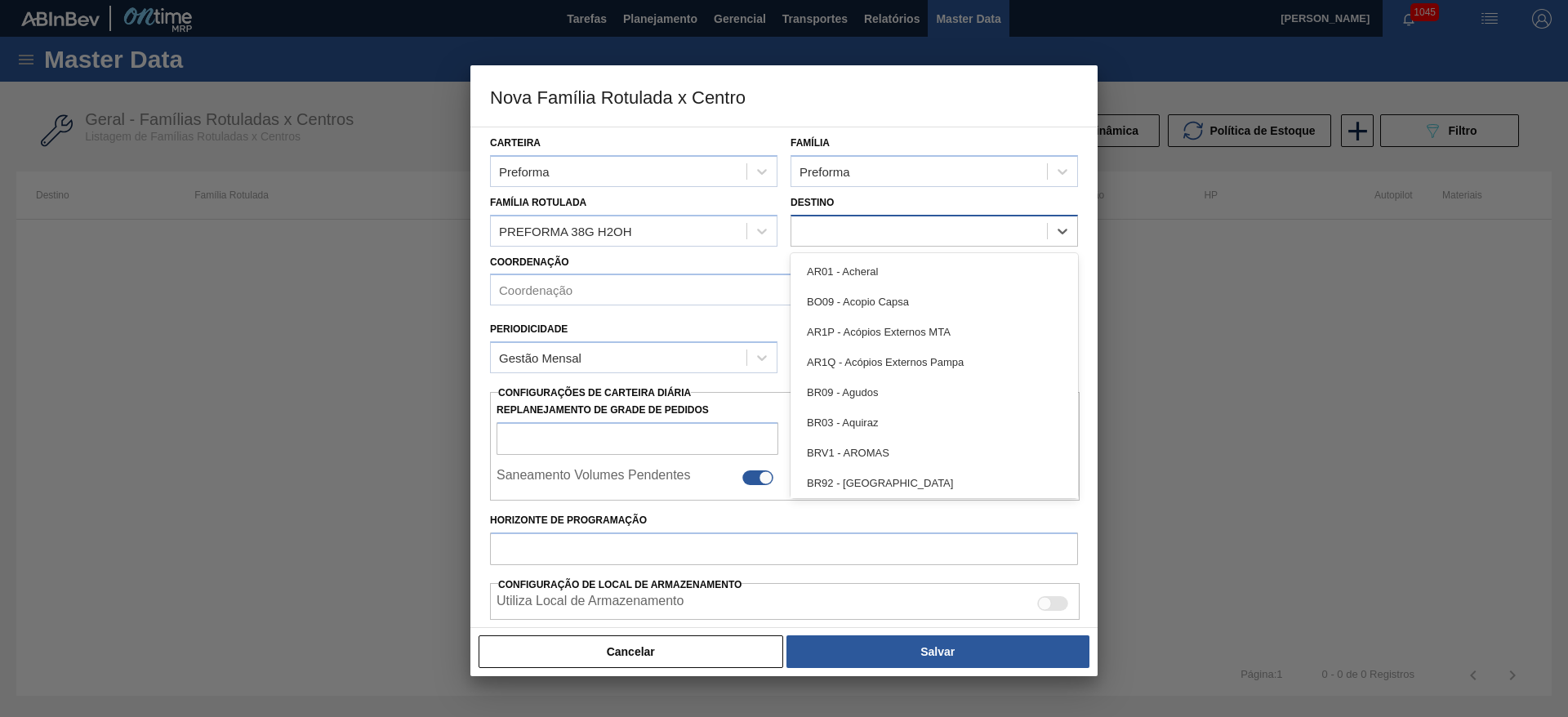
click at [833, 241] on div at bounding box center [919, 230] width 256 height 24
type input "2"
checkbox input "false"
type input "23"
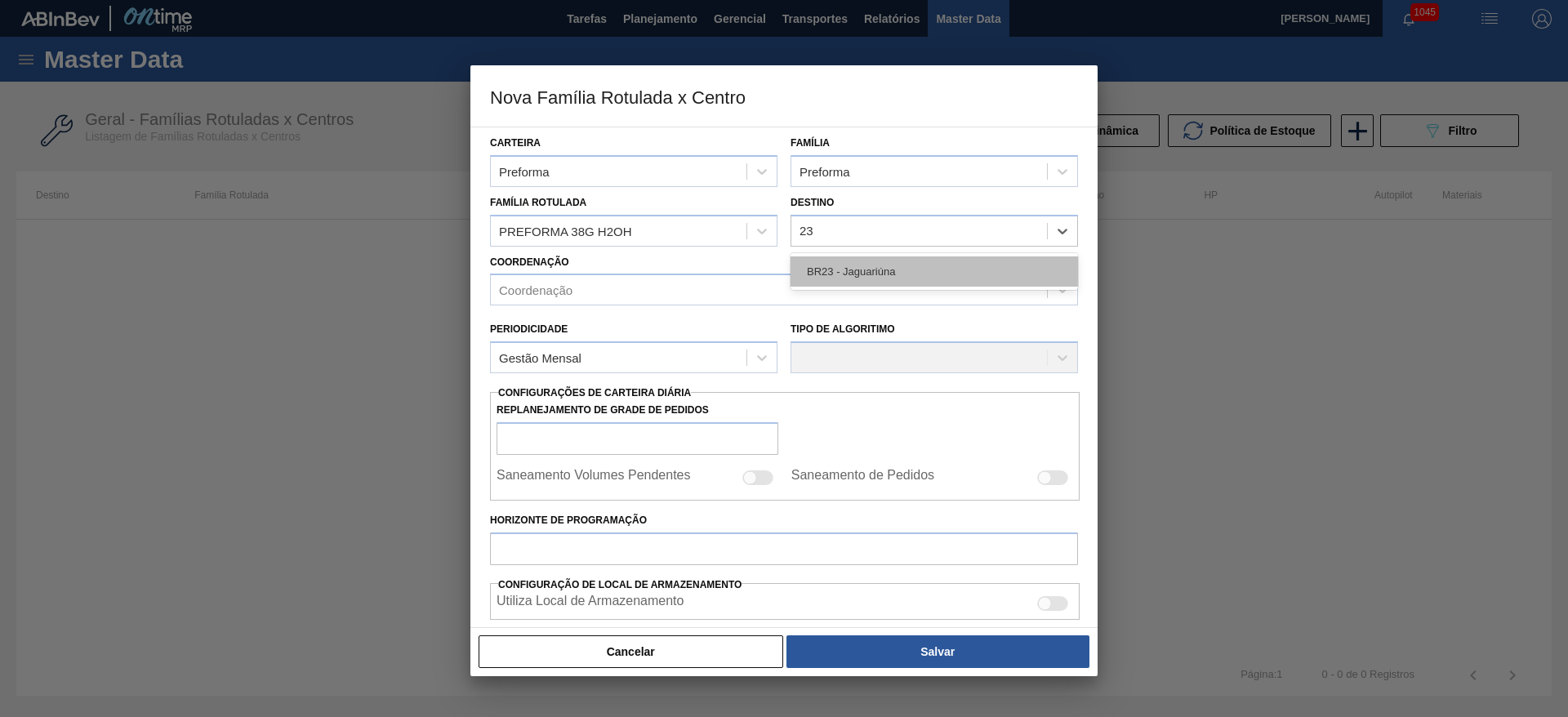
click at [838, 265] on div "BR23 - Jaguariúna" at bounding box center [935, 272] width 287 height 30
click at [533, 291] on div "Coordenação" at bounding box center [535, 290] width 73 height 14
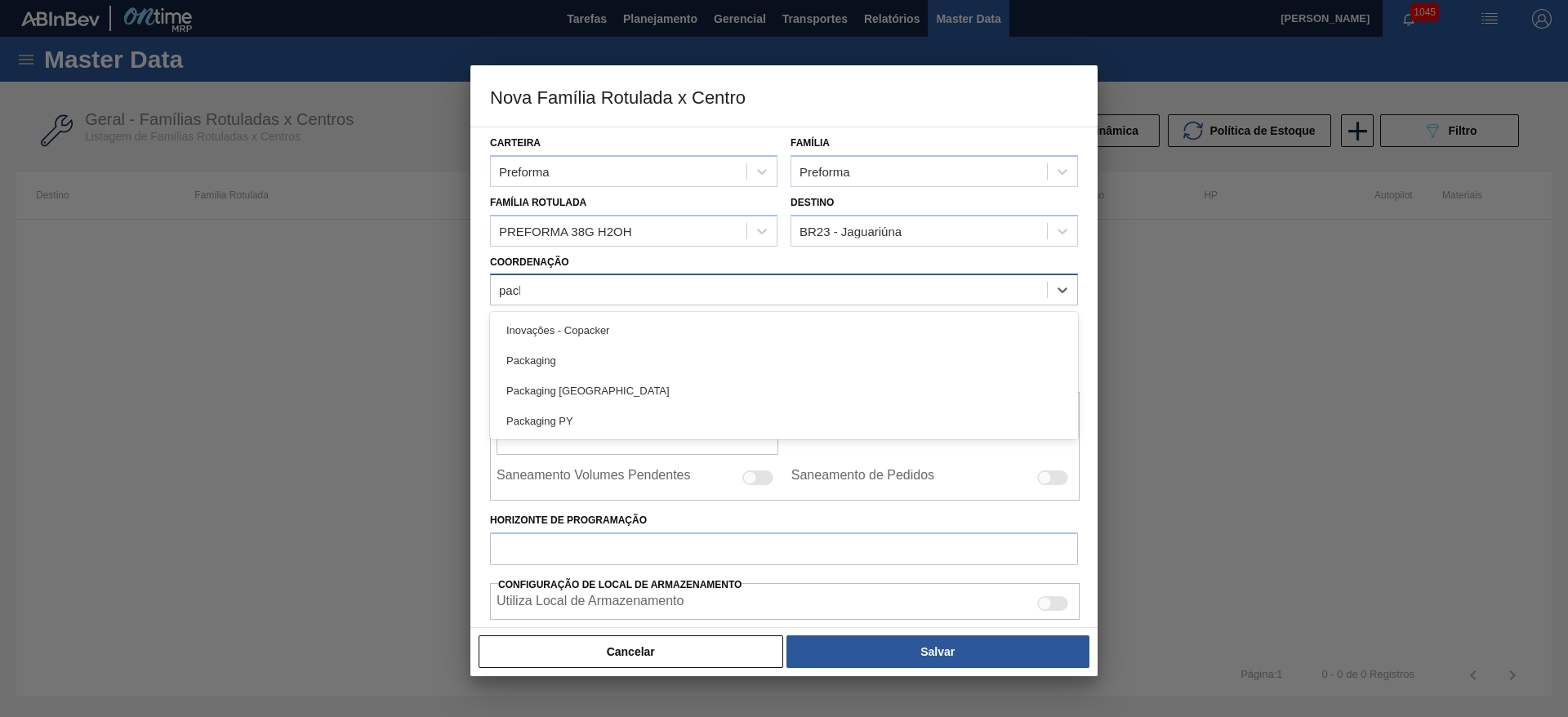
type input "packa"
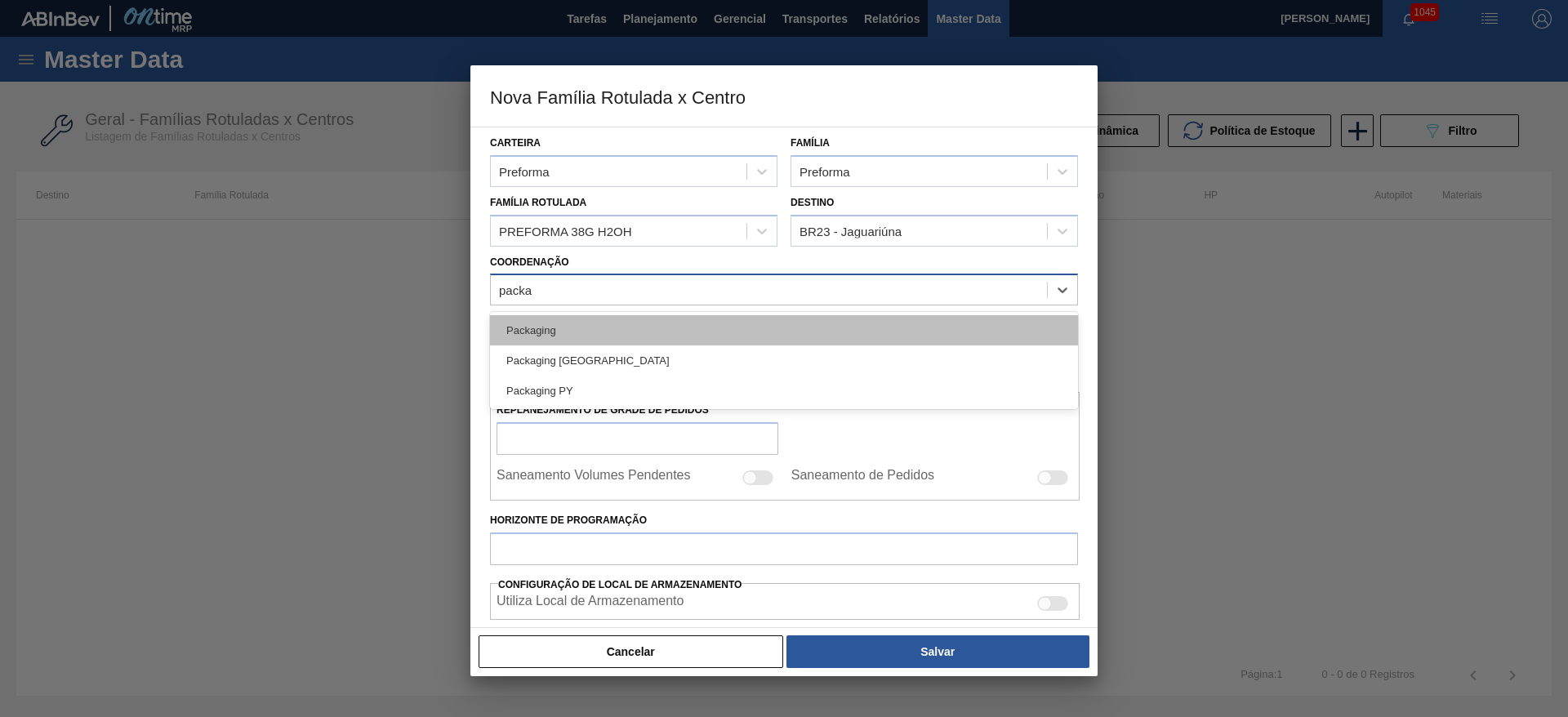
click at [547, 327] on div "Packaging" at bounding box center [784, 331] width 589 height 30
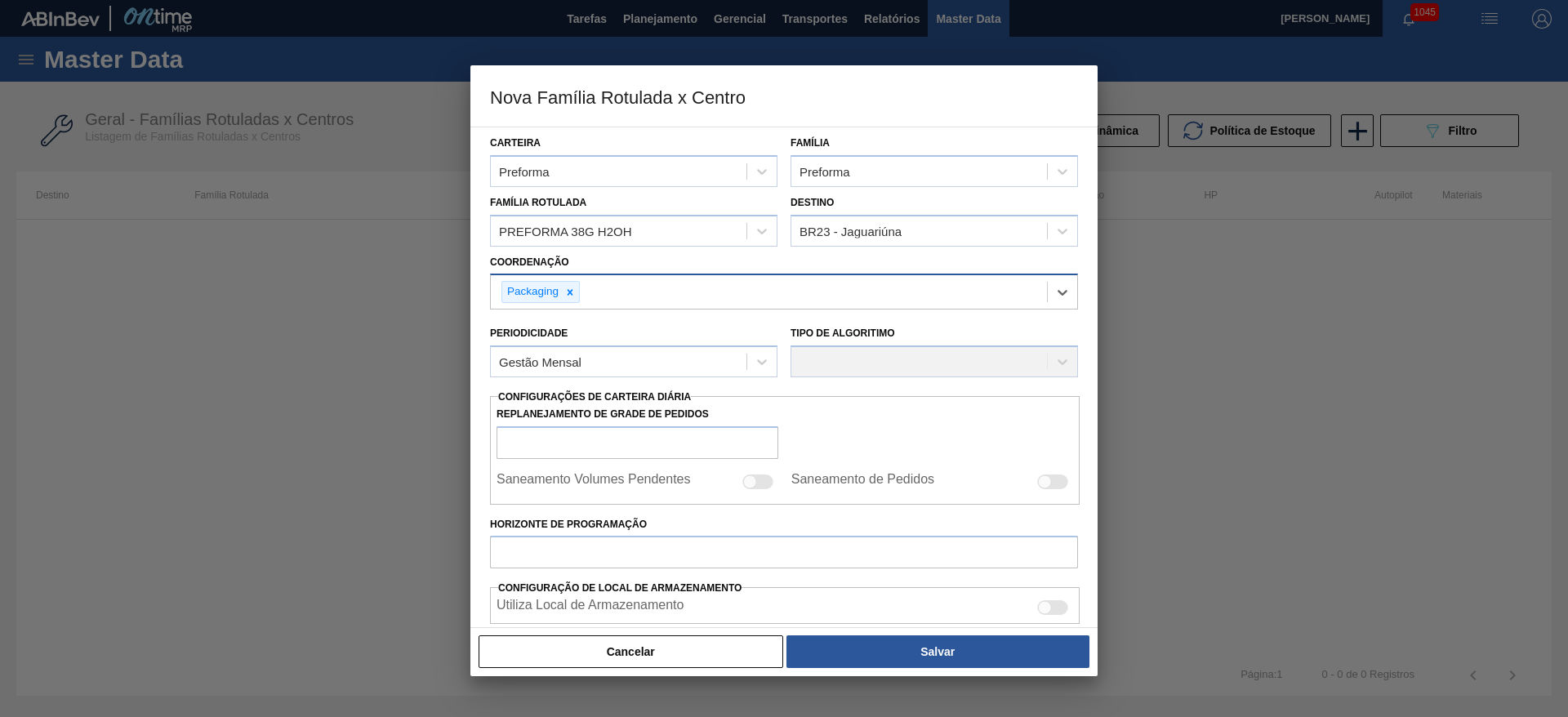
scroll to position [123, 0]
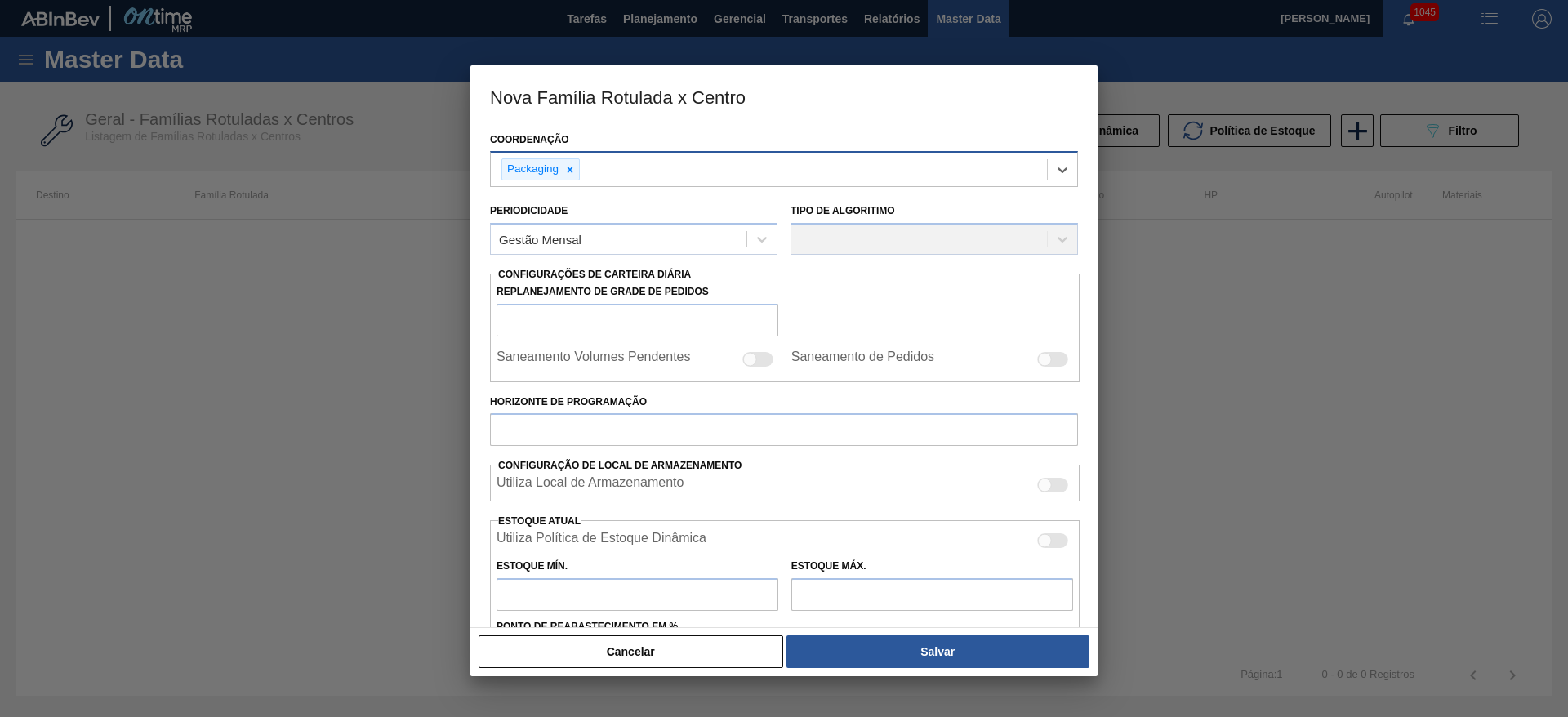
drag, startPoint x: 760, startPoint y: 239, endPoint x: 582, endPoint y: 258, distance: 179.0
click at [761, 239] on icon at bounding box center [762, 239] width 16 height 16
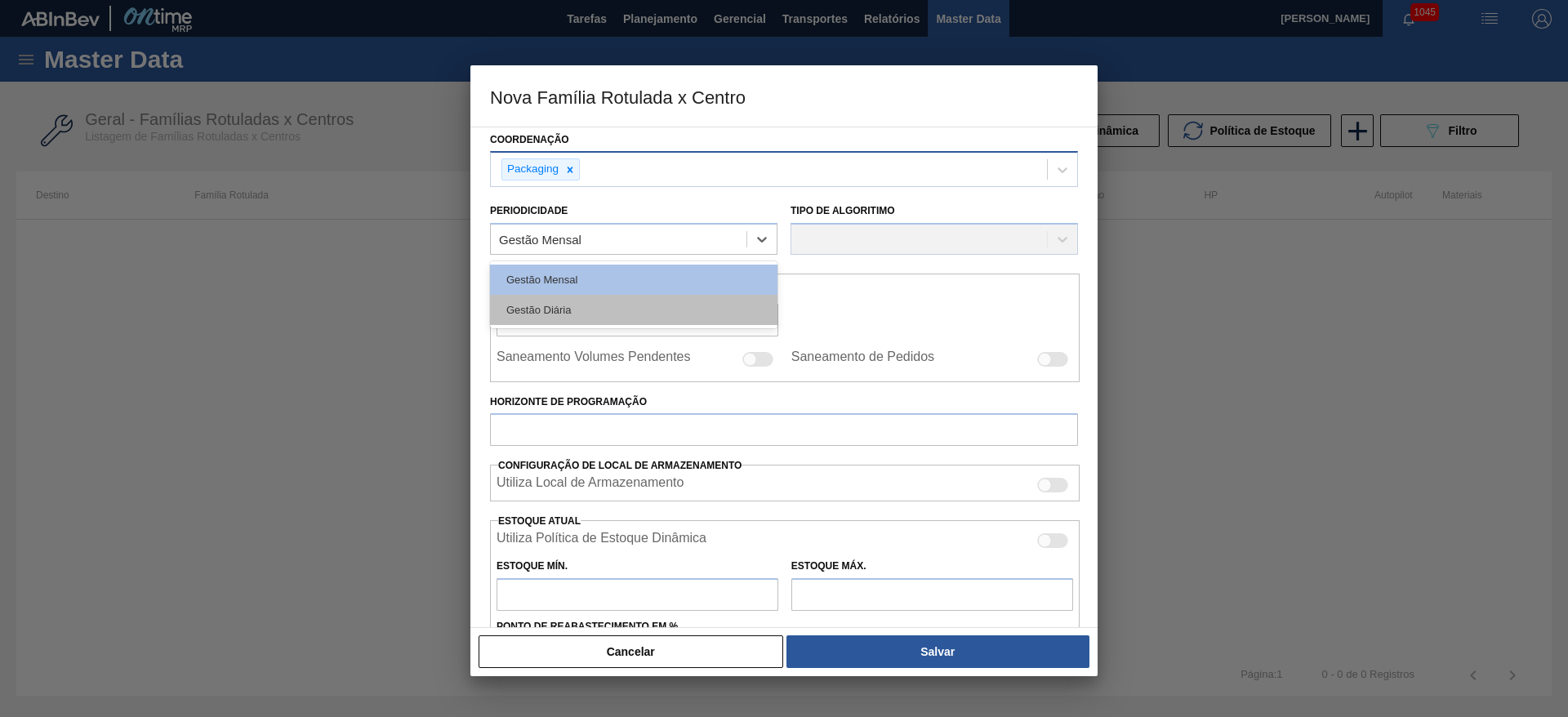
click at [570, 304] on div "Gestão Diária" at bounding box center [633, 310] width 287 height 30
checkbox input "true"
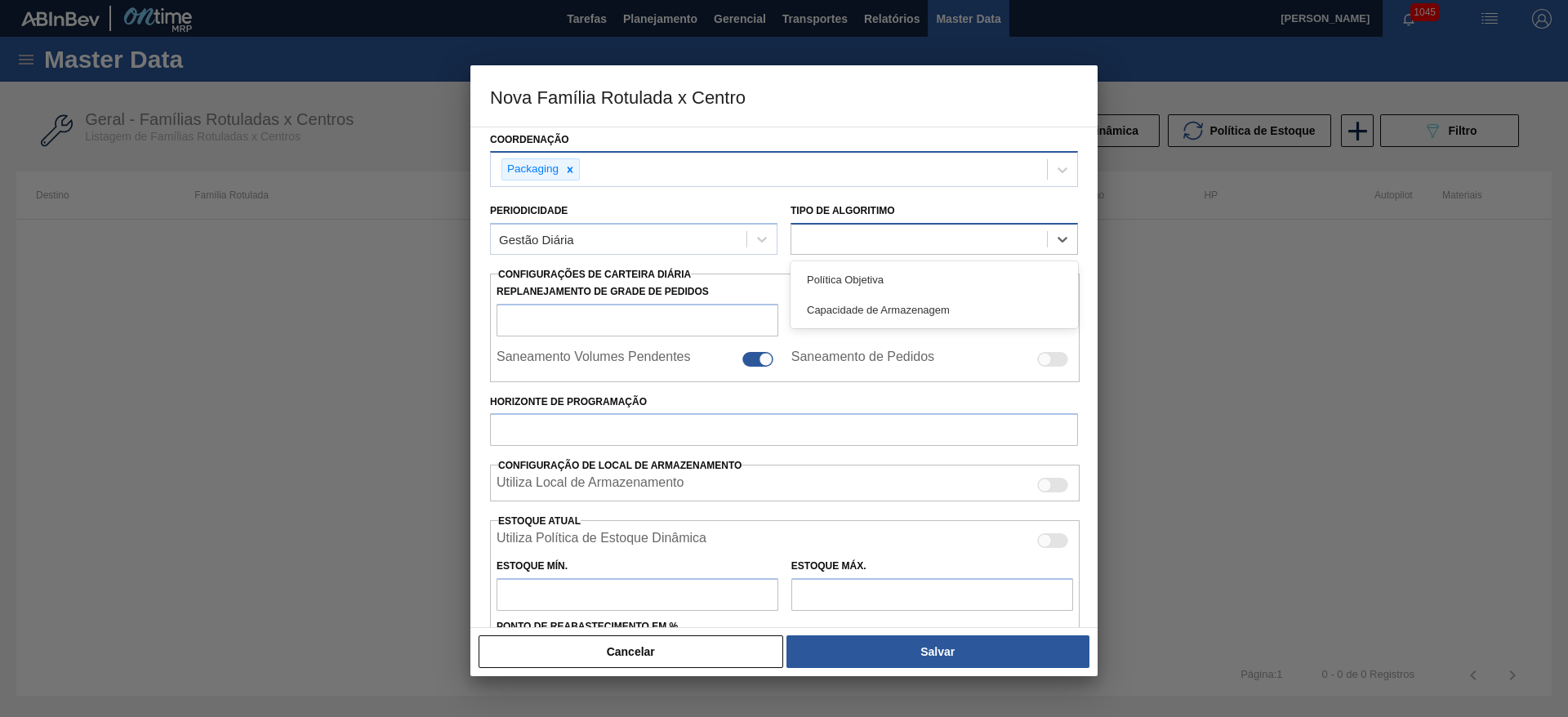
click at [840, 234] on div at bounding box center [919, 240] width 256 height 24
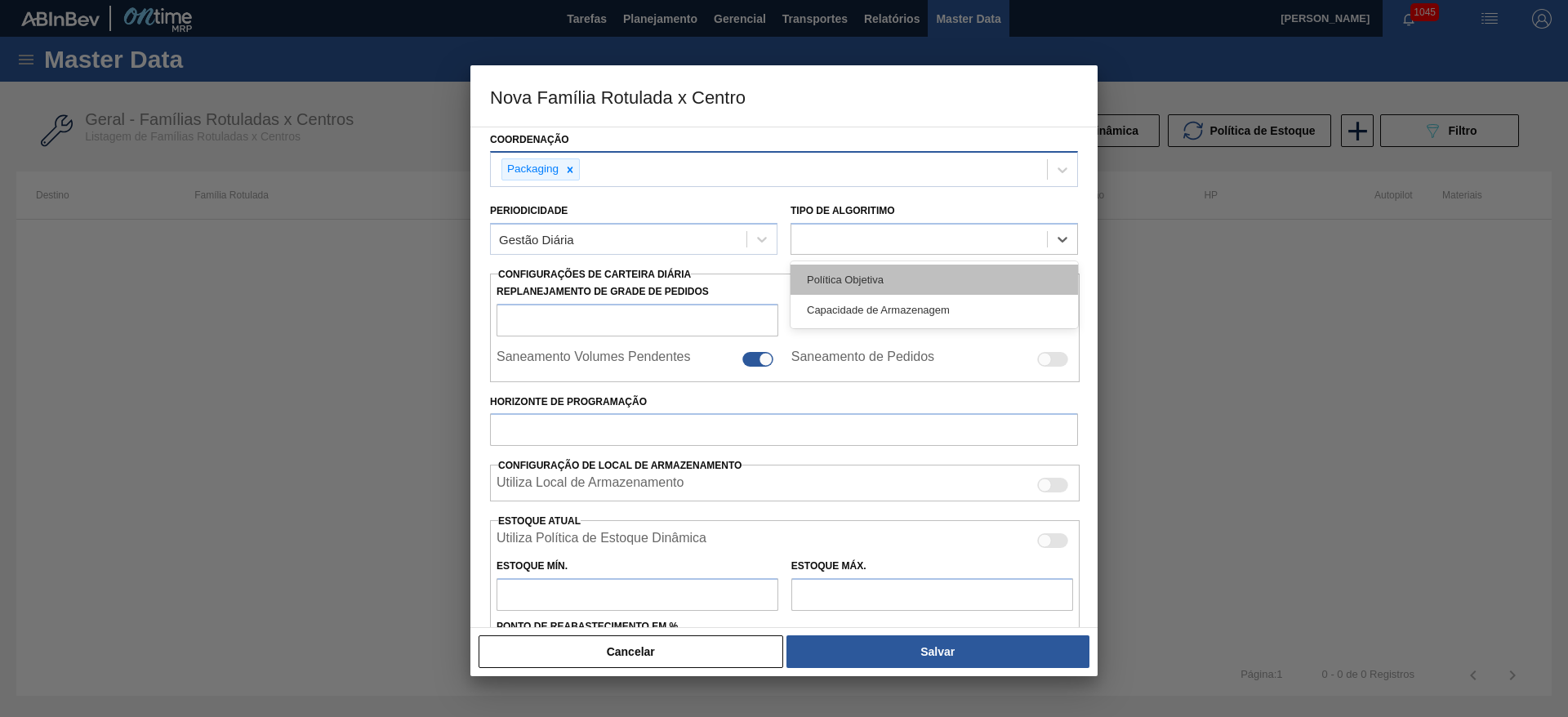
click at [844, 275] on div "Política Objetiva" at bounding box center [935, 280] width 287 height 30
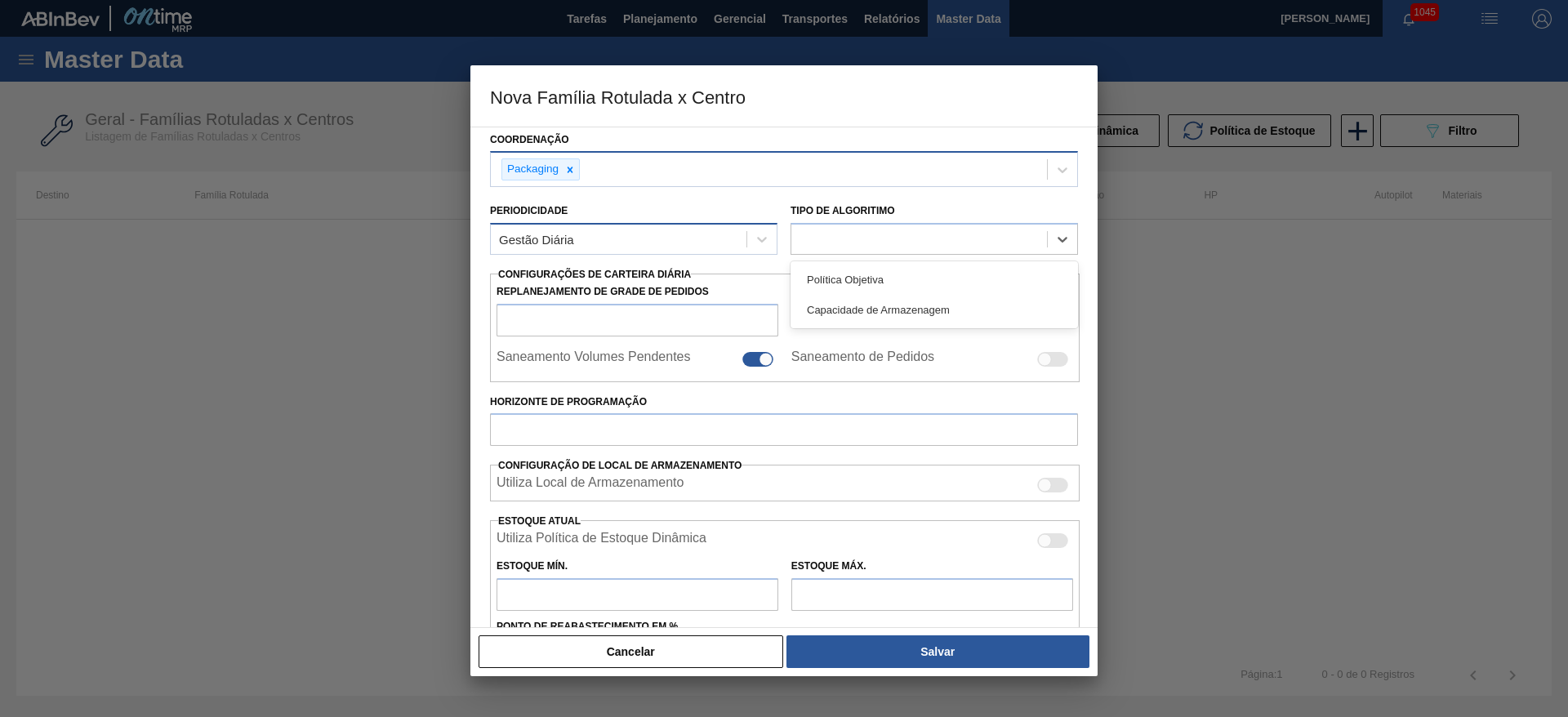
type input "0"
type input "100"
type input "0,000"
click at [765, 241] on icon at bounding box center [762, 239] width 16 height 16
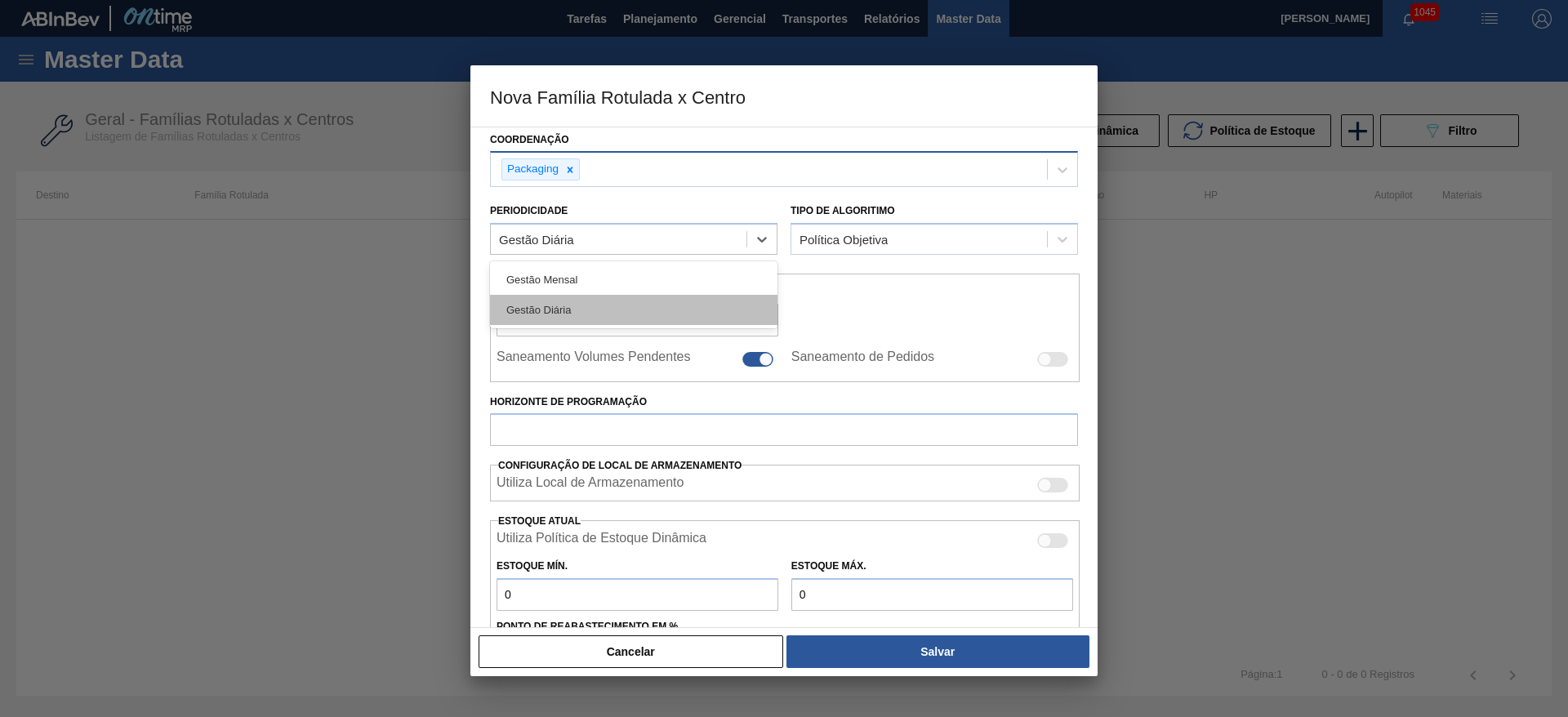
click at [593, 304] on div "Gestão Diária" at bounding box center [633, 310] width 287 height 30
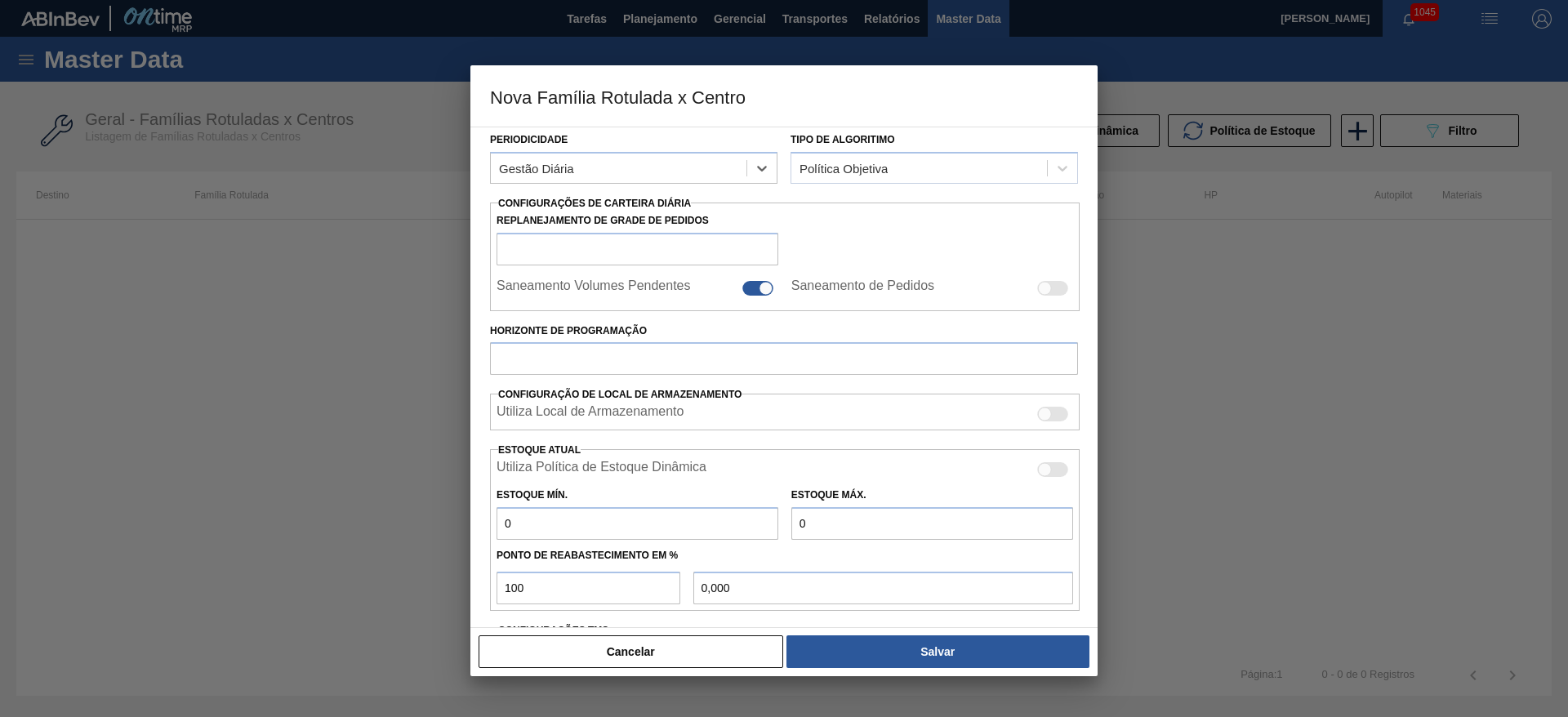
scroll to position [245, 0]
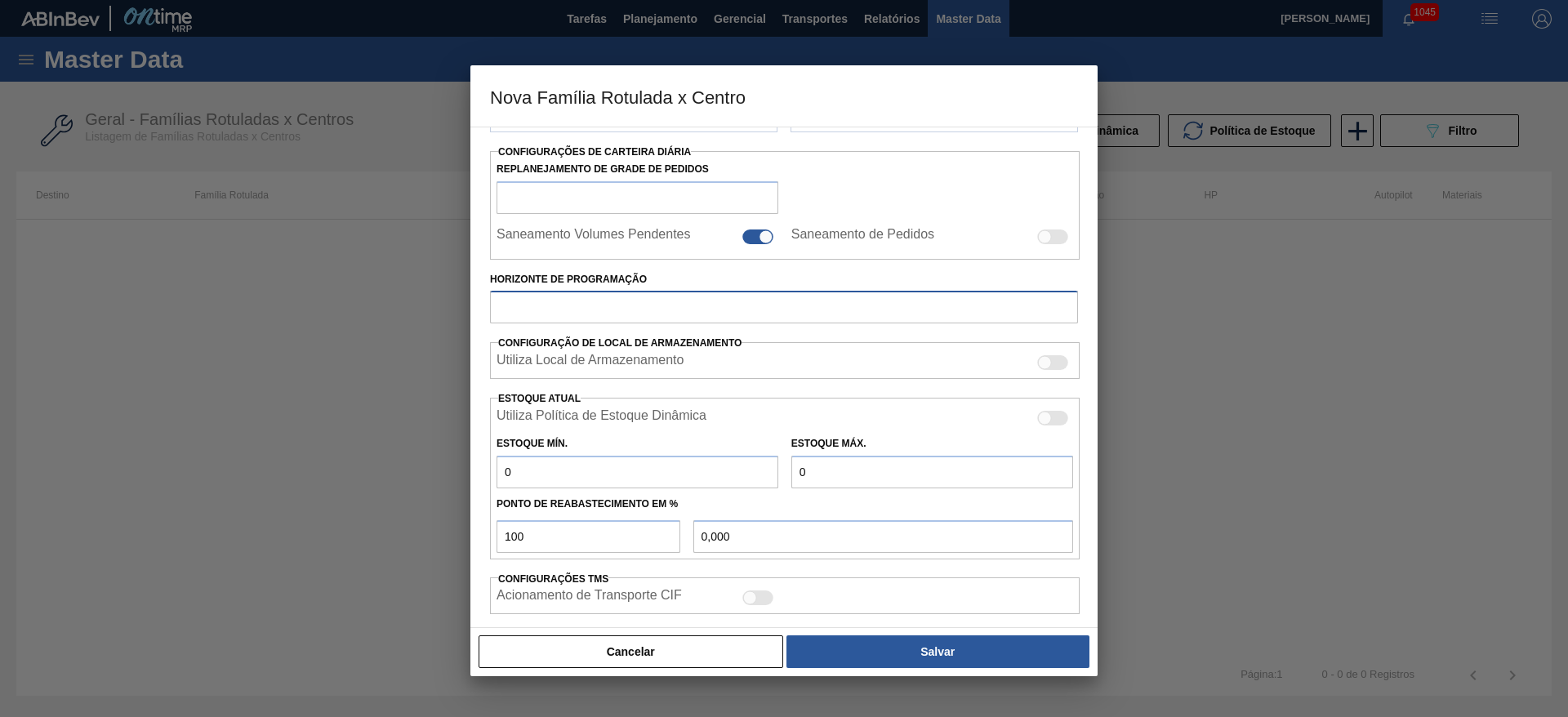
click at [590, 314] on input "Horizonte de Programação" at bounding box center [784, 307] width 589 height 32
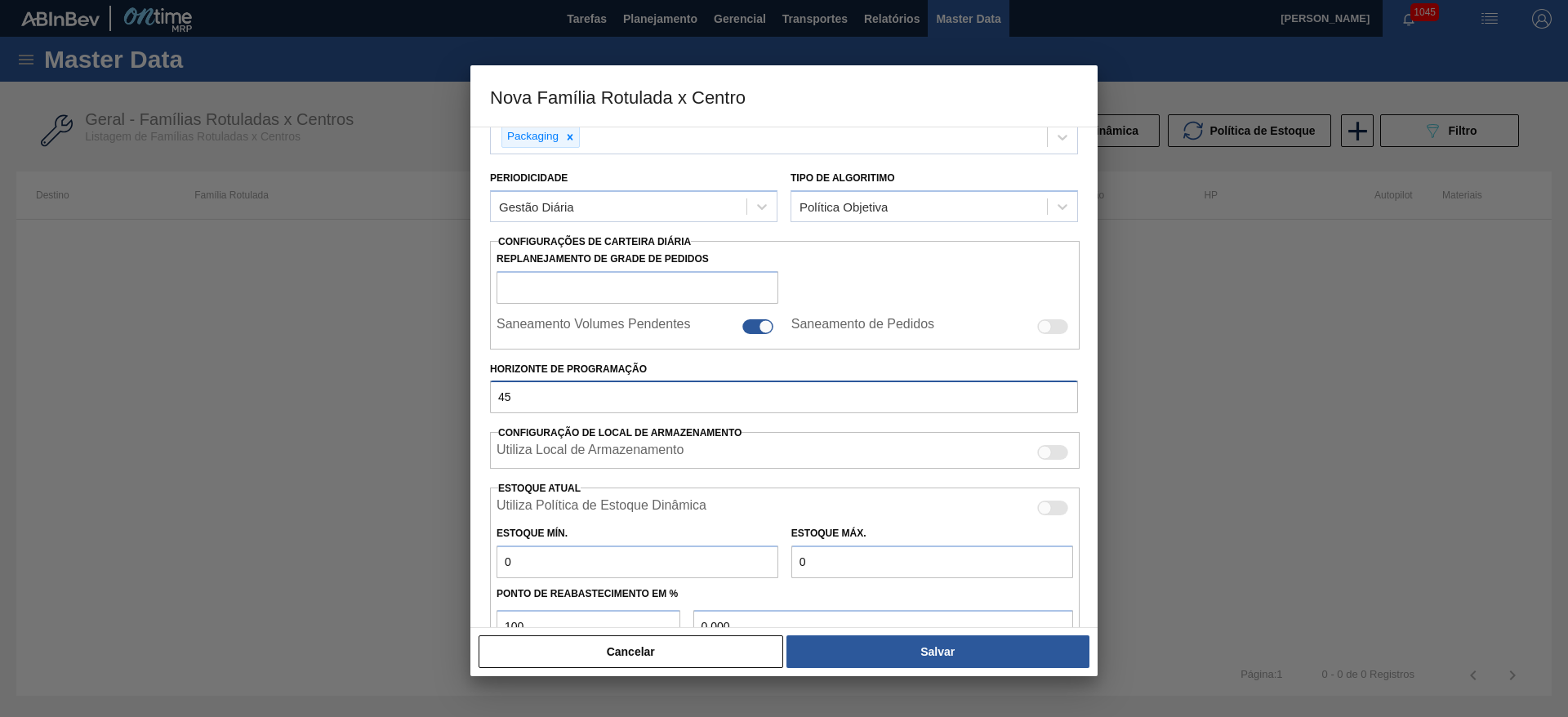
type input "45"
click at [750, 326] on div at bounding box center [758, 326] width 31 height 14
checkbox input "false"
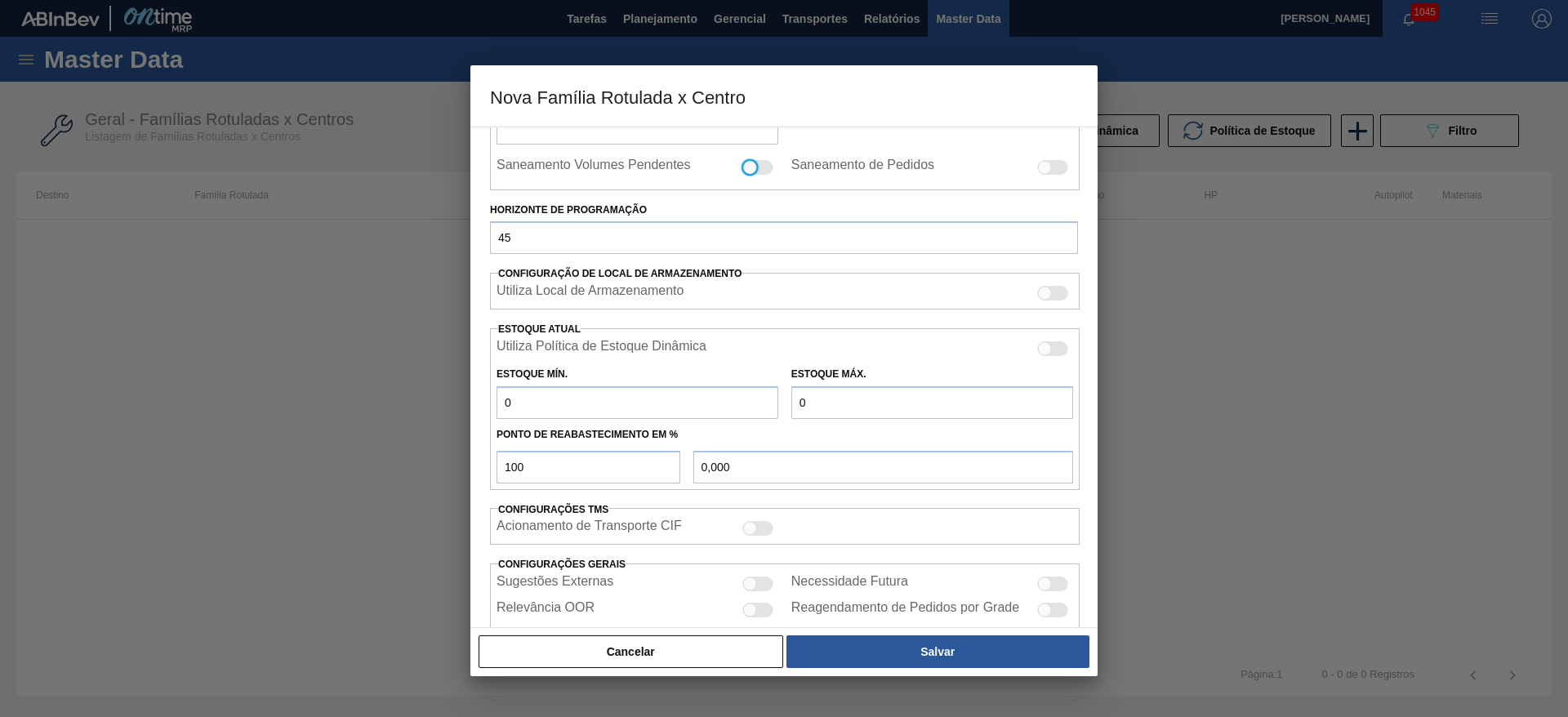
scroll to position [400, 0]
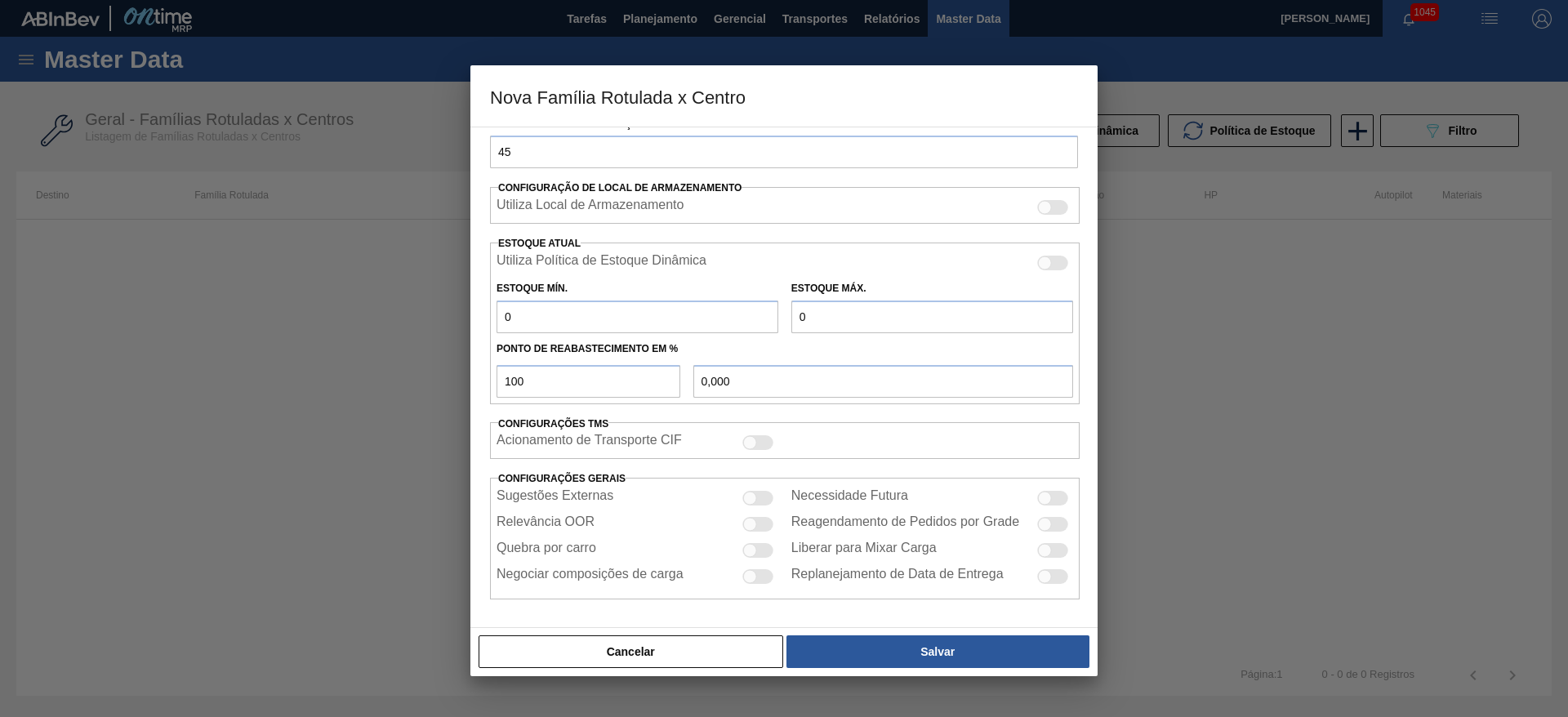
click at [758, 520] on div at bounding box center [758, 524] width 31 height 14
checkbox input "true"
click at [747, 494] on div at bounding box center [750, 498] width 14 height 14
click at [1054, 496] on div at bounding box center [1053, 497] width 31 height 14
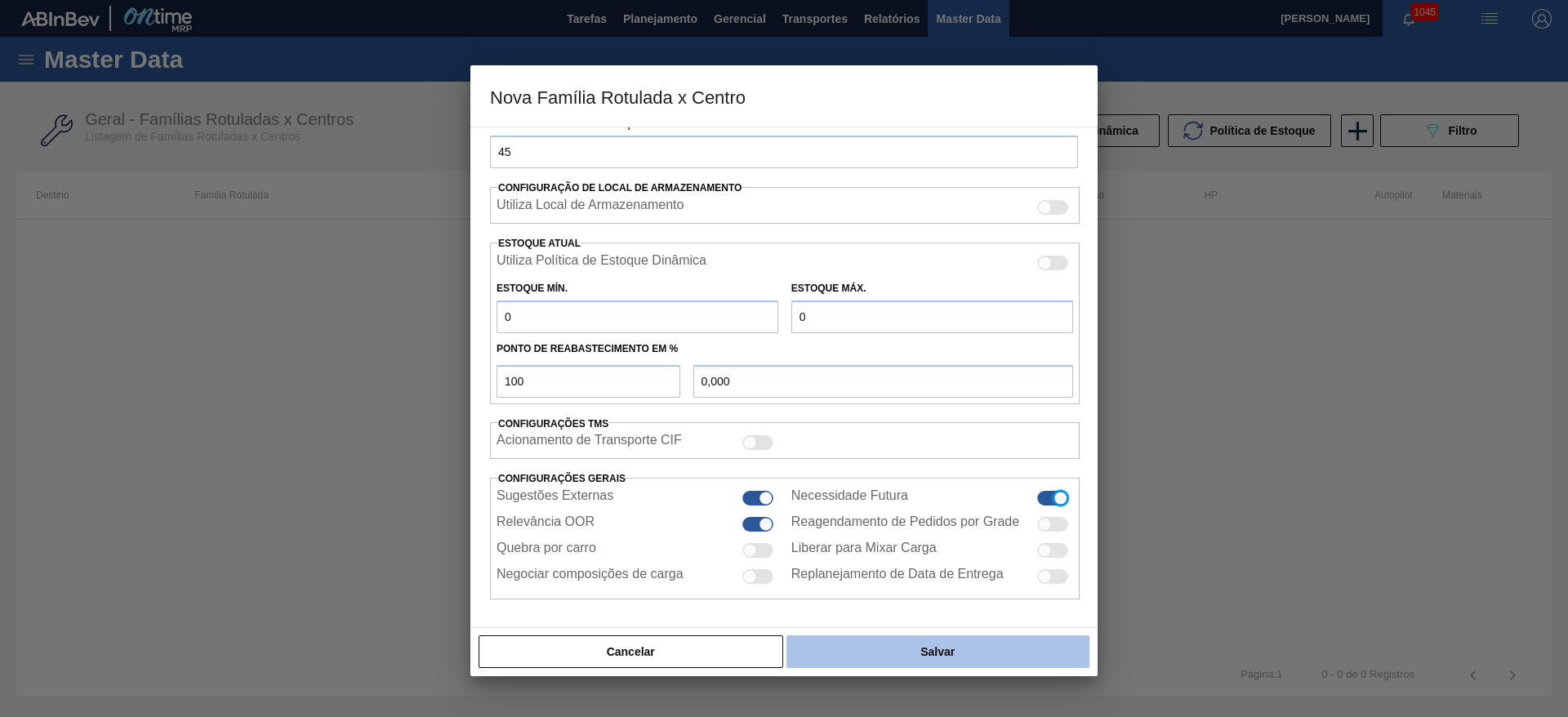
click at [977, 650] on button "Salvar" at bounding box center [938, 651] width 303 height 32
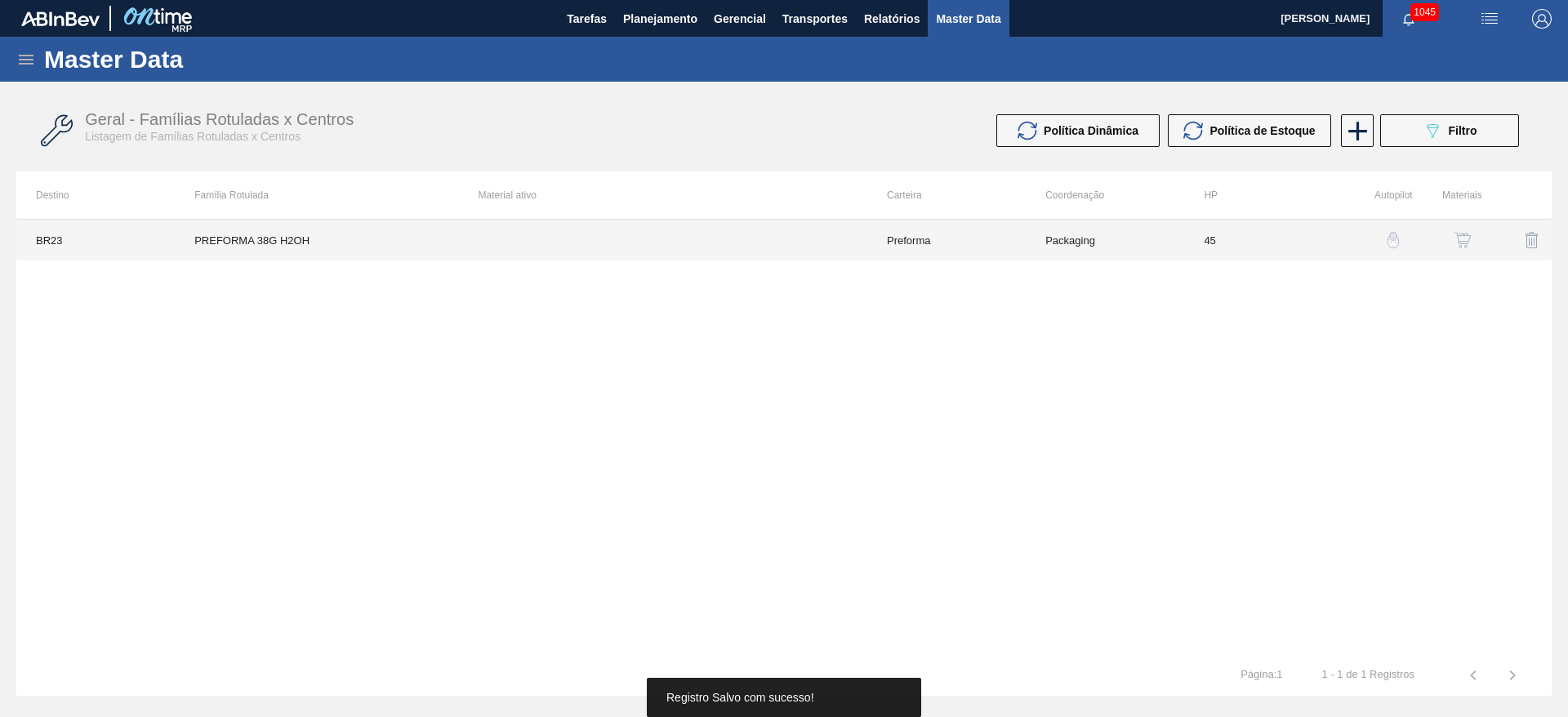
click at [885, 241] on td "Preforma" at bounding box center [946, 240] width 159 height 41
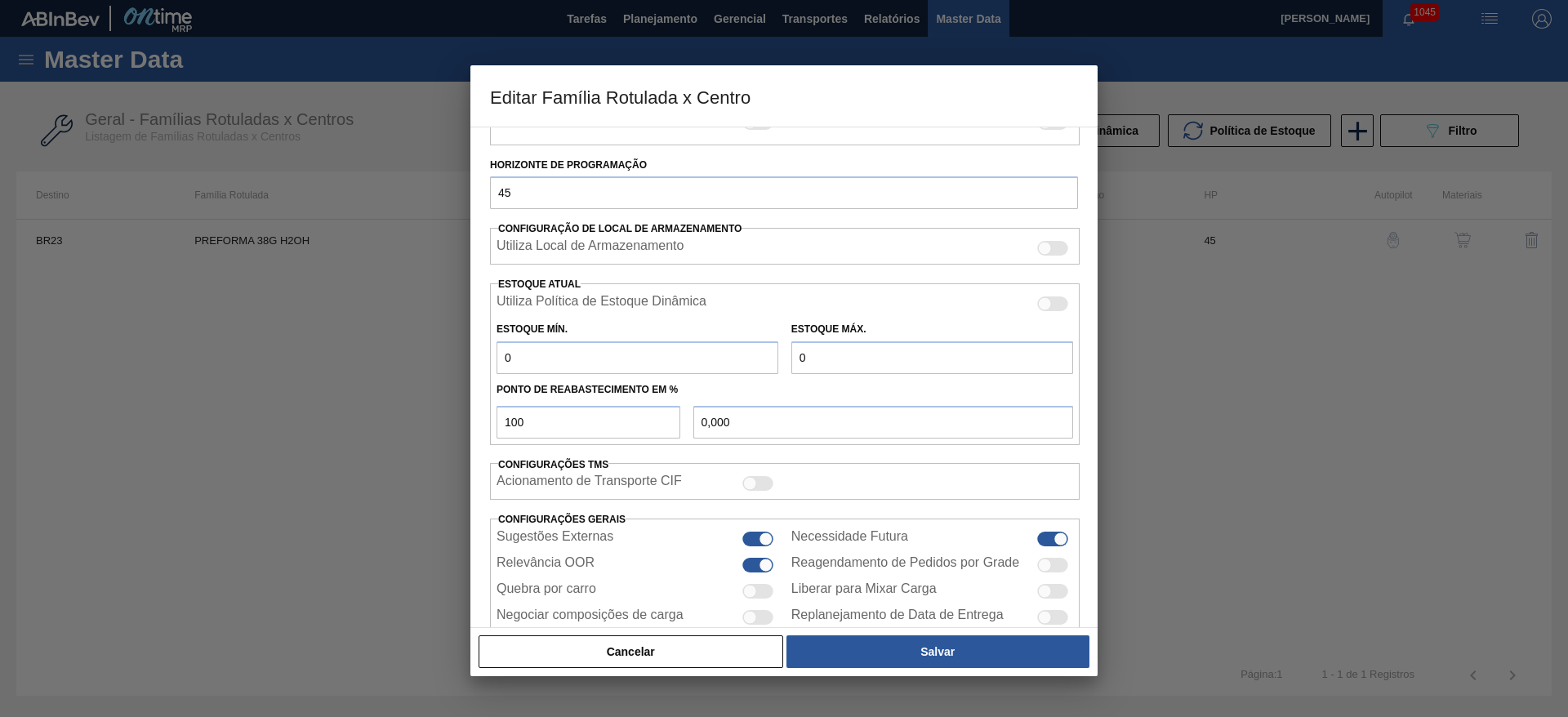
scroll to position [402, 0]
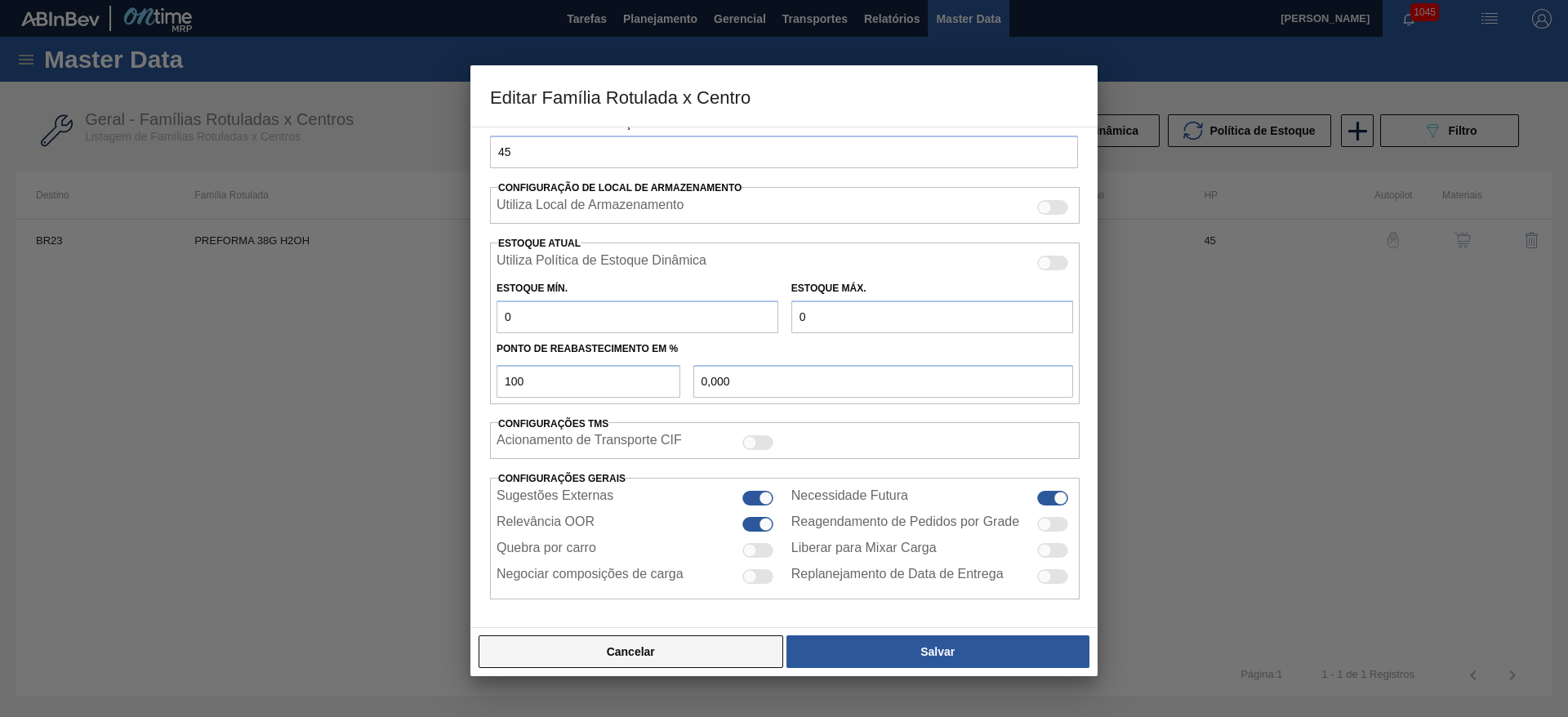
click at [733, 658] on button "Cancelar" at bounding box center [630, 651] width 304 height 32
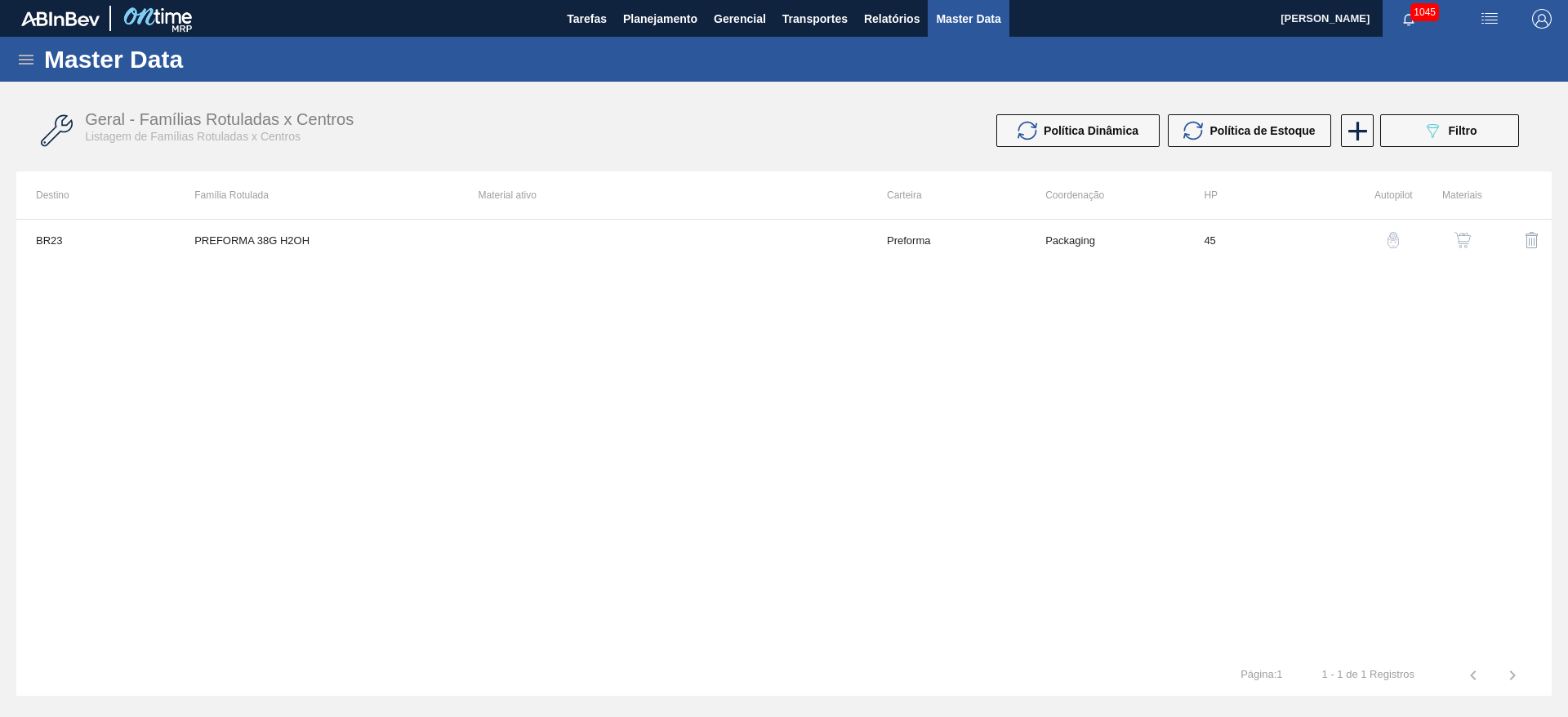
click at [1469, 243] on img "button" at bounding box center [1462, 240] width 16 height 16
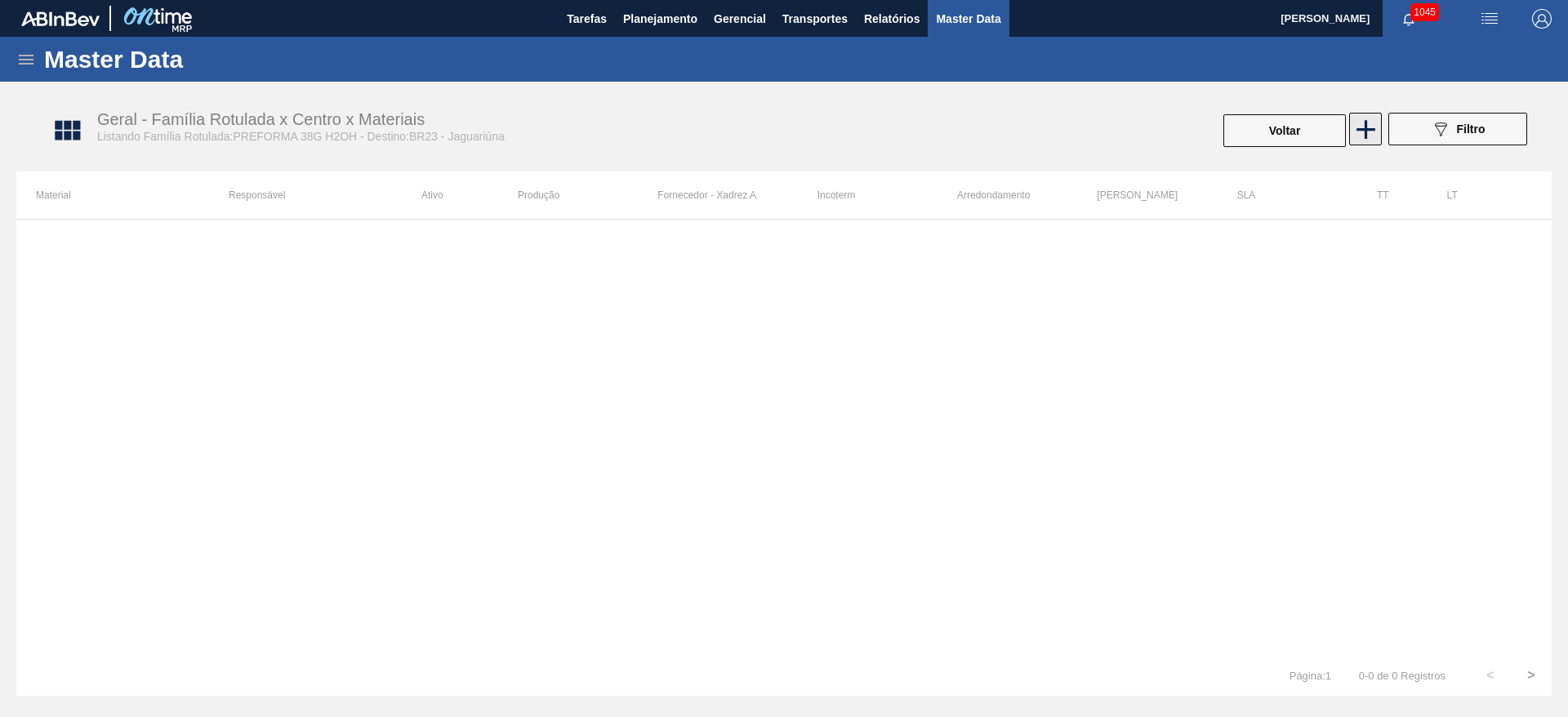
click at [1366, 131] on icon at bounding box center [1366, 129] width 19 height 19
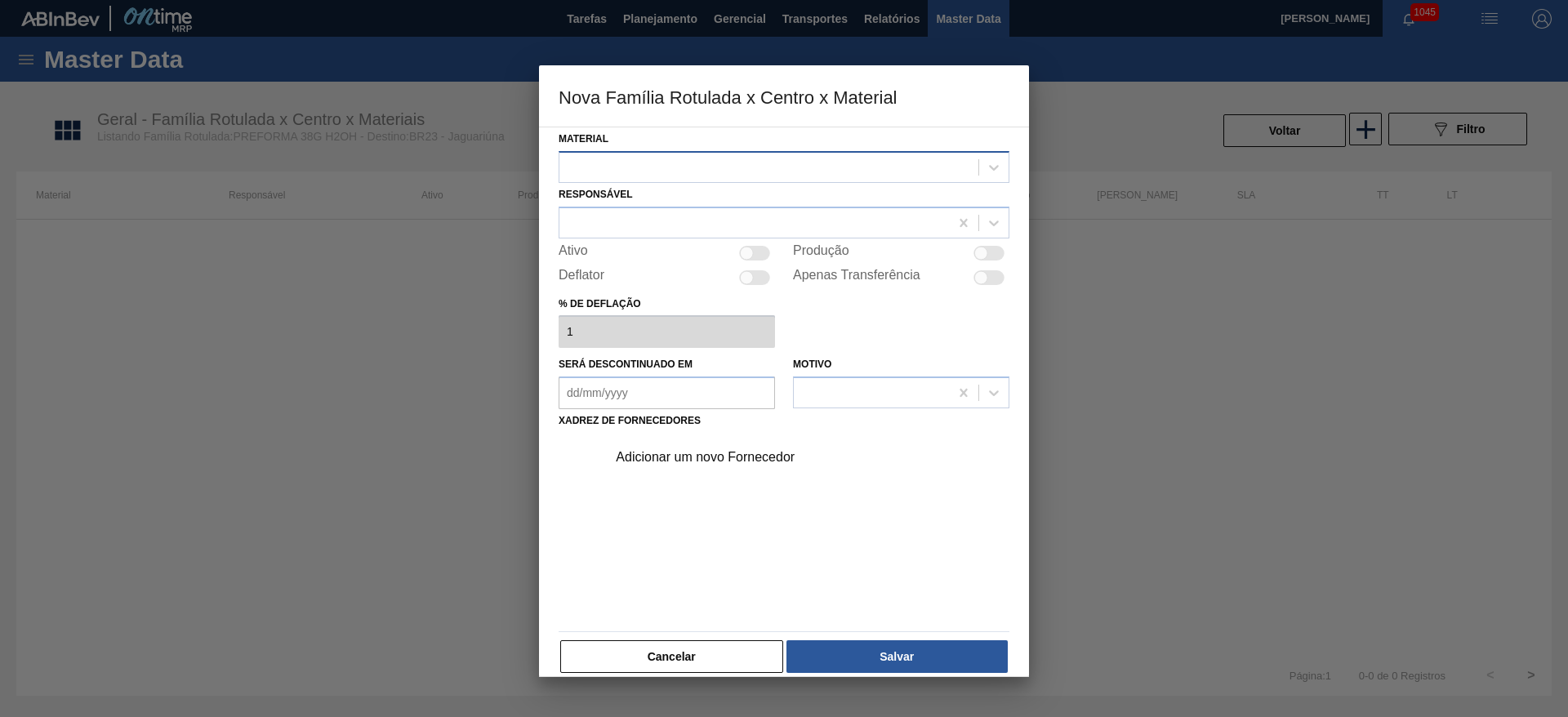
click at [608, 167] on div at bounding box center [768, 166] width 419 height 24
click at [667, 261] on div "Ativo" at bounding box center [668, 253] width 217 height 20
click at [605, 163] on div at bounding box center [768, 166] width 419 height 24
click at [677, 648] on button "Cancelar" at bounding box center [671, 656] width 223 height 32
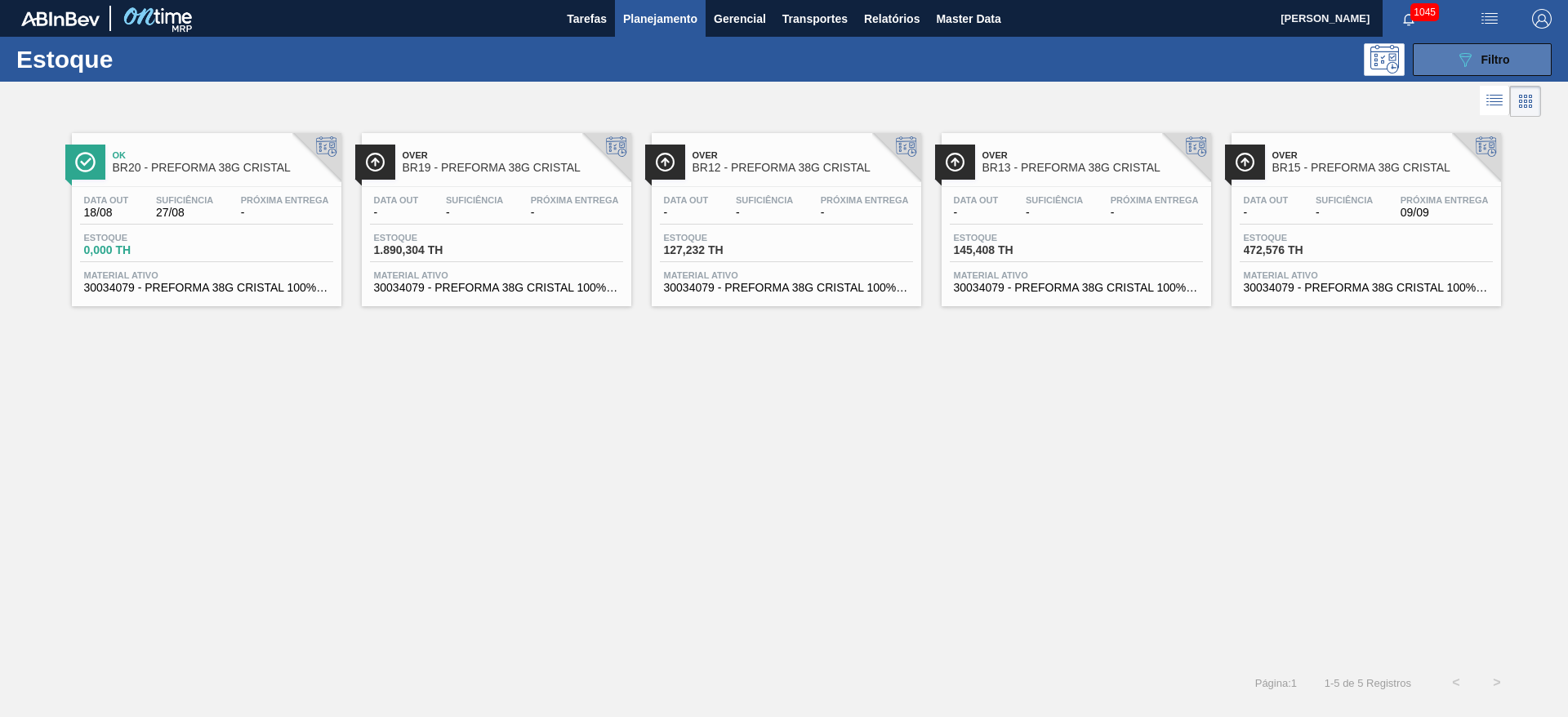
drag, startPoint x: 1470, startPoint y: 64, endPoint x: 1451, endPoint y: 74, distance: 21.5
click at [1470, 64] on icon "089F7B8B-B2A5-4AFE-B5C0-19BA573D28AC" at bounding box center [1465, 59] width 20 height 20
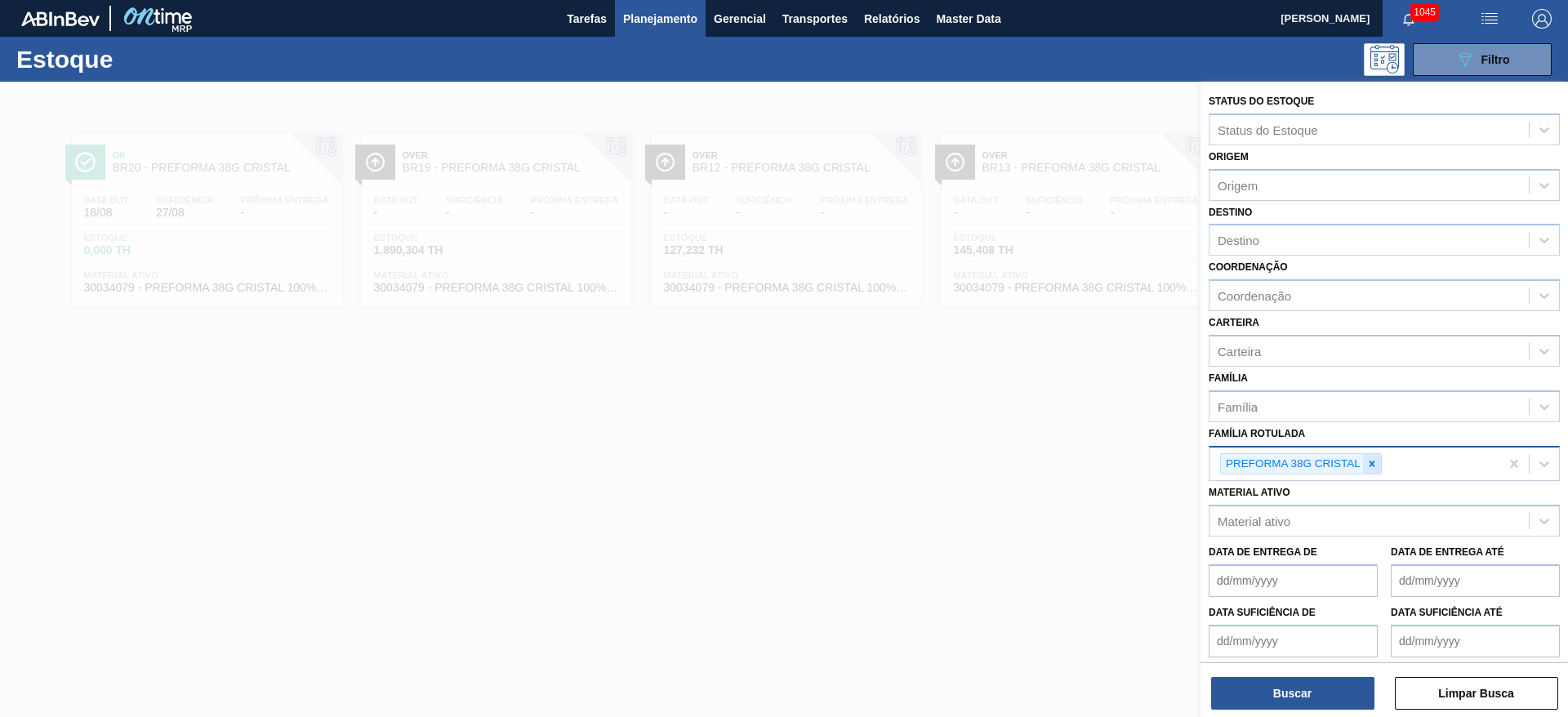
click at [1379, 465] on div at bounding box center [1372, 464] width 18 height 20
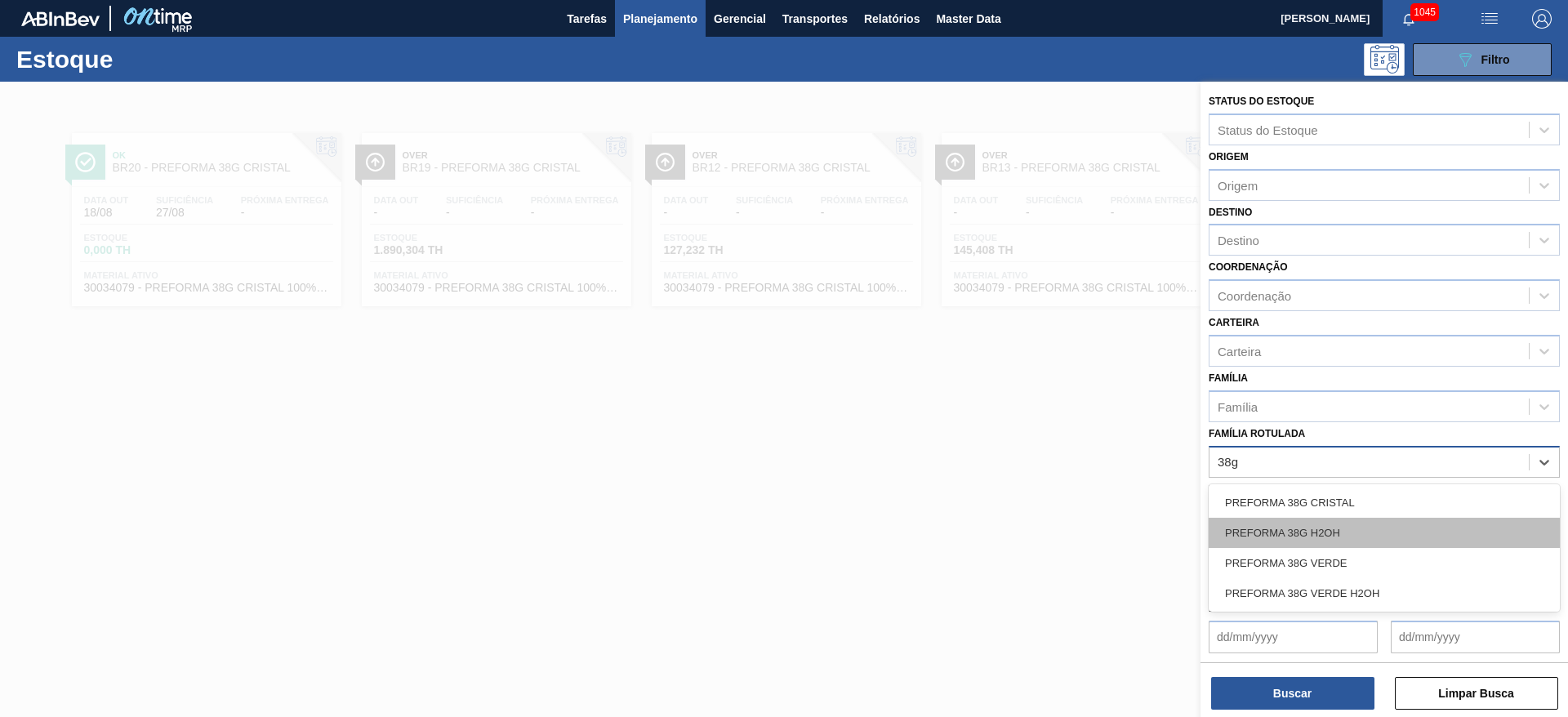
click at [1303, 533] on div "PREFORMA 38G H2OH" at bounding box center [1384, 533] width 351 height 30
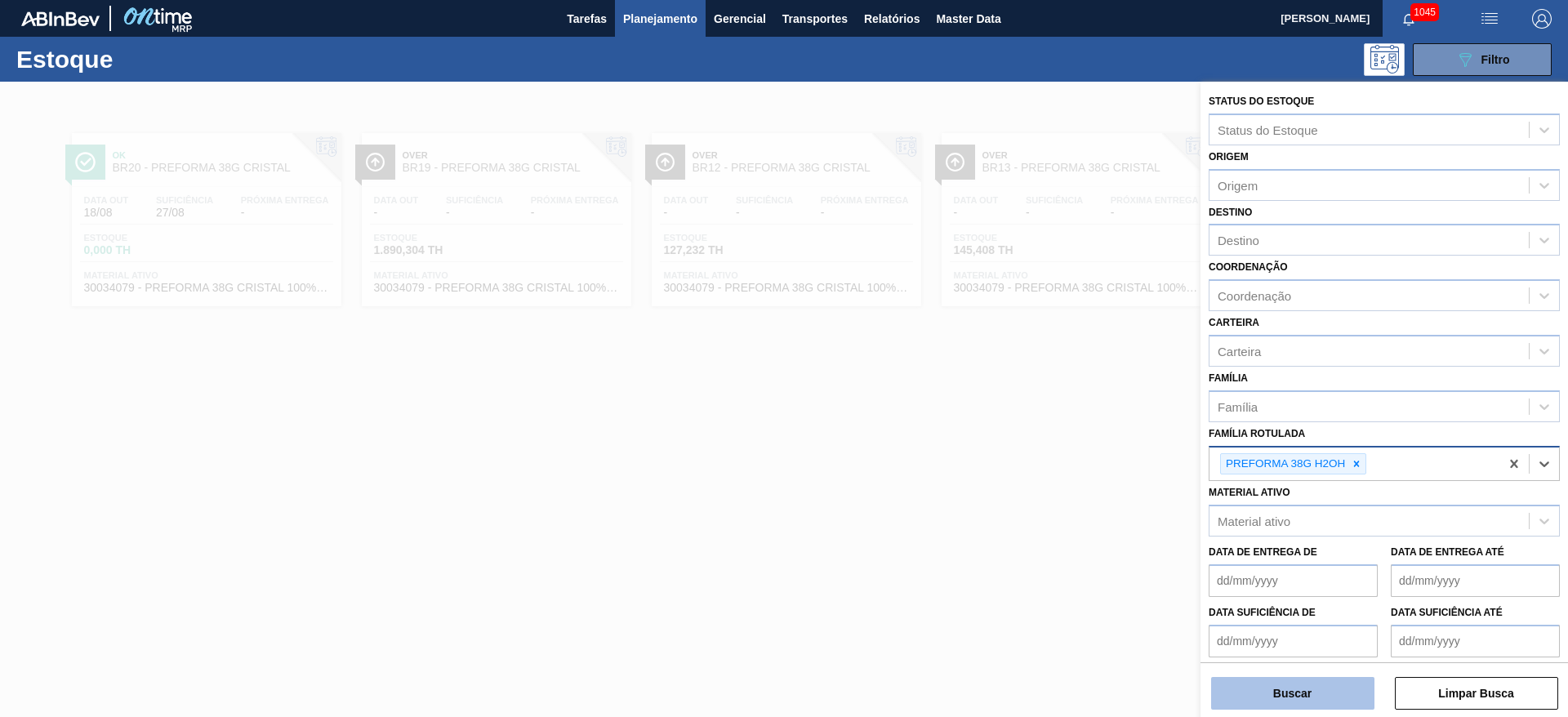
click at [1274, 694] on button "Buscar" at bounding box center [1293, 693] width 164 height 32
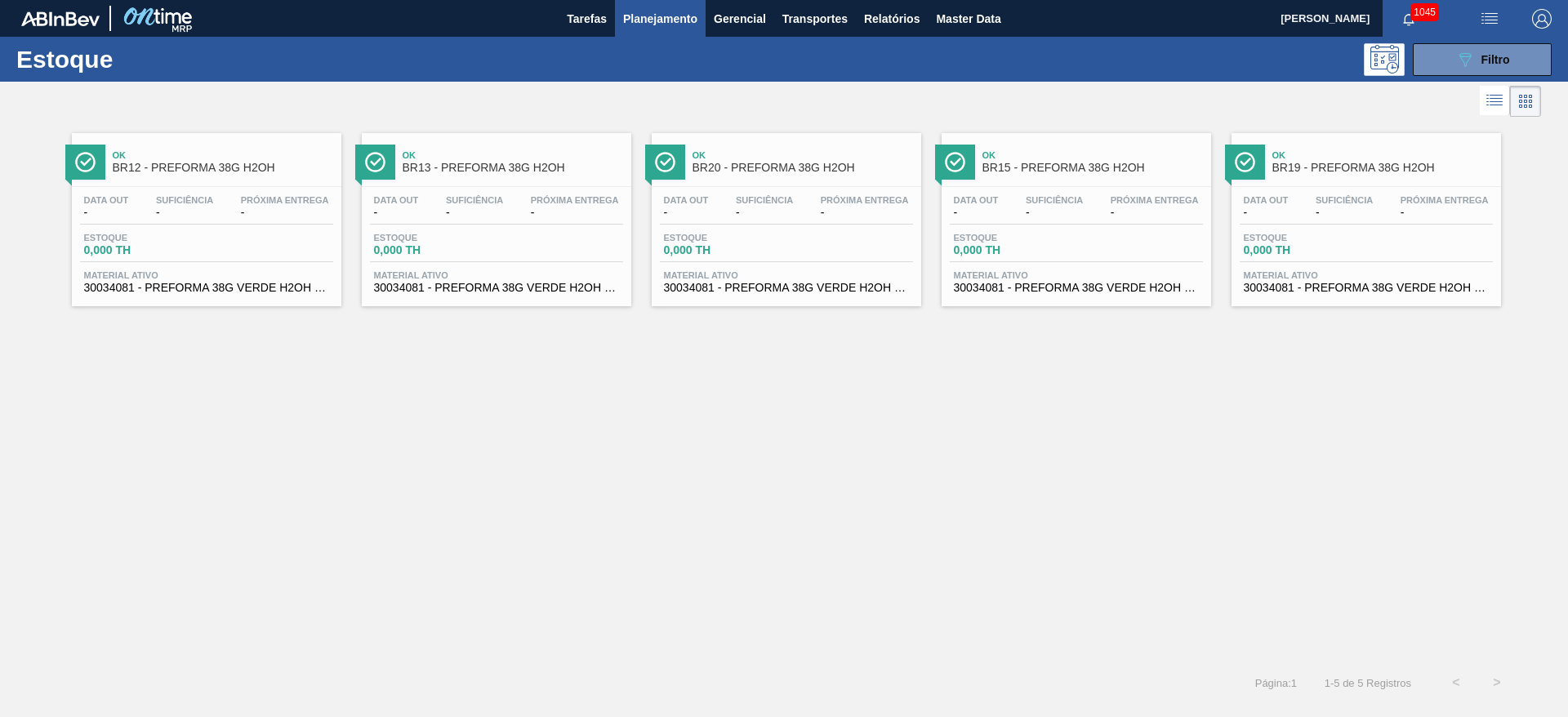
click at [788, 191] on div "Data out - Suficiência - Próxima Entrega - Estoque 0,000 TH Material ativo 3003…" at bounding box center [786, 242] width 269 height 111
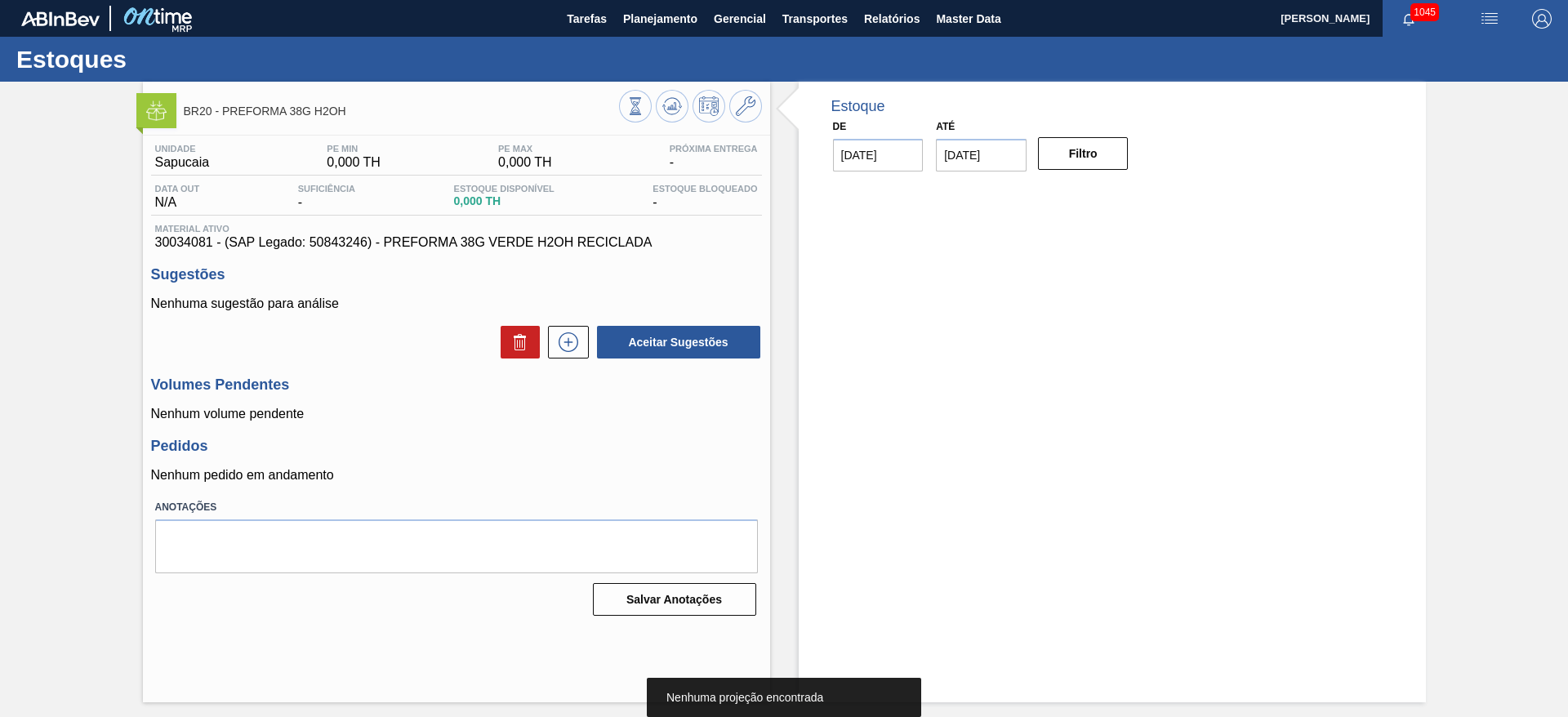
click at [342, 242] on span "30034081 - (SAP Legado: 50843246) - PREFORMA 38G VERDE H2OH RECICLADA" at bounding box center [456, 242] width 603 height 14
copy span "50843246"
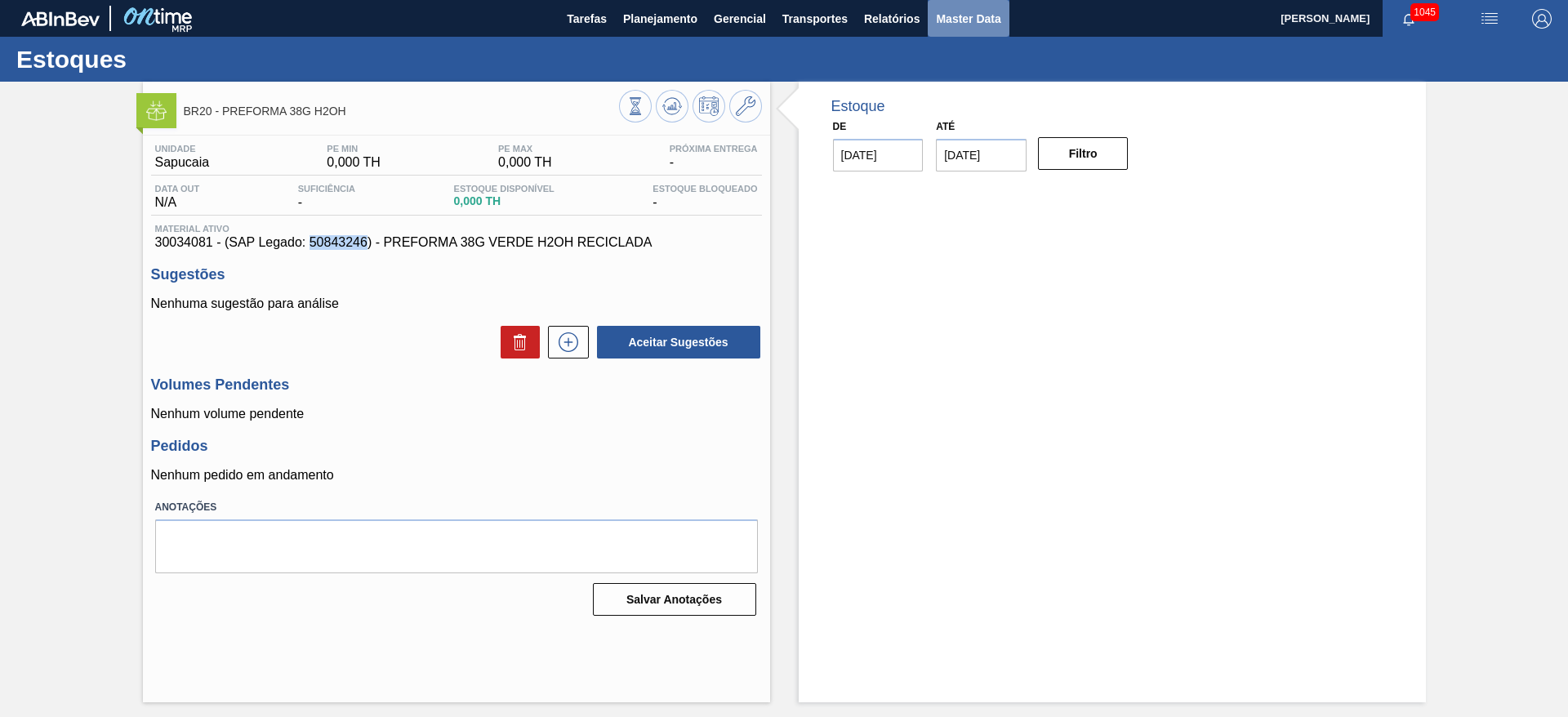
click at [978, 20] on span "Master Data" at bounding box center [968, 18] width 65 height 20
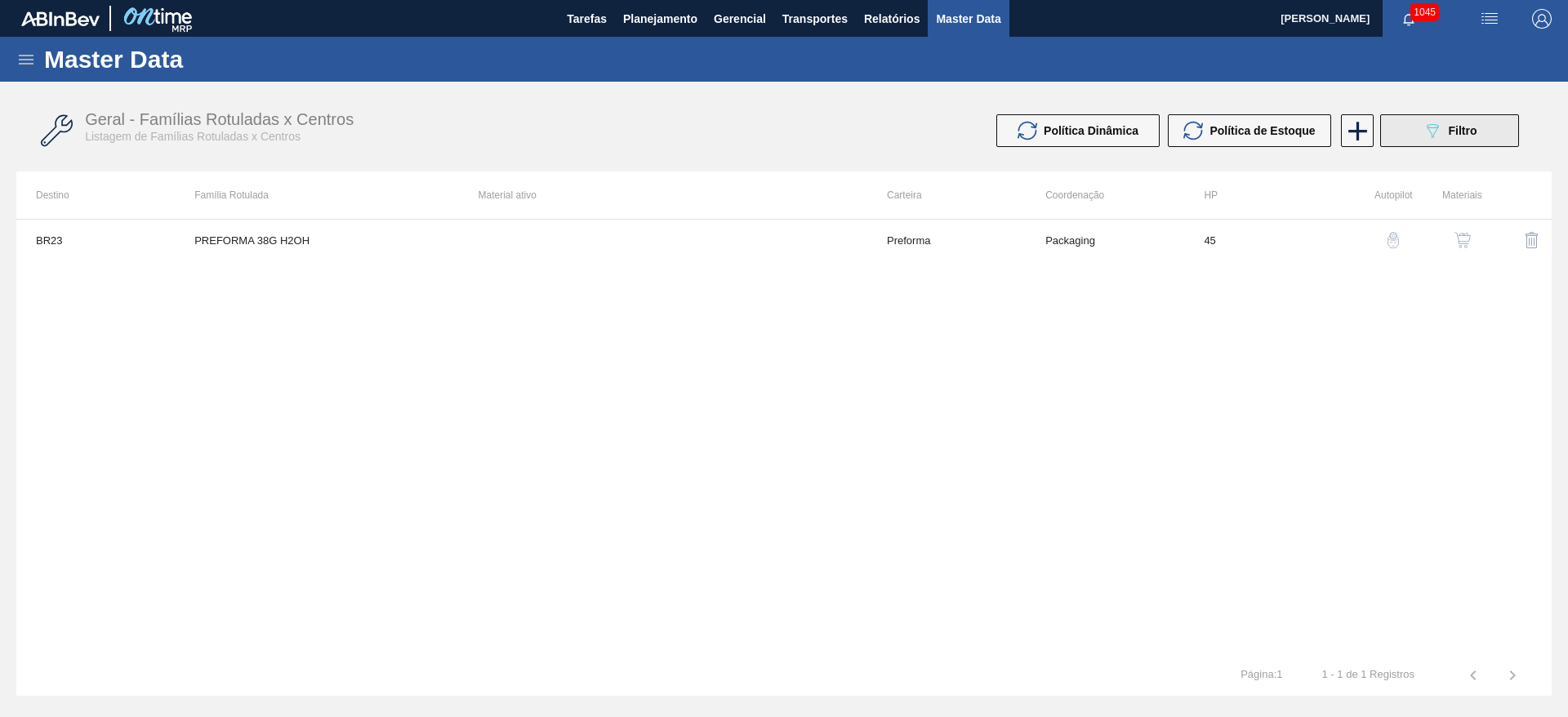
click at [1452, 125] on span "Filtro" at bounding box center [1463, 131] width 29 height 13
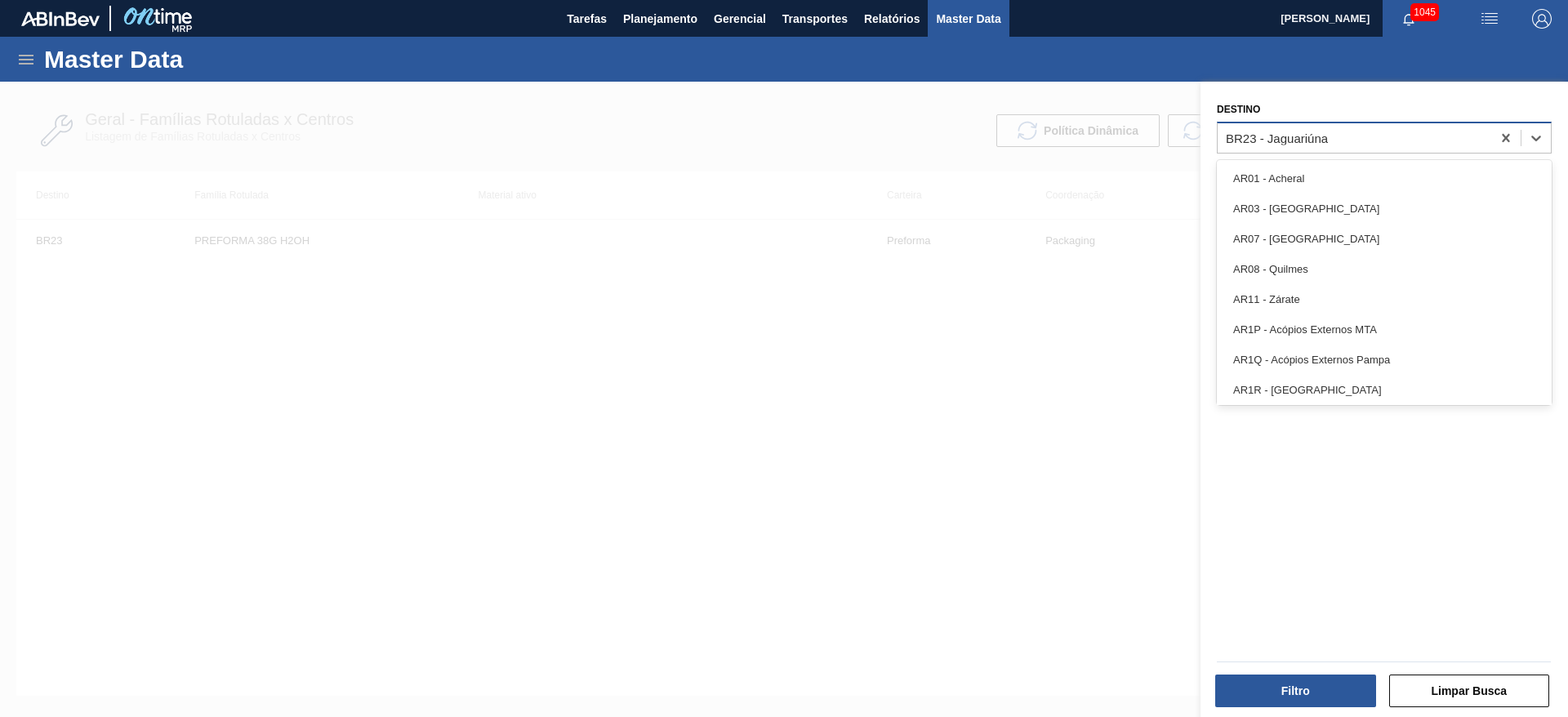
click at [1286, 142] on div "BR23 - Jaguariúna" at bounding box center [1276, 137] width 102 height 14
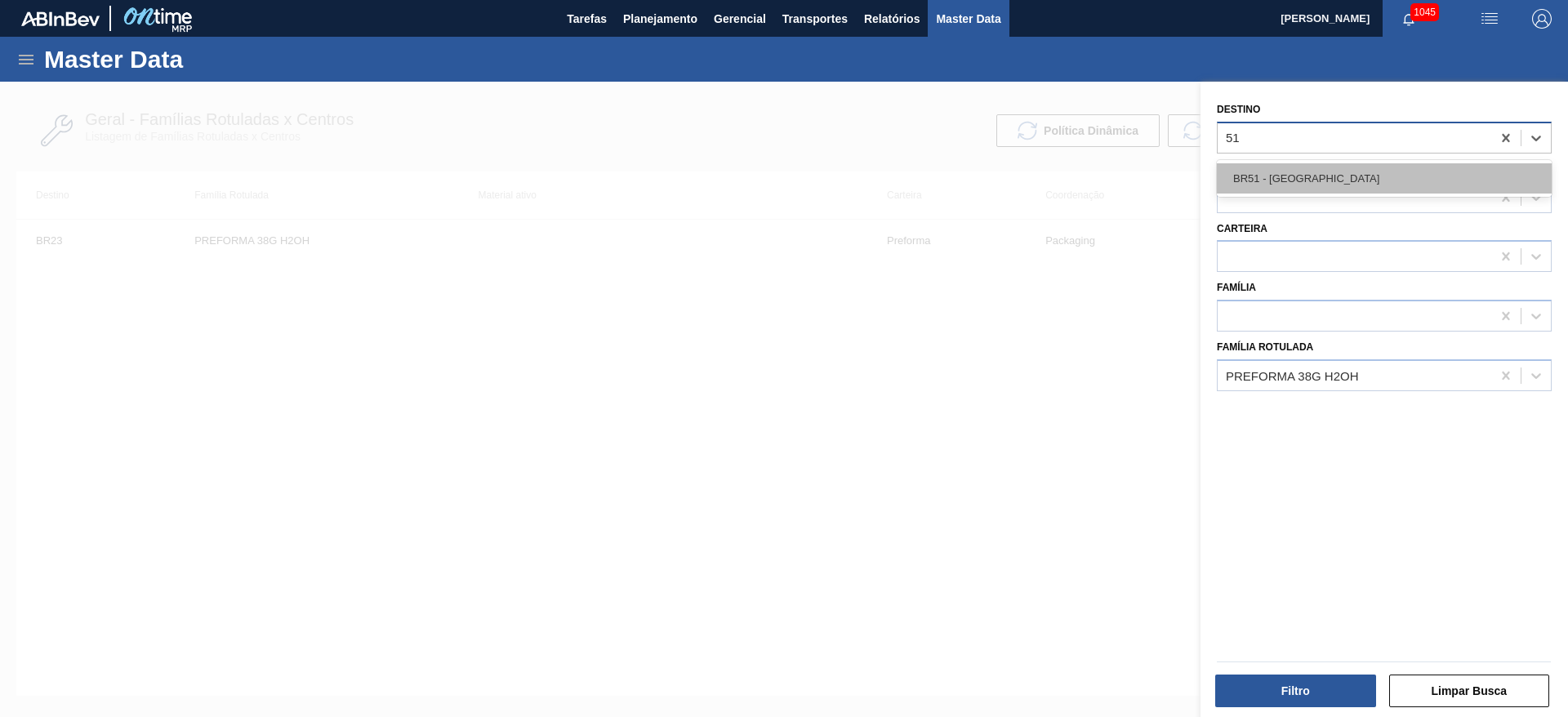
click at [1274, 182] on div "BR51 - [GEOGRAPHIC_DATA]" at bounding box center [1384, 179] width 335 height 30
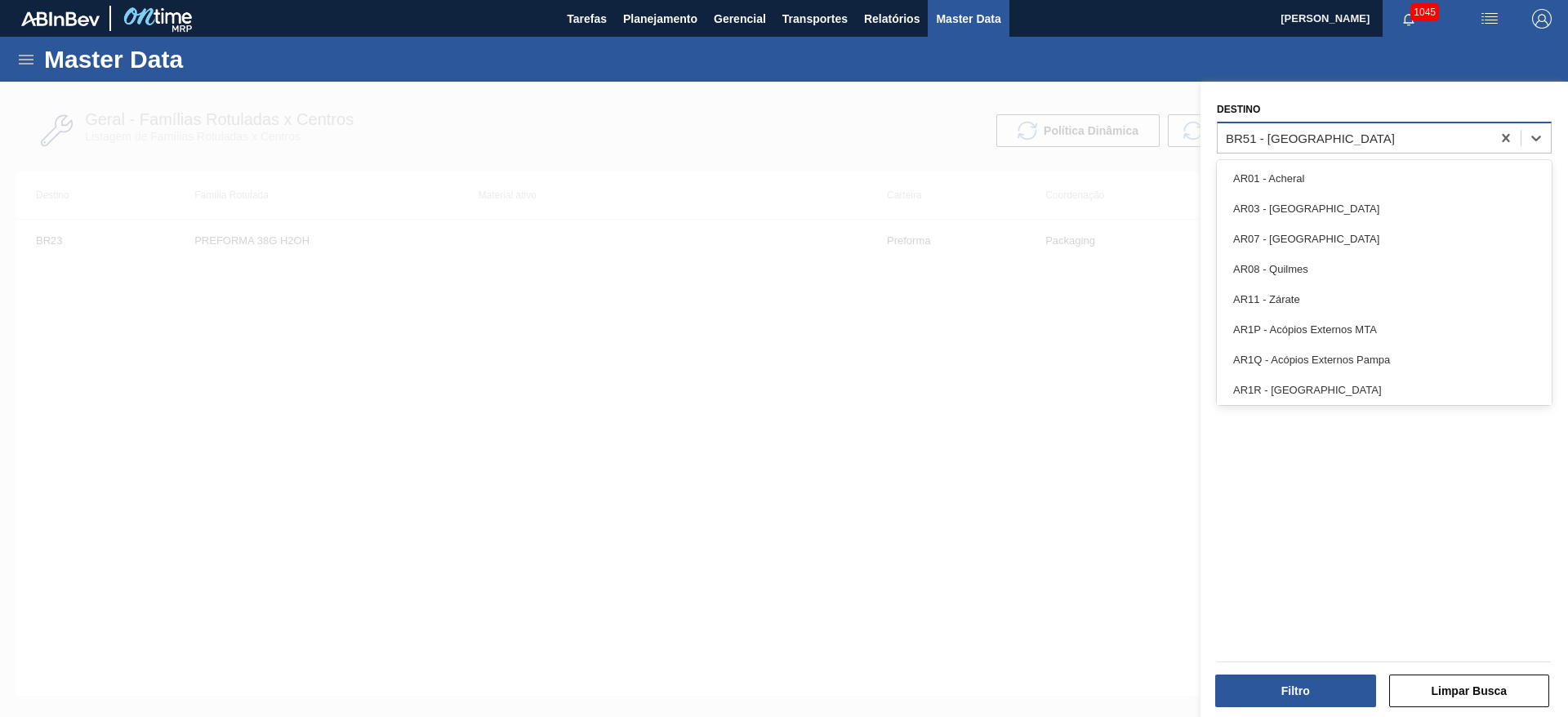
click at [1261, 136] on div "BR51 - [GEOGRAPHIC_DATA]" at bounding box center [1310, 137] width 169 height 14
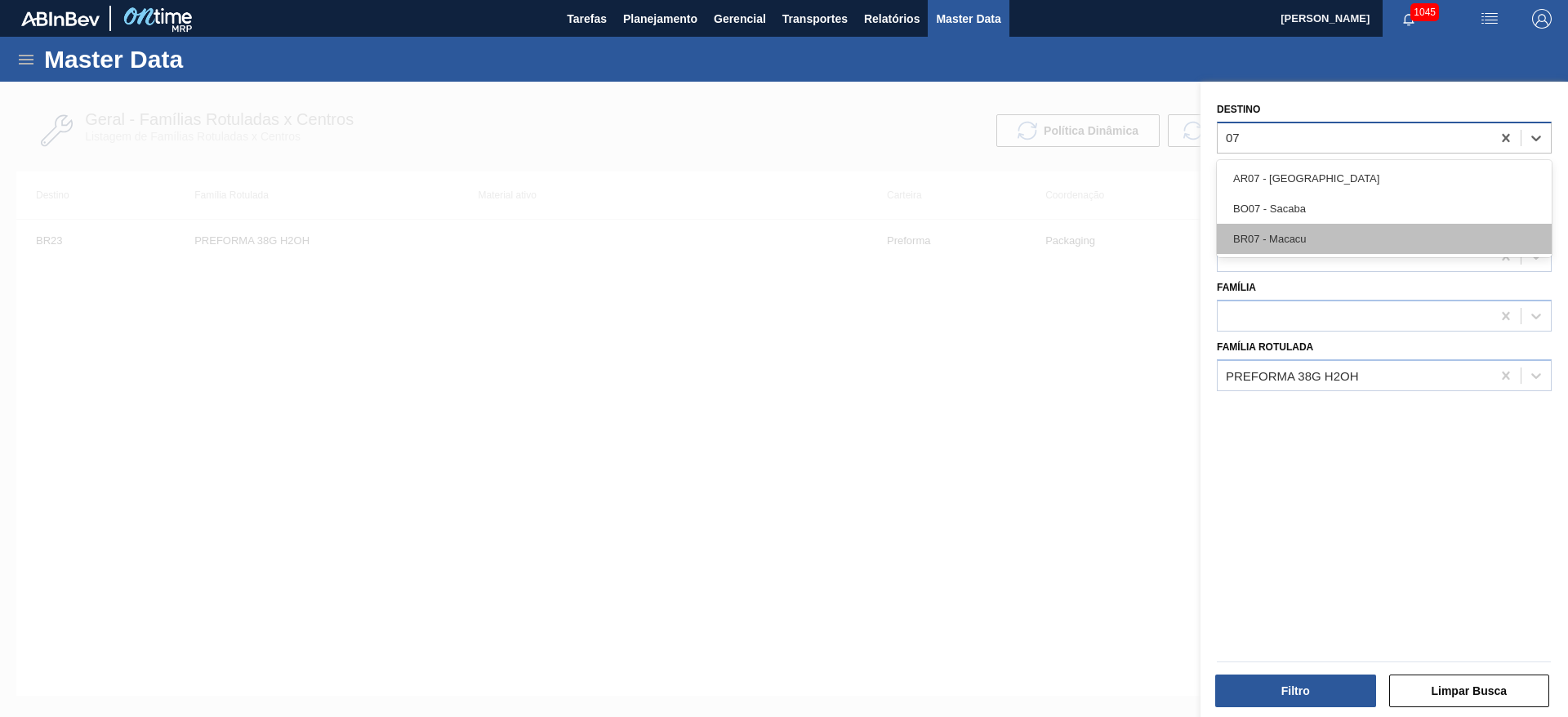
click at [1243, 240] on div "BR07 - Macacu" at bounding box center [1384, 239] width 335 height 30
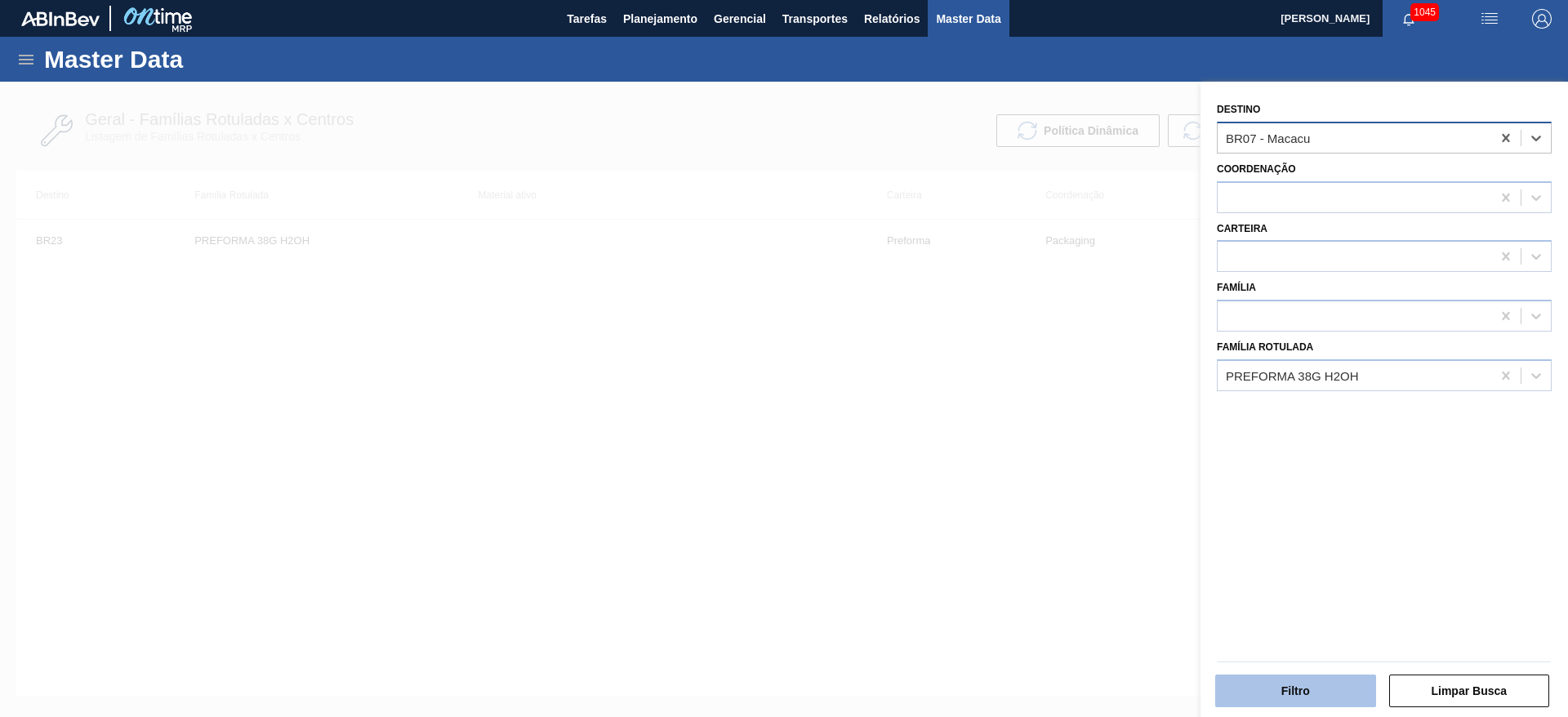
click at [1288, 688] on button "Filtro" at bounding box center [1295, 691] width 161 height 32
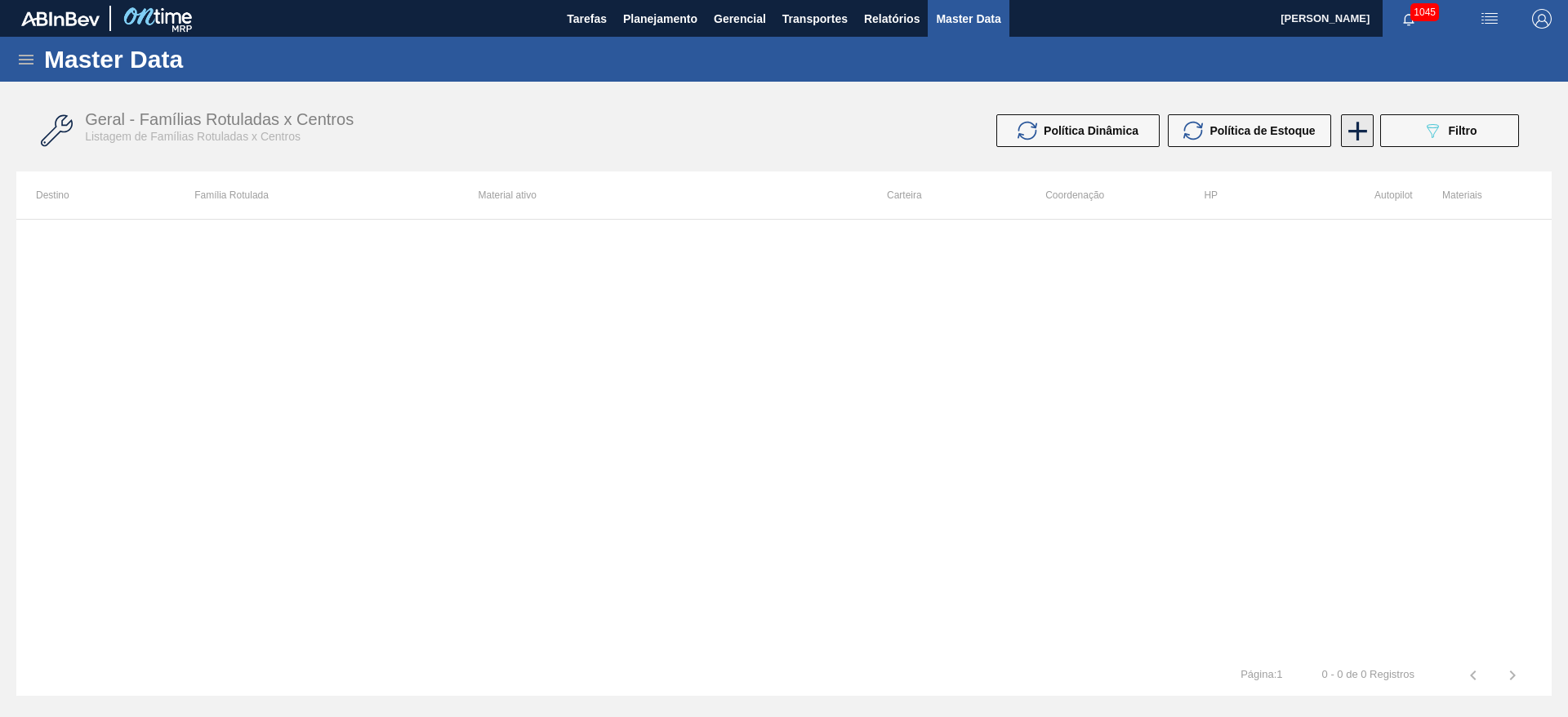
click at [1368, 130] on icon at bounding box center [1358, 131] width 32 height 32
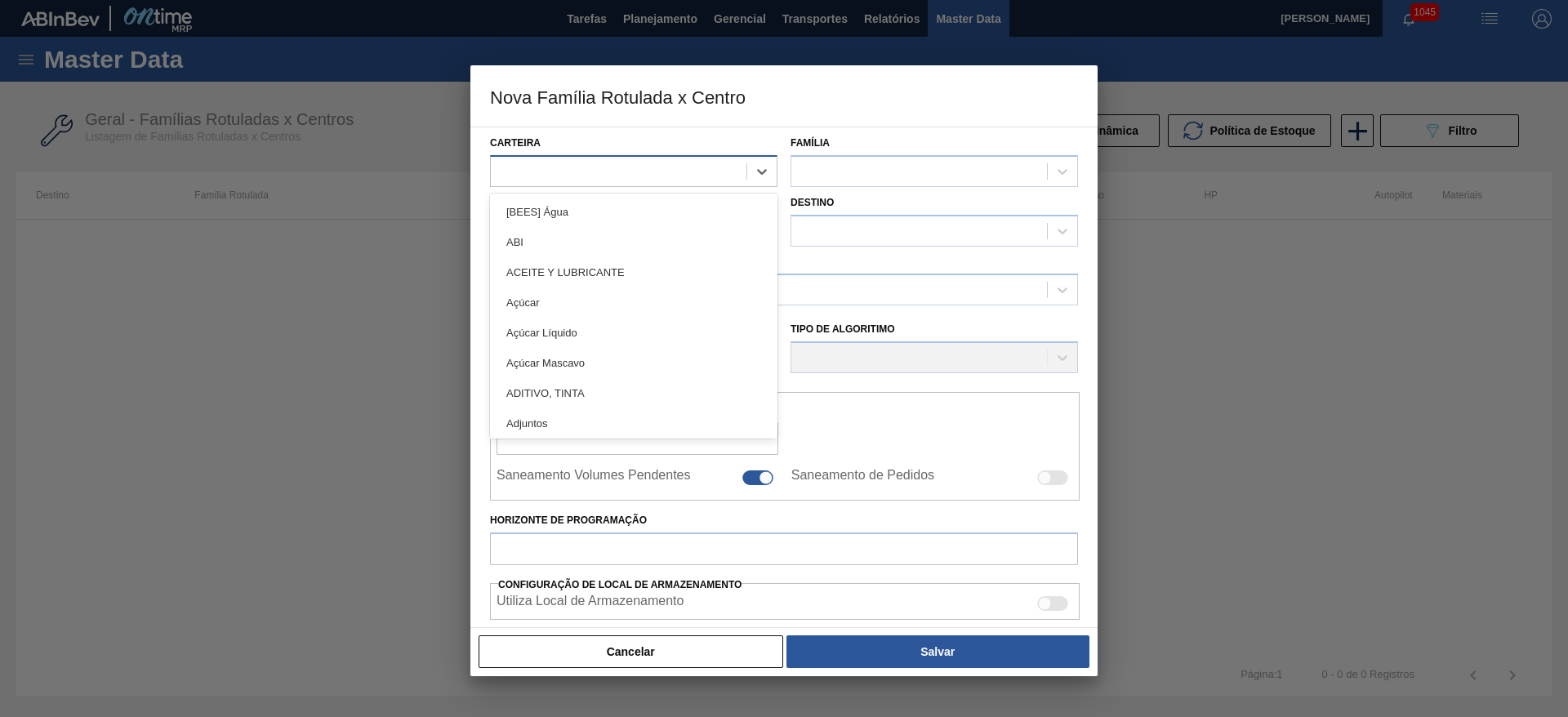
click at [535, 176] on div at bounding box center [618, 171] width 256 height 24
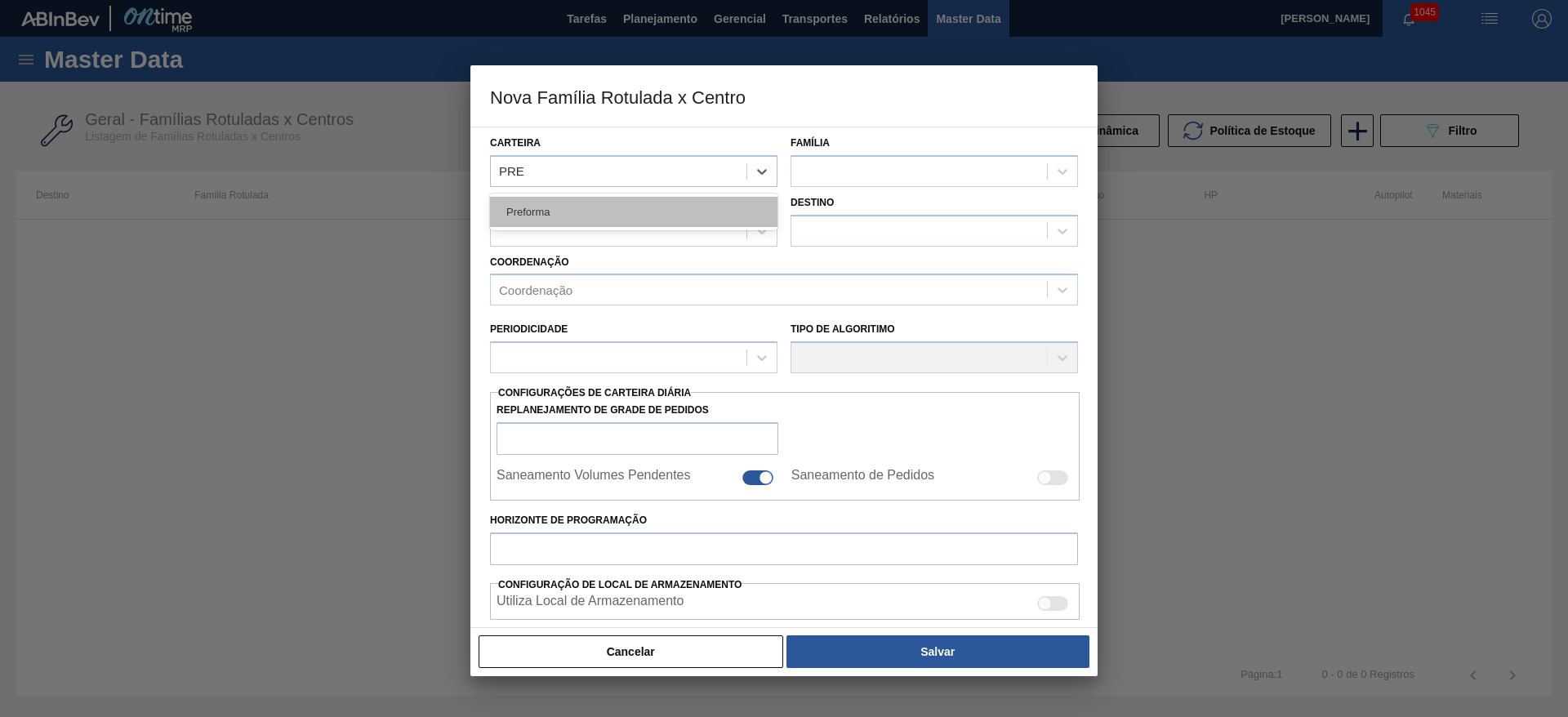
click at [553, 205] on div "Preforma" at bounding box center [633, 212] width 287 height 30
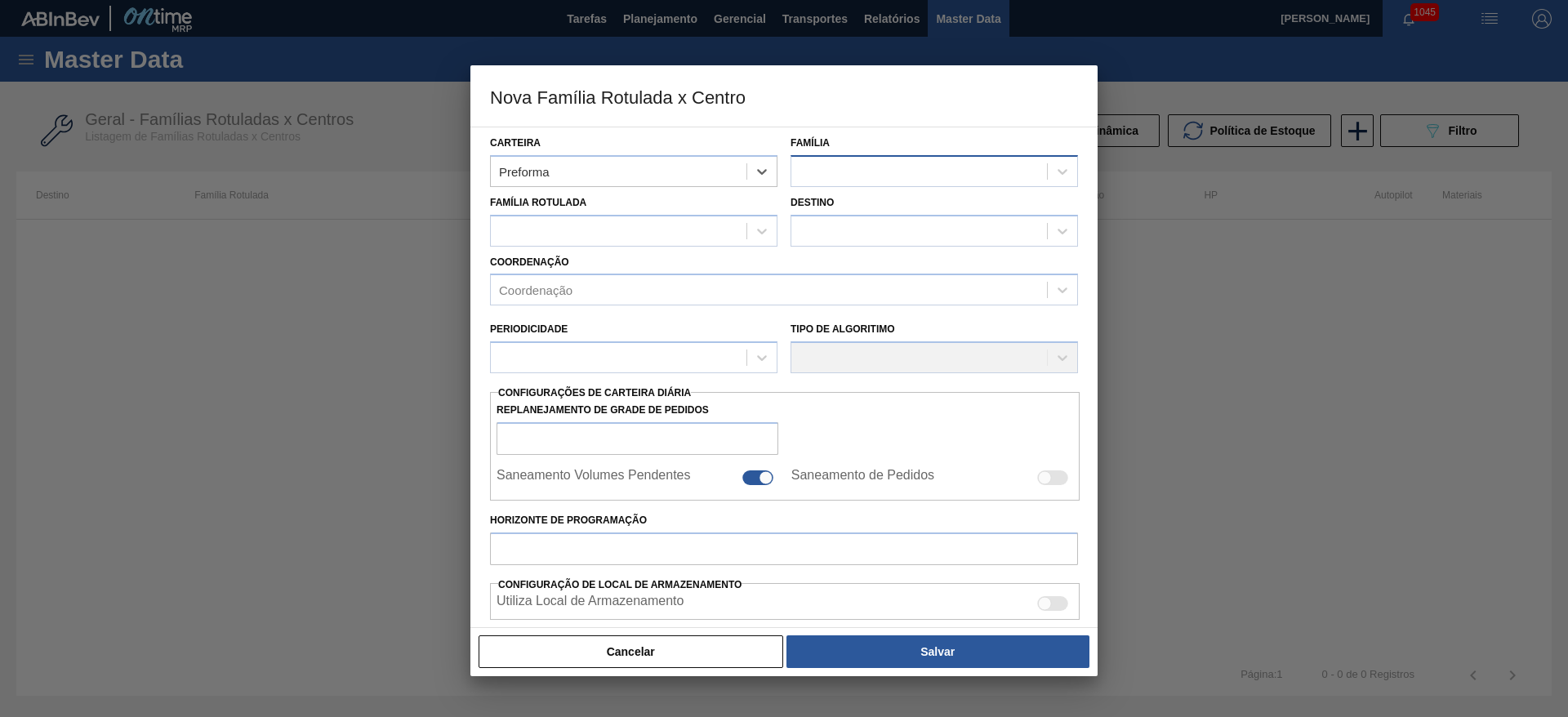
click at [826, 165] on div at bounding box center [919, 171] width 256 height 24
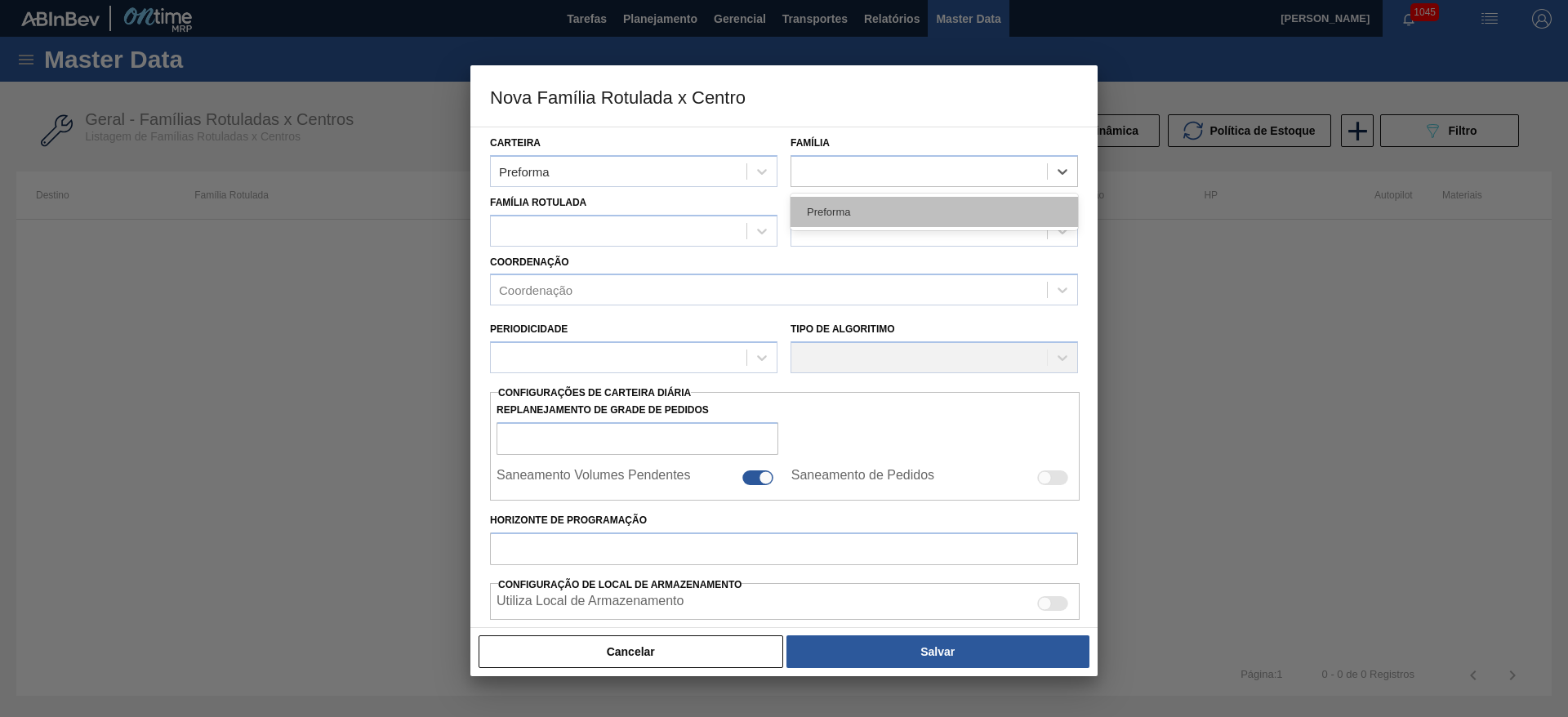
click at [864, 208] on div "Preforma" at bounding box center [935, 212] width 287 height 30
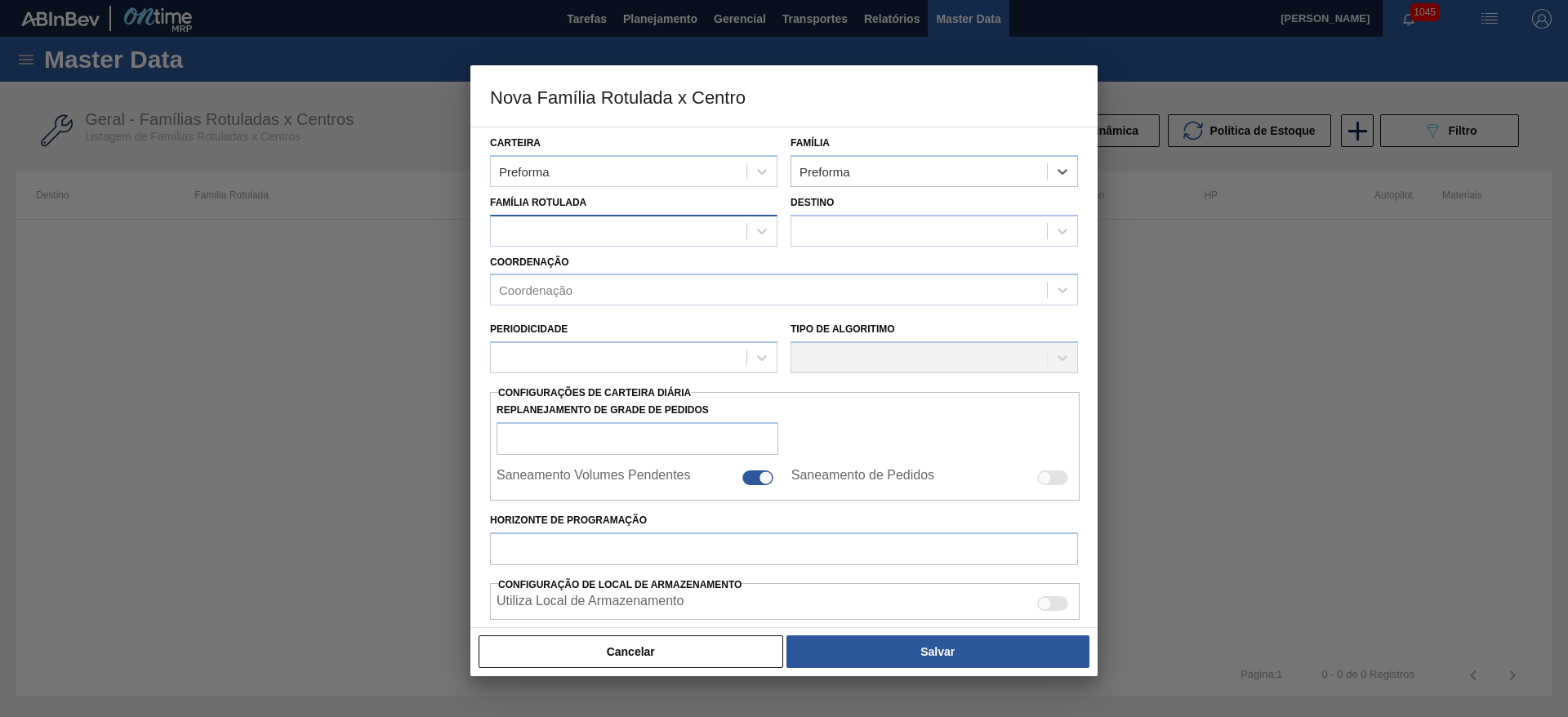
click at [526, 230] on div at bounding box center [618, 230] width 256 height 24
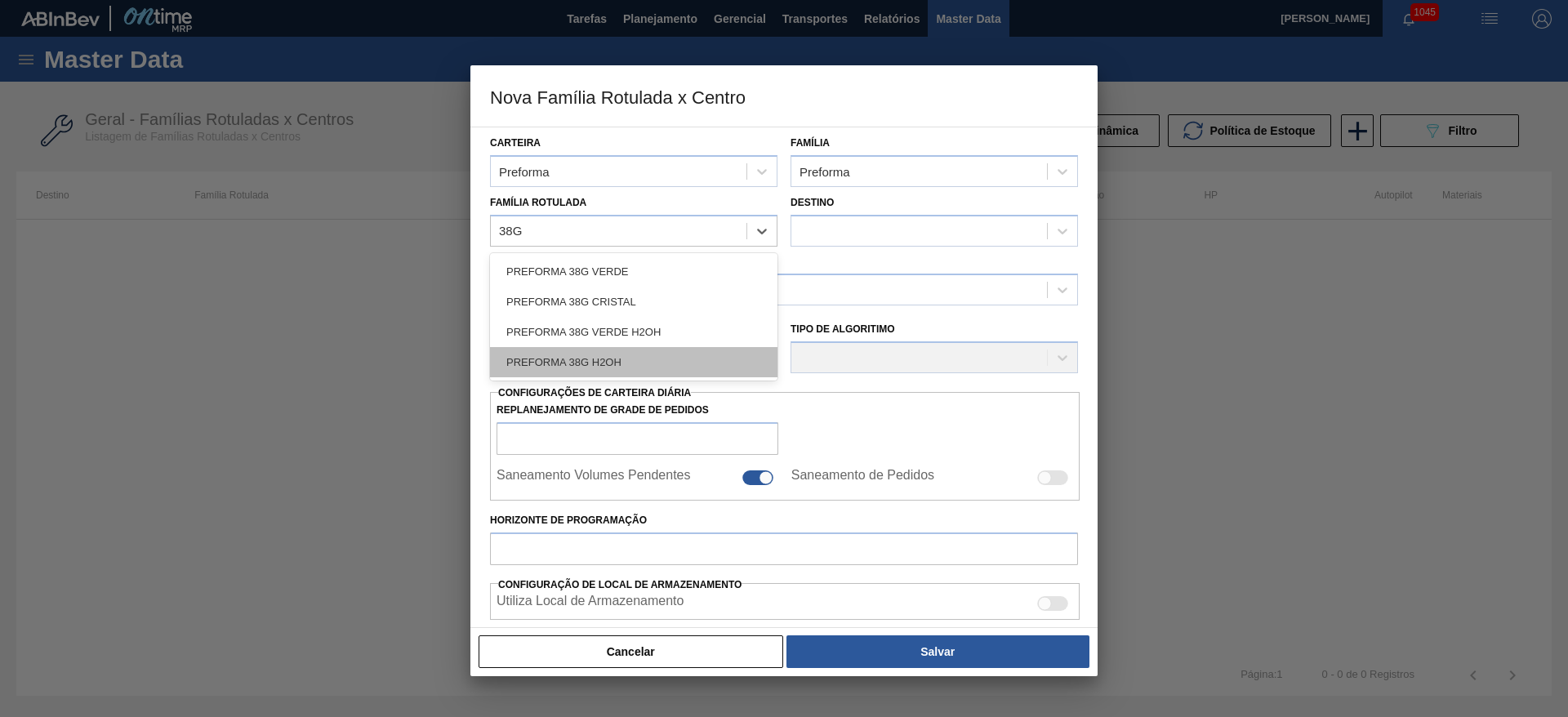
click at [556, 362] on div "PREFORMA 38G H2OH" at bounding box center [633, 362] width 287 height 30
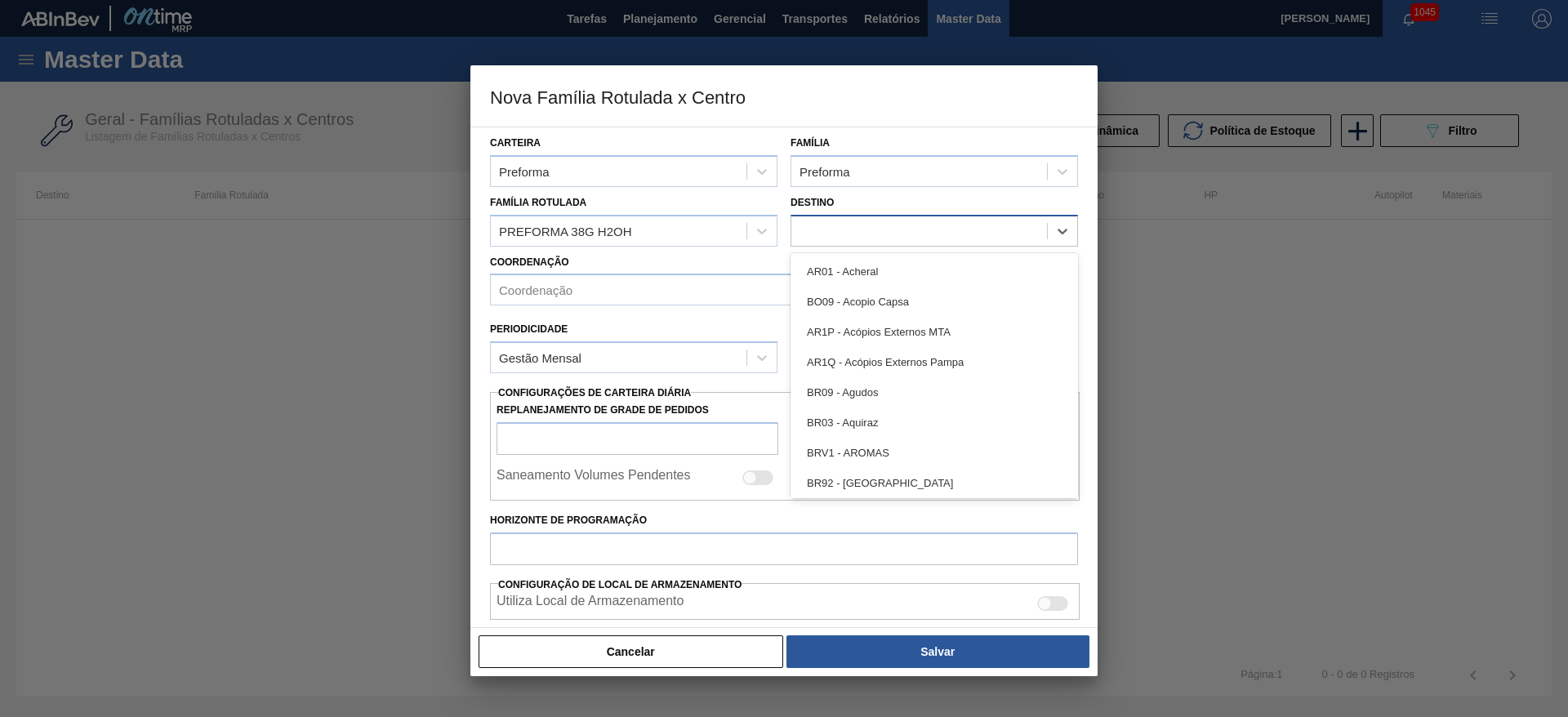
click at [885, 226] on div at bounding box center [919, 230] width 256 height 24
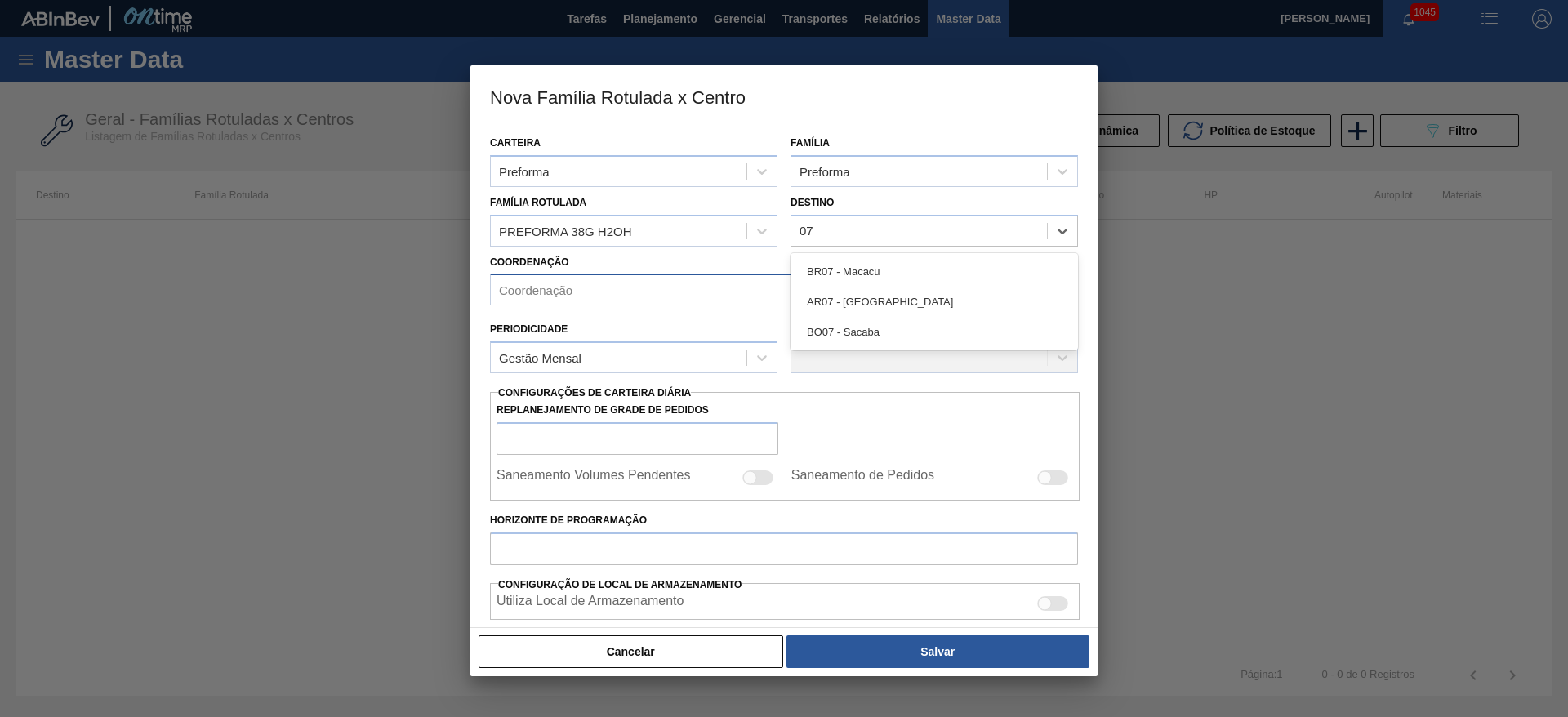
drag, startPoint x: 849, startPoint y: 263, endPoint x: 639, endPoint y: 289, distance: 211.6
click at [849, 263] on div "BR07 - Macacu" at bounding box center [935, 272] width 287 height 30
click at [570, 287] on div "Coordenação" at bounding box center [535, 290] width 73 height 14
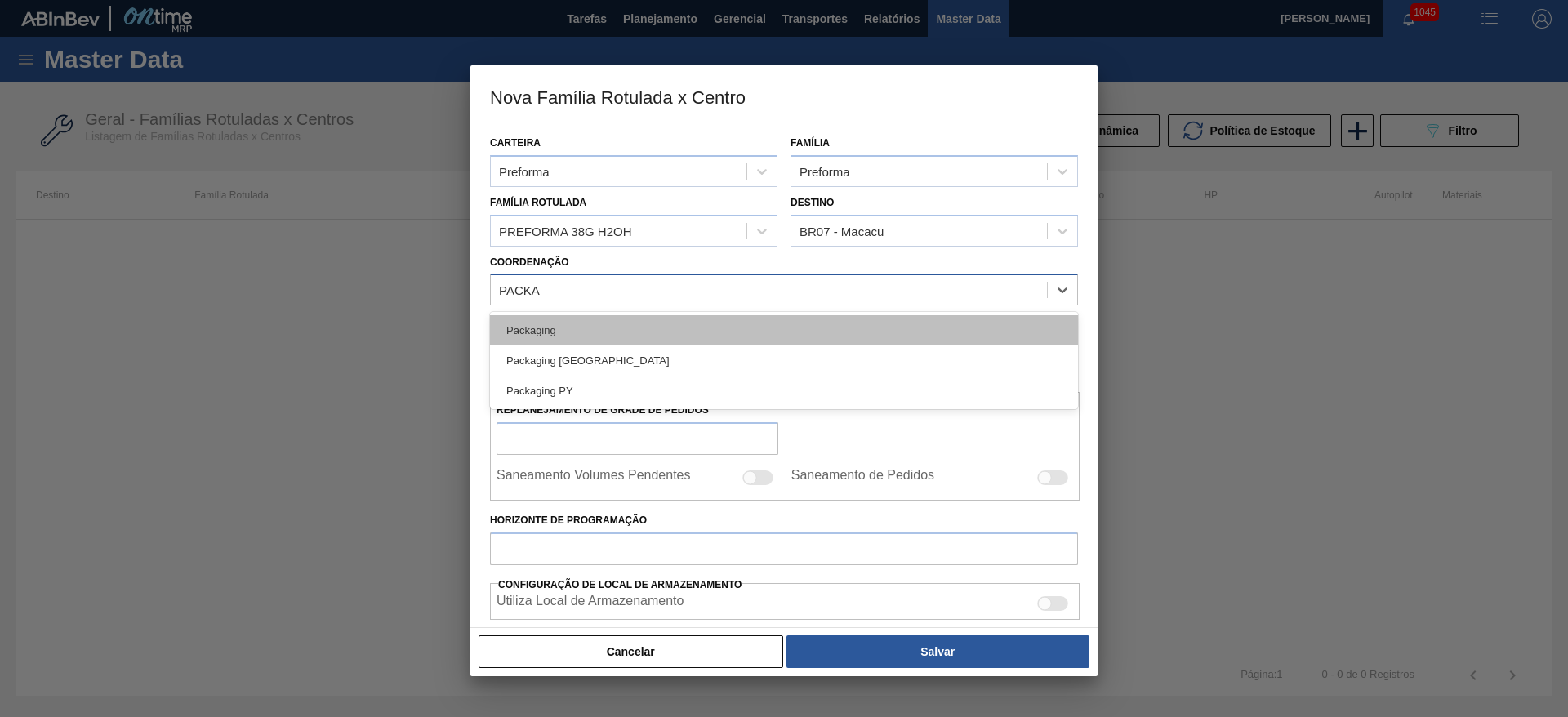
click at [547, 334] on div "Packaging" at bounding box center [784, 331] width 589 height 30
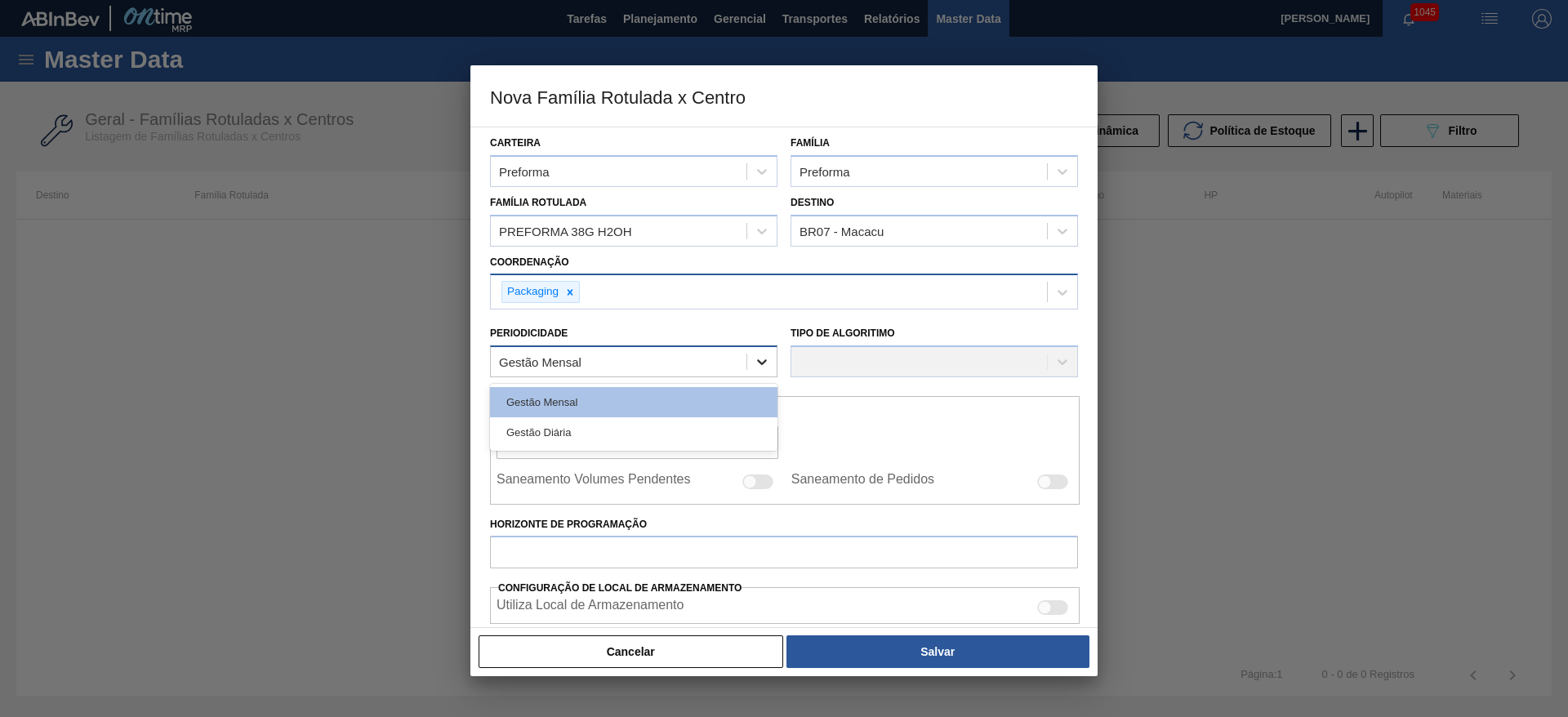
click at [761, 360] on icon at bounding box center [762, 361] width 16 height 16
drag, startPoint x: 532, startPoint y: 429, endPoint x: 782, endPoint y: 374, distance: 256.0
click at [534, 429] on div "Gestão Diária" at bounding box center [633, 433] width 287 height 30
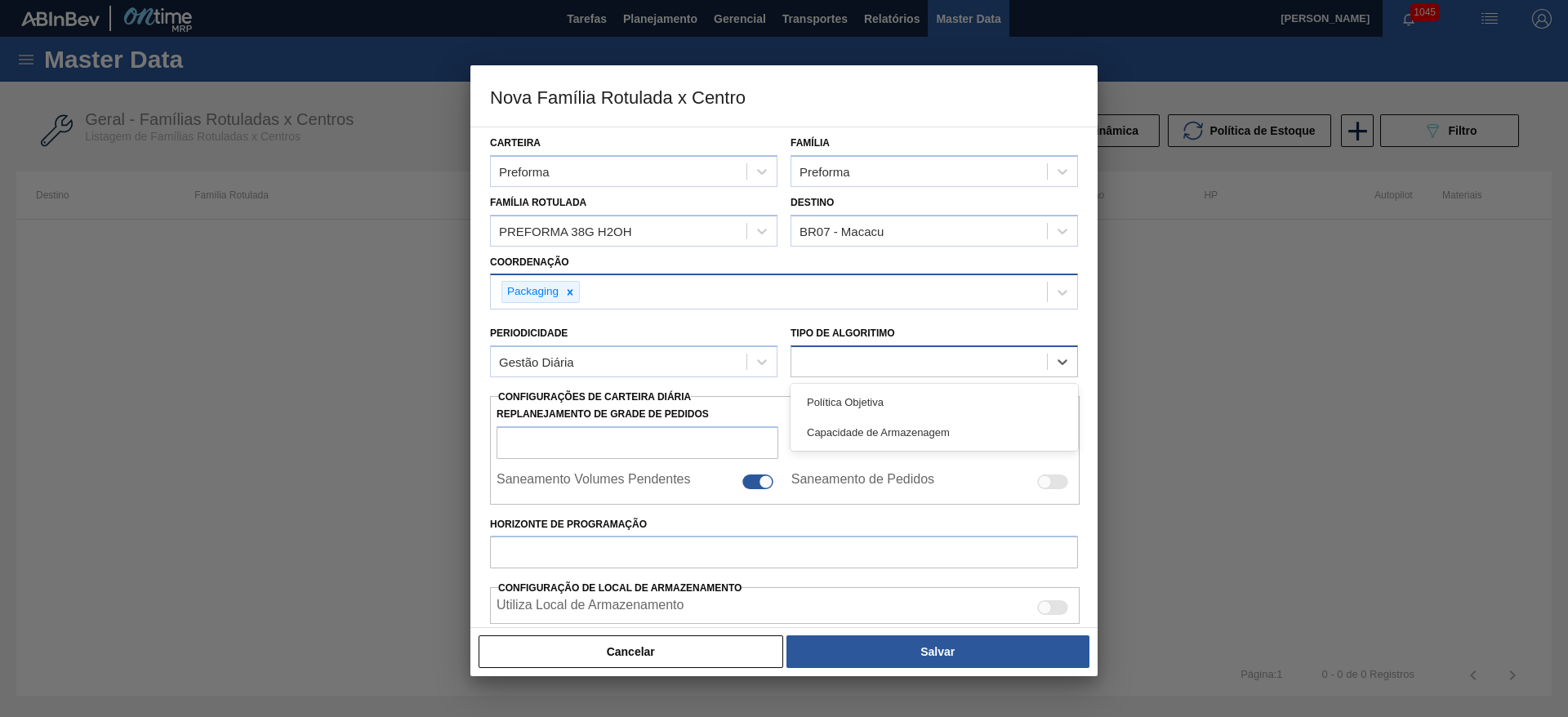
click at [802, 363] on div at bounding box center [919, 362] width 256 height 24
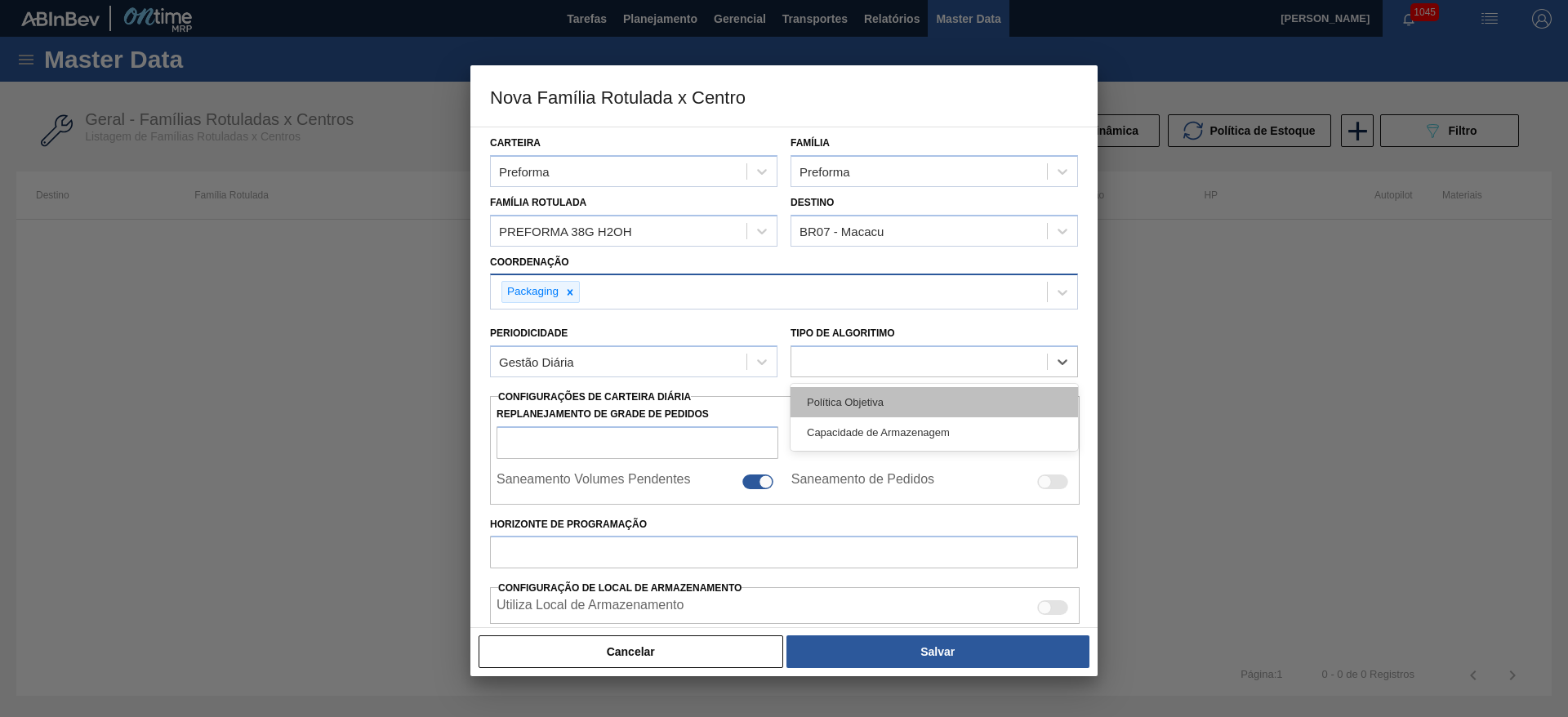
click at [837, 405] on div "Política Objetiva" at bounding box center [935, 402] width 287 height 30
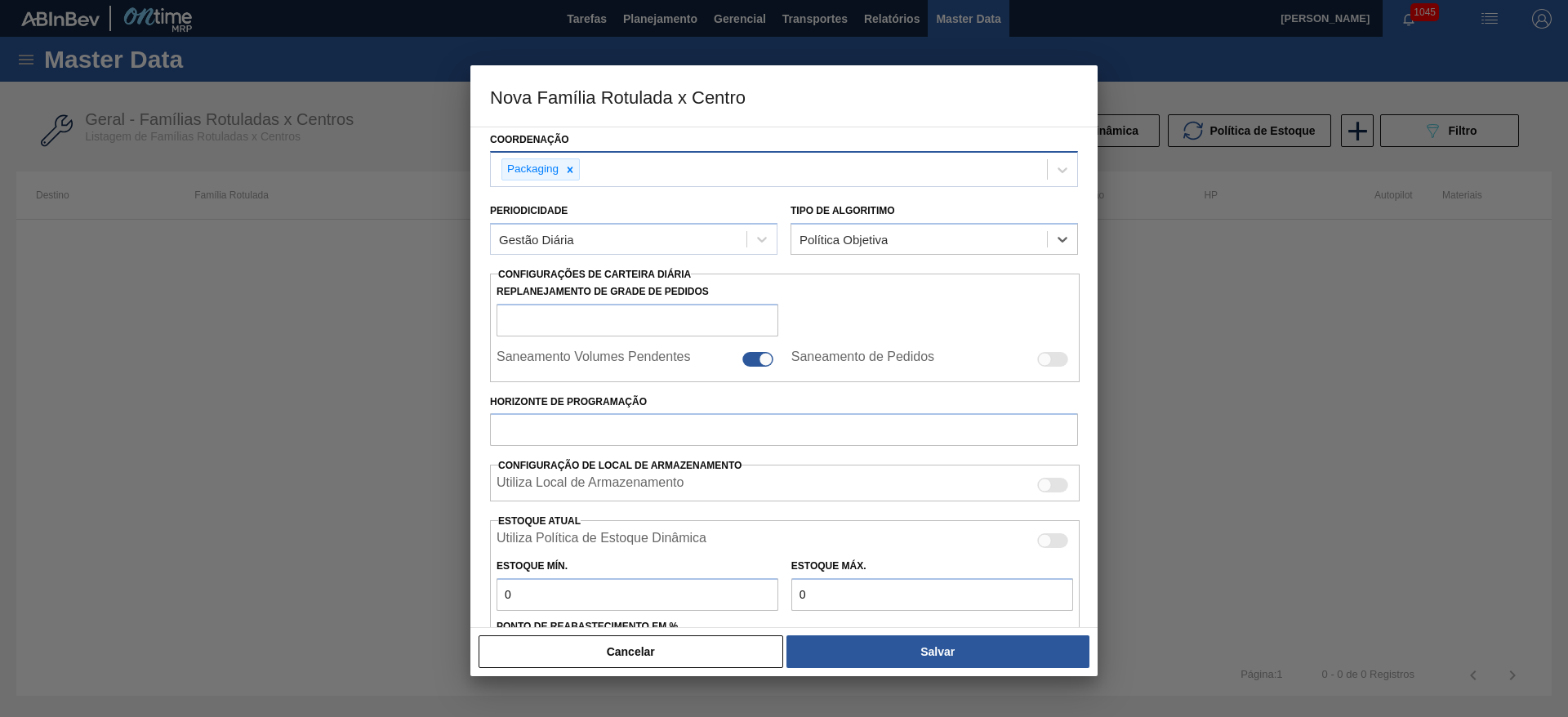
scroll to position [245, 0]
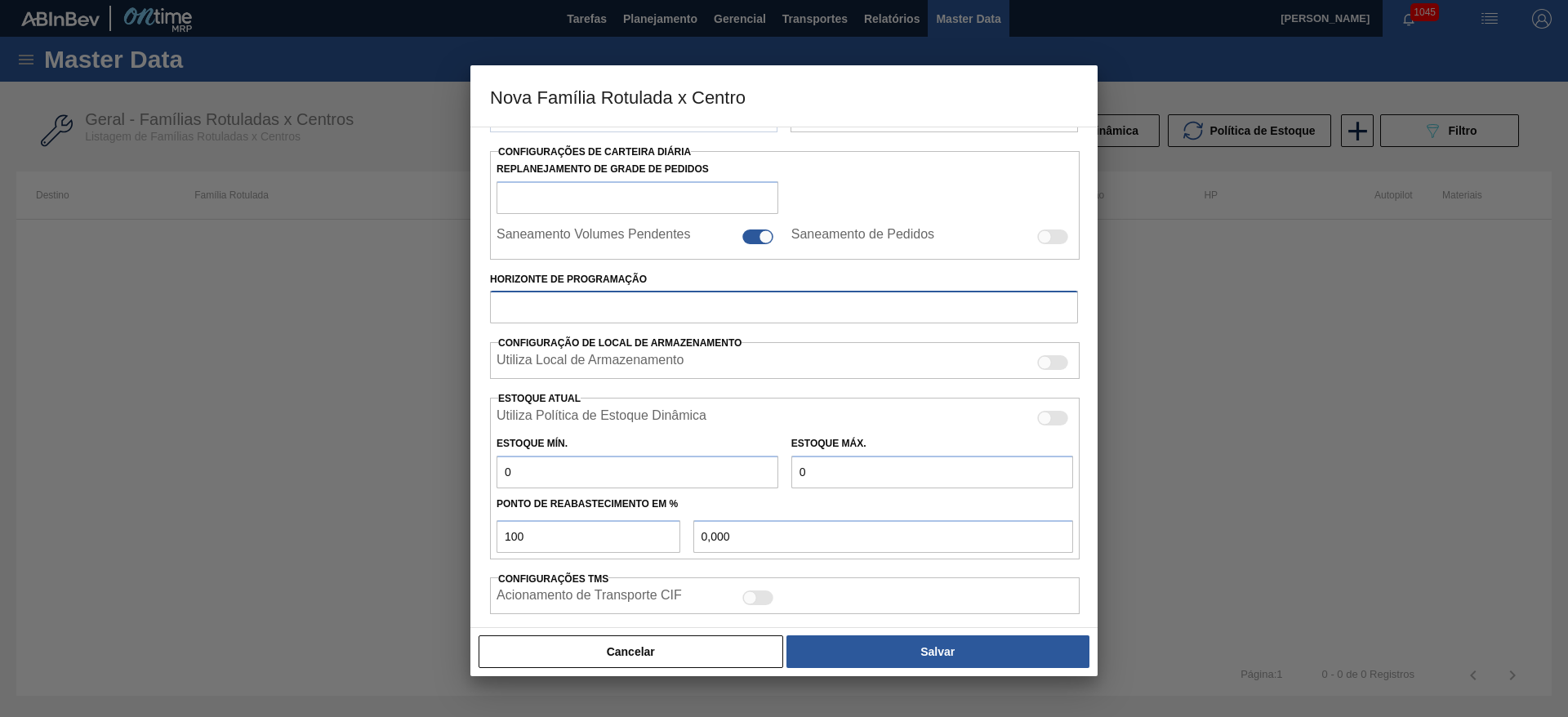
click at [541, 307] on input "Horizonte de Programação" at bounding box center [784, 307] width 589 height 32
click at [765, 229] on div at bounding box center [758, 236] width 31 height 14
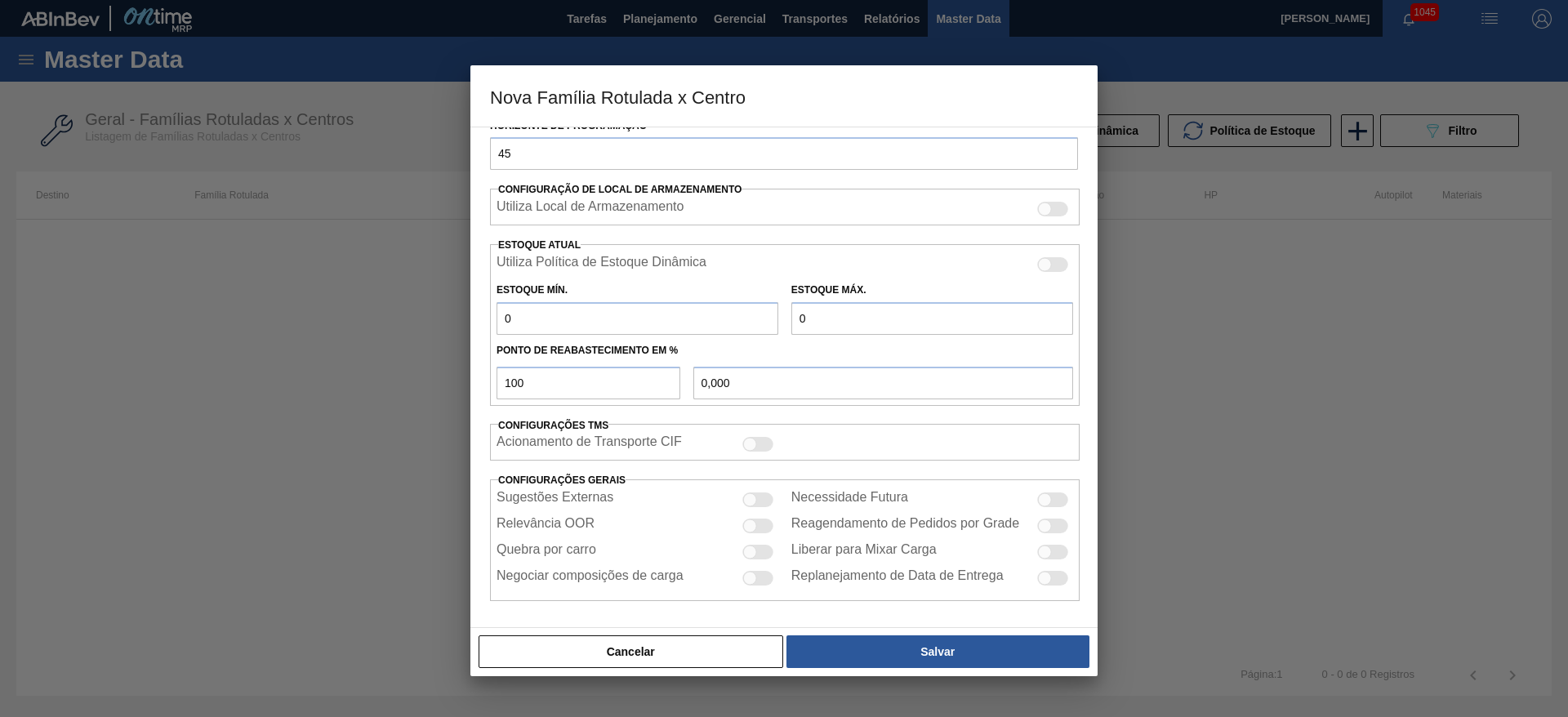
scroll to position [400, 0]
click at [760, 506] on div "Sugestões Externas" at bounding box center [637, 498] width 281 height 20
click at [751, 503] on div at bounding box center [750, 498] width 14 height 14
click at [749, 524] on div at bounding box center [750, 525] width 14 height 14
click at [1048, 501] on div at bounding box center [1045, 498] width 14 height 14
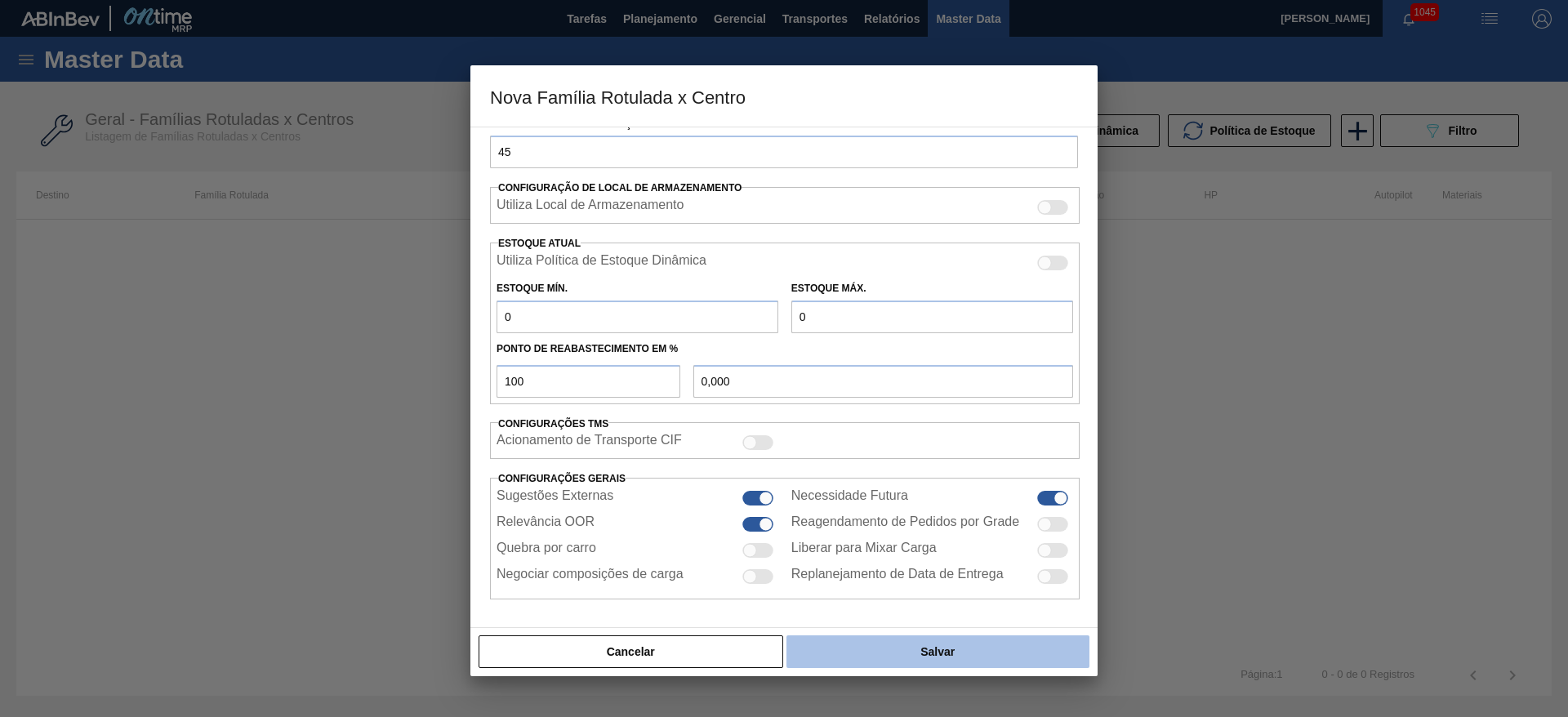
click at [919, 644] on button "Salvar" at bounding box center [938, 651] width 303 height 32
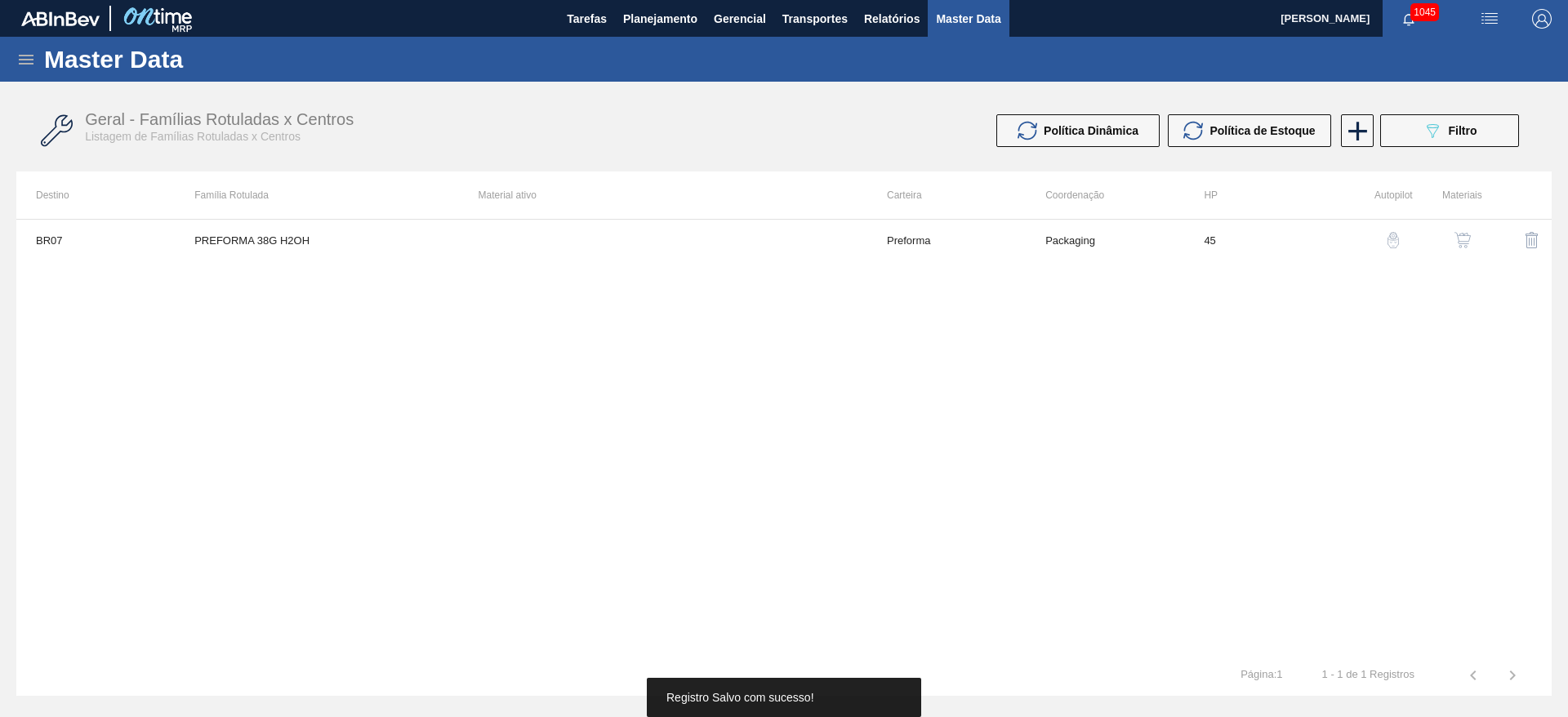
click at [1469, 240] on img "button" at bounding box center [1462, 240] width 16 height 16
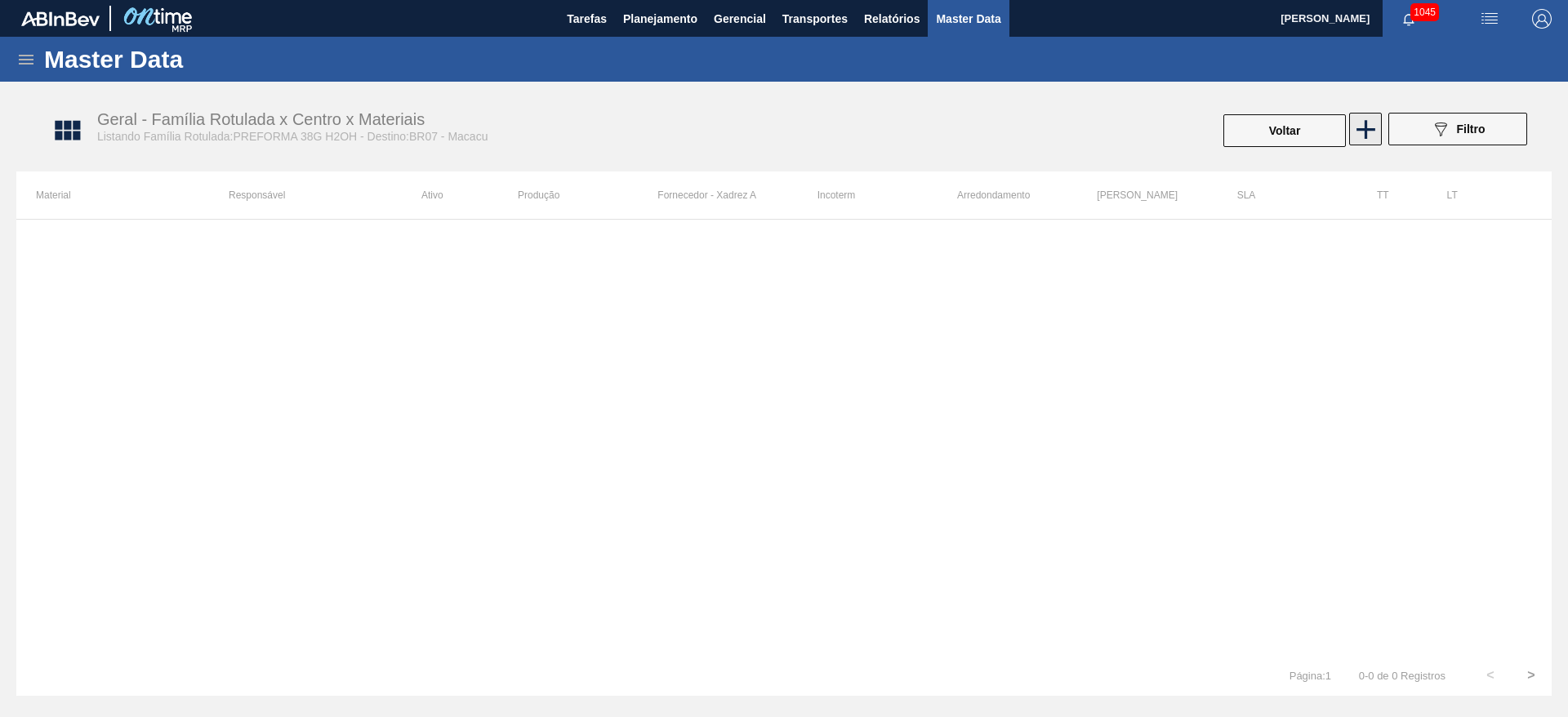
click at [1364, 126] on icon at bounding box center [1366, 129] width 32 height 32
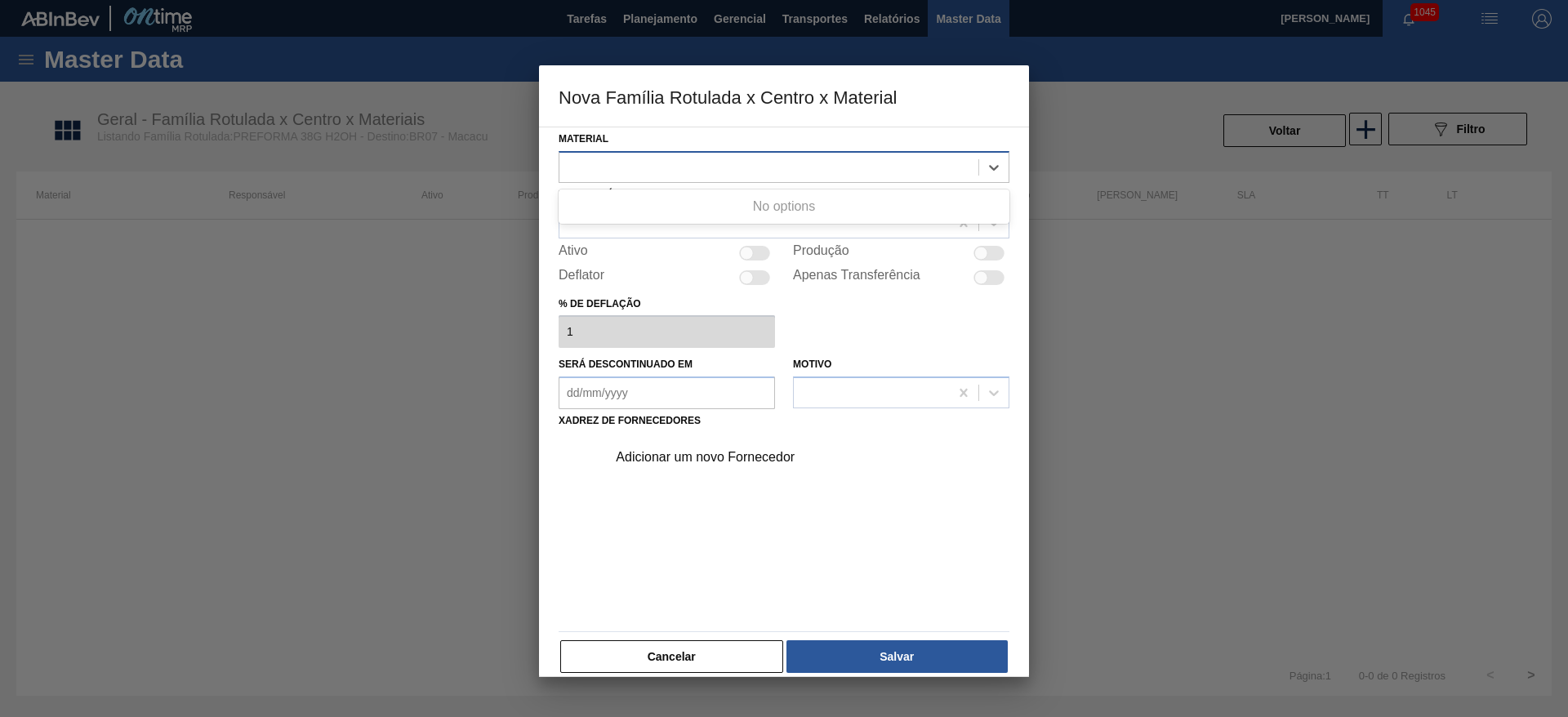
click at [655, 165] on div at bounding box center [768, 166] width 419 height 24
click at [679, 662] on button "Cancelar" at bounding box center [671, 656] width 223 height 32
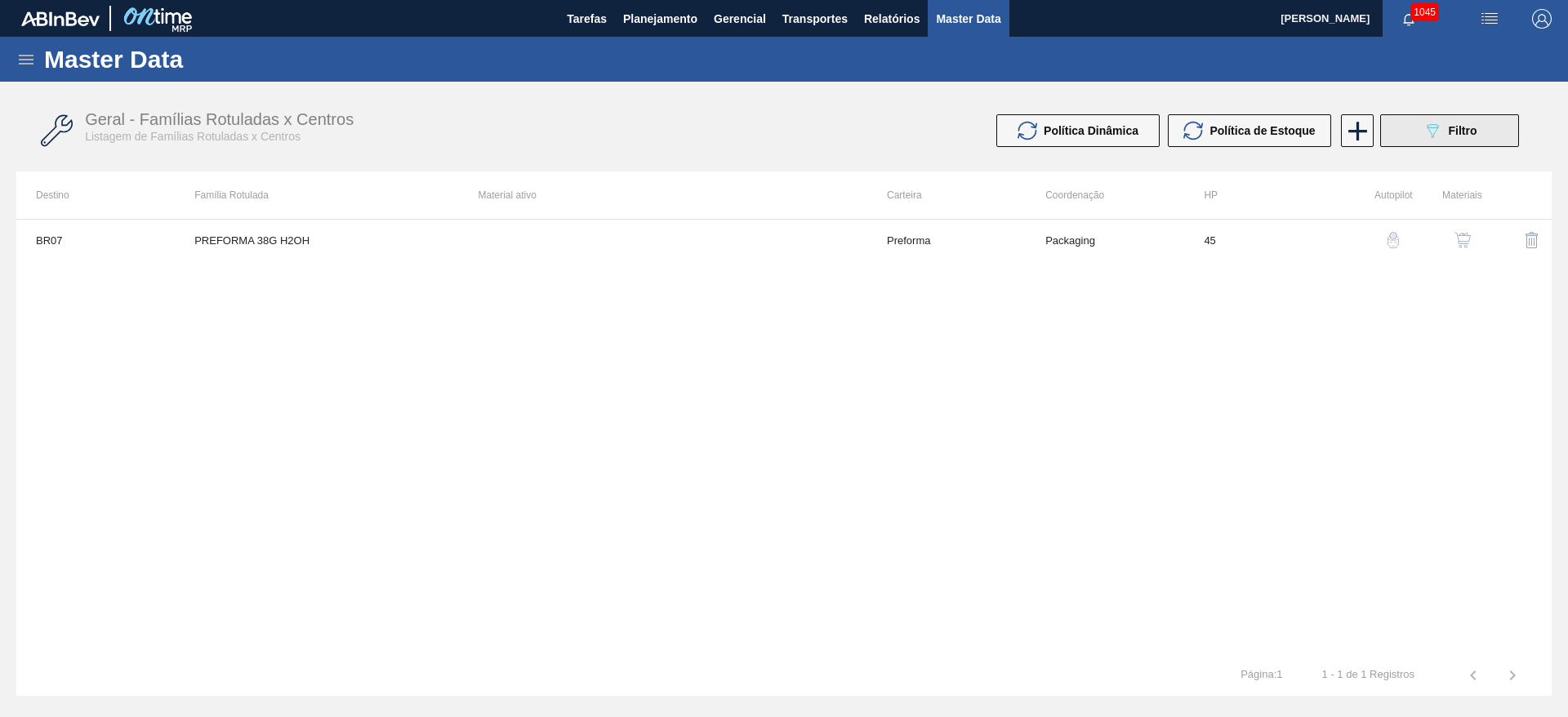
click at [1434, 119] on button "089F7B8B-B2A5-4AFE-B5C0-19BA573D28AC Filtro" at bounding box center [1450, 130] width 139 height 32
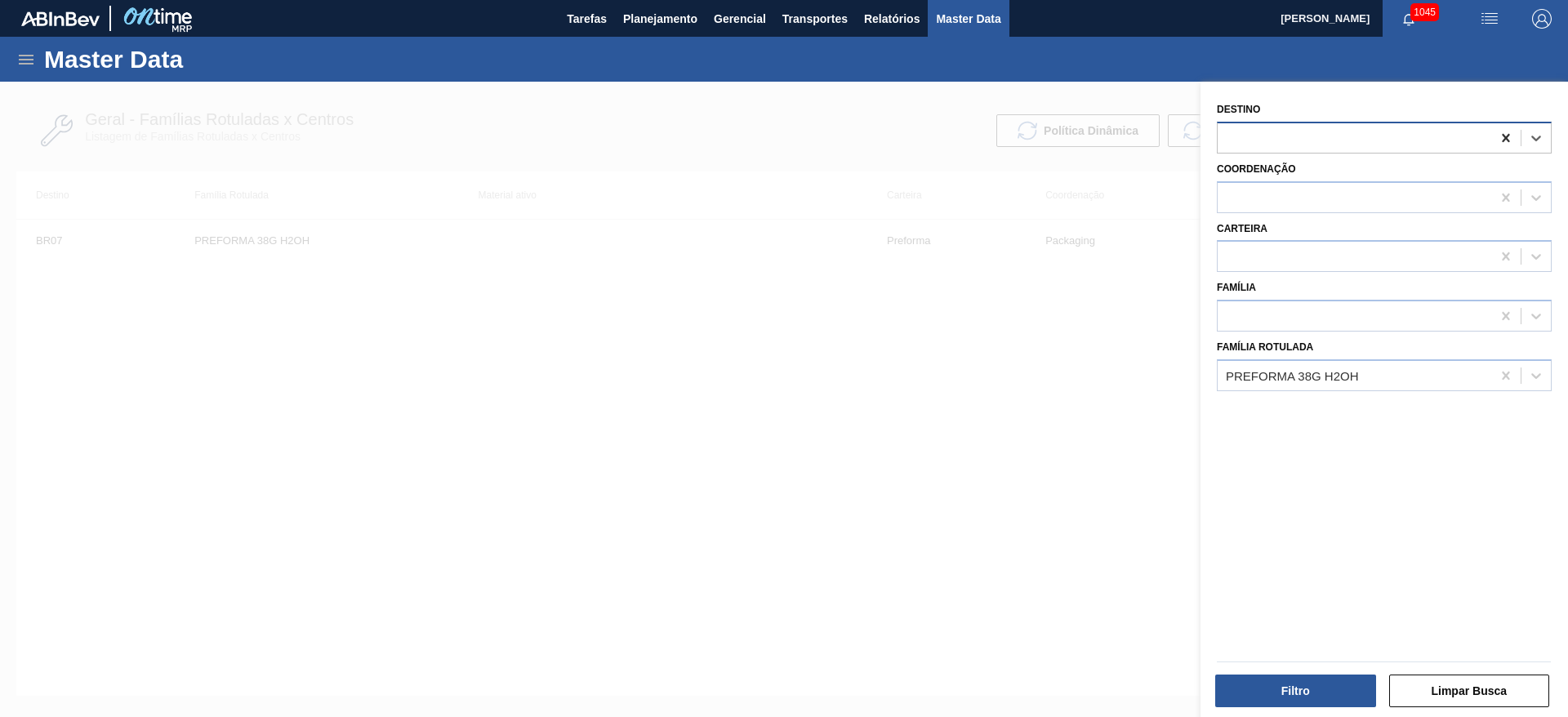
click at [1509, 135] on icon at bounding box center [1506, 138] width 16 height 16
click at [1274, 669] on div "Filtro Limpar Busca" at bounding box center [1384, 689] width 347 height 40
click at [1274, 691] on button "Filtro" at bounding box center [1295, 691] width 161 height 32
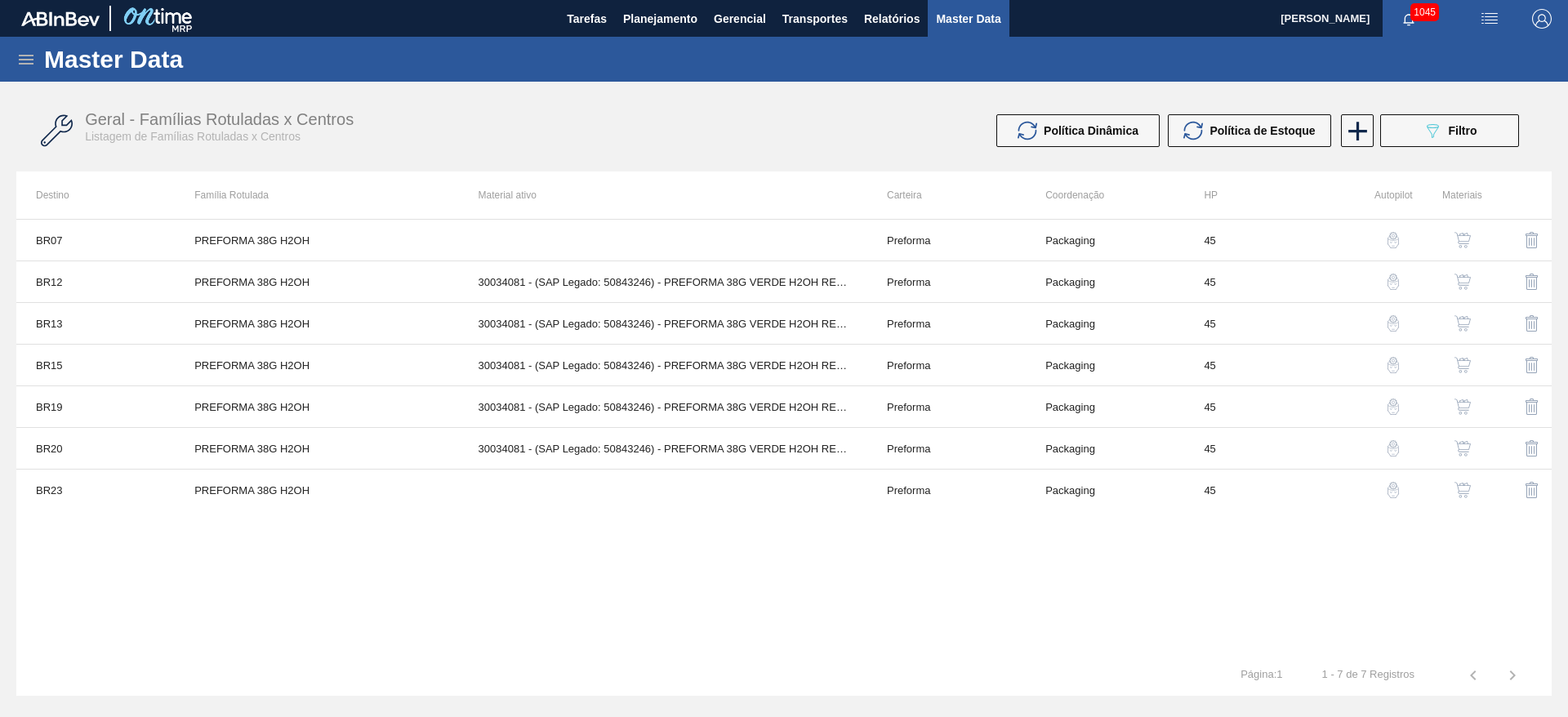
click at [1463, 287] on img "button" at bounding box center [1462, 281] width 16 height 16
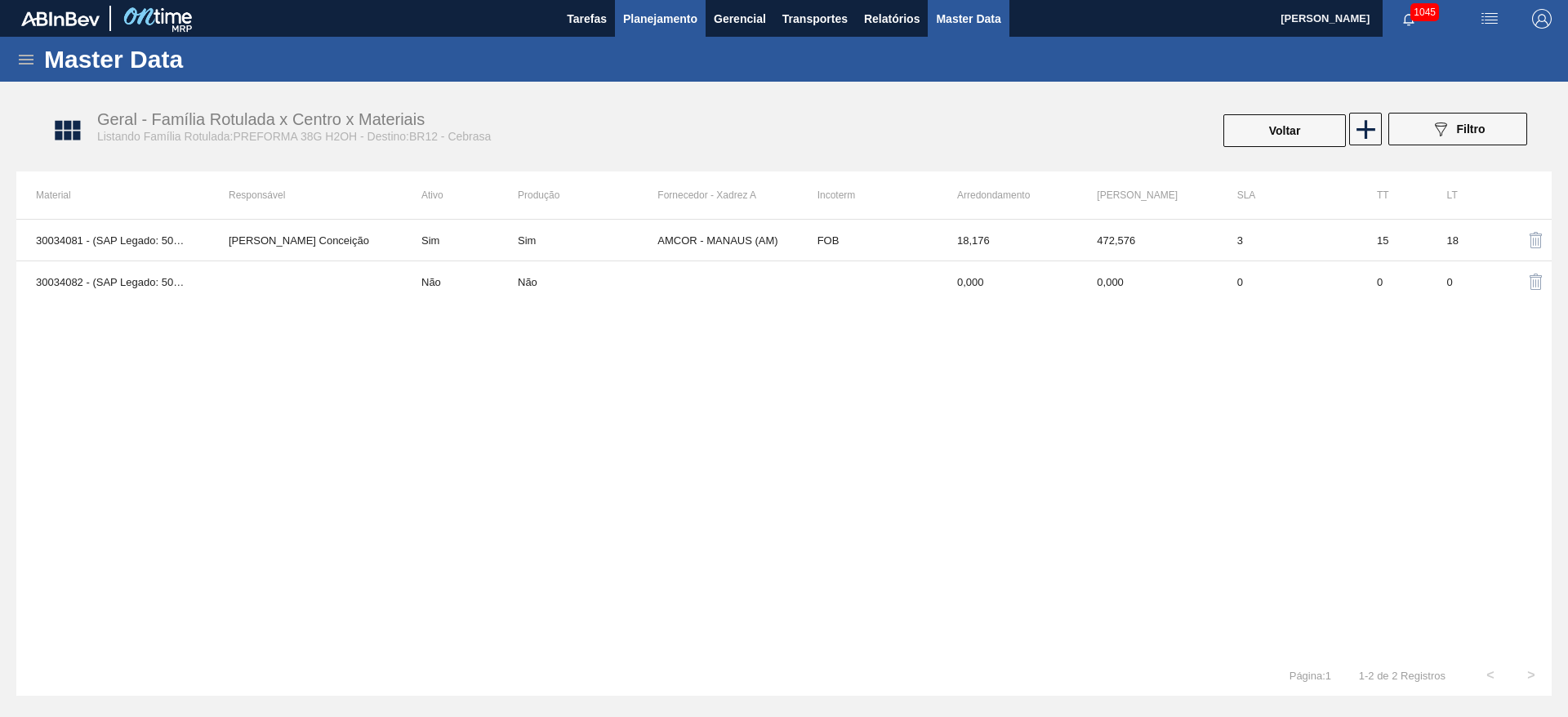
click at [652, 14] on span "Planejamento" at bounding box center [660, 18] width 74 height 20
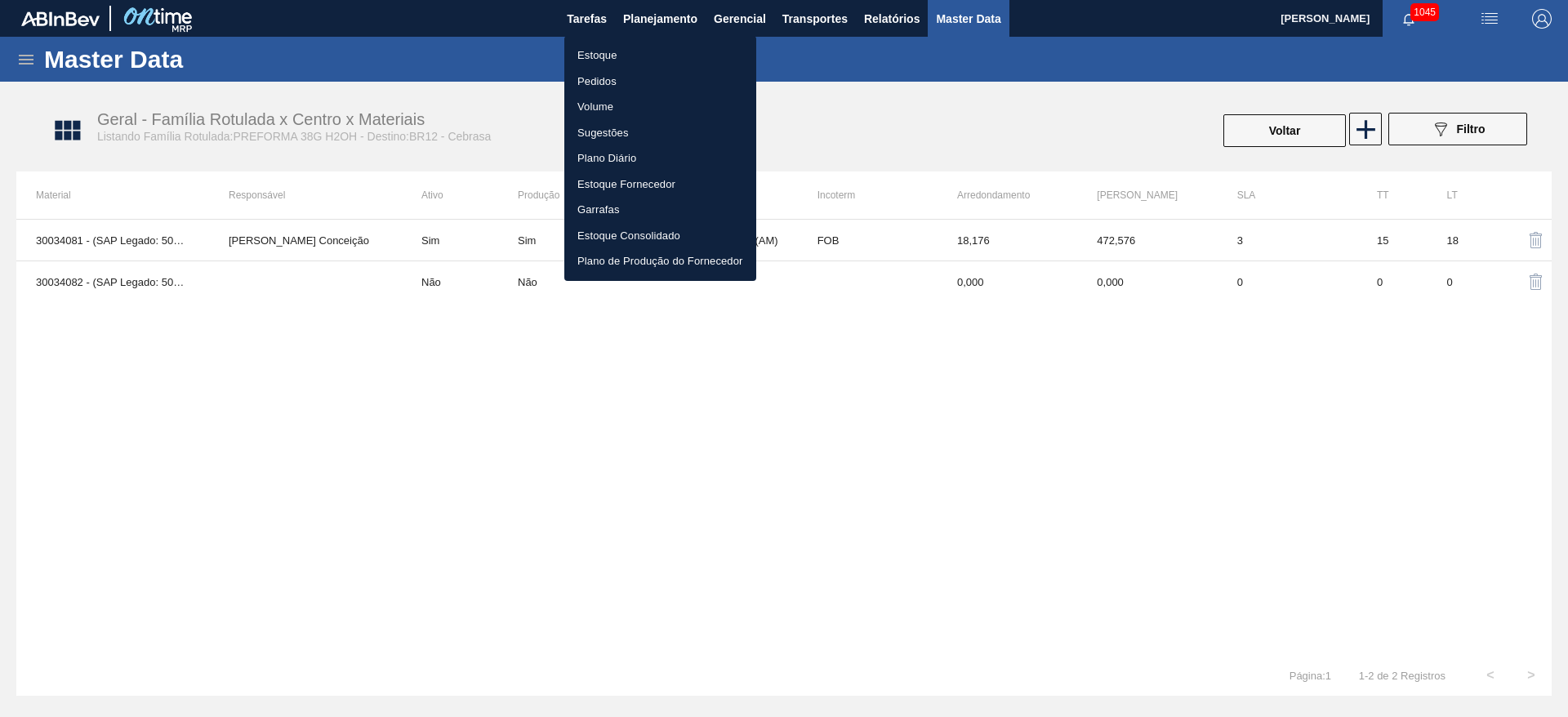
click at [592, 59] on li "Estoque" at bounding box center [661, 55] width 192 height 26
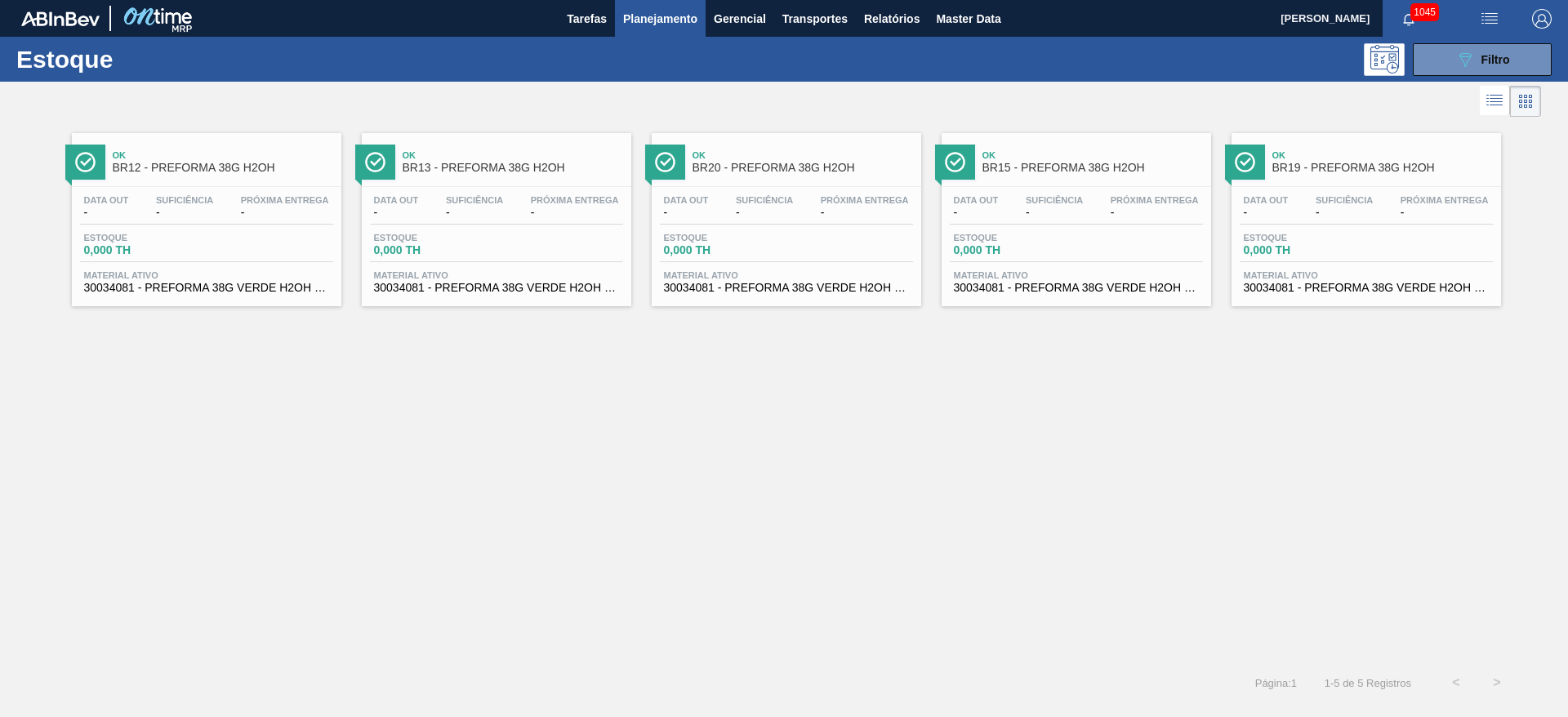
click at [690, 426] on div "Ok BR12 - PREFORMA 38G H2OH Data out - Suficiência - Próxima Entrega - Estoque …" at bounding box center [784, 392] width 1568 height 542
